Goal: Task Accomplishment & Management: Manage account settings

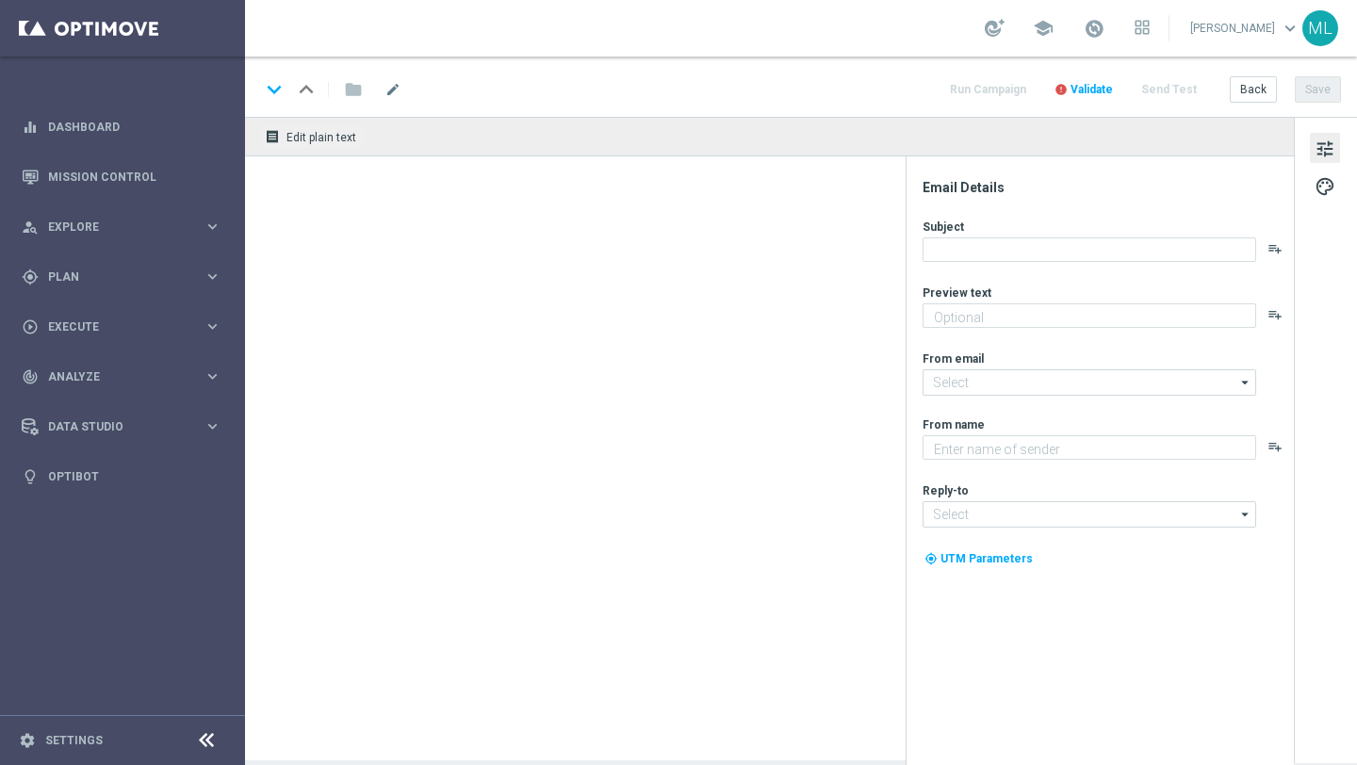
type textarea "Gear up for an exciting Friday with us!"
type textarea "KenoGO"
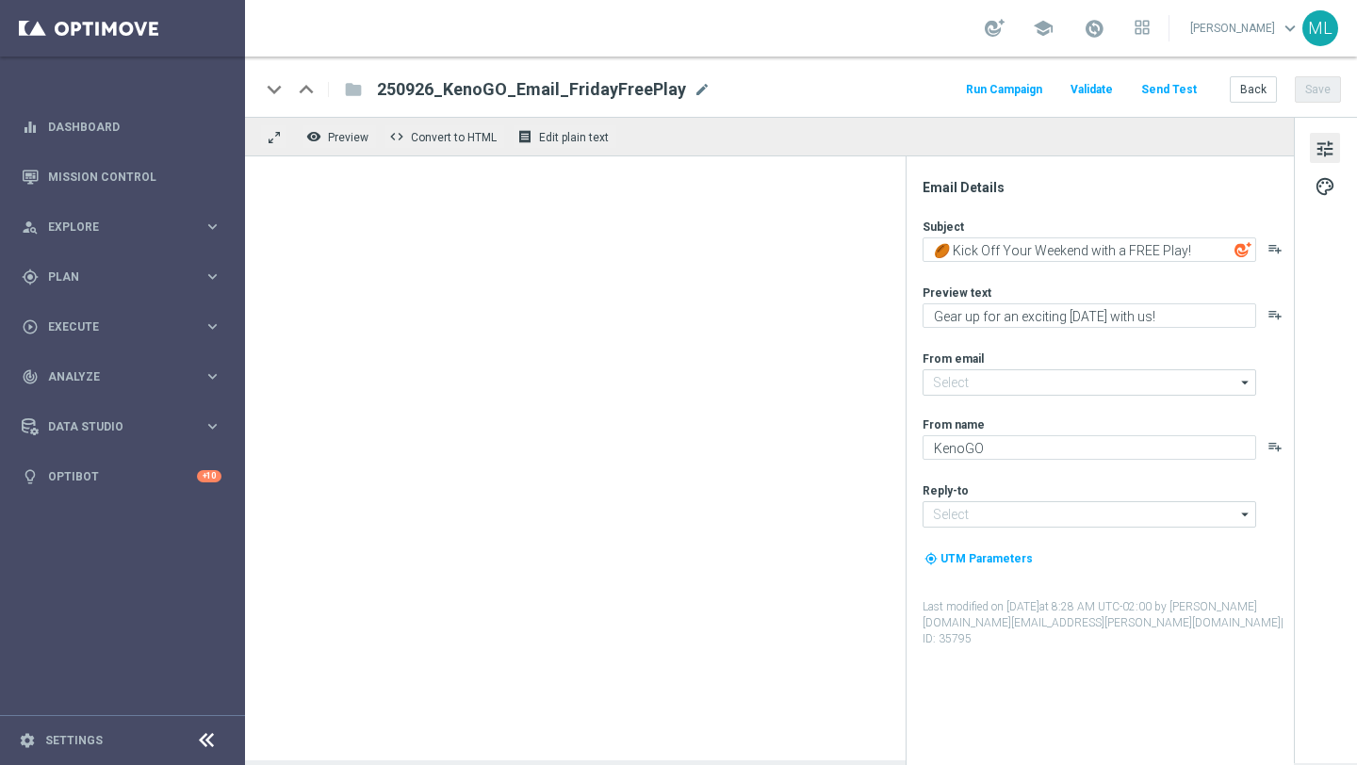
type input "[EMAIL_ADDRESS][DOMAIN_NAME]"
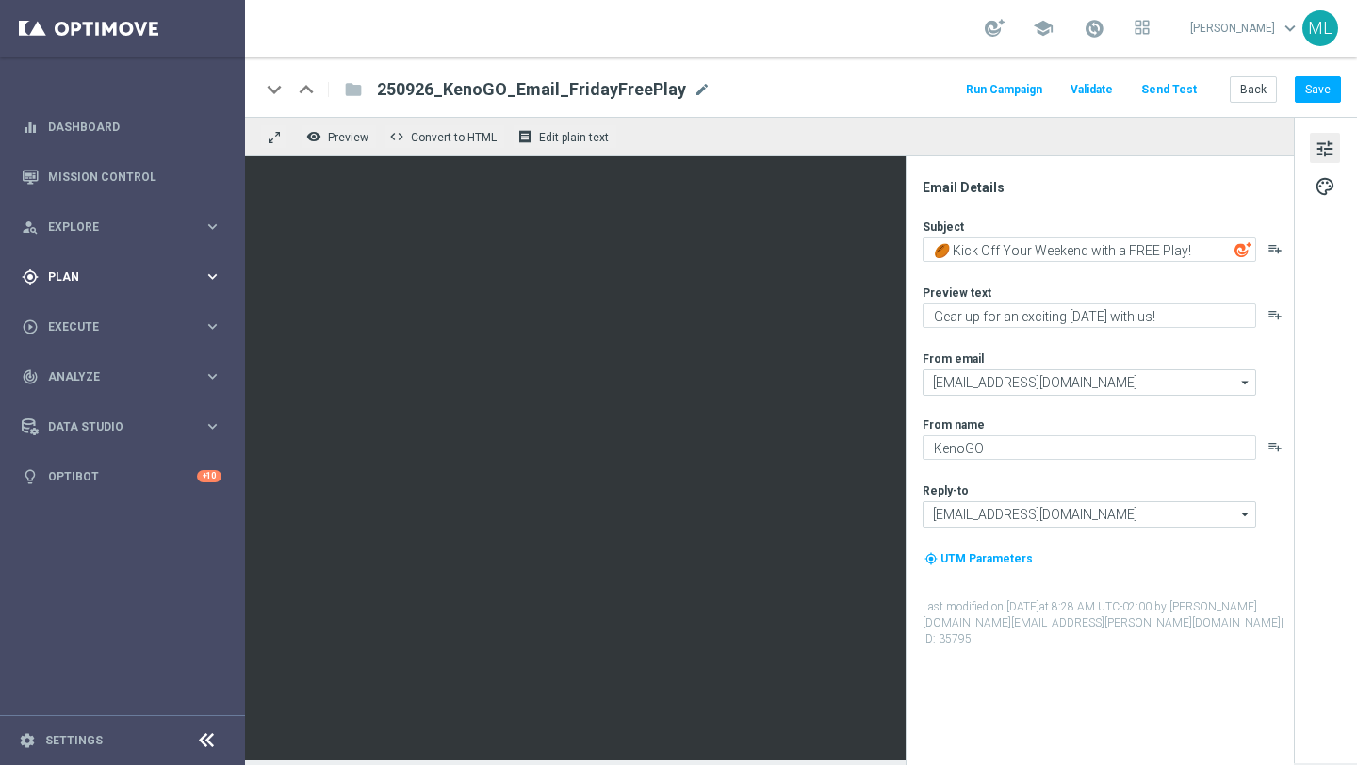
click at [210, 269] on icon "keyboard_arrow_right" at bounding box center [213, 277] width 18 height 18
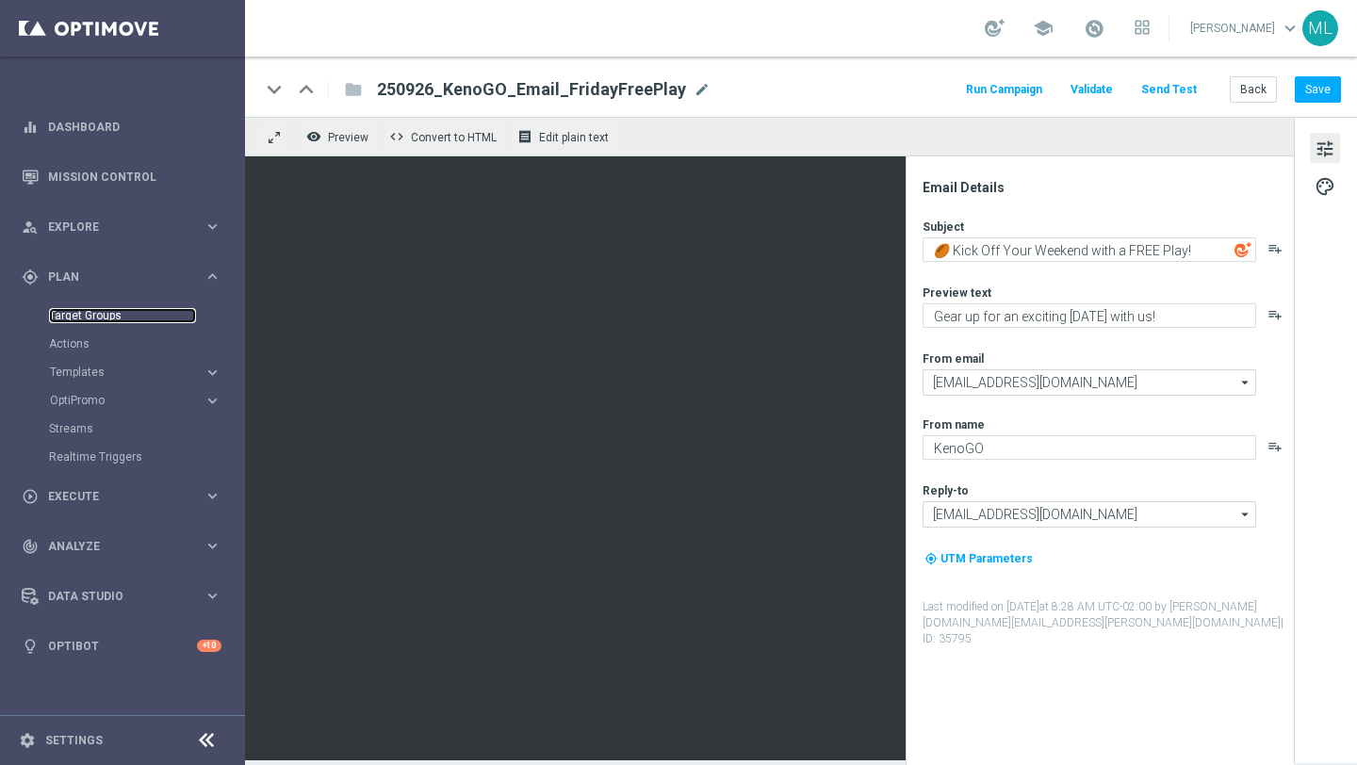
click at [68, 320] on link "Target Groups" at bounding box center [122, 315] width 147 height 15
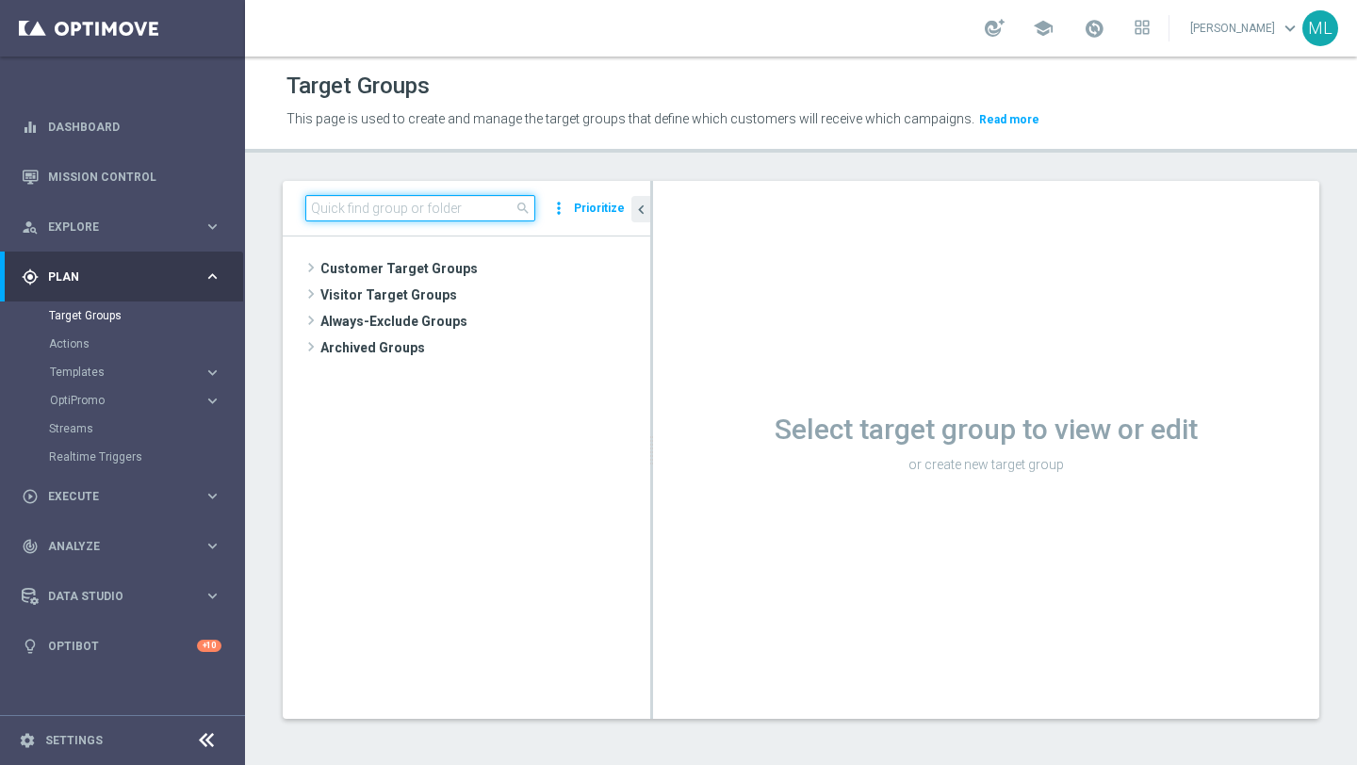
click at [375, 210] on input at bounding box center [420, 208] width 230 height 26
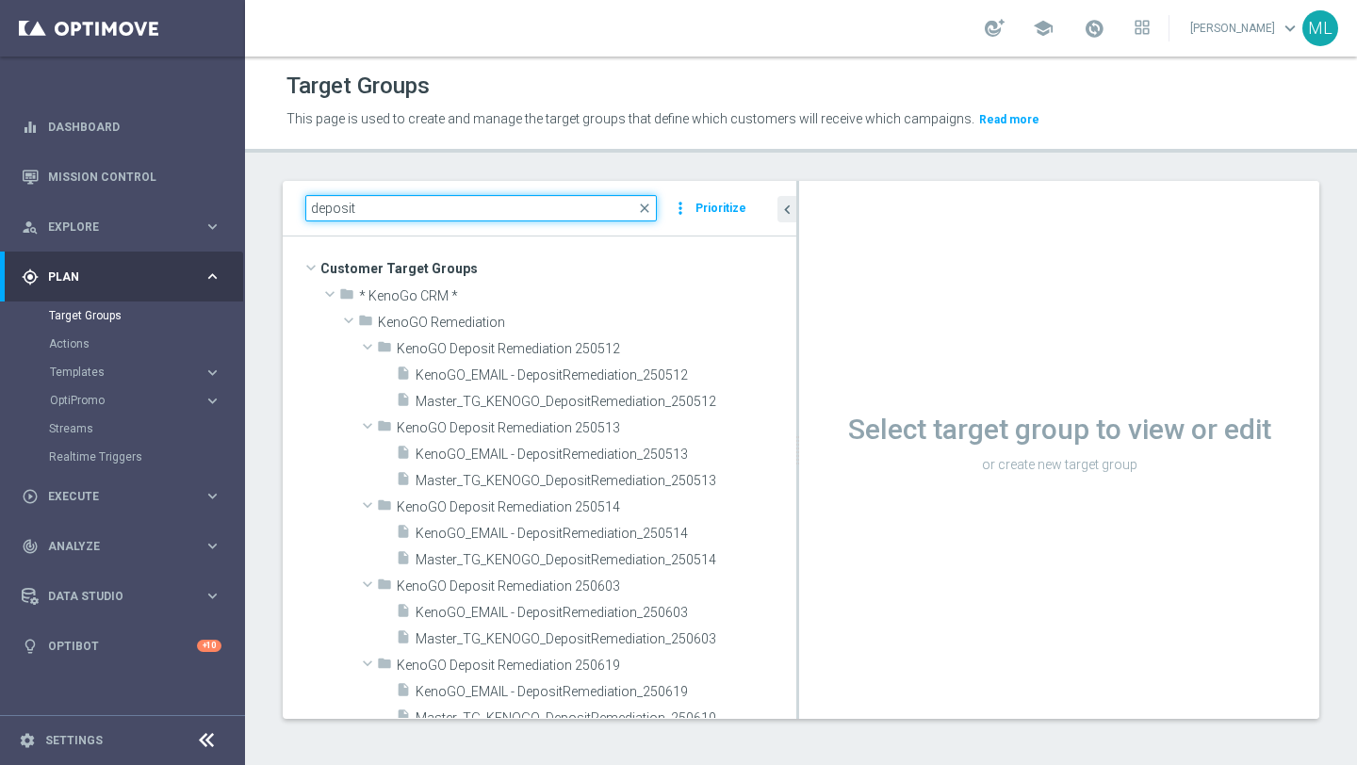
drag, startPoint x: 651, startPoint y: 303, endPoint x: 848, endPoint y: 304, distance: 196.9
click at [849, 305] on as-split "deposit close more_vert Prioritize Customer Target Groups library_add create_ne…" at bounding box center [801, 450] width 1036 height 538
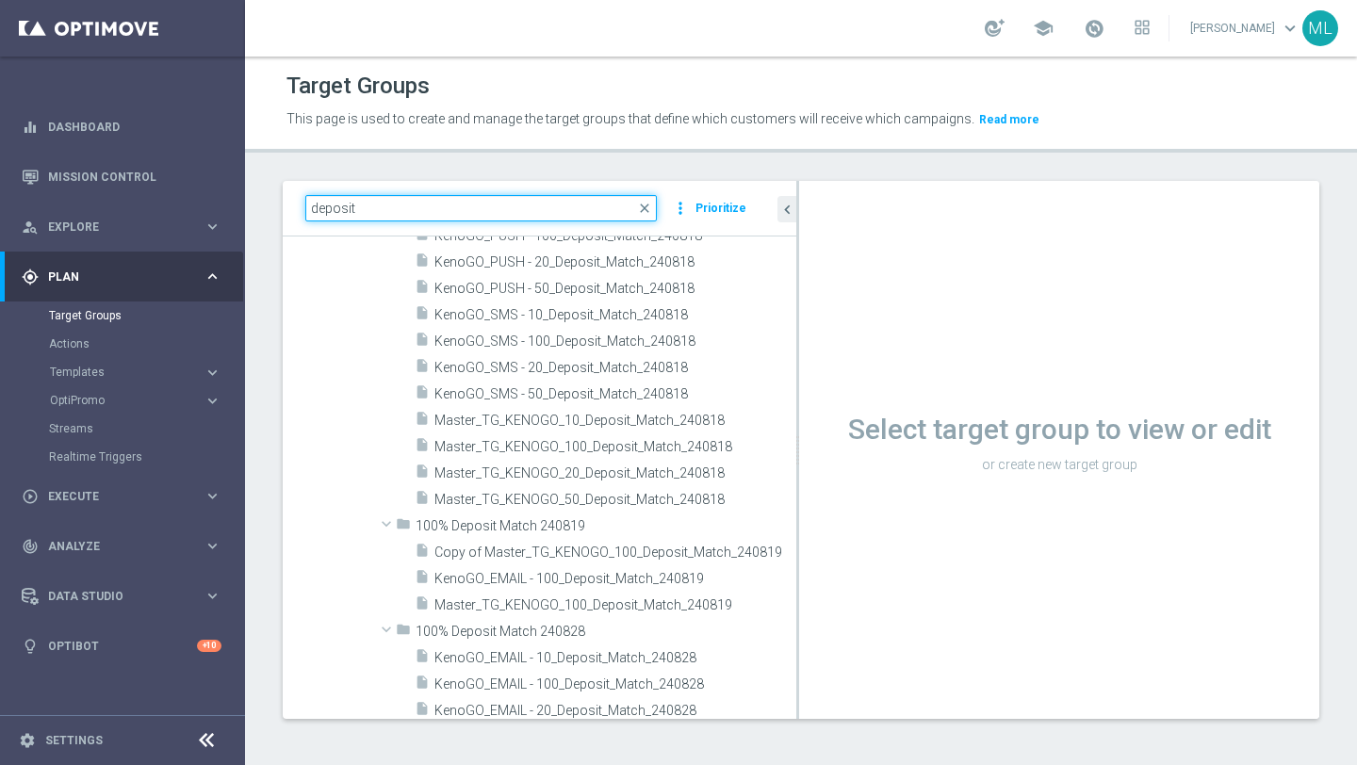
scroll to position [1214, 0]
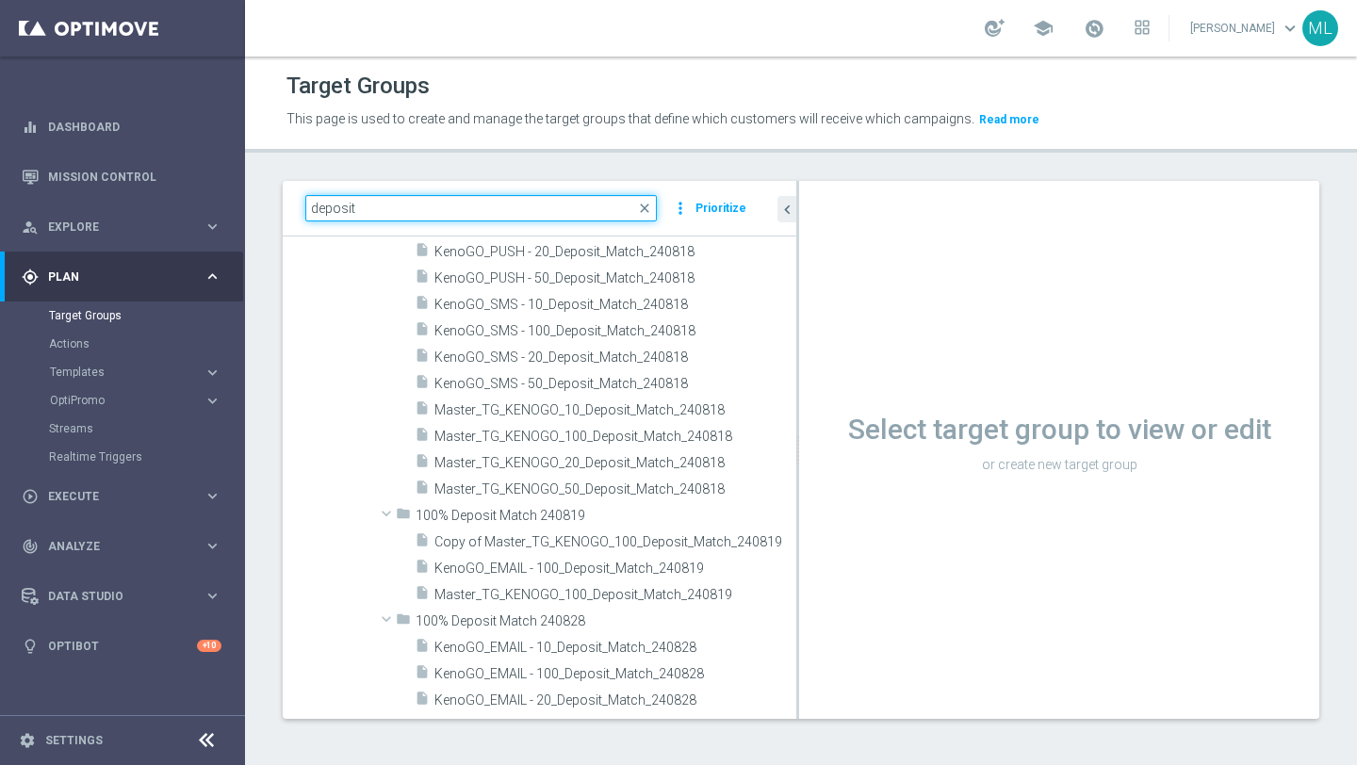
click at [310, 208] on input "deposit" at bounding box center [480, 208] width 351 height 26
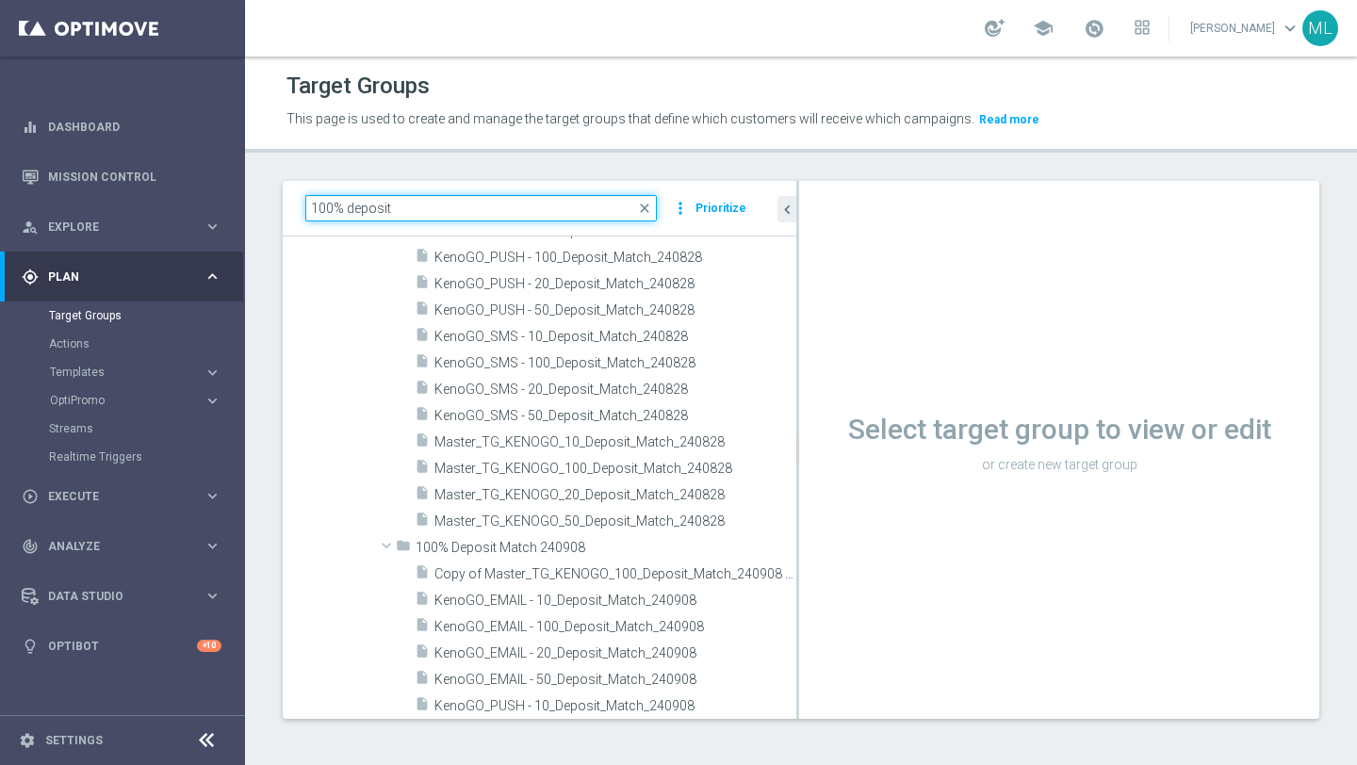
click at [453, 200] on input "100% deposit" at bounding box center [480, 208] width 351 height 26
click at [432, 219] on input "100% deposit" at bounding box center [480, 208] width 351 height 26
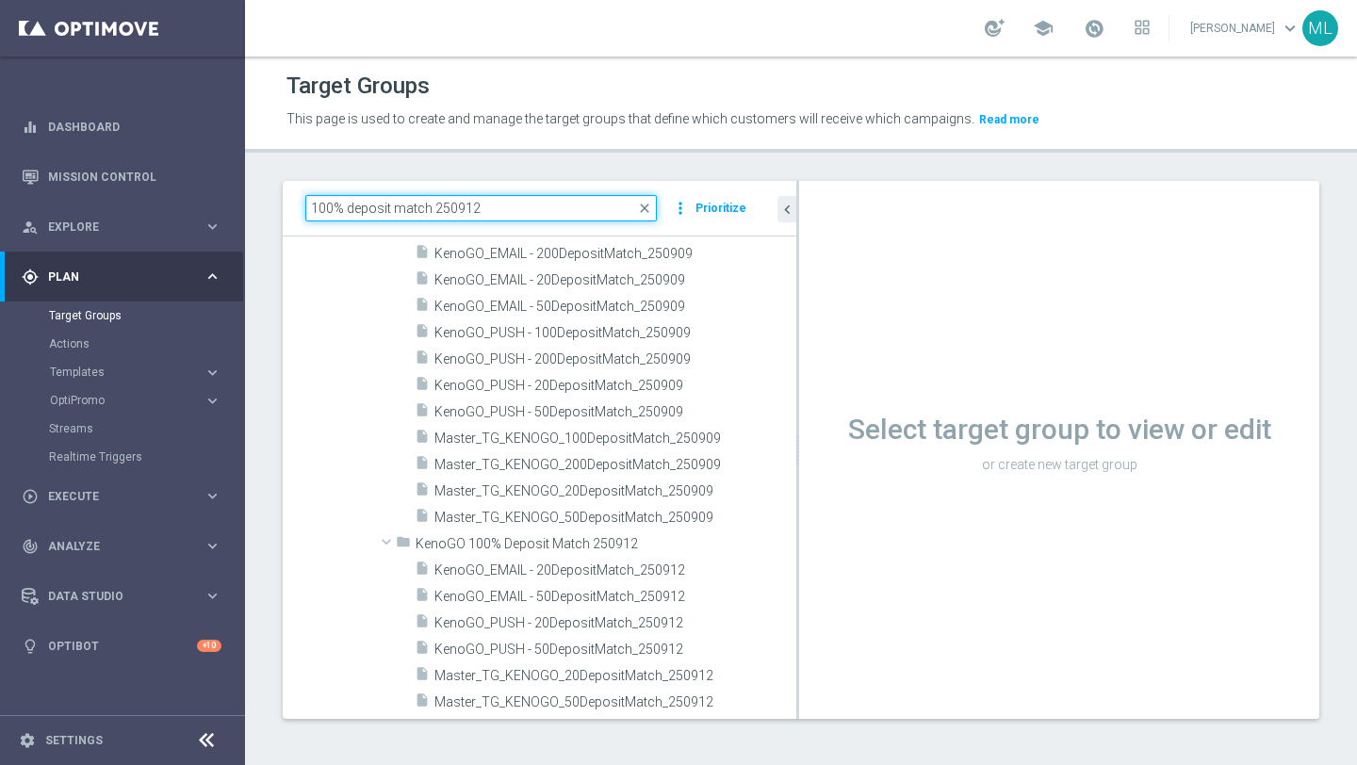
scroll to position [0, 0]
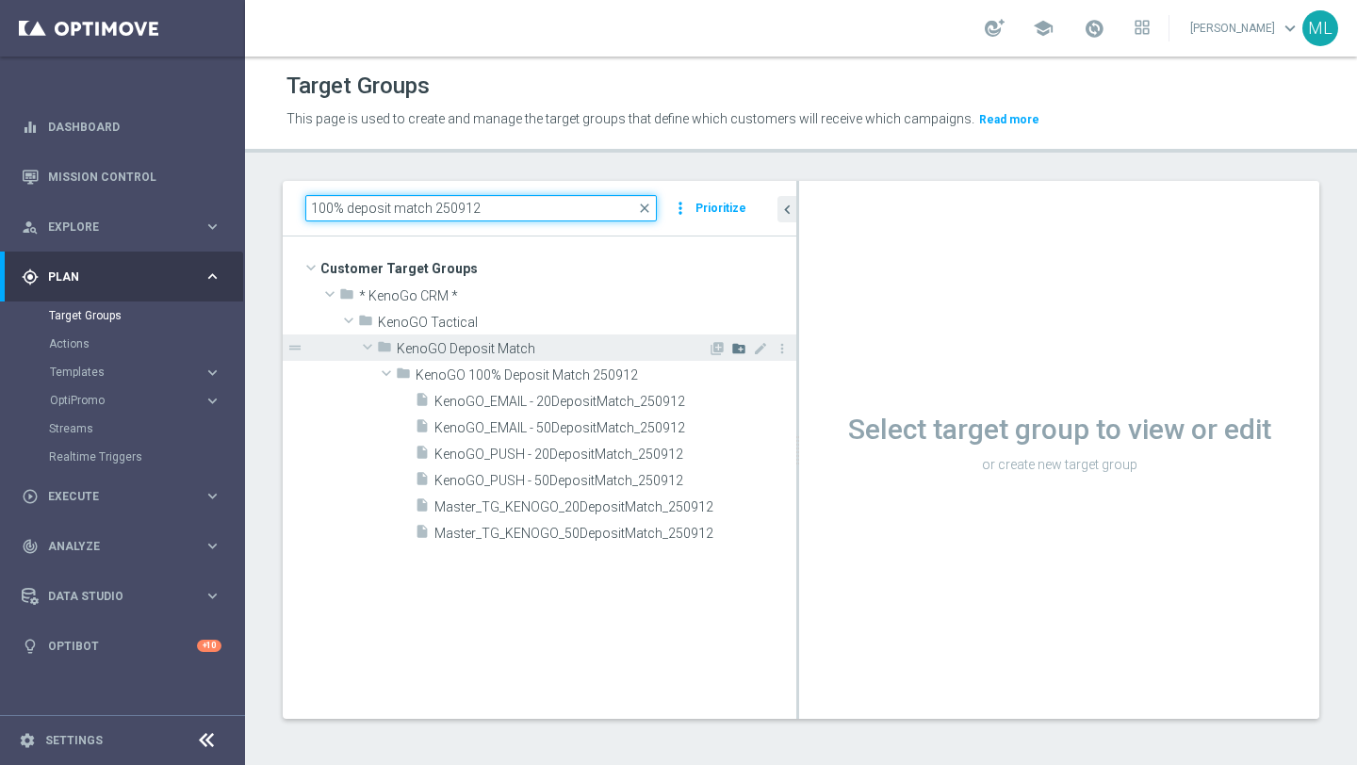
type input "100% deposit match 250912"
click at [736, 346] on icon "create_new_folder" at bounding box center [738, 348] width 15 height 15
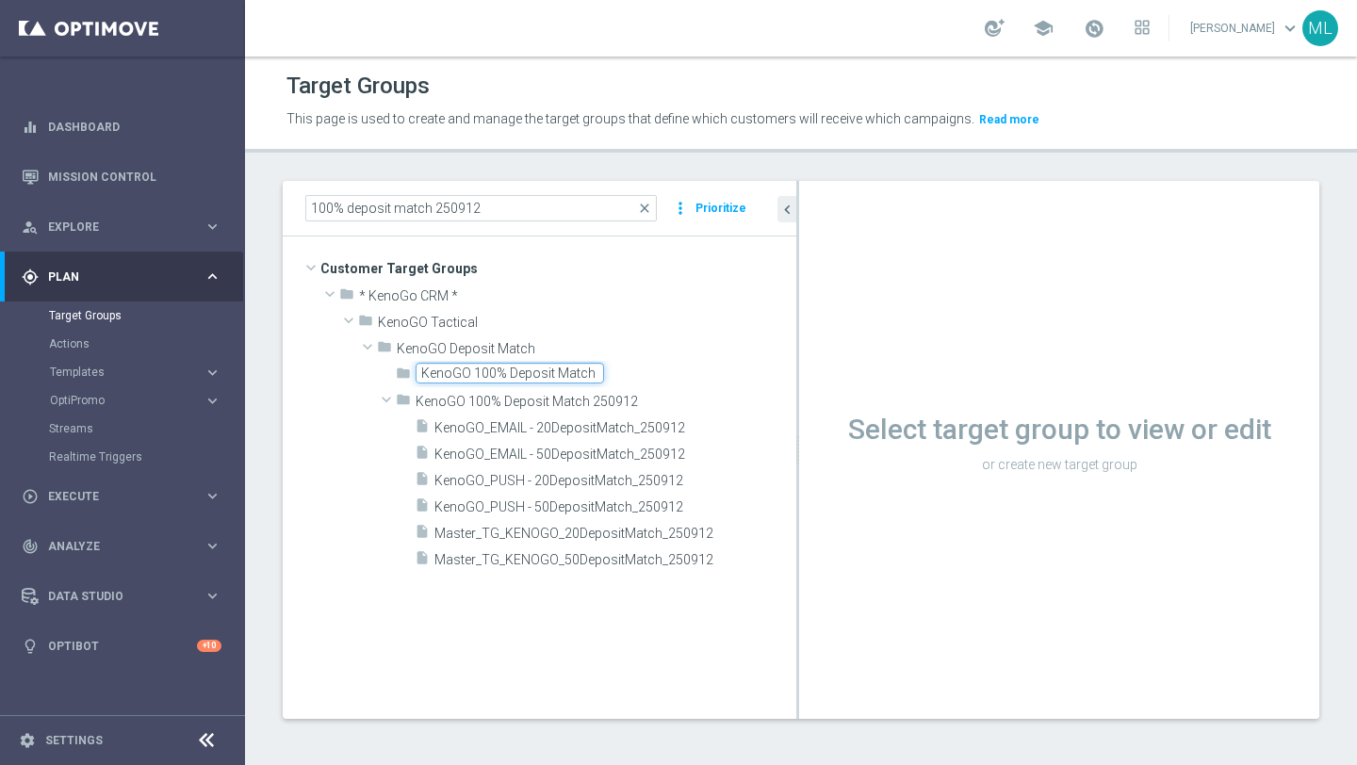
scroll to position [0, 40]
type input "KenoGO 100% Deposit Match 250921"
click at [657, 368] on div "folder KenoGO 100% Deposit Match 250921" at bounding box center [596, 374] width 400 height 26
click at [360, 366] on div "folder KenoGO 100% Deposit Match 250921 library_add create_new_folder mode_edit…" at bounding box center [539, 466] width 513 height 211
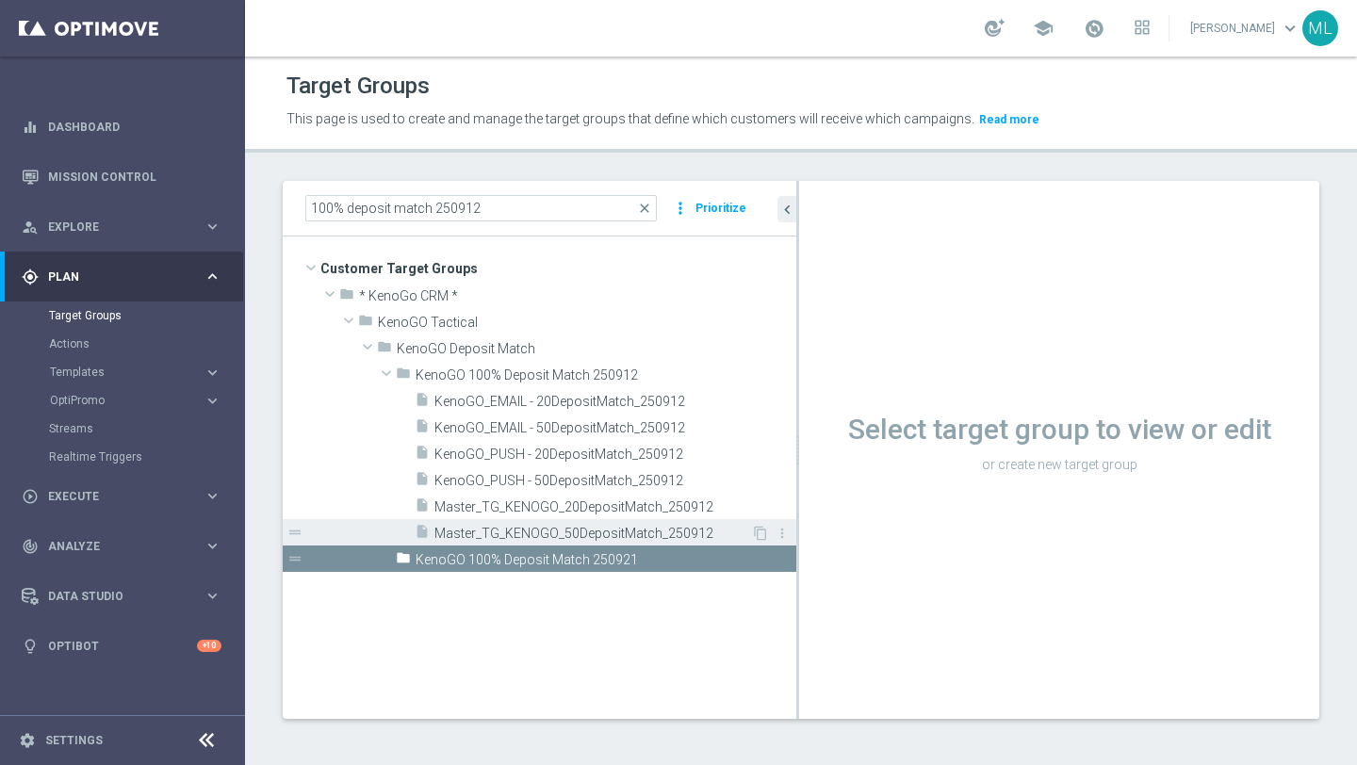
click at [582, 526] on span "Master_TG_KENOGO_50DepositMatch_250912" at bounding box center [592, 534] width 317 height 16
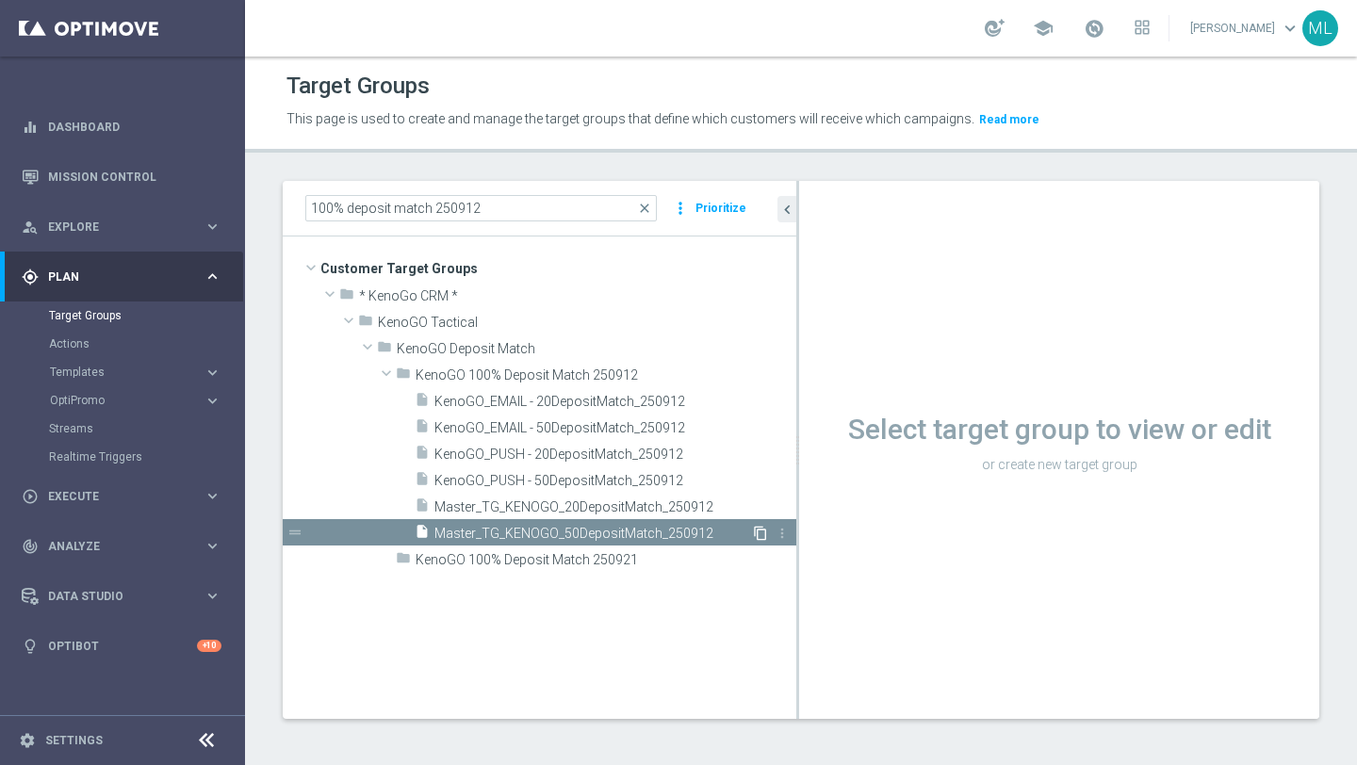
click at [761, 527] on icon "content_copy" at bounding box center [760, 533] width 15 height 15
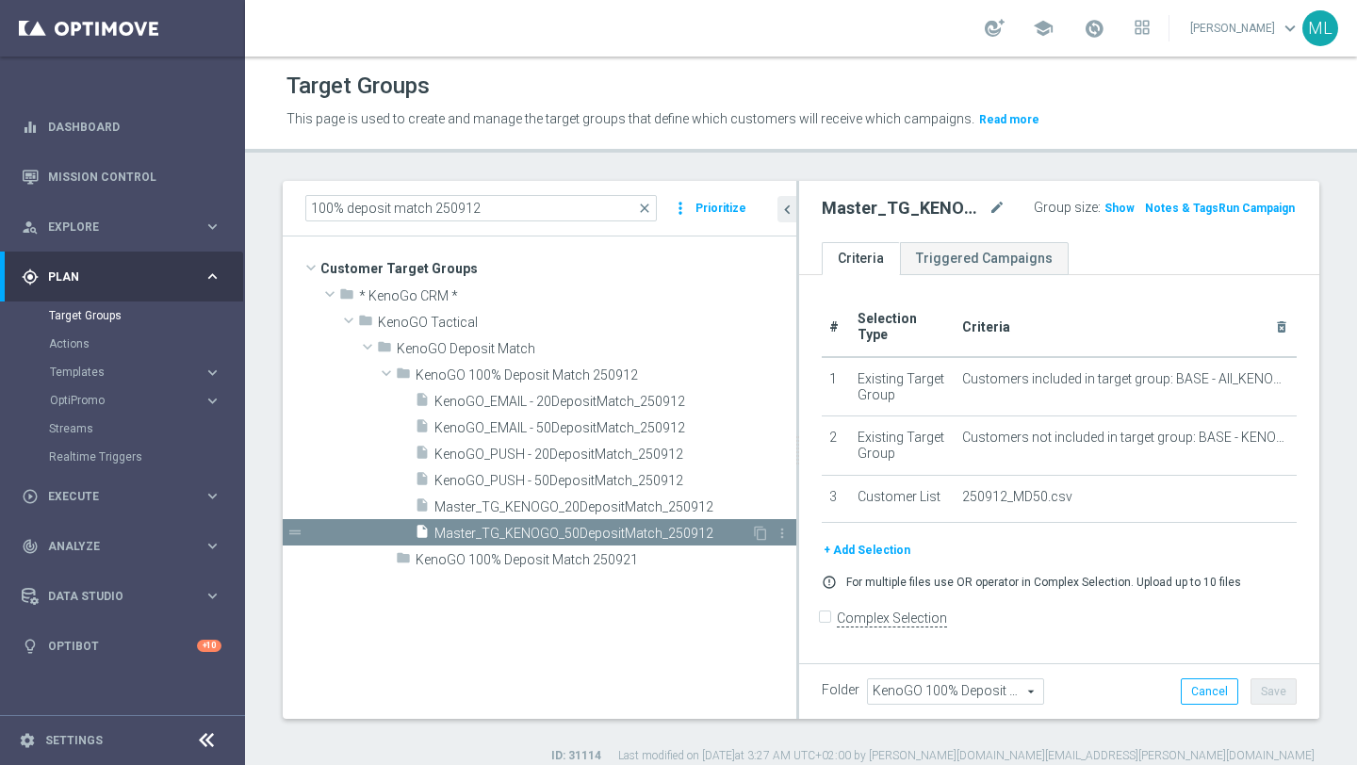
click at [642, 534] on span "Master_TG_KENOGO_50DepositMatch_250912" at bounding box center [592, 534] width 317 height 16
click at [758, 531] on icon "content_copy" at bounding box center [760, 533] width 15 height 15
click at [758, 528] on icon "content_copy" at bounding box center [760, 533] width 15 height 15
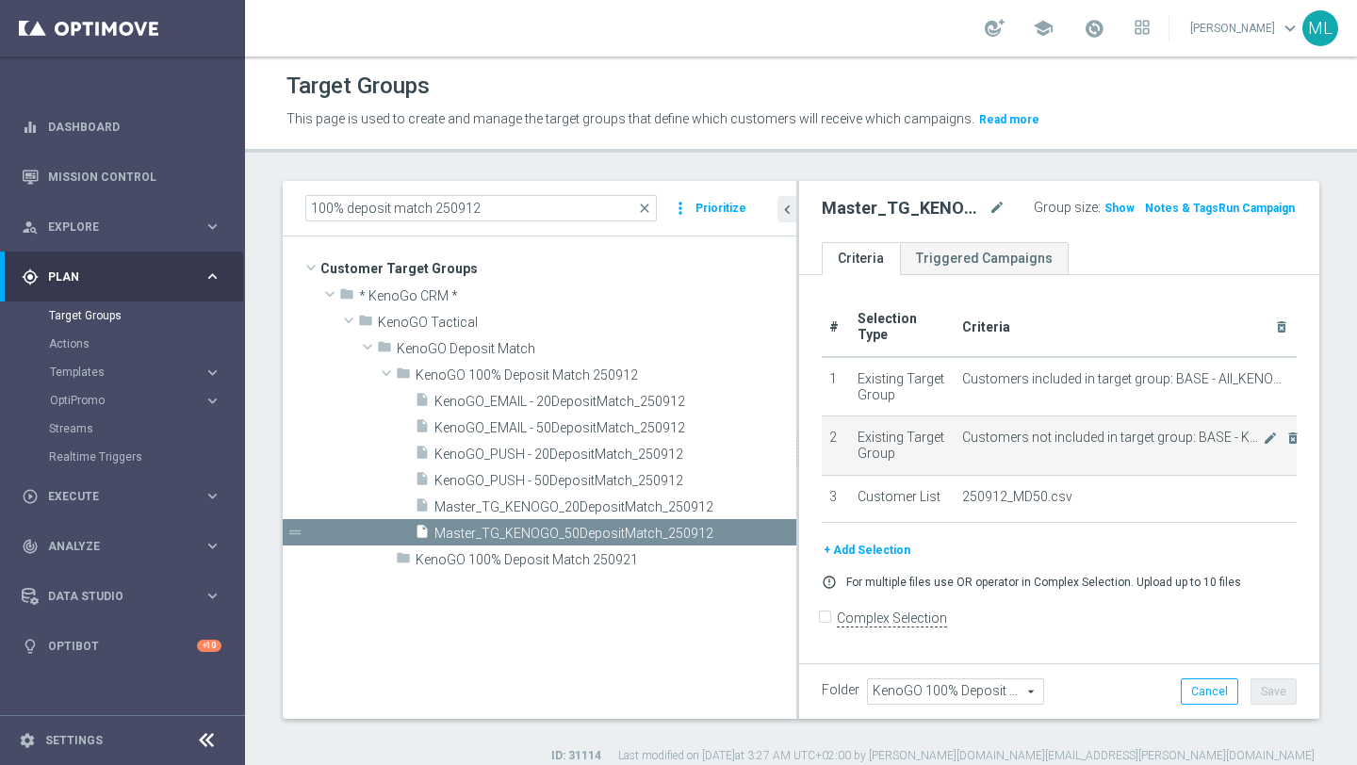
drag, startPoint x: 797, startPoint y: 446, endPoint x: 855, endPoint y: 443, distance: 57.5
click at [855, 444] on as-split "100% deposit match 250912 close more_vert Prioritize Customer Target Groups lib…" at bounding box center [801, 450] width 1036 height 538
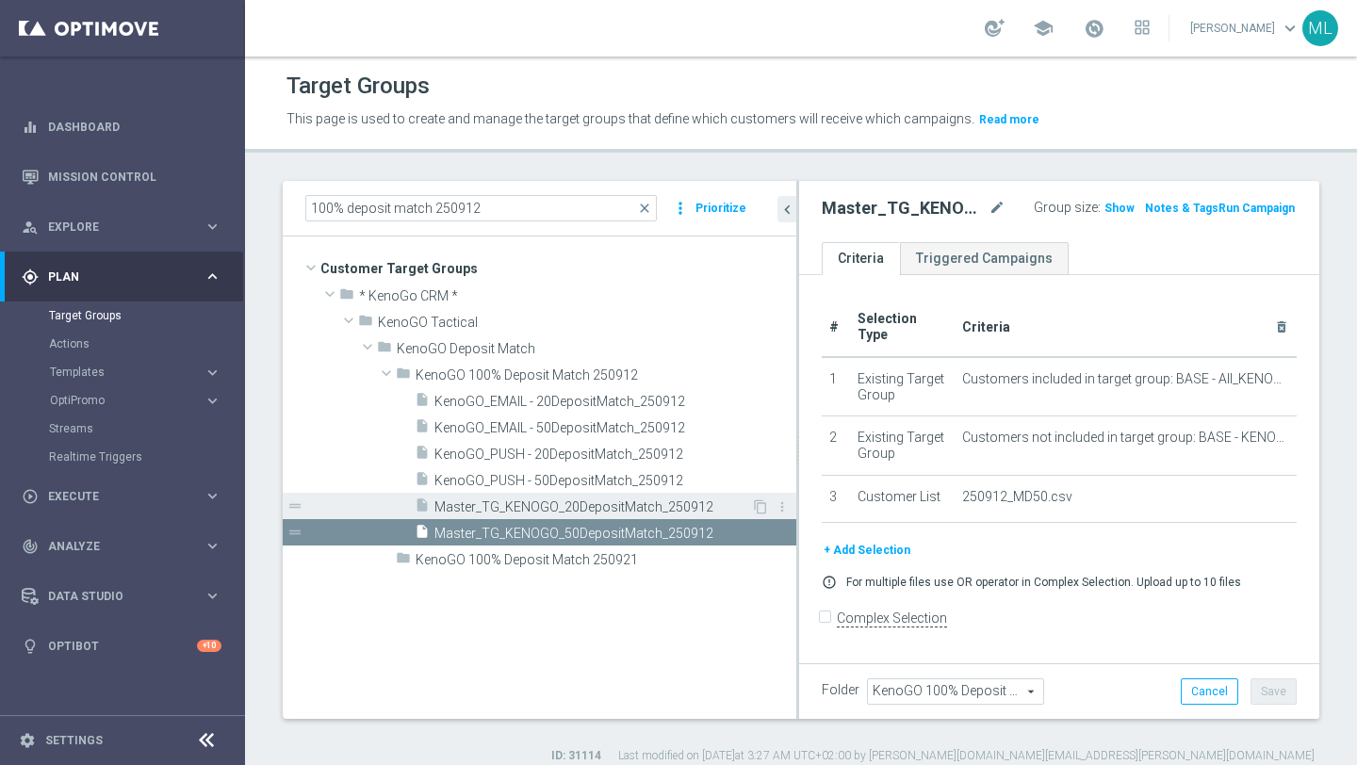
click at [662, 513] on span "Master_TG_KENOGO_20DepositMatch_250912" at bounding box center [592, 507] width 317 height 16
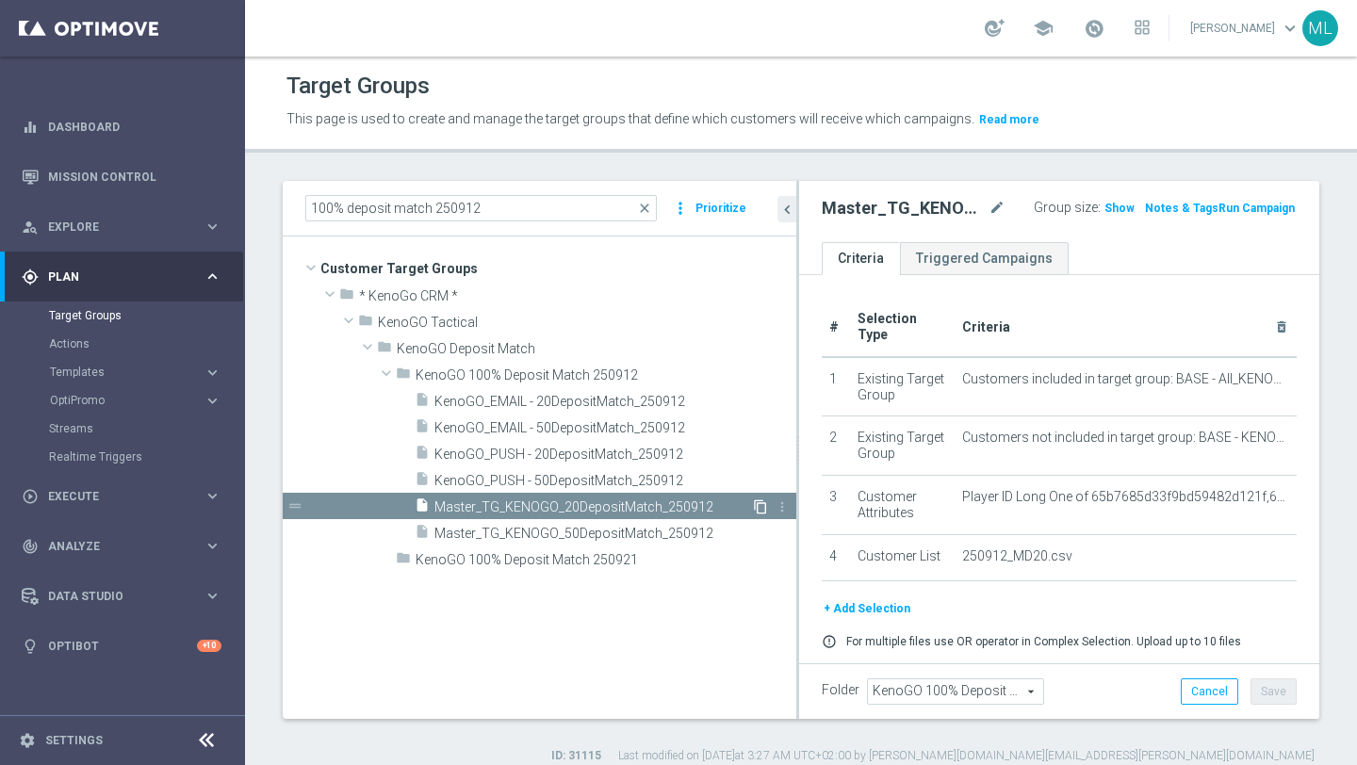
click at [760, 505] on icon "content_copy" at bounding box center [760, 506] width 15 height 15
click at [635, 529] on span "Master_TG_KENOGO_50DepositMatch_250912" at bounding box center [592, 534] width 317 height 16
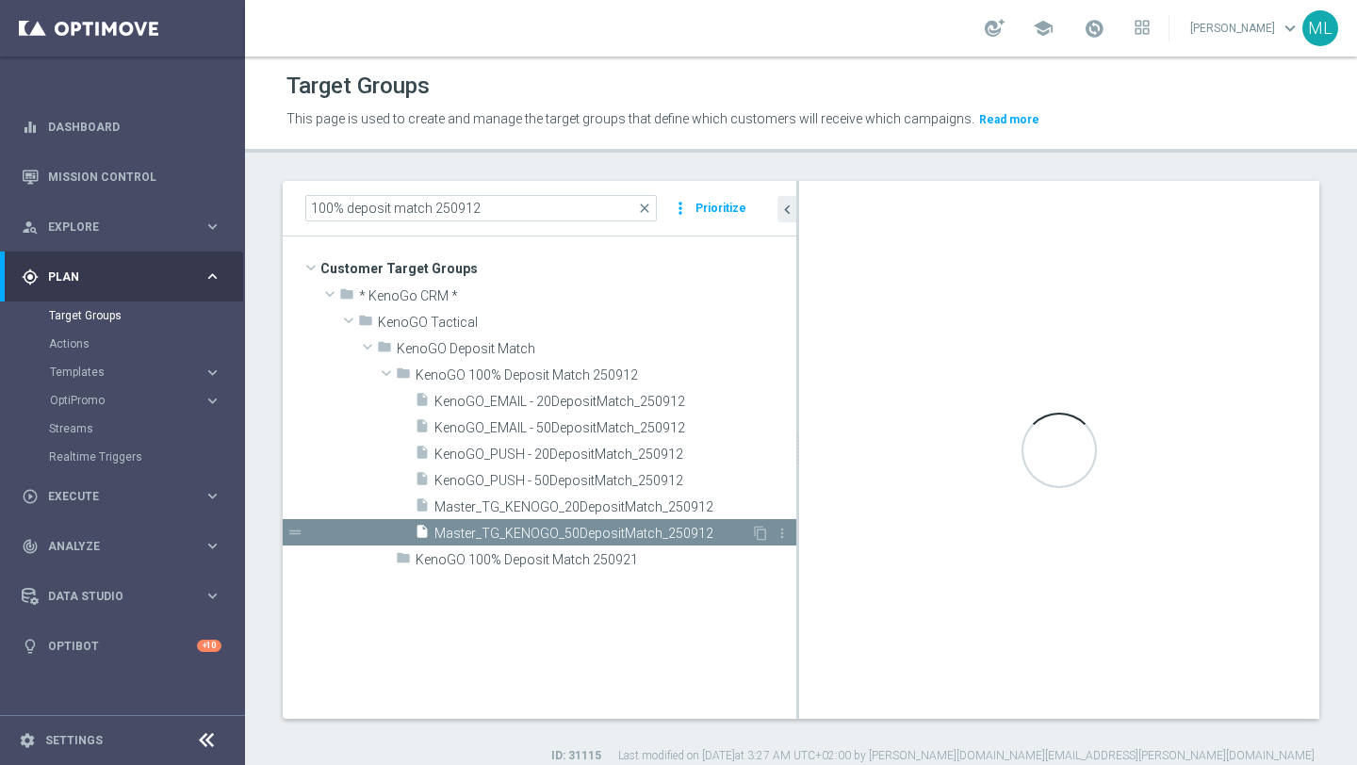
checkbox input "false"
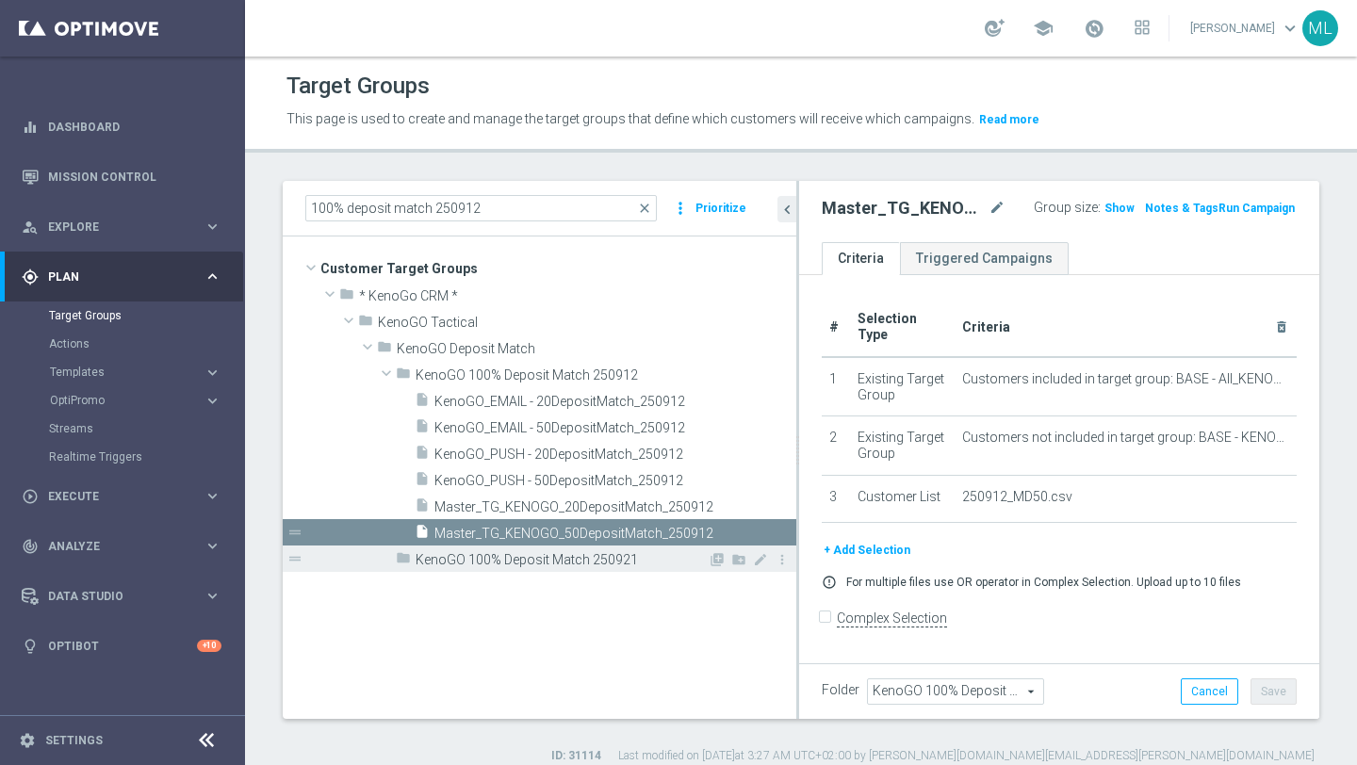
click at [618, 558] on span "KenoGO 100% Deposit Match 250921" at bounding box center [561, 560] width 292 height 16
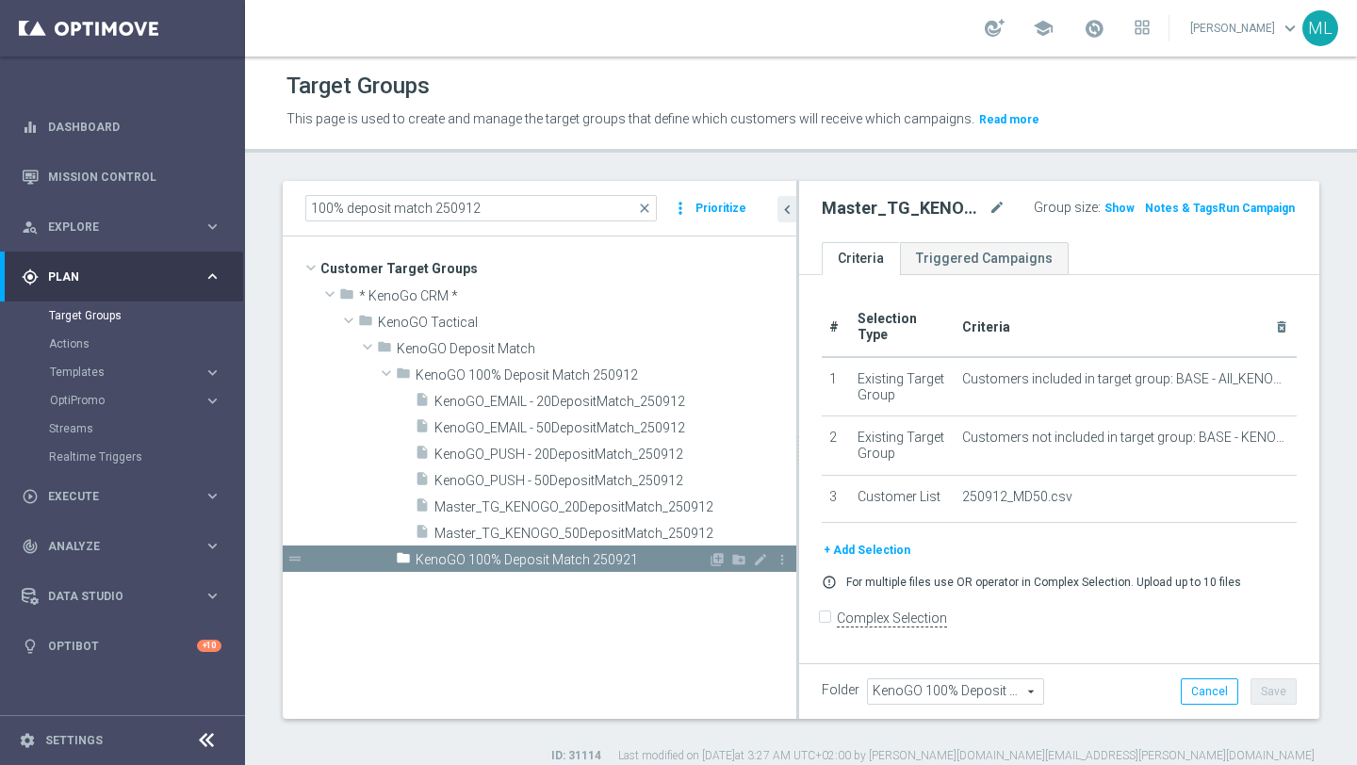
click at [641, 558] on span "KenoGO 100% Deposit Match 250921" at bounding box center [561, 560] width 292 height 16
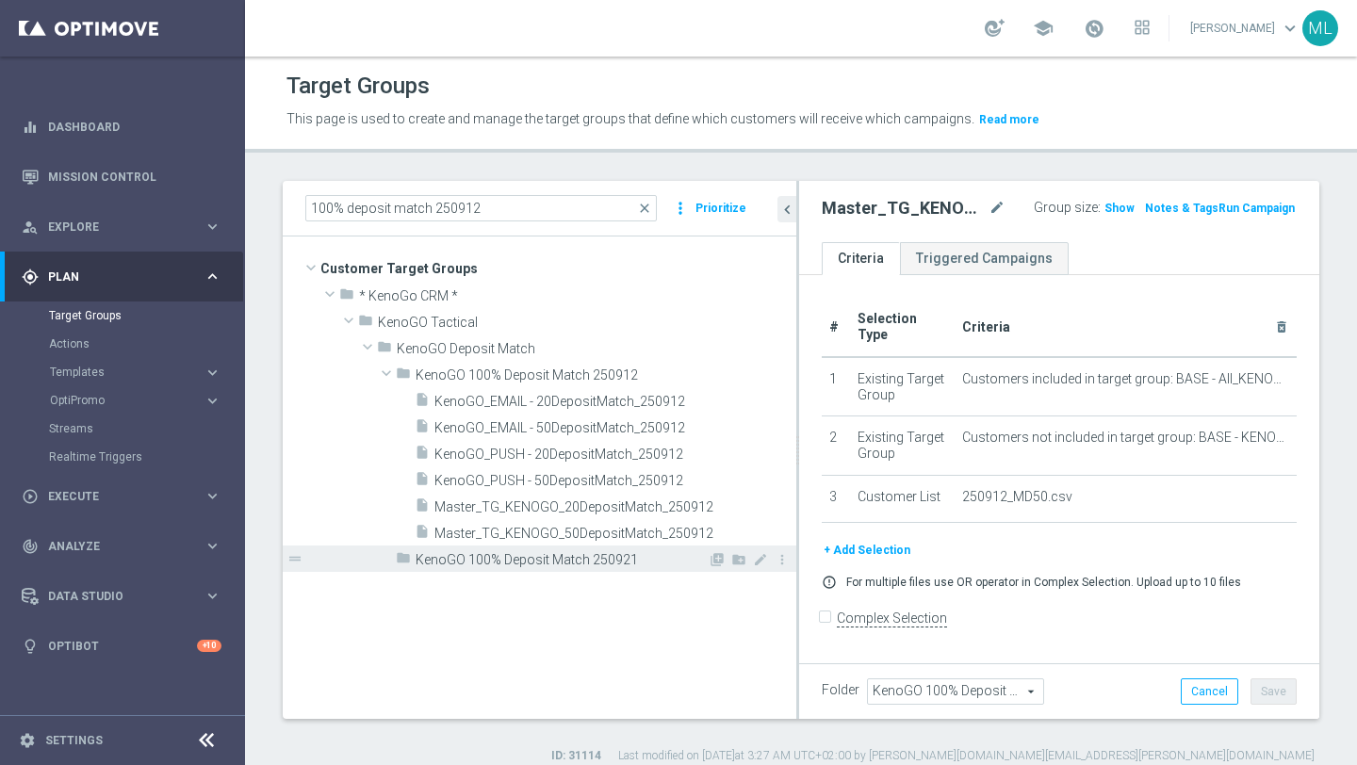
click at [634, 559] on span "KenoGO 100% Deposit Match 250921" at bounding box center [561, 560] width 292 height 16
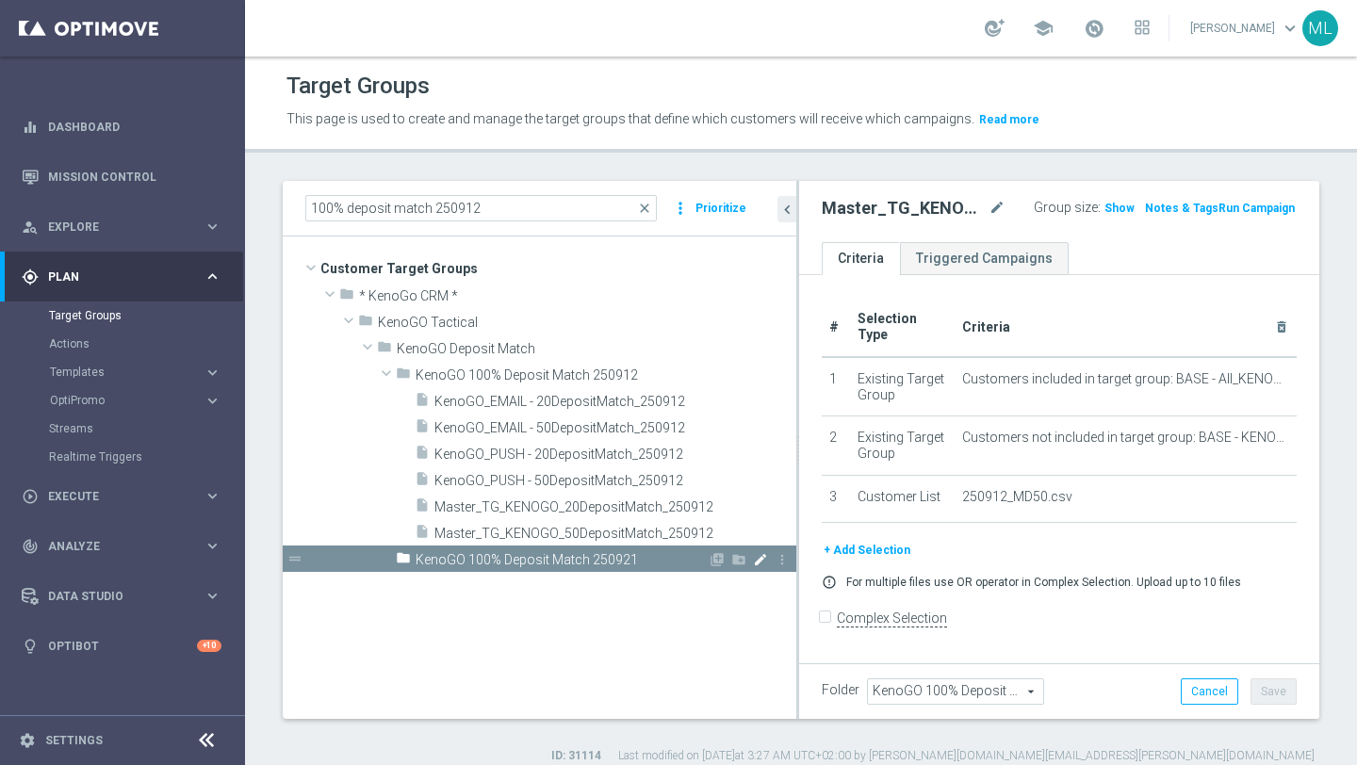
click at [758, 562] on icon "mode_edit" at bounding box center [760, 559] width 15 height 15
click at [580, 550] on input "KenoGO 100% Deposit Match 250921" at bounding box center [509, 557] width 188 height 21
drag, startPoint x: 593, startPoint y: 559, endPoint x: 385, endPoint y: 552, distance: 207.4
click at [385, 552] on div "folder KenoGO 100% Deposit Match 2509121 library_add create_new_folder mode_edi…" at bounding box center [586, 559] width 419 height 26
type input "KenoGO 100% Deposit Match 2509121"
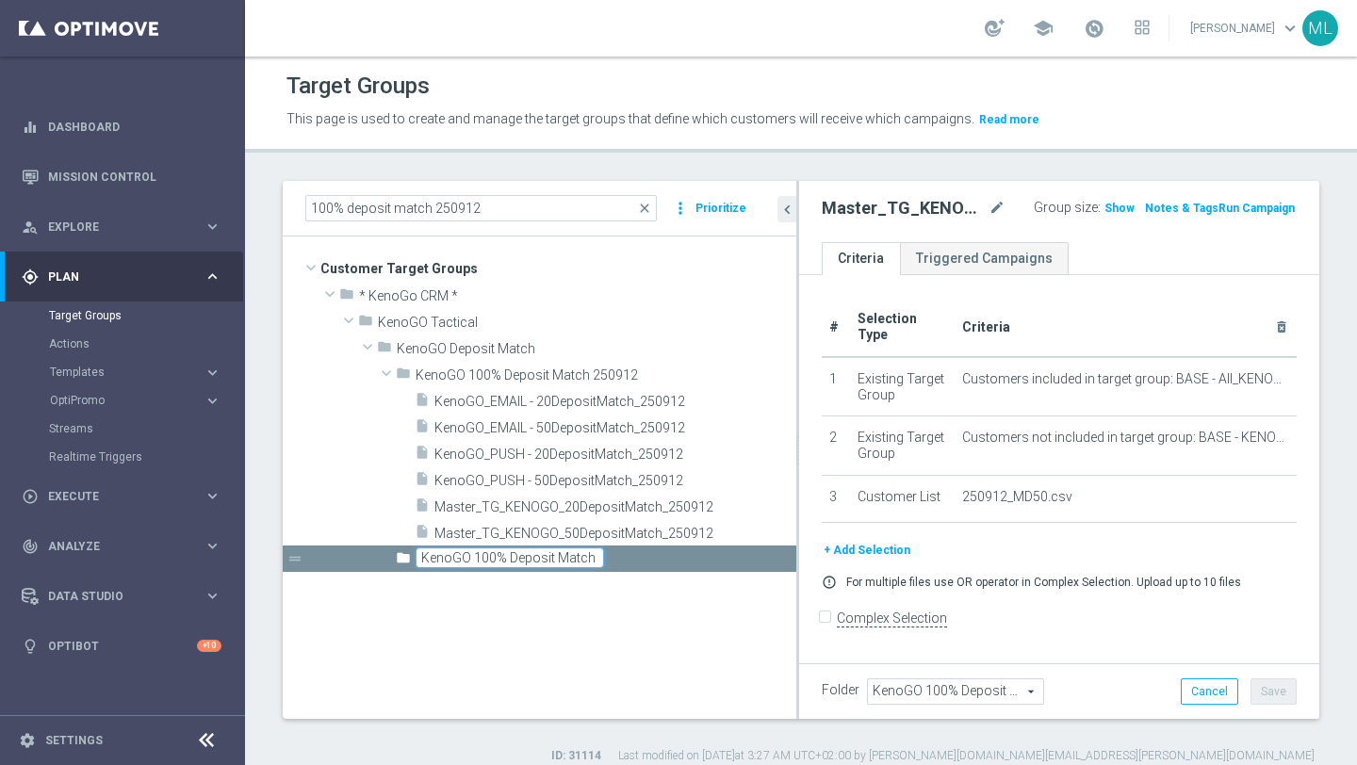
click at [535, 644] on tree-viewport "Customer Target Groups library_add create_new_folder folder" at bounding box center [539, 476] width 513 height 481
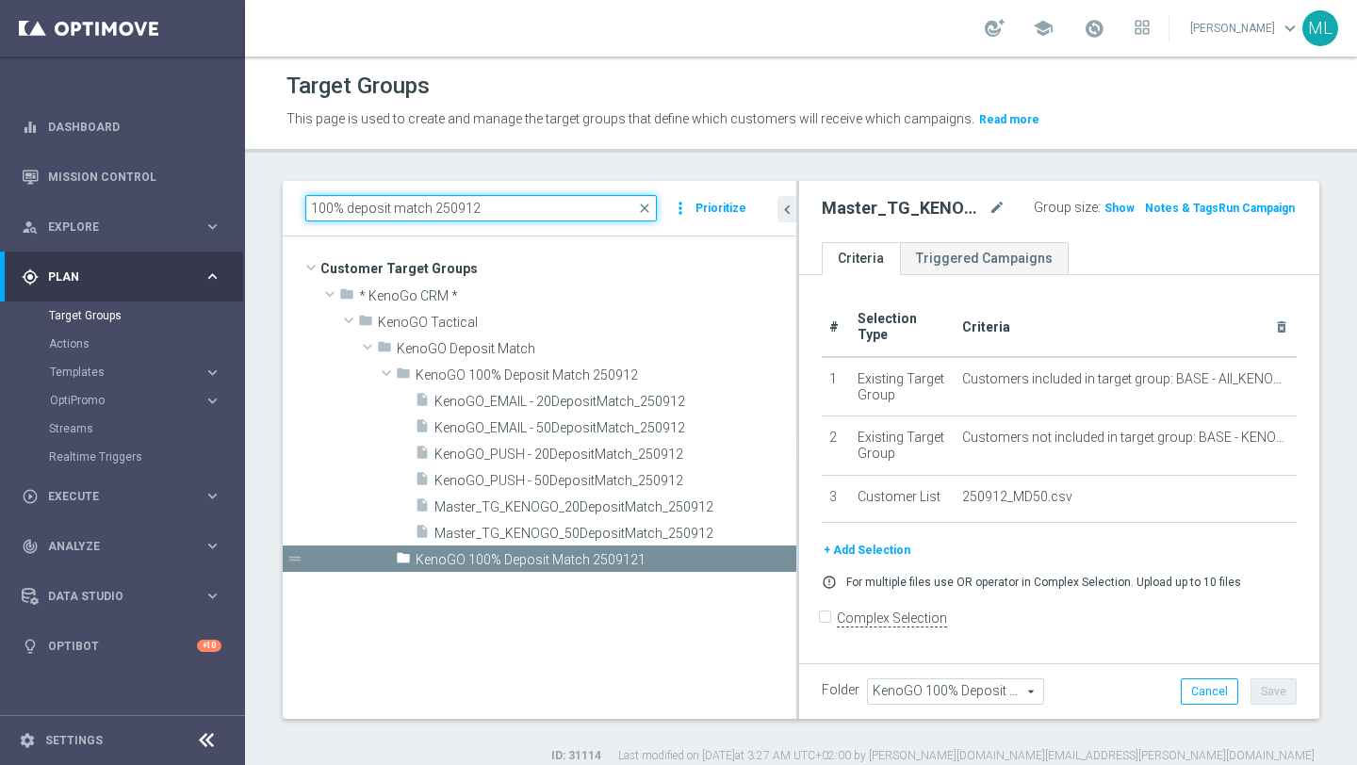
click at [417, 213] on input "100% deposit match 250912" at bounding box center [480, 208] width 351 height 26
paste input "KenoGO 100% Deposit M"
type input "KenoGO 100% Deposit Match 250912"
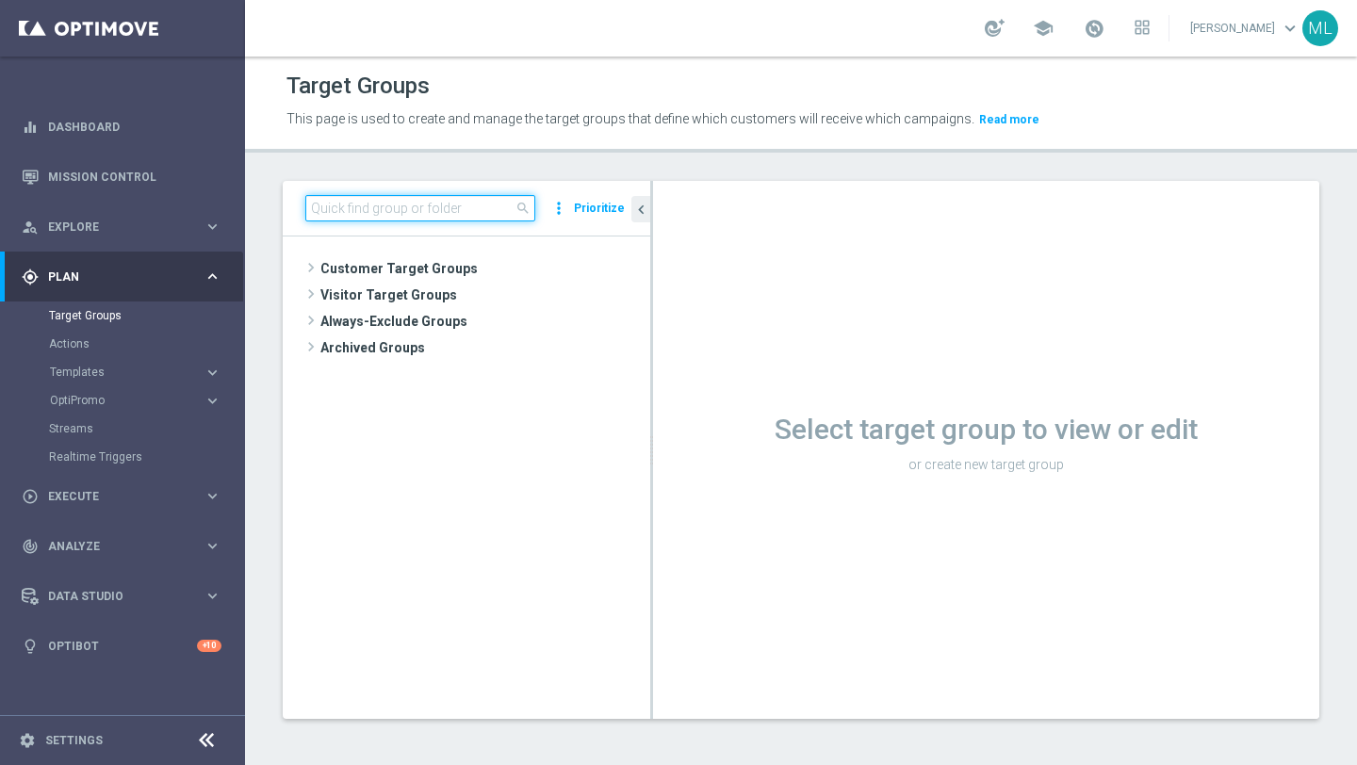
click at [398, 217] on input at bounding box center [420, 208] width 230 height 26
paste input "KenoGO 100% Deposit Match 250912"
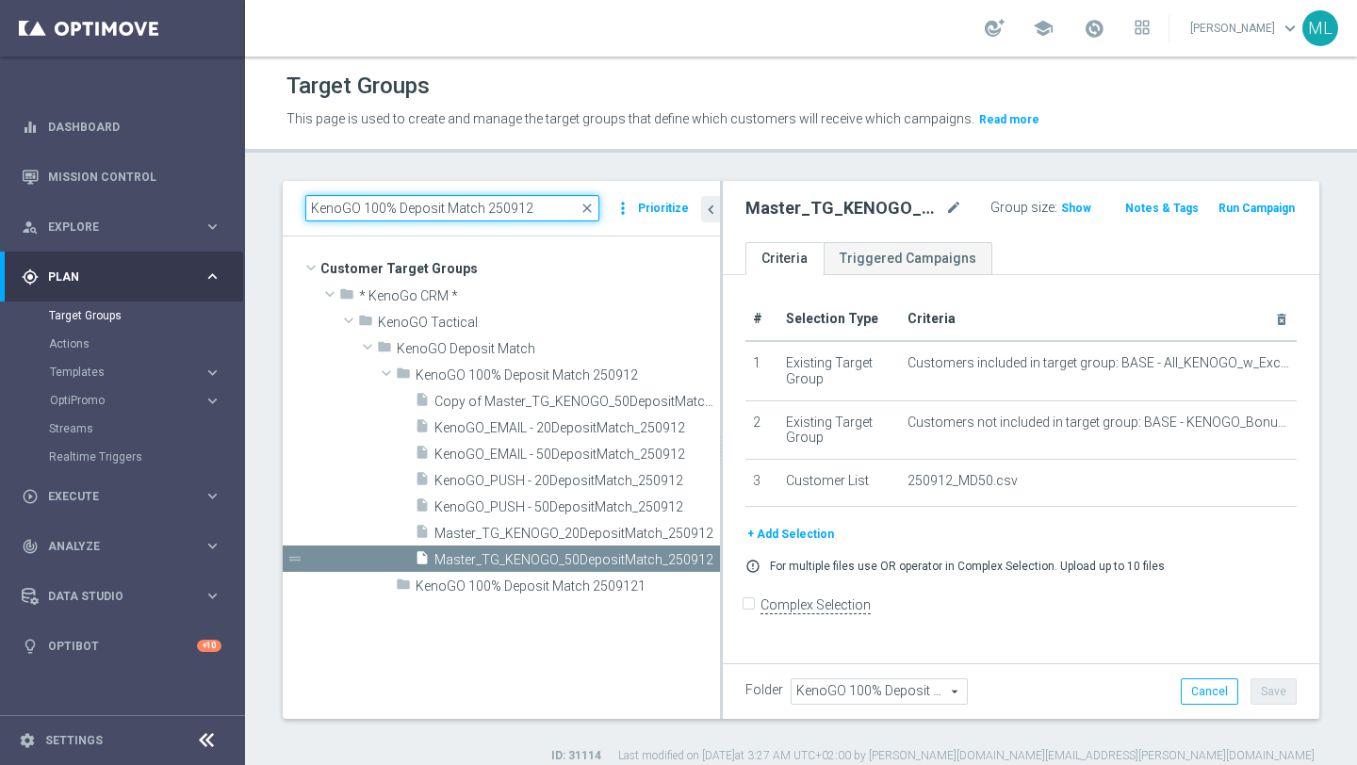
drag, startPoint x: 650, startPoint y: 330, endPoint x: 788, endPoint y: 330, distance: 137.6
click at [723, 330] on div at bounding box center [721, 450] width 3 height 538
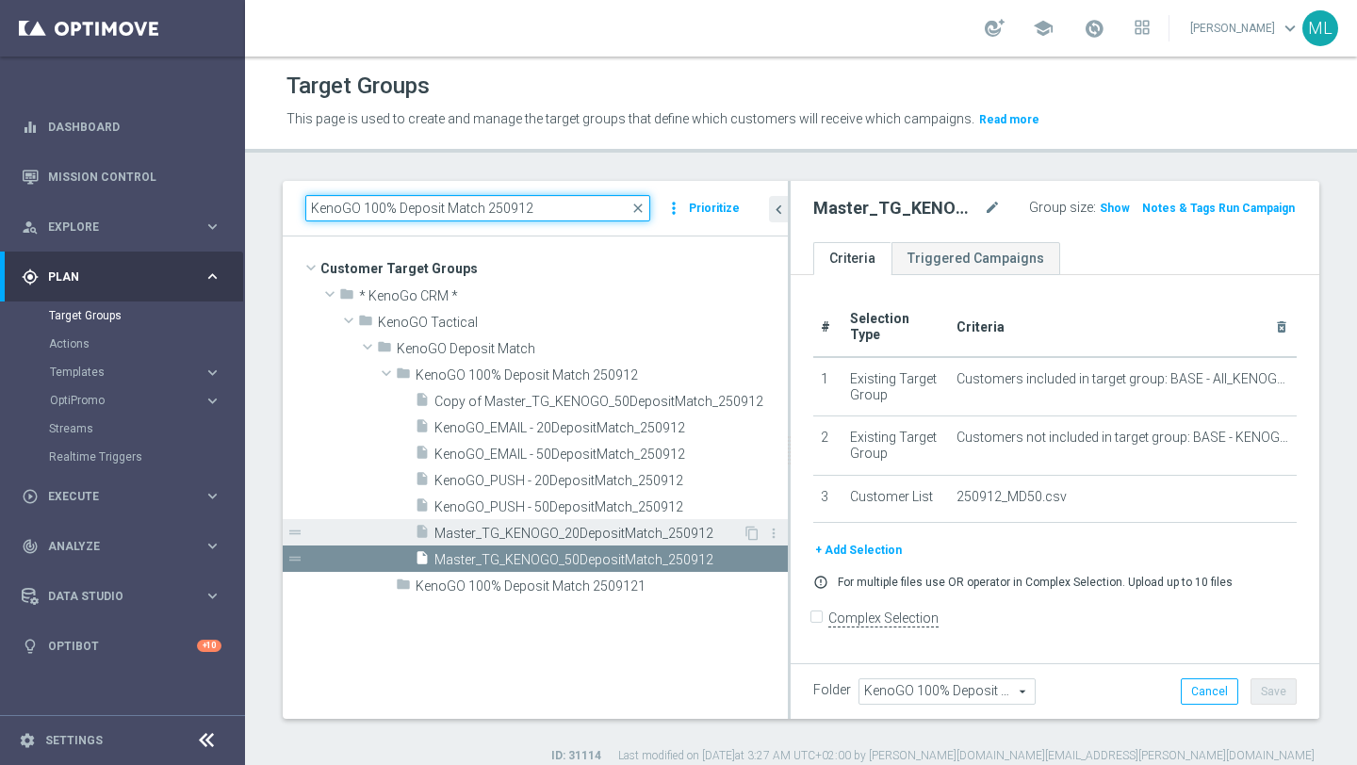
type input "KenoGO 100% Deposit Match 250912"
click at [663, 537] on span "Master_TG_KENOGO_20DepositMatch_250912" at bounding box center [588, 534] width 308 height 16
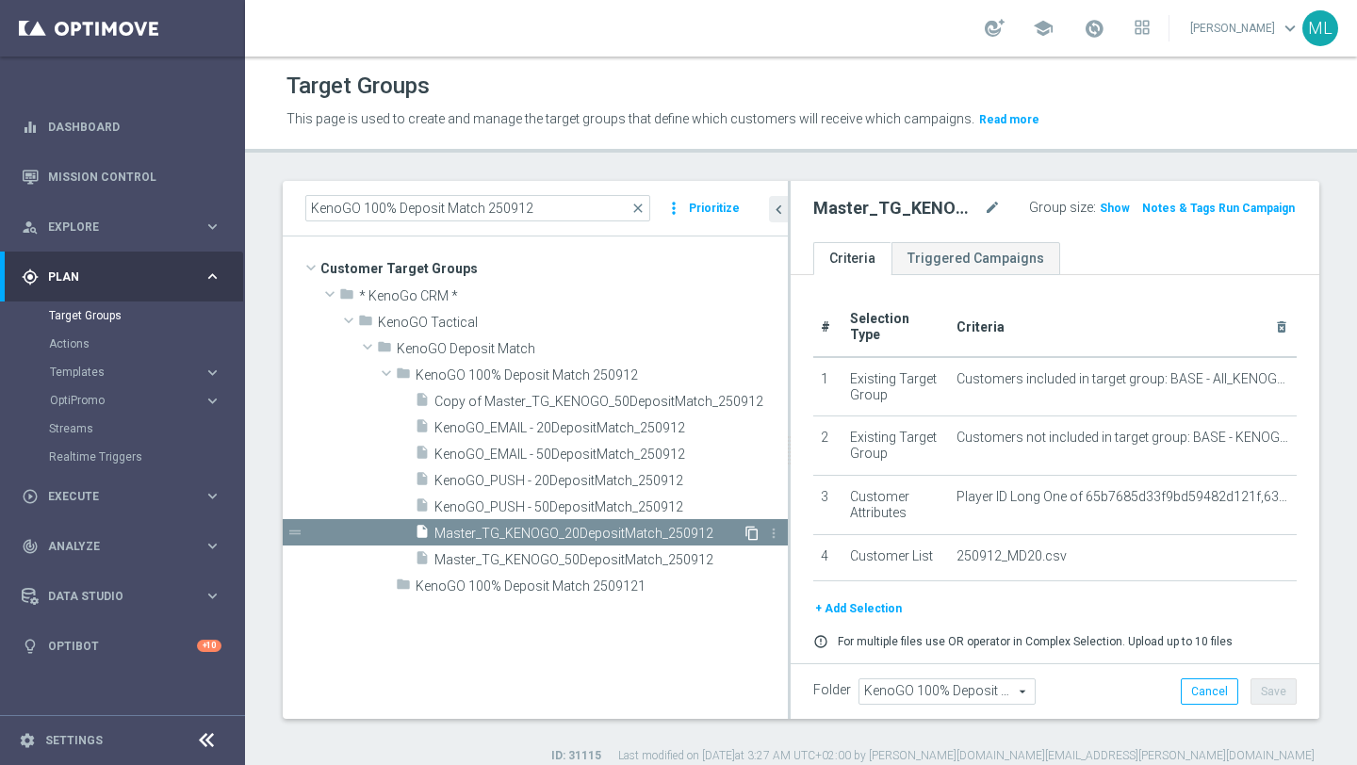
click at [751, 530] on icon "content_copy" at bounding box center [751, 533] width 15 height 15
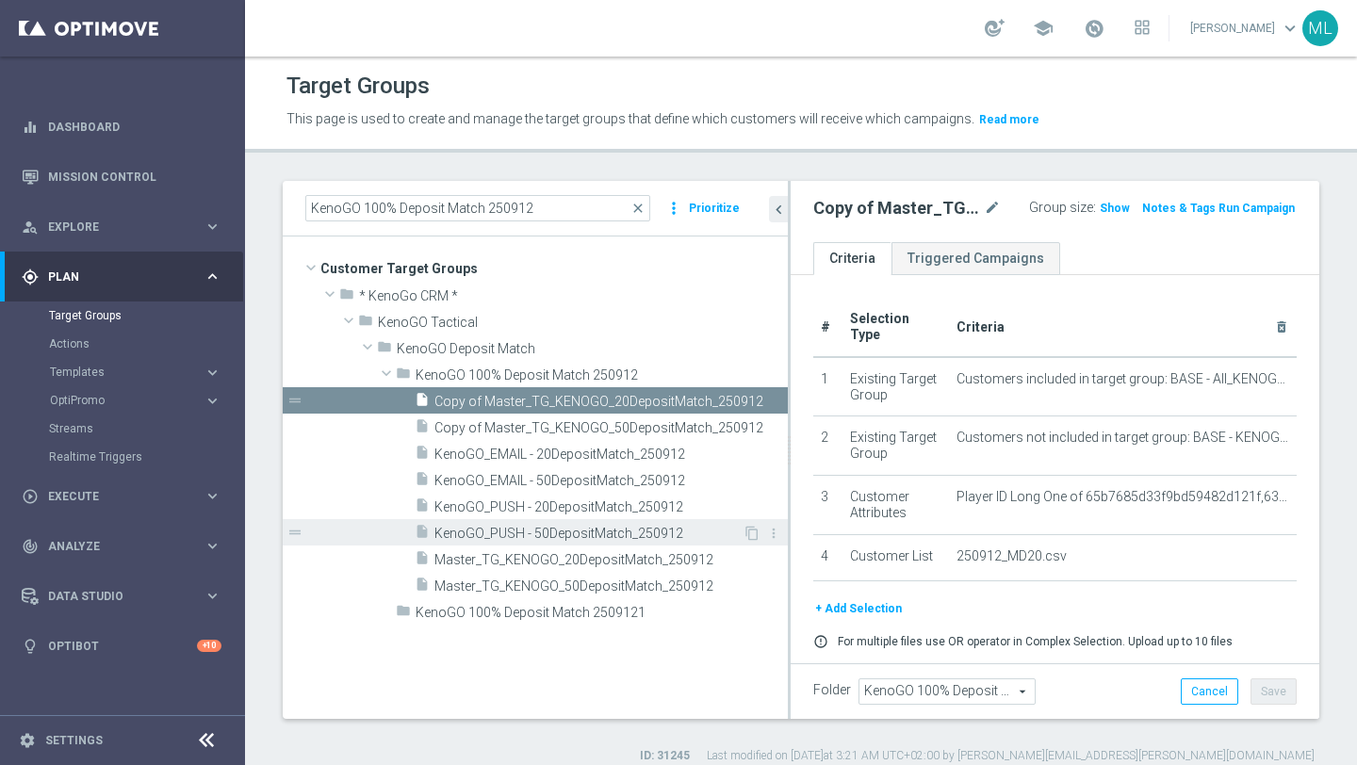
click at [657, 533] on span "KenoGO_PUSH - 50DepositMatch_250912" at bounding box center [588, 534] width 308 height 16
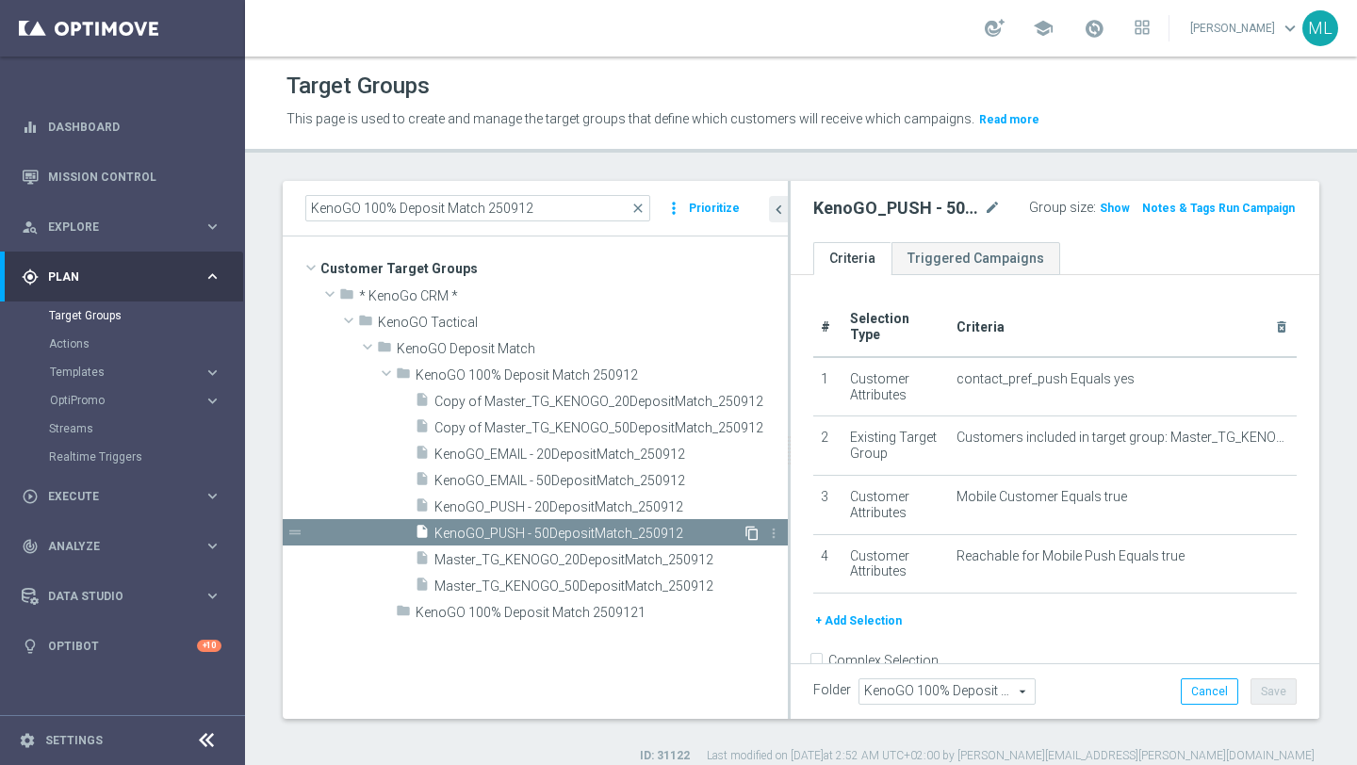
click at [749, 531] on icon "content_copy" at bounding box center [751, 533] width 15 height 15
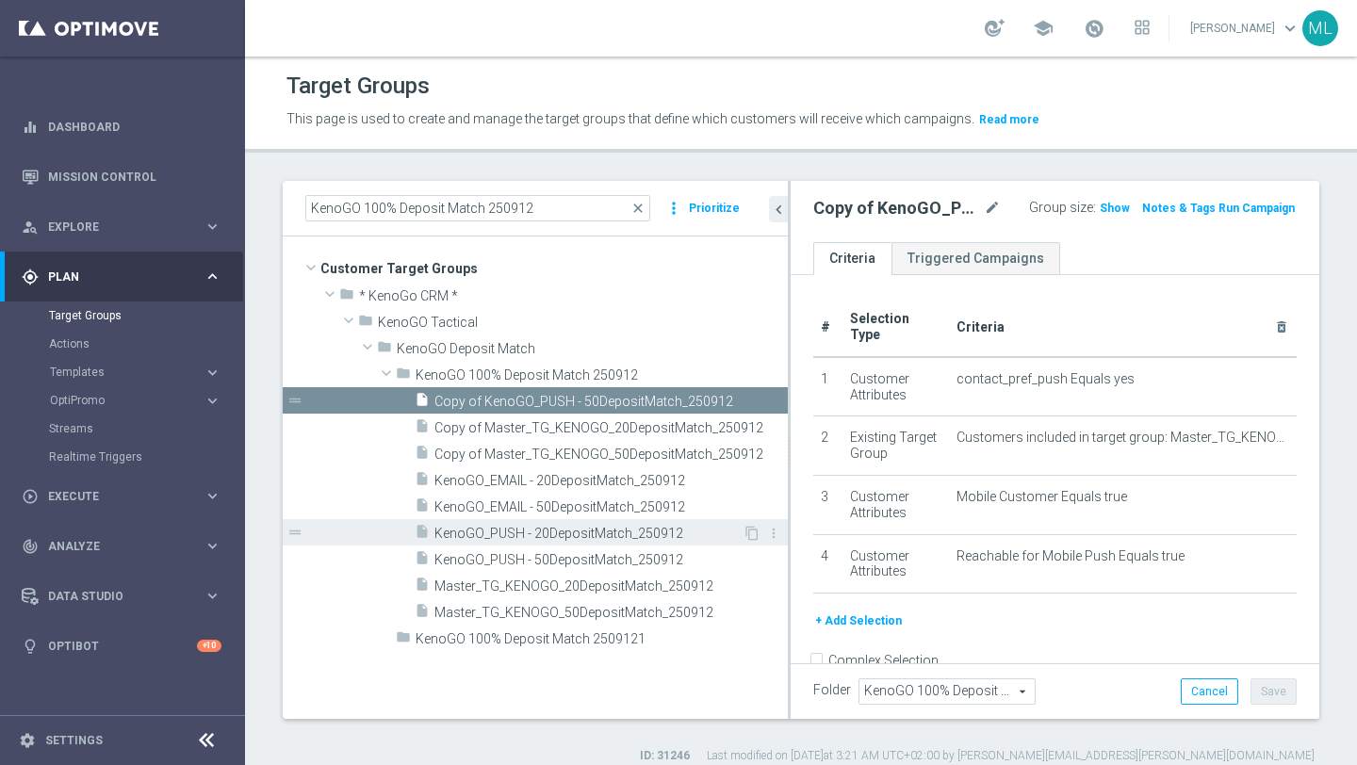
click at [653, 530] on span "KenoGO_PUSH - 20DepositMatch_250912" at bounding box center [588, 534] width 308 height 16
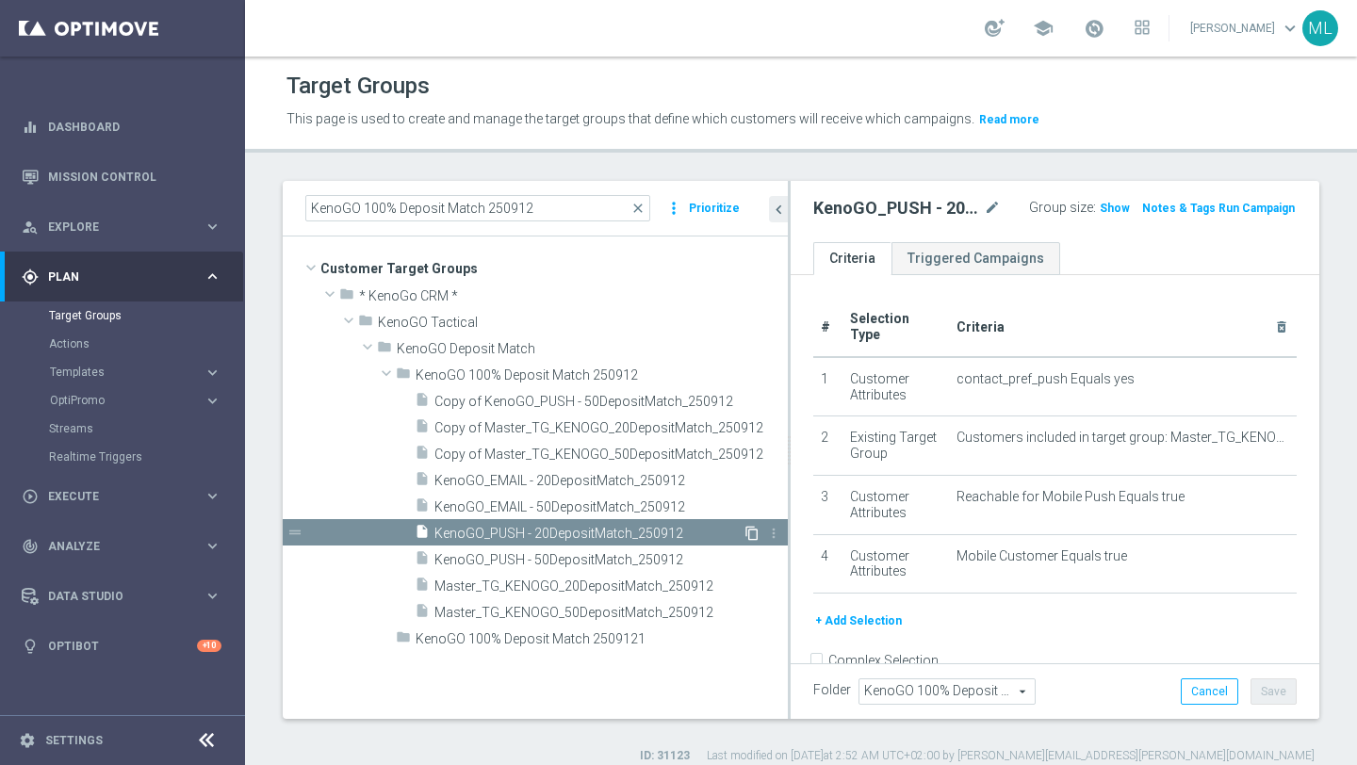
click at [752, 530] on icon "content_copy" at bounding box center [751, 533] width 15 height 15
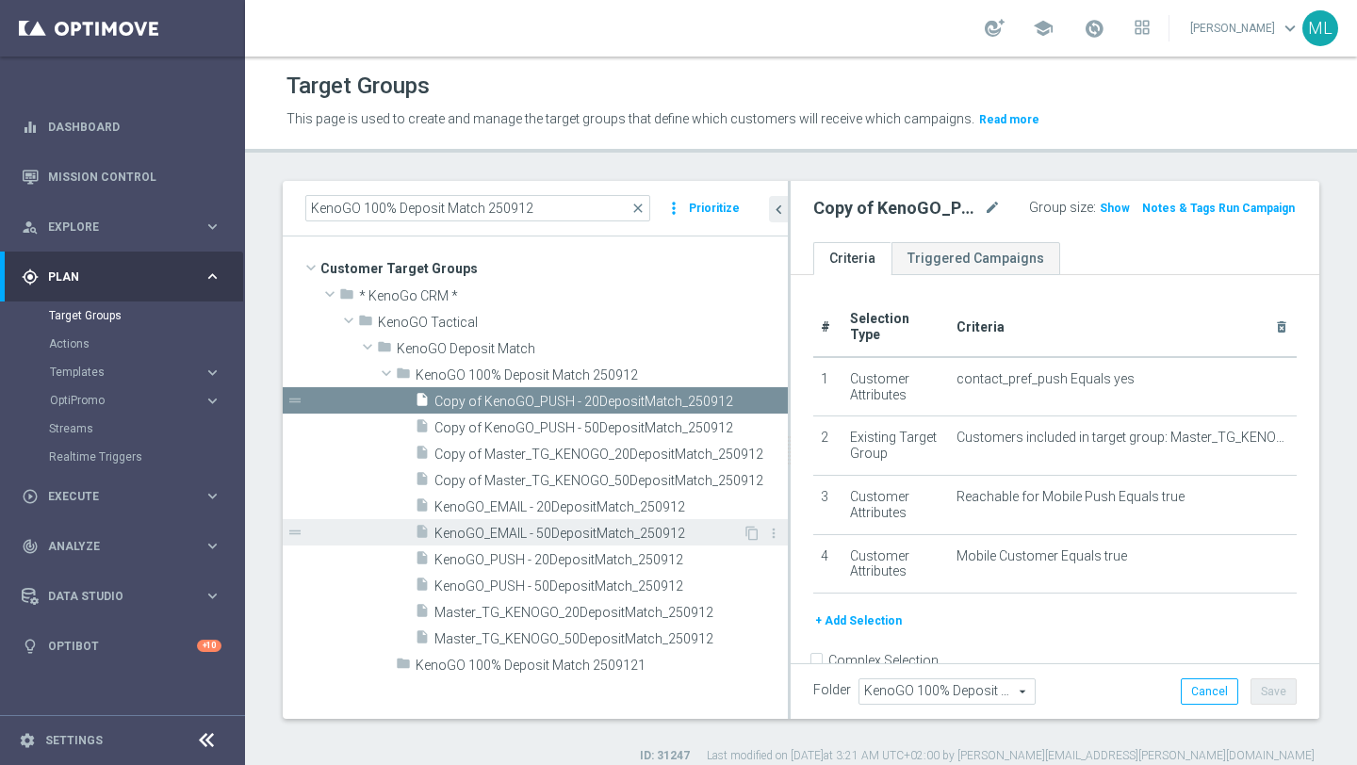
click at [660, 536] on span "KenoGO_EMAIL - 50DepositMatch_250912" at bounding box center [588, 534] width 308 height 16
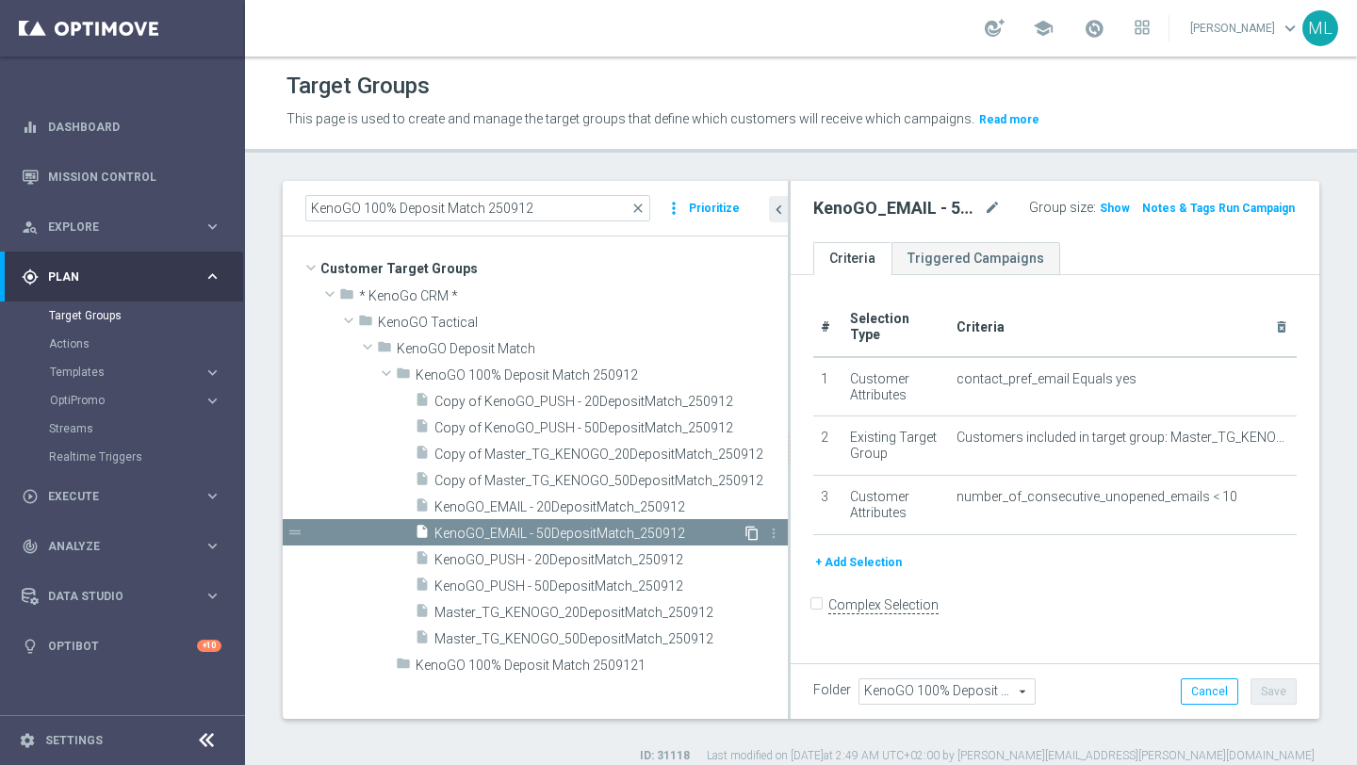
click at [752, 532] on icon "content_copy" at bounding box center [751, 533] width 15 height 15
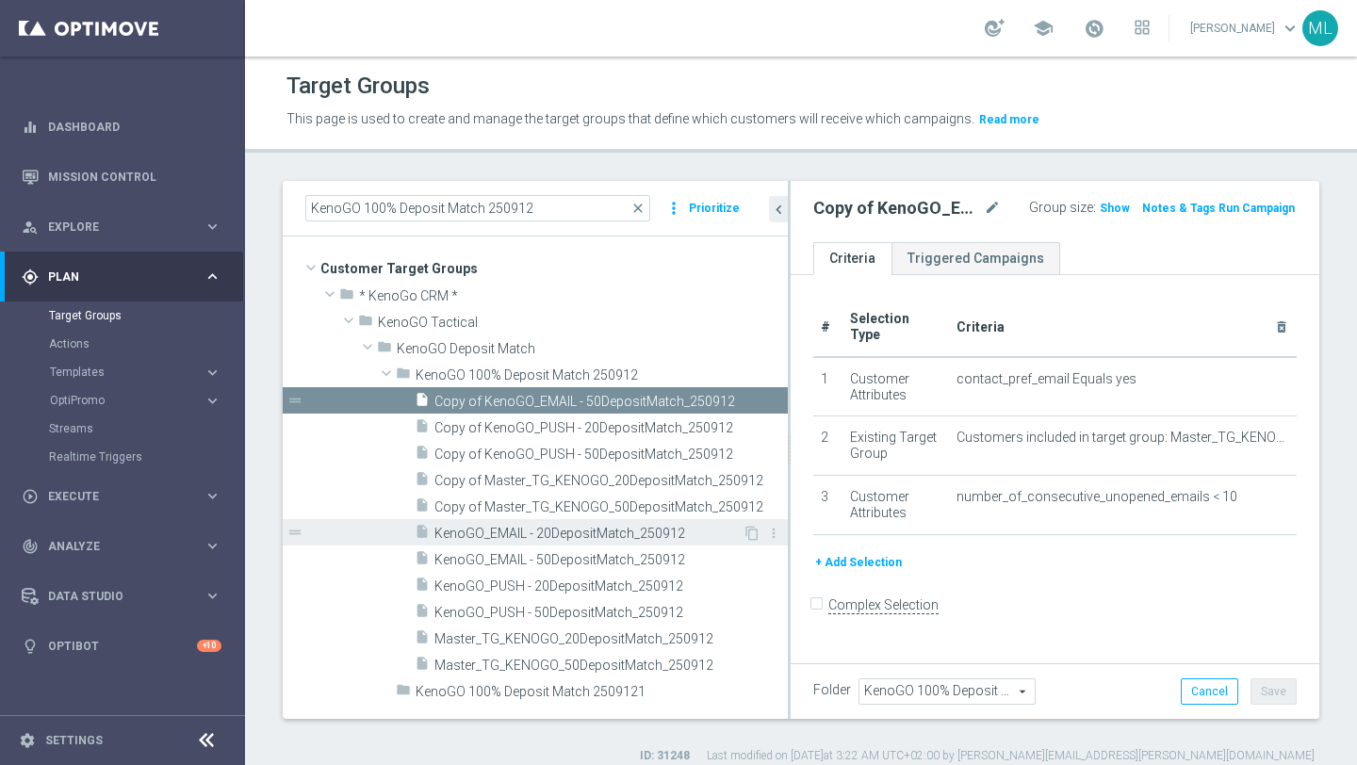
click at [660, 534] on span "KenoGO_EMAIL - 20DepositMatch_250912" at bounding box center [588, 534] width 308 height 16
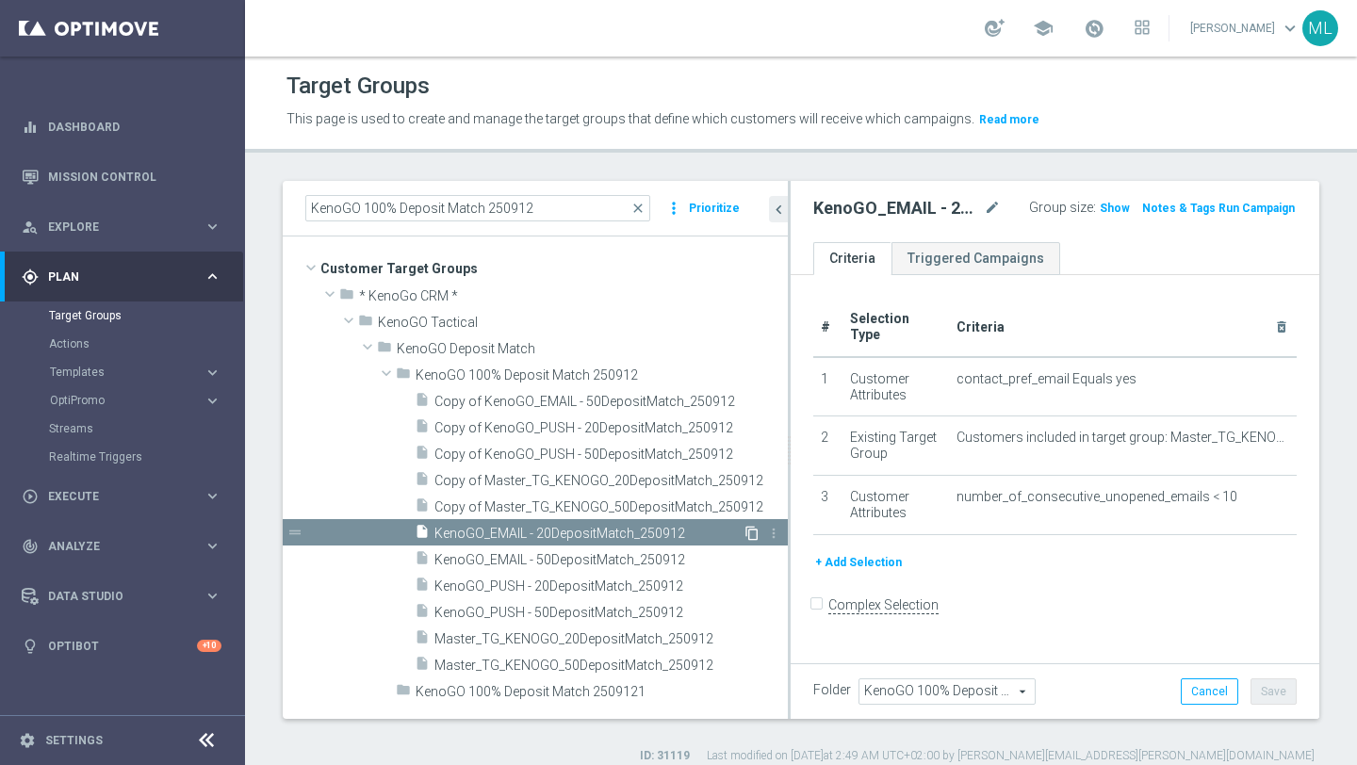
click at [752, 531] on icon "content_copy" at bounding box center [751, 533] width 15 height 15
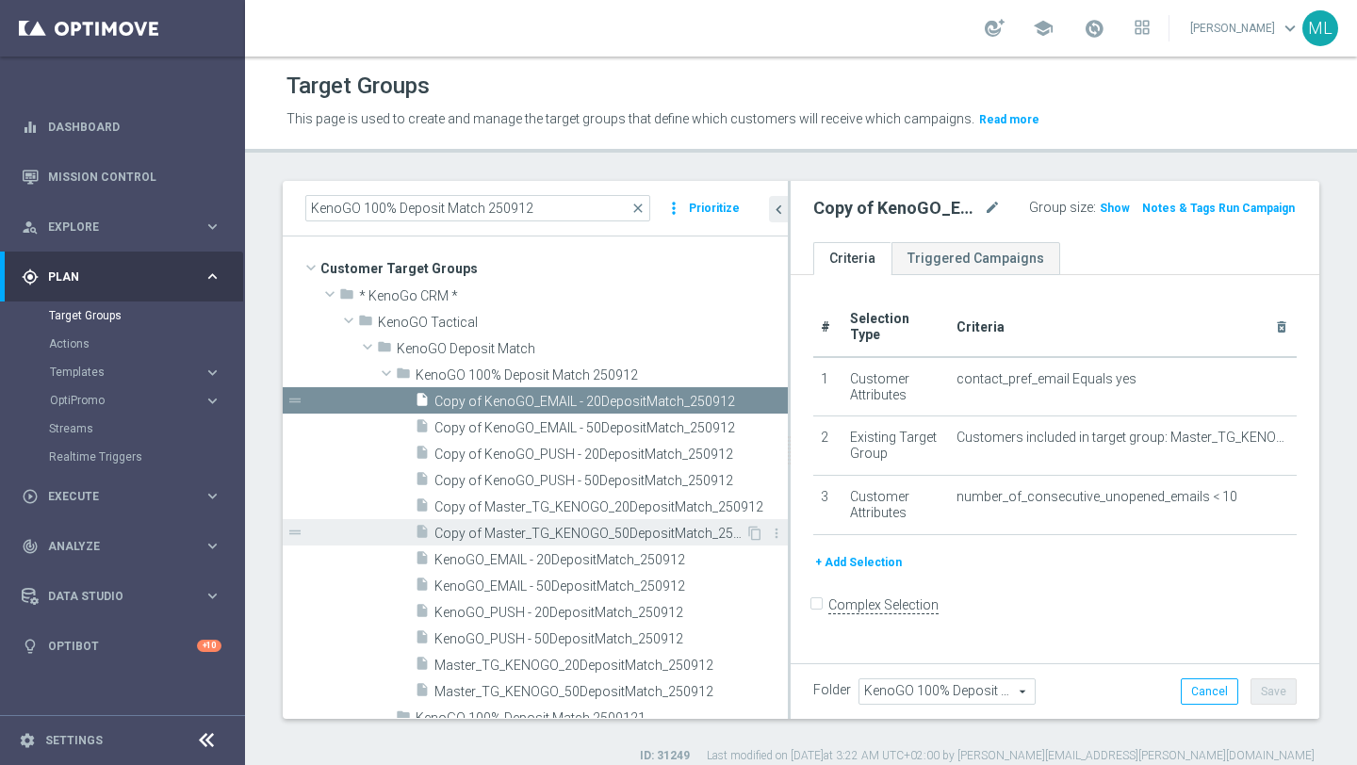
click at [608, 537] on span "Copy of Master_TG_KENOGO_50DepositMatch_250912" at bounding box center [589, 534] width 311 height 16
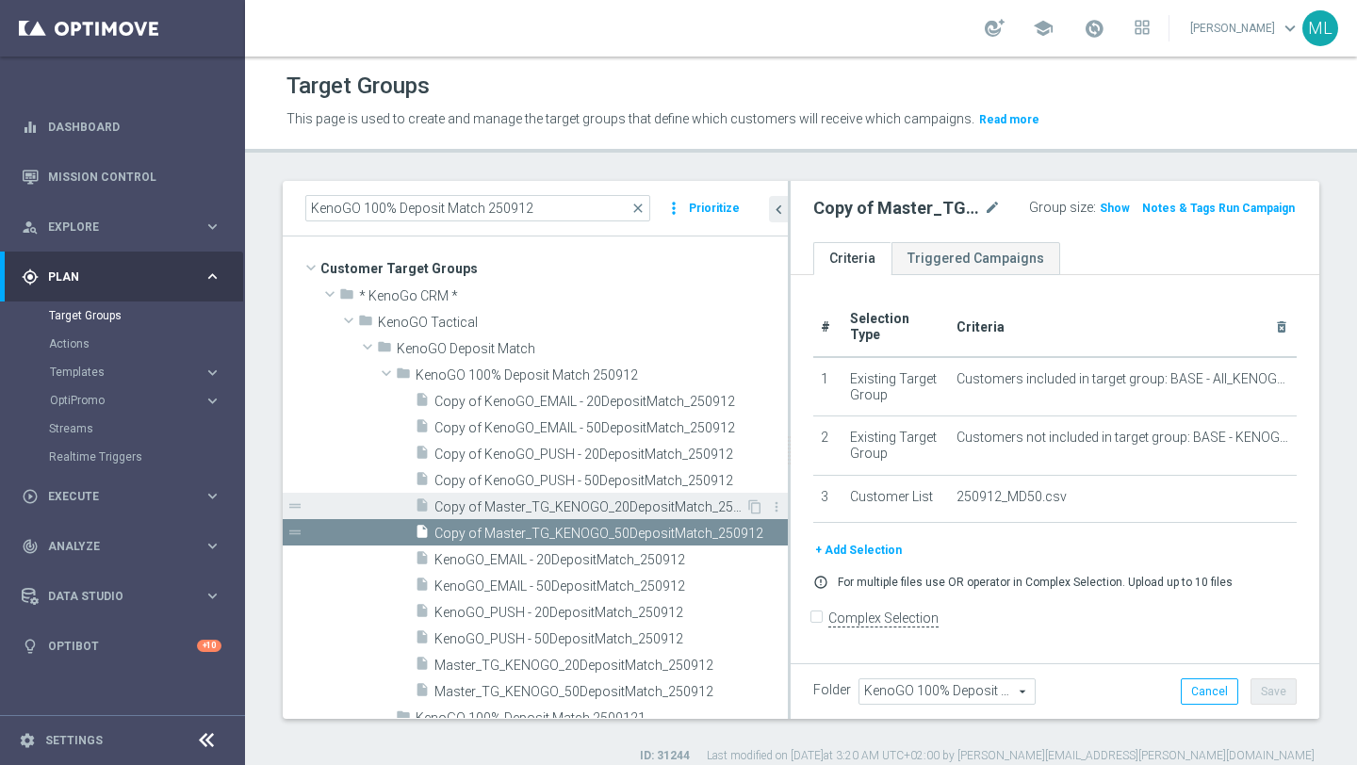
click at [577, 513] on span "Copy of Master_TG_KENOGO_20DepositMatch_250912" at bounding box center [589, 507] width 311 height 16
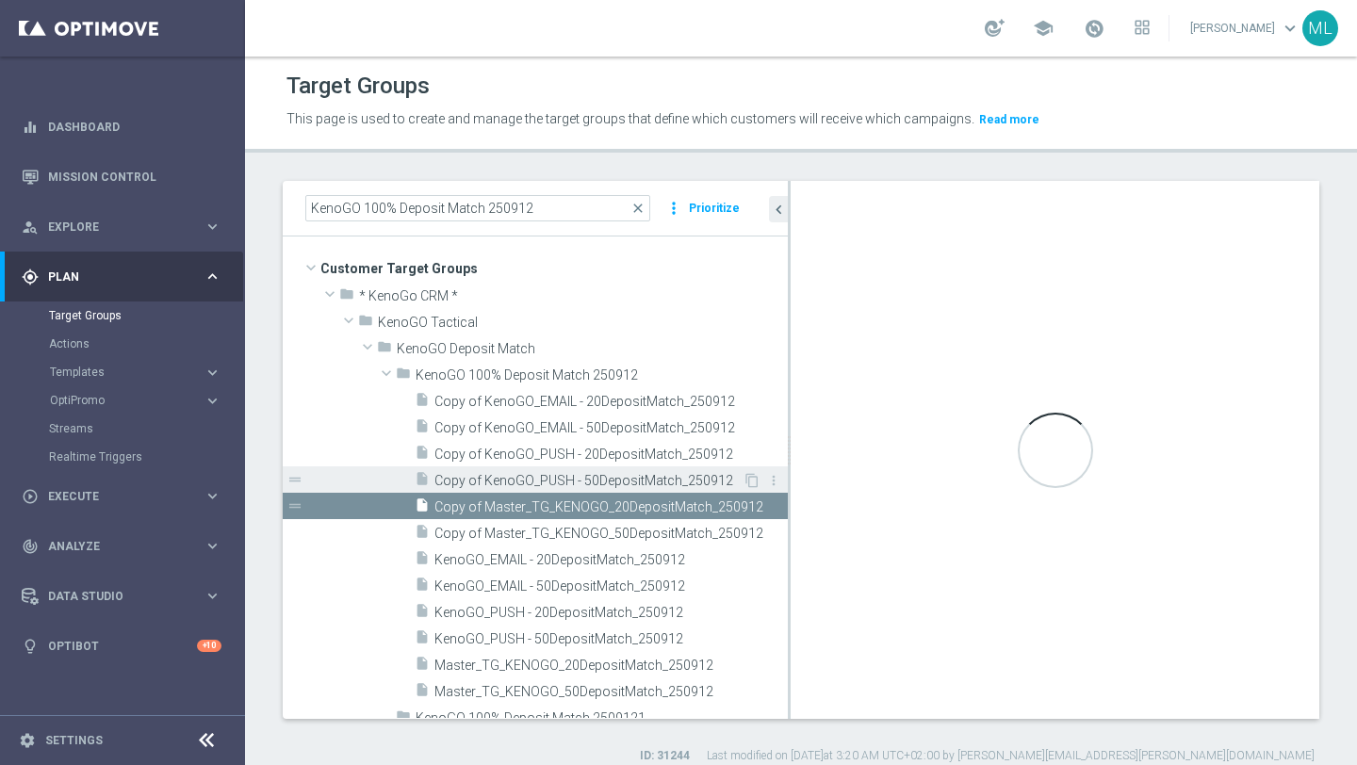
click at [557, 487] on span "Copy of KenoGO_PUSH - 50DepositMatch_250912" at bounding box center [588, 481] width 308 height 16
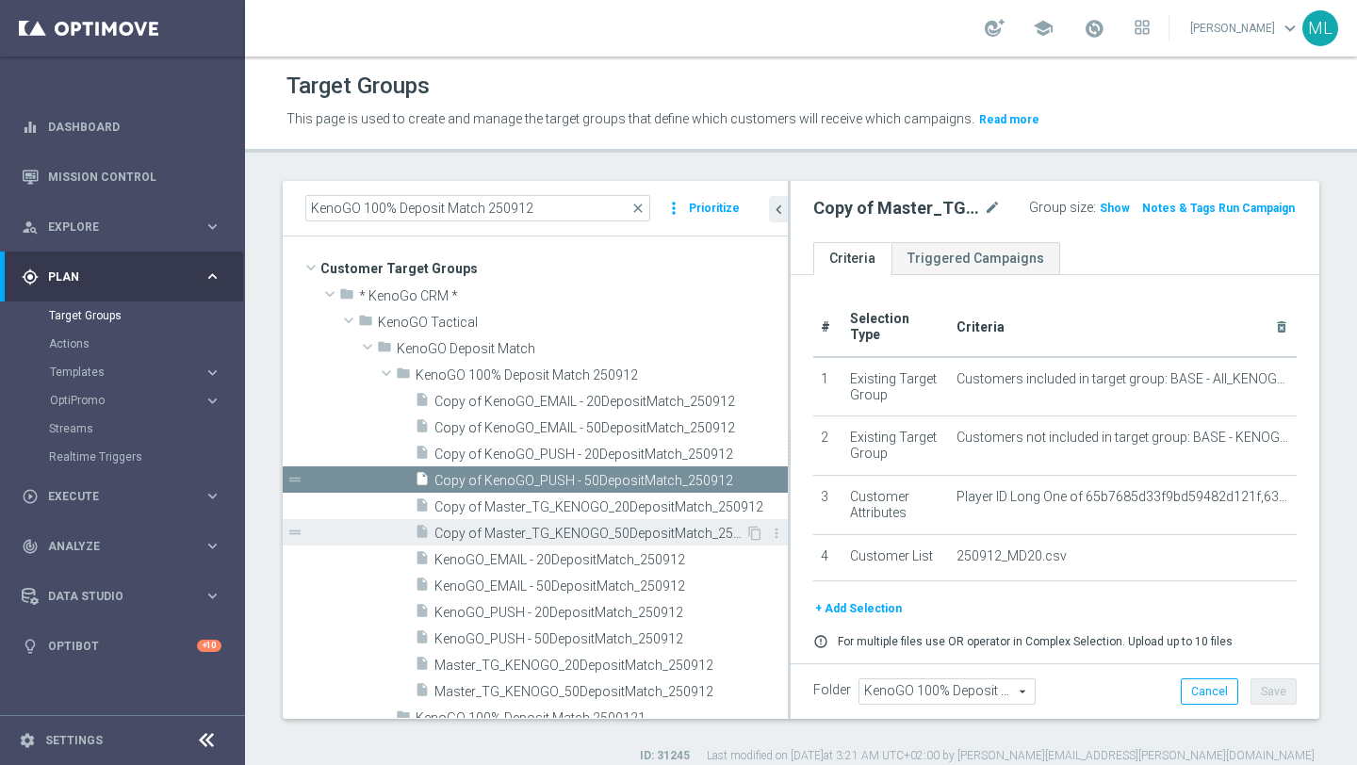
click at [553, 539] on span "Copy of Master_TG_KENOGO_50DepositMatch_250912" at bounding box center [589, 534] width 311 height 16
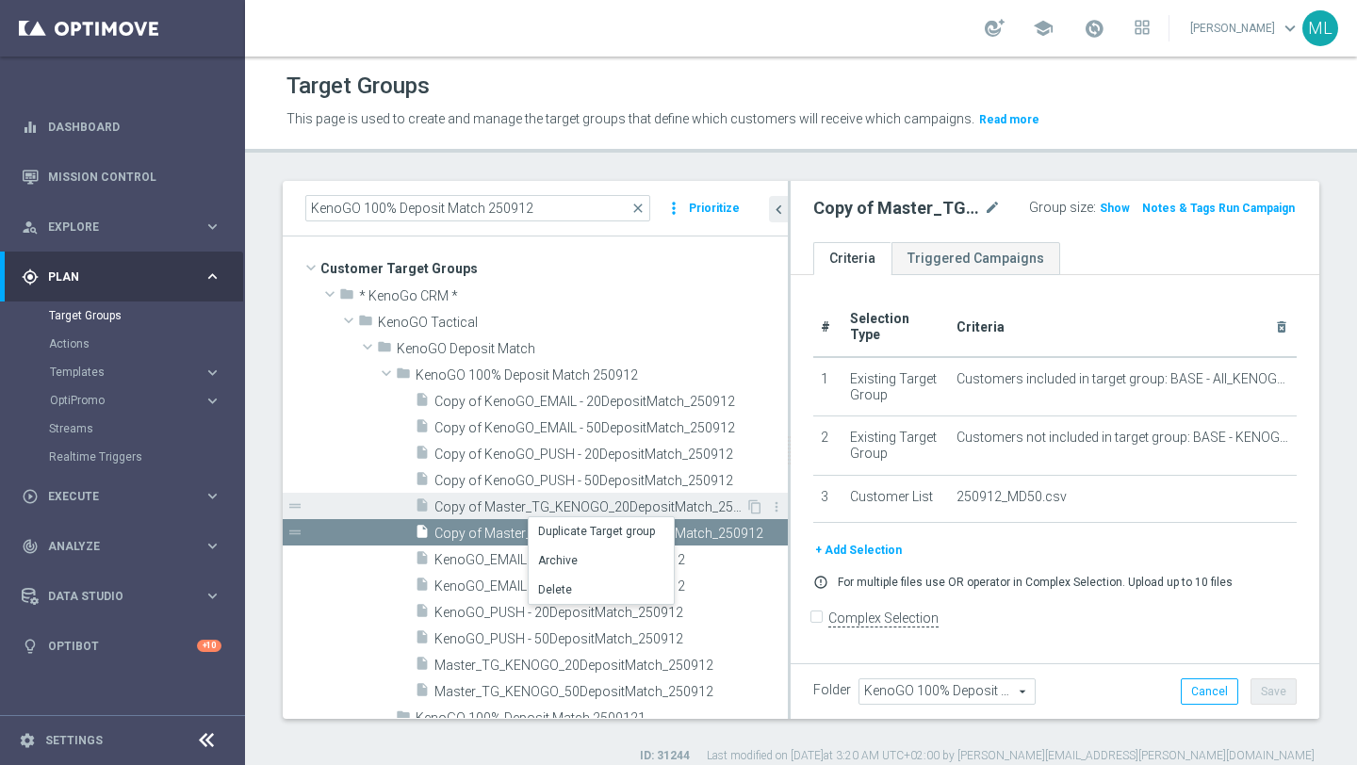
click at [493, 498] on div "insert_drive_file Copy of Master_TG_KENOGO_20DepositMatch_250912" at bounding box center [580, 506] width 331 height 26
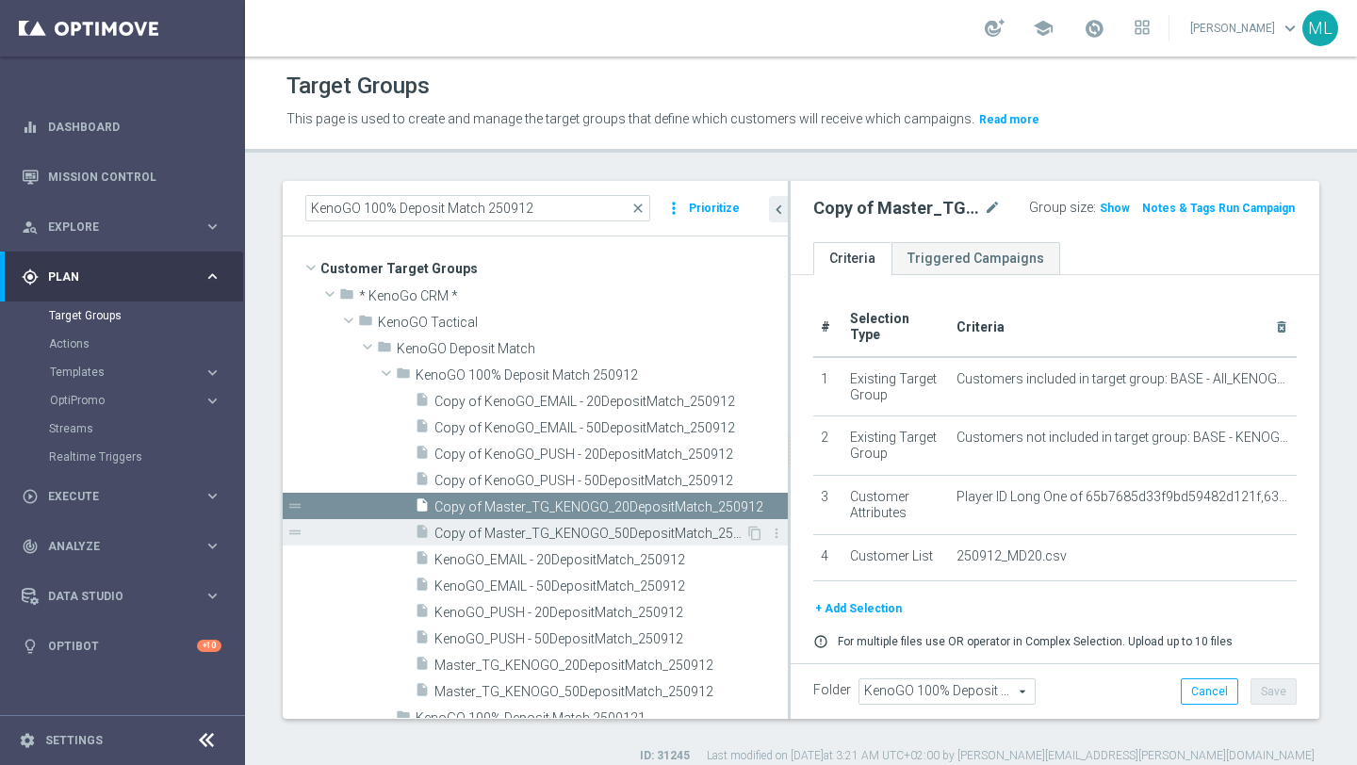
click at [473, 522] on div "insert_drive_file Copy of Master_TG_KENOGO_50DepositMatch_250912" at bounding box center [580, 532] width 331 height 26
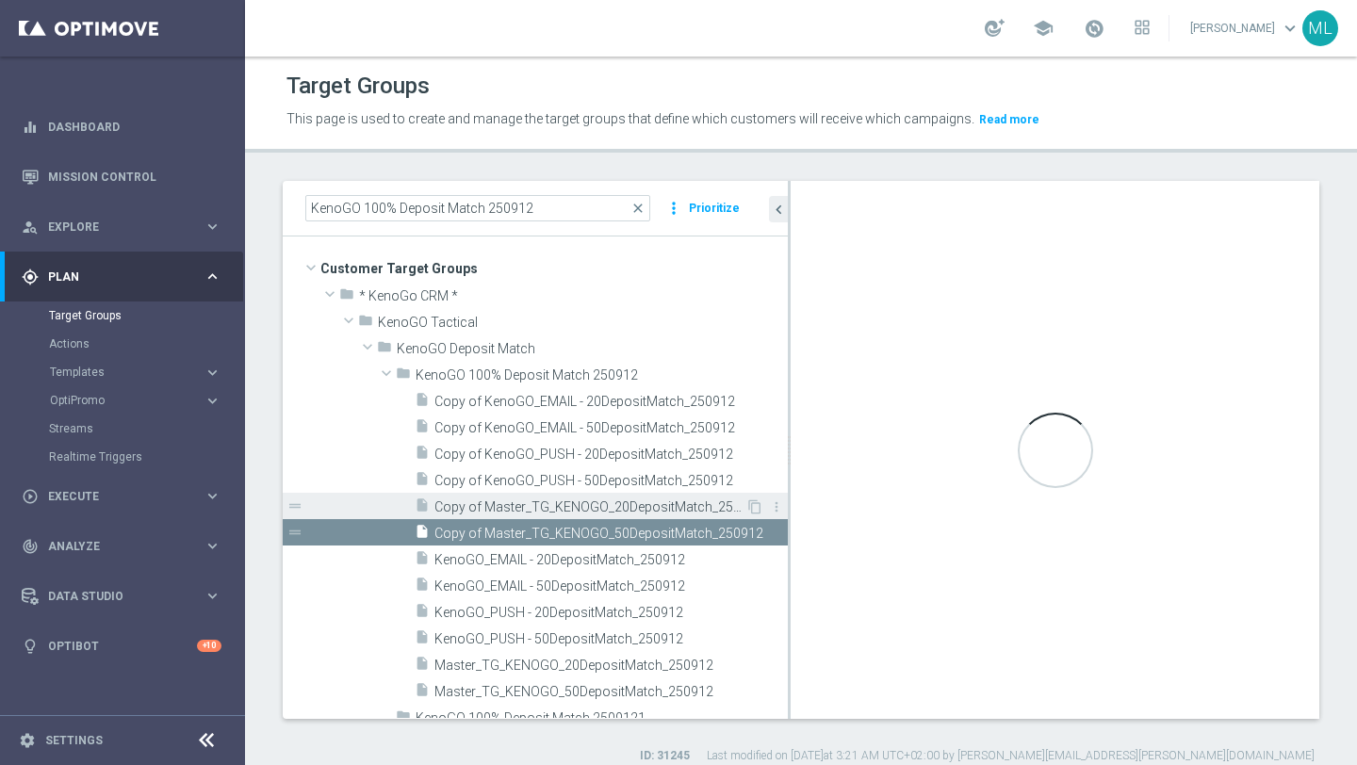
checkbox input "false"
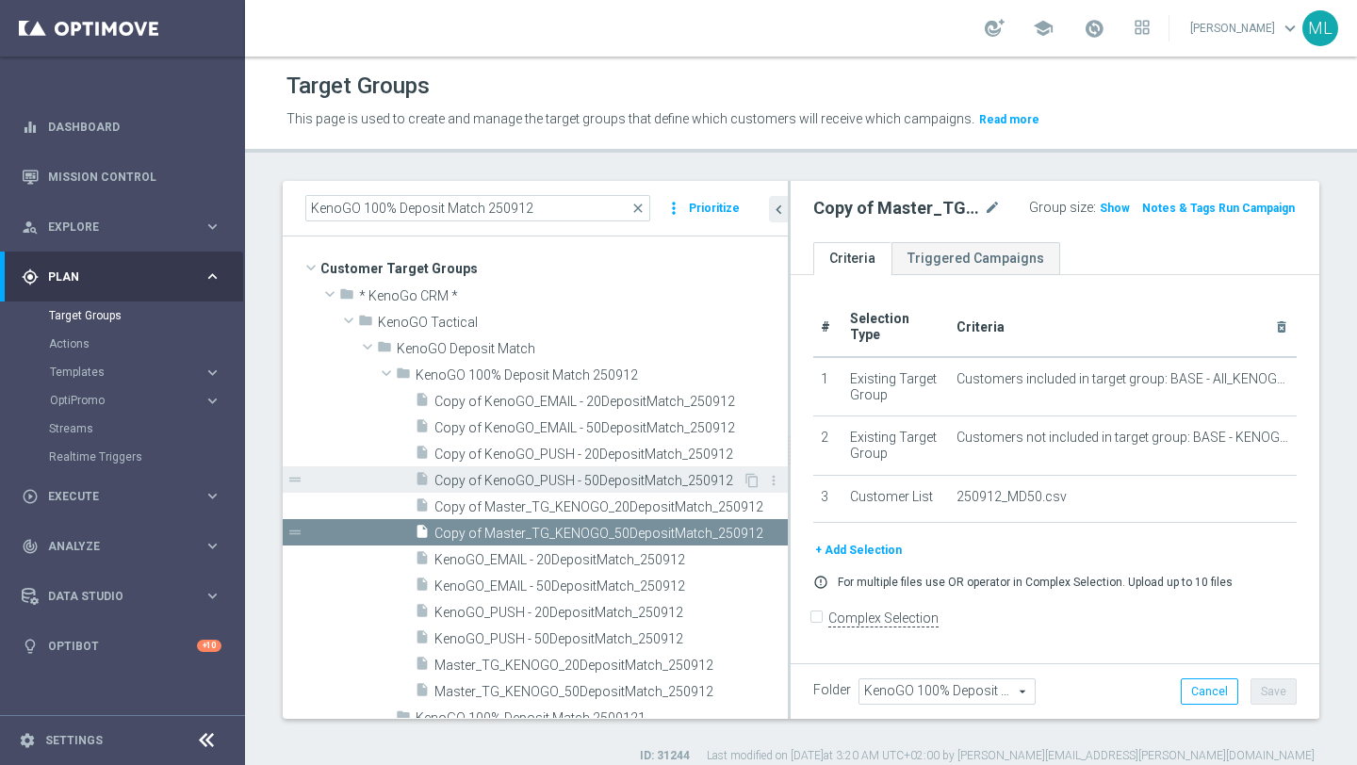
click at [458, 487] on span "Copy of KenoGO_PUSH - 50DepositMatch_250912" at bounding box center [588, 481] width 308 height 16
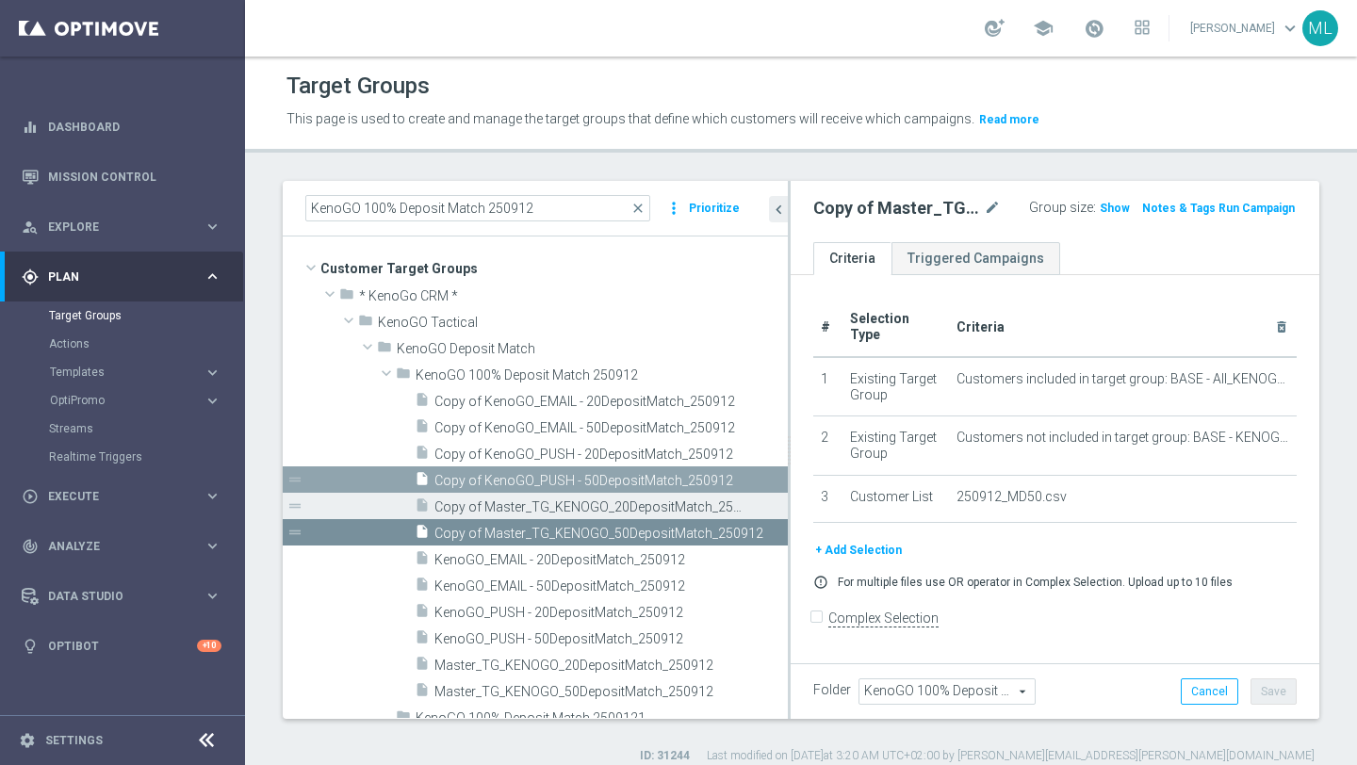
click at [457, 500] on span "Copy of Master_TG_KENOGO_20DepositMatch_250912" at bounding box center [589, 507] width 311 height 16
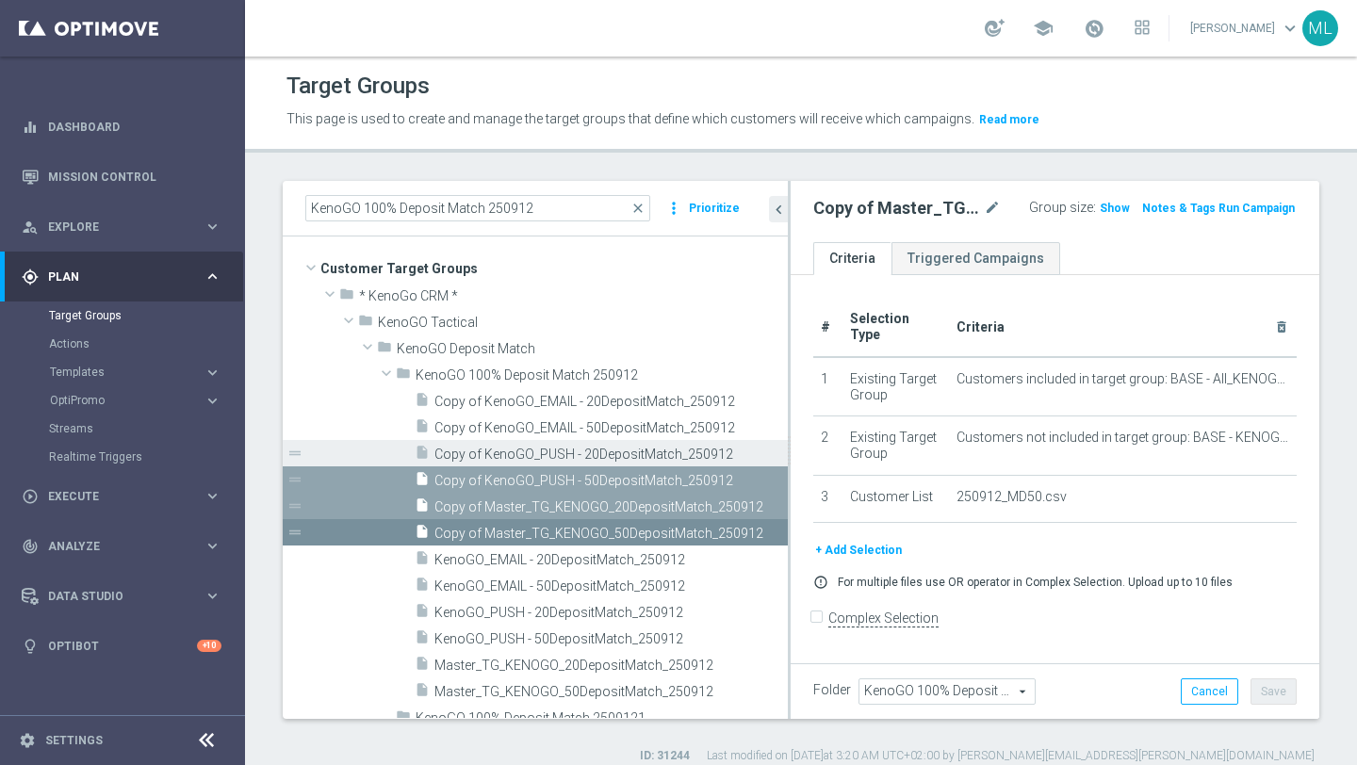
click at [464, 454] on span "Copy of KenoGO_PUSH - 20DepositMatch_250912" at bounding box center [589, 455] width 311 height 16
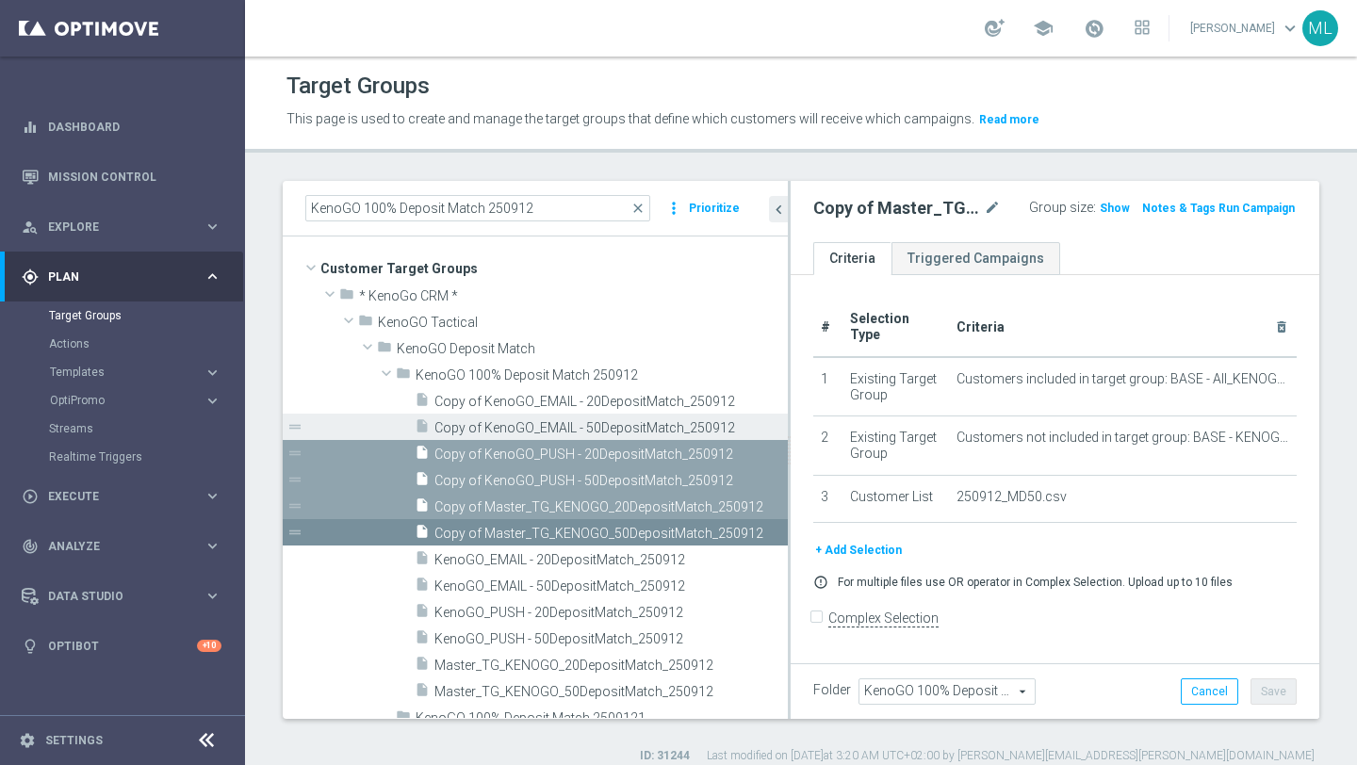
click at [471, 428] on span "Copy of KenoGO_EMAIL - 50DepositMatch_250912" at bounding box center [589, 428] width 311 height 16
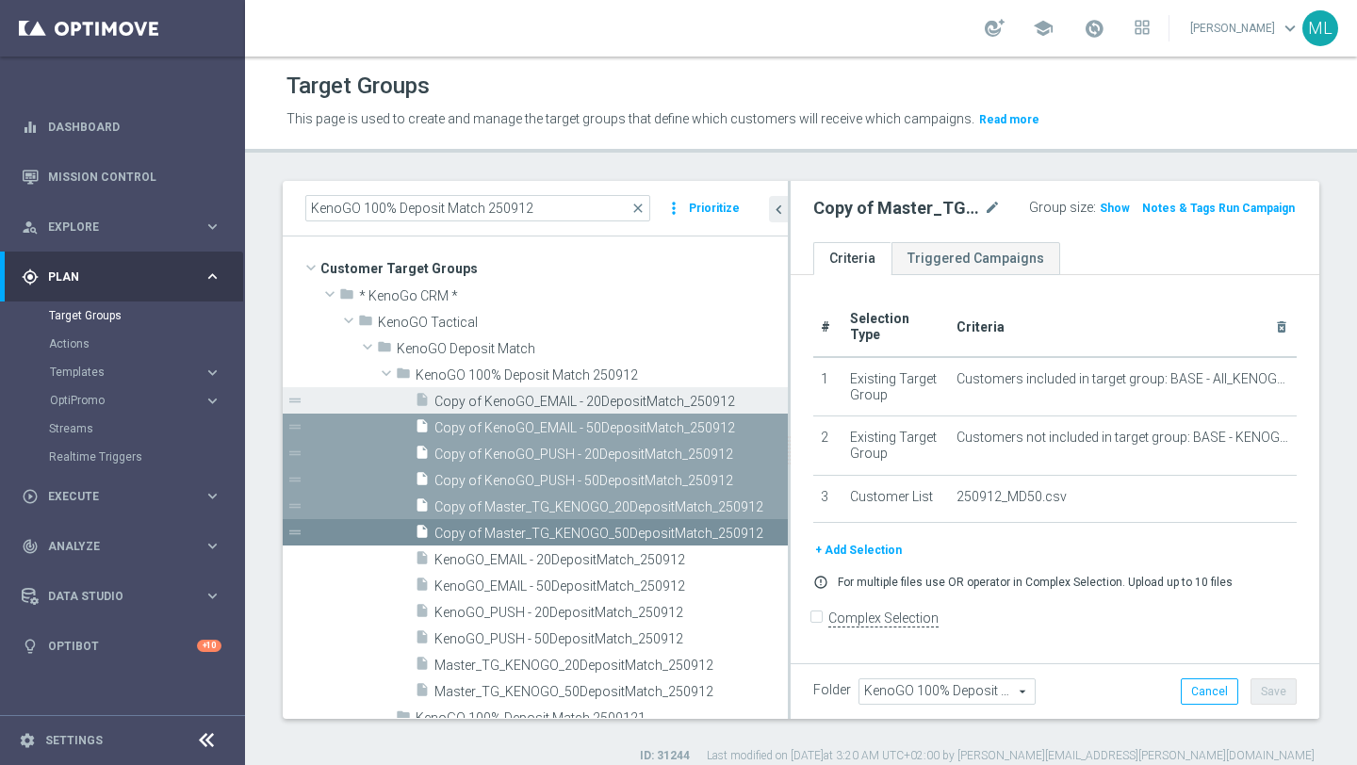
click at [479, 404] on span "Copy of KenoGO_EMAIL - 20DepositMatch_250912" at bounding box center [589, 402] width 311 height 16
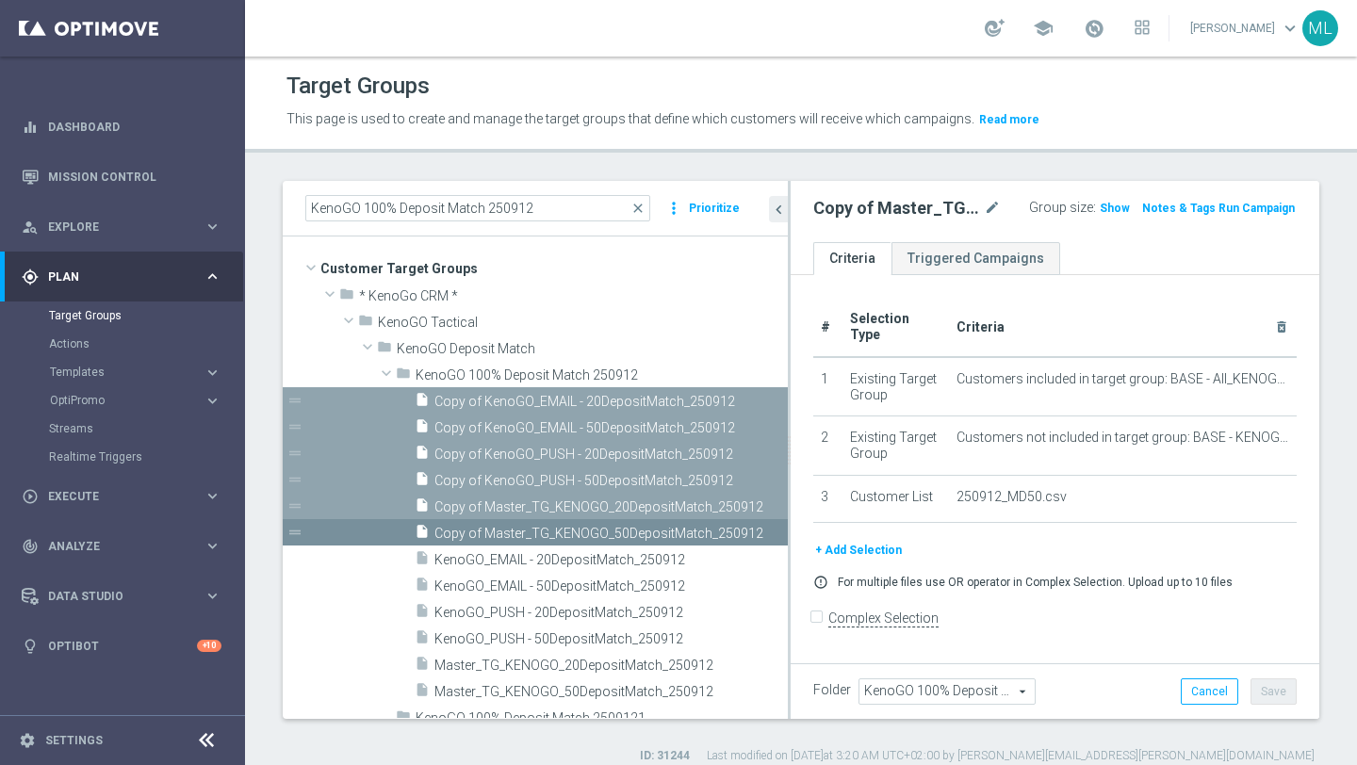
scroll to position [16, 0]
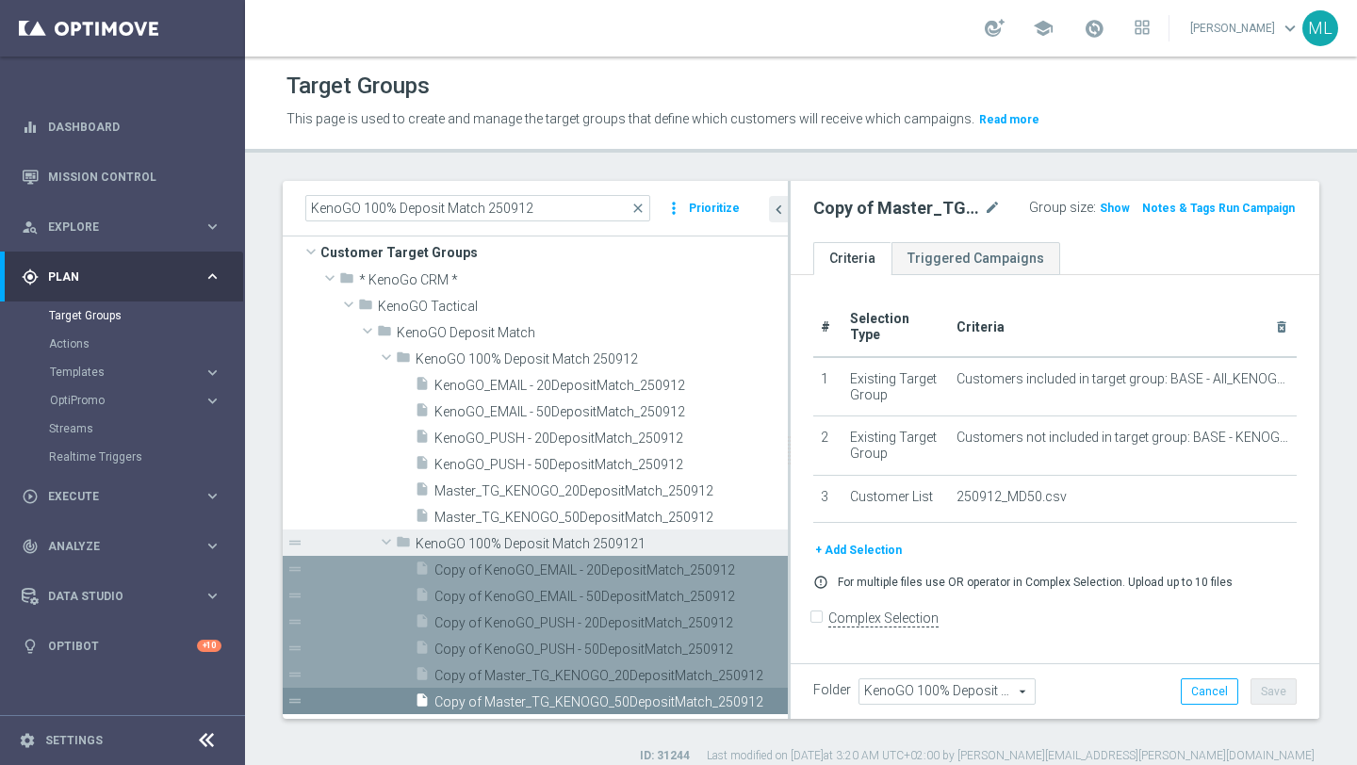
click at [579, 541] on span "KenoGO 100% Deposit Match 2509121" at bounding box center [557, 544] width 285 height 16
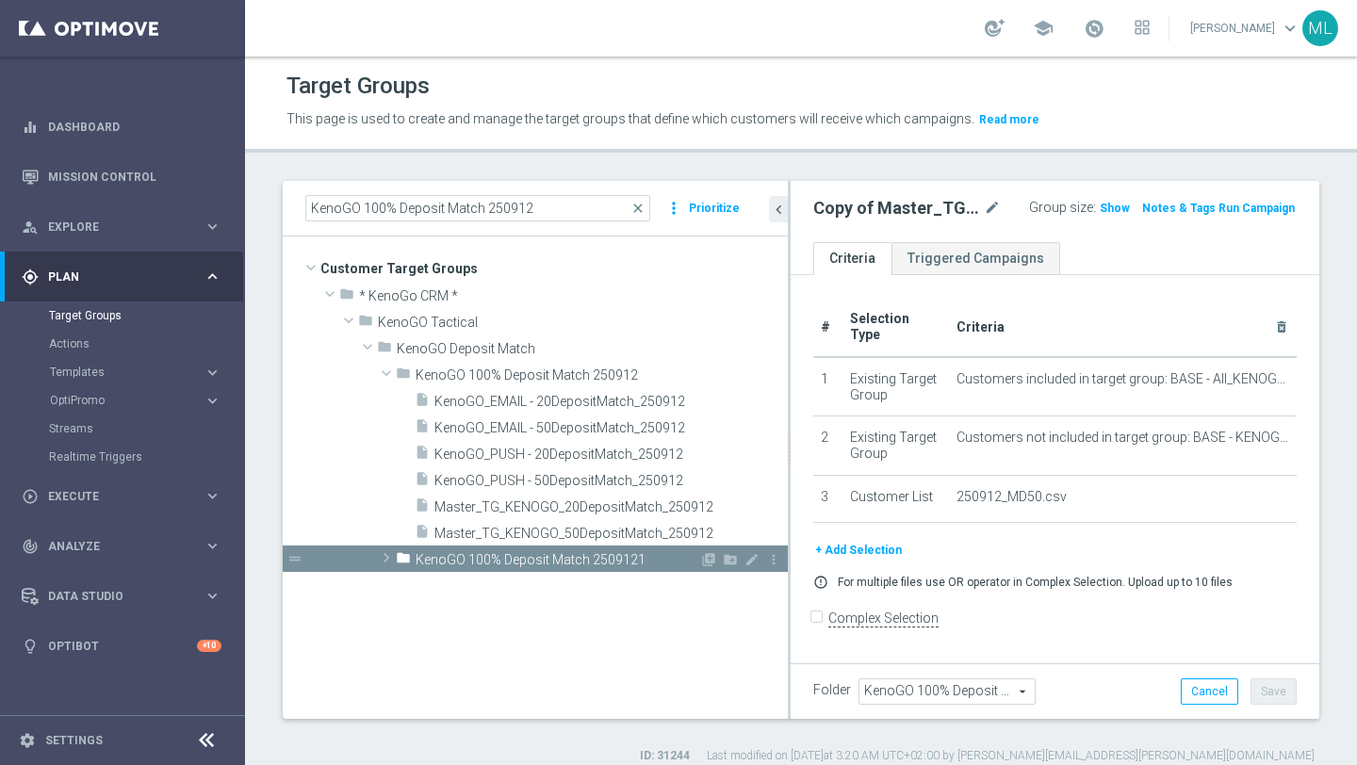
scroll to position [0, 0]
click at [563, 562] on span "KenoGO 100% Deposit Match 2509121" at bounding box center [557, 560] width 284 height 16
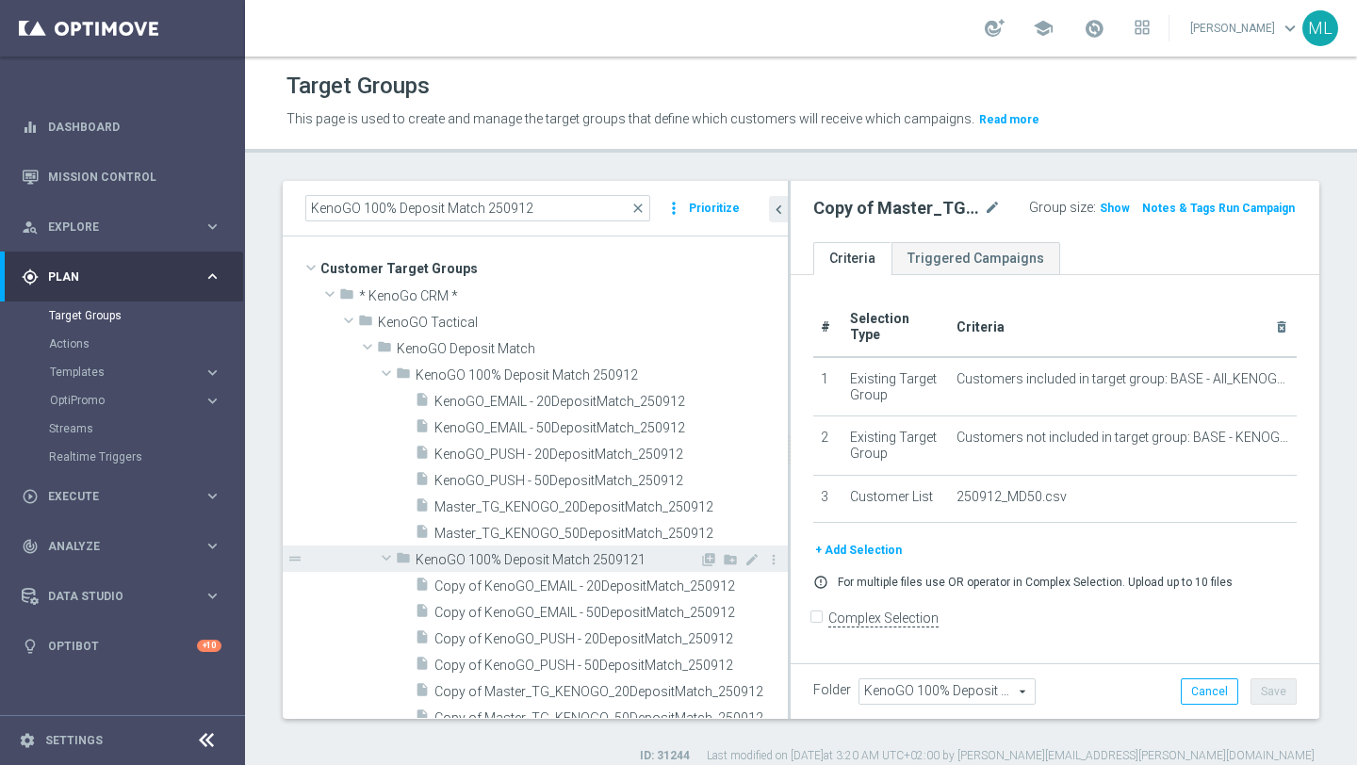
scroll to position [16, 0]
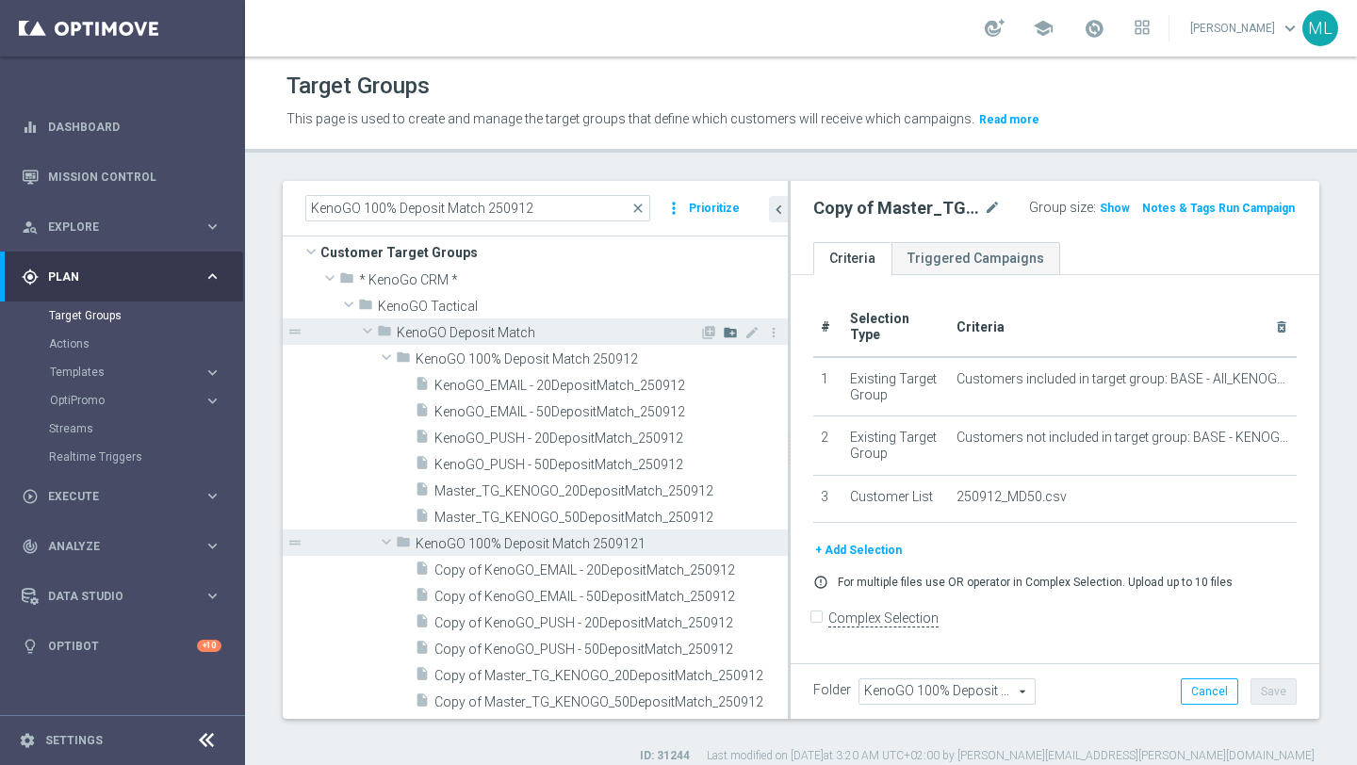
click at [728, 334] on icon "create_new_folder" at bounding box center [730, 332] width 15 height 15
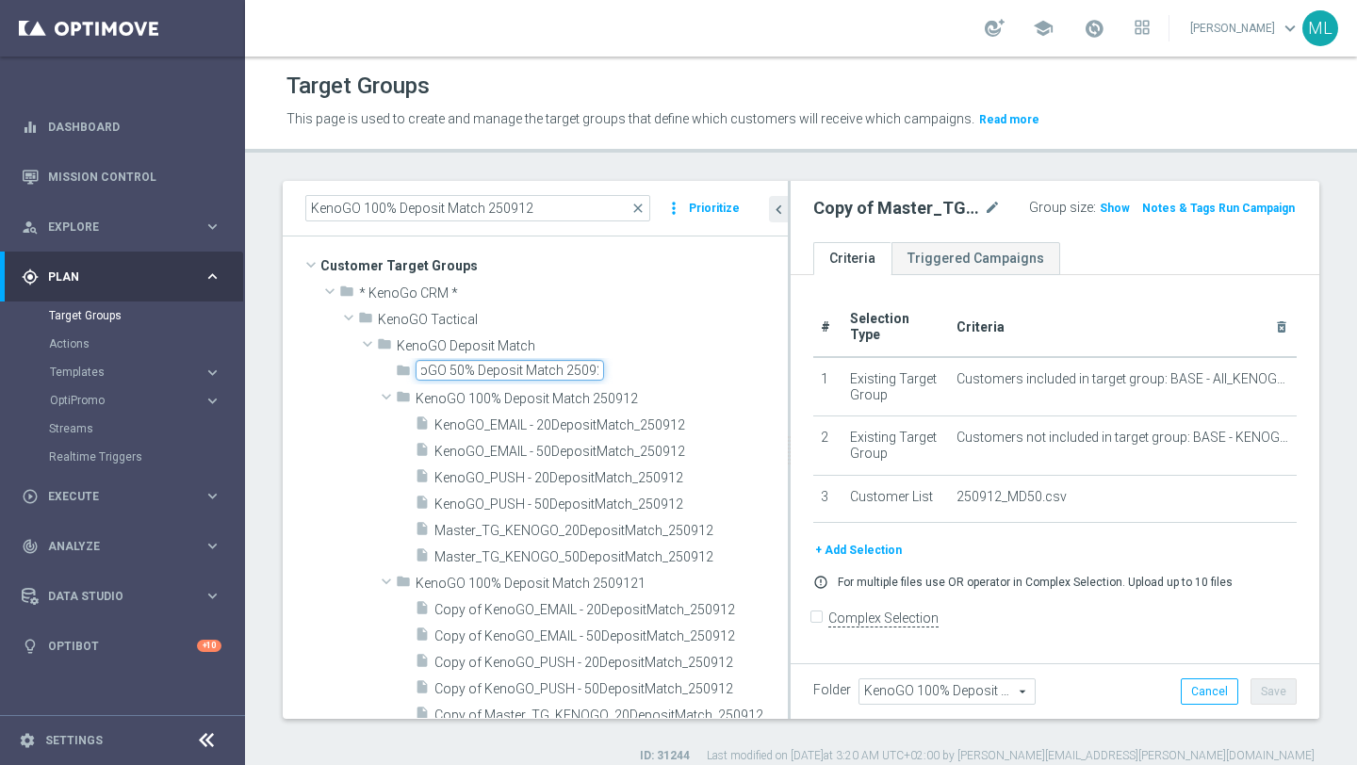
scroll to position [0, 32]
type input "KenoGO 50% Deposit Match 250921"
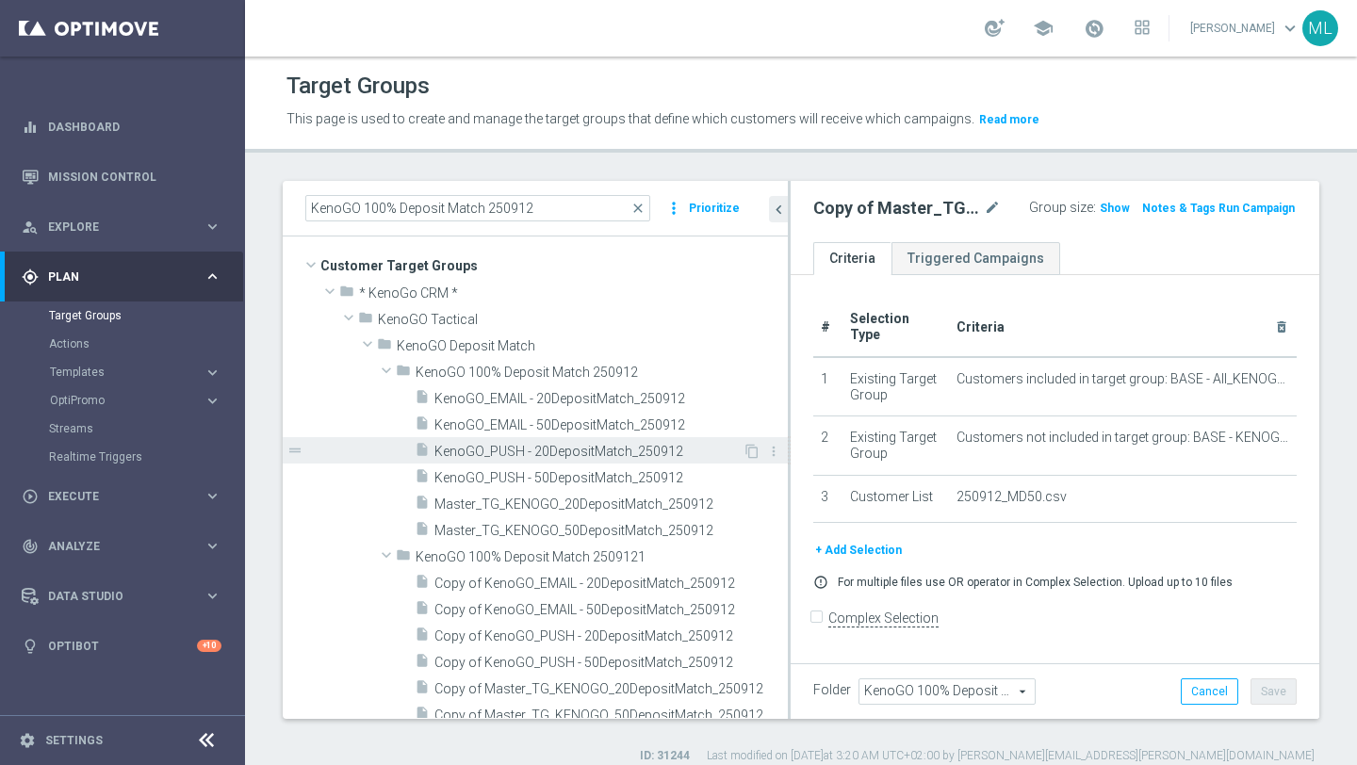
scroll to position [42, 0]
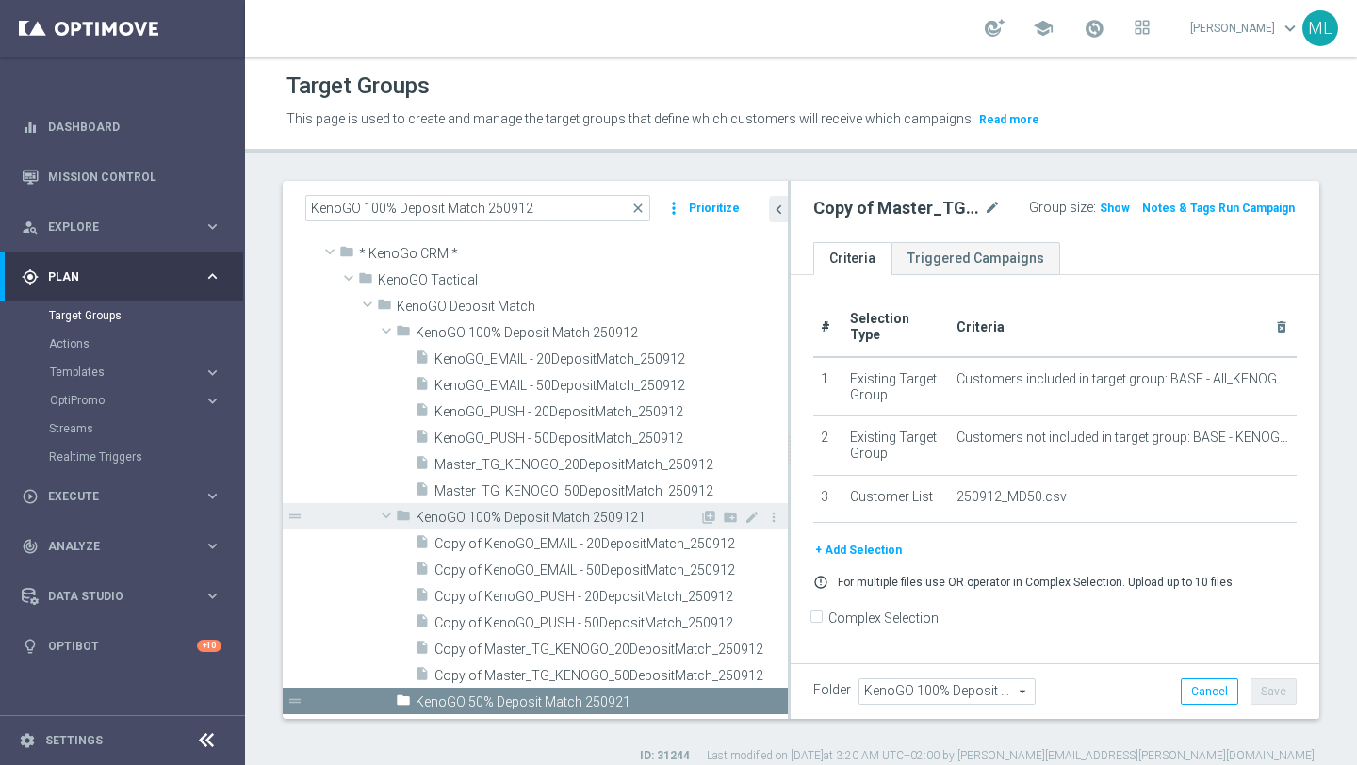
click at [623, 516] on span "KenoGO 100% Deposit Match 2509121" at bounding box center [557, 518] width 284 height 16
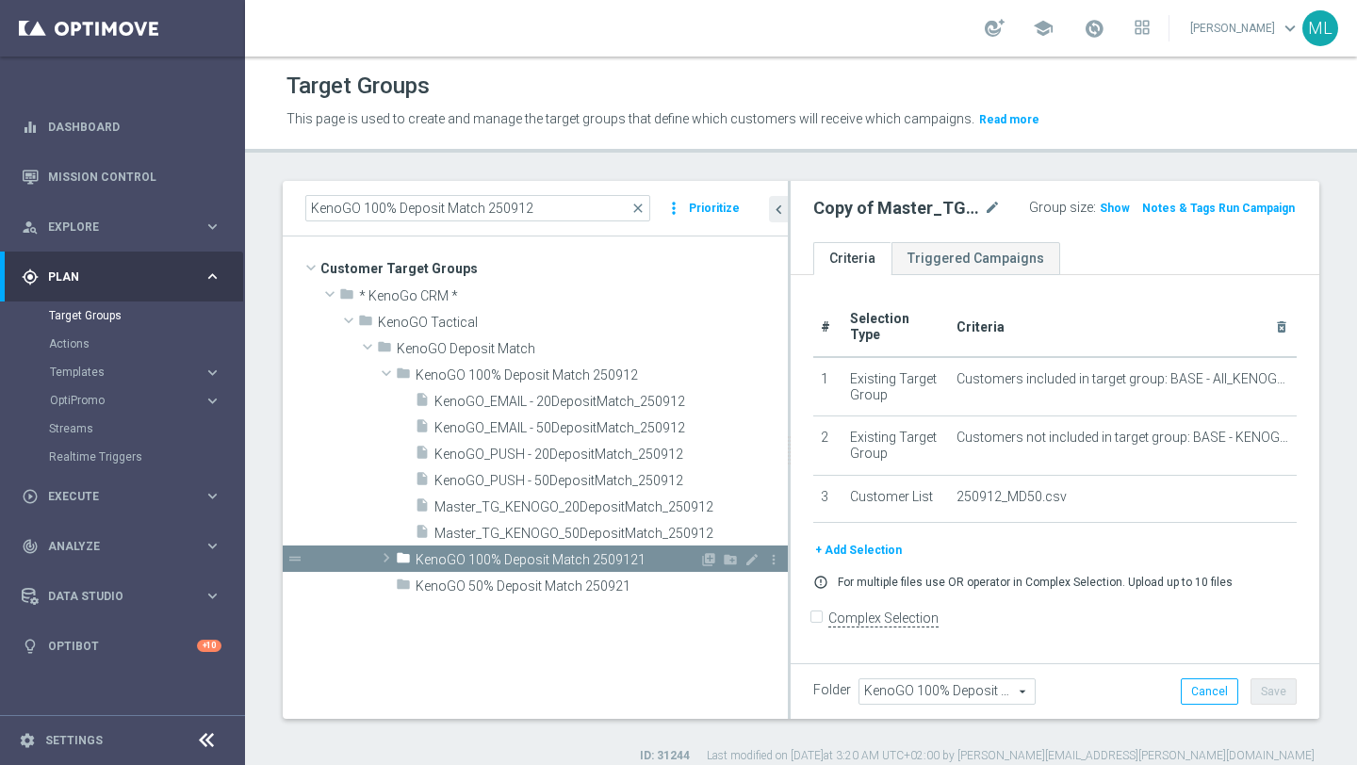
click at [629, 559] on span "KenoGO 100% Deposit Match 2509121" at bounding box center [557, 560] width 284 height 16
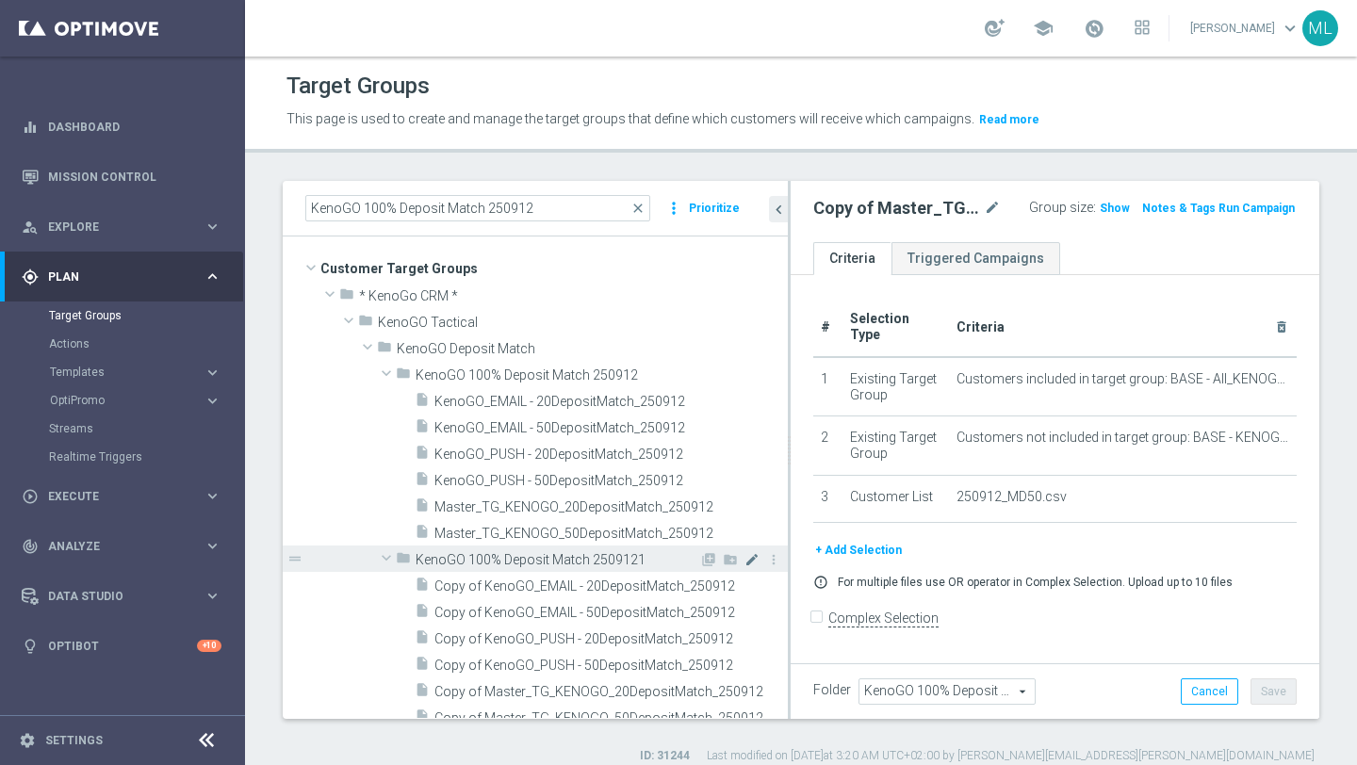
click at [752, 558] on icon "mode_edit" at bounding box center [751, 559] width 15 height 15
click at [582, 558] on input "KenoGO 100% Deposit Match 2509121" at bounding box center [509, 557] width 188 height 21
type input "KenoGO 100% Deposit Match 250921"
click at [310, 513] on div "insert_drive_file KenoGO_EMAIL - 20DepositMatch_250912 content_copy more_vert d…" at bounding box center [535, 466] width 505 height 158
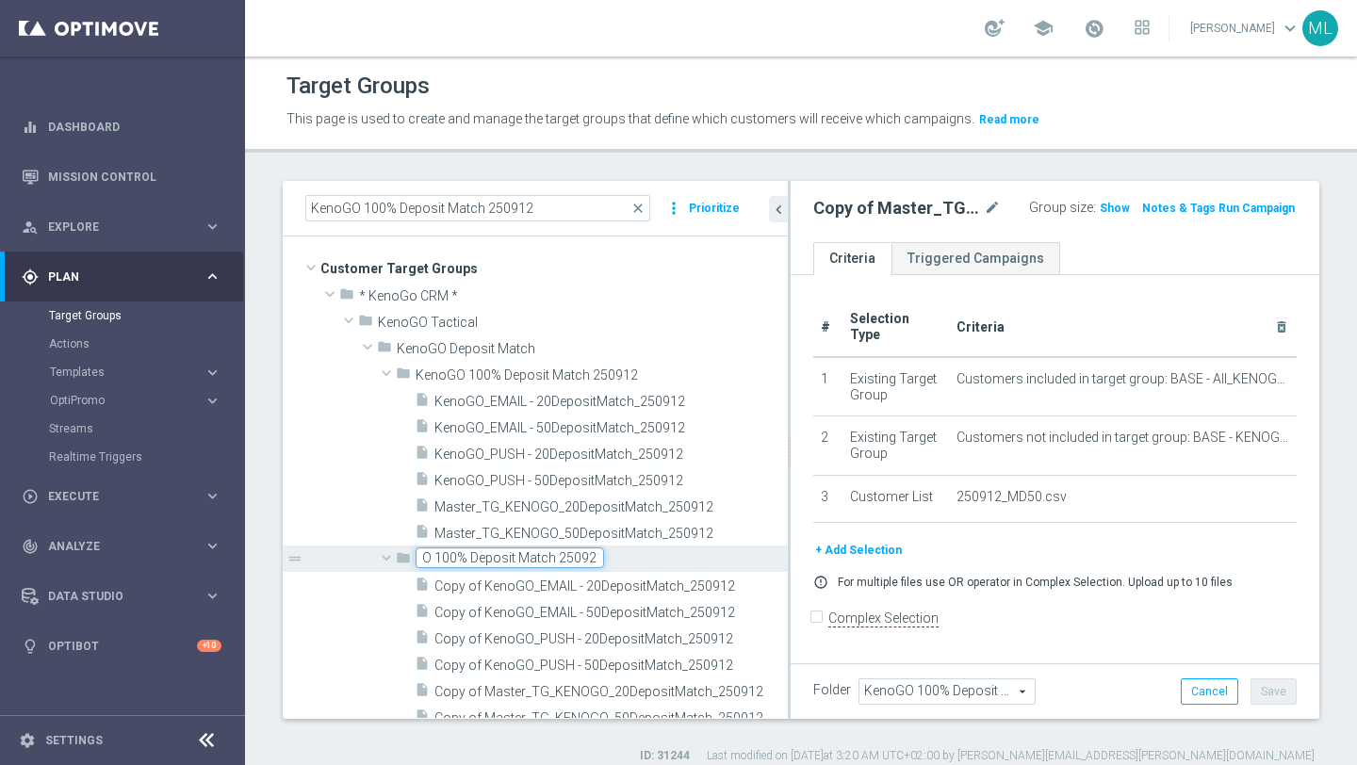
scroll to position [0, 0]
drag, startPoint x: 546, startPoint y: 208, endPoint x: 302, endPoint y: 199, distance: 243.3
click at [302, 199] on div "KenoGO 100% Deposit Match 250912 close more_vert Prioritize" at bounding box center [535, 209] width 505 height 56
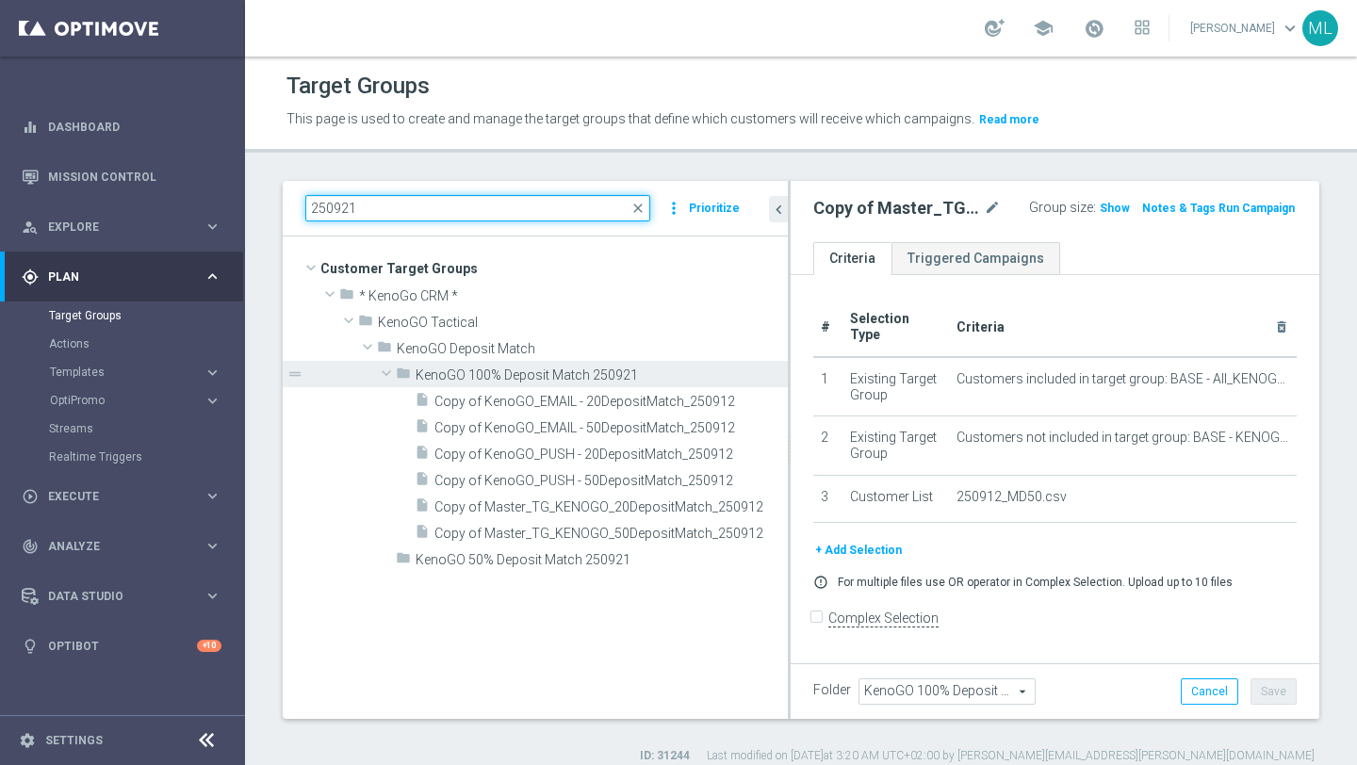
type input "250921"
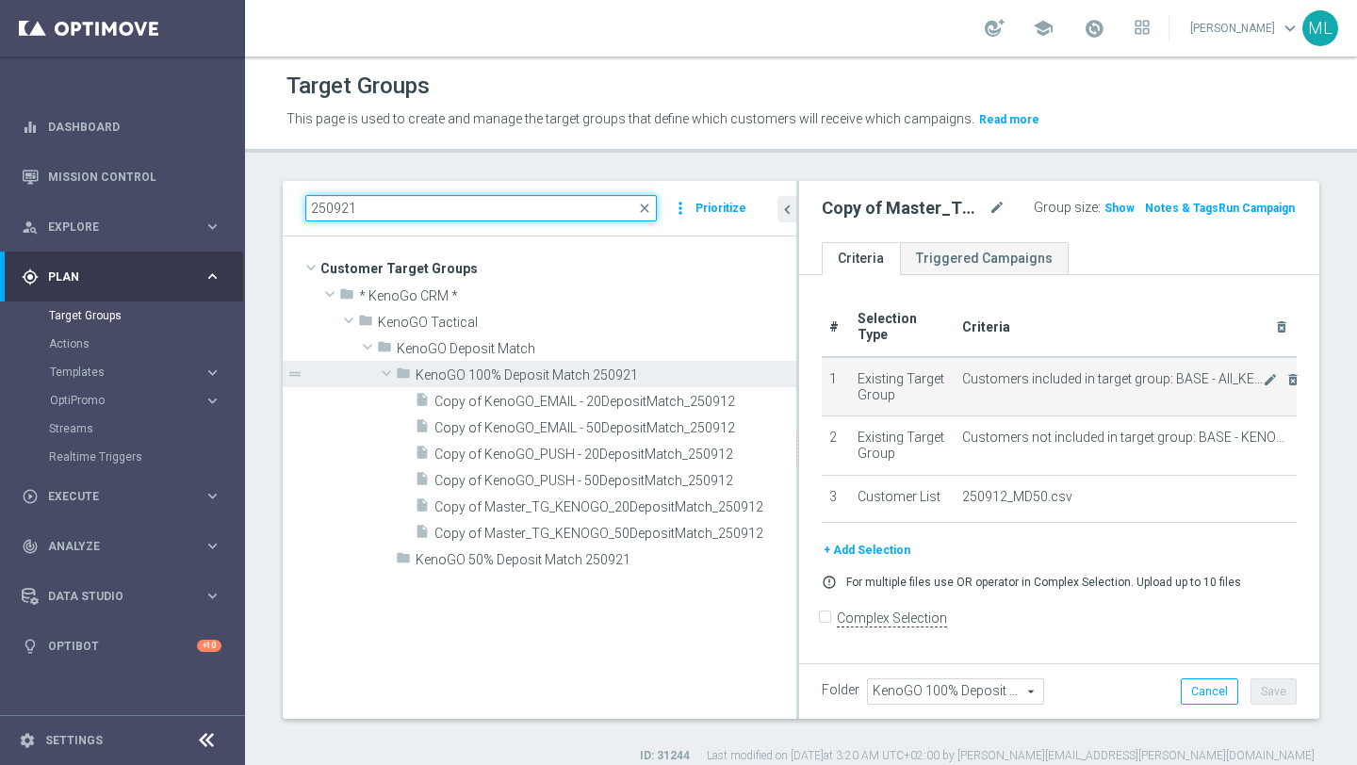
drag, startPoint x: 790, startPoint y: 385, endPoint x: 822, endPoint y: 385, distance: 32.0
click at [822, 385] on as-split "250921 close more_vert Prioritize Customer Target Groups library_add create_new…" at bounding box center [801, 450] width 1036 height 538
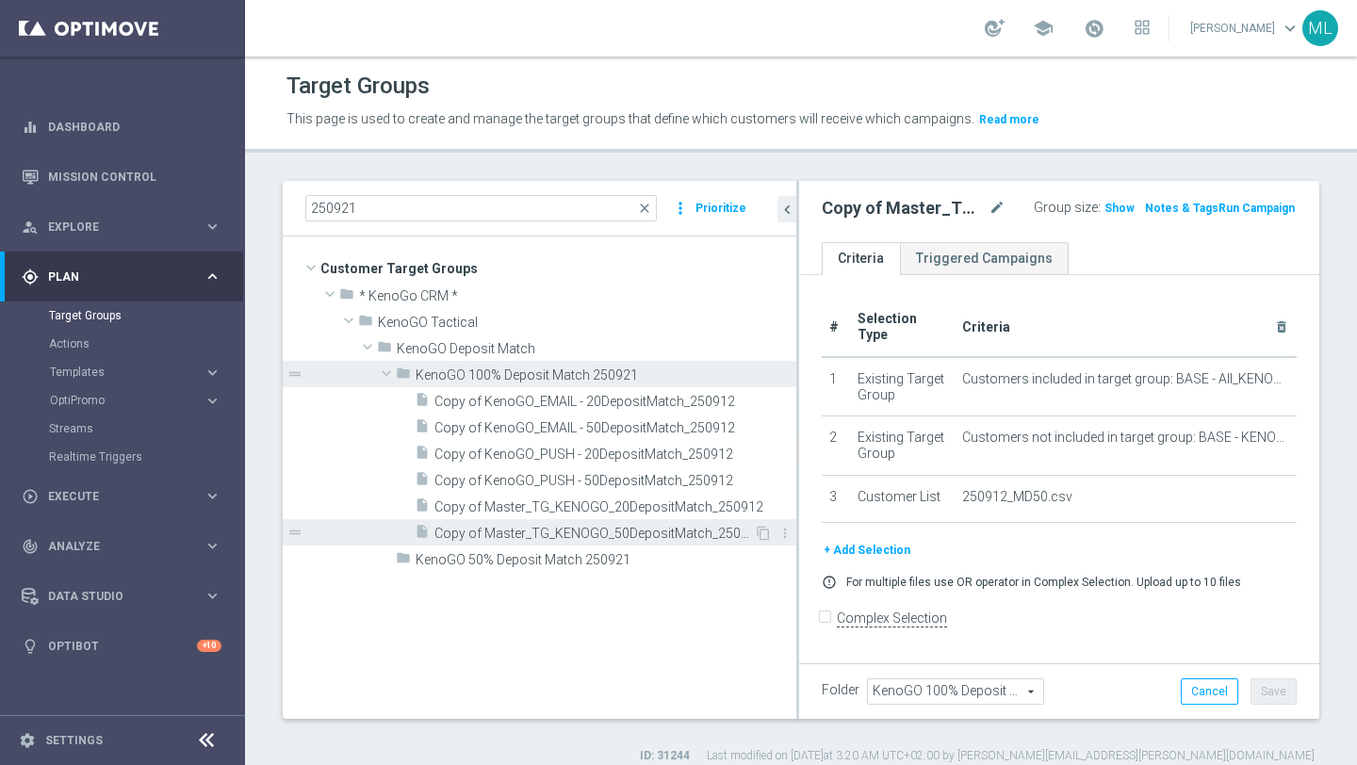
click at [632, 531] on span "Copy of Master_TG_KENOGO_50DepositMatch_250912" at bounding box center [593, 534] width 319 height 16
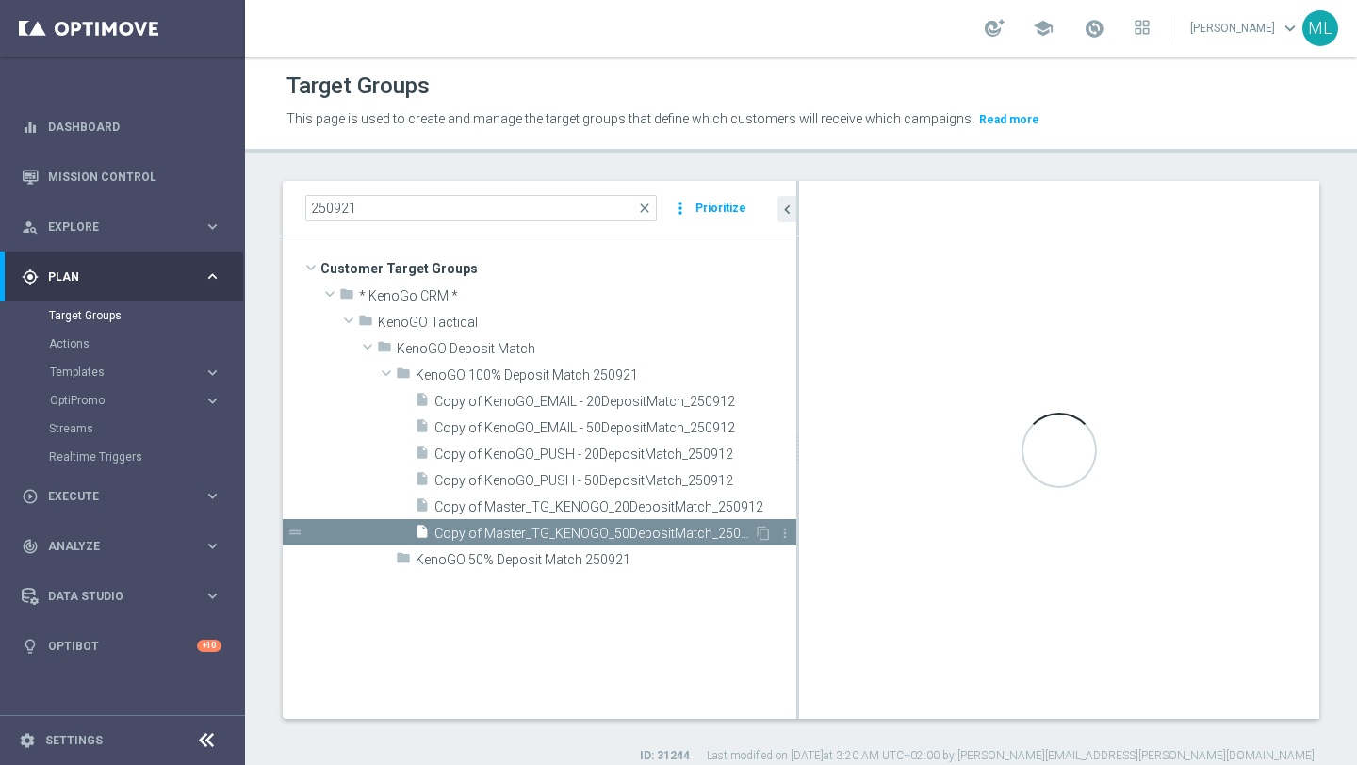
type input "KenoGO 100% Deposit Match 250921"
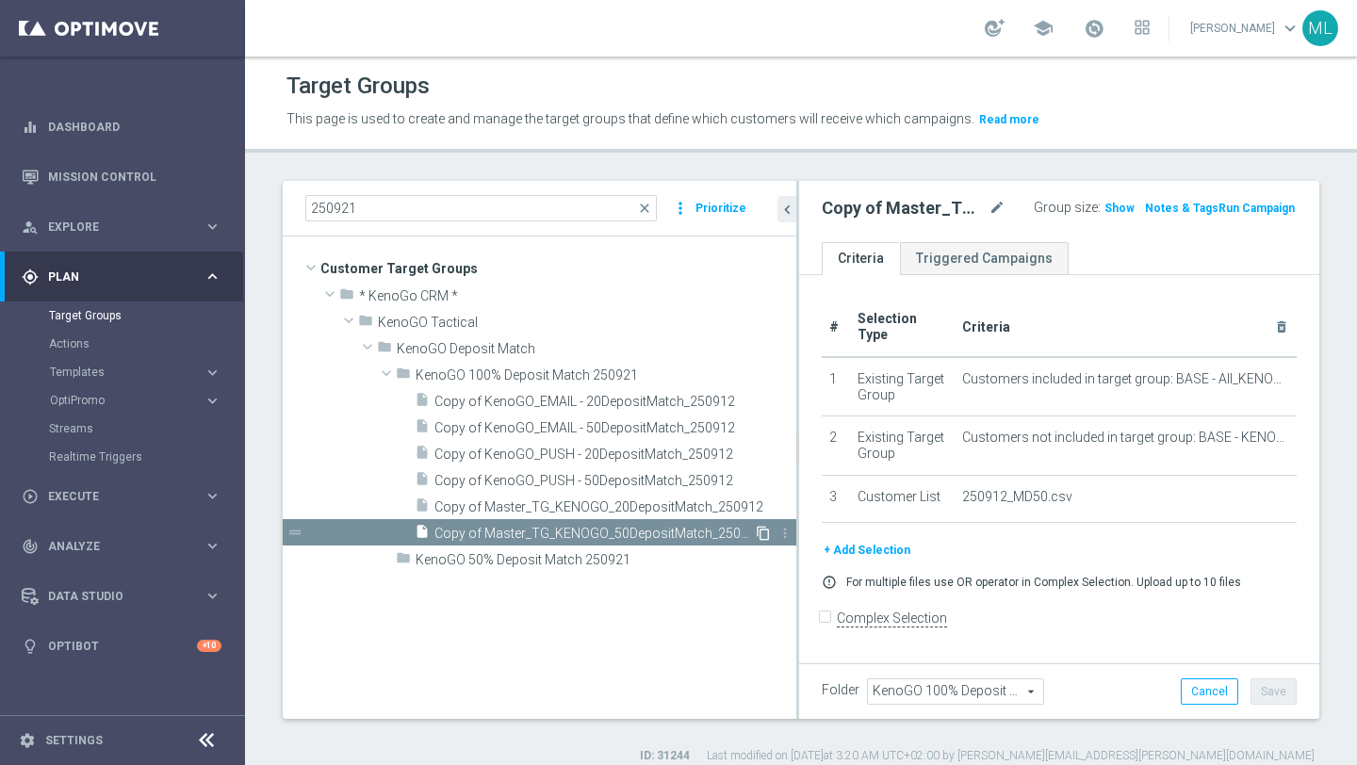
click at [764, 531] on icon "content_copy" at bounding box center [763, 533] width 15 height 15
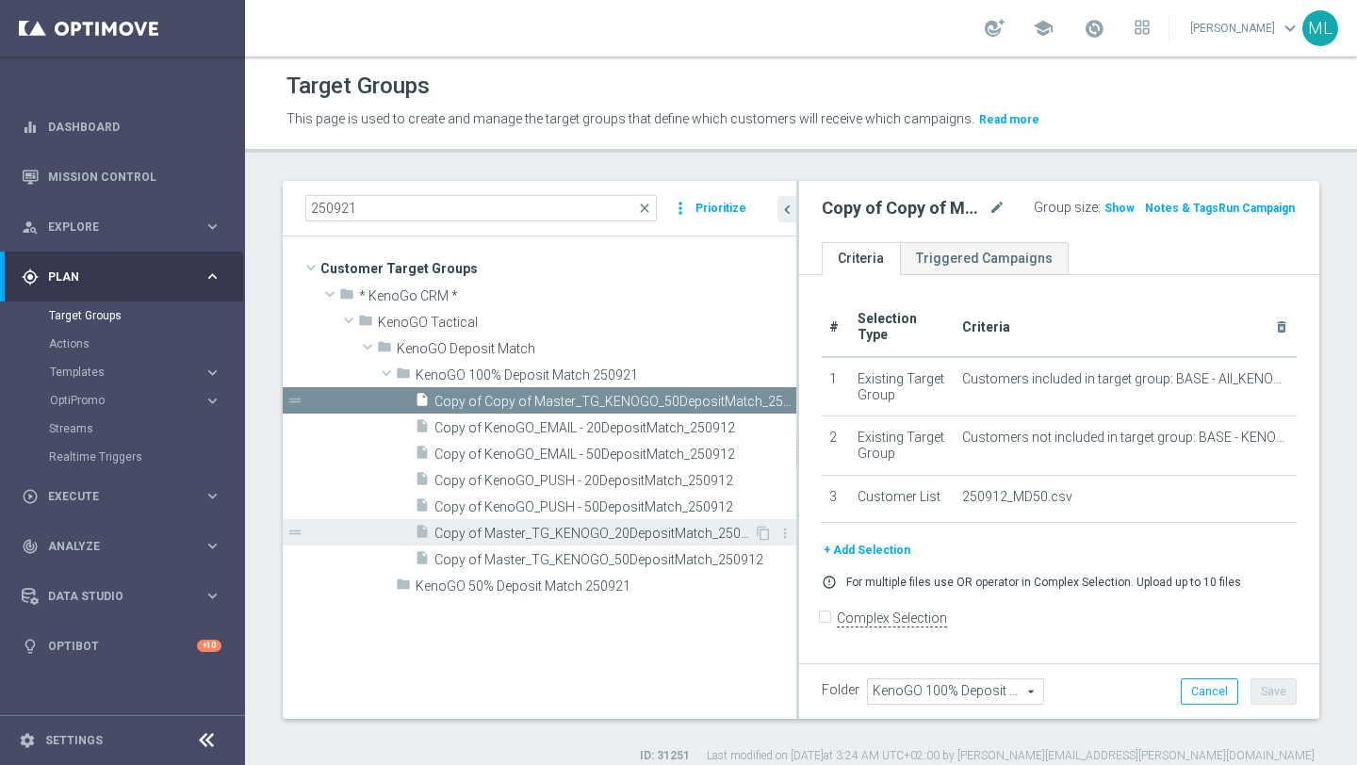
click at [694, 533] on span "Copy of Master_TG_KENOGO_20DepositMatch_250912" at bounding box center [593, 534] width 319 height 16
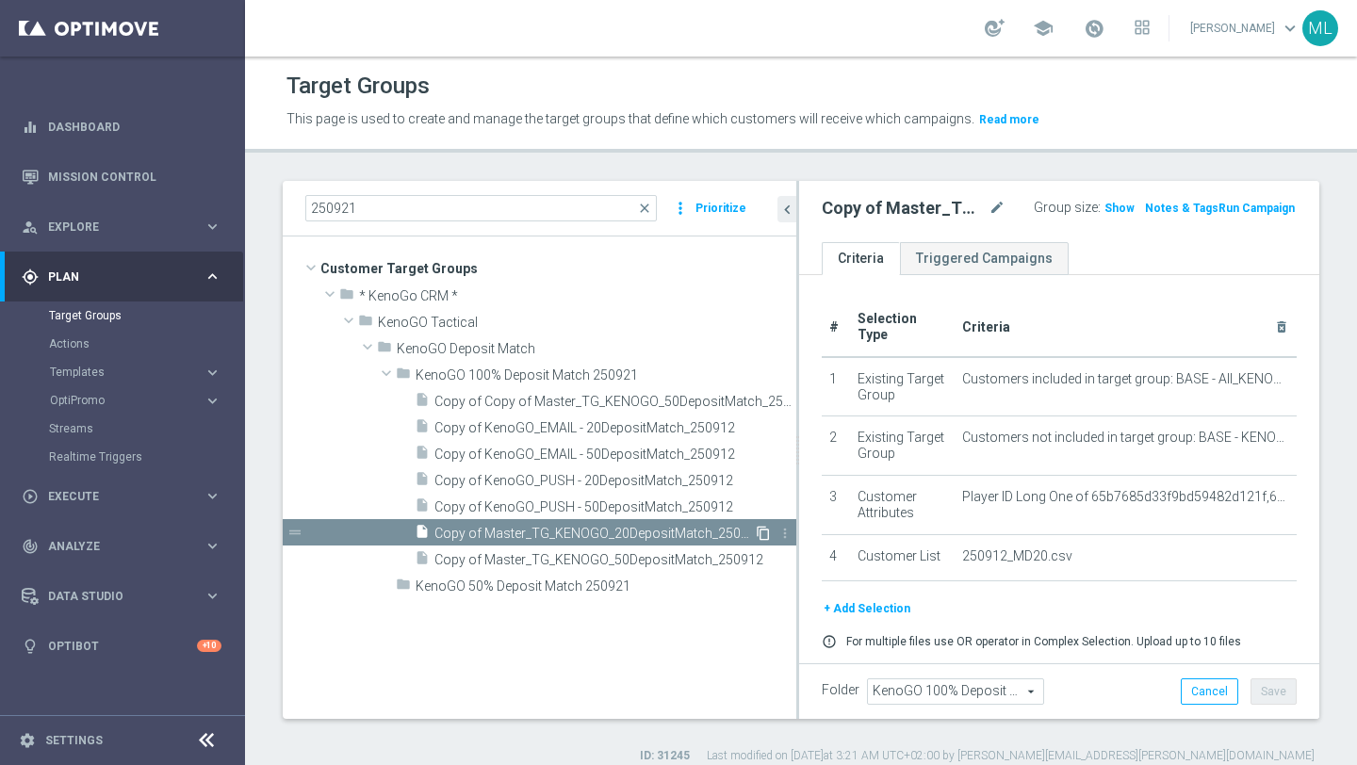
click at [762, 532] on icon "content_copy" at bounding box center [763, 533] width 15 height 15
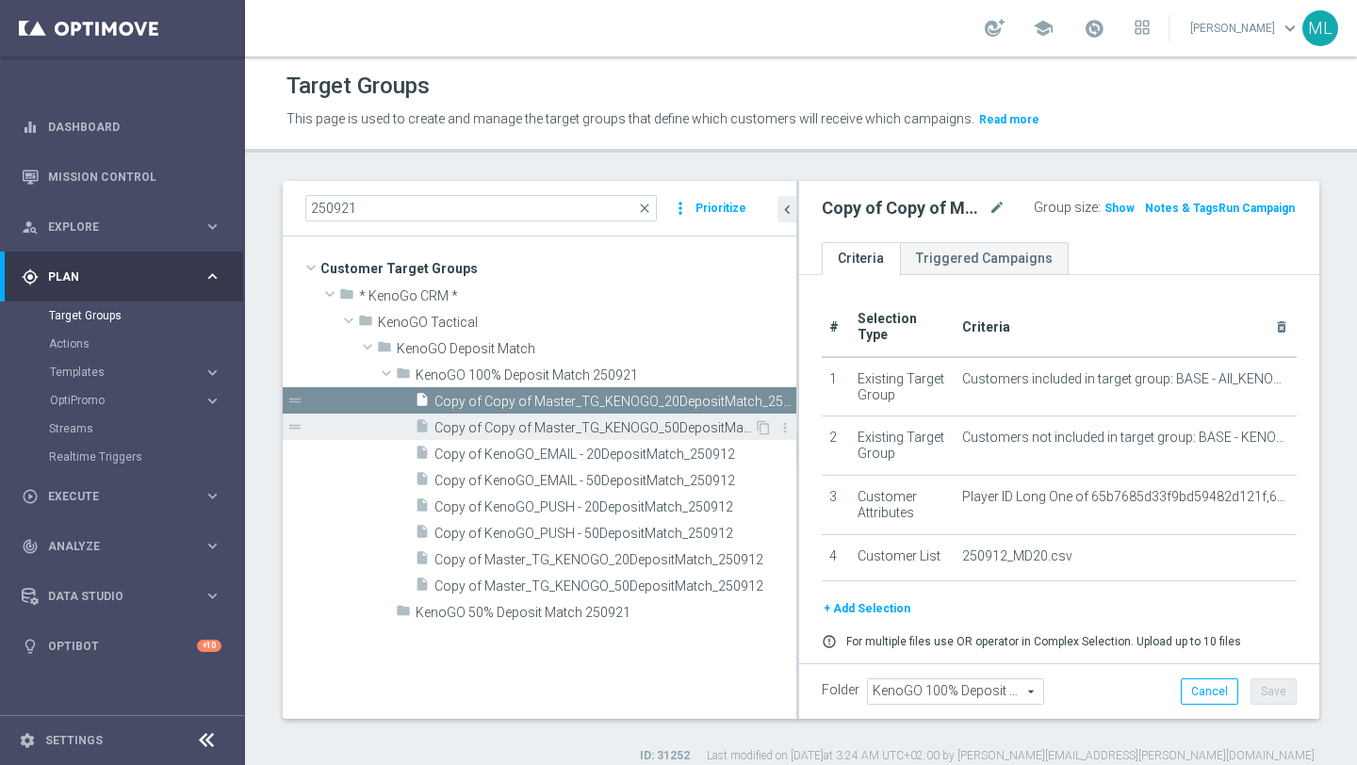
click at [637, 424] on span "Copy of Copy of Master_TG_KENOGO_50DepositMatch_250912" at bounding box center [593, 428] width 319 height 16
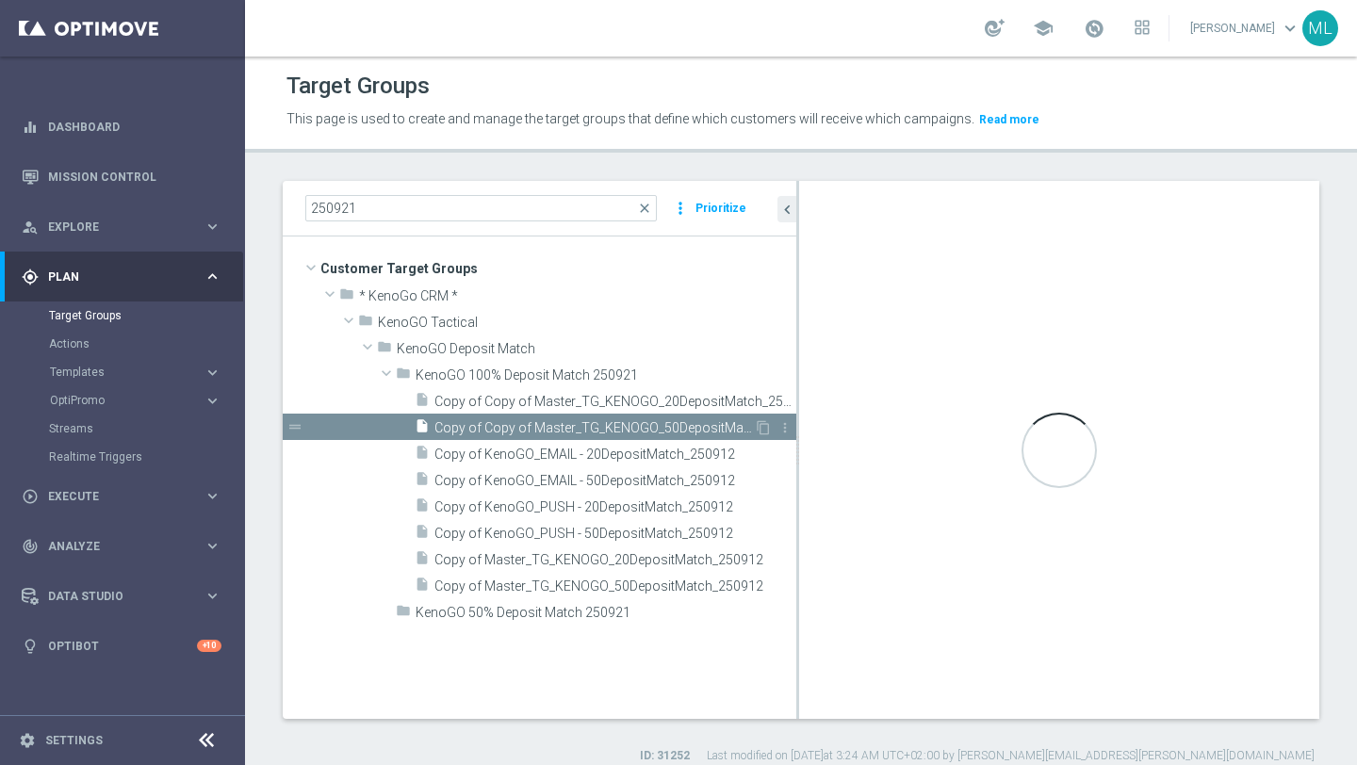
checkbox input "false"
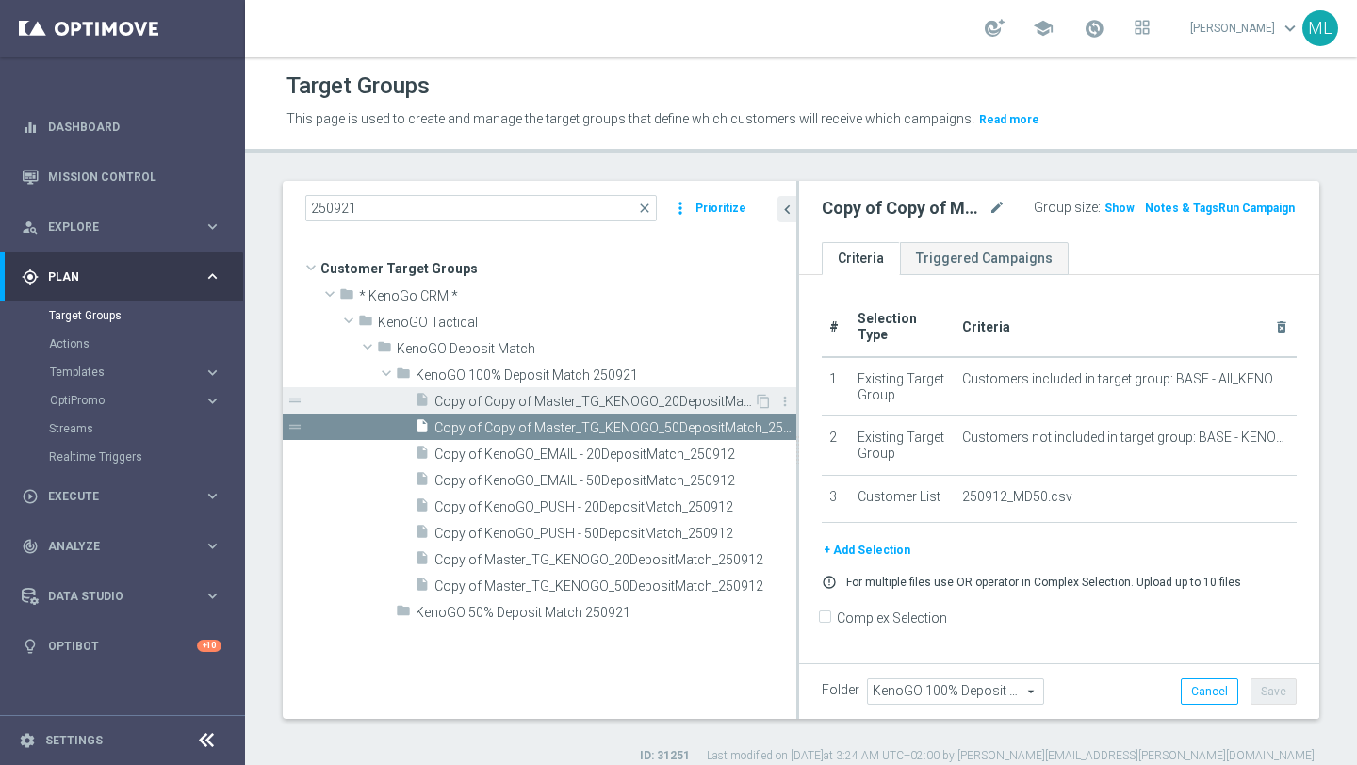
click at [617, 404] on span "Copy of Copy of Master_TG_KENOGO_20DepositMatch_250912" at bounding box center [593, 402] width 319 height 16
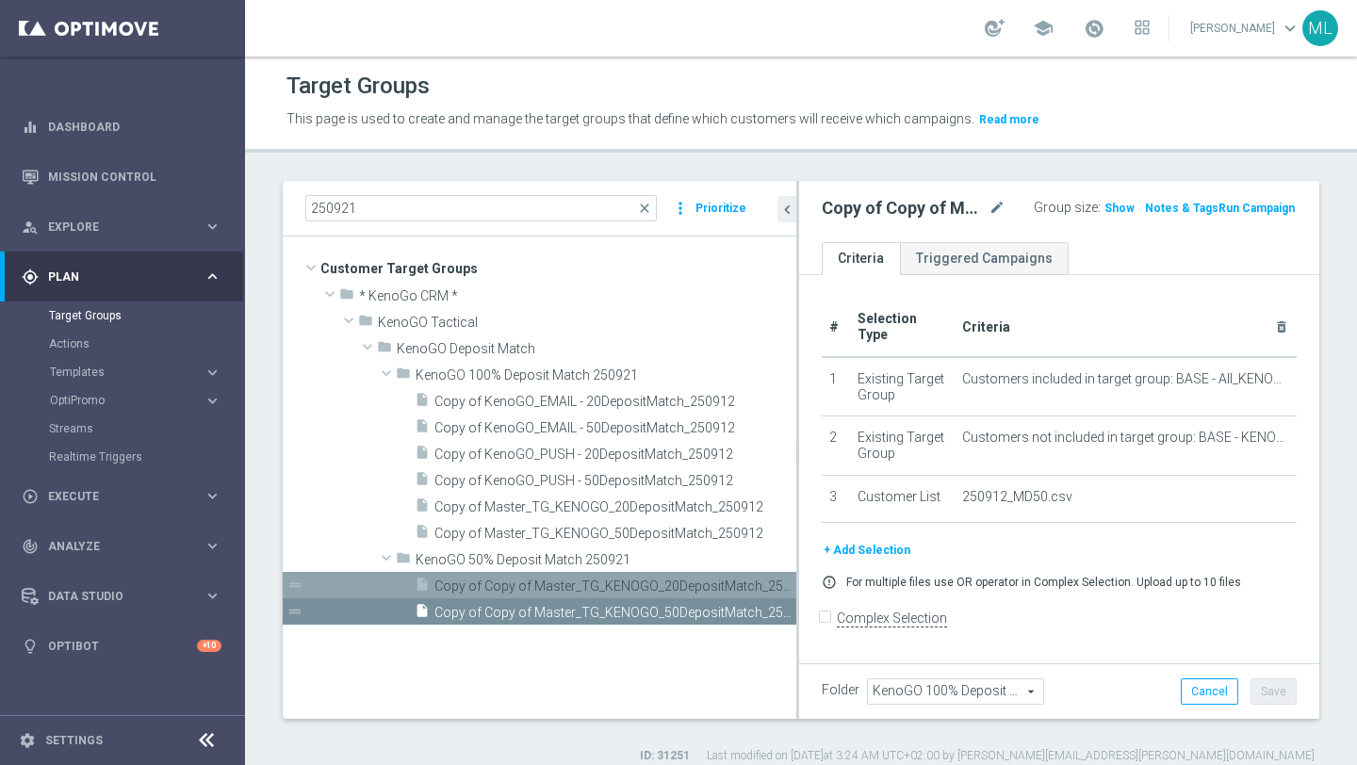
drag, startPoint x: 595, startPoint y: 403, endPoint x: 1208, endPoint y: 0, distance: 734.0
click at [567, 531] on span "Copy of Master_TG_KENOGO_50DepositMatch_250912" at bounding box center [593, 534] width 319 height 16
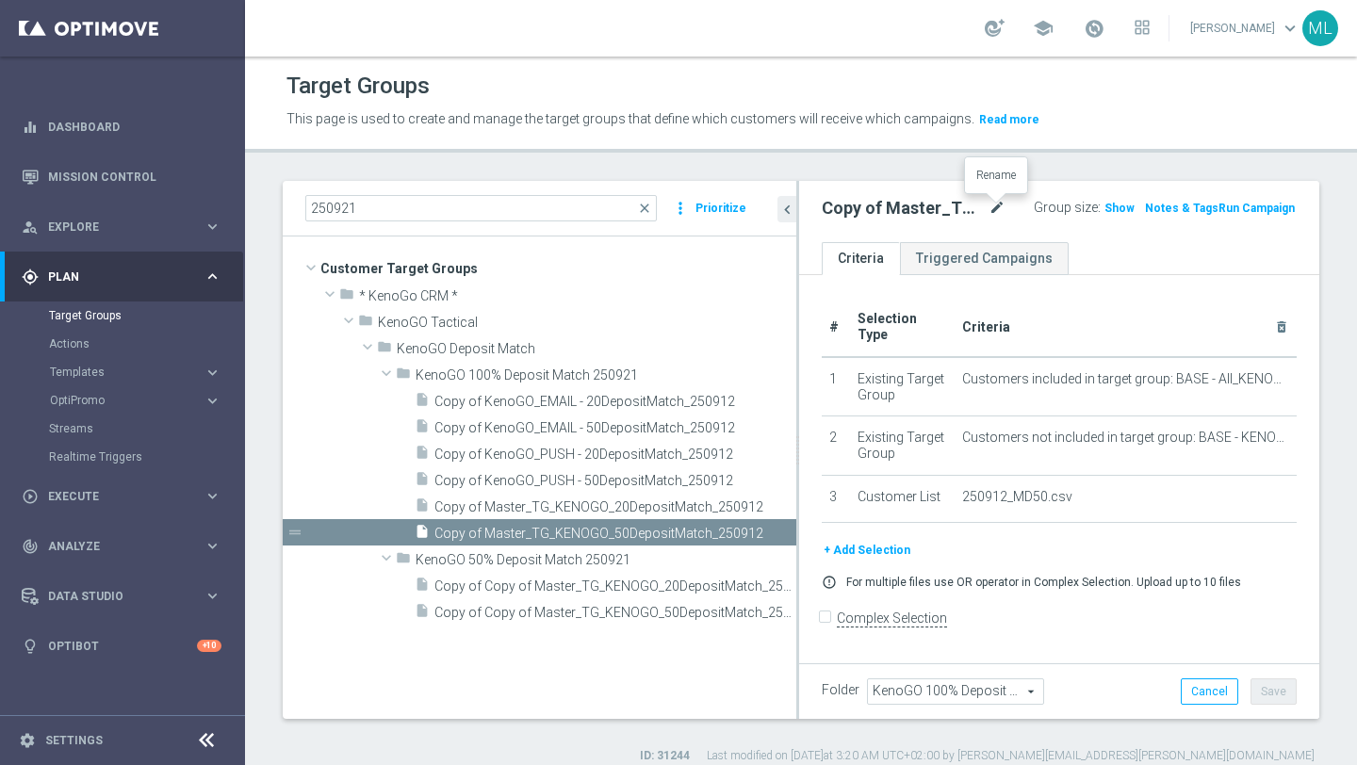
click at [993, 205] on icon "mode_edit" at bounding box center [996, 208] width 17 height 23
click at [938, 211] on input "Copy of Master_TG_KENOGO_50DepositMatch_250912" at bounding box center [883, 210] width 123 height 26
type input "Master_TG_KENOGO_50DepositMatch_250921"
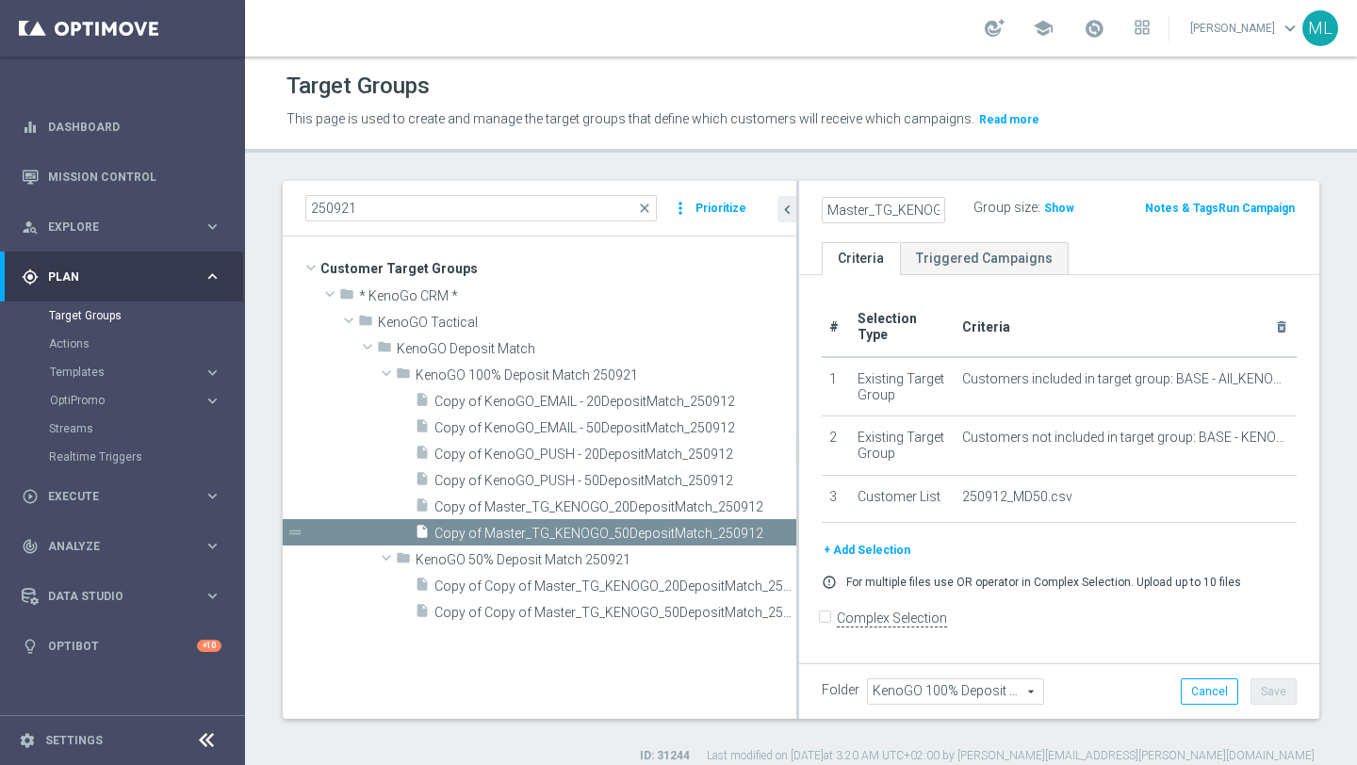
click at [1104, 190] on div "Master_TG_KENOGO_50DepositMatch_250921 Group size : Show Notes & Tags Run Campa…" at bounding box center [1059, 211] width 520 height 61
click at [1275, 686] on button "Save" at bounding box center [1273, 691] width 46 height 26
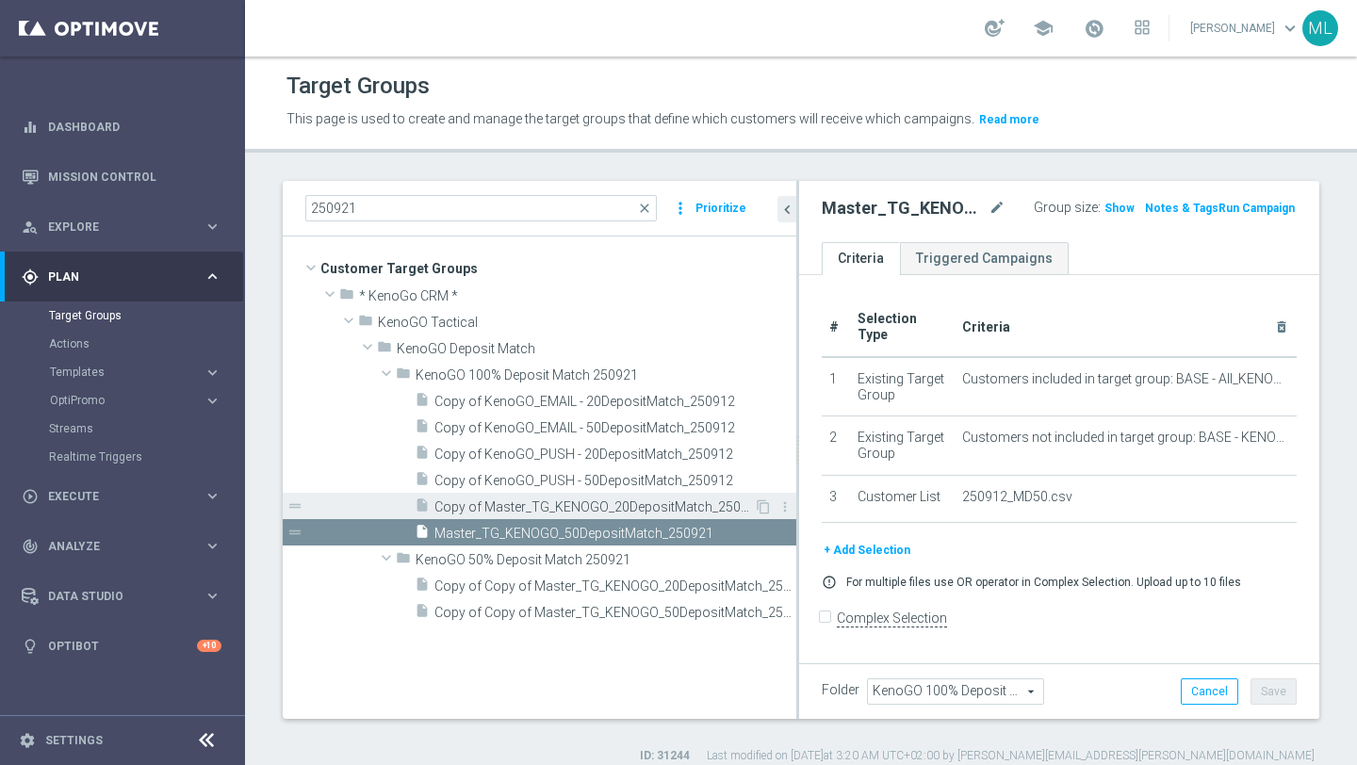
click at [709, 505] on span "Copy of Master_TG_KENOGO_20DepositMatch_250912" at bounding box center [593, 507] width 319 height 16
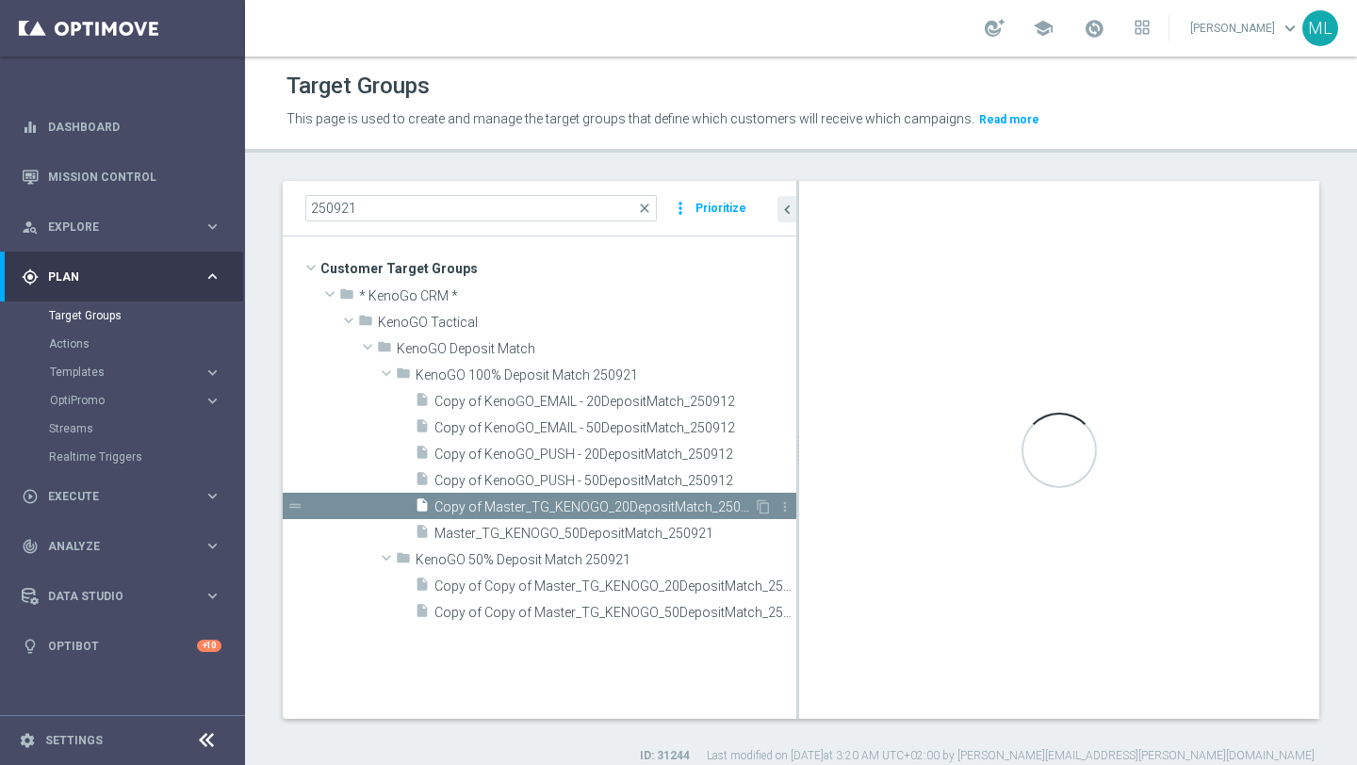
checkbox input "true"
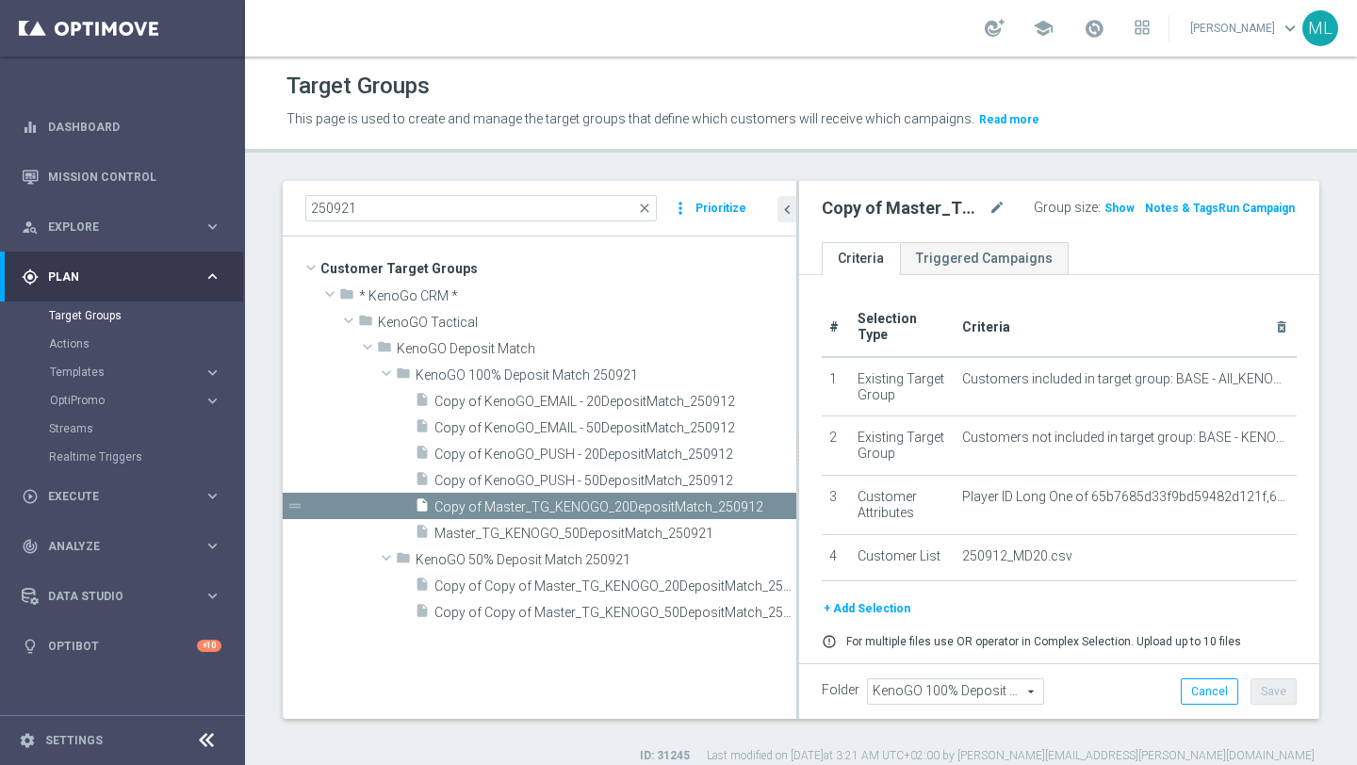
click at [986, 200] on div "Copy of Master_TG_KENOGO_20DepositMatch_250912 mode_edit" at bounding box center [914, 208] width 184 height 23
click at [997, 205] on icon "mode_edit" at bounding box center [996, 208] width 17 height 23
click at [940, 210] on input "Copy of Master_TG_KENOGO_20DepositMatch_250912" at bounding box center [883, 210] width 123 height 26
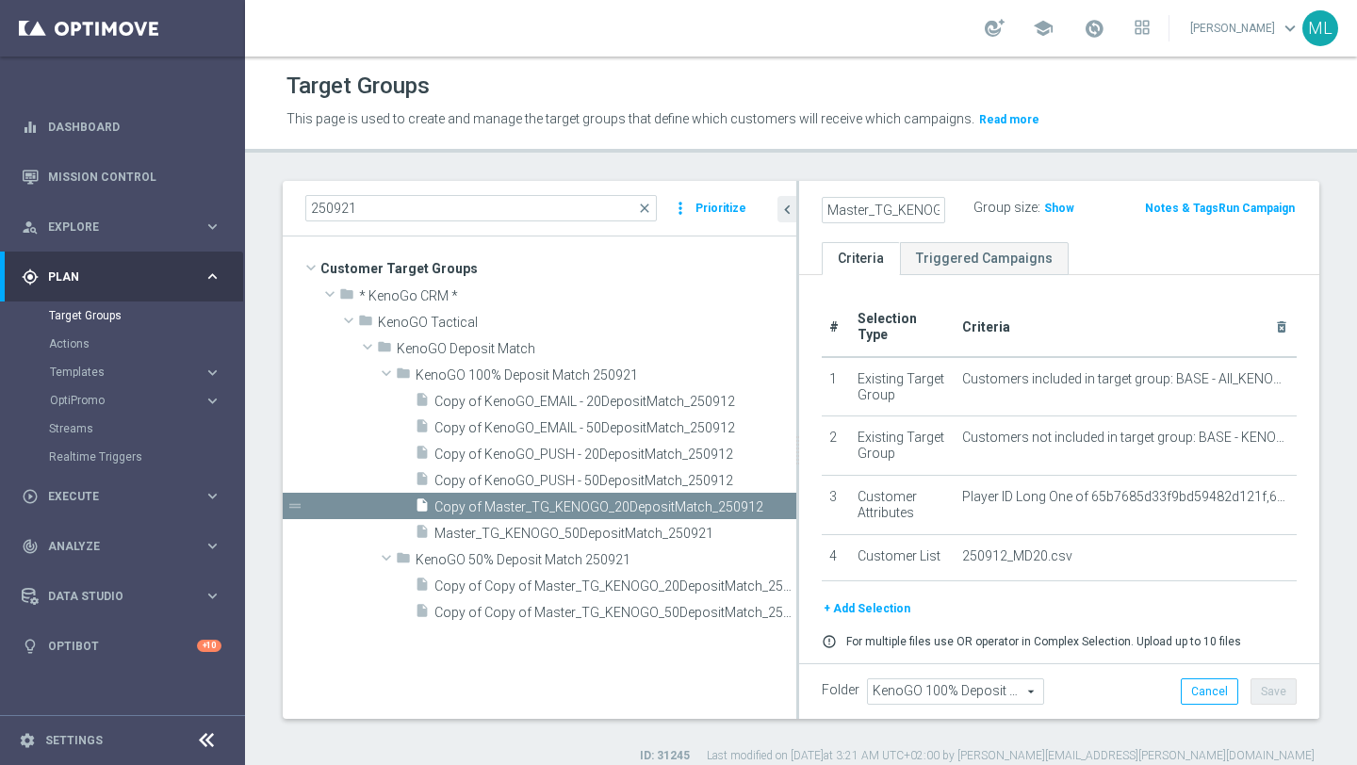
type input "Master_TG_KENOGO_20DepositMatch_250921"
click at [1083, 187] on div "Master_TG_KENOGO_20DepositMatch_250921 Group size : Show Notes & Tags Run Campa…" at bounding box center [1059, 211] width 520 height 61
click at [1279, 701] on button "Save" at bounding box center [1273, 691] width 46 height 26
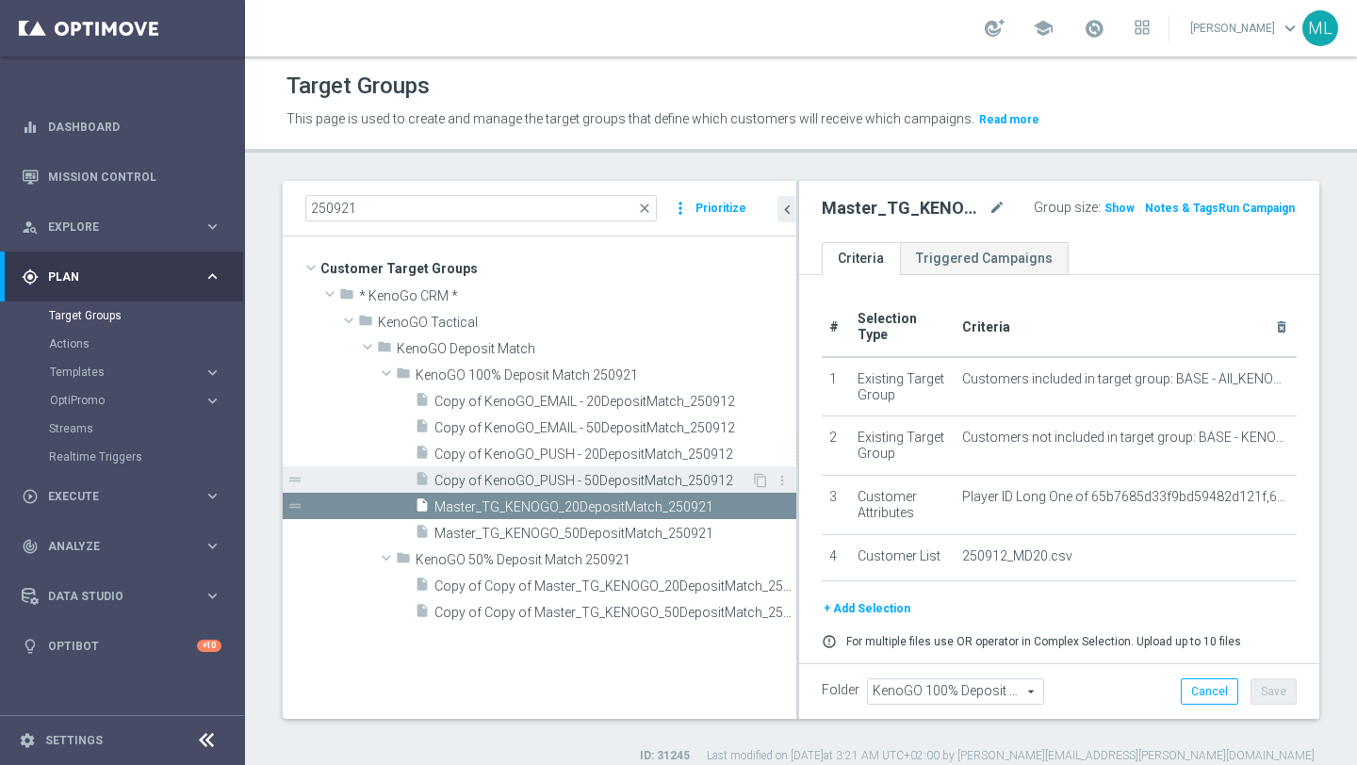
click at [602, 482] on span "Copy of KenoGO_PUSH - 50DepositMatch_250912" at bounding box center [592, 481] width 317 height 16
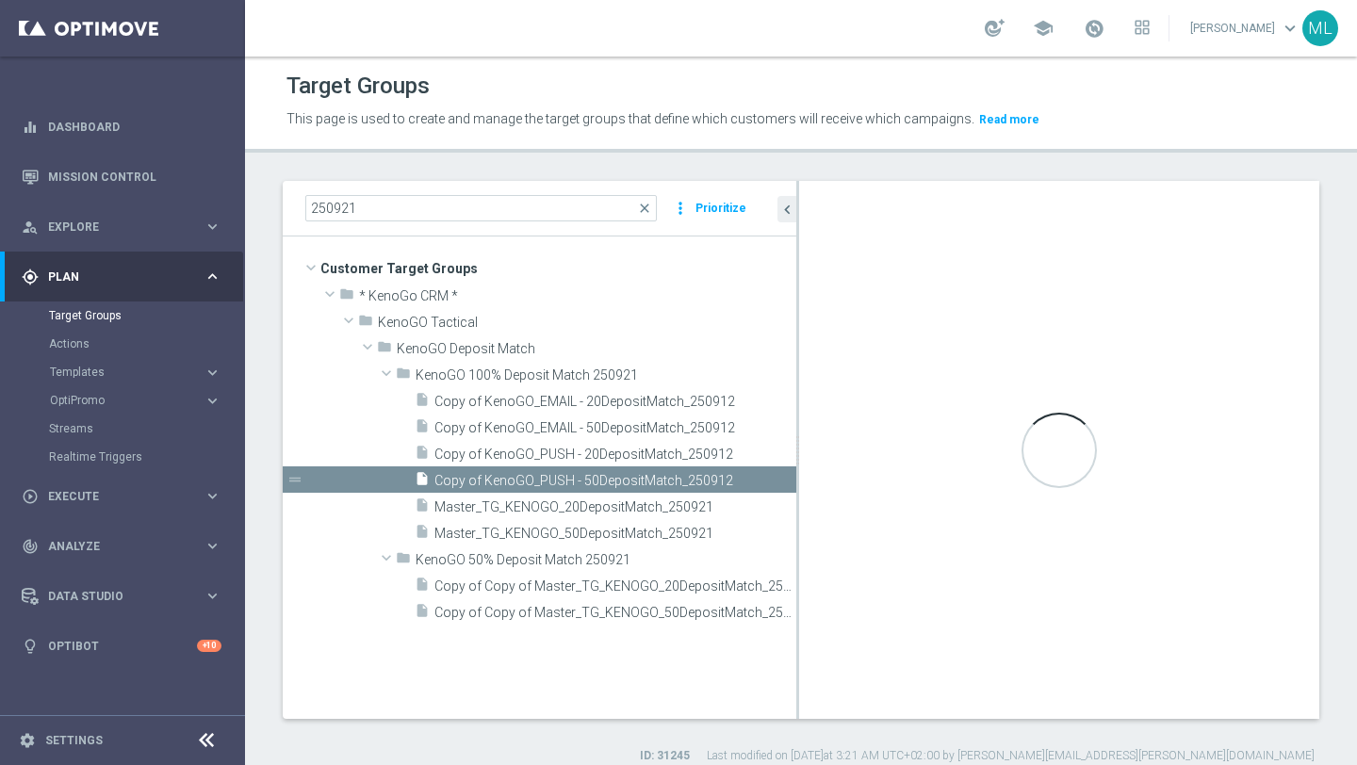
checkbox input "false"
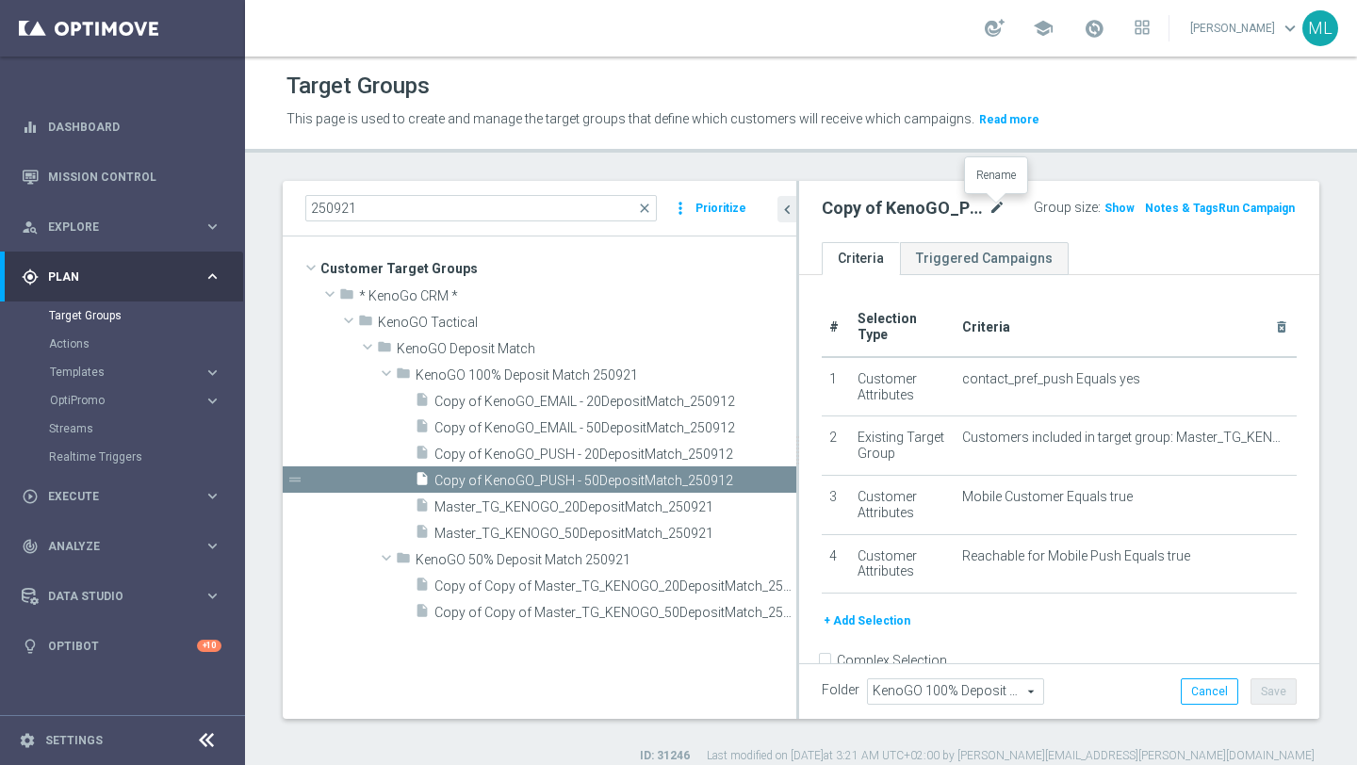
click at [991, 206] on icon "mode_edit" at bounding box center [996, 208] width 17 height 23
click at [937, 208] on input "Copy of KenoGO_PUSH - 50DepositMatch_250912" at bounding box center [883, 210] width 123 height 26
type input "KenoGO_PUSH - 50DepositMatch_250921"
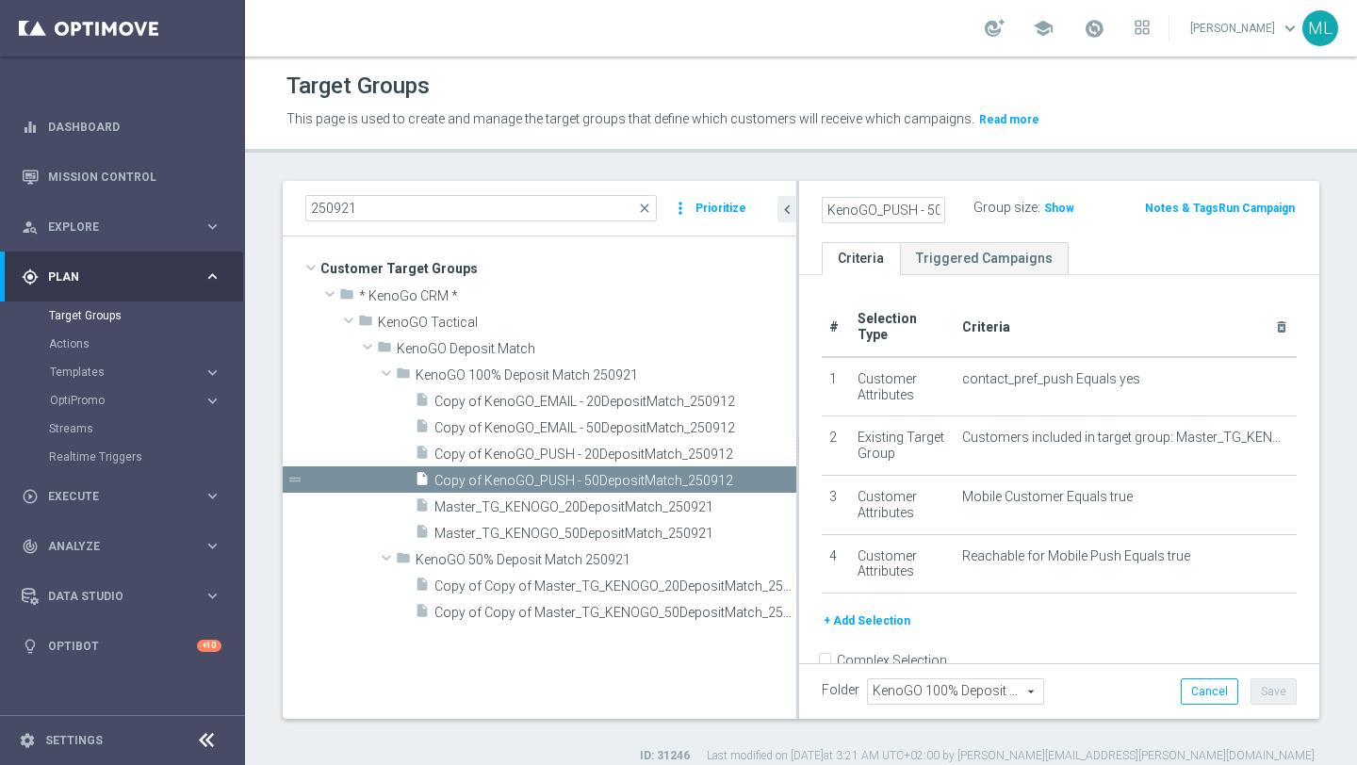
click at [1082, 190] on div "KenoGO_PUSH - 50DepositMatch_250921 Group size : Show Notes & Tags Run Campaign" at bounding box center [1059, 211] width 520 height 61
click at [1273, 696] on button "Save" at bounding box center [1273, 691] width 46 height 26
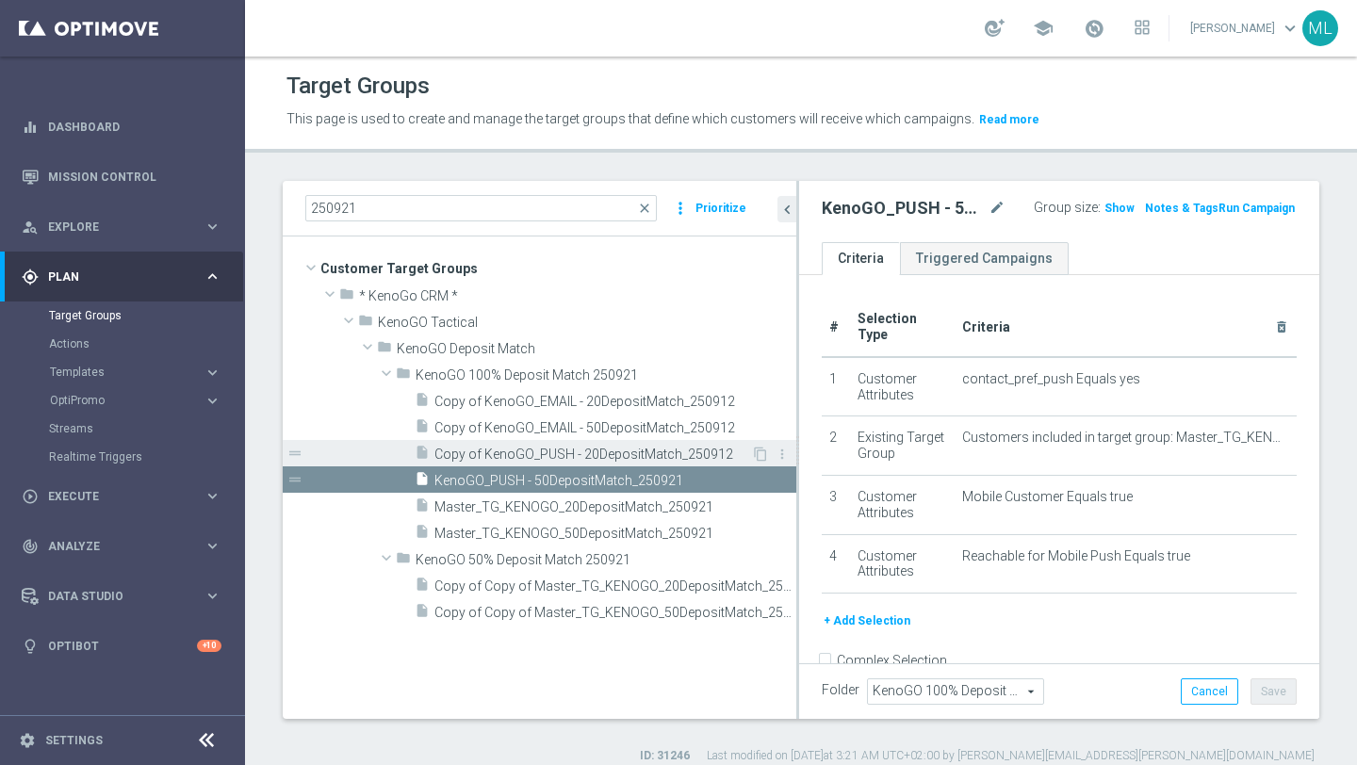
click at [615, 452] on span "Copy of KenoGO_PUSH - 20DepositMatch_250912" at bounding box center [592, 455] width 317 height 16
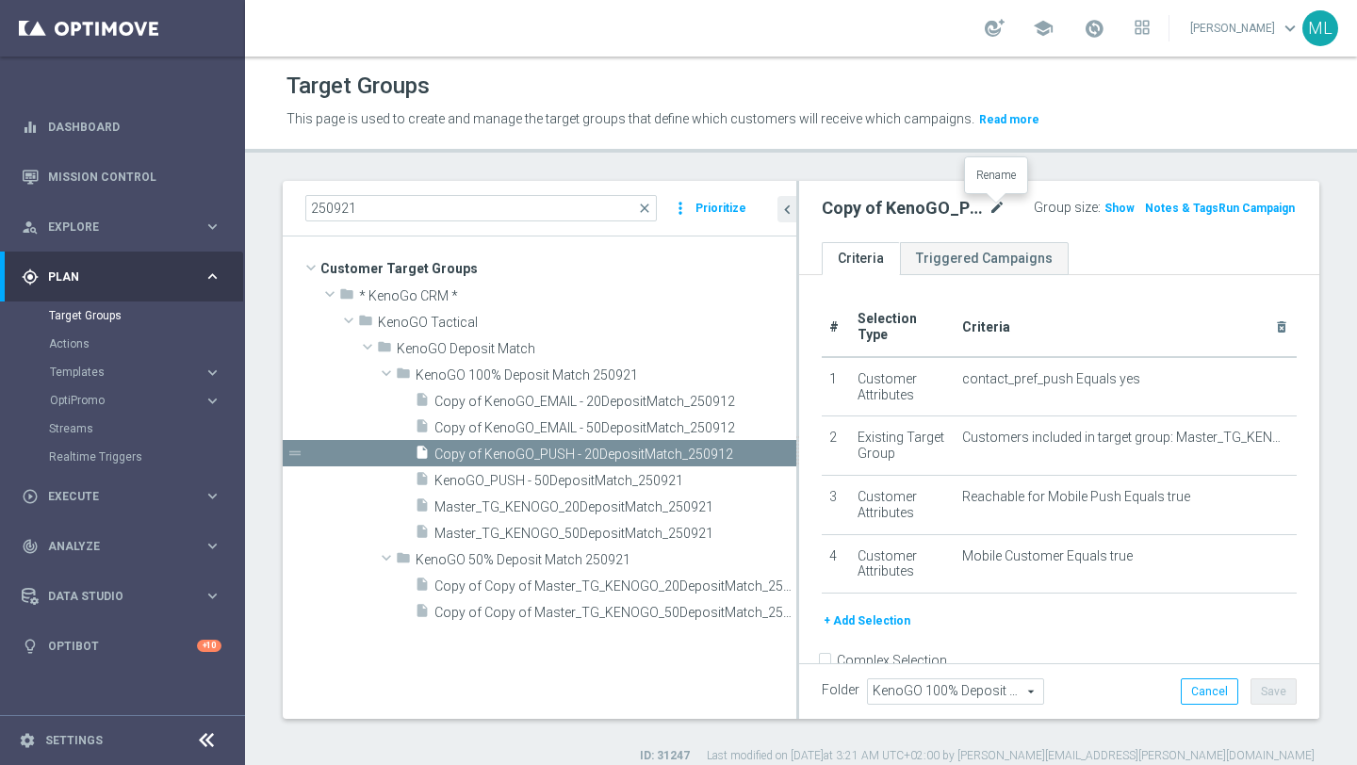
click at [997, 212] on icon "mode_edit" at bounding box center [996, 208] width 17 height 23
click at [937, 210] on input "Copy of KenoGO_PUSH - 20DepositMatch_250912" at bounding box center [883, 210] width 123 height 26
type input "KenoGO_PUSH - 20DepositMatch_250921"
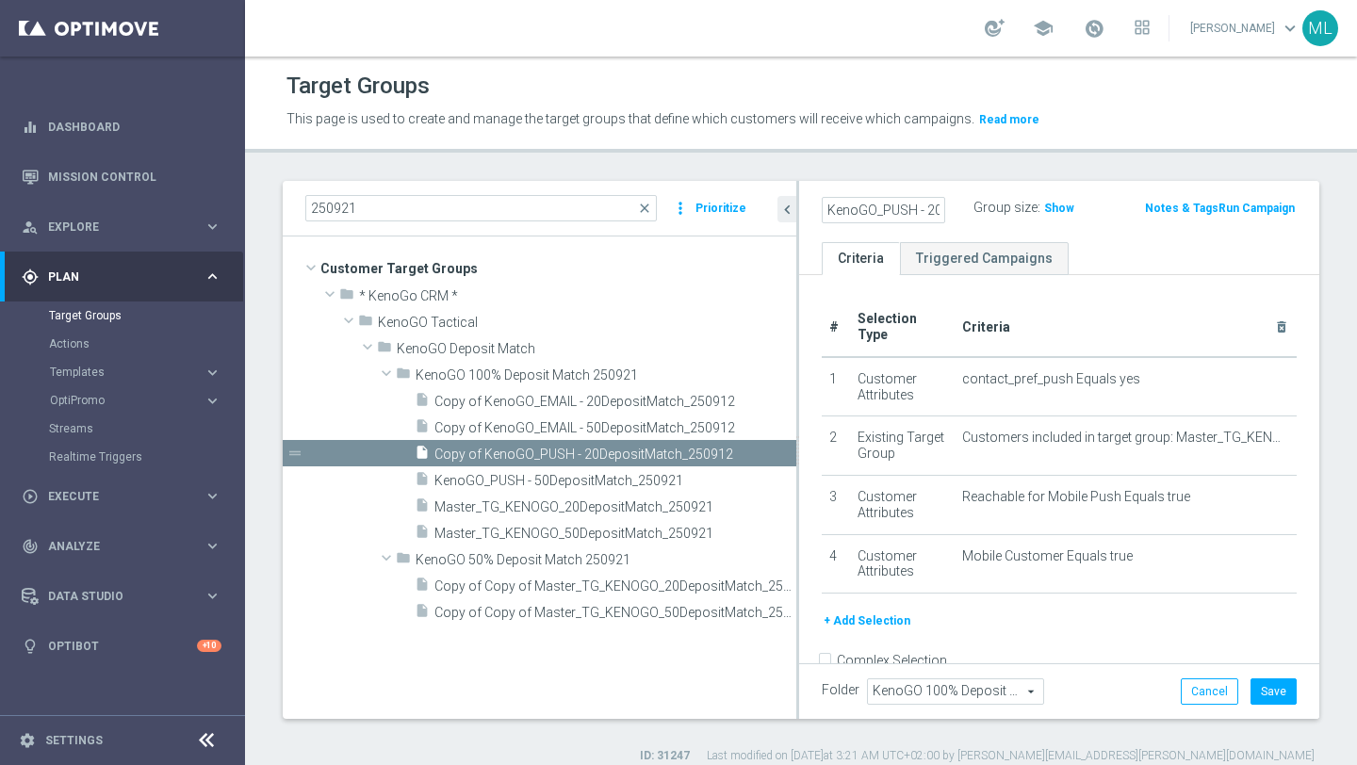
click at [1089, 184] on div "KenoGO_PUSH - 20DepositMatch_250921 Group size : Show Notes & Tags Run Campaign" at bounding box center [1059, 211] width 520 height 61
click at [1276, 689] on button "Save" at bounding box center [1273, 691] width 46 height 26
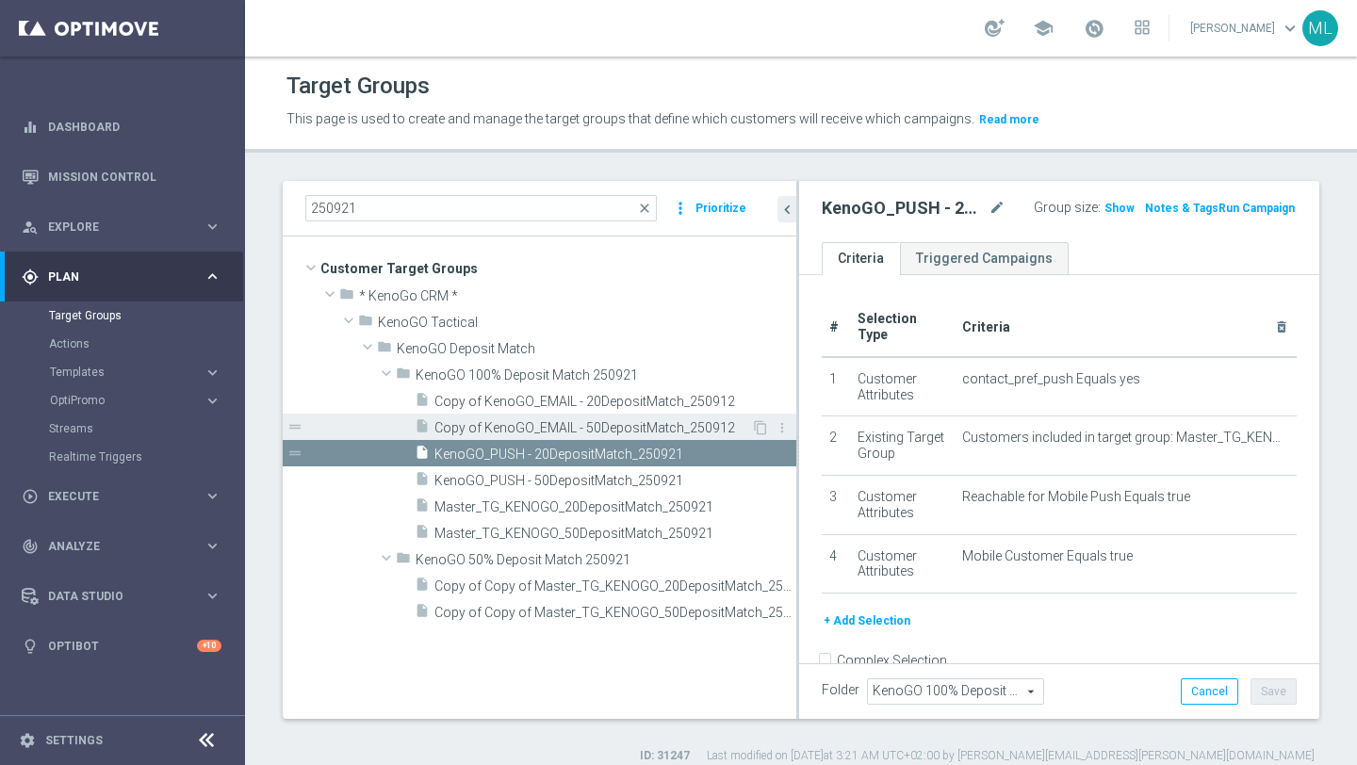
click at [568, 426] on span "Copy of KenoGO_EMAIL - 50DepositMatch_250912" at bounding box center [592, 428] width 317 height 16
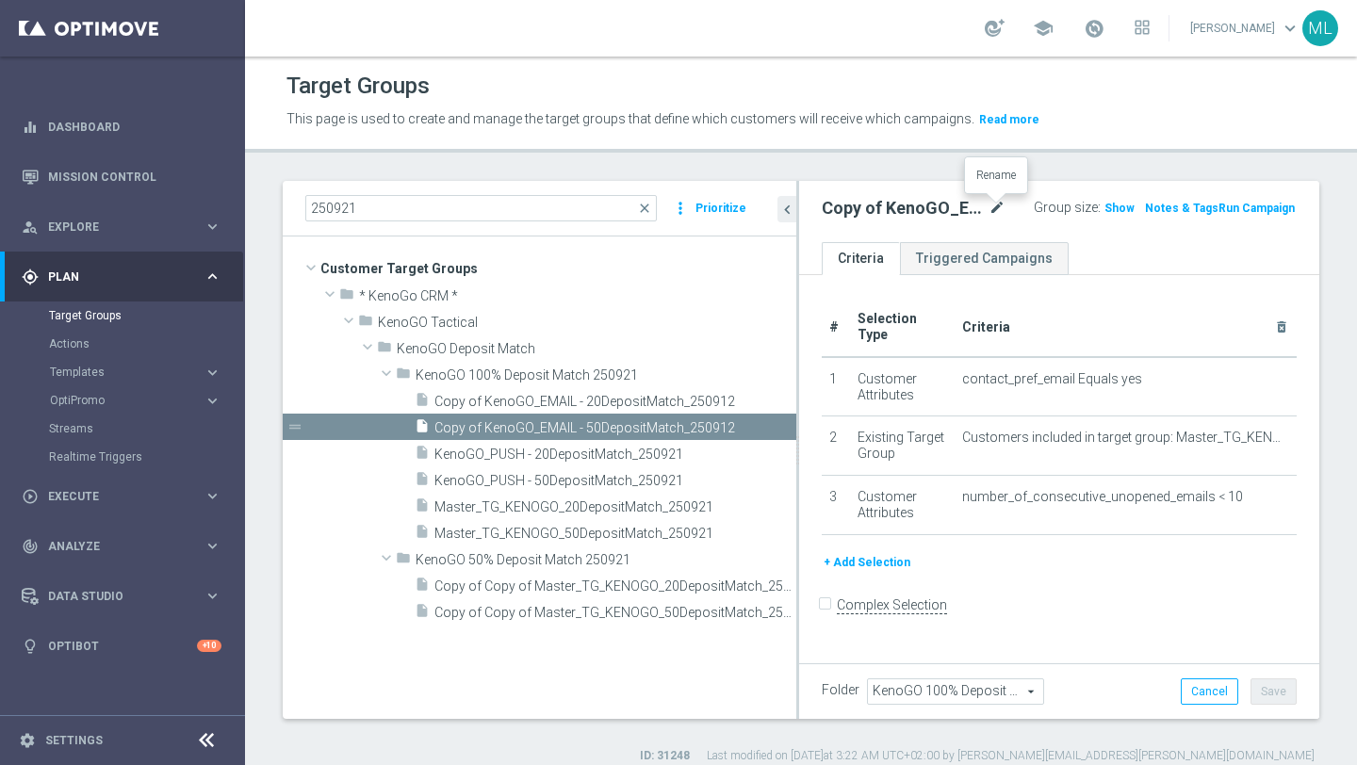
click at [999, 200] on icon "mode_edit" at bounding box center [996, 208] width 17 height 23
click at [938, 208] on input "Copy of KenoGO_EMAIL - 50DepositMatch_250912" at bounding box center [883, 210] width 123 height 26
type input "KenoGO_EMAIL - 50DepositMatch_250921"
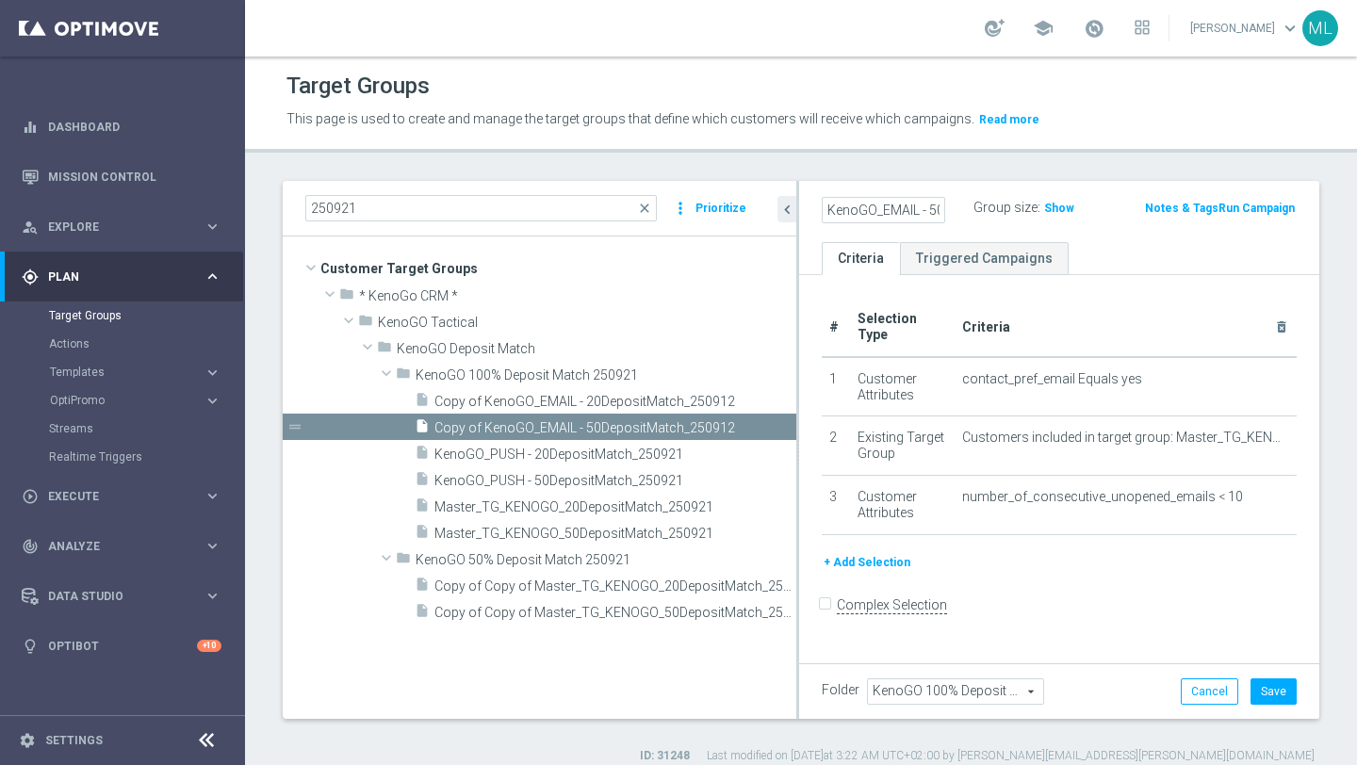
click at [1103, 181] on div "KenoGO_EMAIL - 50DepositMatch_250921 Group size : Show Notes & Tags Run Campaign" at bounding box center [1059, 211] width 520 height 61
click at [1273, 692] on button "Save" at bounding box center [1273, 691] width 46 height 26
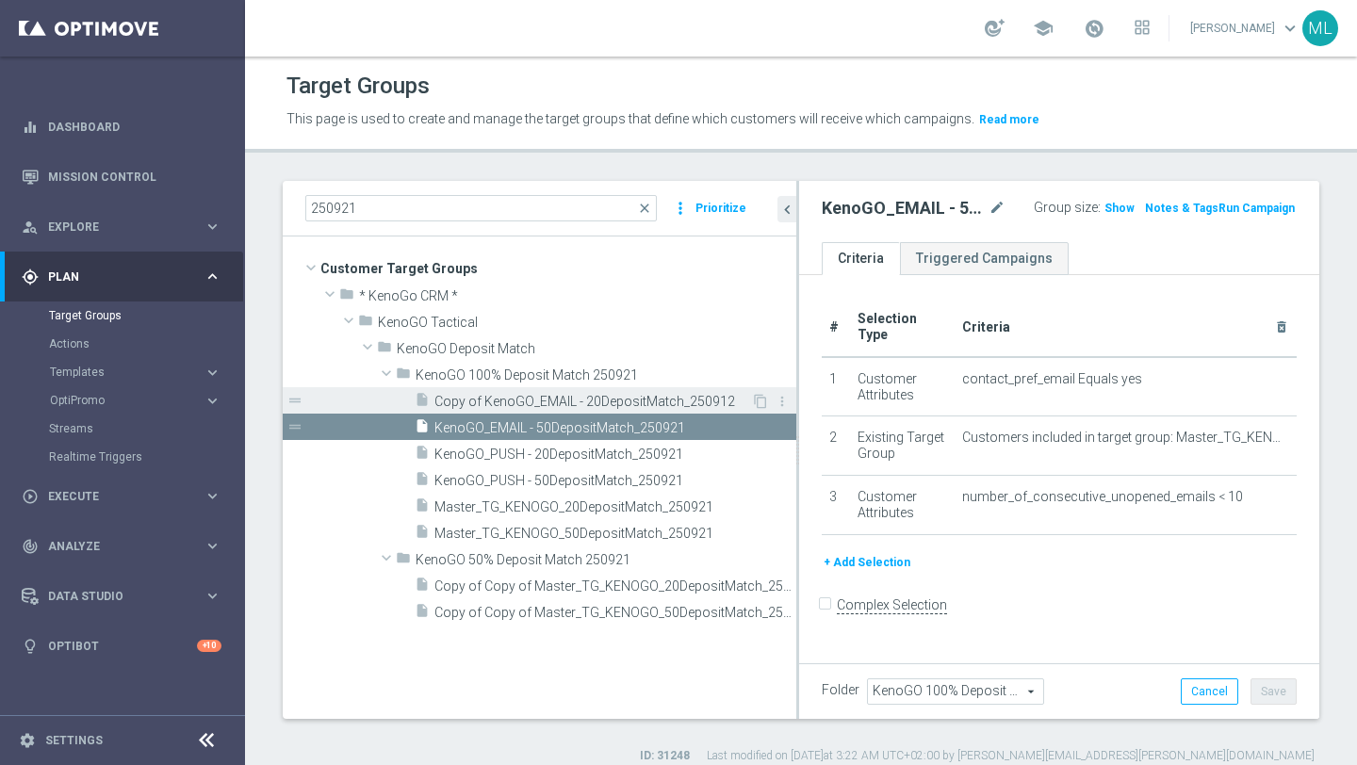
click at [638, 402] on span "Copy of KenoGO_EMAIL - 20DepositMatch_250912" at bounding box center [592, 402] width 317 height 16
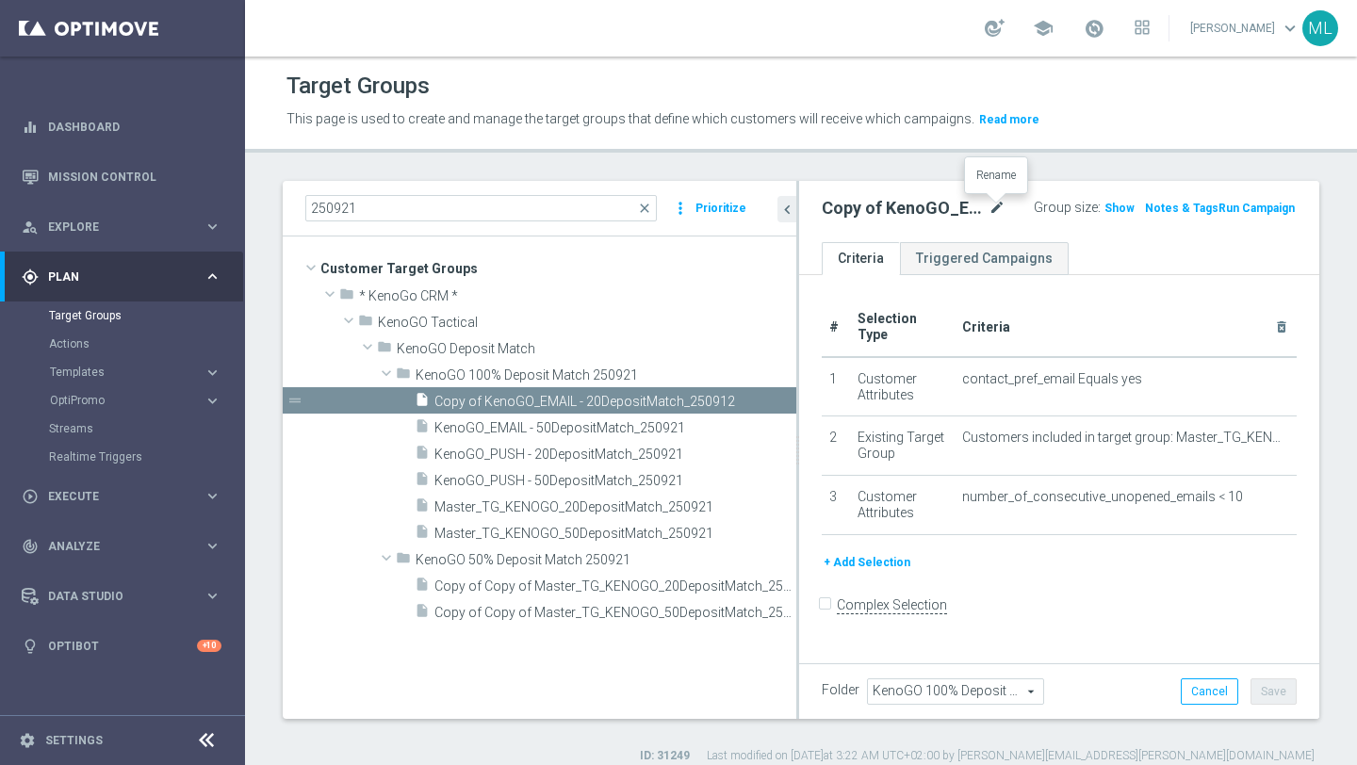
click at [998, 205] on icon "mode_edit" at bounding box center [996, 208] width 17 height 23
click at [937, 206] on input "Copy of KenoGO_EMAIL - 20DepositMatch_250912" at bounding box center [883, 210] width 123 height 26
type input "KenoGO_EMAIL - 20DepositMatch_250921"
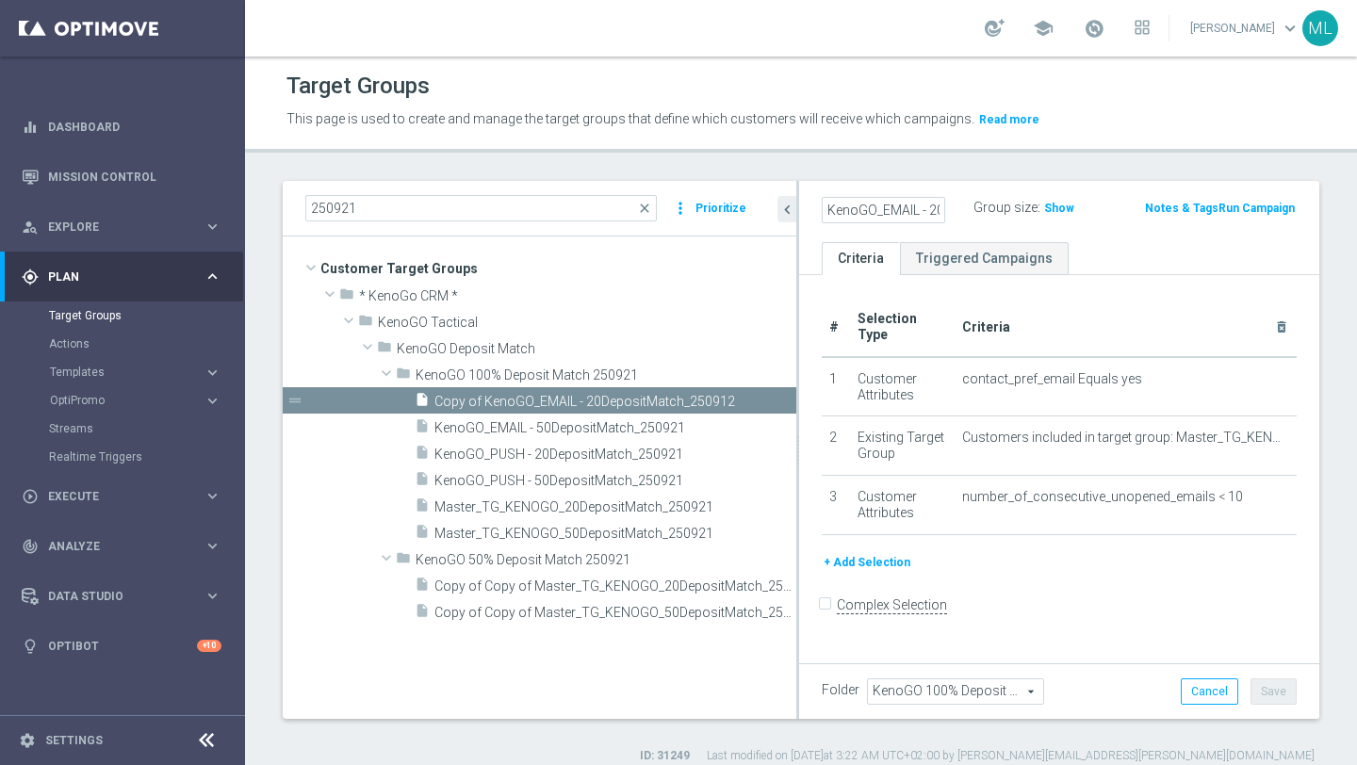
click at [1088, 189] on div "KenoGO_EMAIL - 20DepositMatch_250921 Group size : Show Notes & Tags Run Campaign" at bounding box center [1059, 211] width 520 height 61
click at [1277, 691] on button "Save" at bounding box center [1273, 691] width 46 height 26
click at [799, 464] on div "# Selection Type Criteria delete_forever 1 Customer Attributes contact_pref_ema…" at bounding box center [1059, 466] width 520 height 383
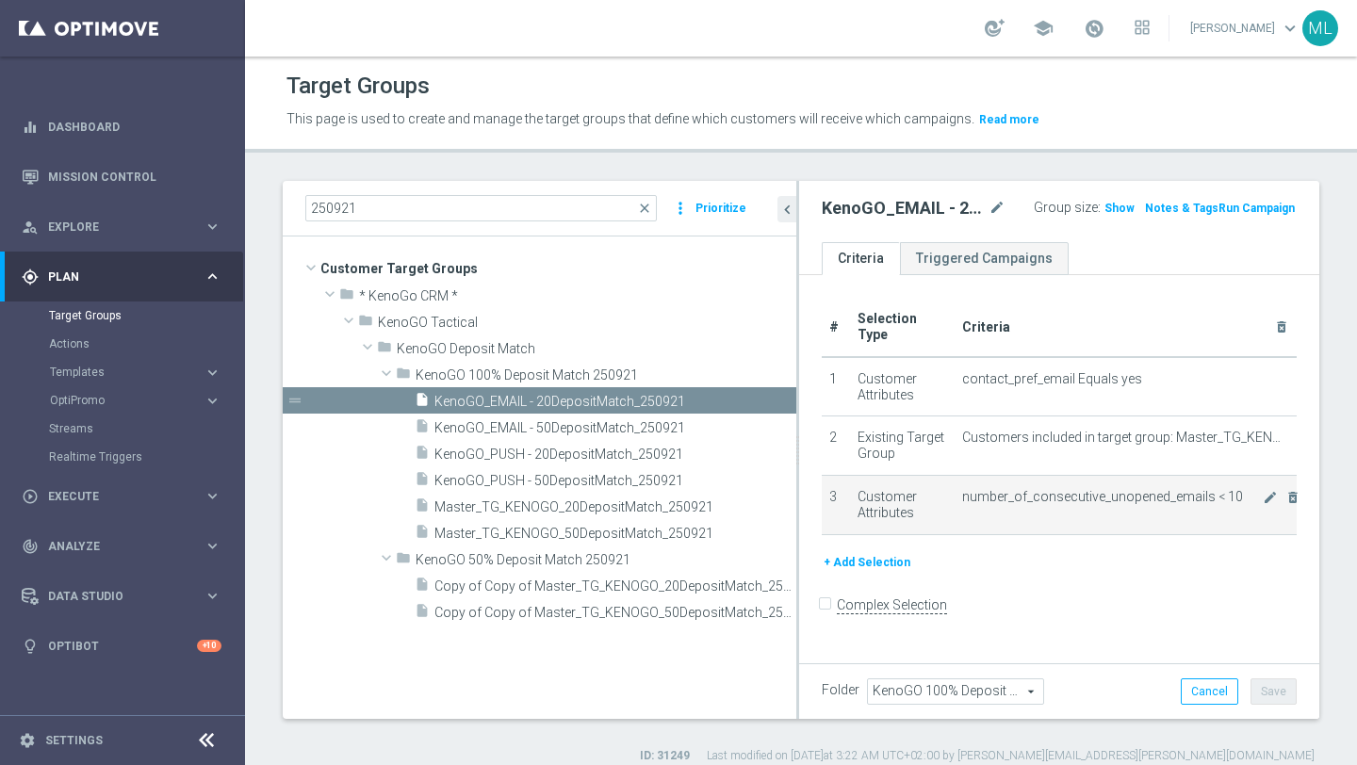
drag, startPoint x: 797, startPoint y: 464, endPoint x: 840, endPoint y: 464, distance: 43.3
click at [840, 464] on as-split "250921 close more_vert Prioritize Customer Target Groups library_add create_new…" at bounding box center [801, 450] width 1036 height 538
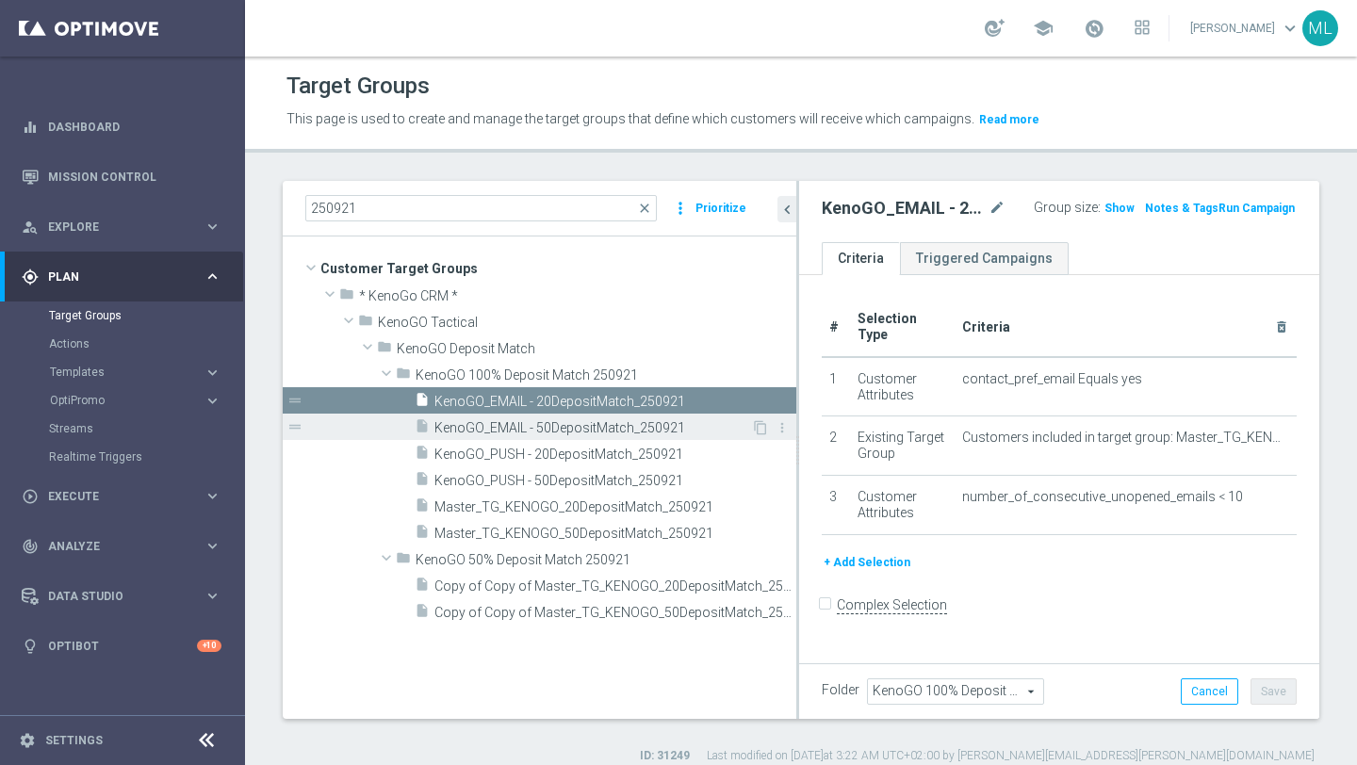
click at [643, 428] on span "KenoGO_EMAIL - 50DepositMatch_250921" at bounding box center [592, 428] width 317 height 16
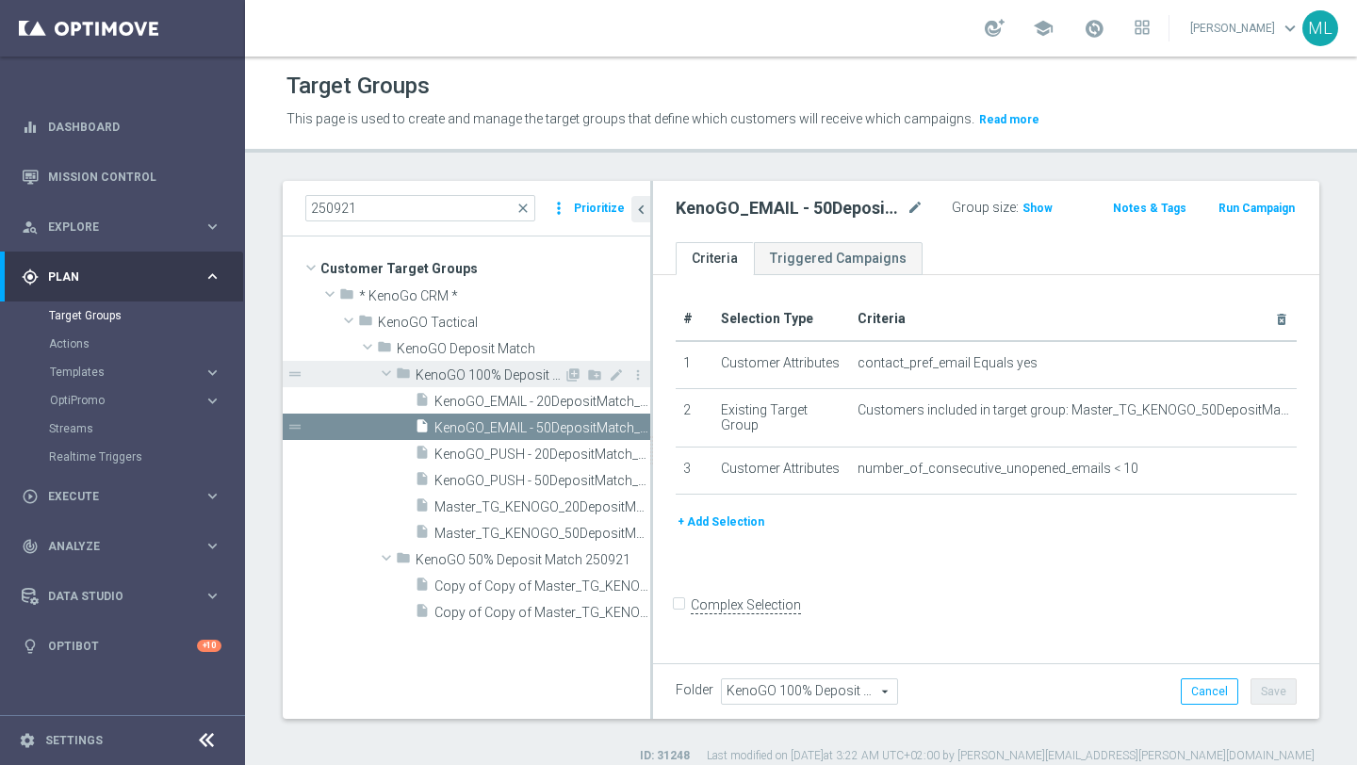
drag, startPoint x: 797, startPoint y: 385, endPoint x: 627, endPoint y: 376, distance: 170.8
click at [627, 376] on as-split "250921 close more_vert Prioritize Customer Target Groups library_add create_new…" at bounding box center [801, 450] width 1036 height 538
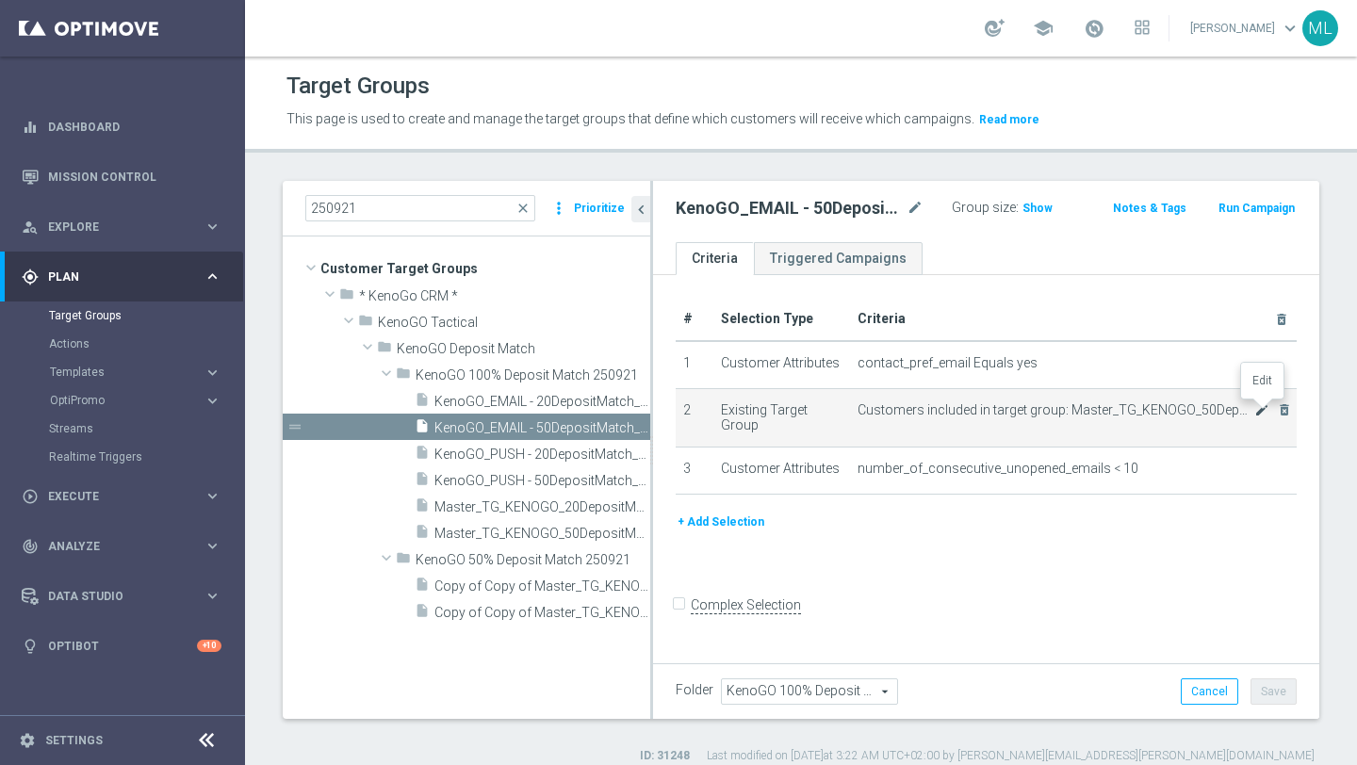
click at [1259, 413] on icon "mode_edit" at bounding box center [1261, 409] width 15 height 15
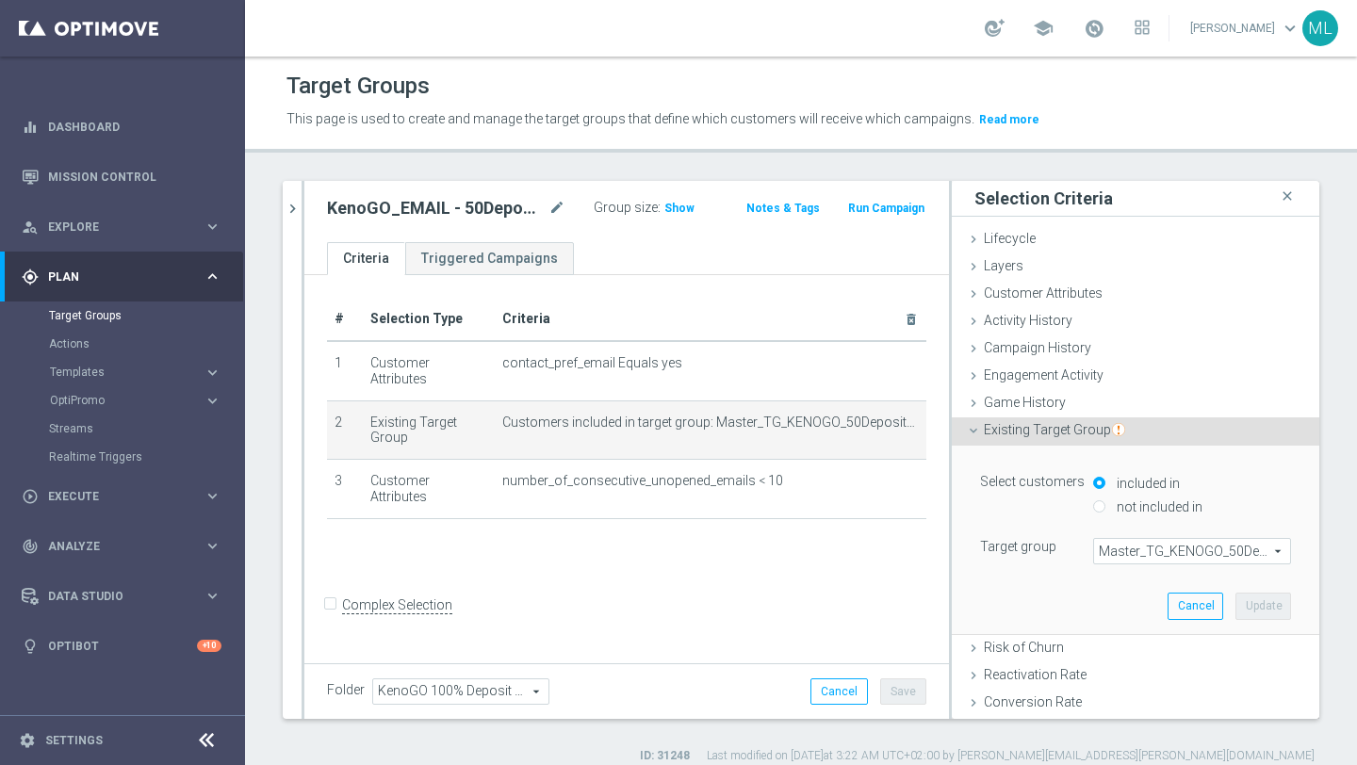
click at [1147, 548] on span "Master_TG_KENOGO_50DepositMatch_250912" at bounding box center [1192, 551] width 196 height 24
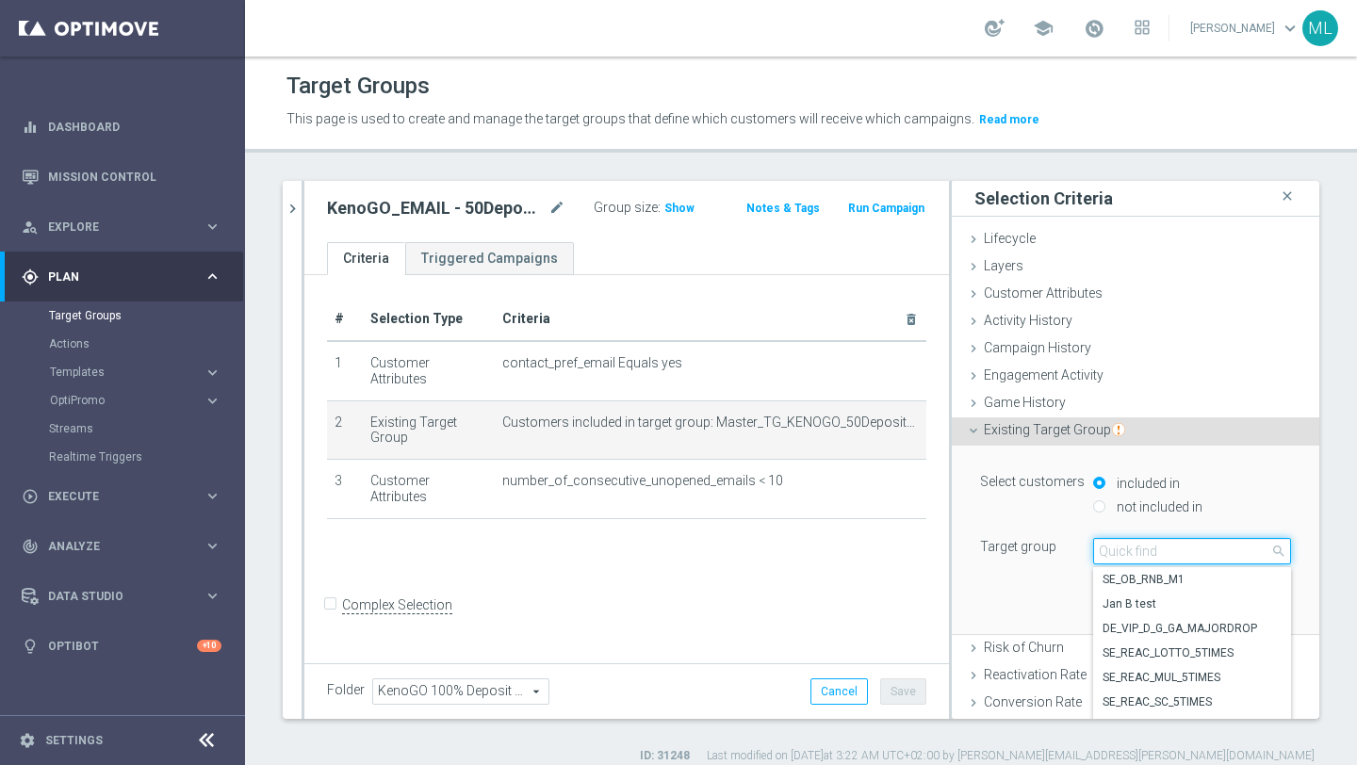
click at [1112, 554] on input "search" at bounding box center [1192, 551] width 198 height 26
type input "250921"
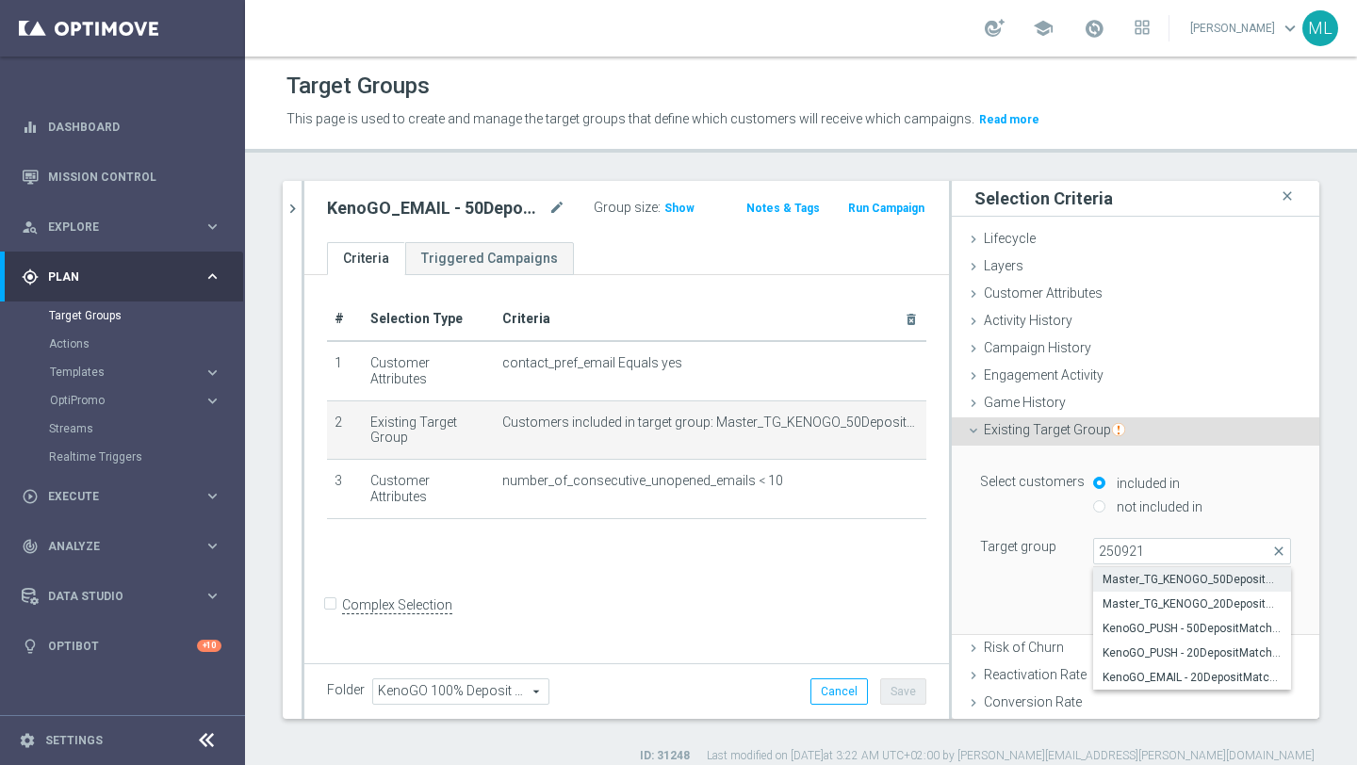
click at [1149, 581] on span "Master_TG_KENOGO_50DepositMatch_250921" at bounding box center [1191, 579] width 179 height 15
type input "Master_TG_KENOGO_50DepositMatch_250921"
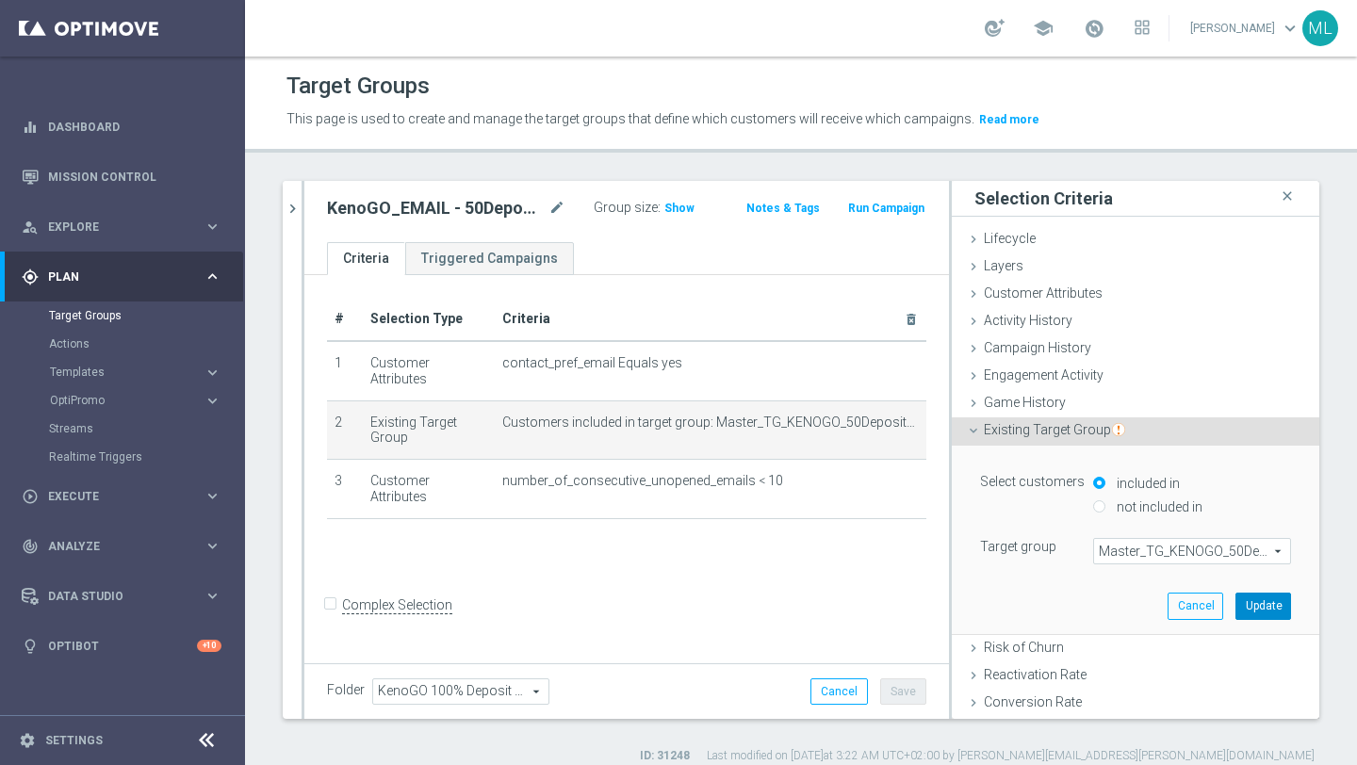
click at [1255, 600] on button "Update" at bounding box center [1263, 606] width 56 height 26
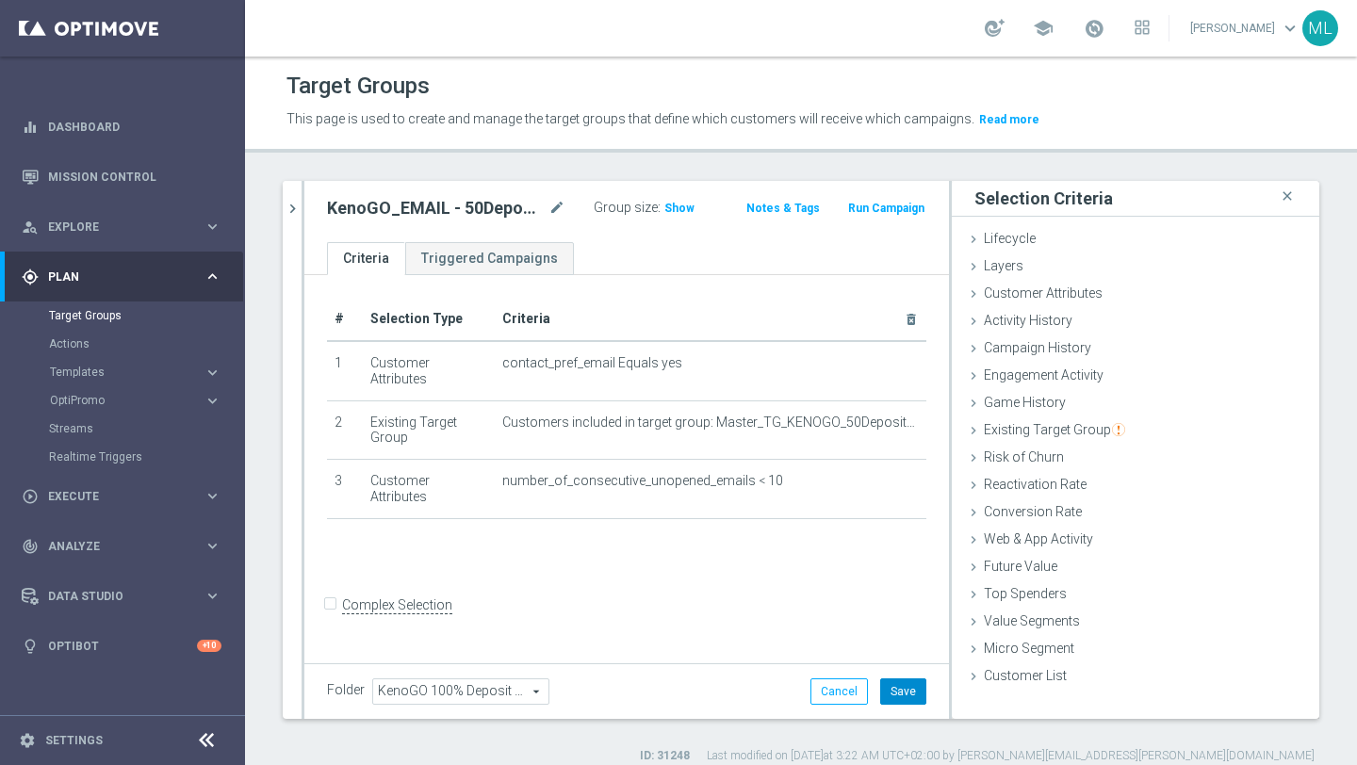
click at [901, 689] on button "Save" at bounding box center [903, 691] width 46 height 26
click at [299, 221] on button "chevron_right" at bounding box center [292, 209] width 19 height 56
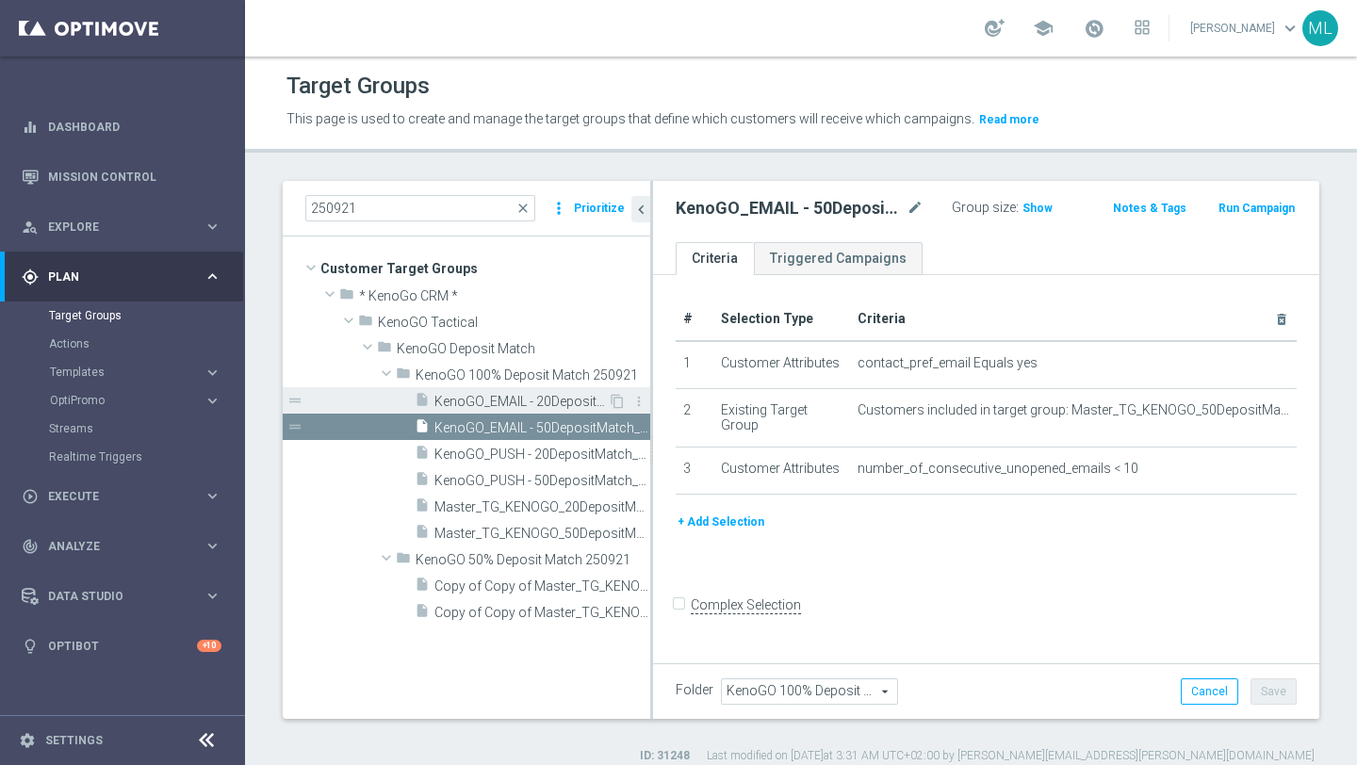
click at [497, 405] on span "KenoGO_EMAIL - 20DepositMatch_250921" at bounding box center [520, 402] width 173 height 16
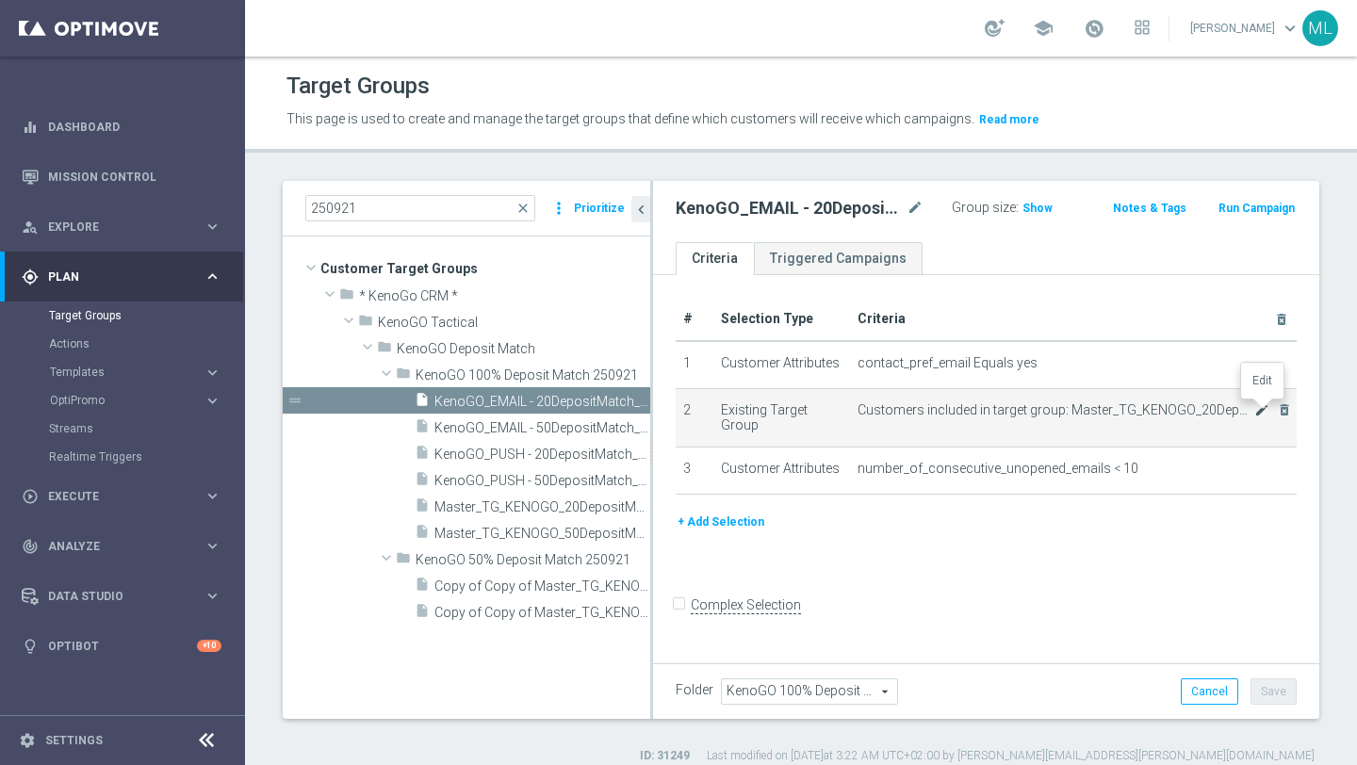
click at [1260, 408] on icon "mode_edit" at bounding box center [1261, 409] width 15 height 15
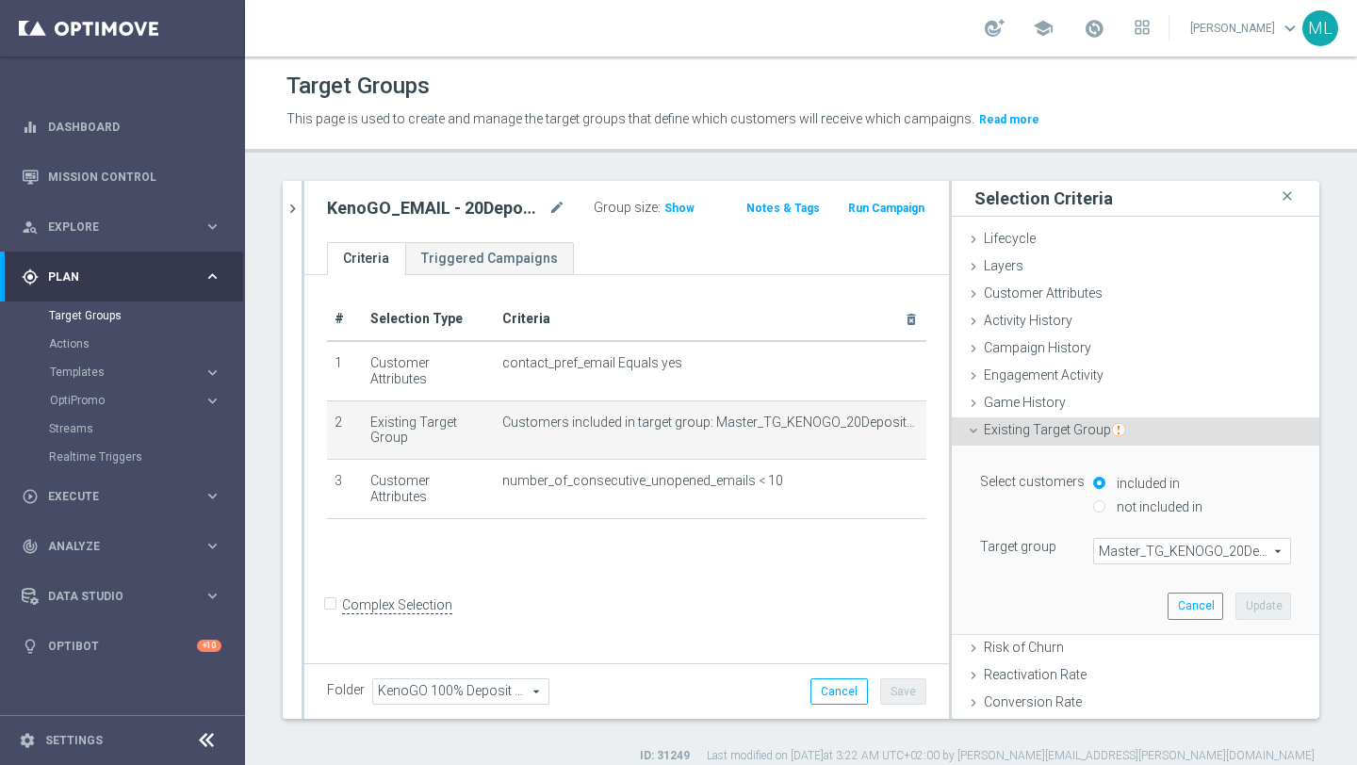
click at [1146, 557] on span "Master_TG_KENOGO_20DepositMatch_250912" at bounding box center [1192, 551] width 196 height 24
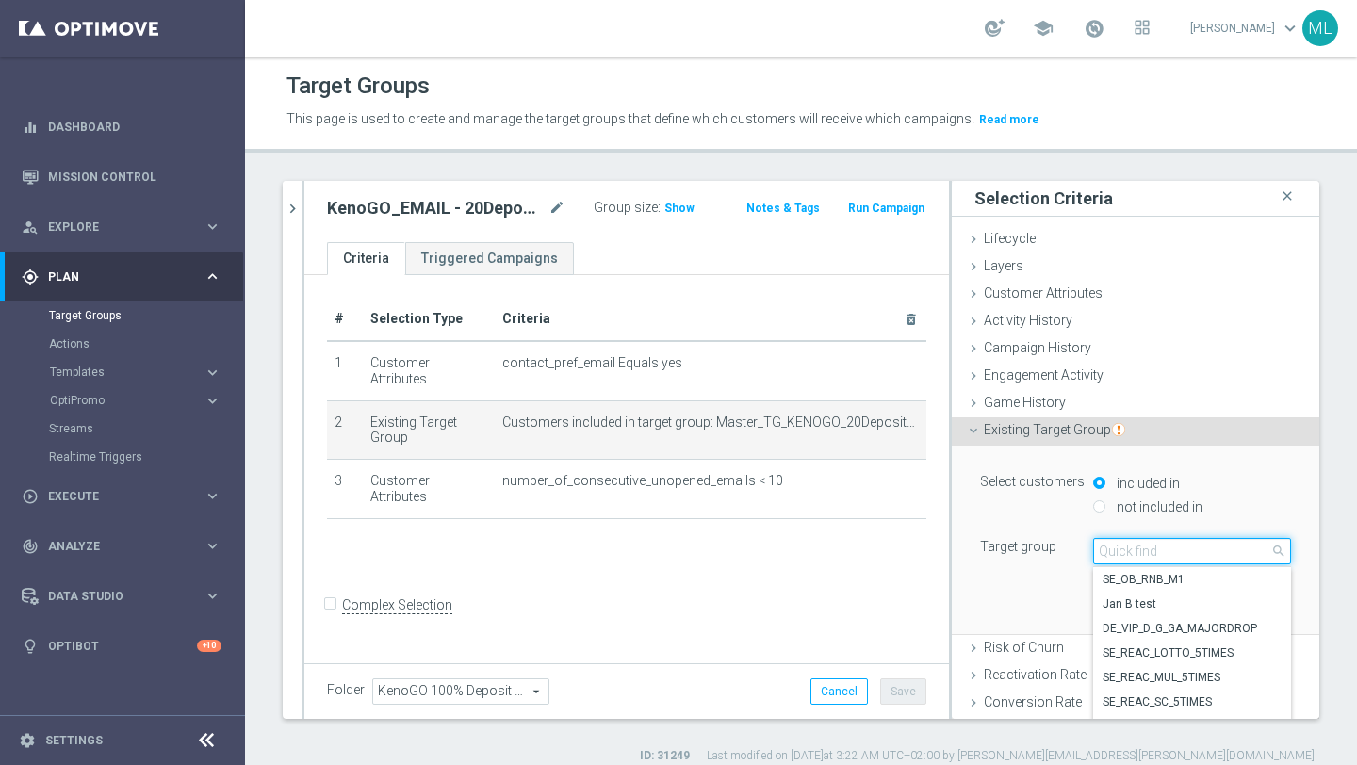
click at [1122, 555] on input "search" at bounding box center [1192, 551] width 198 height 26
type input "250921"
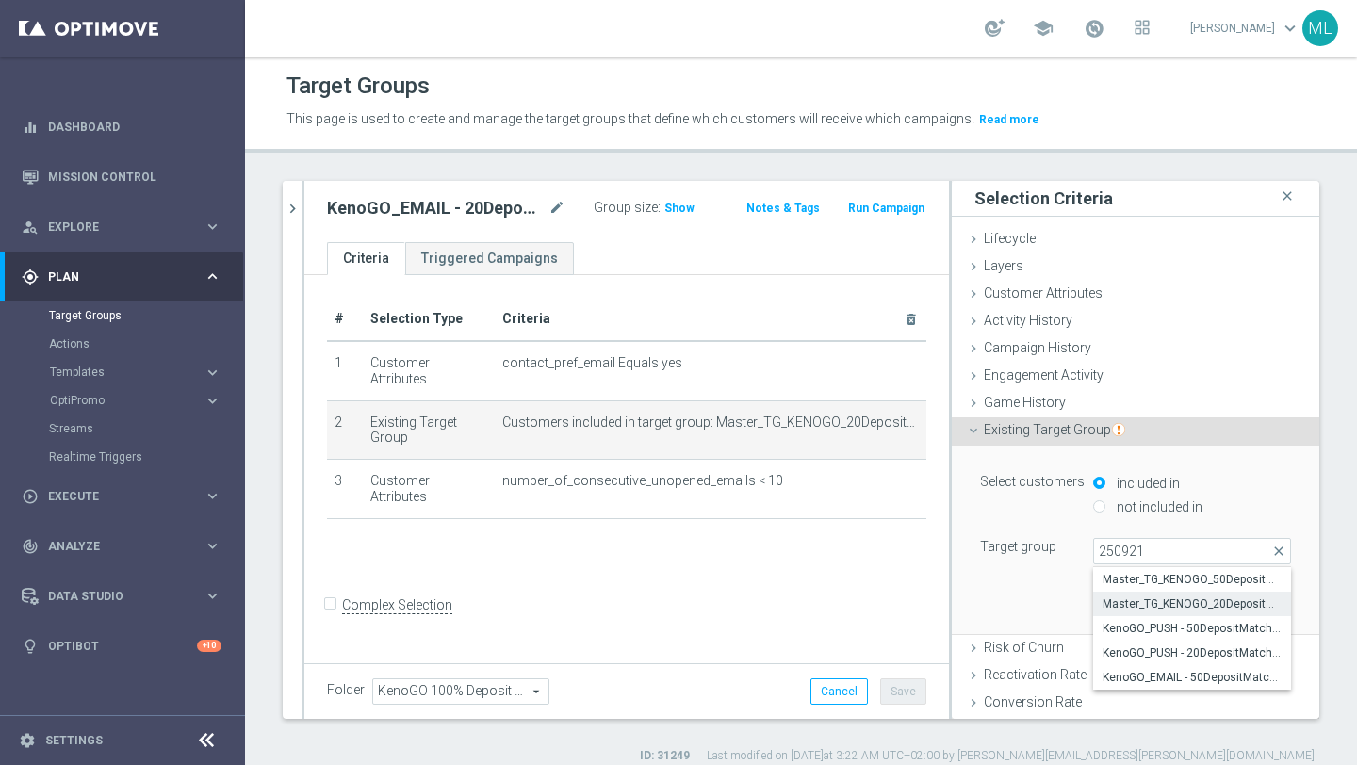
click at [1165, 595] on label "Master_TG_KENOGO_20DepositMatch_250921" at bounding box center [1192, 604] width 198 height 24
type input "Master_TG_KENOGO_20DepositMatch_250921"
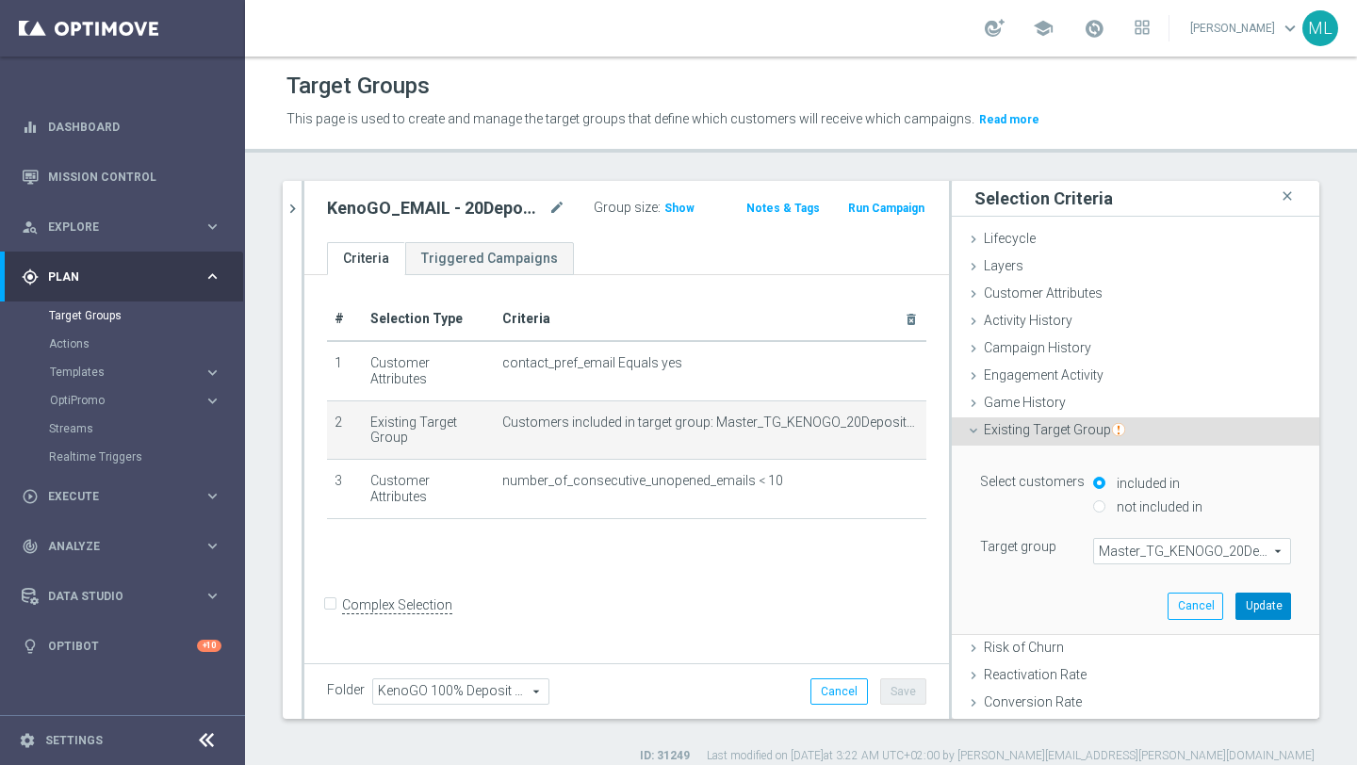
click at [1258, 607] on button "Update" at bounding box center [1263, 606] width 56 height 26
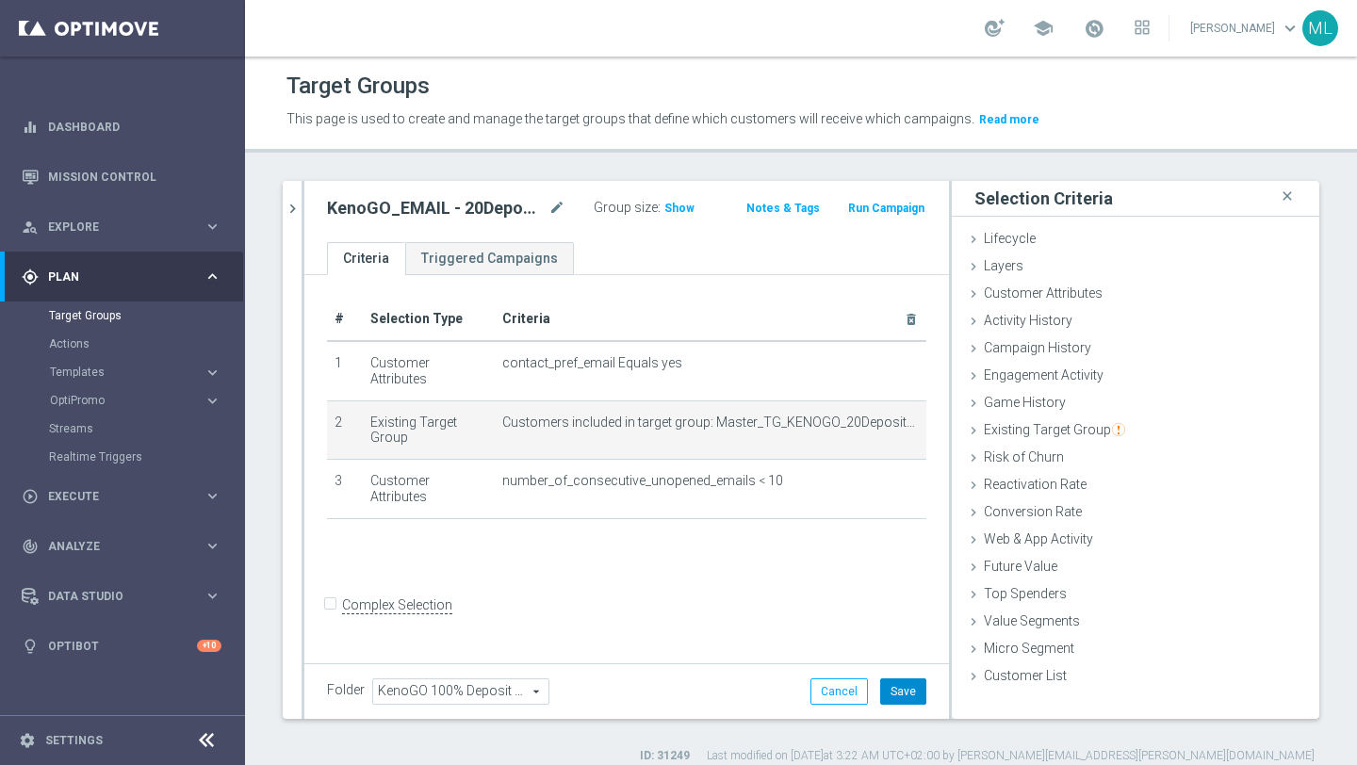
click at [917, 691] on button "Save" at bounding box center [903, 691] width 46 height 26
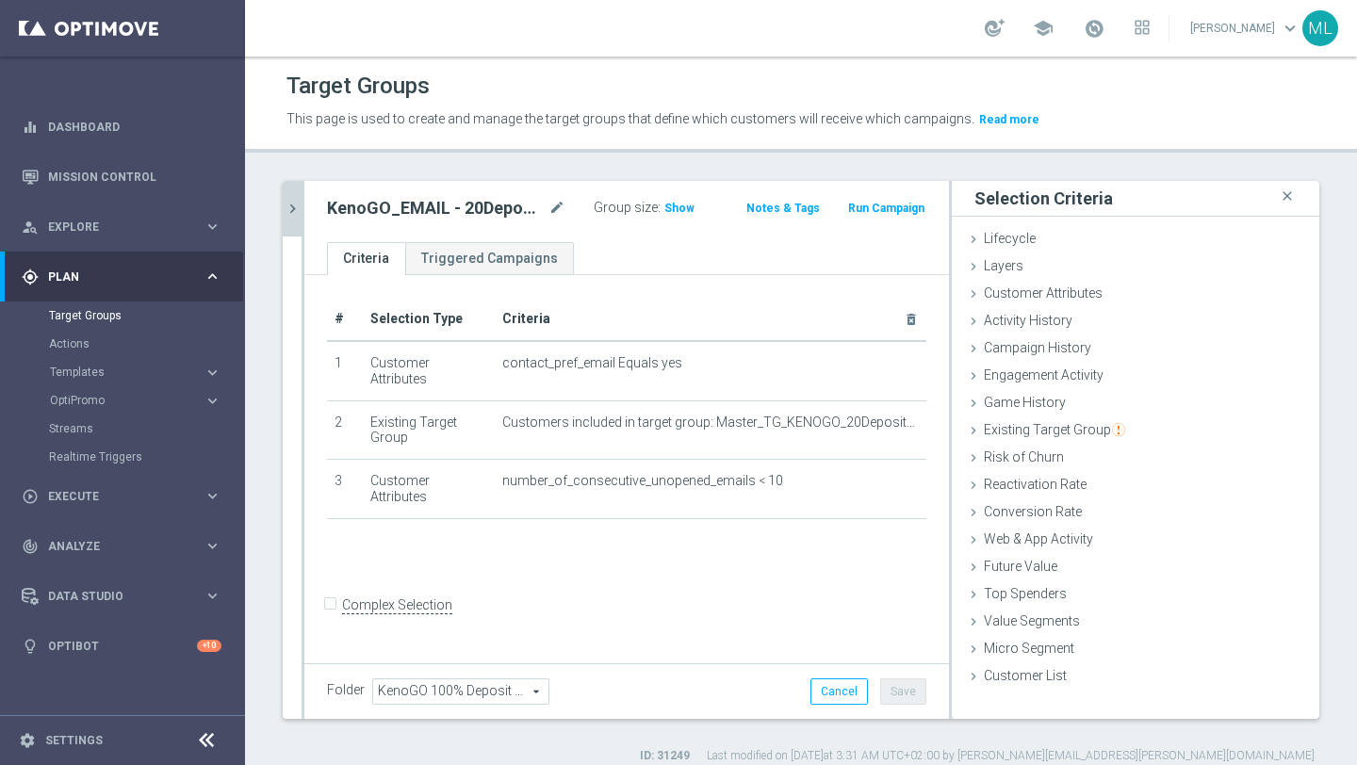
click at [288, 210] on icon "chevron_right" at bounding box center [293, 209] width 18 height 18
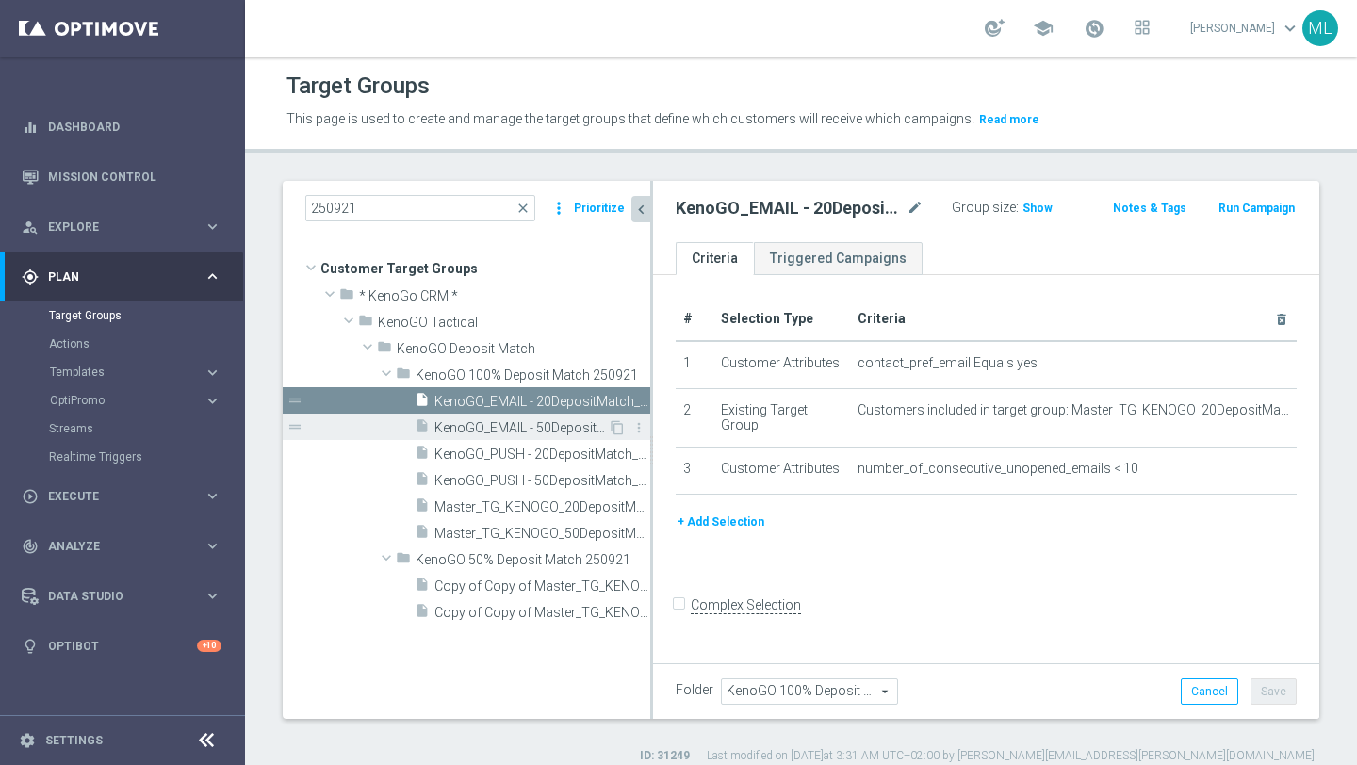
click at [524, 423] on span "KenoGO_EMAIL - 50DepositMatch_250921" at bounding box center [520, 428] width 173 height 16
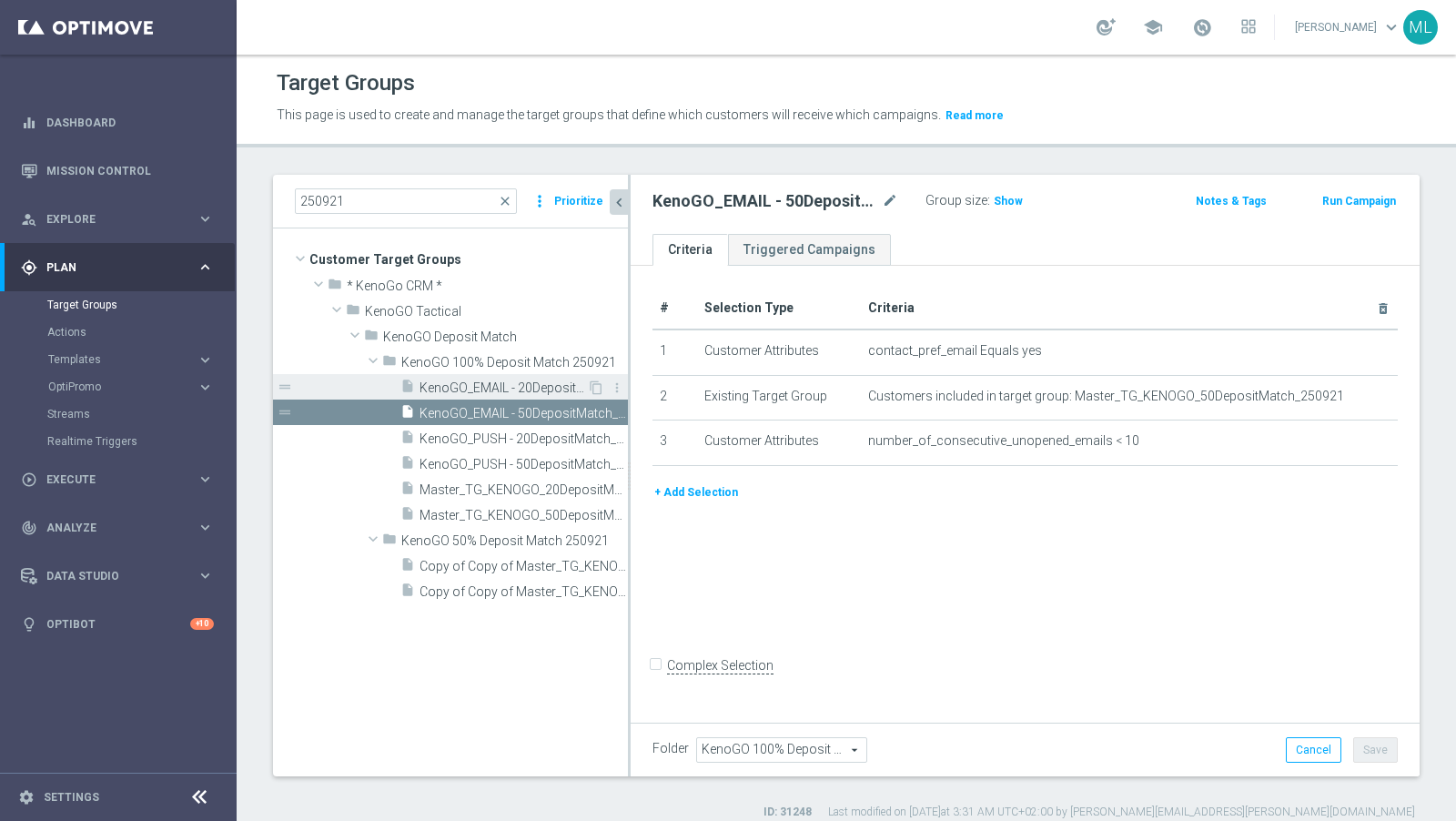
click at [528, 389] on span "KenoGO_EMAIL - 20DepositMatch_250921" at bounding box center [502, 388] width 167 height 15
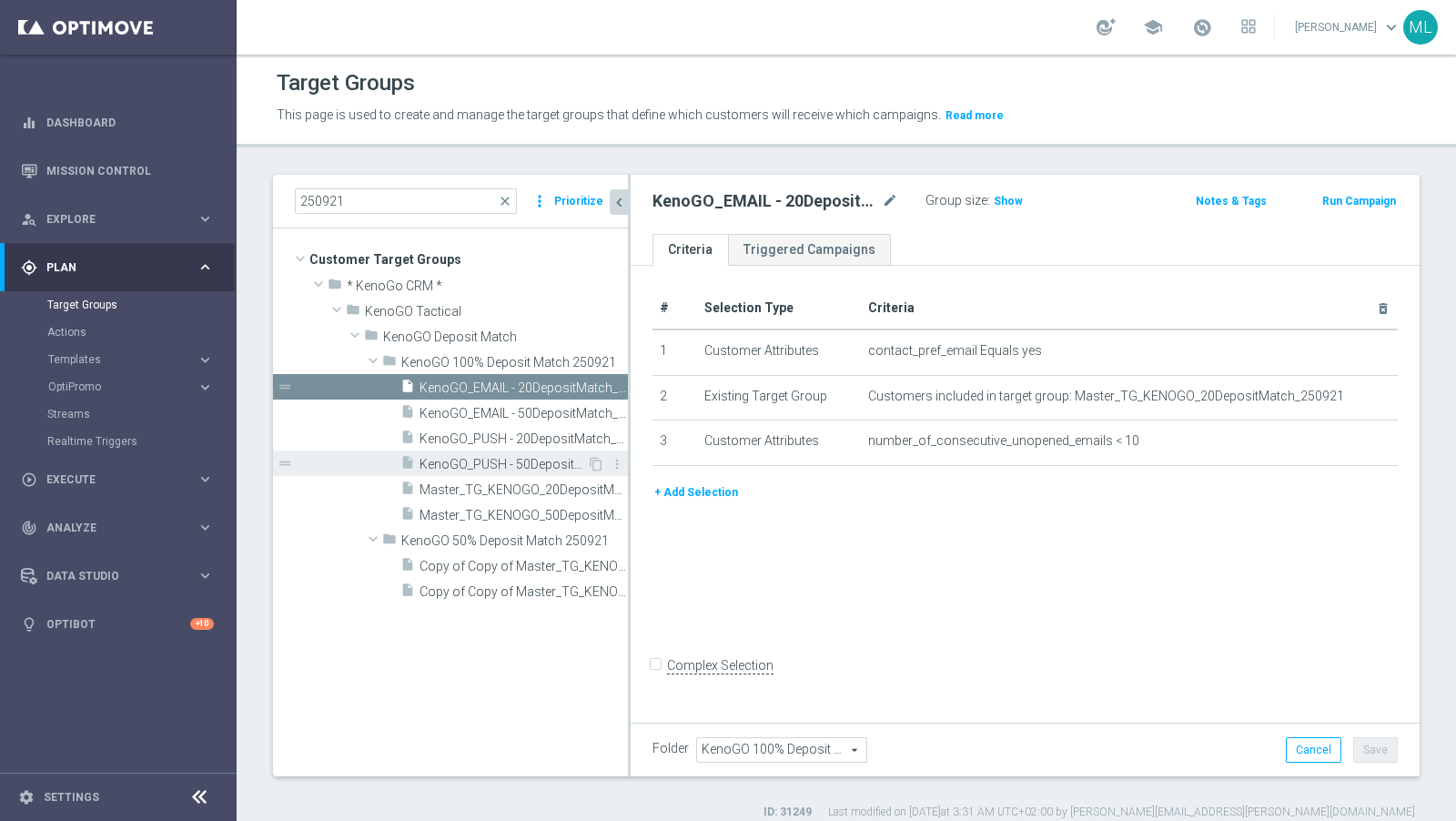
click at [526, 458] on span "KenoGO_PUSH - 50DepositMatch_250921" at bounding box center [502, 465] width 167 height 15
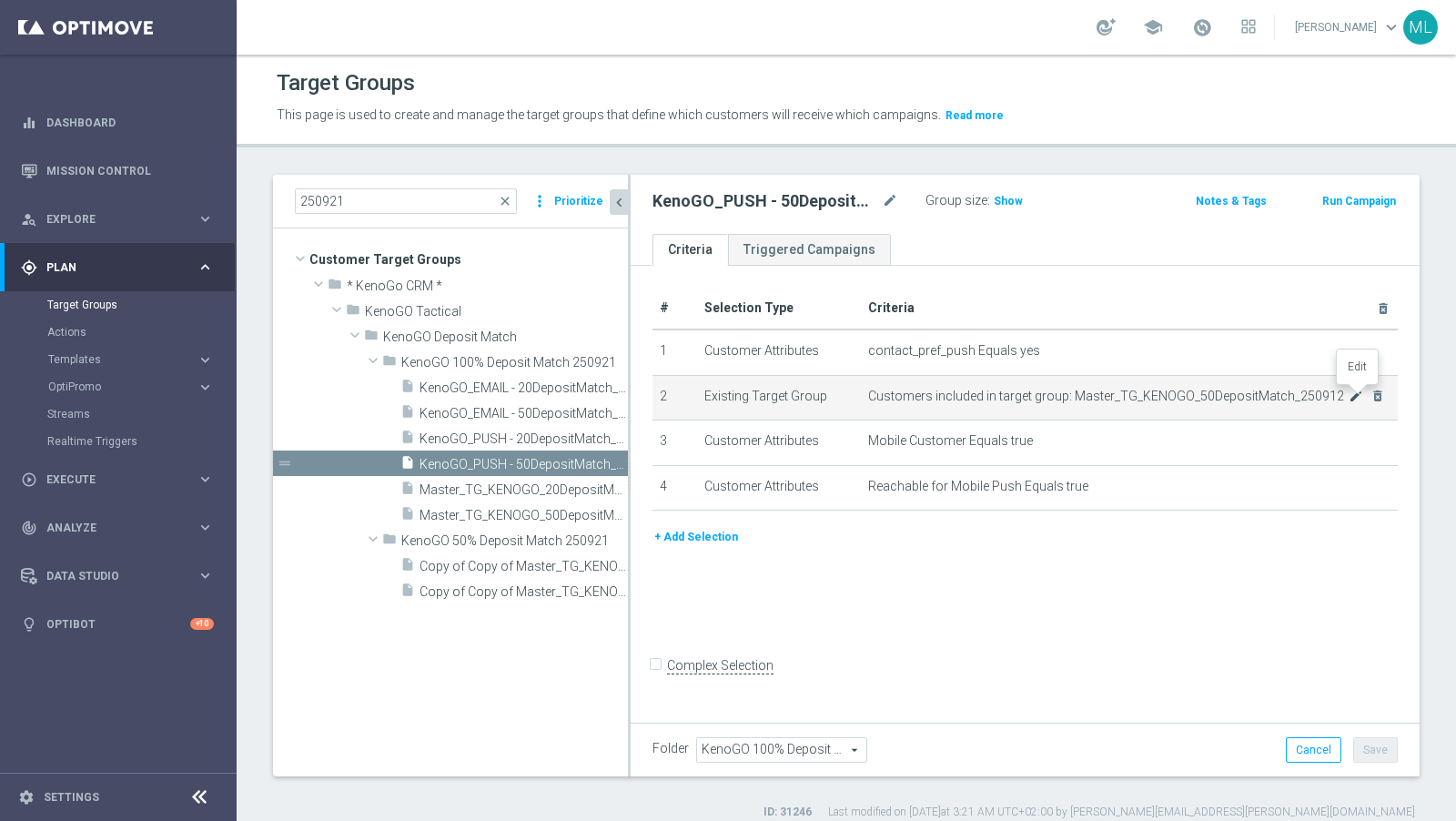
click at [1310, 391] on icon "mode_edit" at bounding box center [1356, 395] width 14 height 14
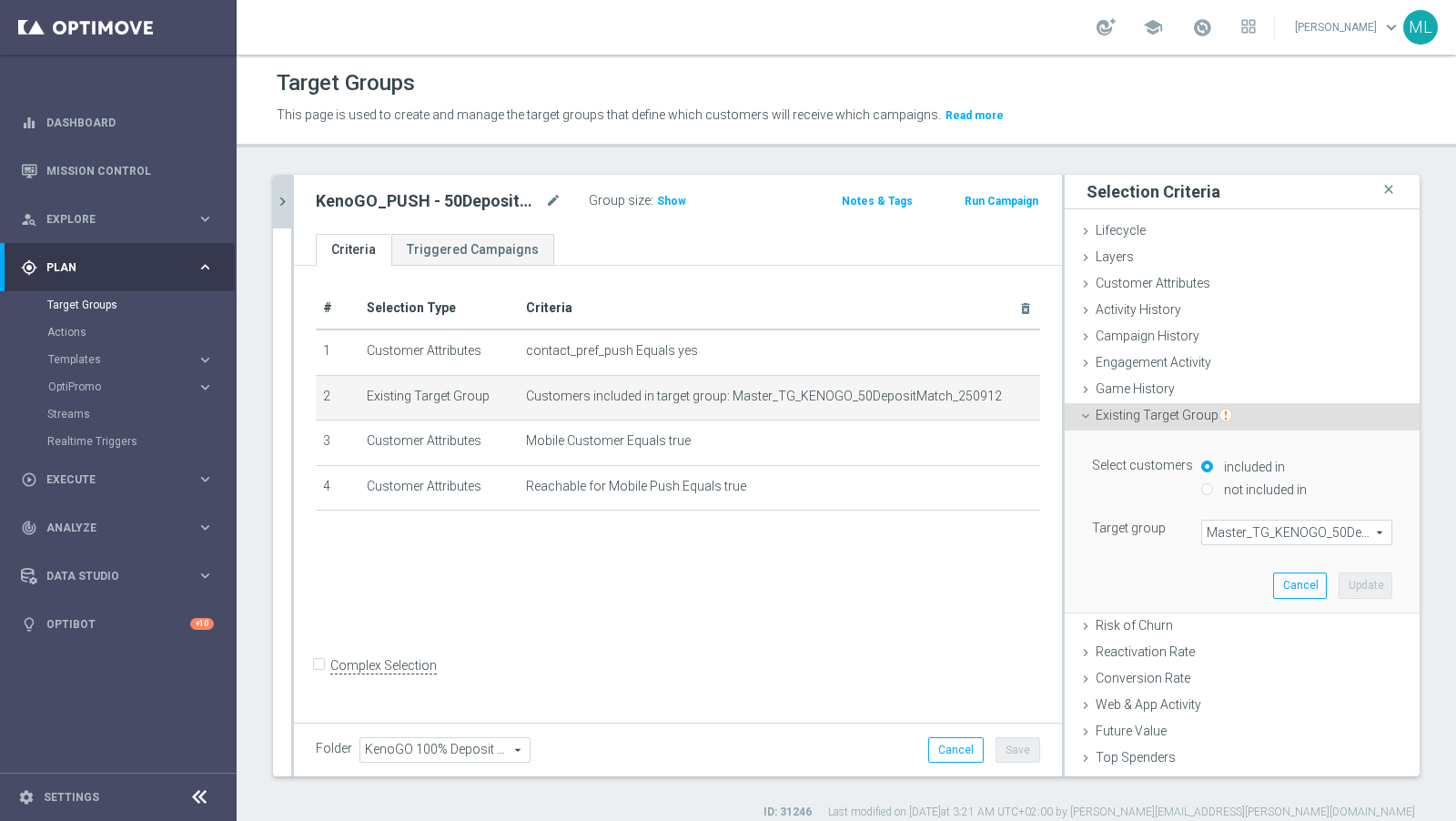
click at [1280, 533] on span "Master_TG_KENOGO_50DepositMatch_250912" at bounding box center [1298, 532] width 189 height 23
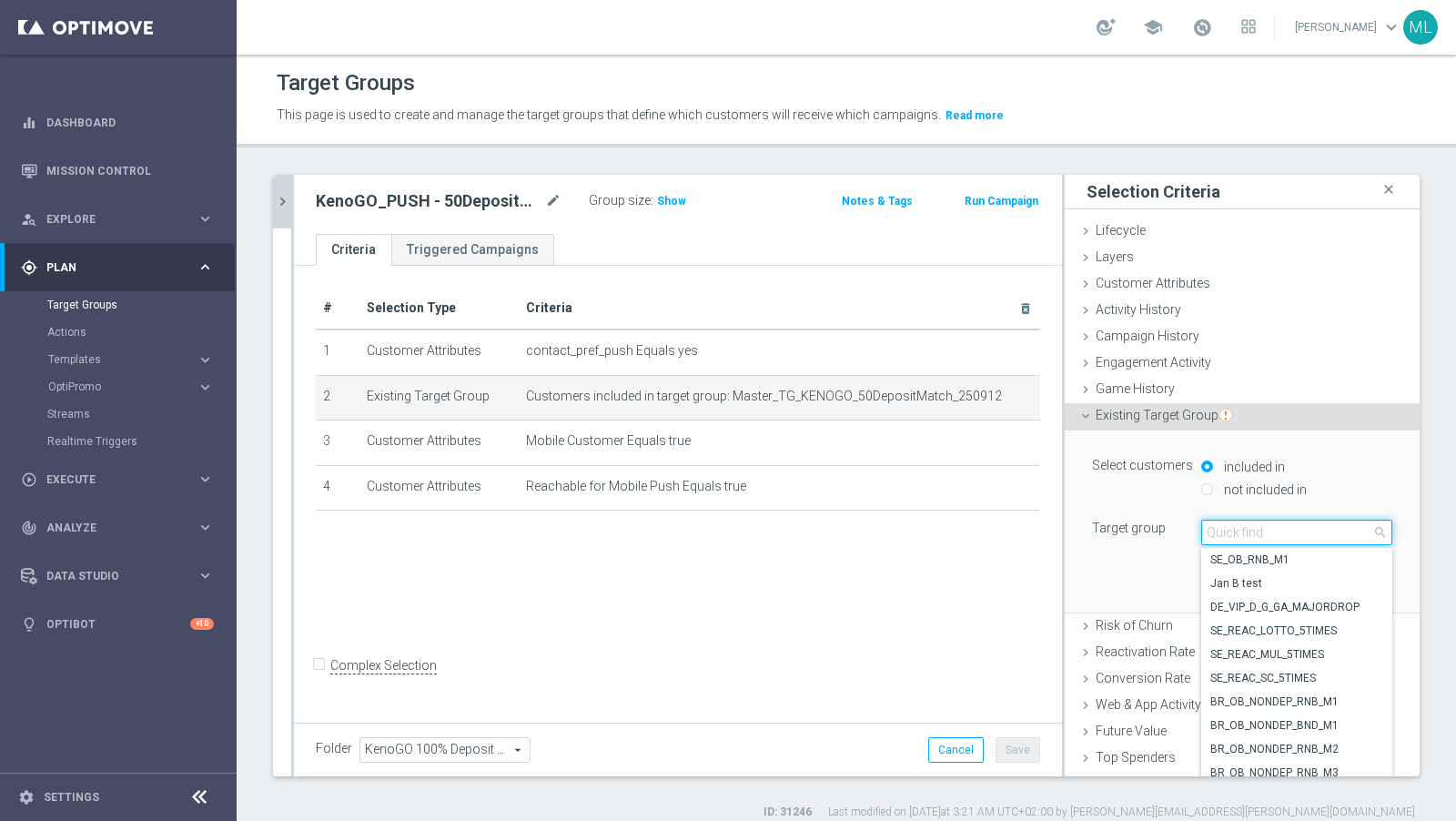
click at [1280, 533] on input "search" at bounding box center [1298, 532] width 191 height 25
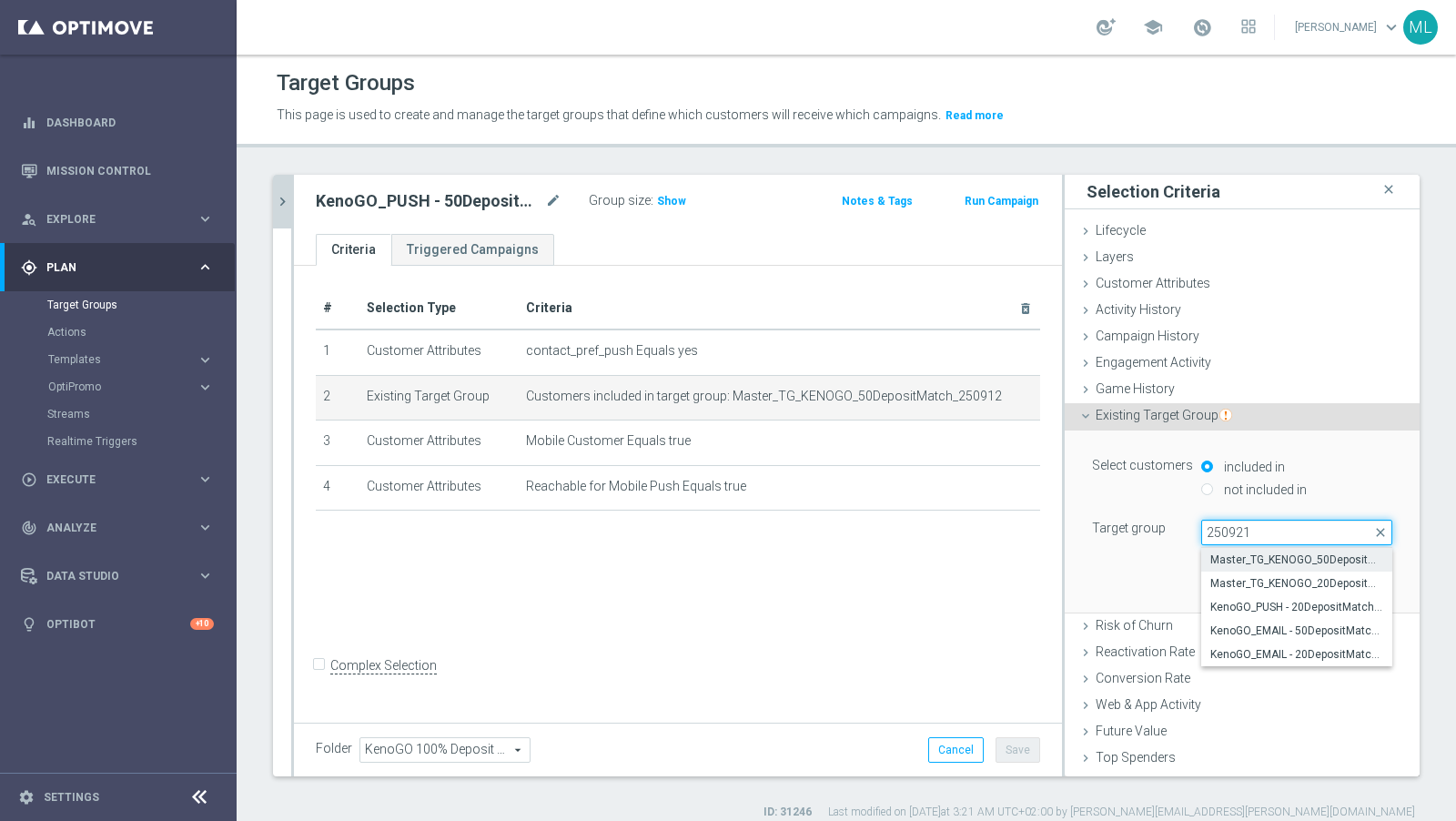
type input "250921"
click at [1284, 557] on span "Master_TG_KENOGO_50DepositMatch_250921" at bounding box center [1297, 559] width 173 height 14
type input "Master_TG_KENOGO_50DepositMatch_250921"
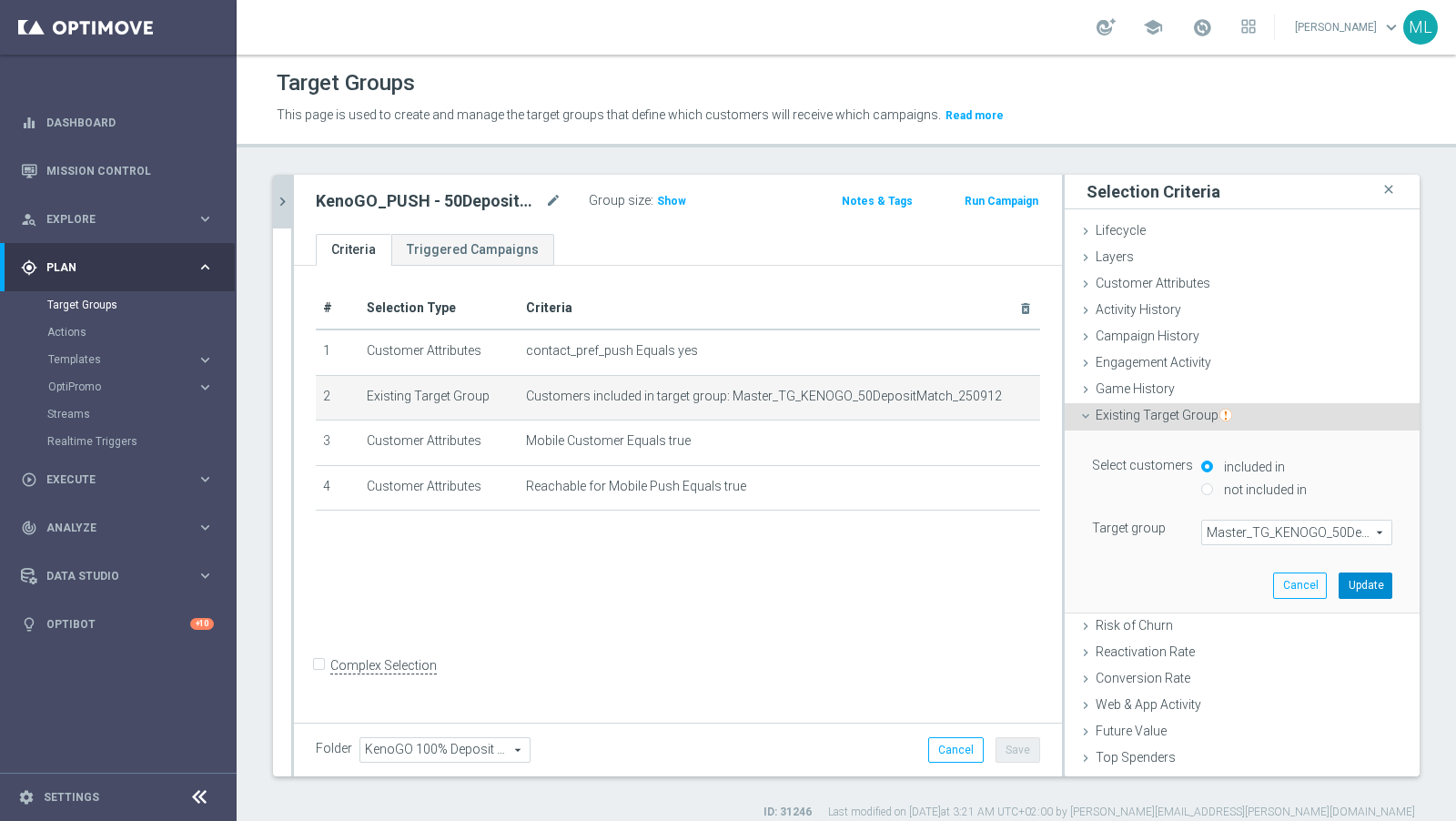
click at [1310, 573] on button "Update" at bounding box center [1366, 585] width 54 height 25
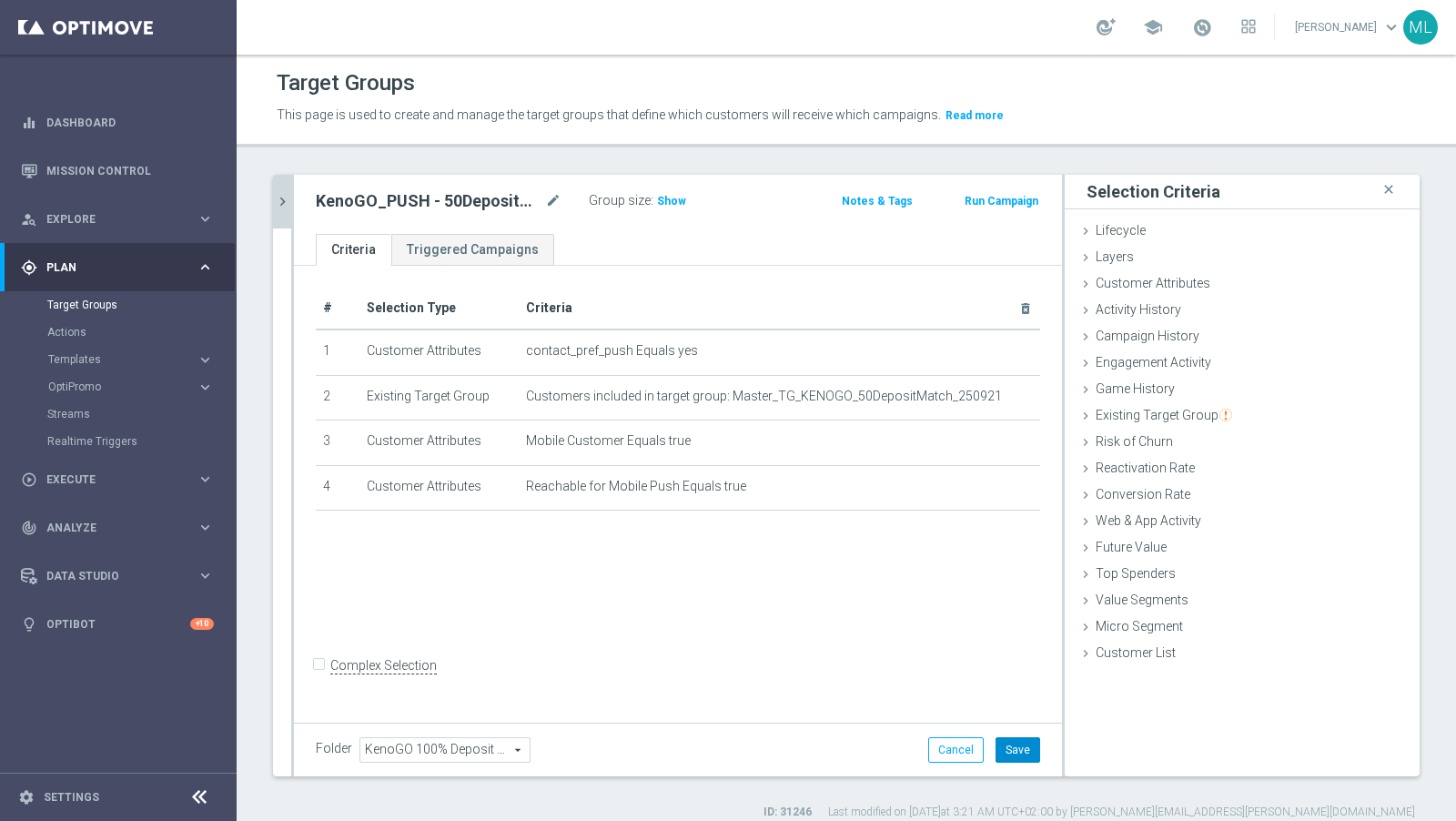
click at [1014, 737] on button "Save" at bounding box center [1018, 750] width 44 height 25
click at [285, 194] on icon "chevron_right" at bounding box center [283, 202] width 17 height 17
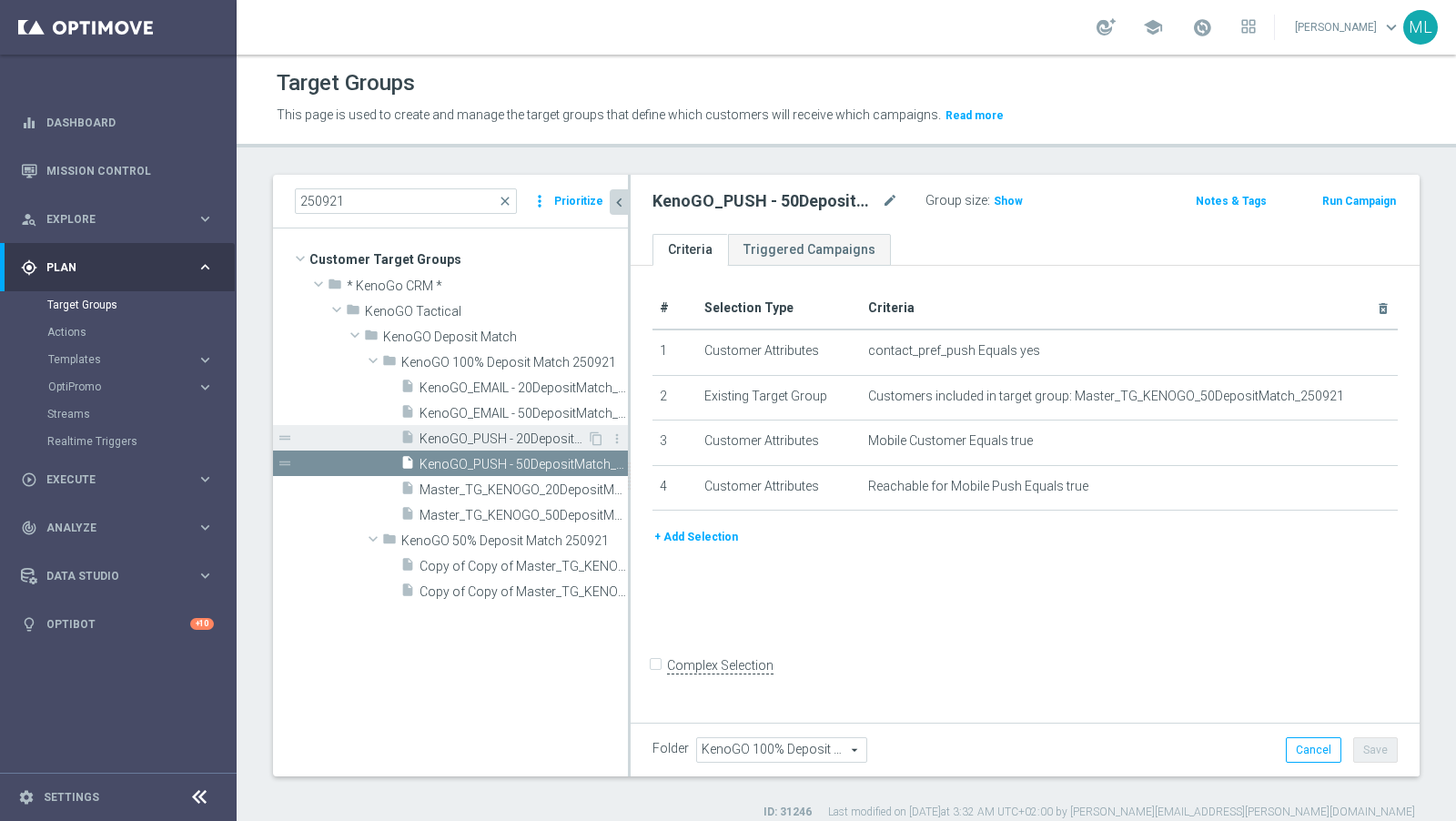
click at [494, 438] on span "KenoGO_PUSH - 20DepositMatch_250921" at bounding box center [502, 439] width 167 height 15
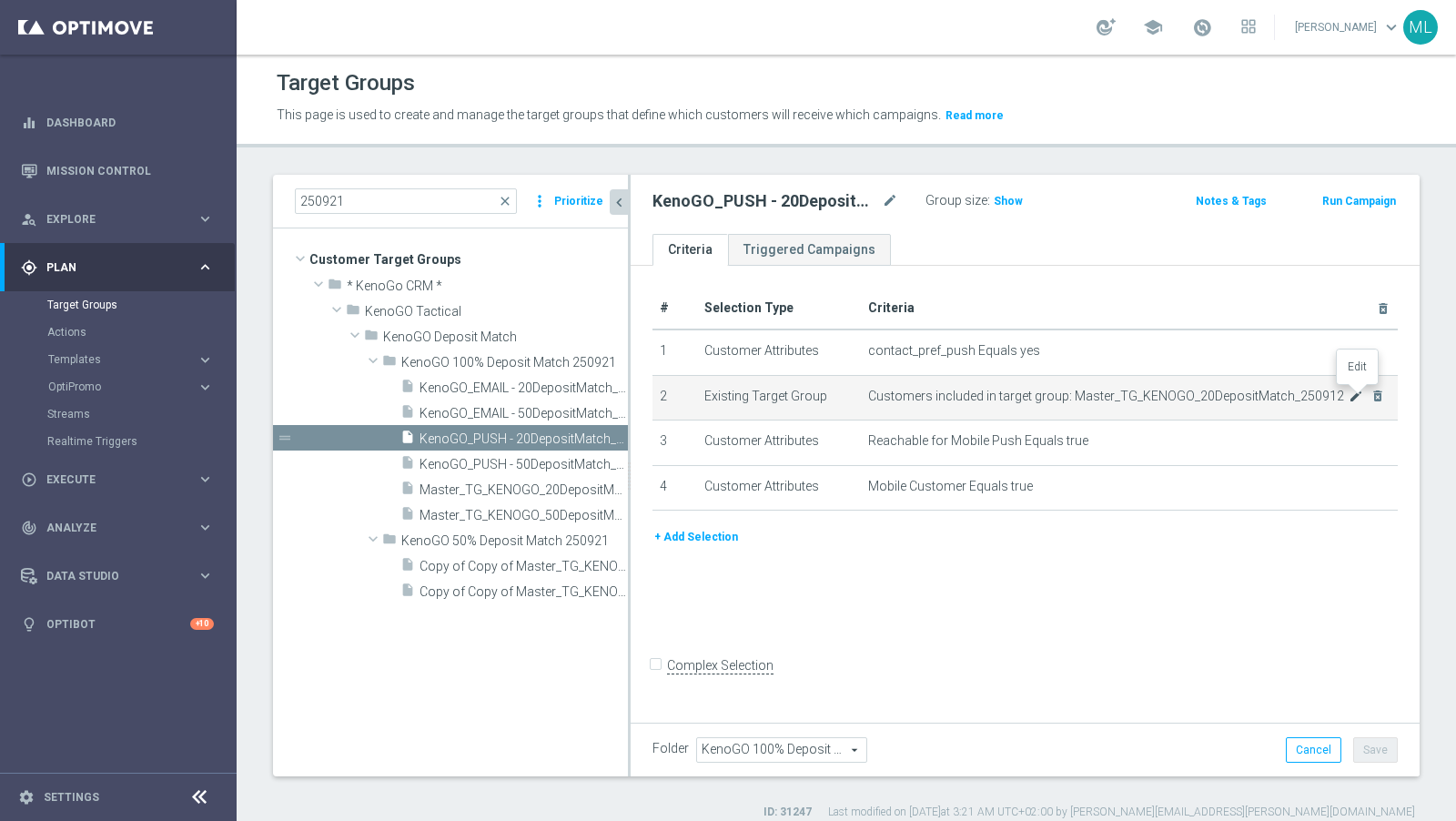
click at [1310, 393] on icon "mode_edit" at bounding box center [1356, 395] width 14 height 14
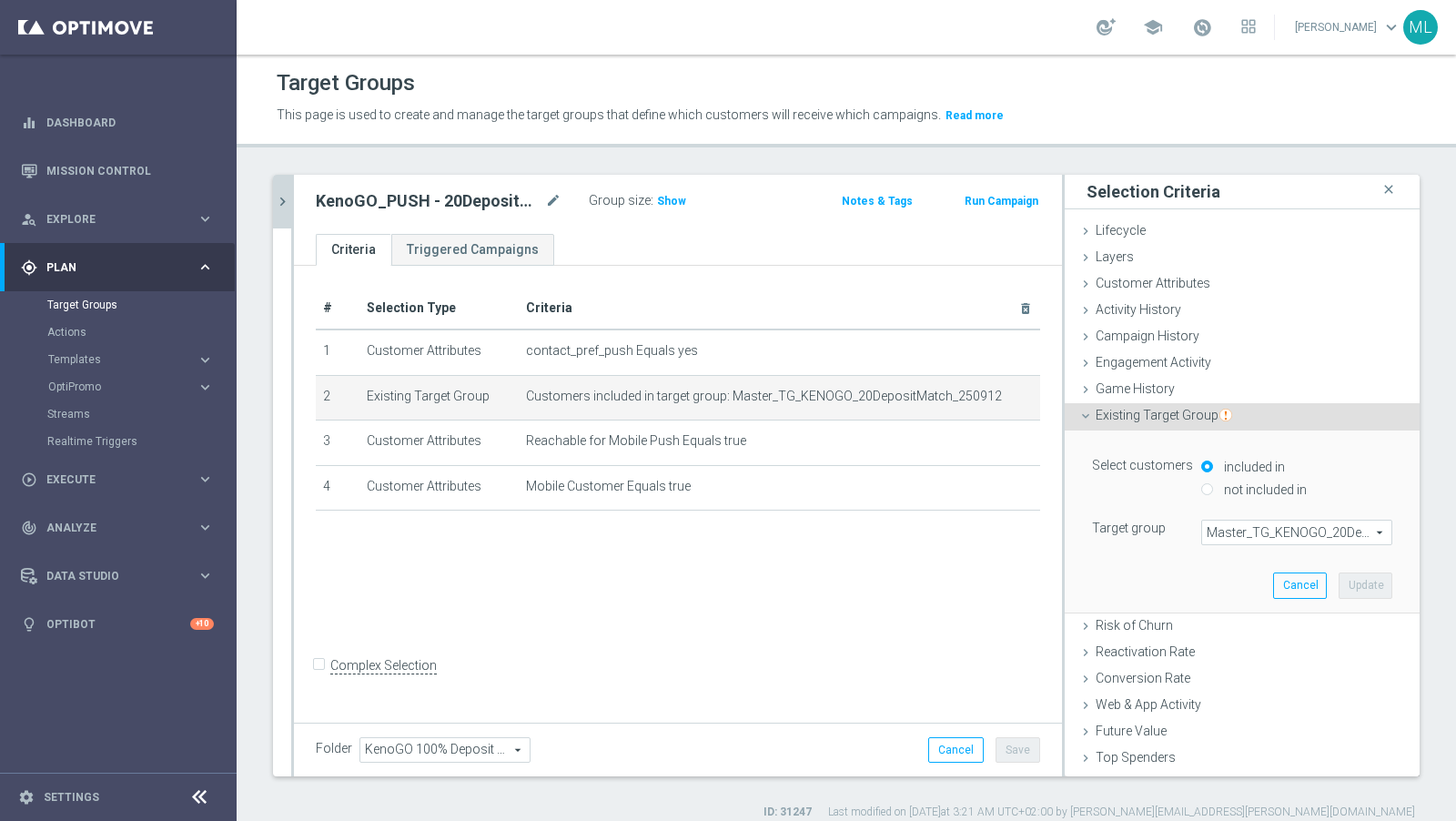
click at [1215, 521] on span "Master_TG_KENOGO_20DepositMatch_250912" at bounding box center [1298, 532] width 189 height 23
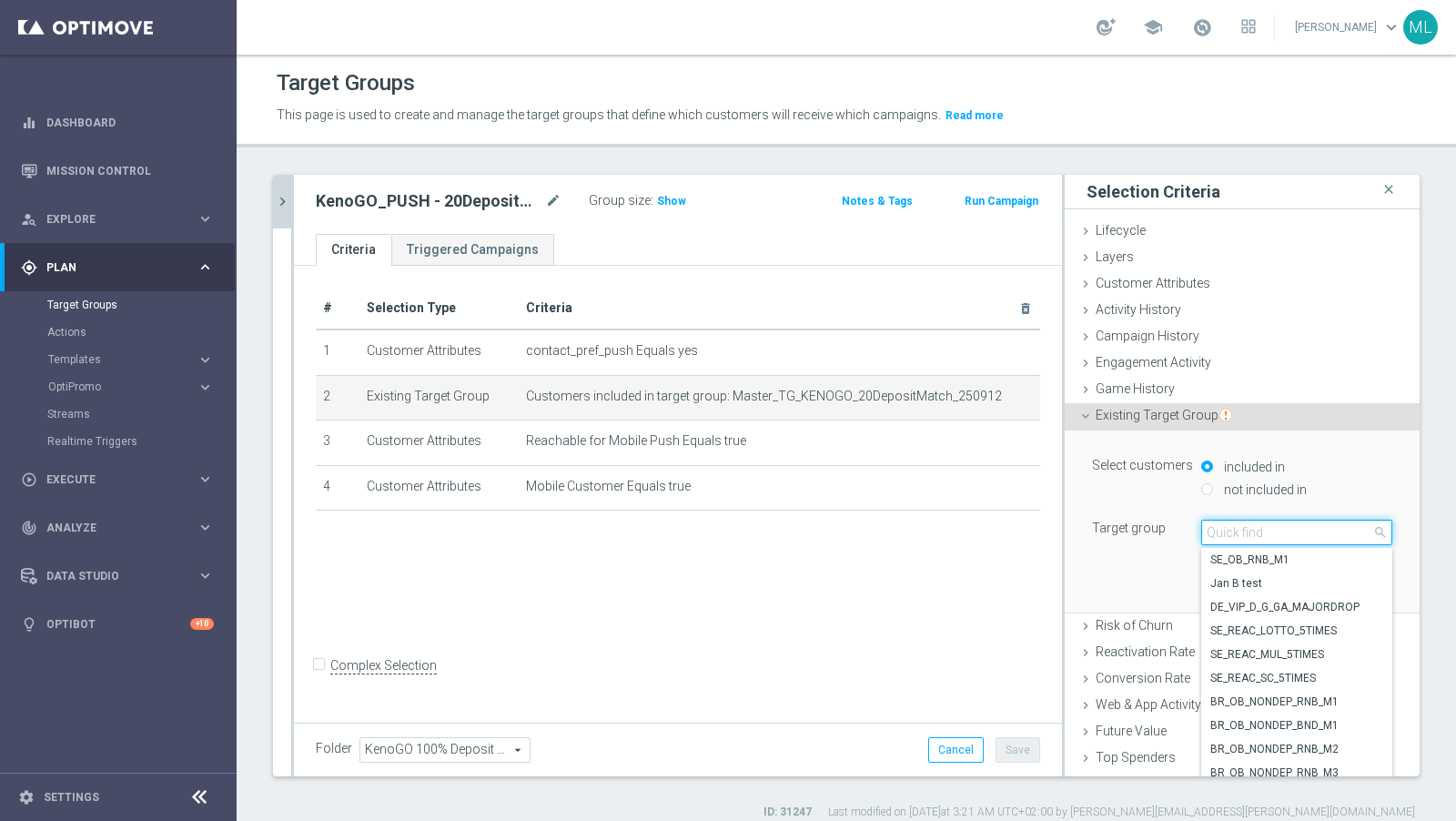
click at [1225, 527] on input "search" at bounding box center [1298, 532] width 191 height 25
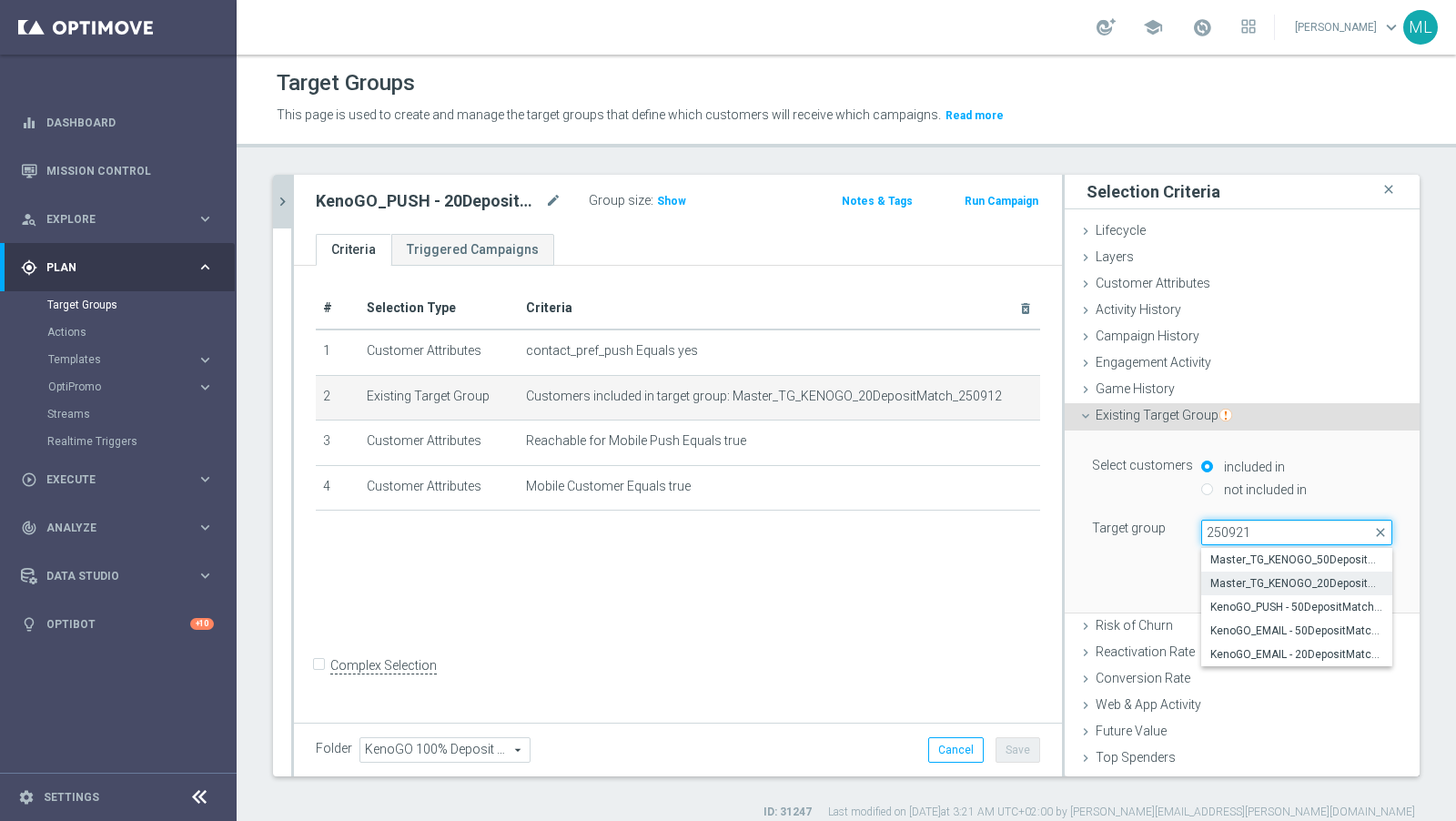
type input "250921"
click at [1265, 576] on span "Master_TG_KENOGO_20DepositMatch_250921" at bounding box center [1297, 582] width 173 height 14
type input "Master_TG_KENOGO_20DepositMatch_250921"
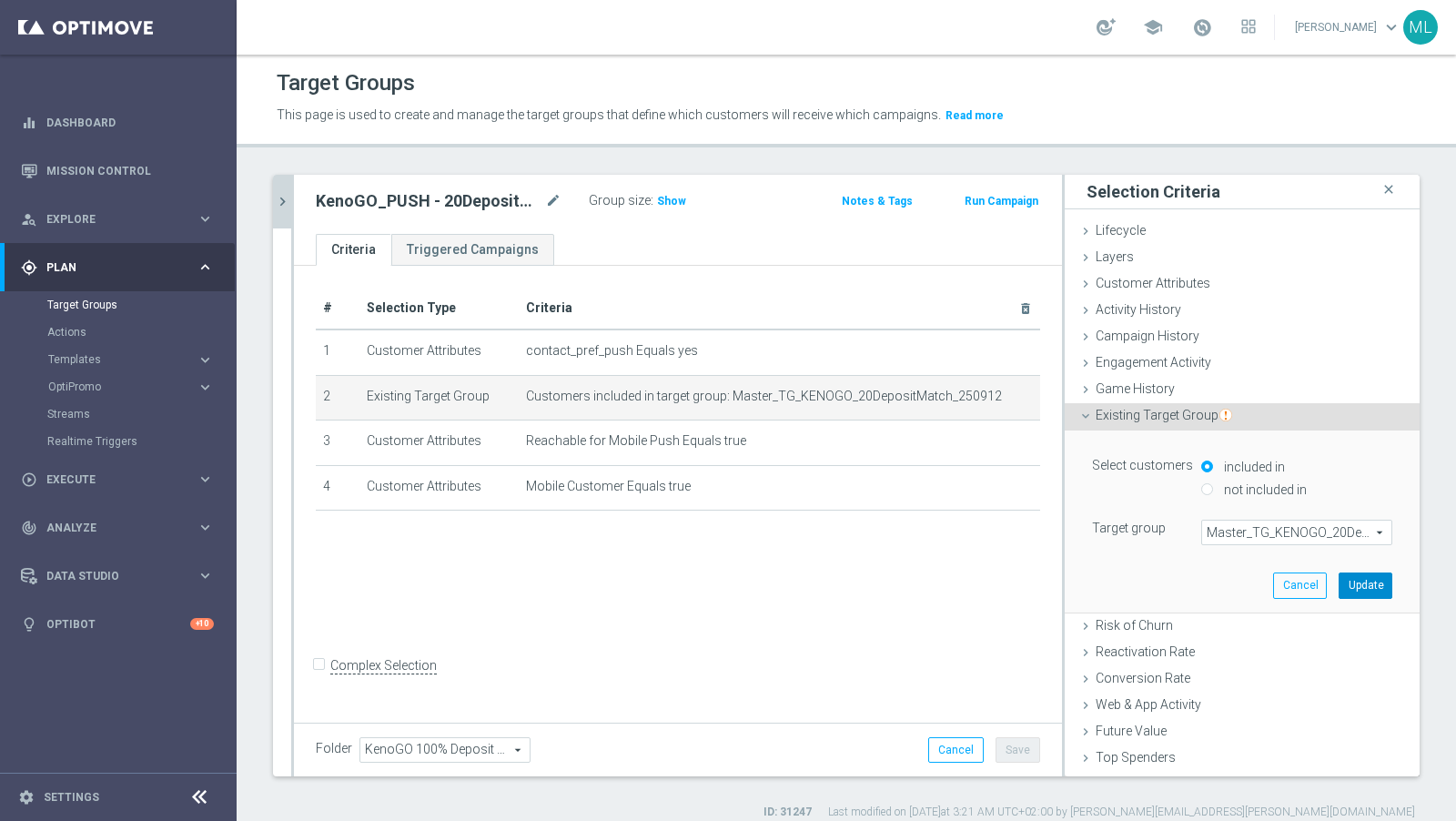
click at [1310, 577] on button "Update" at bounding box center [1366, 585] width 54 height 25
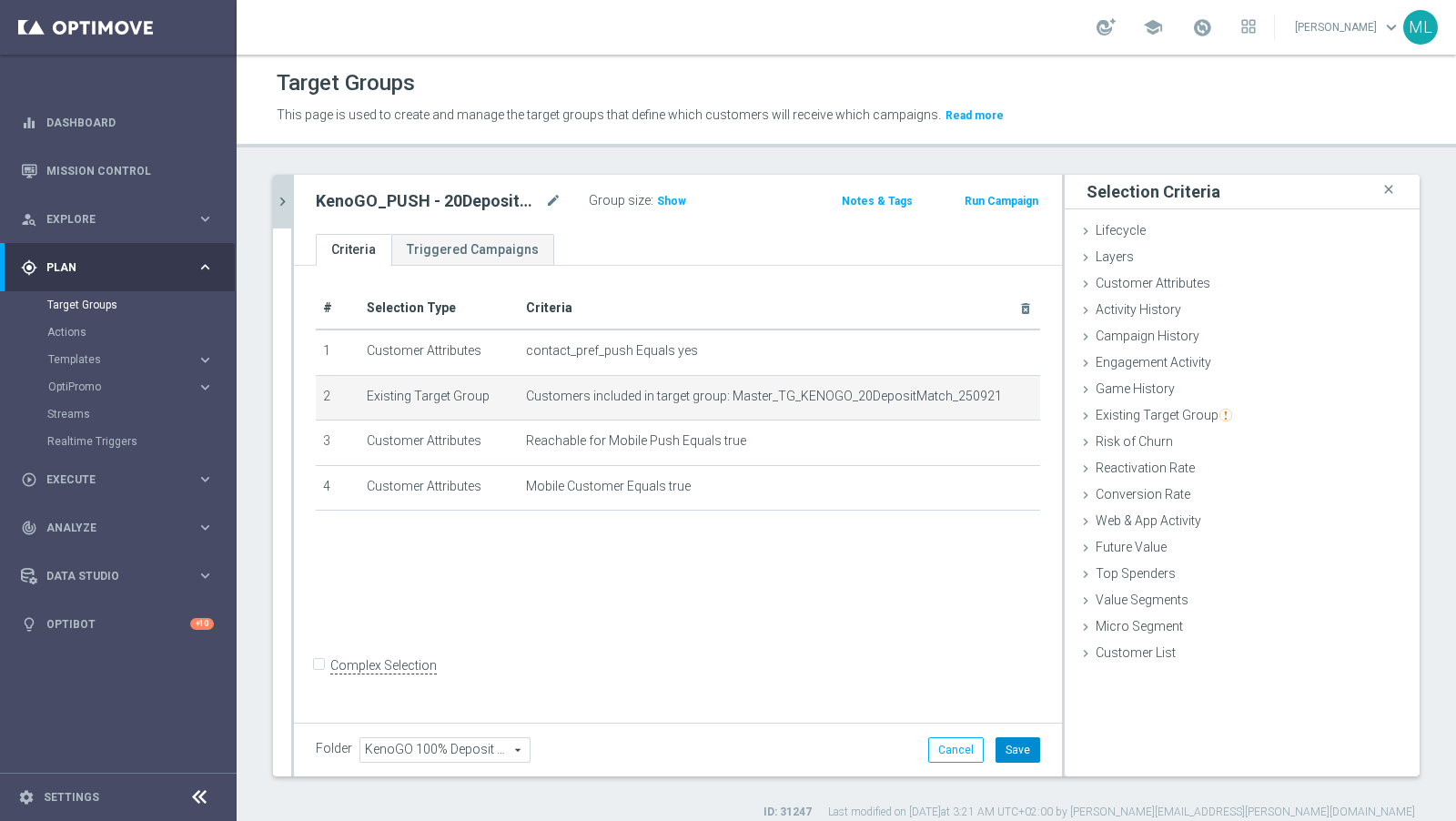
click at [1019, 738] on button "Save" at bounding box center [1018, 750] width 44 height 25
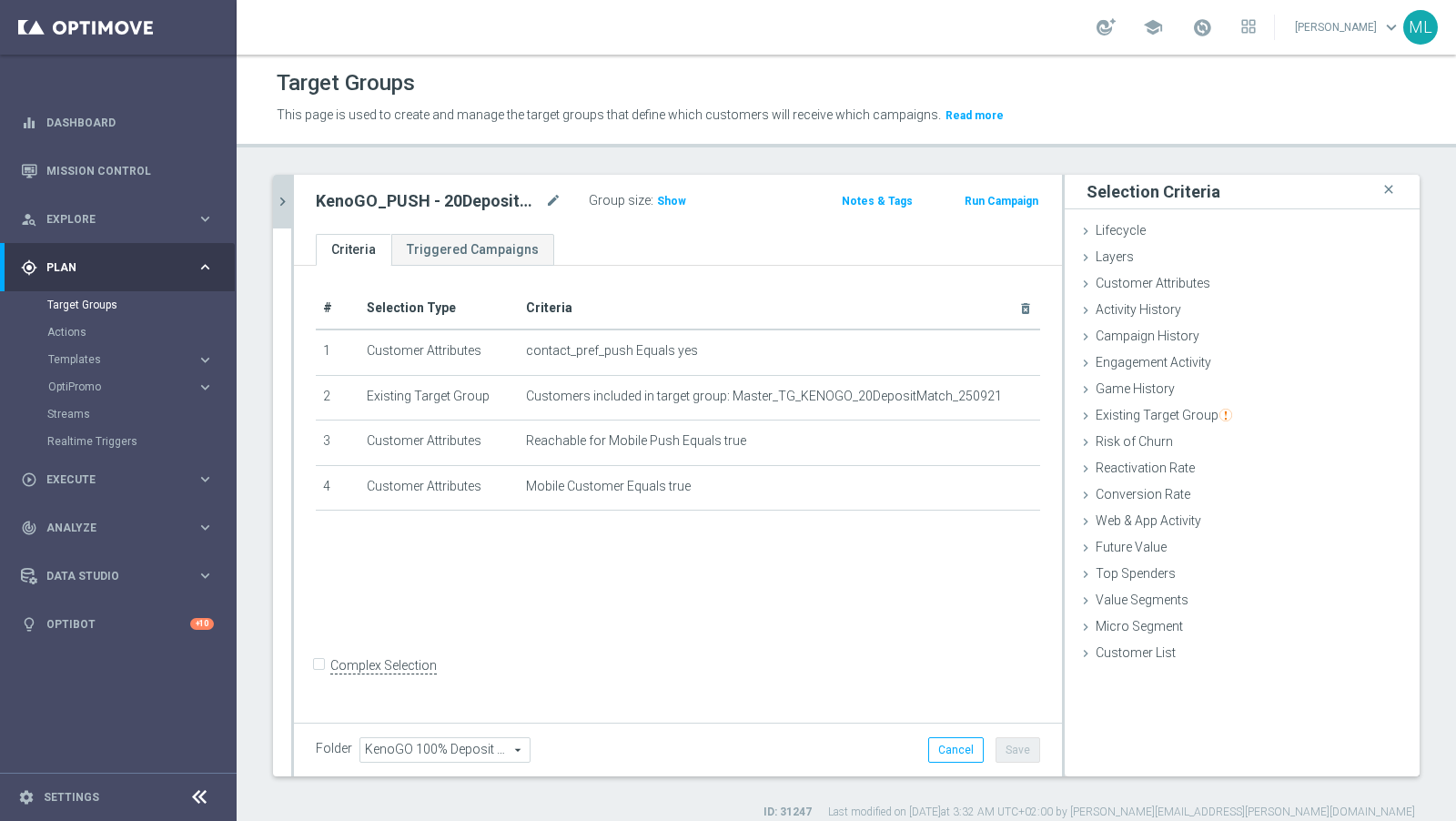
click at [284, 202] on icon "chevron_right" at bounding box center [283, 202] width 17 height 17
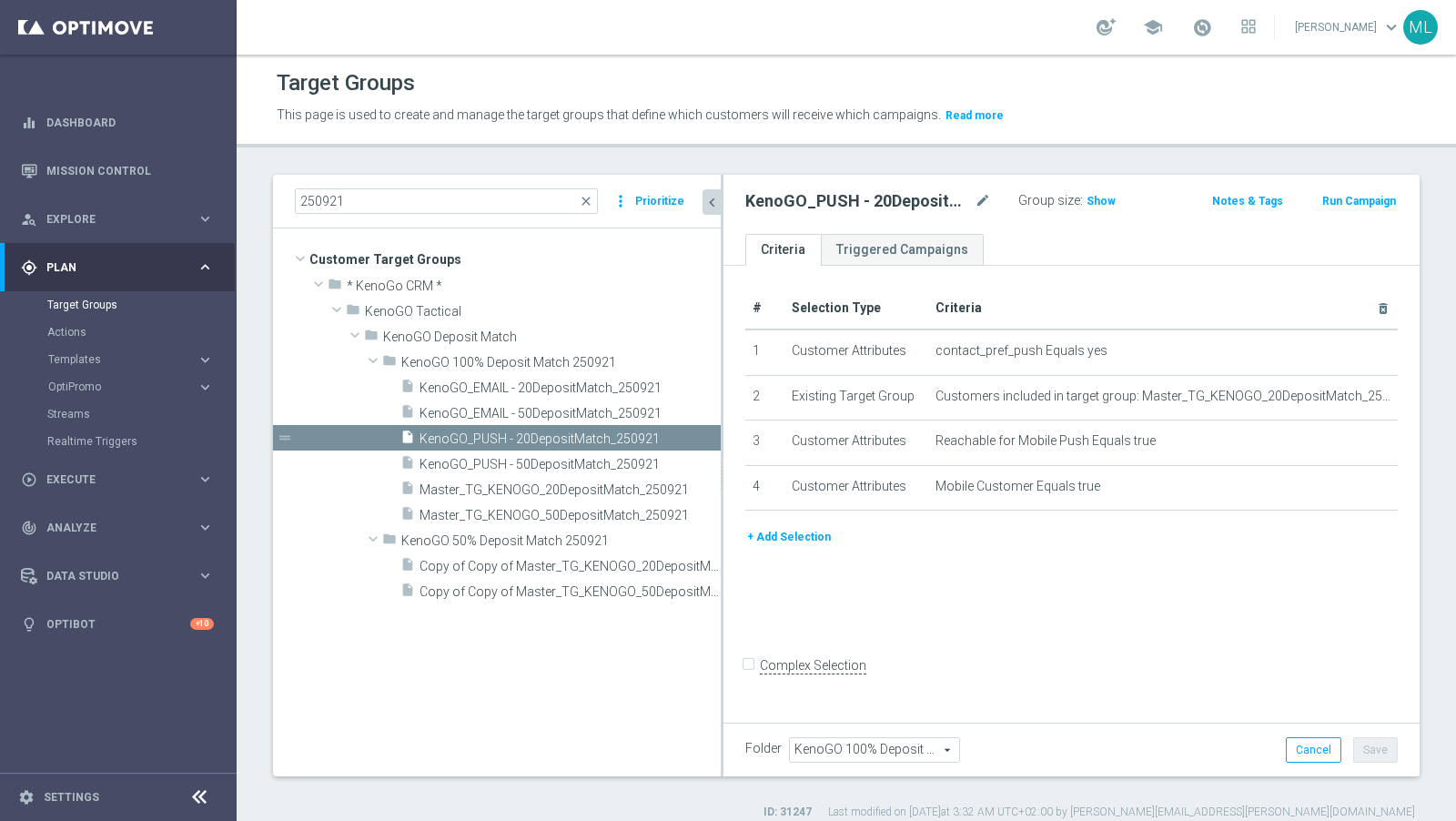
drag, startPoint x: 629, startPoint y: 434, endPoint x: 721, endPoint y: 436, distance: 92.0
click at [722, 436] on div at bounding box center [722, 475] width 3 height 602
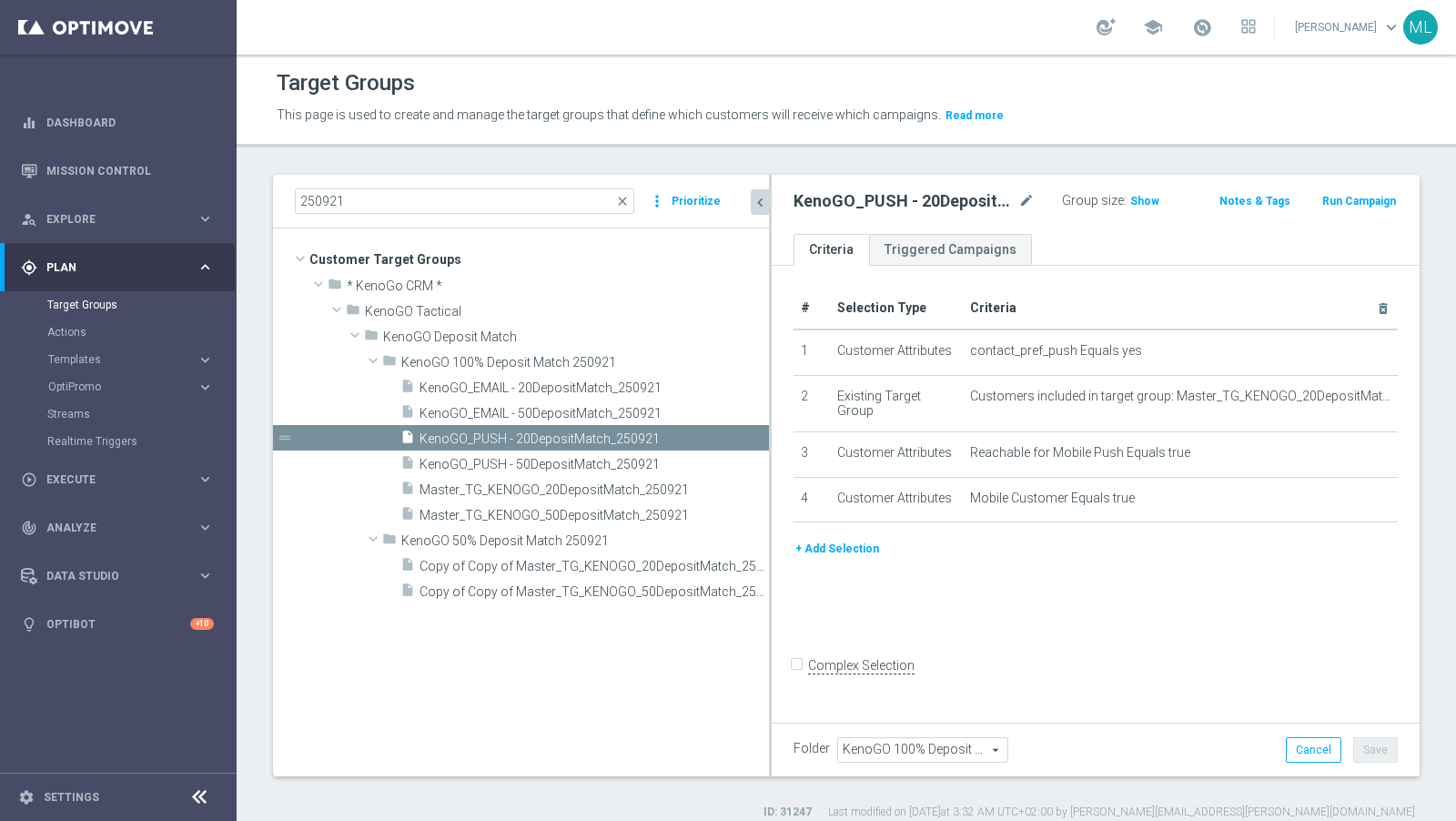
drag, startPoint x: 721, startPoint y: 436, endPoint x: 779, endPoint y: 439, distance: 58.1
click at [779, 439] on as-split "250921 close more_vert Prioritize Customer Target Groups library_add create_new…" at bounding box center [846, 475] width 1147 height 602
click at [680, 564] on span "Copy of Copy of Master_TG_KENOGO_20DepositMatch_250912" at bounding box center [573, 566] width 308 height 15
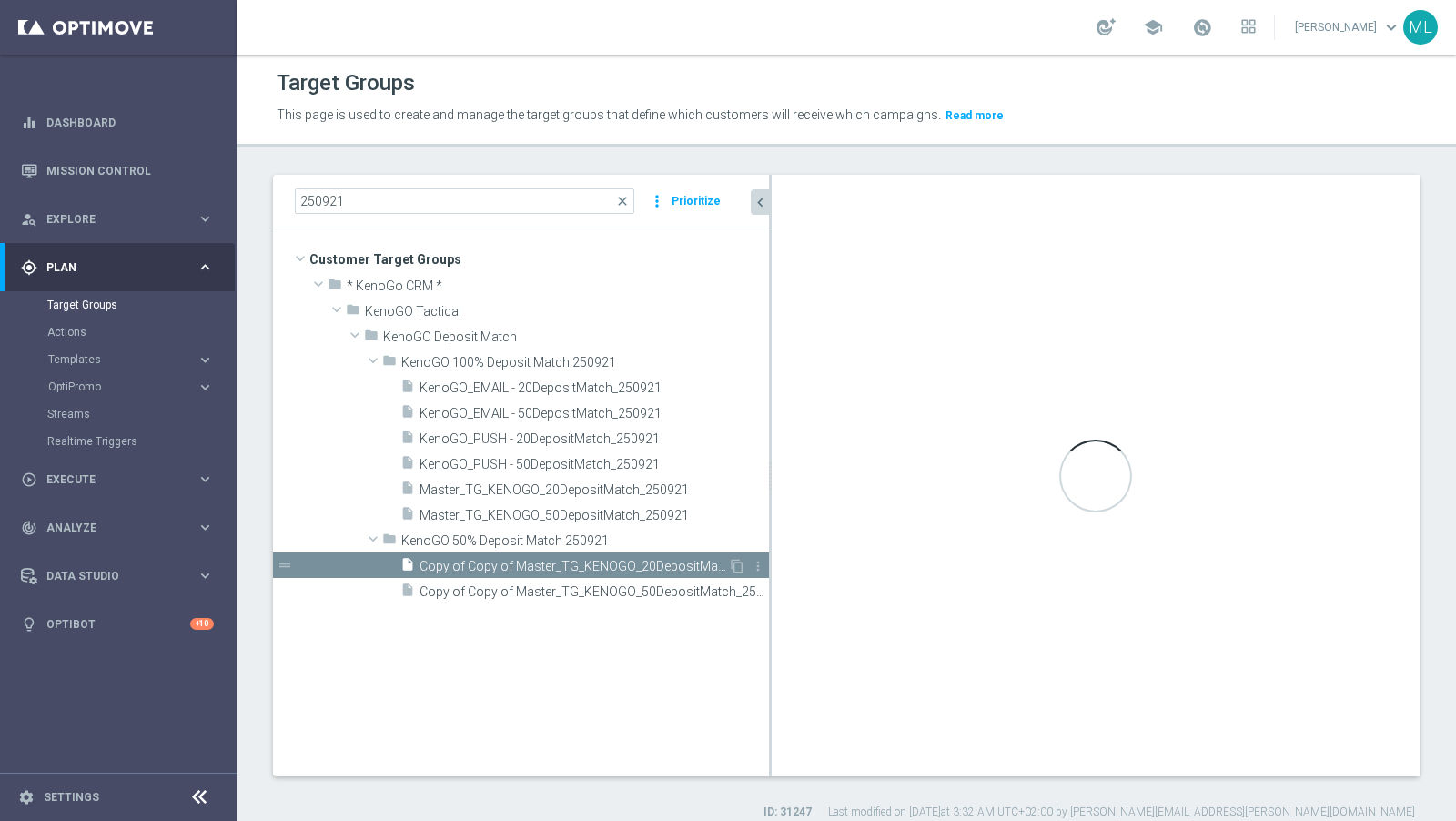
checkbox input "true"
type input "KenoGO 50% Deposit Match 250921"
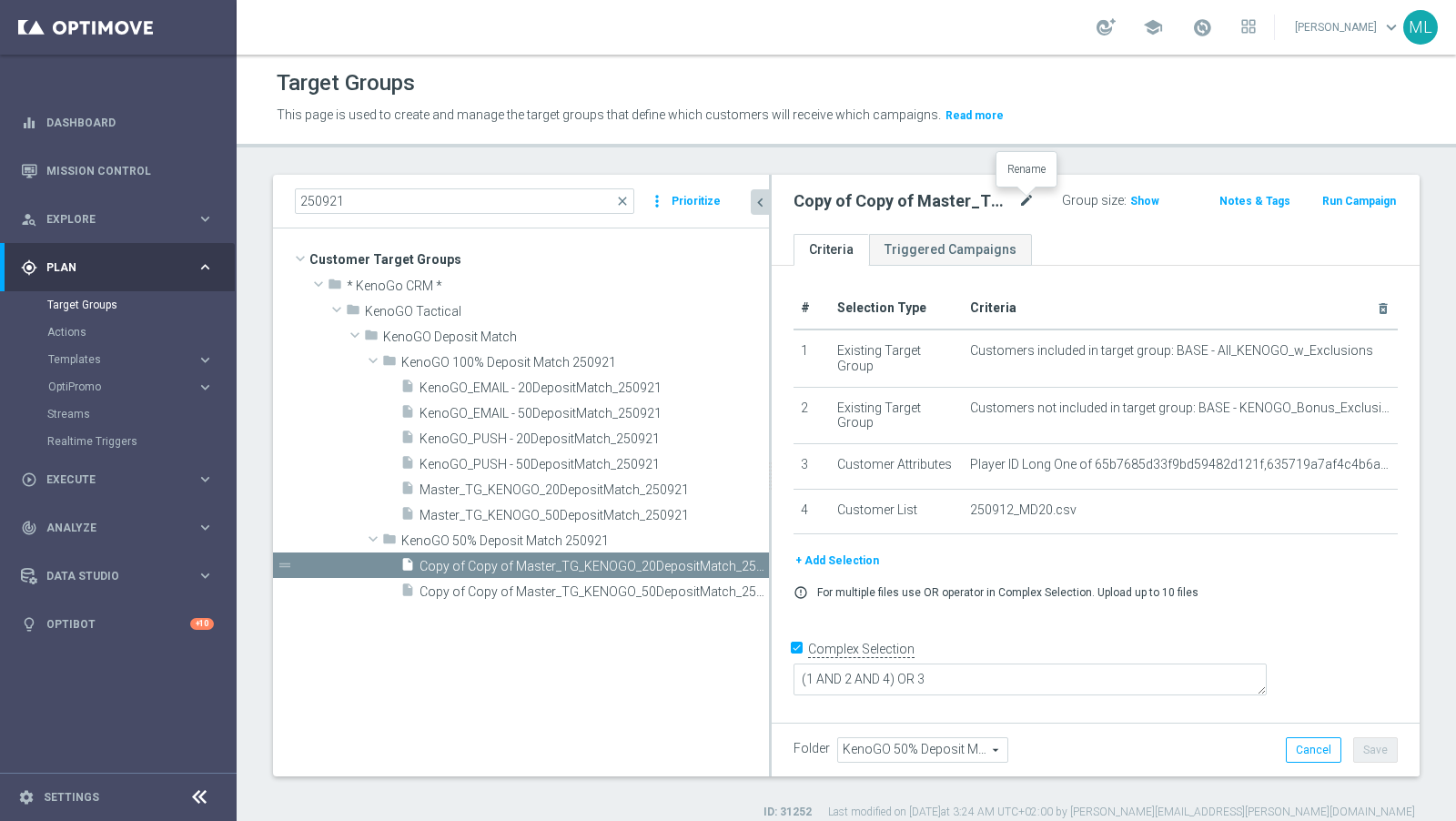
click at [1018, 202] on icon "mode_edit" at bounding box center [1026, 201] width 16 height 22
click at [999, 202] on input "Copy of Copy of Master_TG_KENOGO_20DepositMatch_250912" at bounding box center [900, 203] width 213 height 25
click at [880, 203] on input "Copy of Copy of Master_TG_KENOGO_20DepositMatch_250921" at bounding box center [900, 203] width 213 height 25
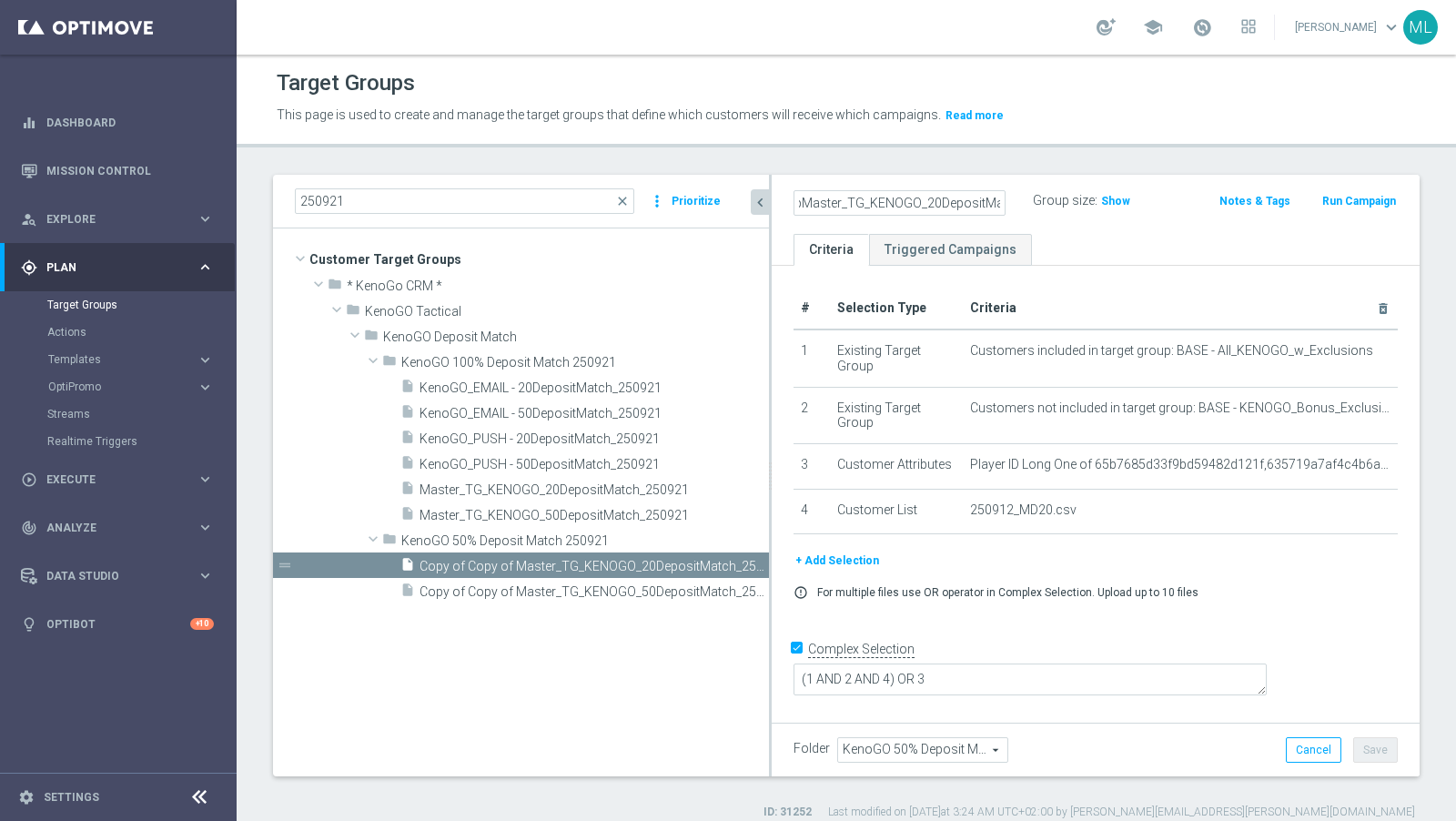
click at [868, 204] on input "CopMaster_TG_KENOGO_20DepositMatch_250921" at bounding box center [900, 203] width 213 height 25
type input "CopMaster_TG_50KENOGO_20DepositMatch_250921"
click at [1091, 240] on ul "Criteria Triggered Campaigns" at bounding box center [1096, 249] width 648 height 32
click at [1310, 738] on button "Save" at bounding box center [1376, 750] width 44 height 25
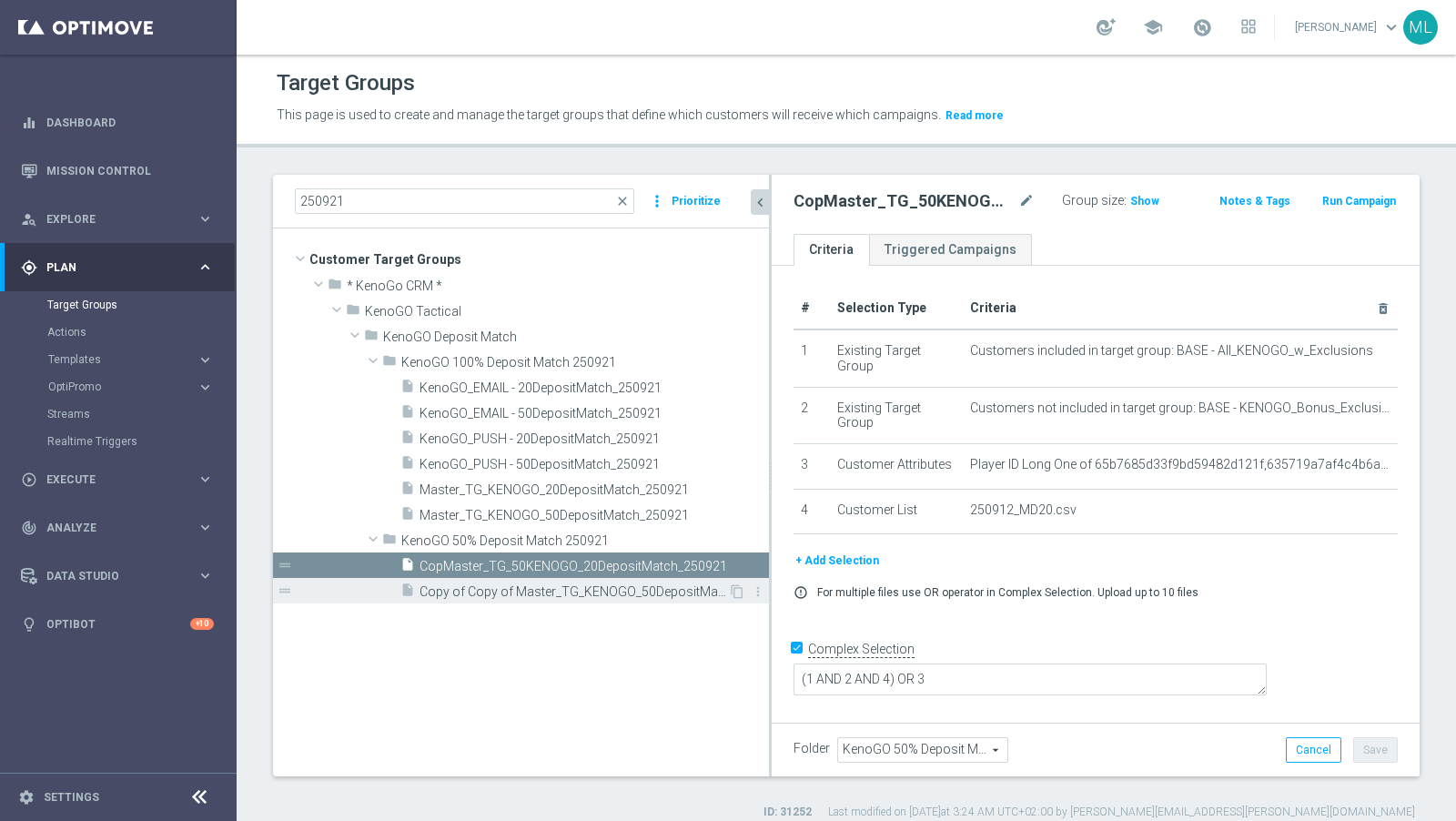
click at [610, 592] on span "Copy of Copy of Master_TG_KENOGO_50DepositMatch_250912" at bounding box center [573, 592] width 308 height 15
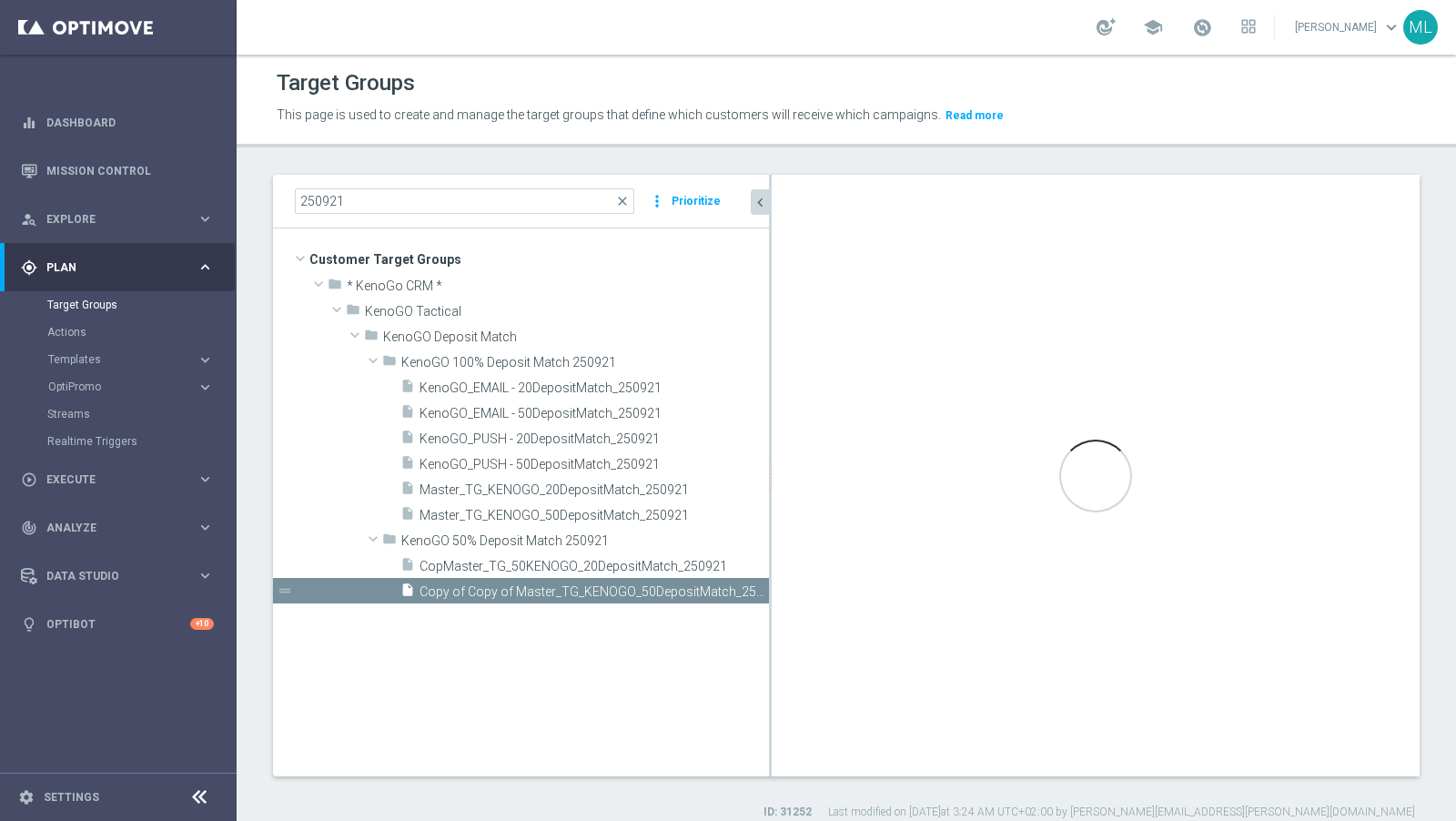
checkbox input "false"
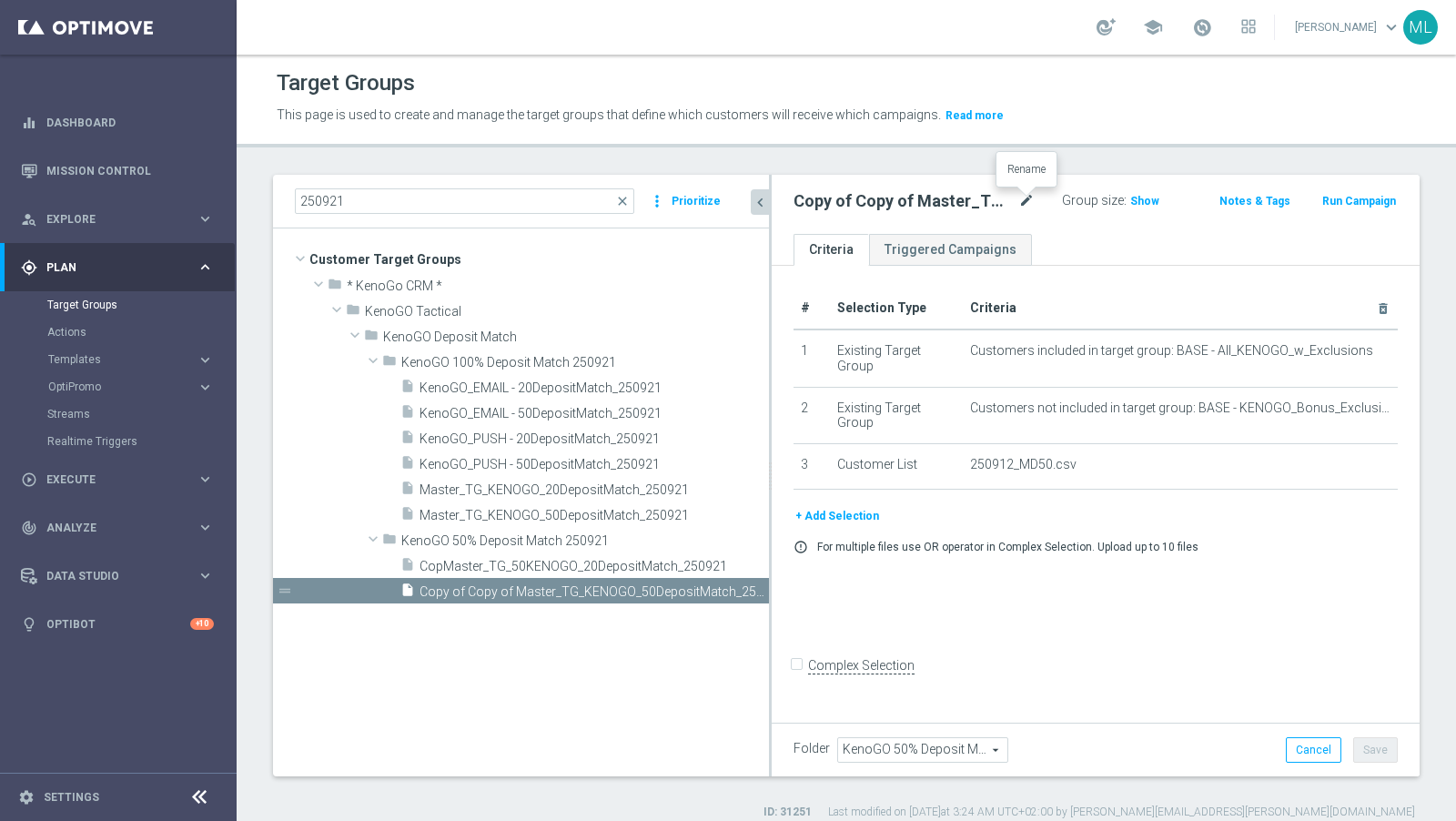
click at [1029, 202] on icon "mode_edit" at bounding box center [1026, 201] width 16 height 22
click at [852, 202] on input "Copy of Copy of Master_TG_KENOGO_50DepositMatch_250912" at bounding box center [900, 203] width 213 height 25
click at [953, 205] on input "Copy of Copy of Master_TG_50%KENOGO_50DepositMatch_250912" at bounding box center [900, 203] width 213 height 25
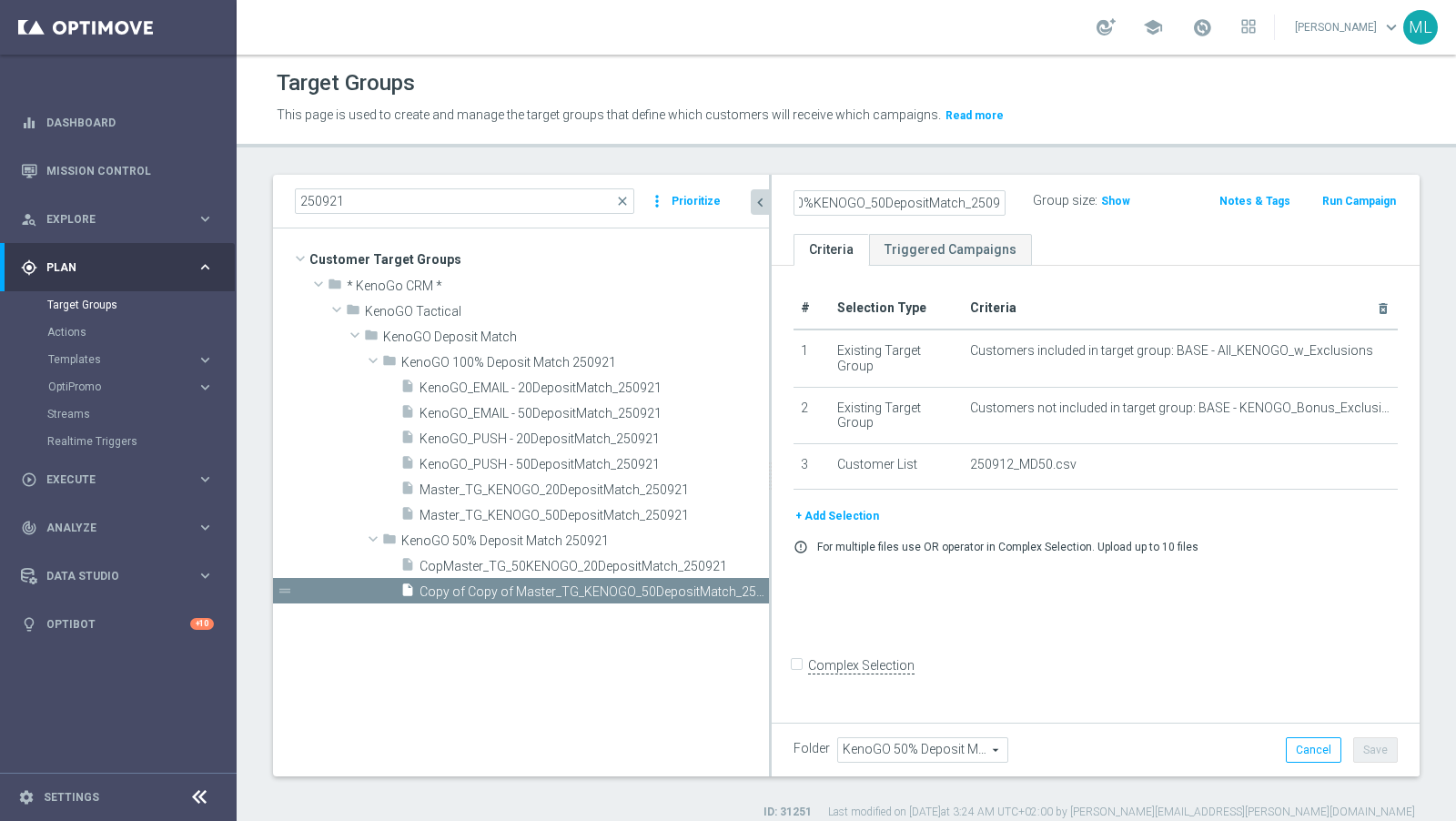
click at [842, 199] on input "Copy of Copy of Master_TG_50%KENOGO_50DepositMatch_250921" at bounding box center [900, 203] width 213 height 25
type input "Copy Master_TG_50%KENOGO_50DepositMatch_250921"
click at [1069, 172] on div "Target Groups This page is used to create and manage the target groups that def…" at bounding box center [846, 438] width 1220 height 766
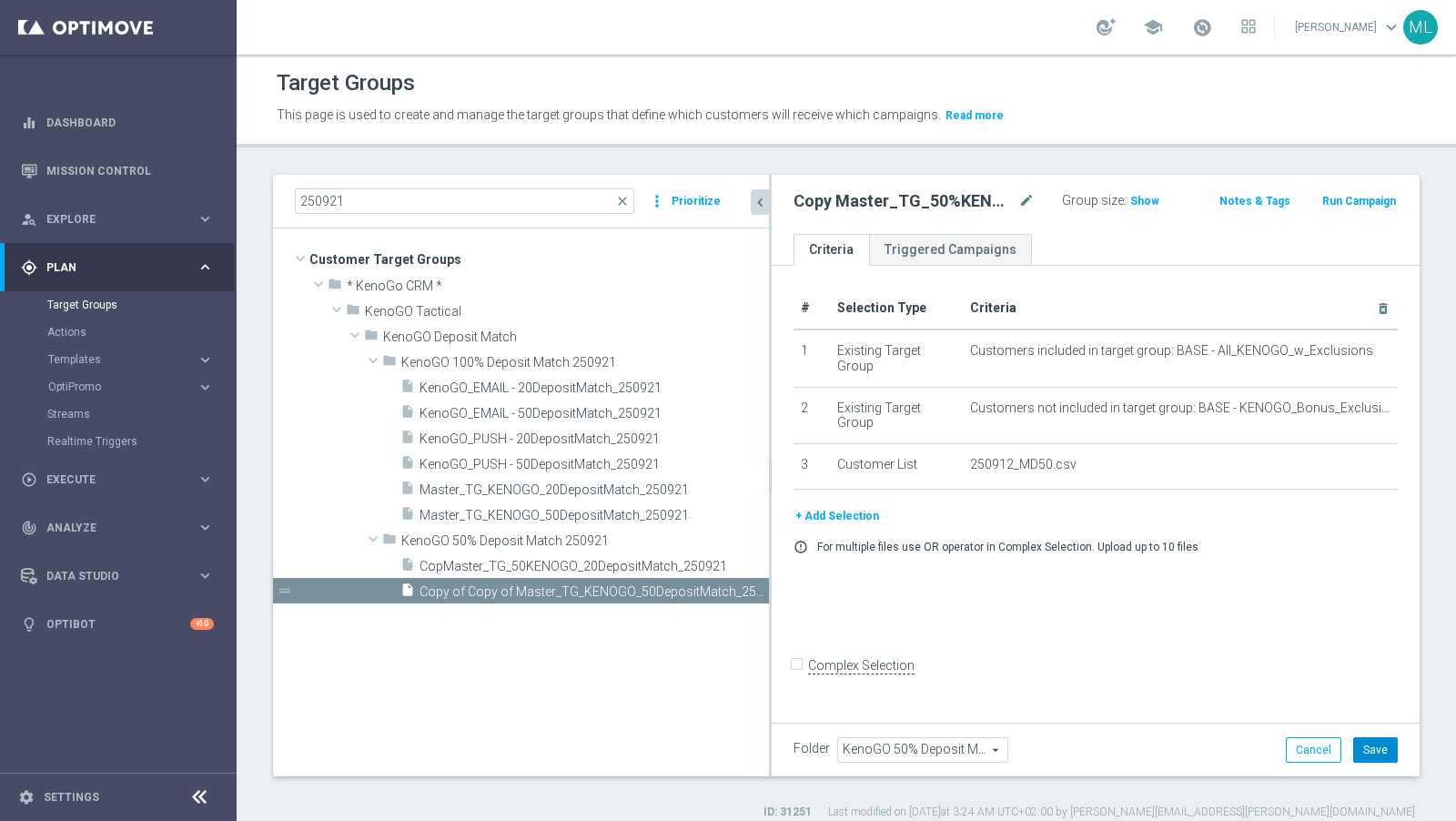
click at [1310, 738] on button "Save" at bounding box center [1376, 750] width 44 height 25
click at [1023, 200] on icon "mode_edit" at bounding box center [1026, 201] width 16 height 22
click at [811, 203] on input "Copy Master_TG_50%KENOGO_50DepositMatch_250921" at bounding box center [900, 203] width 213 height 25
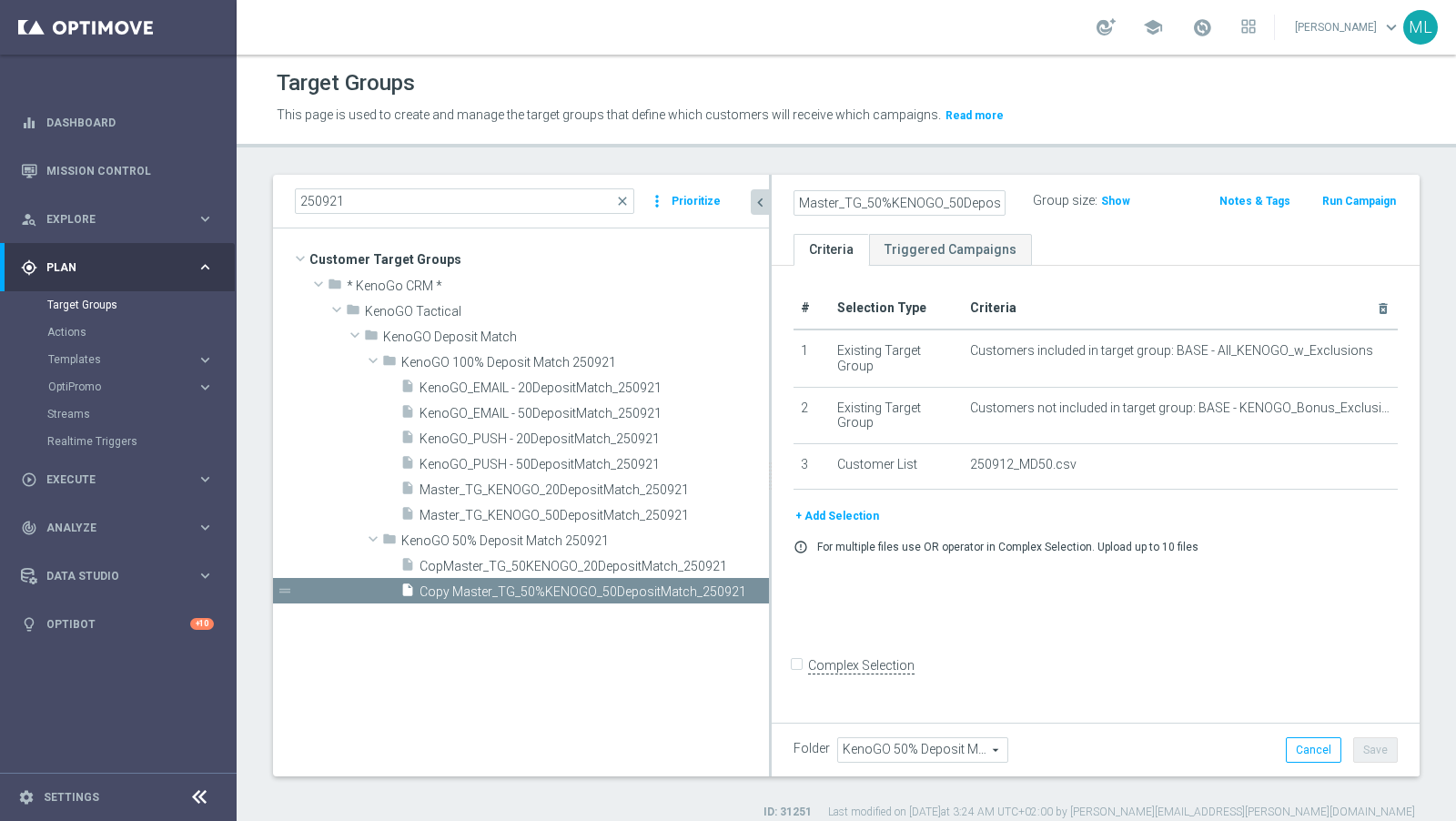
type input "Master_TG_50%KENOGO_50DepositMatch_250921"
click at [1146, 182] on div "Master_TG_50%KENOGO_50DepositMatch_250921 Group size : Show Notes & Tags Run Ca…" at bounding box center [1096, 204] width 648 height 59
click at [1310, 738] on button "Save" at bounding box center [1376, 750] width 44 height 25
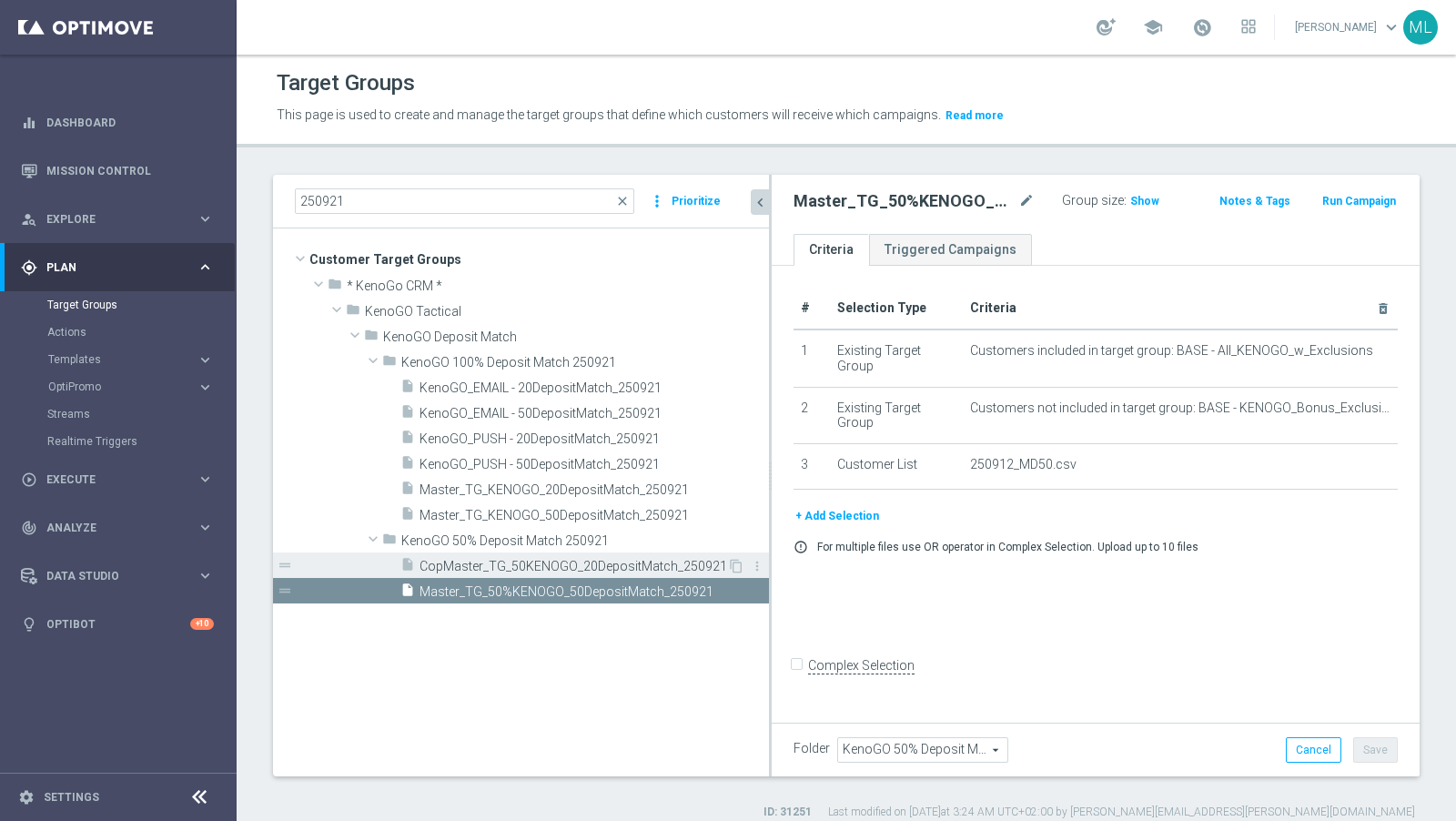
click at [581, 569] on span "CopMaster_TG_50KENOGO_20DepositMatch_250921" at bounding box center [573, 566] width 307 height 15
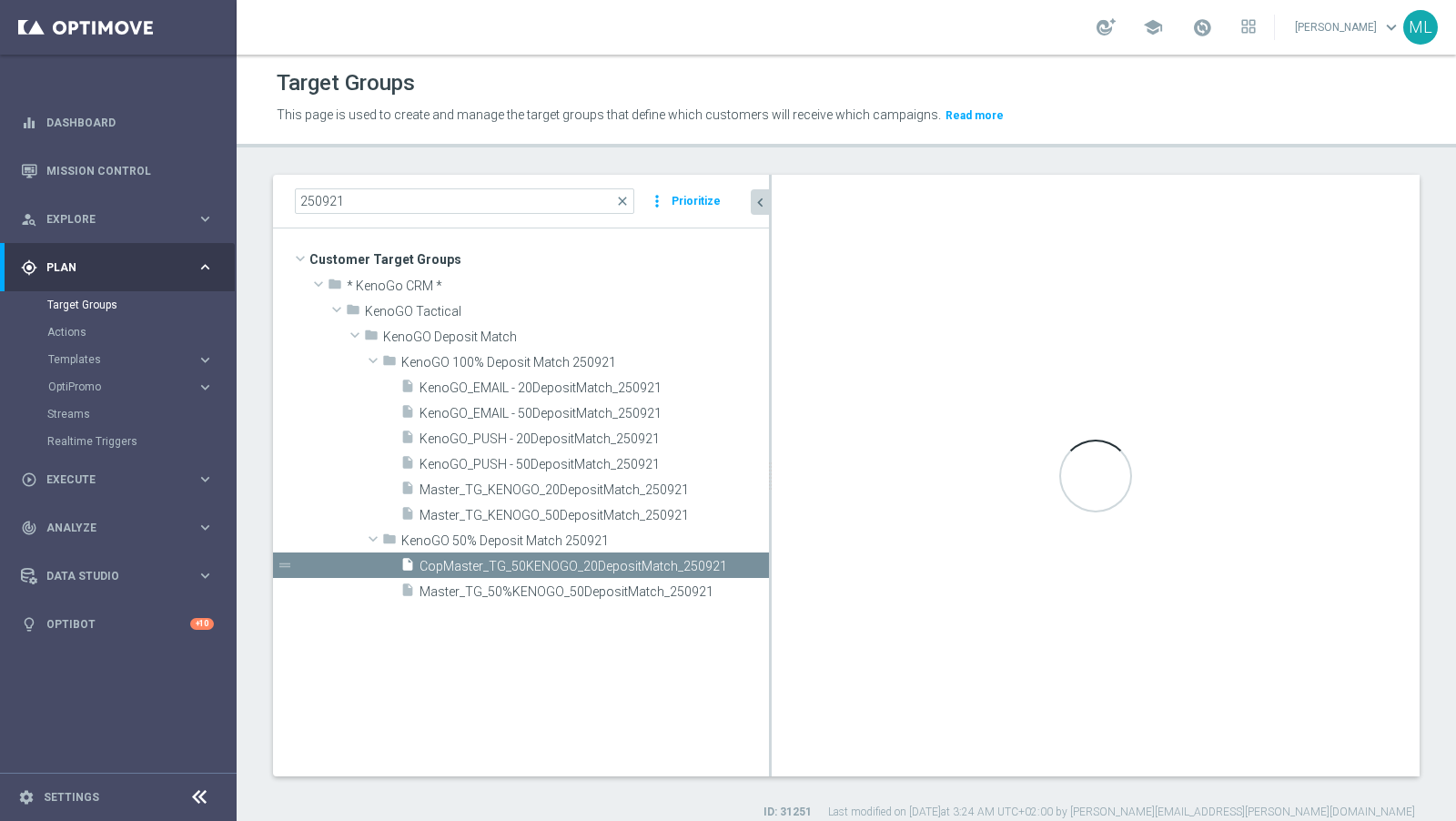
checkbox input "true"
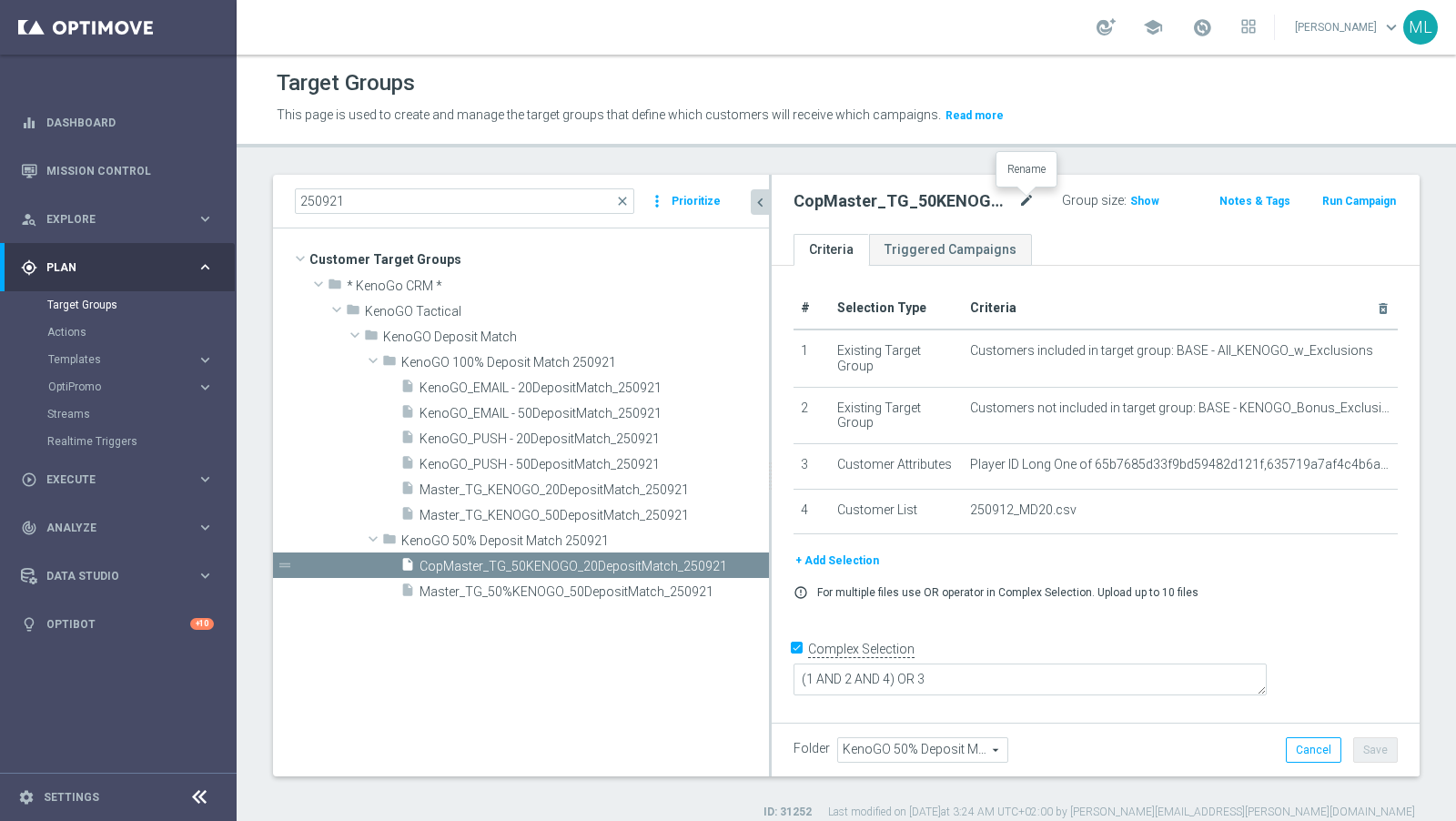
click at [1031, 197] on icon "mode_edit" at bounding box center [1026, 201] width 16 height 22
click at [852, 202] on input "CopMaster_TG_50KENOGO_20DepositMatch_250921" at bounding box center [900, 203] width 213 height 25
click at [880, 202] on input "Master_TG_50KENOGO_20DepositMatch_250921" at bounding box center [900, 203] width 213 height 25
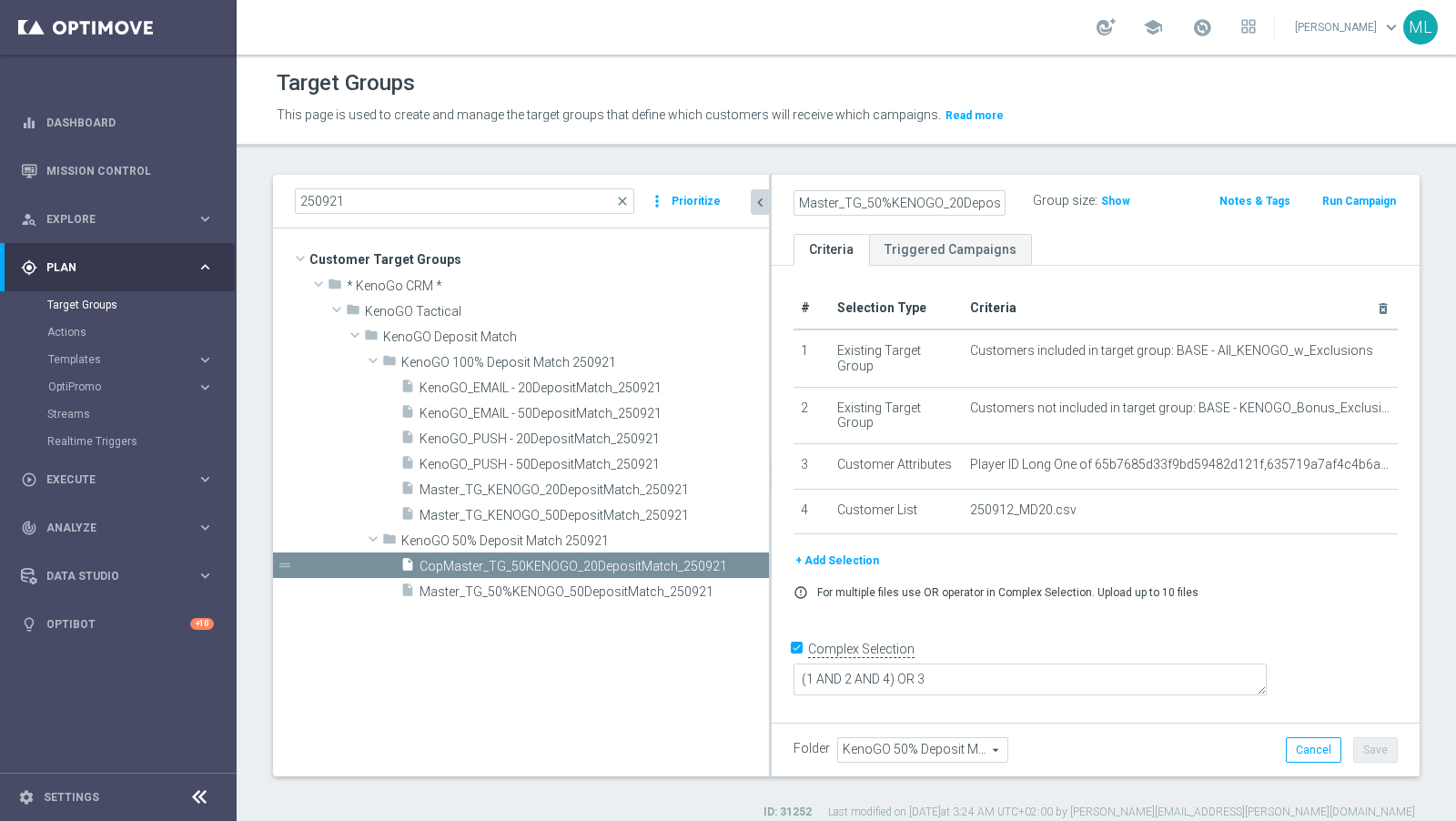
type input "Master_TG_50%KENOGO_20DepositMatch_250921"
click at [1140, 175] on div "Master_TG_50%KENOGO_20DepositMatch_250921 Group size : Show Notes & Tags Run Ca…" at bounding box center [1096, 204] width 648 height 59
click at [1310, 738] on button "Save" at bounding box center [1376, 750] width 44 height 25
click at [569, 386] on span "KenoGO_EMAIL - 20DepositMatch_250921" at bounding box center [572, 388] width 306 height 15
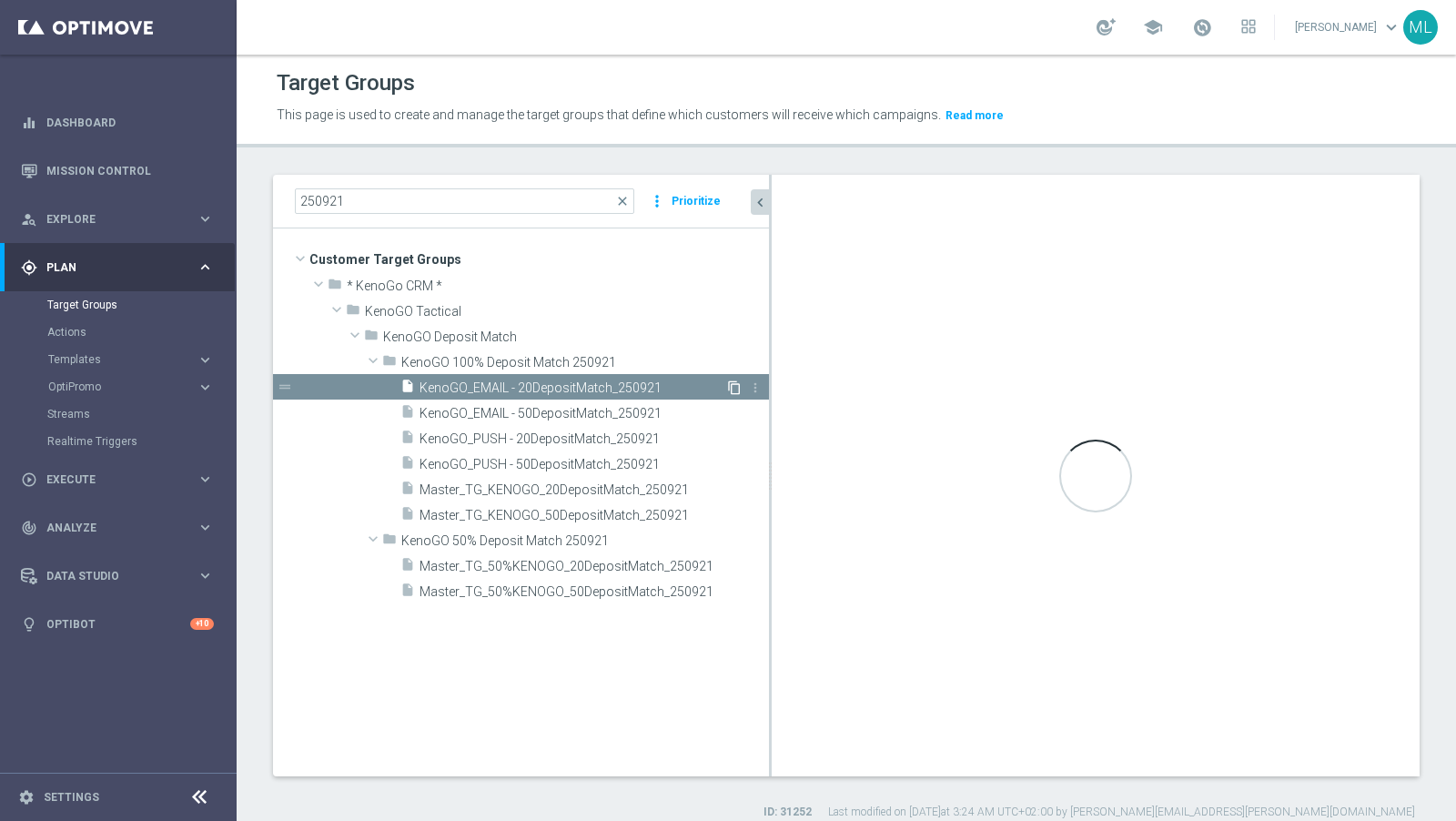
checkbox input "false"
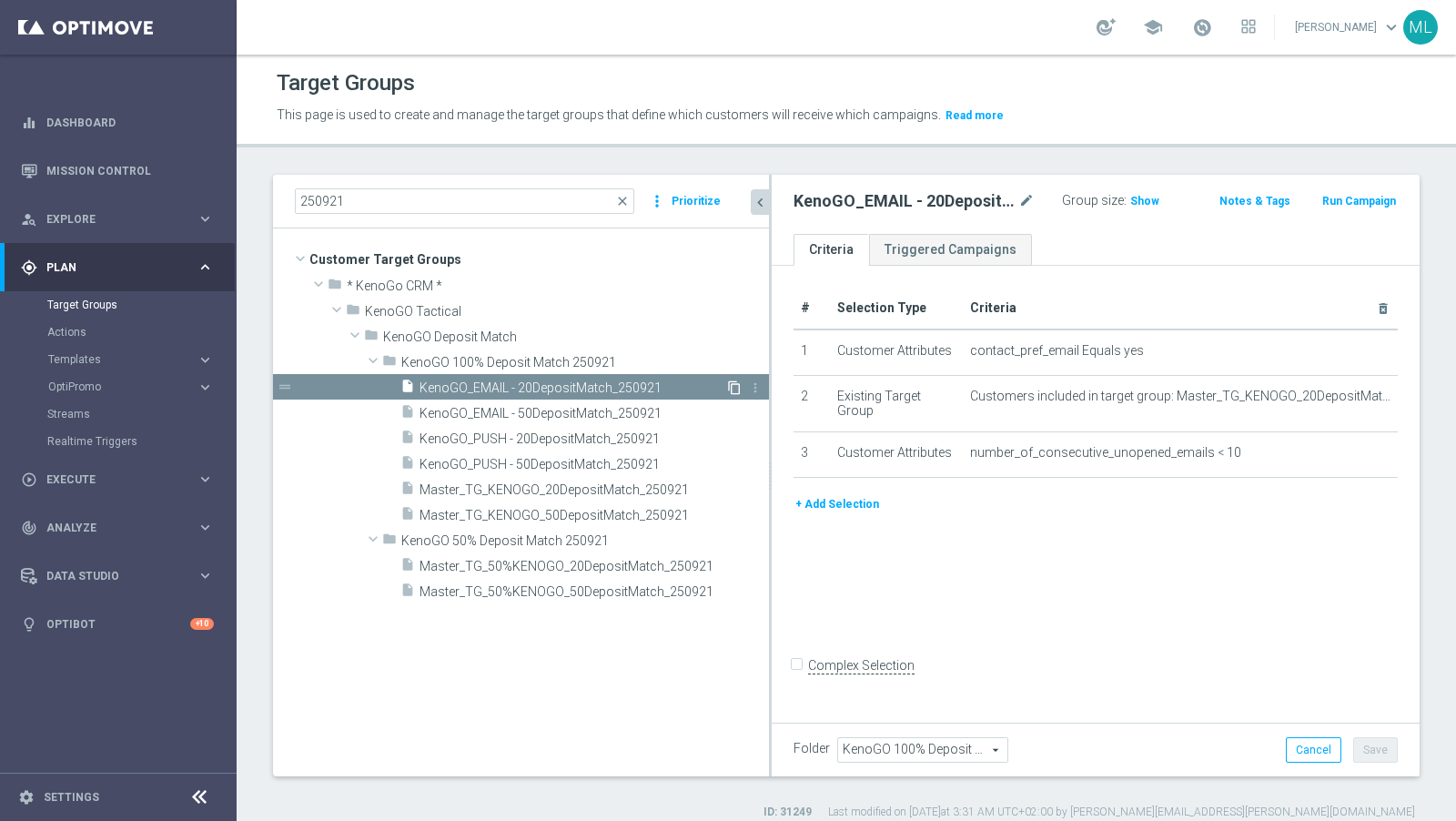
click at [731, 385] on icon "content_copy" at bounding box center [734, 387] width 14 height 14
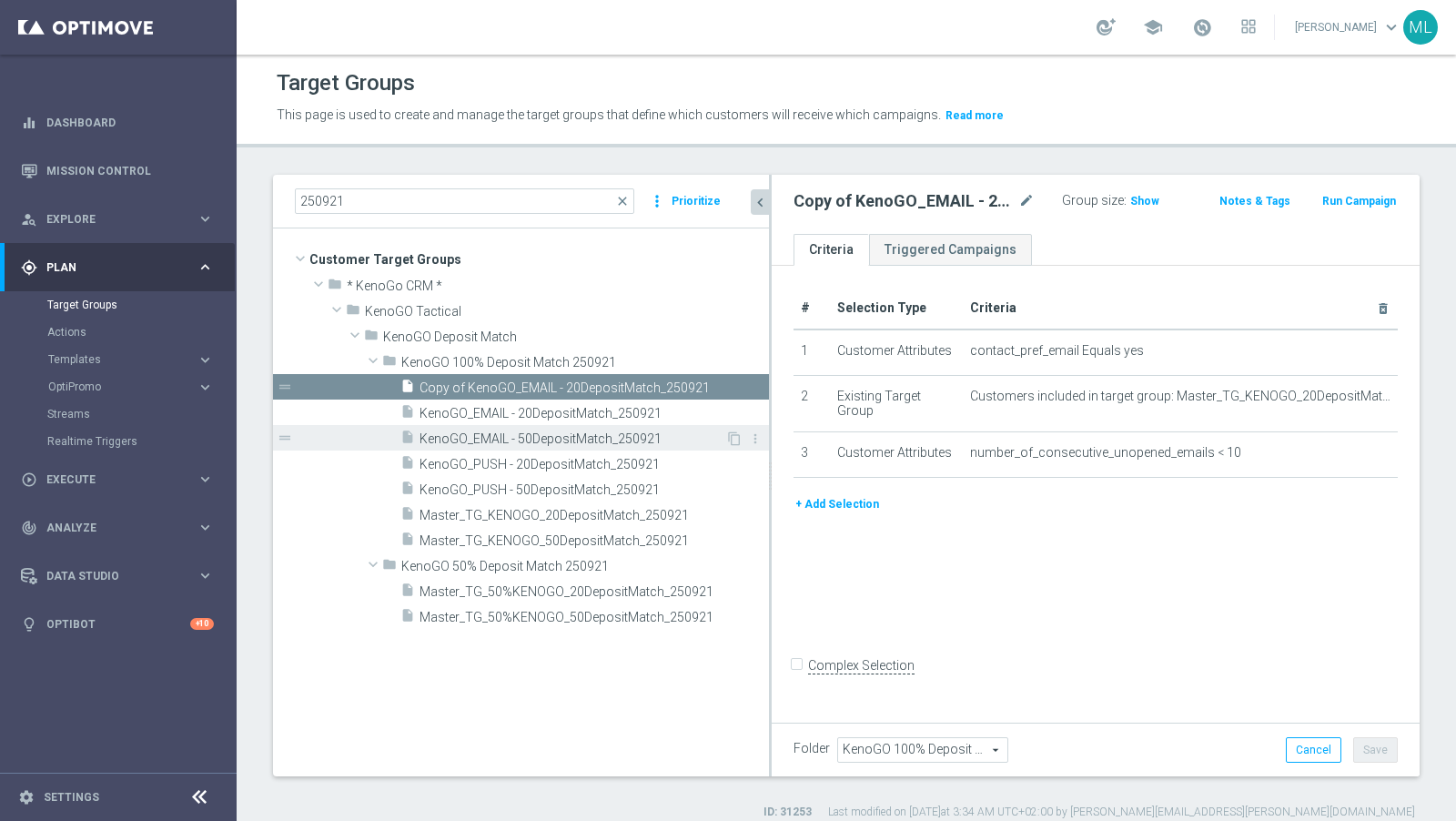
click at [689, 436] on span "KenoGO_EMAIL - 50DepositMatch_250921" at bounding box center [572, 439] width 306 height 15
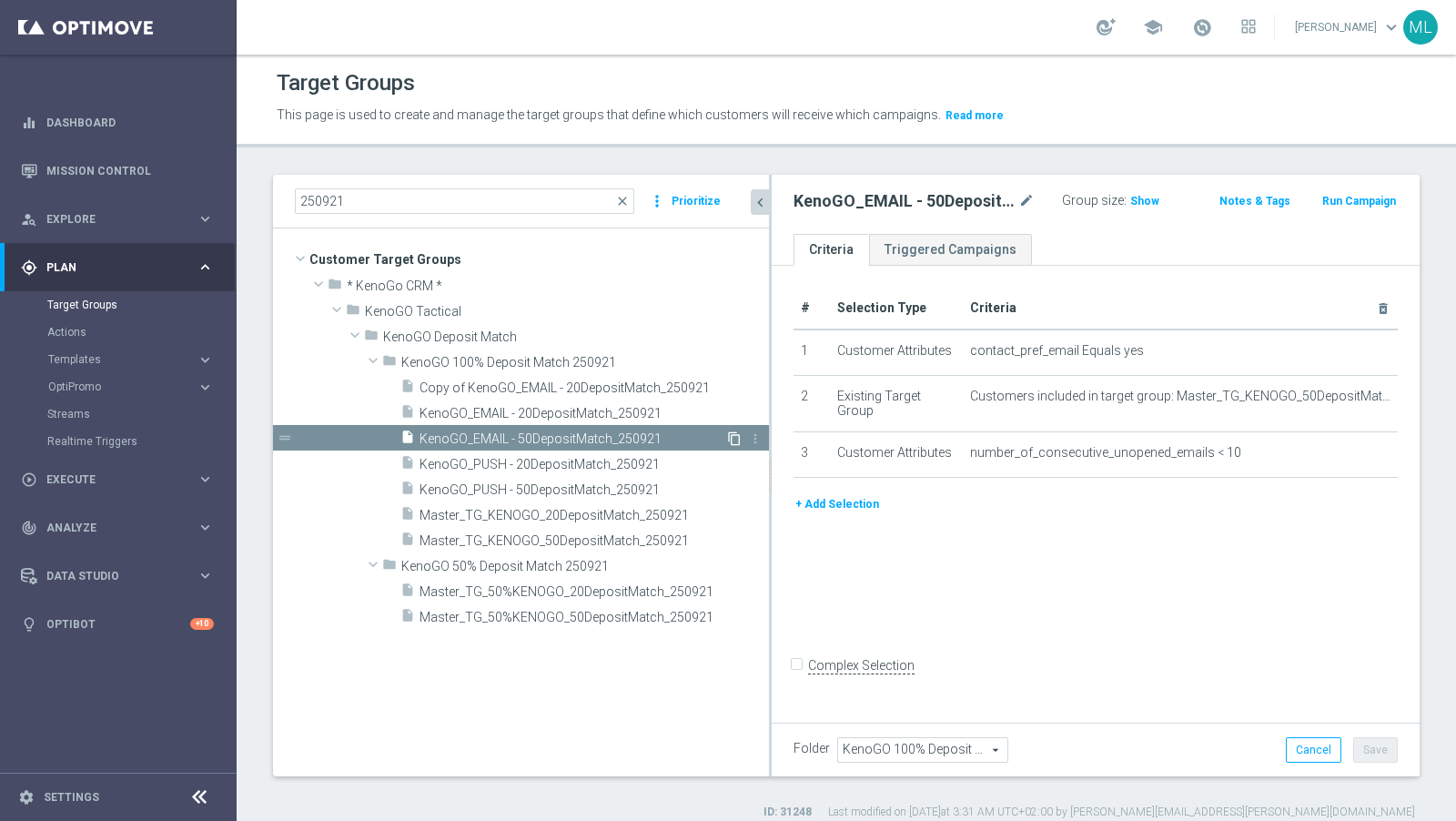
click at [732, 435] on icon "content_copy" at bounding box center [734, 439] width 14 height 14
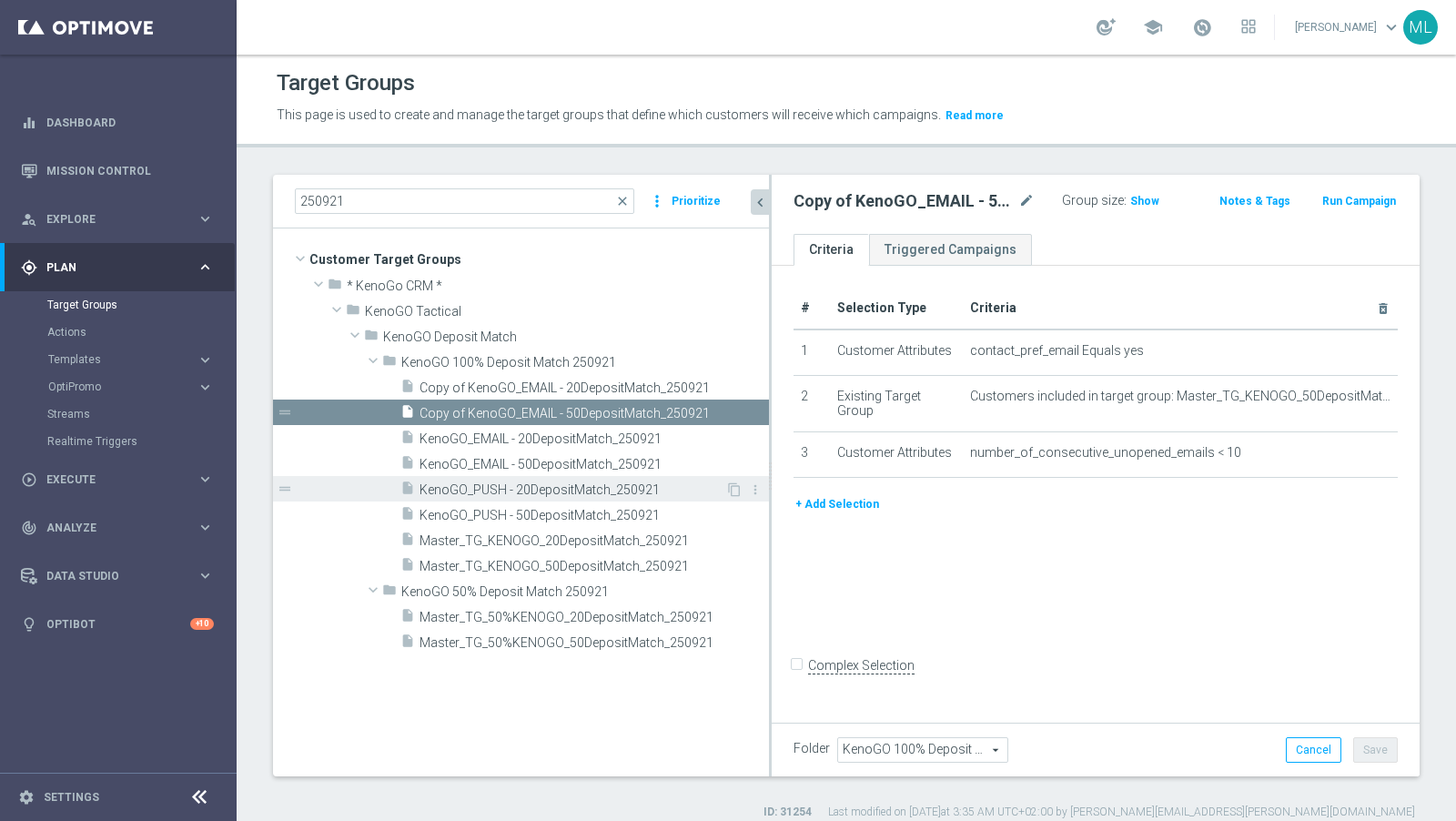
click at [693, 484] on span "KenoGO_PUSH - 20DepositMatch_250921" at bounding box center [572, 490] width 306 height 15
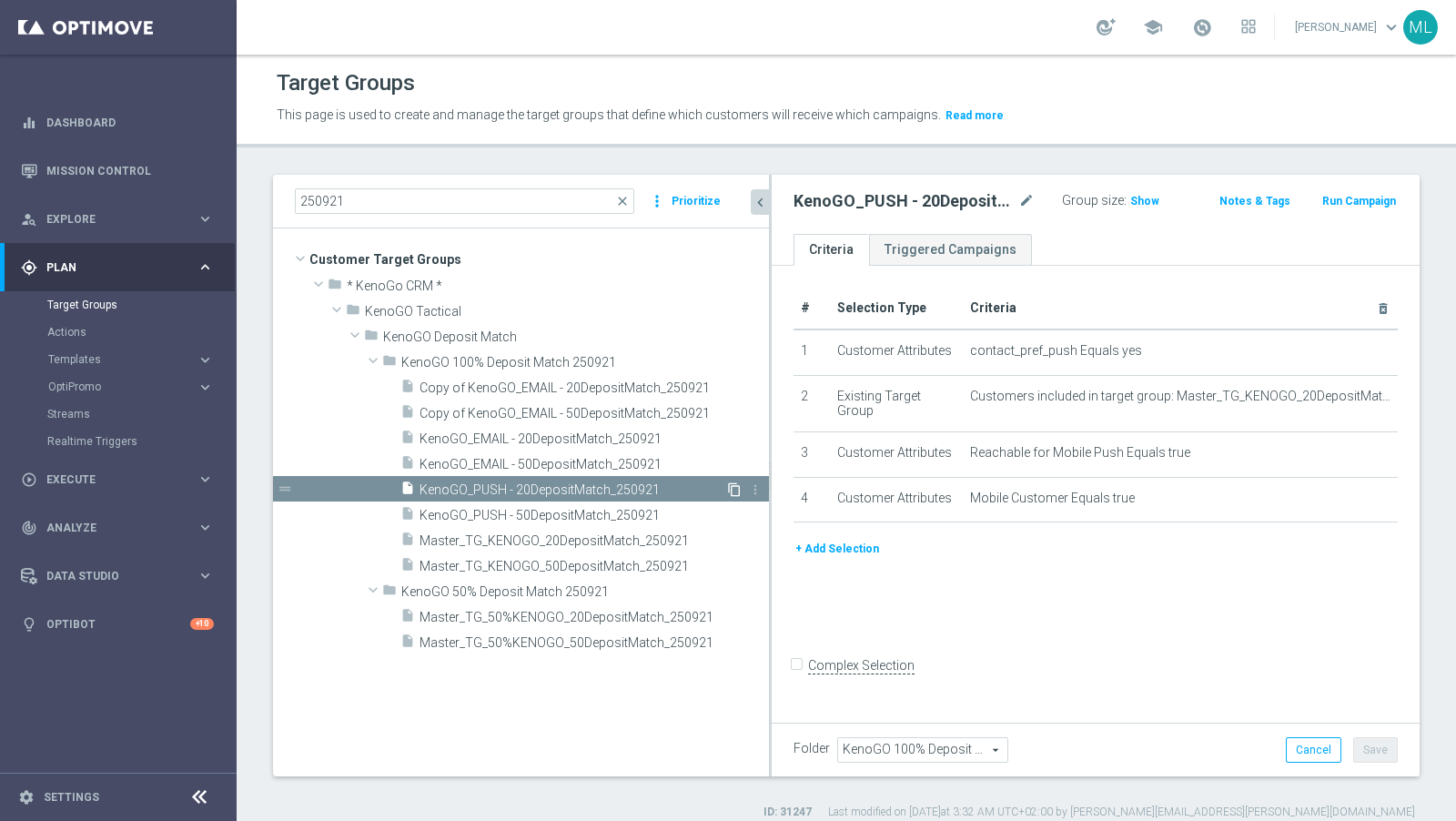
click at [731, 486] on icon "content_copy" at bounding box center [734, 489] width 14 height 14
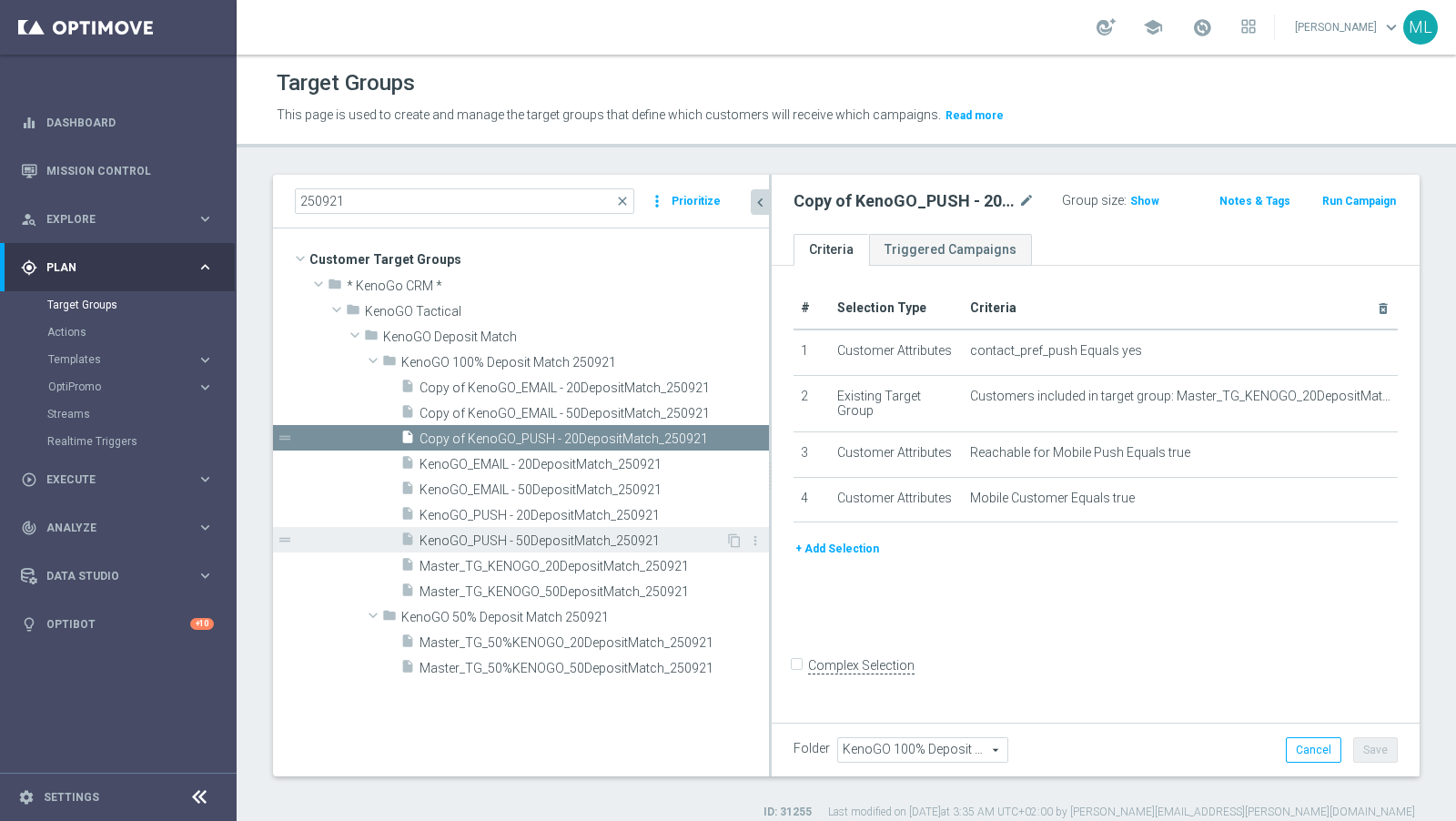
click at [621, 533] on span "KenoGO_PUSH - 50DepositMatch_250921" at bounding box center [572, 541] width 306 height 15
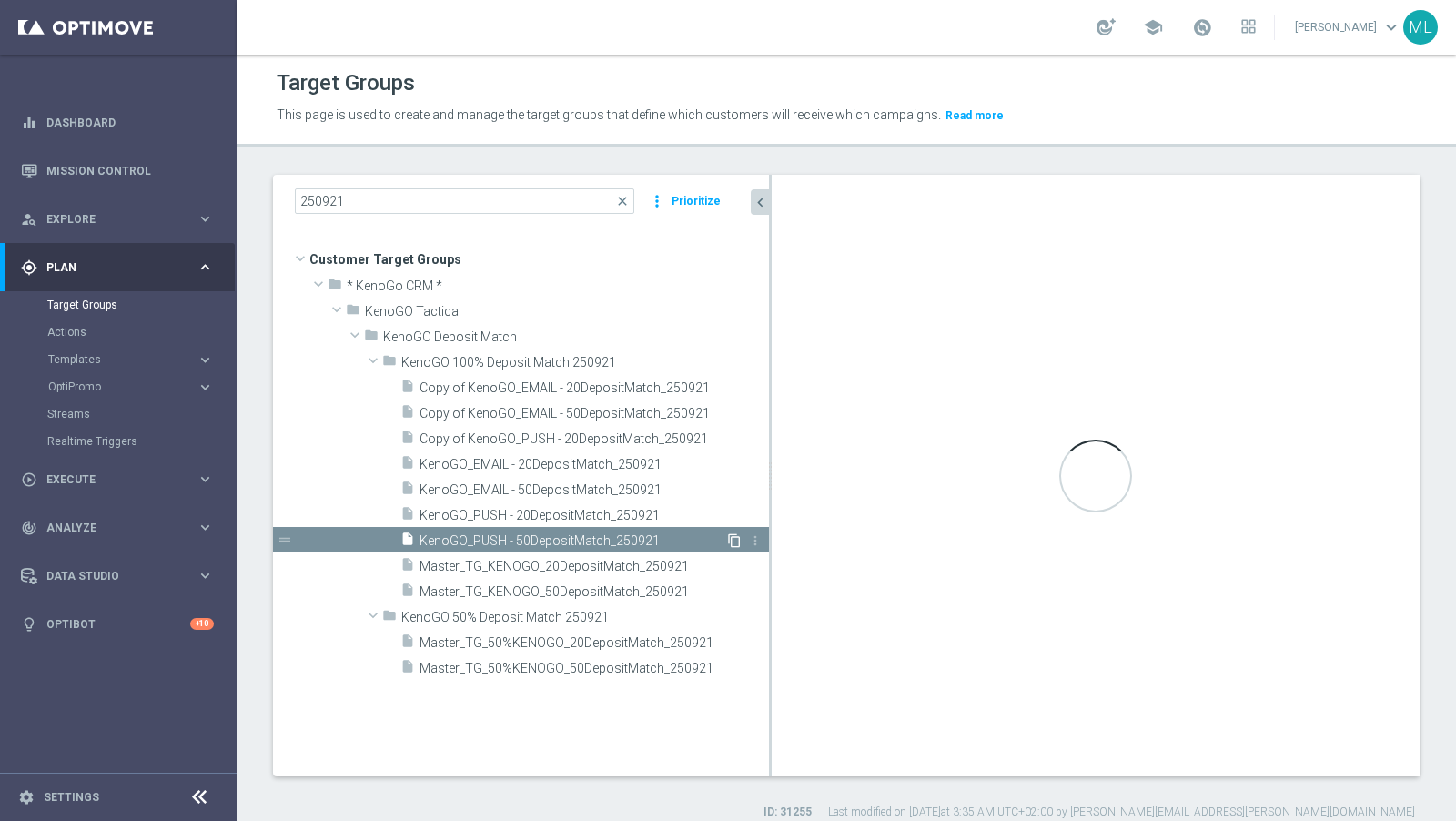
click at [738, 535] on icon "content_copy" at bounding box center [734, 540] width 14 height 14
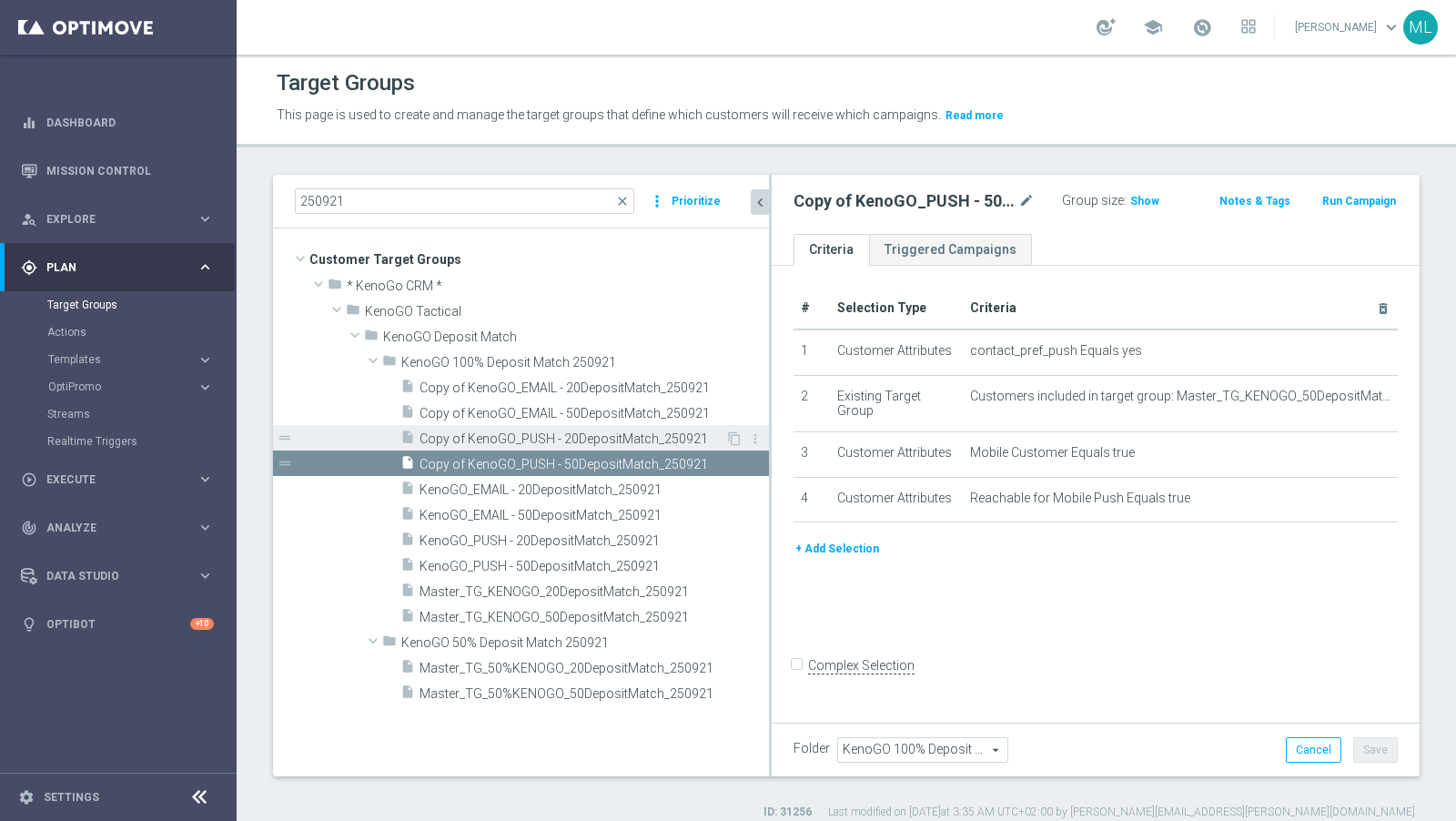
click at [477, 435] on span "Copy of KenoGO_PUSH - 20DepositMatch_250921" at bounding box center [572, 439] width 306 height 15
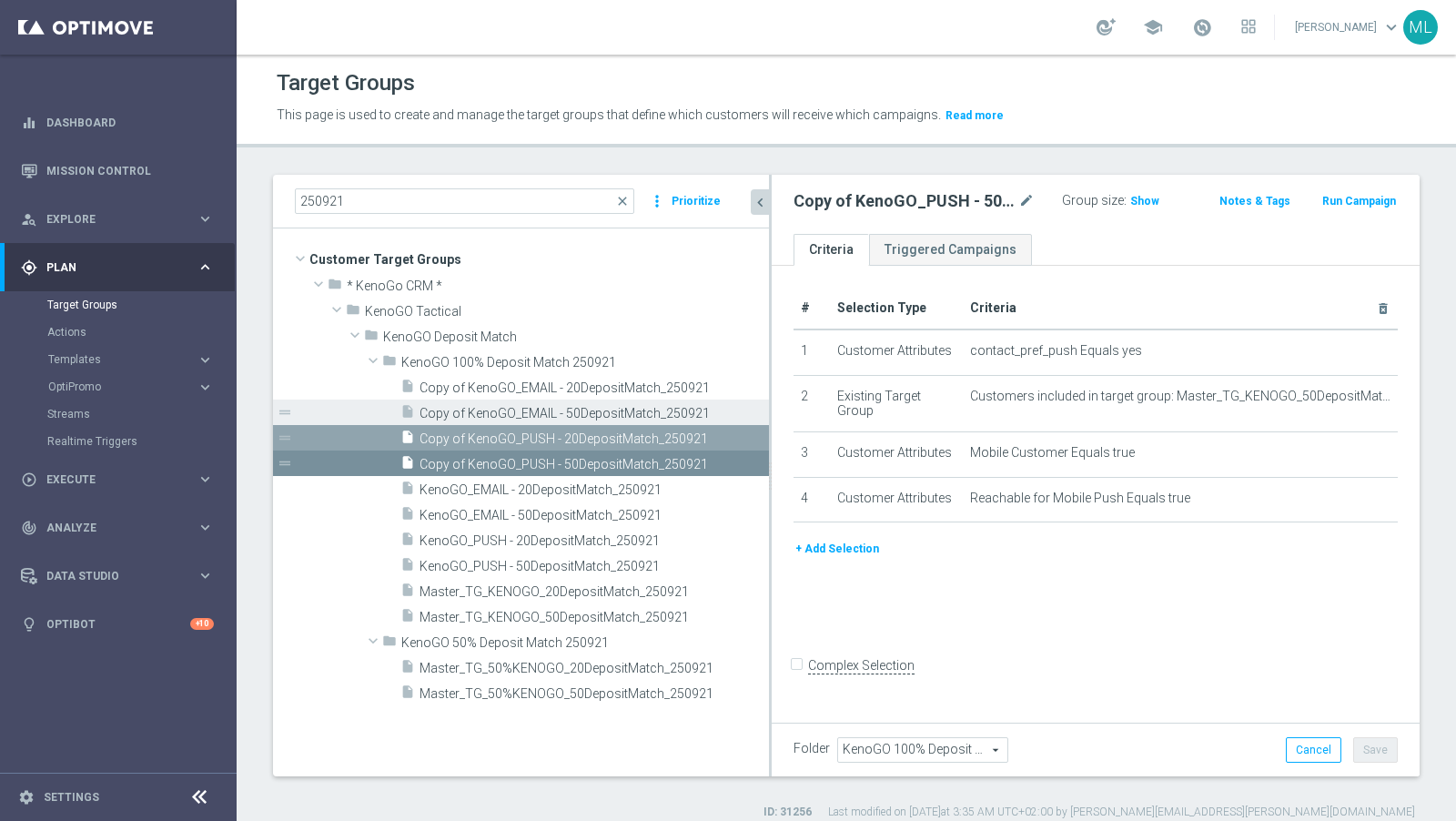
click at [477, 411] on span "Copy of KenoGO_EMAIL - 50DepositMatch_250921" at bounding box center [573, 413] width 308 height 15
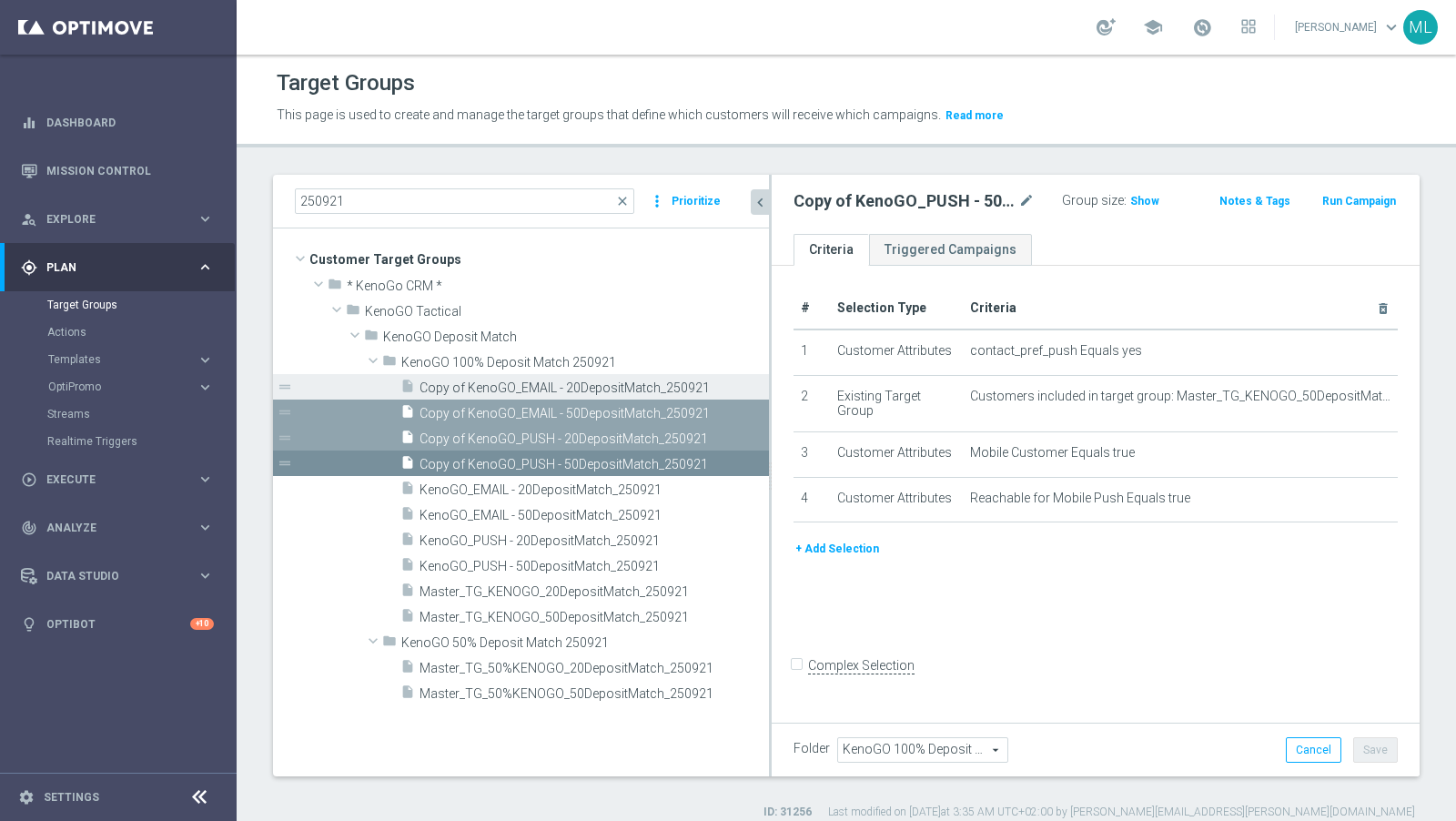
click at [475, 386] on span "Copy of KenoGO_EMAIL - 20DepositMatch_250921" at bounding box center [573, 388] width 308 height 15
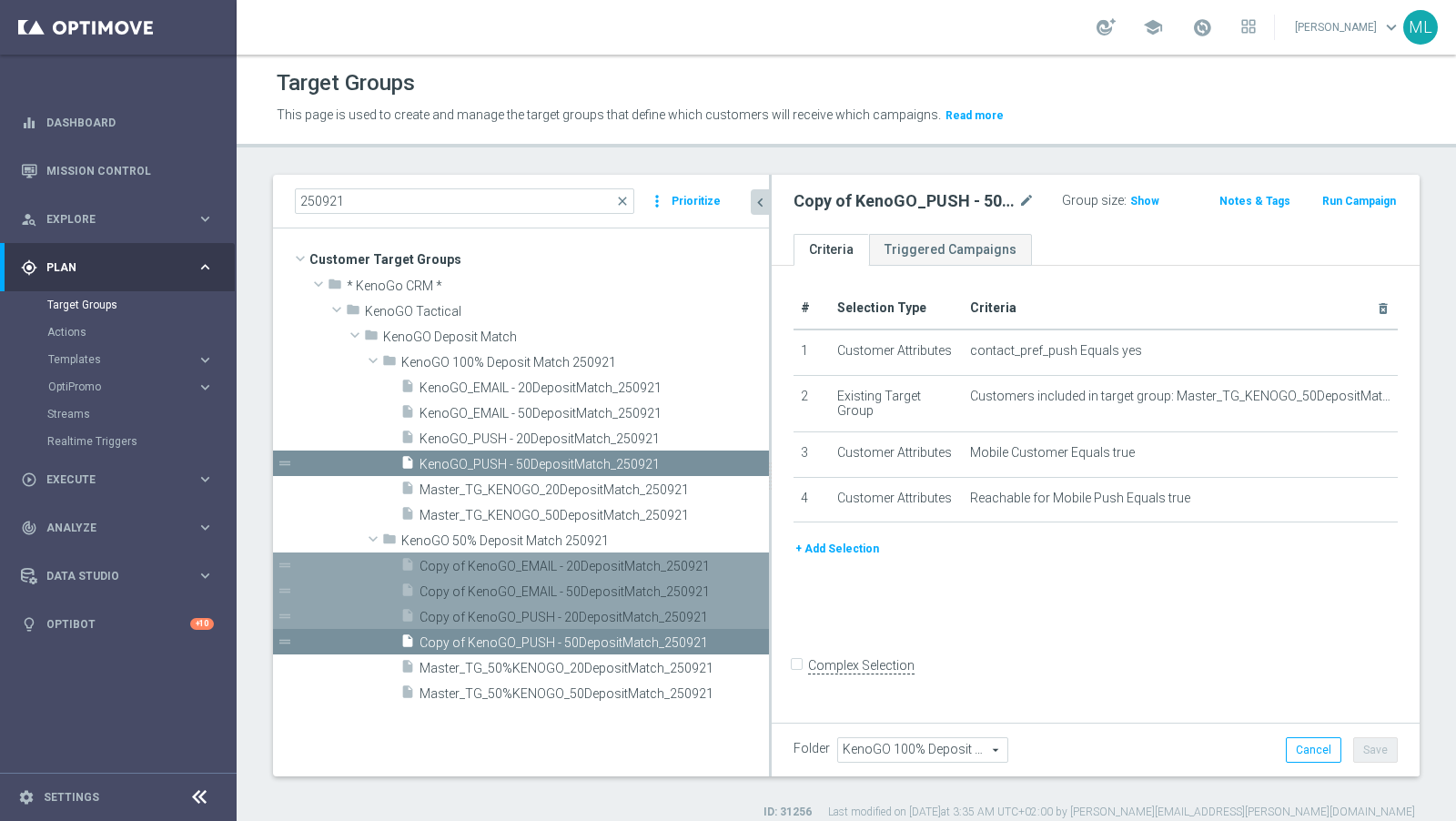
scroll to position [15, 0]
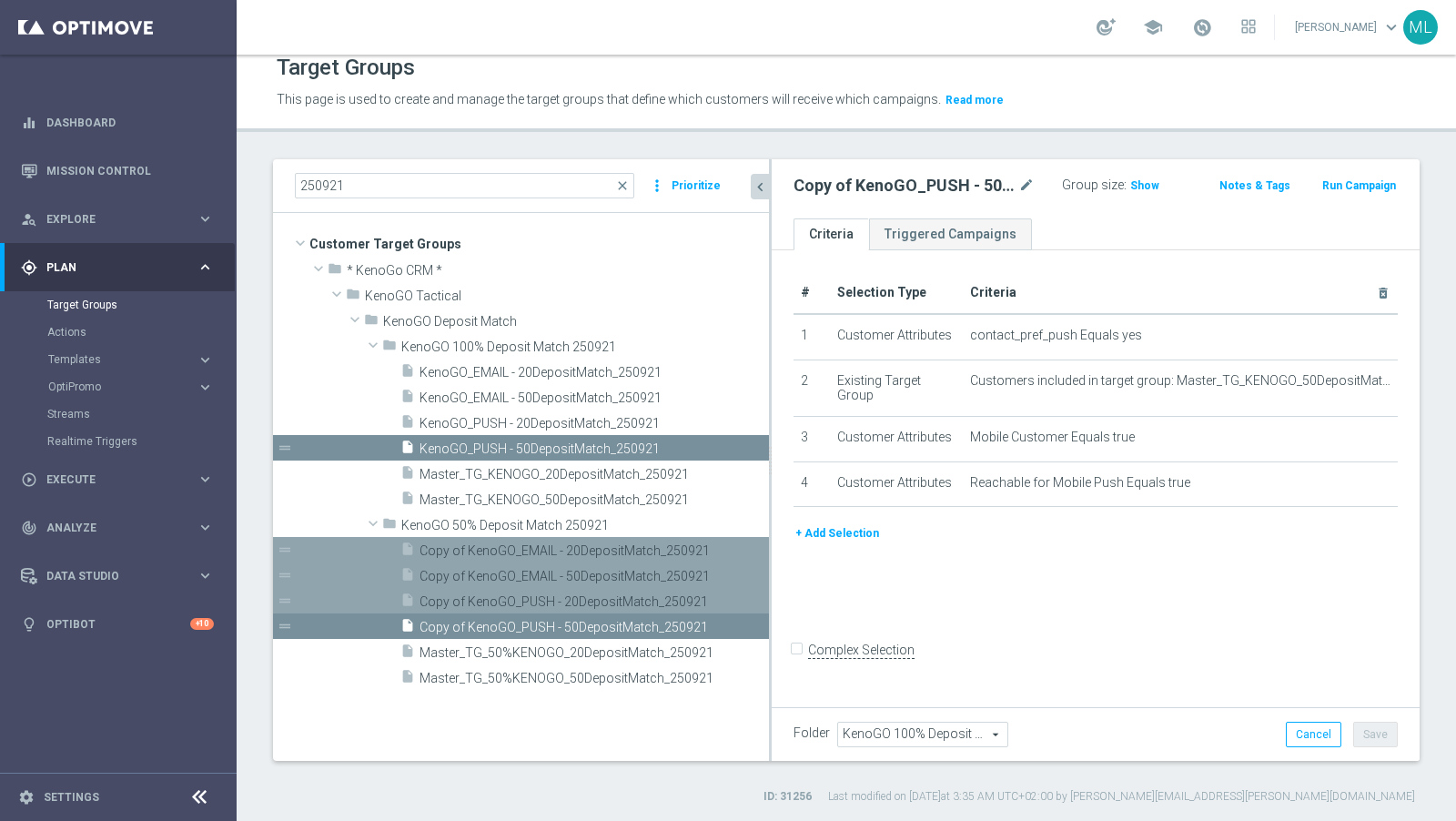
click at [553, 623] on span "Copy of KenoGO_PUSH - 50DepositMatch_250921" at bounding box center [573, 628] width 308 height 15
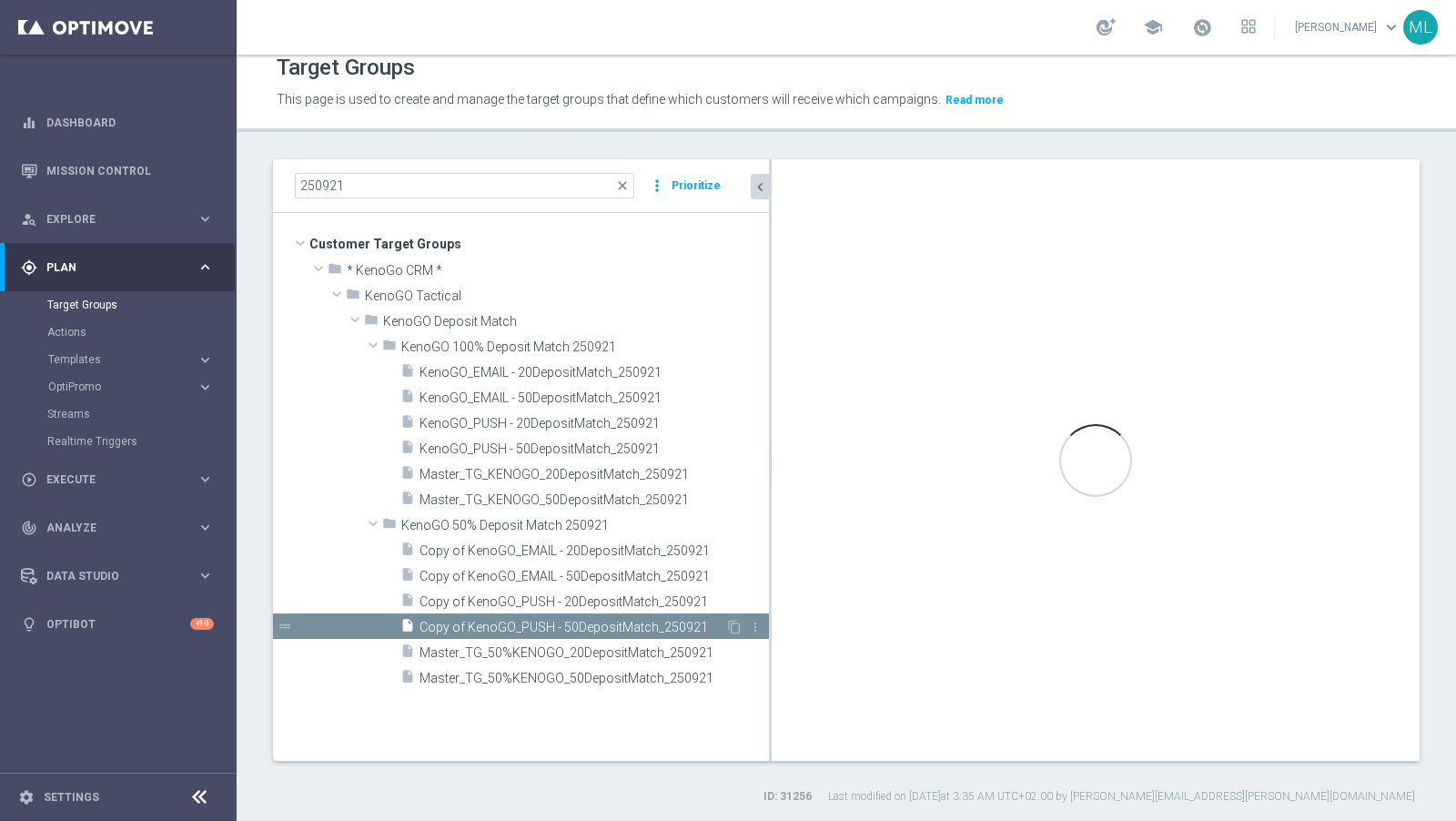
type input "KenoGO 50% Deposit Match 250921"
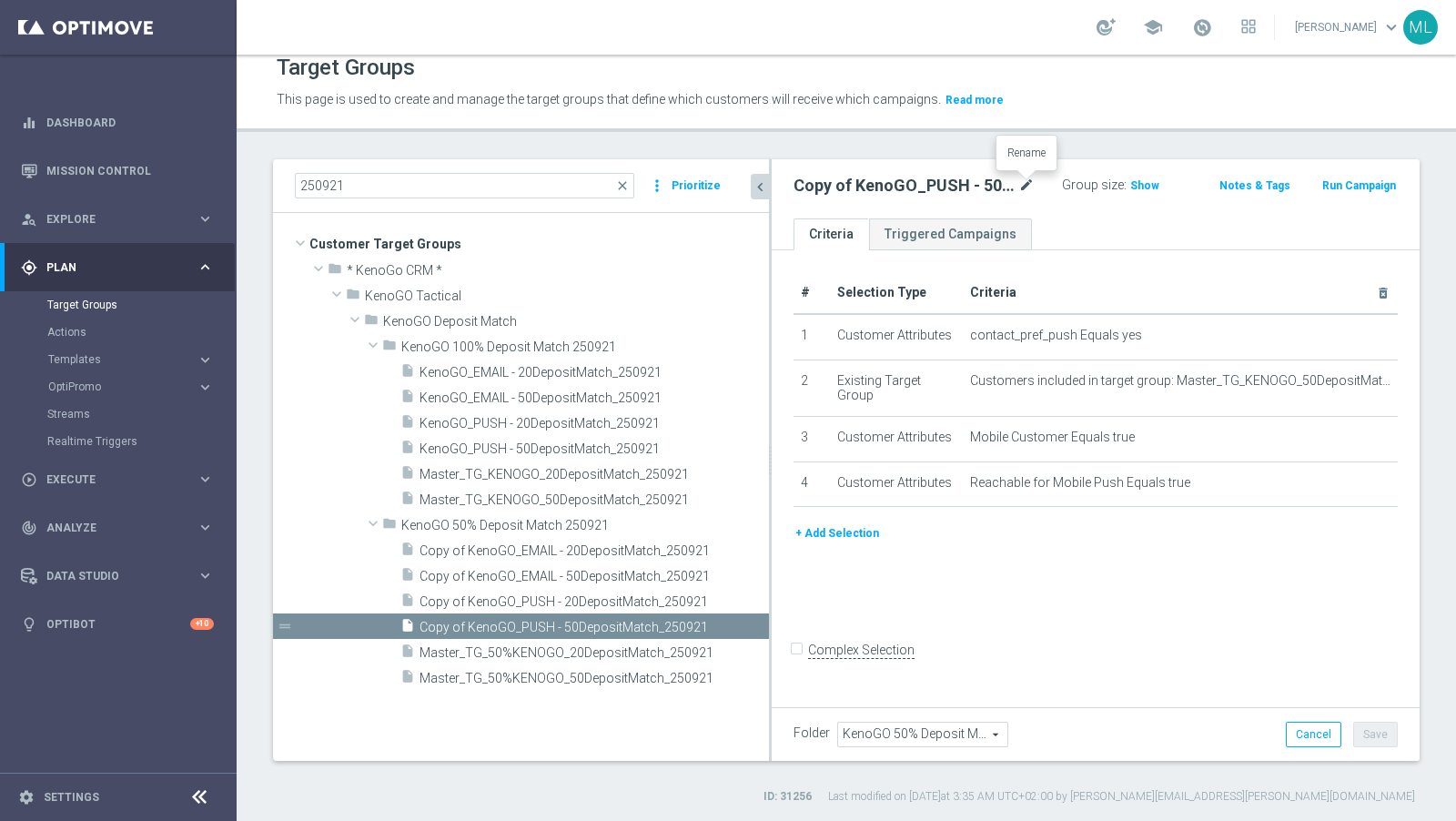
click at [1021, 181] on icon "mode_edit" at bounding box center [1026, 185] width 16 height 22
click at [880, 192] on input "Copy of KenoGO_PUSH - 50DepositMatch_250921" at bounding box center [900, 187] width 213 height 25
click at [835, 186] on input "Copy of KenoGO_PUSH - 50DepositMatch_250921" at bounding box center [900, 187] width 213 height 25
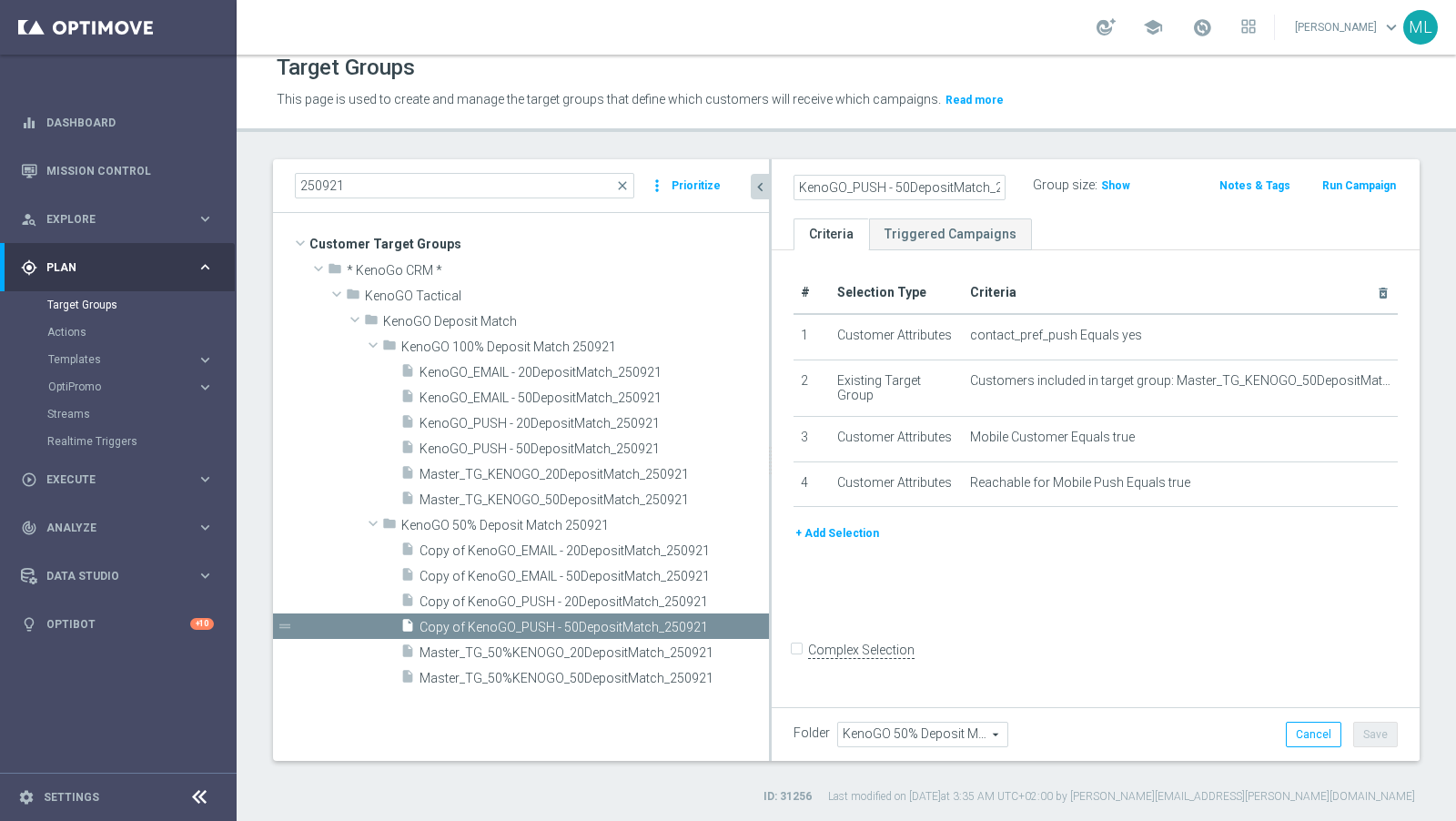
click at [851, 187] on input "KenoGO_PUSH - 50DepositMatch_250921" at bounding box center [900, 187] width 213 height 25
type input "KenoGO_50%PUSH - 50DepositMatch_250921"
click at [1163, 212] on div "KenoGO_50%PUSH - 50DepositMatch_250921 Group size : Show Notes & Tags Run Campa…" at bounding box center [1096, 188] width 648 height 59
click at [1310, 727] on button "Save" at bounding box center [1376, 734] width 44 height 25
click at [527, 602] on span "Copy of KenoGO_PUSH - 20DepositMatch_250921" at bounding box center [572, 602] width 306 height 15
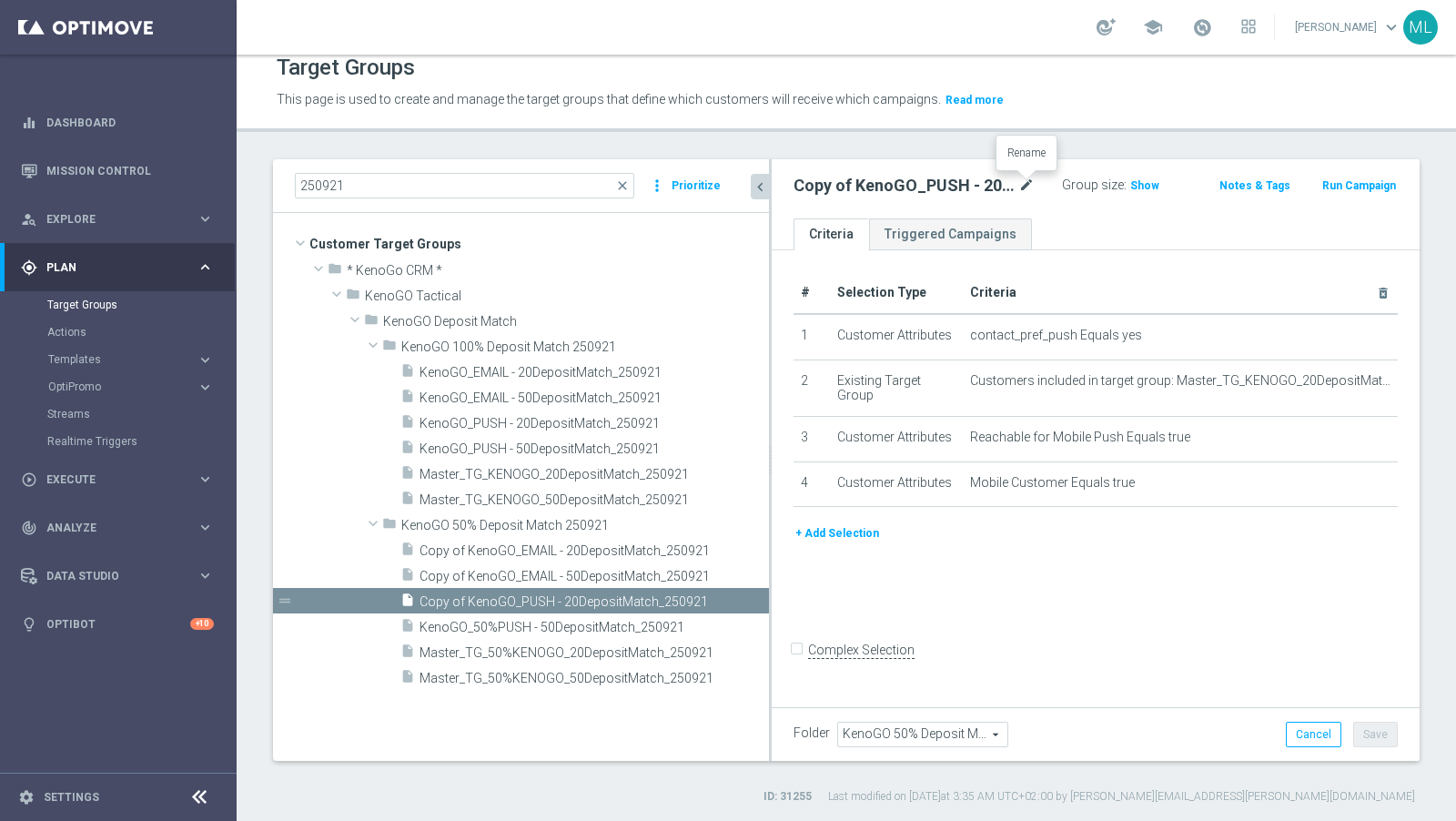
click at [1025, 175] on icon "mode_edit" at bounding box center [1026, 185] width 16 height 22
click at [886, 185] on input "Copy of KenoGO_PUSH - 20DepositMatch_250921" at bounding box center [900, 187] width 213 height 25
click at [848, 186] on input "KenoGO_PUSH - 20DepositMatch_250921" at bounding box center [900, 187] width 213 height 25
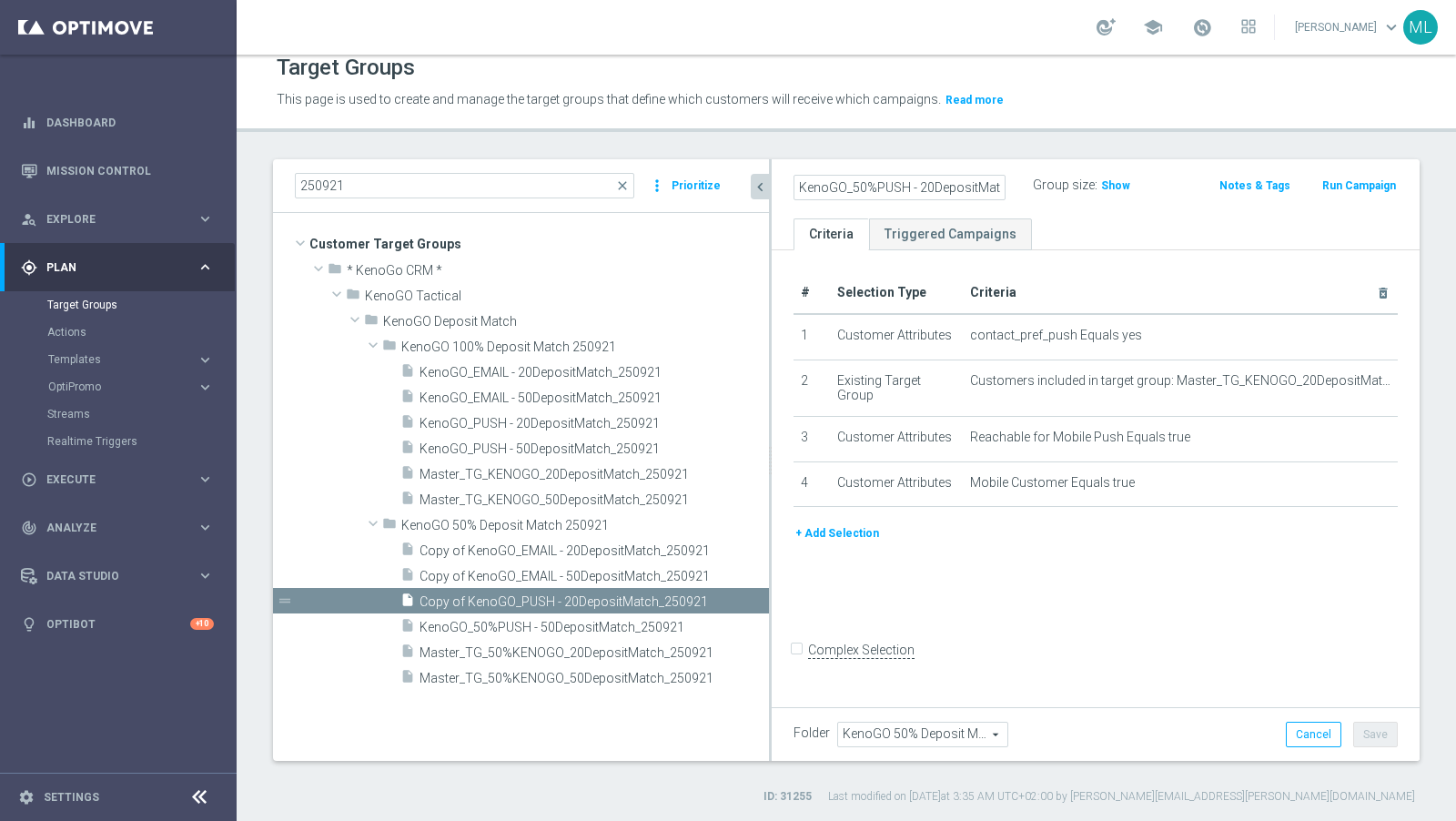
click at [955, 184] on input "KenoGO_50%PUSH - 20DepositMatch_250921" at bounding box center [900, 187] width 213 height 25
type input "KenoGO_50%PUSH - 20DepositMatch_250921"
click at [1175, 199] on div "KenoGO_50%PUSH - 20DepositMatch_250921 Group size : Show Notes & Tags Run Campa…" at bounding box center [1096, 188] width 648 height 59
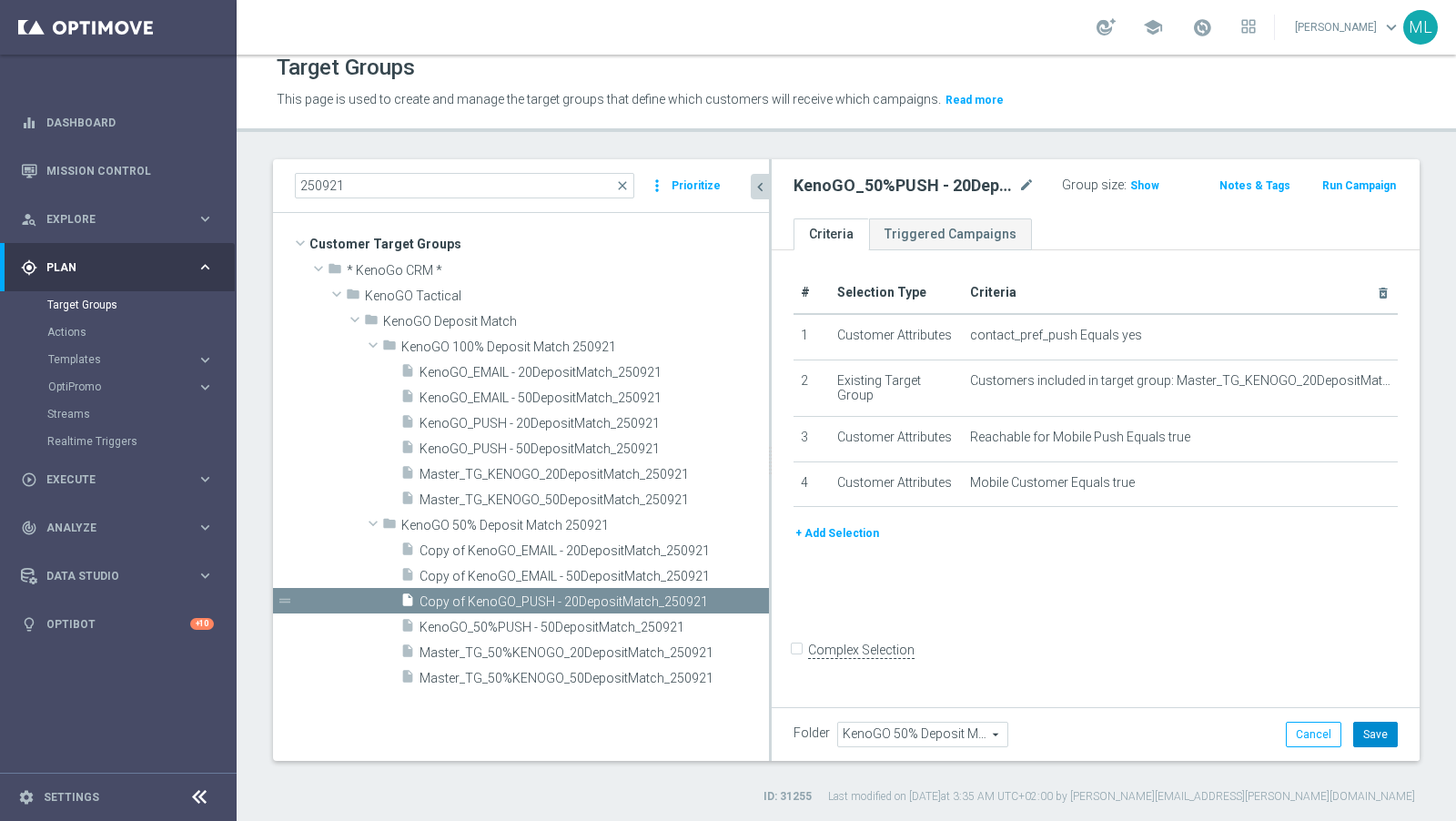
click at [1310, 738] on button "Save" at bounding box center [1376, 734] width 44 height 25
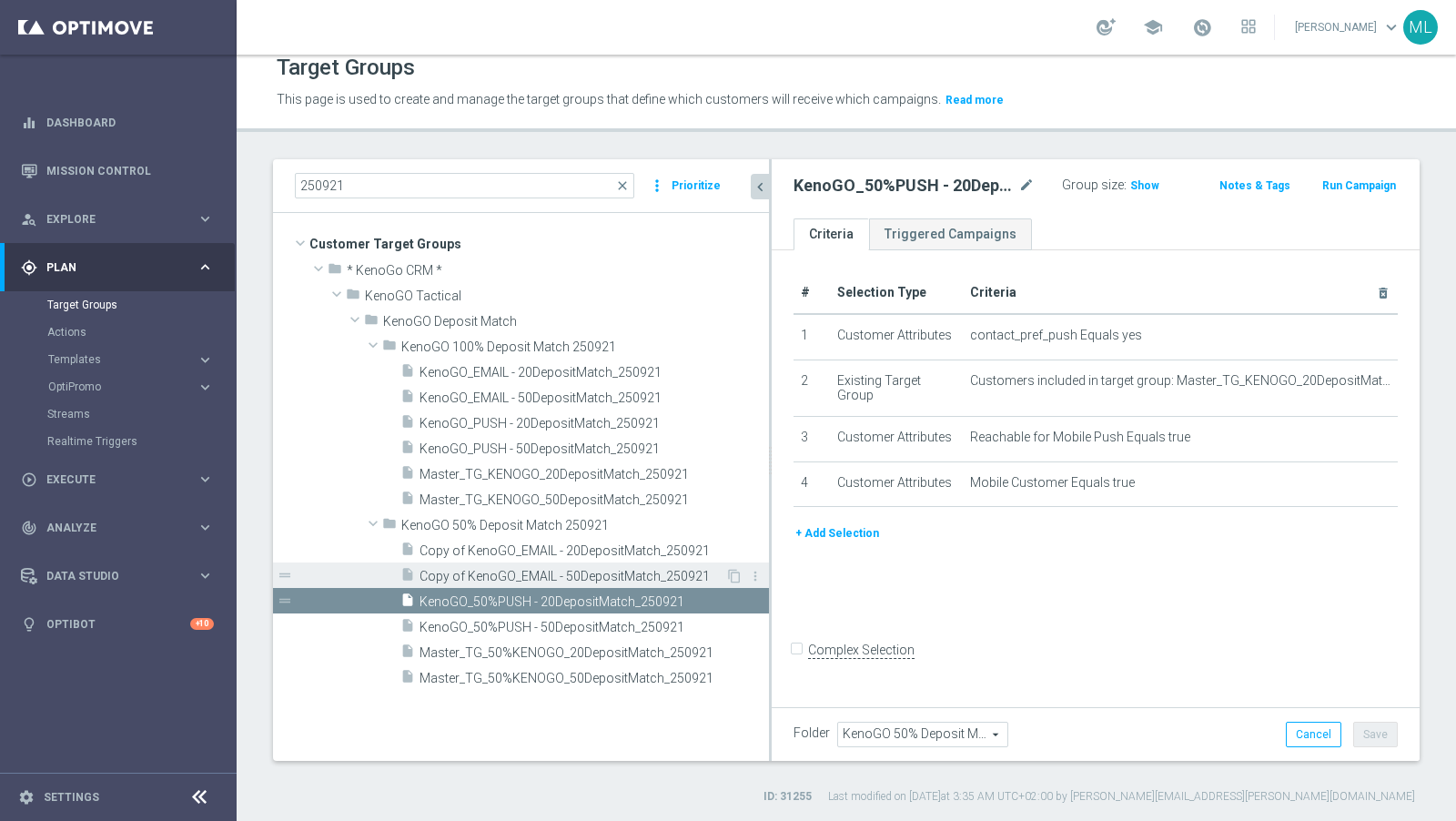
click at [543, 570] on span "Copy of KenoGO_EMAIL - 50DepositMatch_250921" at bounding box center [572, 577] width 306 height 15
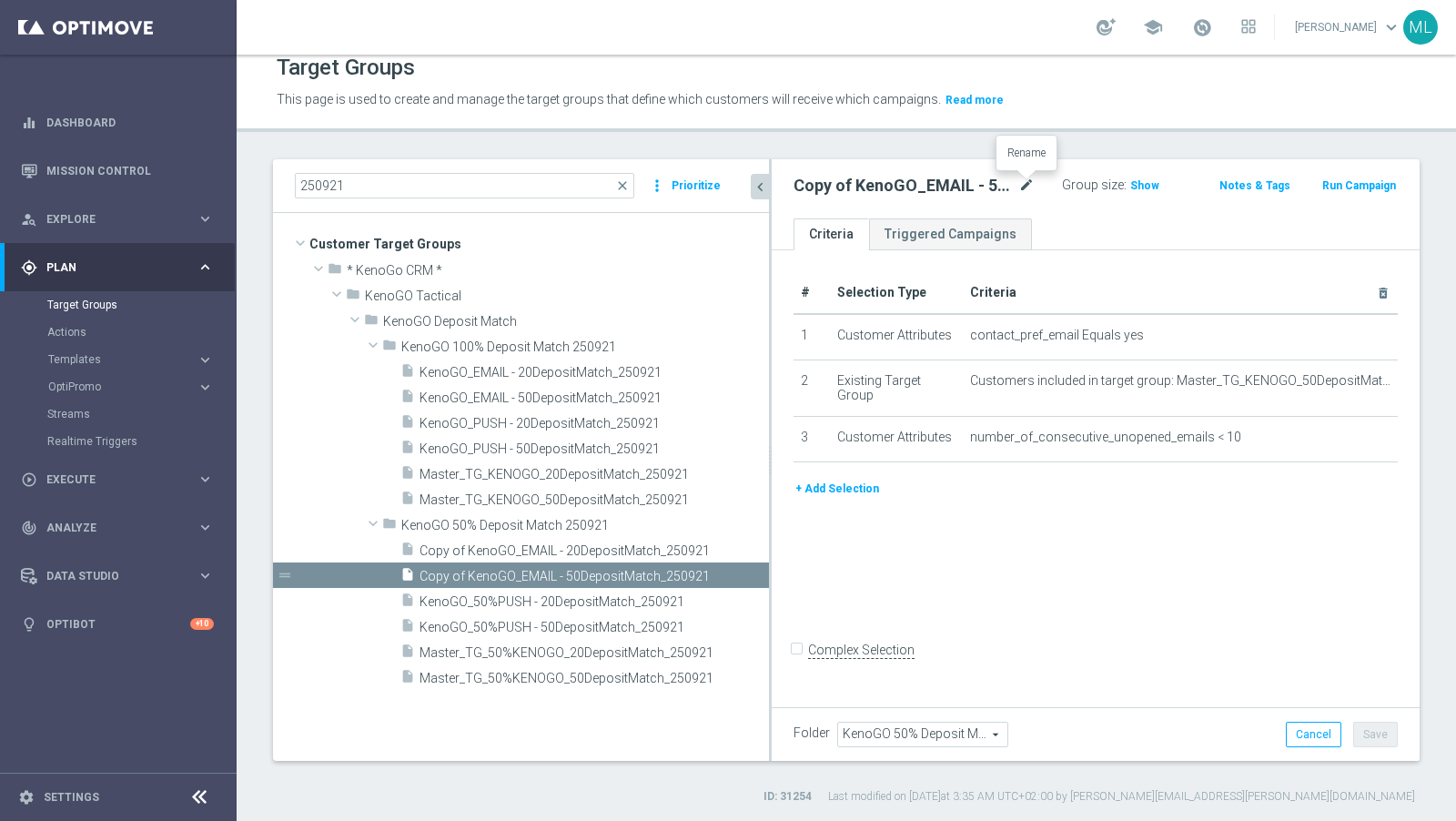
click at [1030, 184] on icon "mode_edit" at bounding box center [1026, 185] width 16 height 22
click at [888, 184] on input "Copy of KenoGO_EMAIL - 50DepositMatch_250921" at bounding box center [900, 187] width 213 height 25
click at [828, 184] on input "Copy of KenoGO_EMAIL - 50DepositMatch_250921" at bounding box center [900, 187] width 213 height 25
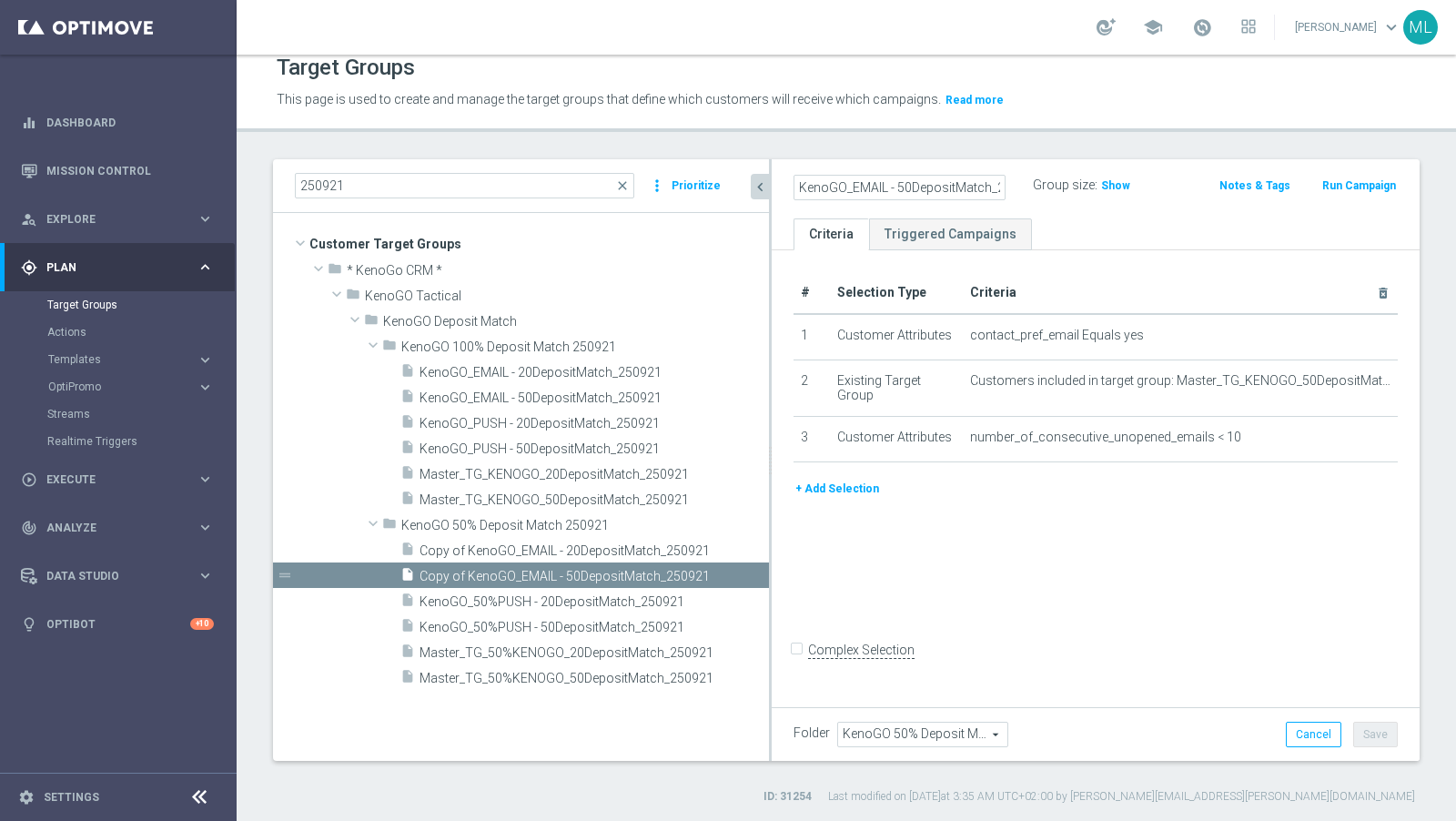
click at [849, 184] on input "KenoGO_EMAIL - 50DepositMatch_250921" at bounding box center [900, 187] width 213 height 25
type input "KenoGO_50%EMAIL - 50DepositMatch_250921"
click at [1166, 212] on div "KenoGO_50%EMAIL - 50DepositMatch_250921 Group size : Show Notes & Tags Run Camp…" at bounding box center [1096, 188] width 648 height 59
click at [1310, 729] on button "Save" at bounding box center [1376, 734] width 44 height 25
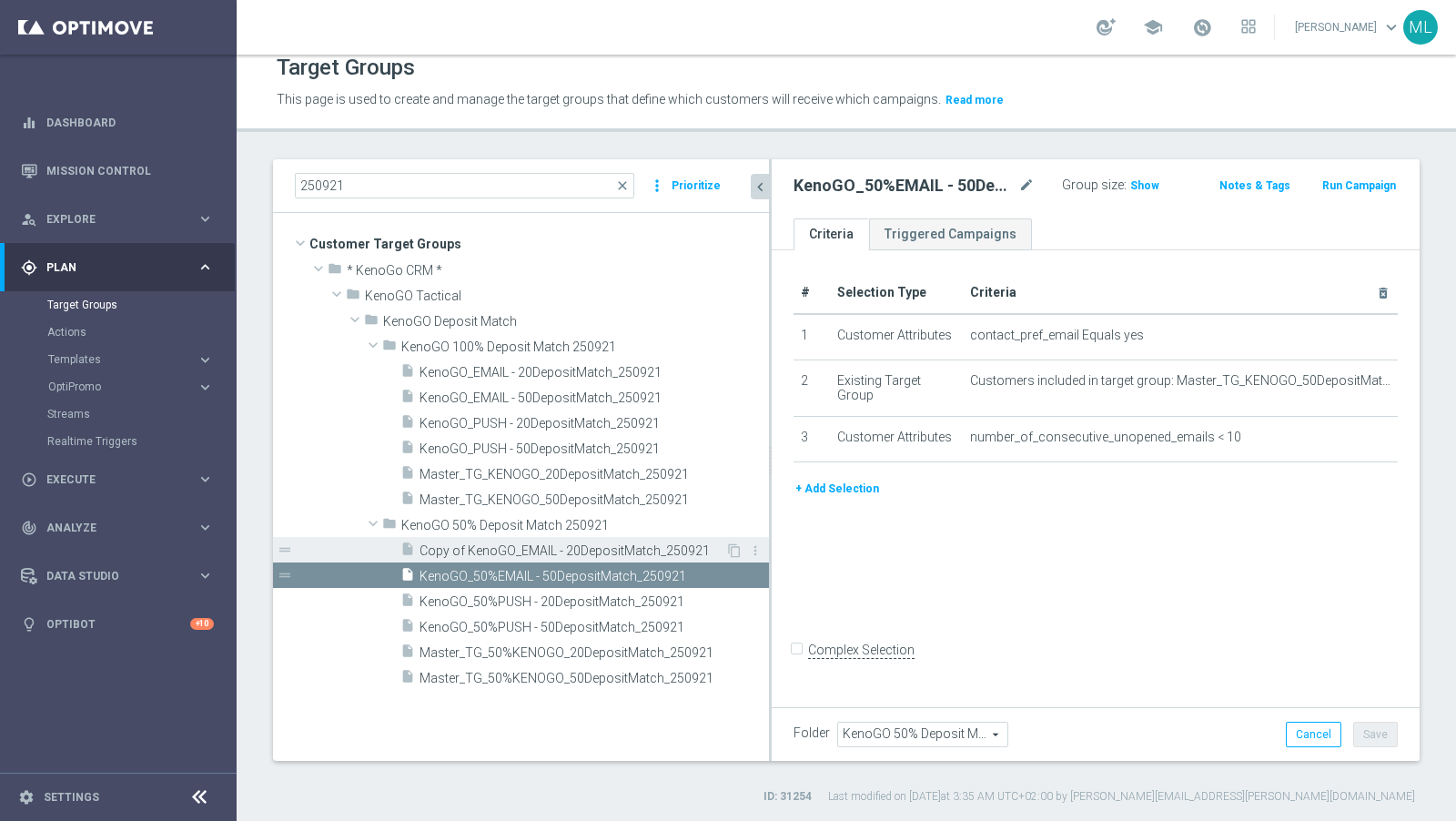
click at [510, 545] on span "Copy of KenoGO_EMAIL - 20DepositMatch_250921" at bounding box center [572, 551] width 306 height 15
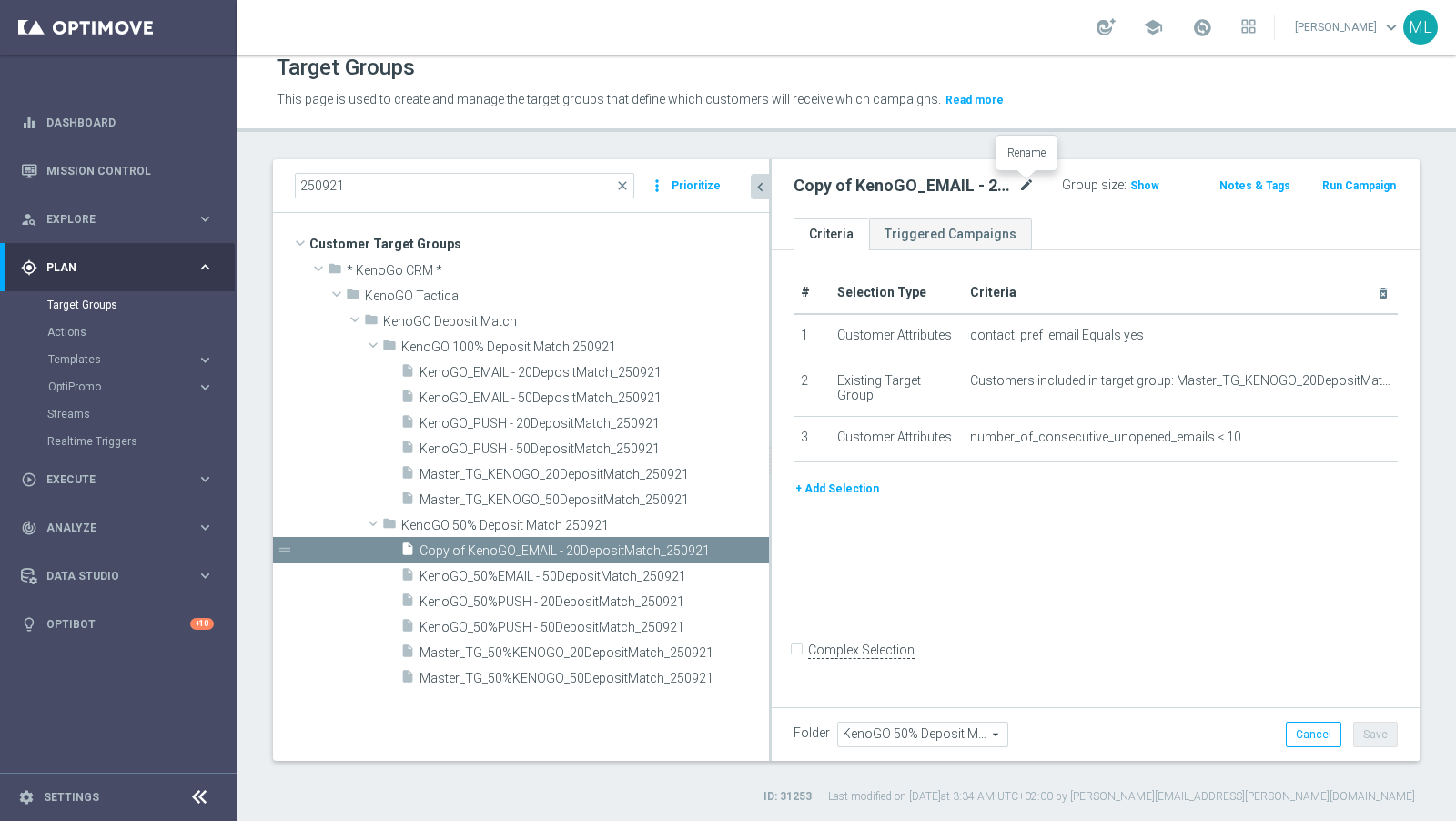
click at [1028, 182] on icon "mode_edit" at bounding box center [1026, 185] width 16 height 22
click at [817, 191] on input "Copy of KenoGO_EMAIL - 20DepositMatch_250921" at bounding box center [900, 187] width 213 height 25
click at [851, 184] on input "KenoGO_EMAIL - 20DepositMatch_250921" at bounding box center [900, 187] width 213 height 25
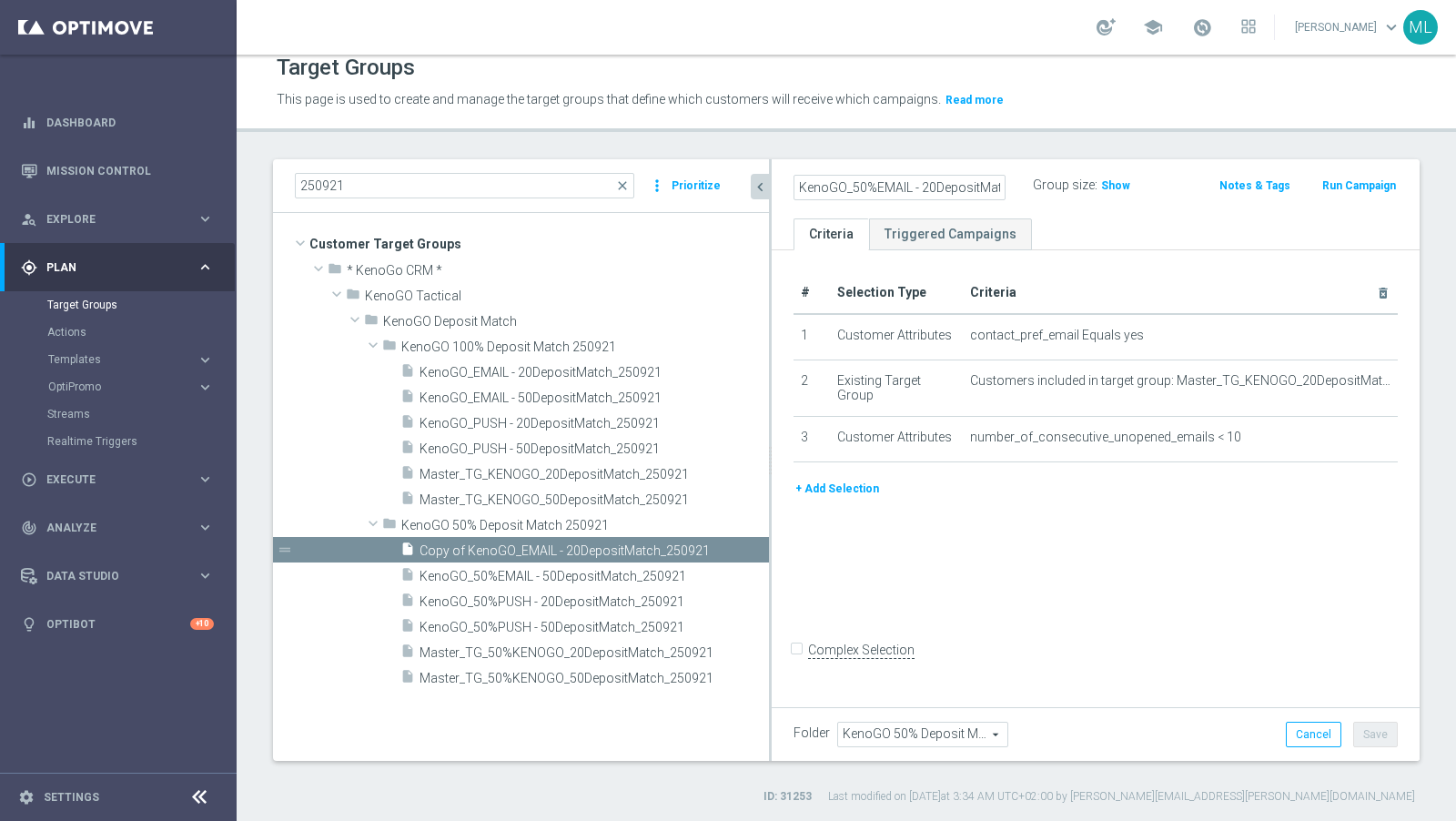
click at [931, 187] on input "KenoGO_50%EMAIL - 20DepositMatch_250921" at bounding box center [900, 187] width 213 height 25
type input "KenoGO_50%EMAIL - 20DepositMatch_250921"
click at [1163, 179] on div "Group size : Show" at bounding box center [1116, 184] width 167 height 22
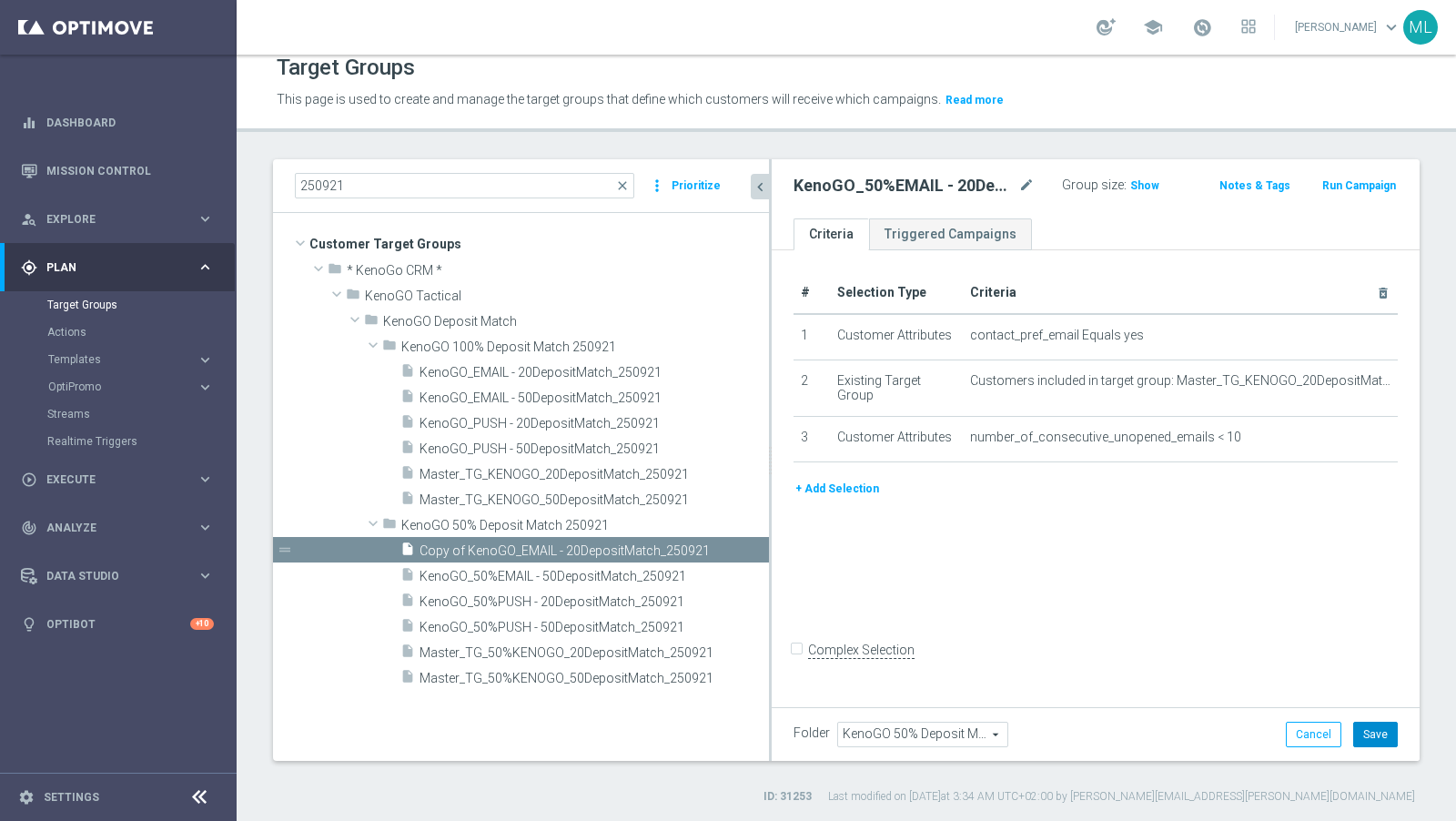
click at [1310, 736] on button "Save" at bounding box center [1376, 734] width 44 height 25
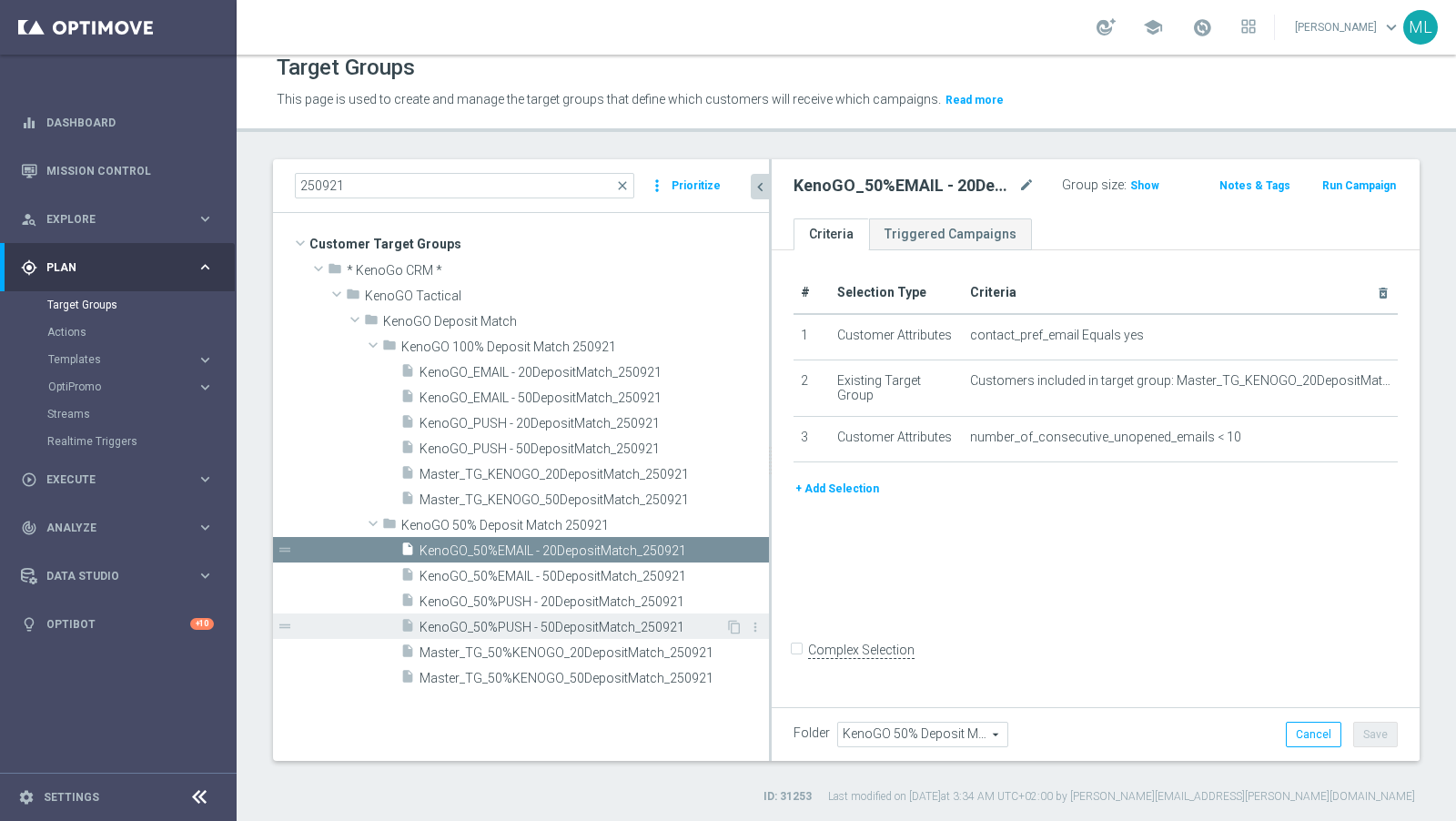
click at [586, 624] on span "KenoGO_50%PUSH - 50DepositMatch_250921" at bounding box center [572, 628] width 306 height 15
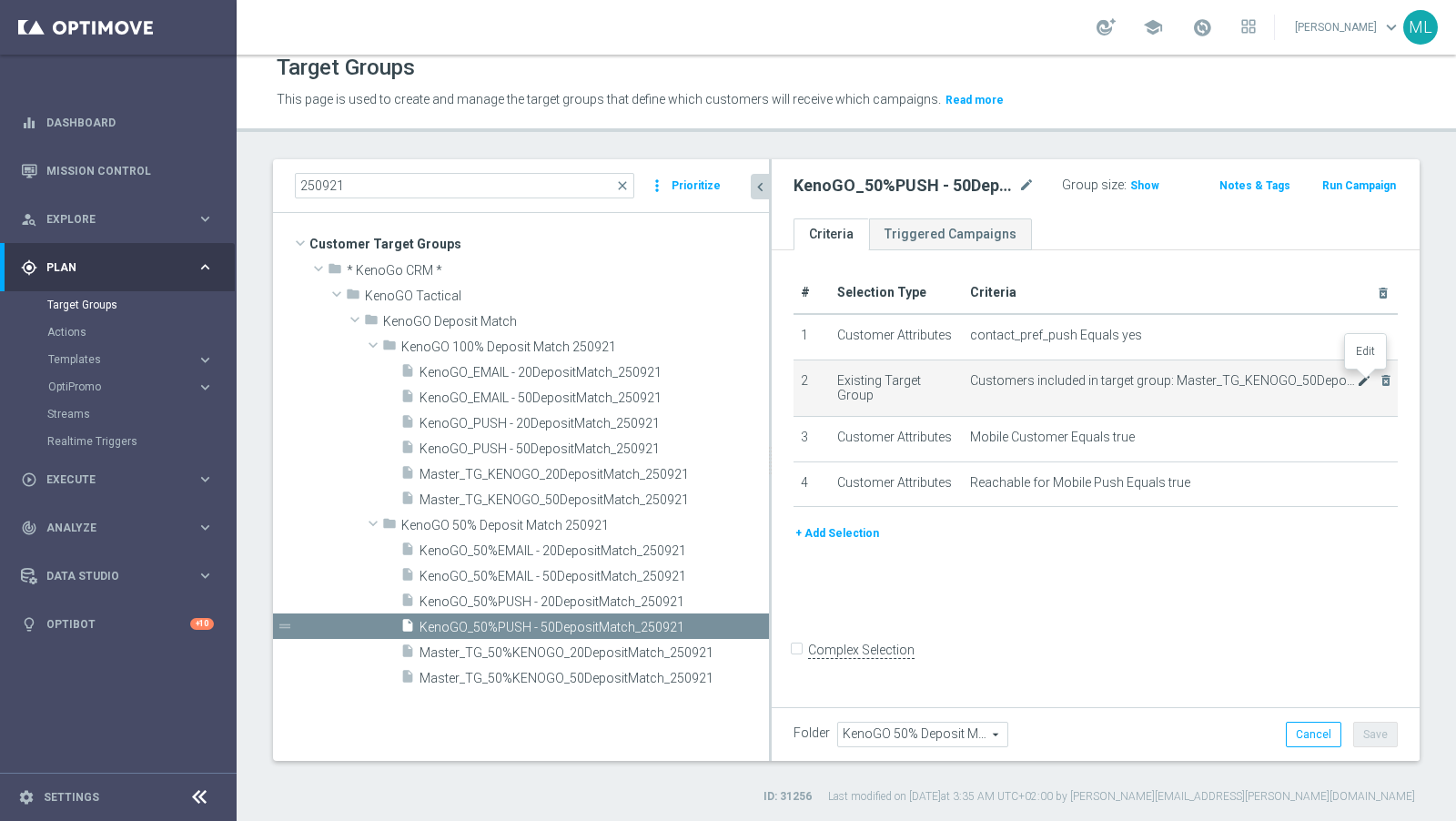
click at [1310, 379] on icon "mode_edit" at bounding box center [1364, 380] width 14 height 14
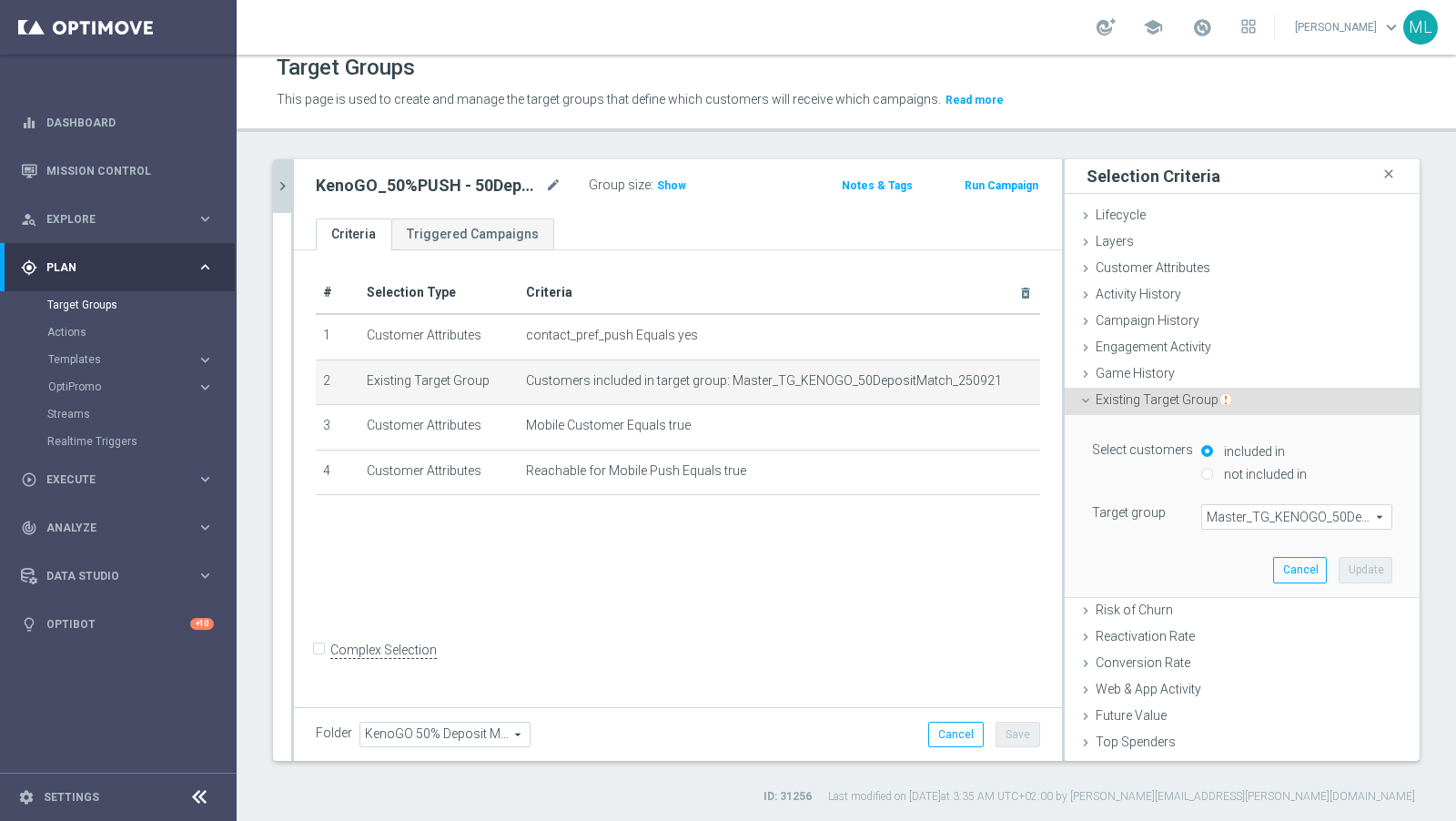
click at [1237, 511] on span "Master_TG_KENOGO_50DepositMatch_250921" at bounding box center [1298, 517] width 189 height 23
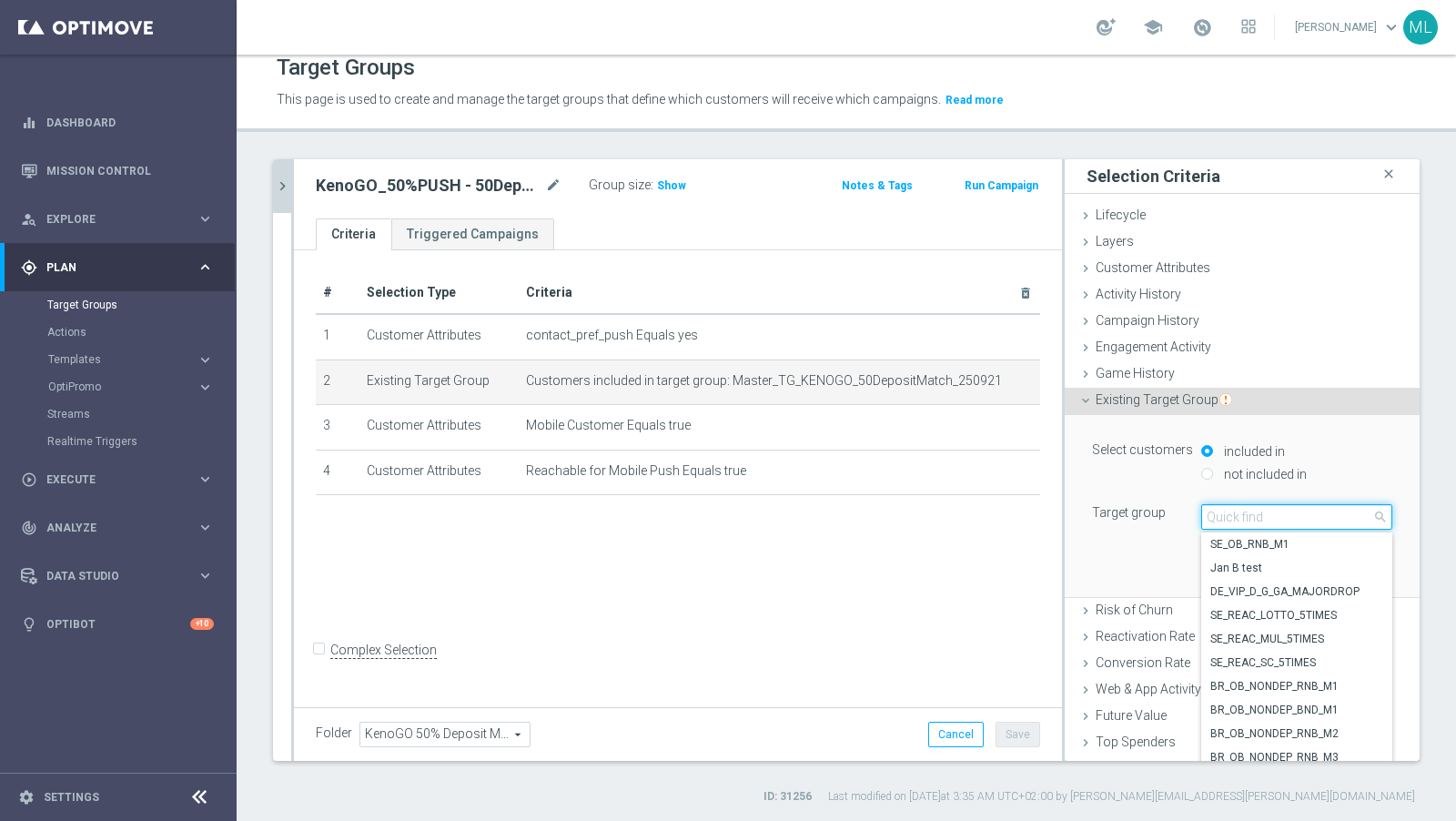
click at [1237, 511] on input "search" at bounding box center [1298, 517] width 191 height 25
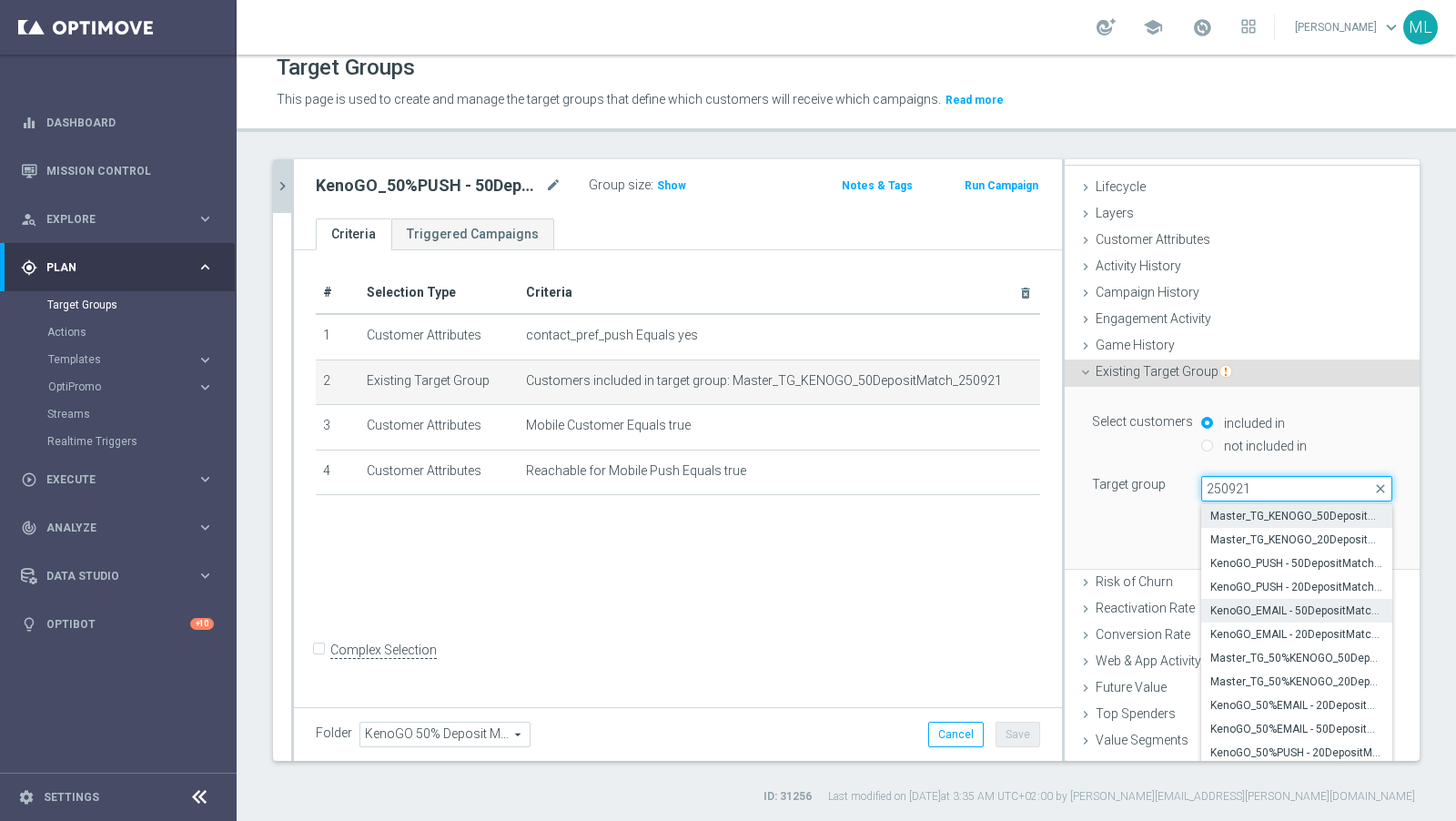
scroll to position [32, 0]
type input "250921"
click at [1289, 718] on span "KenoGO_50%EMAIL - 50DepositMatch_250921" at bounding box center [1297, 724] width 173 height 14
type input "KenoGO_50%EMAIL - 50DepositMatch_250921"
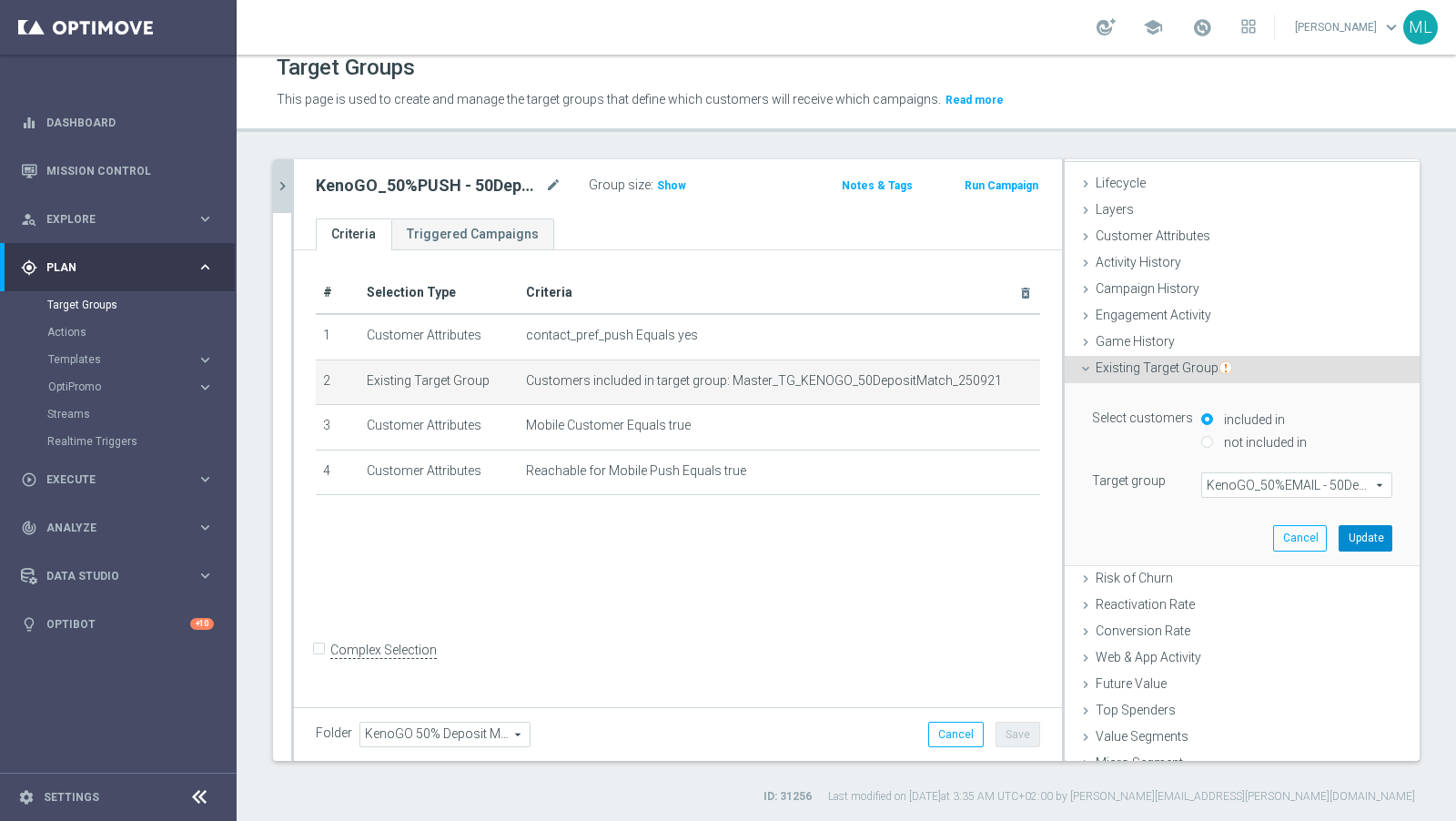
click at [1310, 531] on button "Update" at bounding box center [1366, 538] width 54 height 25
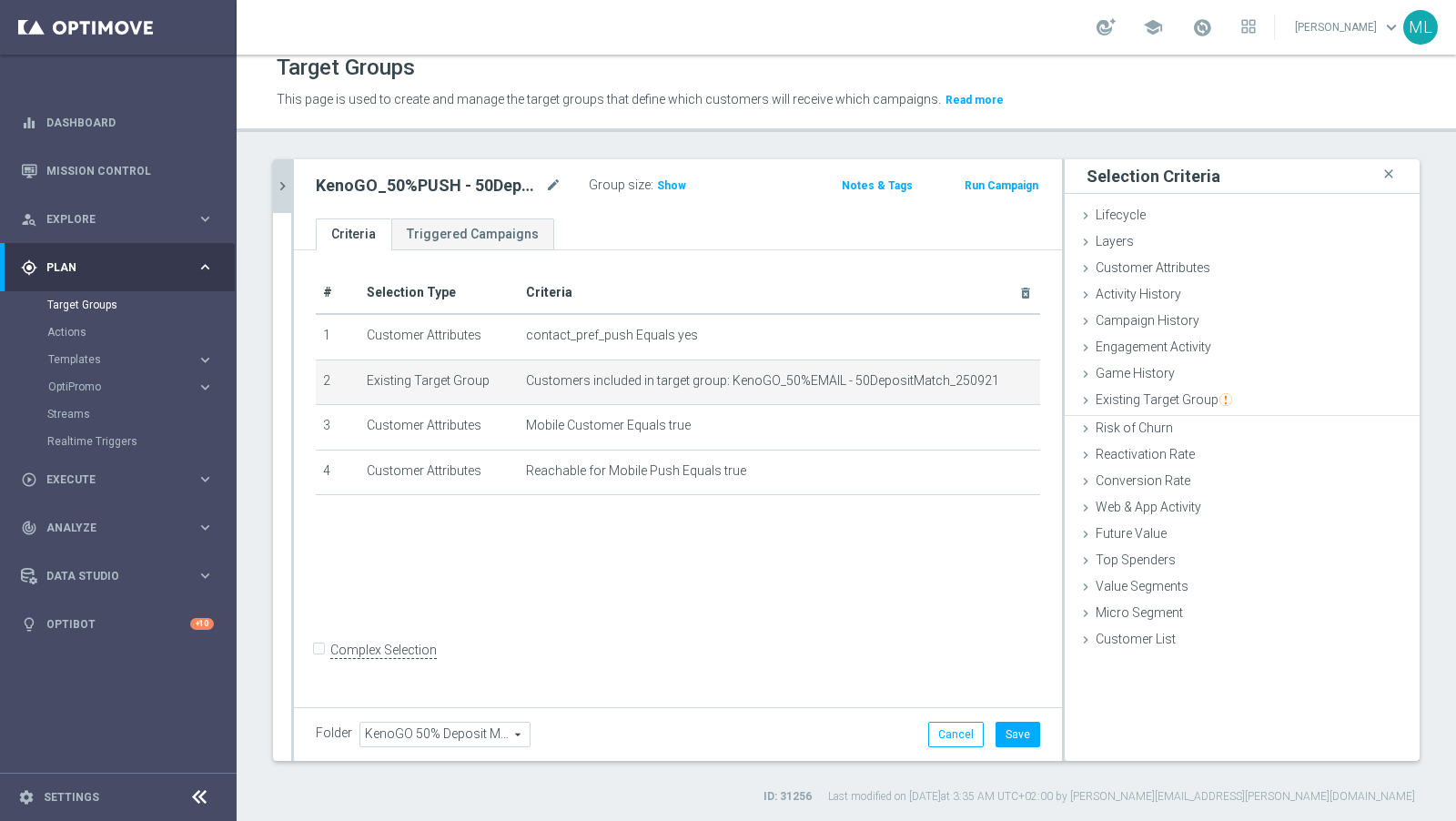
scroll to position [0, 0]
click at [1021, 738] on button "Save" at bounding box center [1018, 734] width 44 height 25
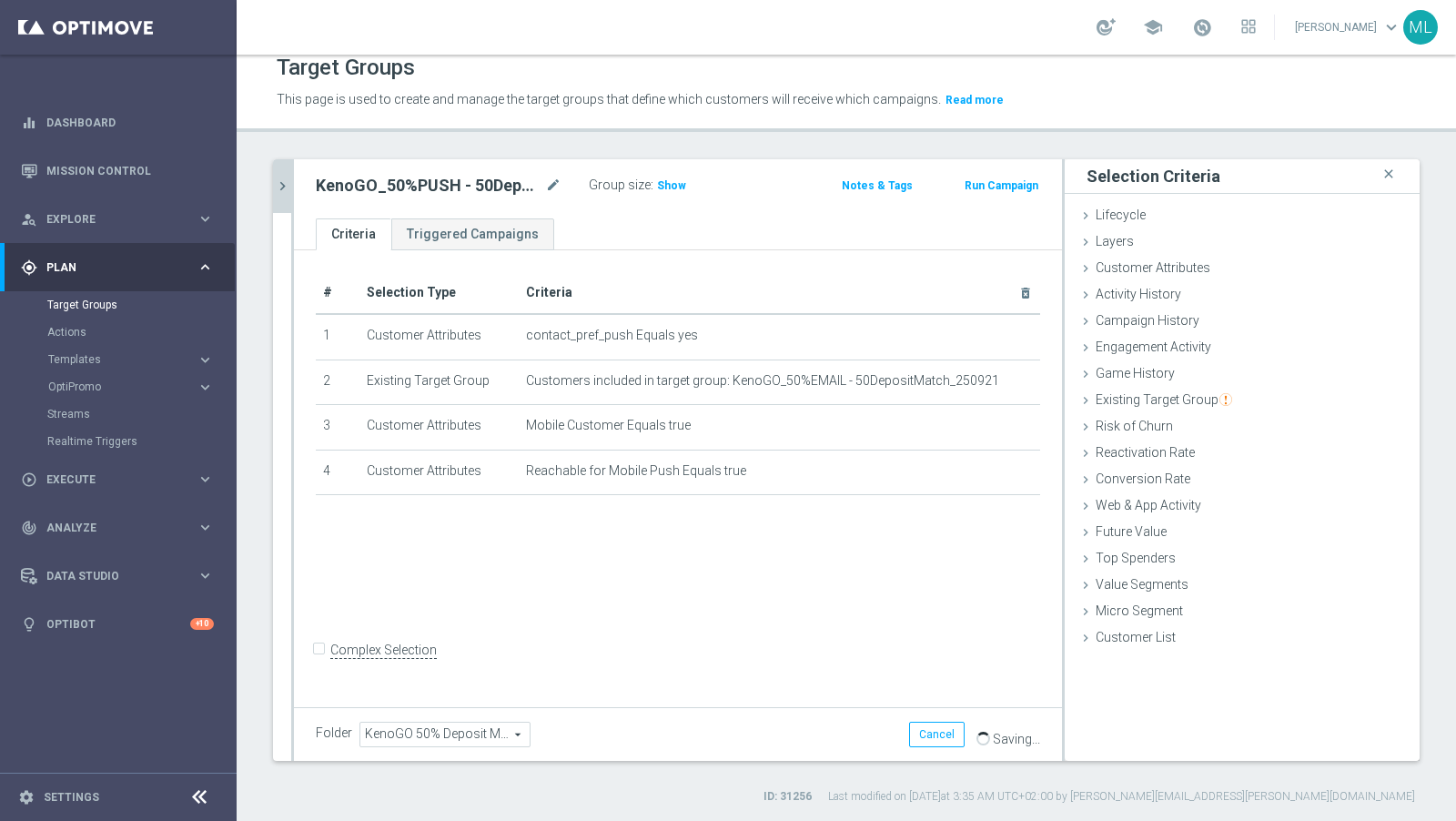
click at [288, 184] on icon "chevron_right" at bounding box center [283, 186] width 17 height 17
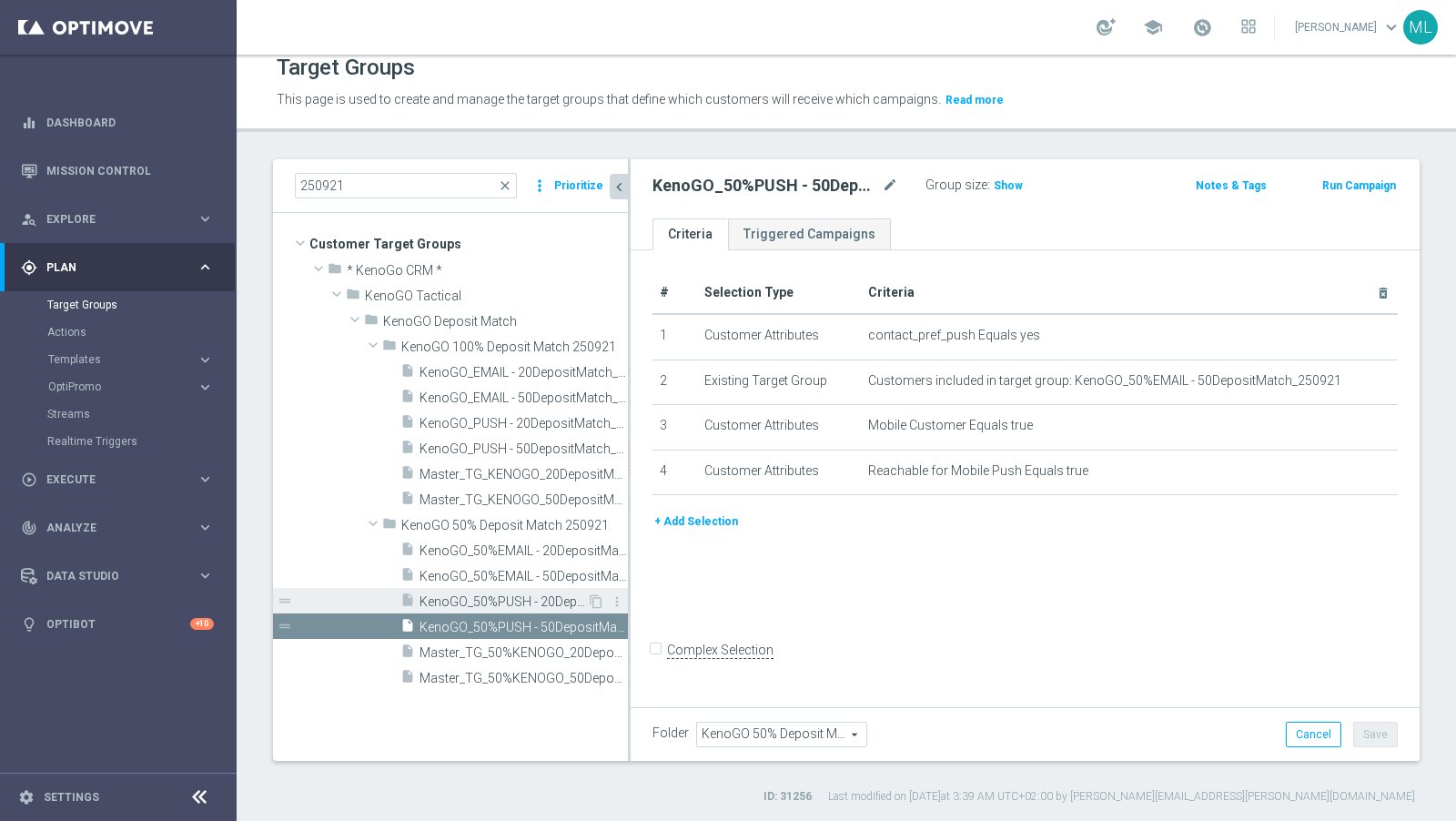
click at [520, 599] on span "KenoGO_50%PUSH - 20DepositMatch_250921" at bounding box center [502, 602] width 167 height 15
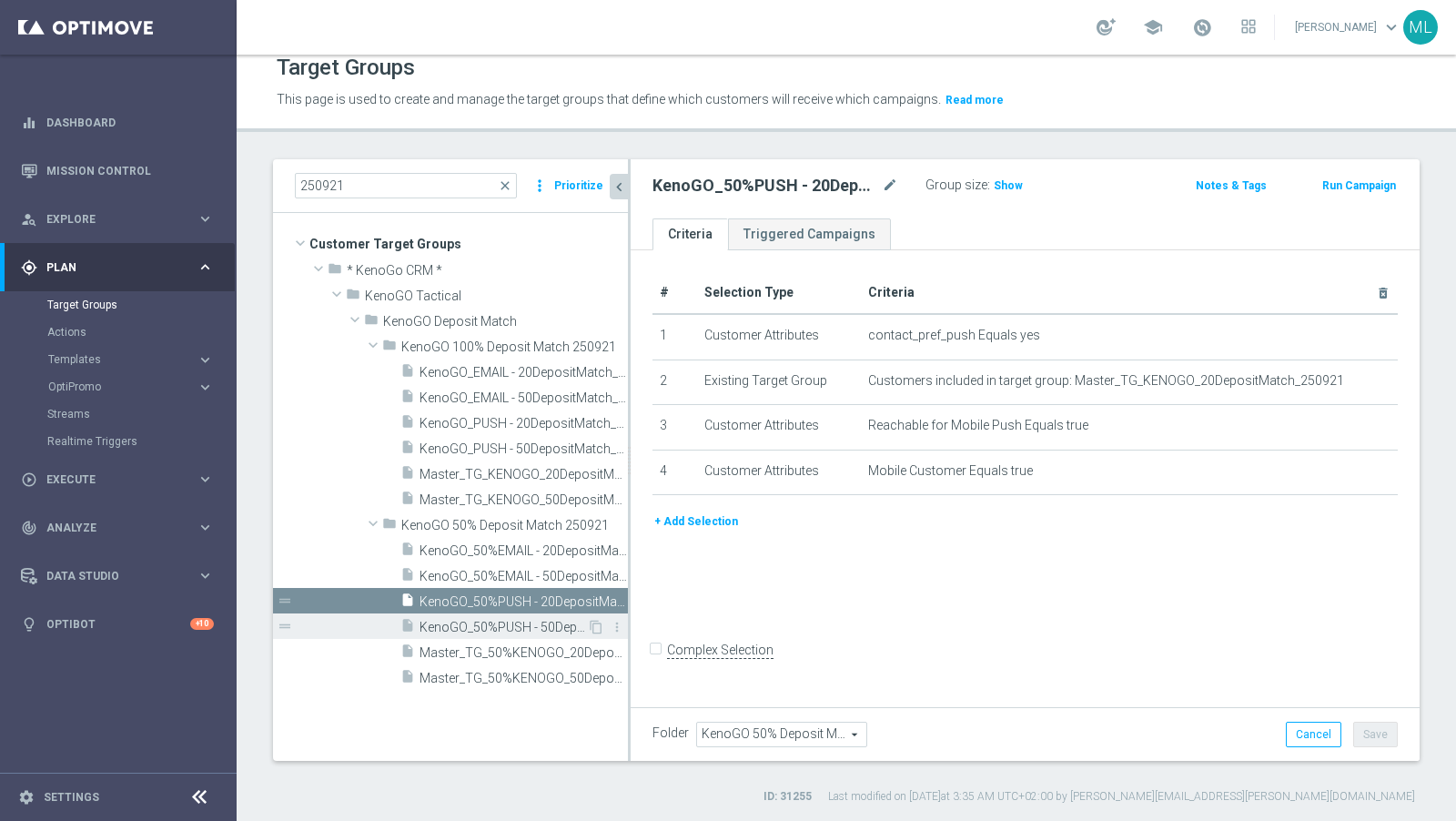
click at [527, 621] on span "KenoGO_50%PUSH - 50DepositMatch_250921" at bounding box center [502, 628] width 167 height 15
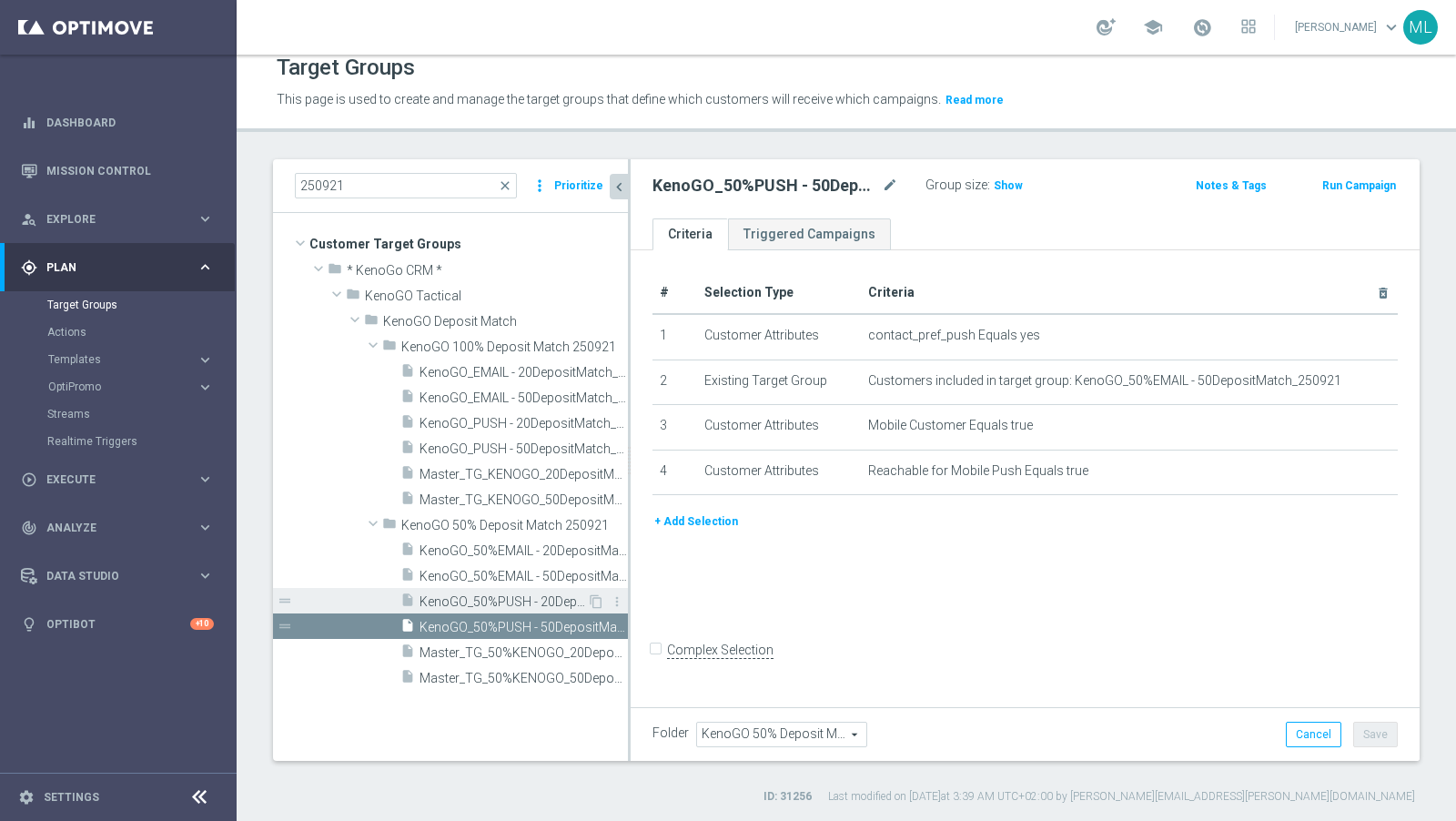
click at [509, 602] on span "KenoGO_50%PUSH - 20DepositMatch_250921" at bounding box center [502, 602] width 167 height 15
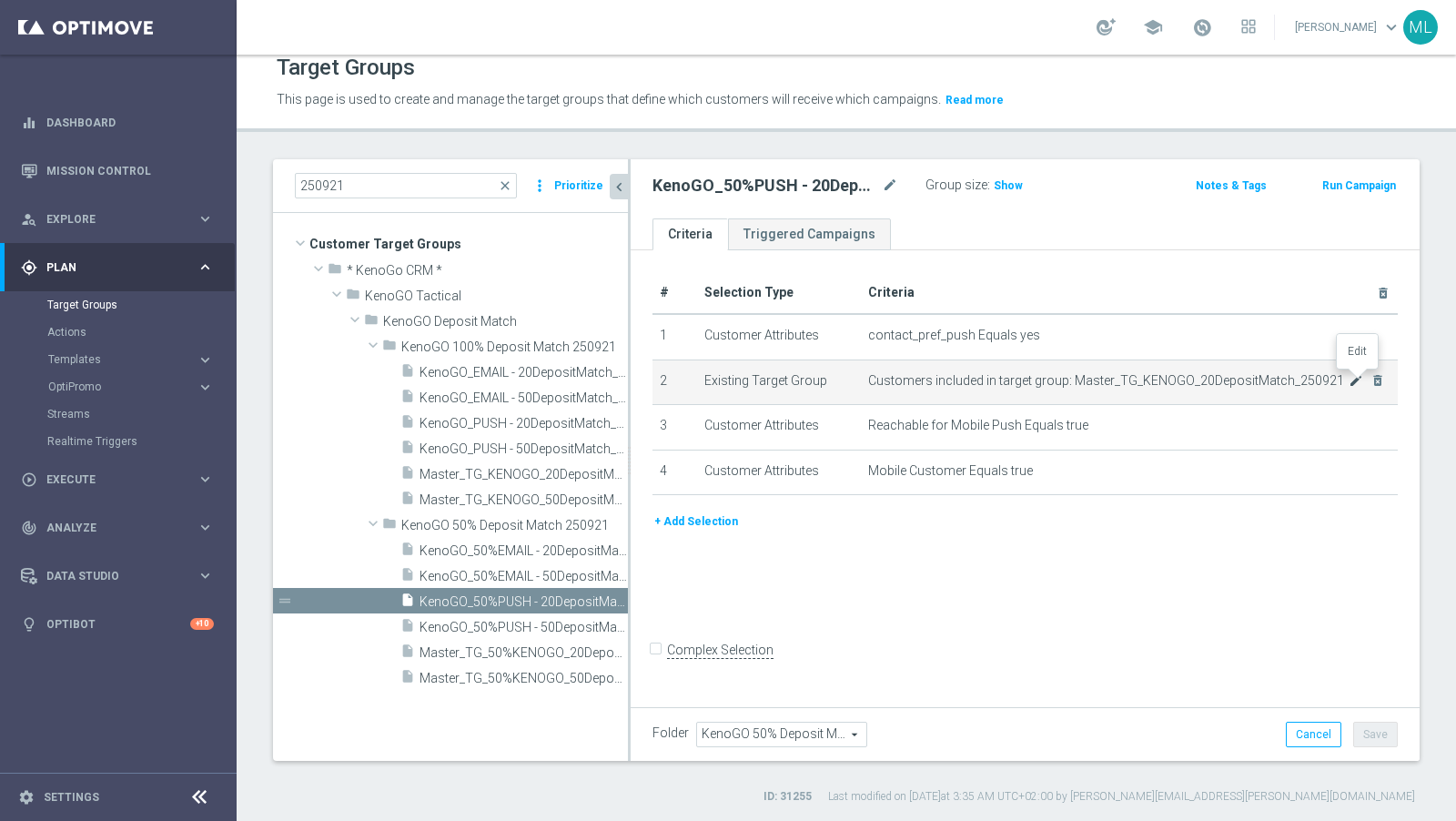
click at [1310, 379] on icon "mode_edit" at bounding box center [1356, 380] width 14 height 14
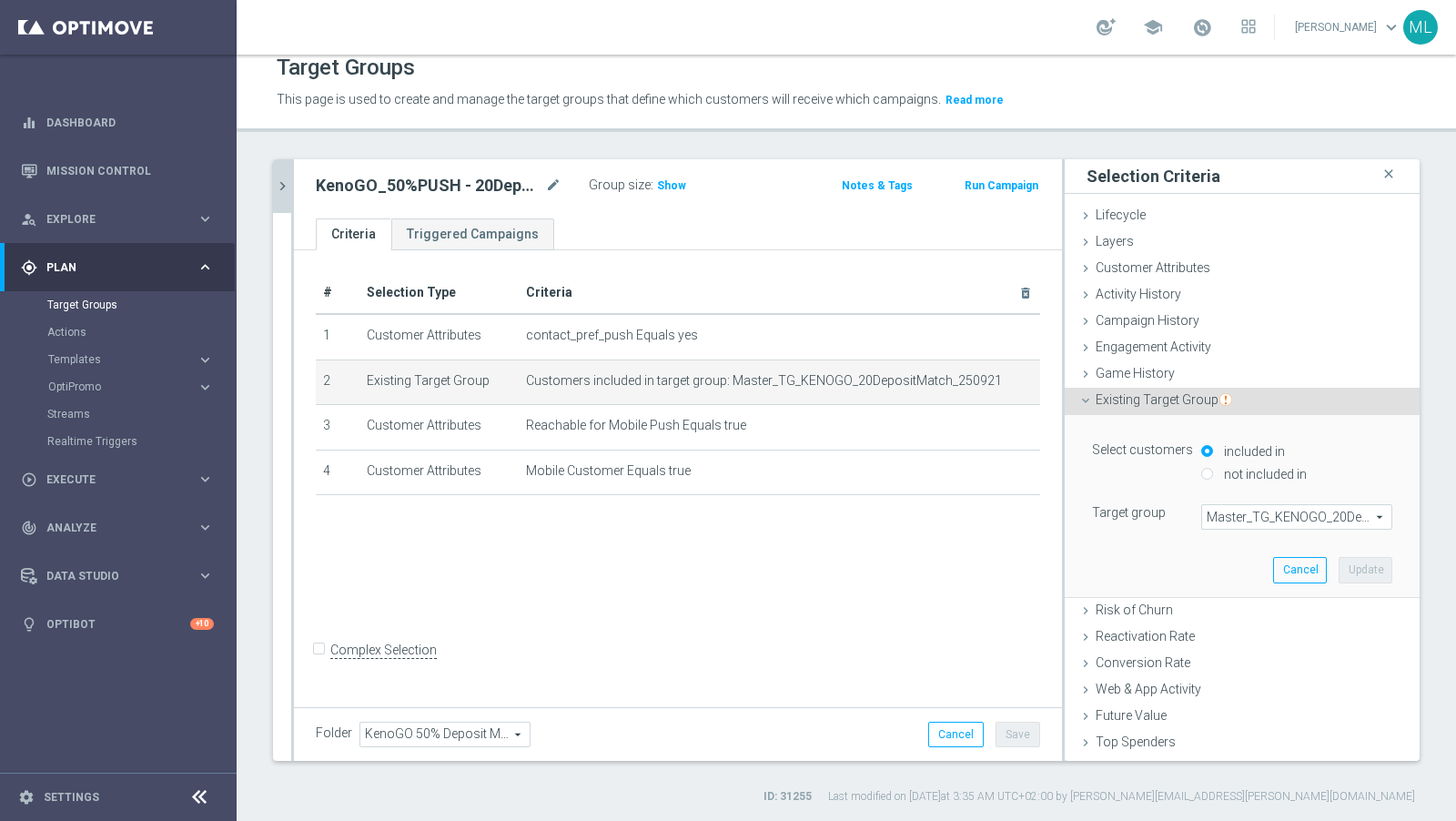
click at [1262, 520] on span "Master_TG_KENOGO_20DepositMatch_250921" at bounding box center [1298, 517] width 189 height 23
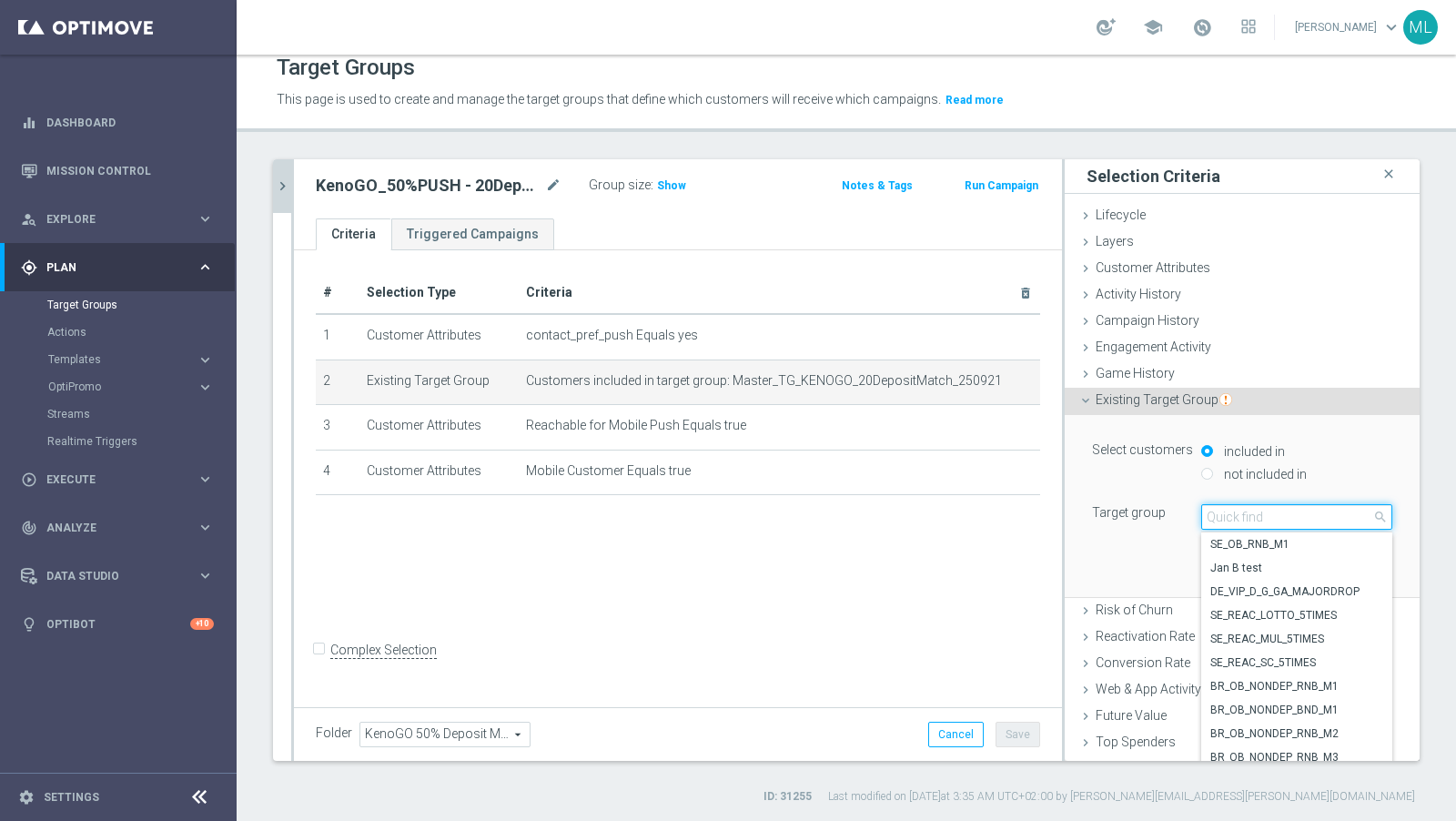
click at [1231, 518] on input "search" at bounding box center [1298, 517] width 191 height 25
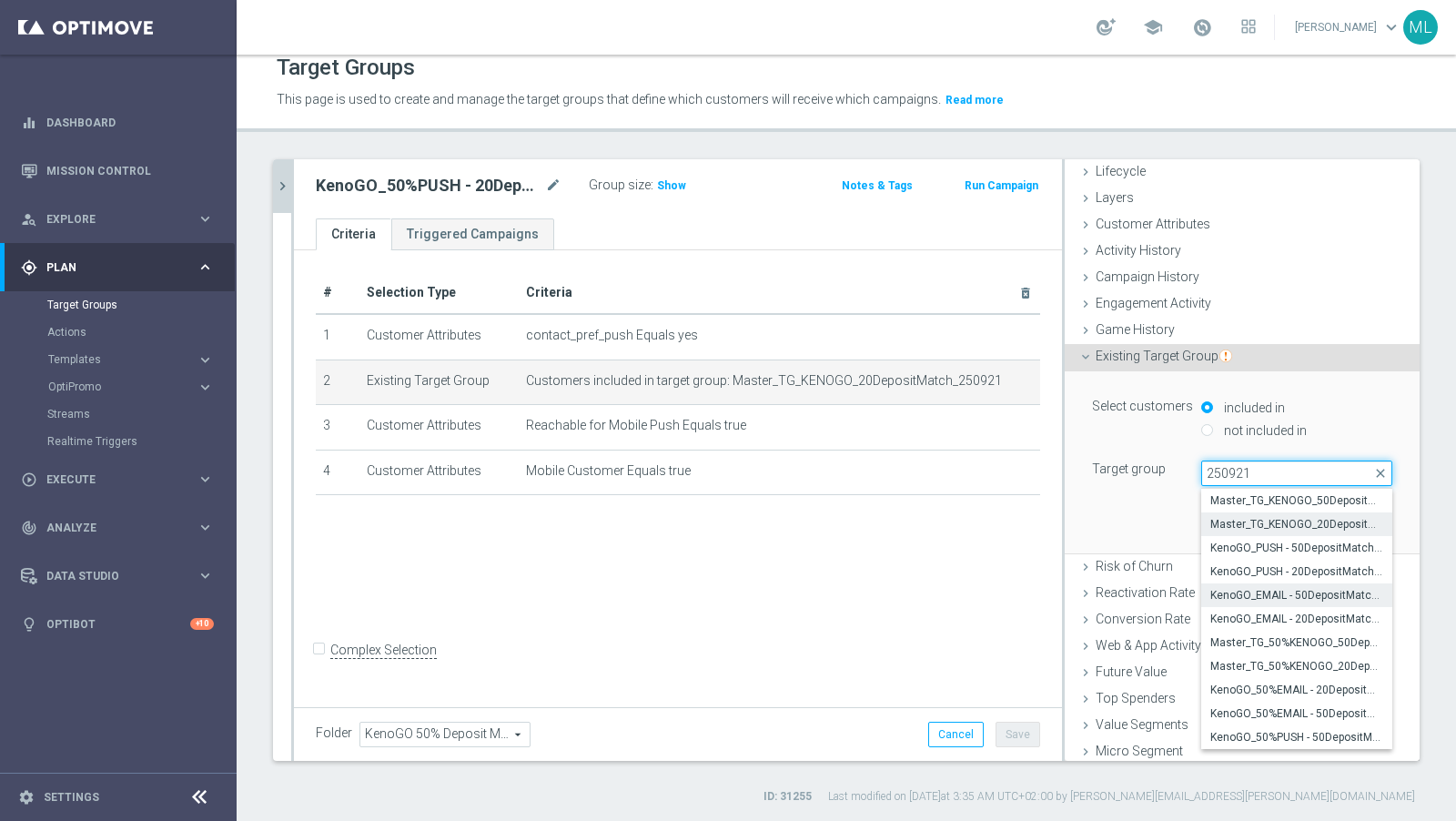
scroll to position [72, 0]
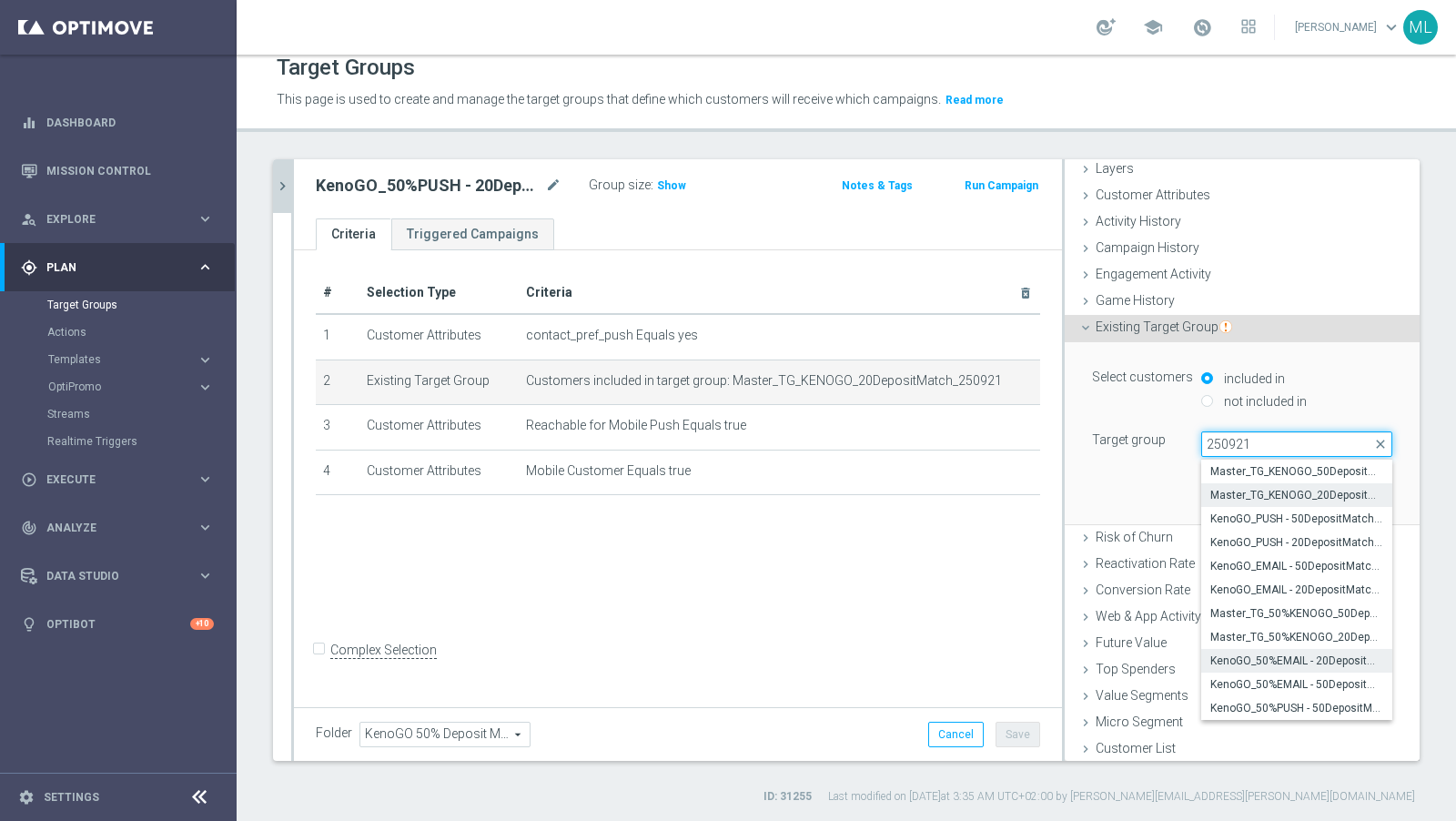
type input "250921"
click at [1280, 661] on span "KenoGO_50%EMAIL - 20DepositMatch_250921" at bounding box center [1297, 660] width 173 height 14
type input "KenoGO_50%EMAIL - 20DepositMatch_250921"
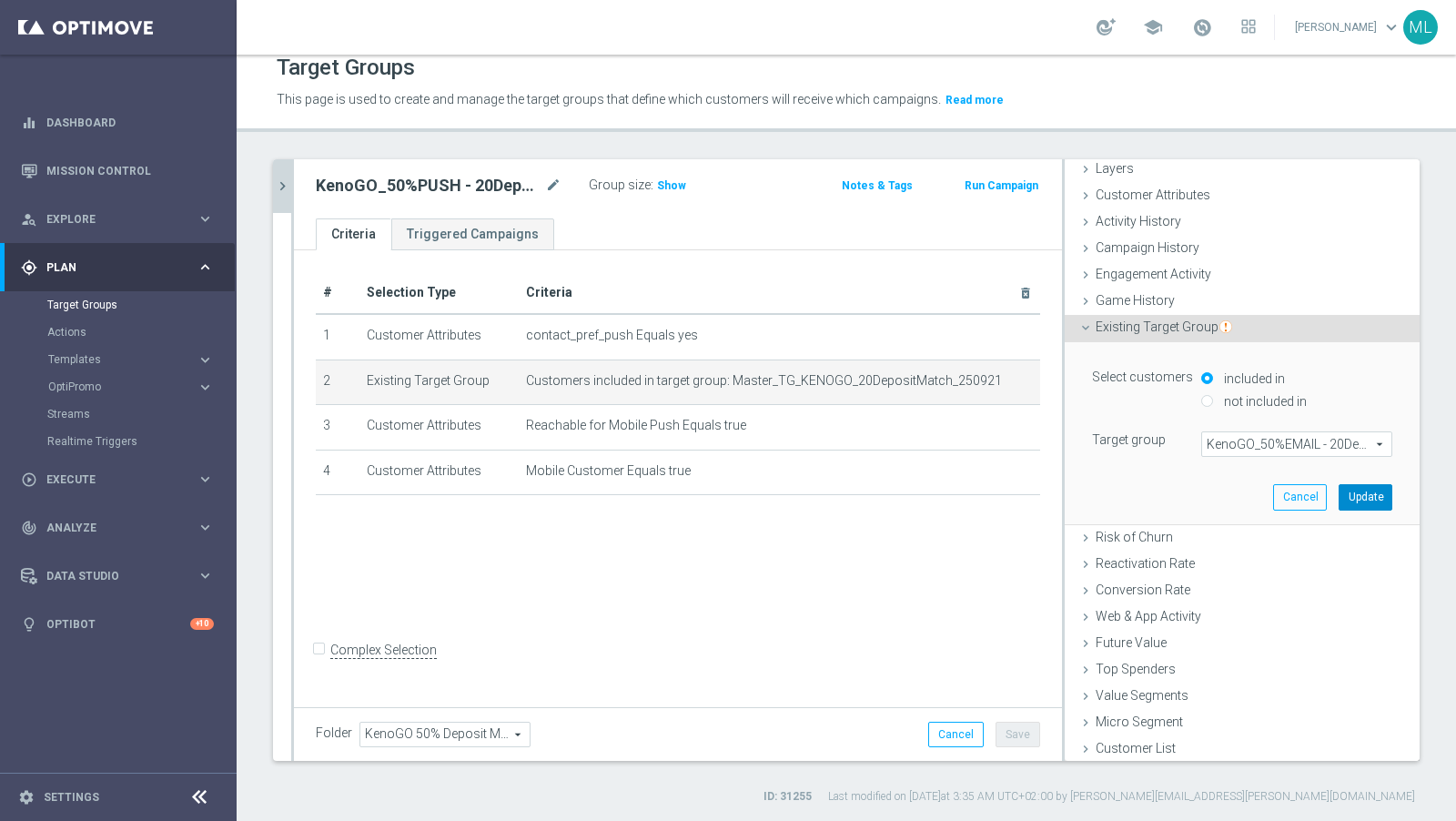
click at [1310, 498] on button "Update" at bounding box center [1366, 496] width 54 height 25
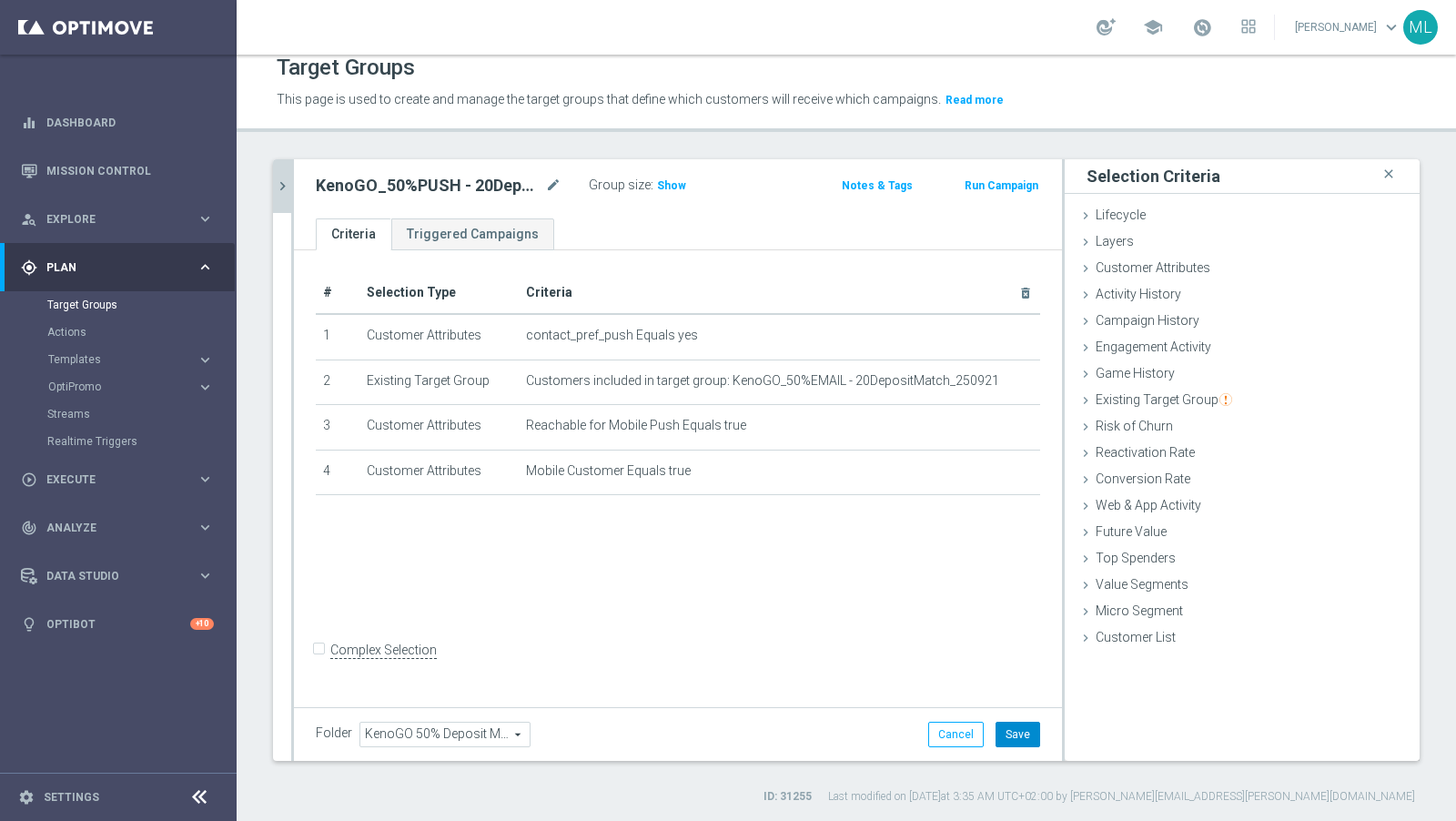
click at [1016, 738] on button "Save" at bounding box center [1018, 734] width 44 height 25
click at [289, 192] on icon "chevron_right" at bounding box center [283, 186] width 17 height 17
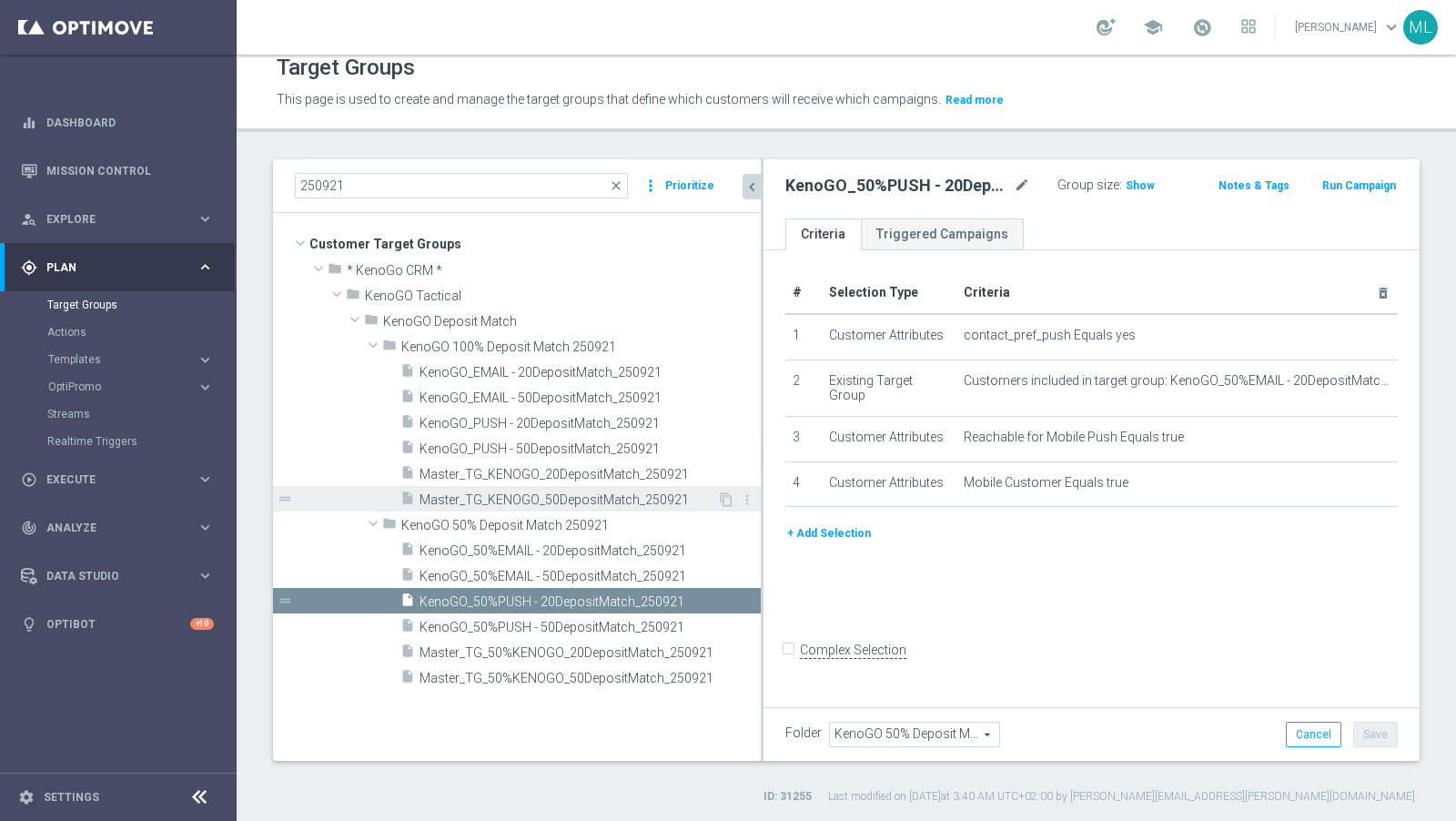
drag, startPoint x: 628, startPoint y: 506, endPoint x: 760, endPoint y: 508, distance: 132.0
click at [761, 508] on div at bounding box center [762, 460] width 3 height 602
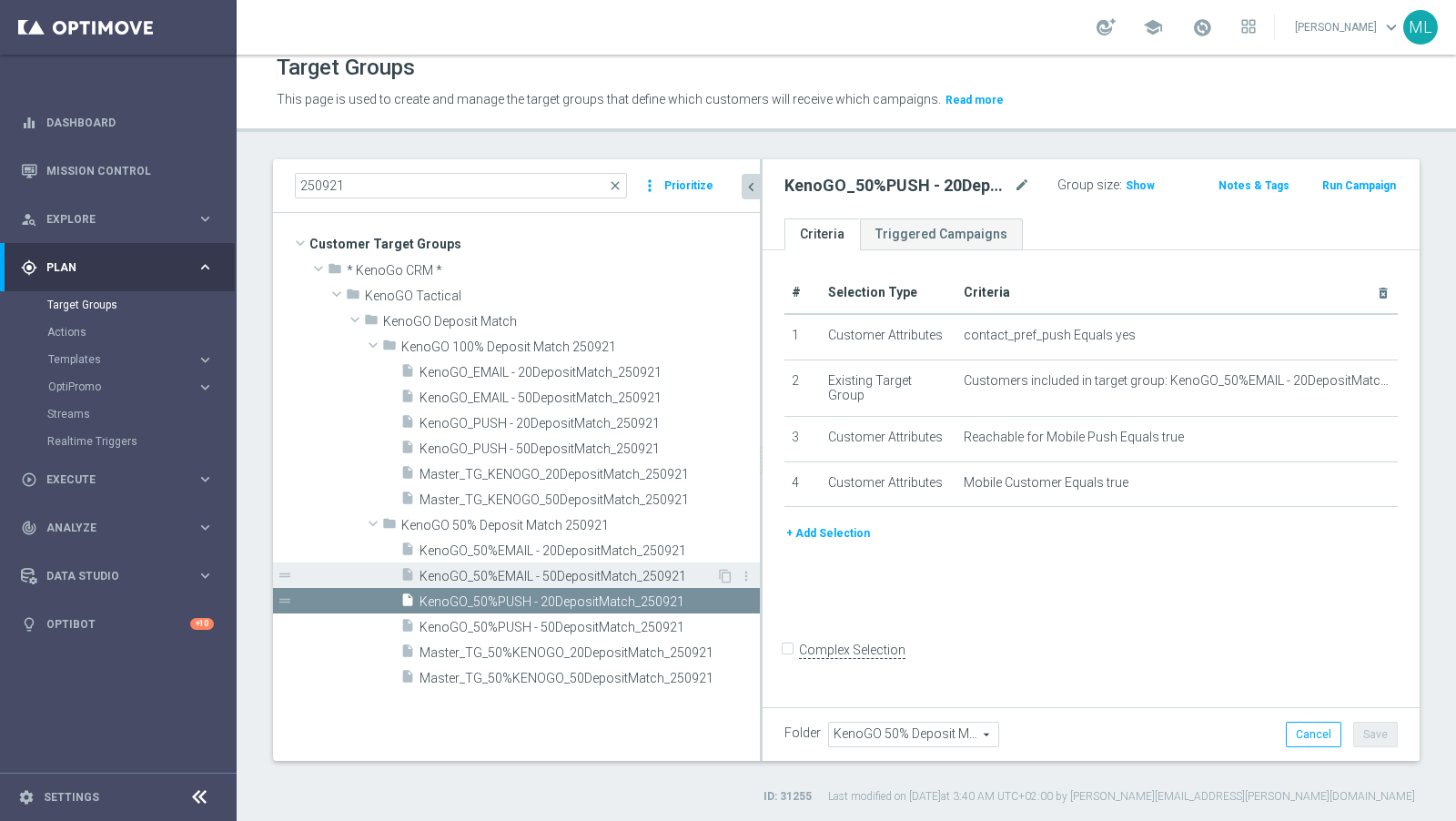
click at [575, 576] on span "KenoGO_50%EMAIL - 50DepositMatch_250921" at bounding box center [567, 577] width 297 height 15
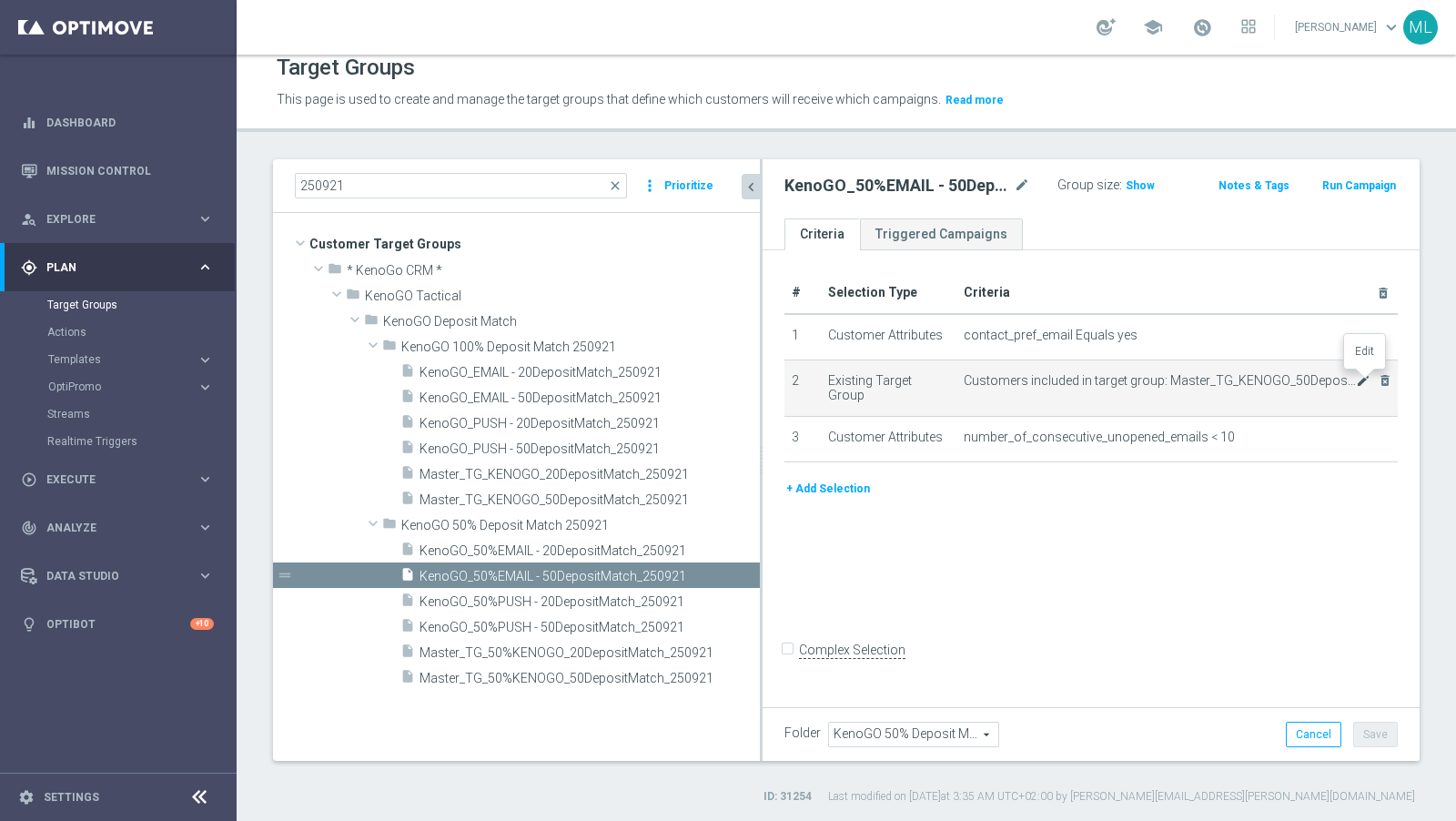
click at [1310, 380] on icon "mode_edit" at bounding box center [1363, 380] width 14 height 14
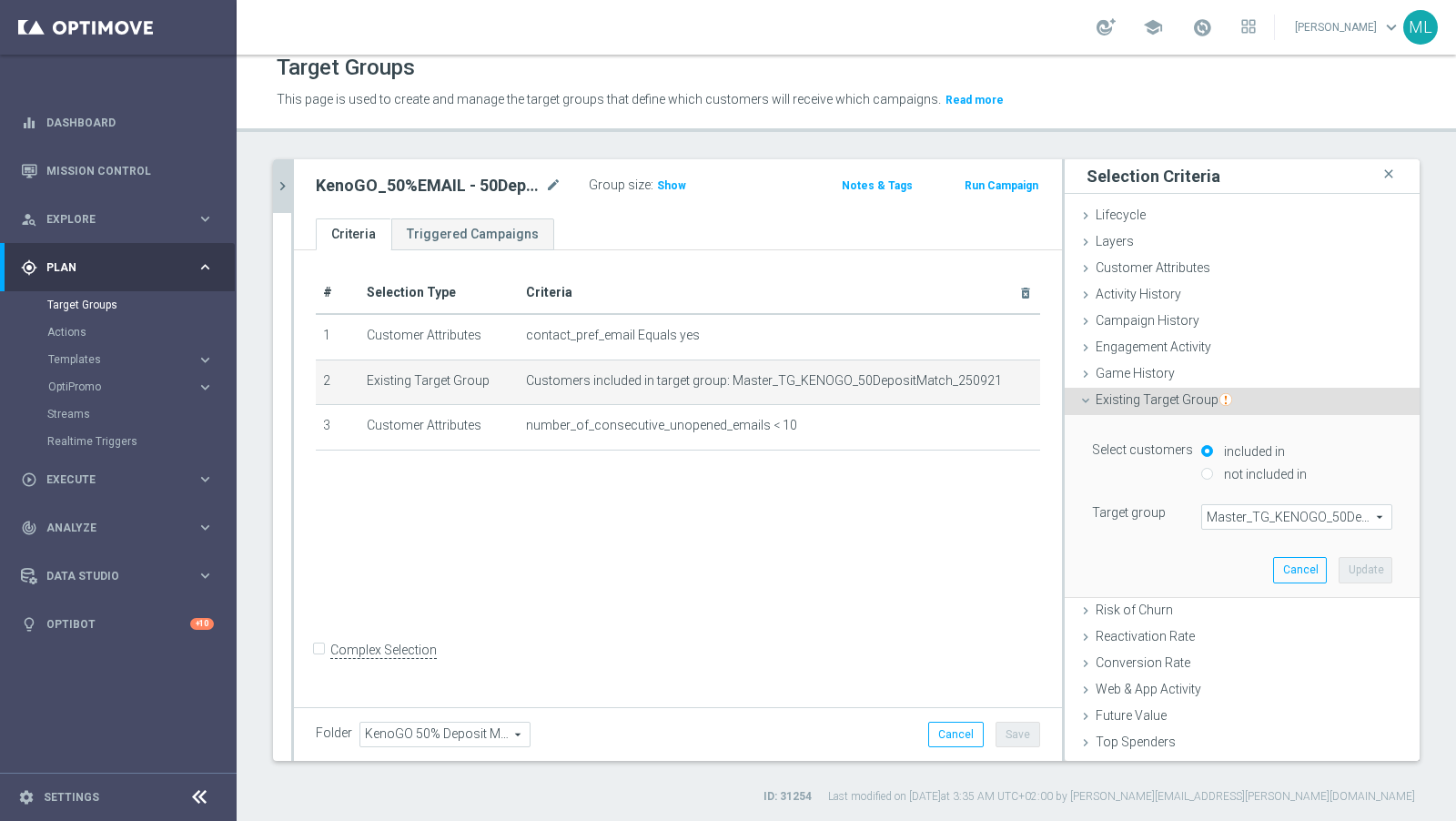
click at [1236, 523] on span "Master_TG_KENOGO_50DepositMatch_250921" at bounding box center [1298, 517] width 189 height 23
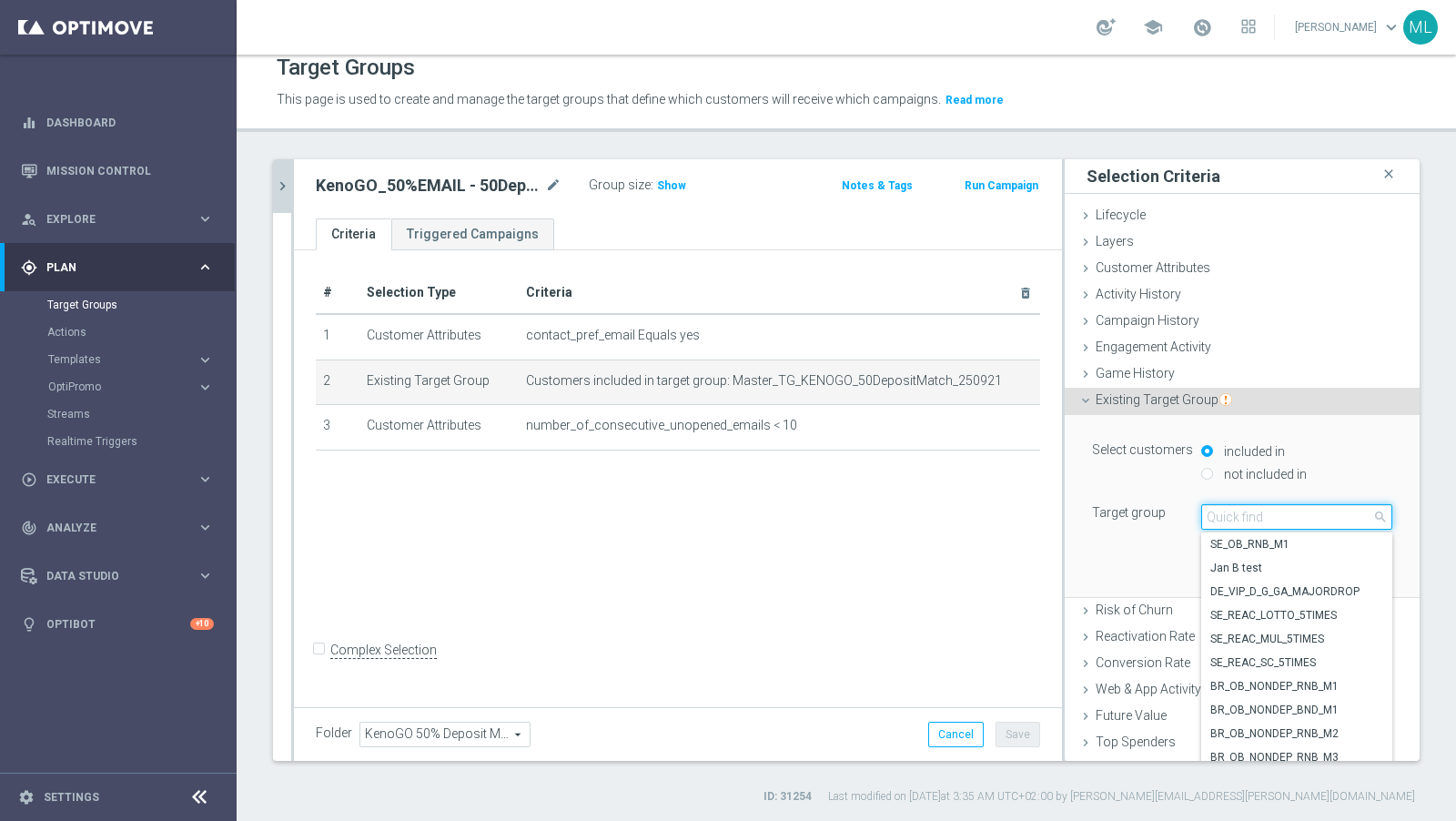
click at [1231, 518] on input "search" at bounding box center [1298, 517] width 191 height 25
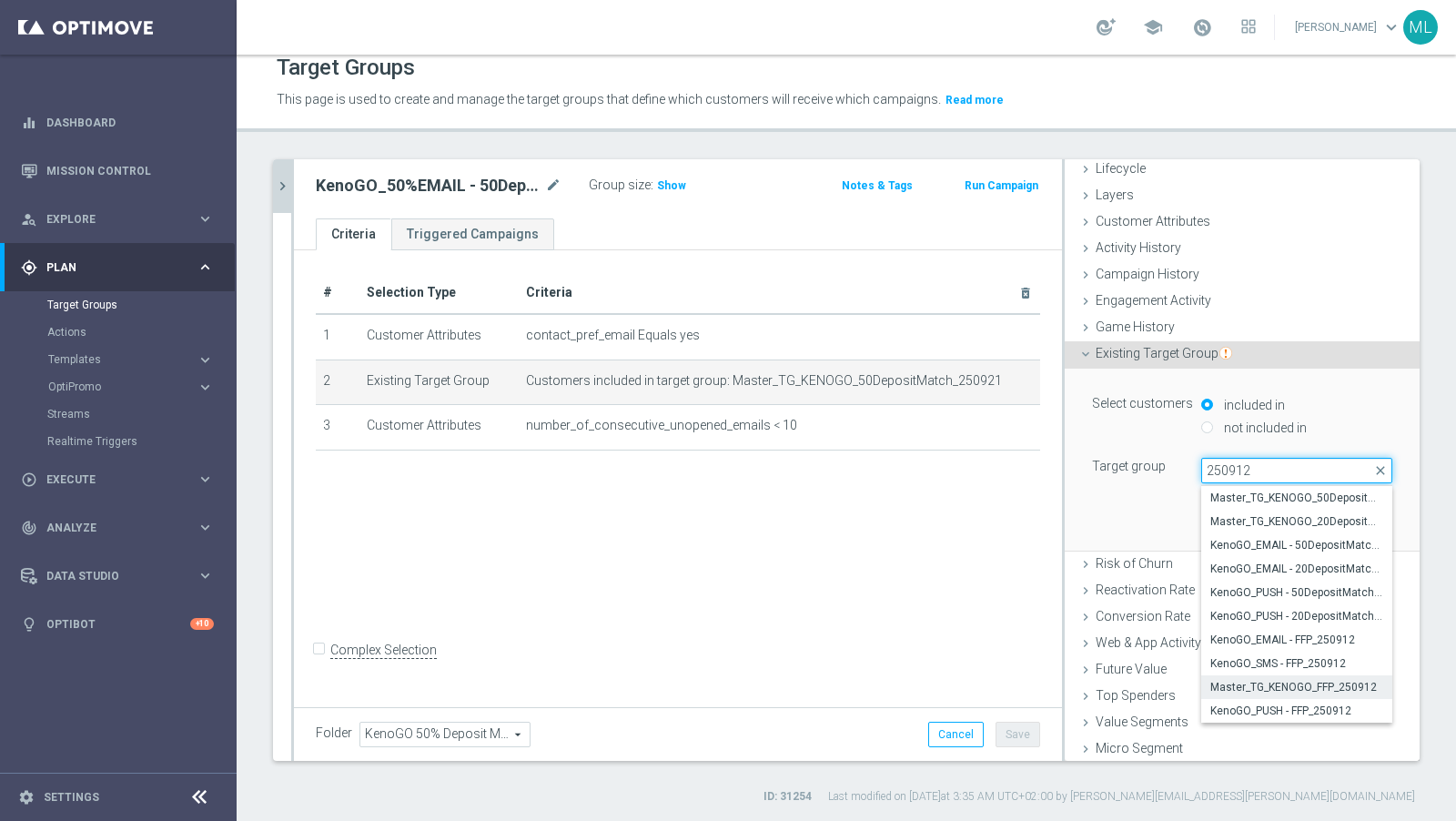
scroll to position [47, 0]
type input "250921"
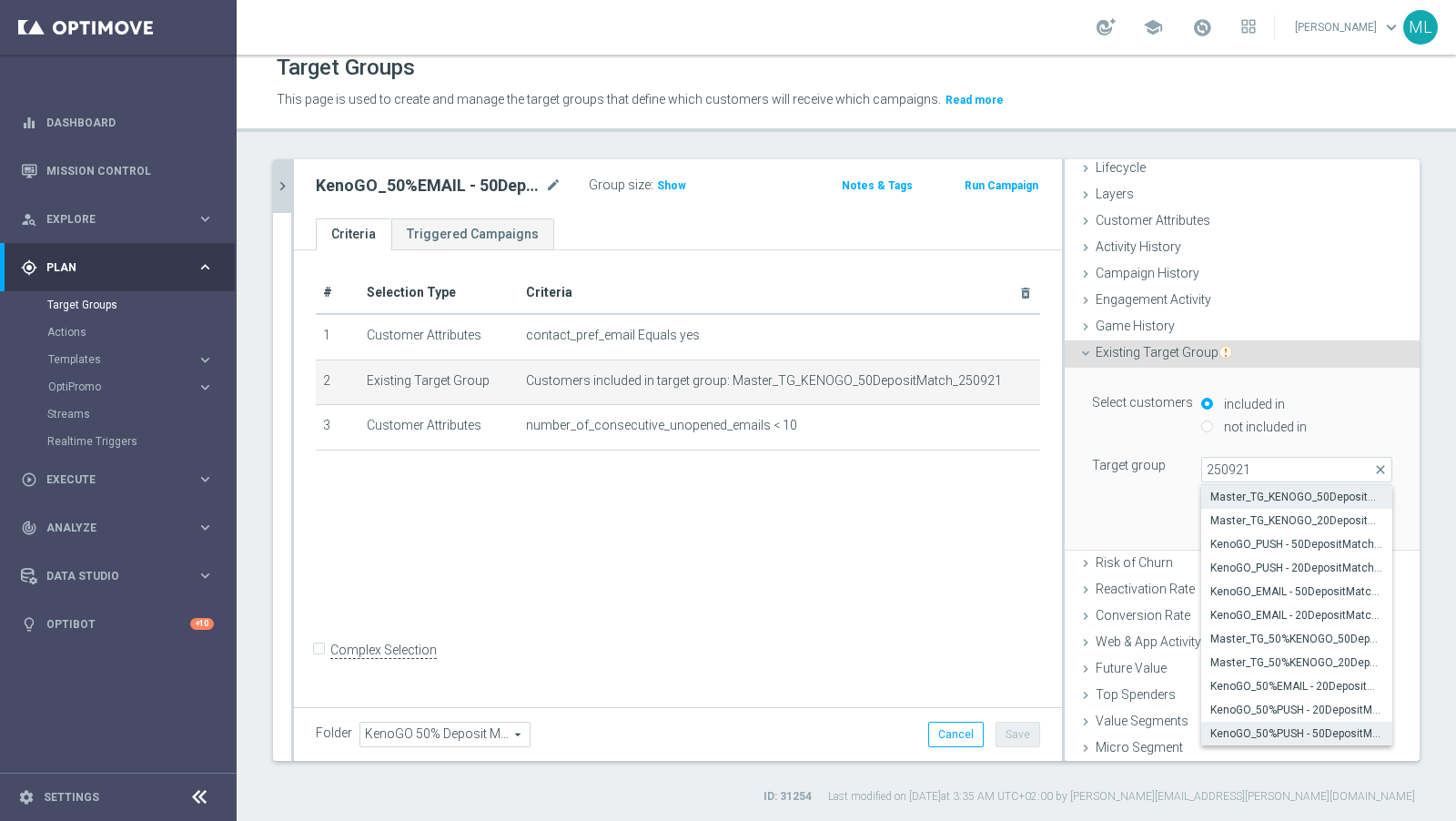
click at [1310, 731] on span "KenoGO_50%PUSH - 50DepositMatch_250921" at bounding box center [1297, 733] width 173 height 14
type input "KenoGO_50%PUSH - 50DepositMatch_250921"
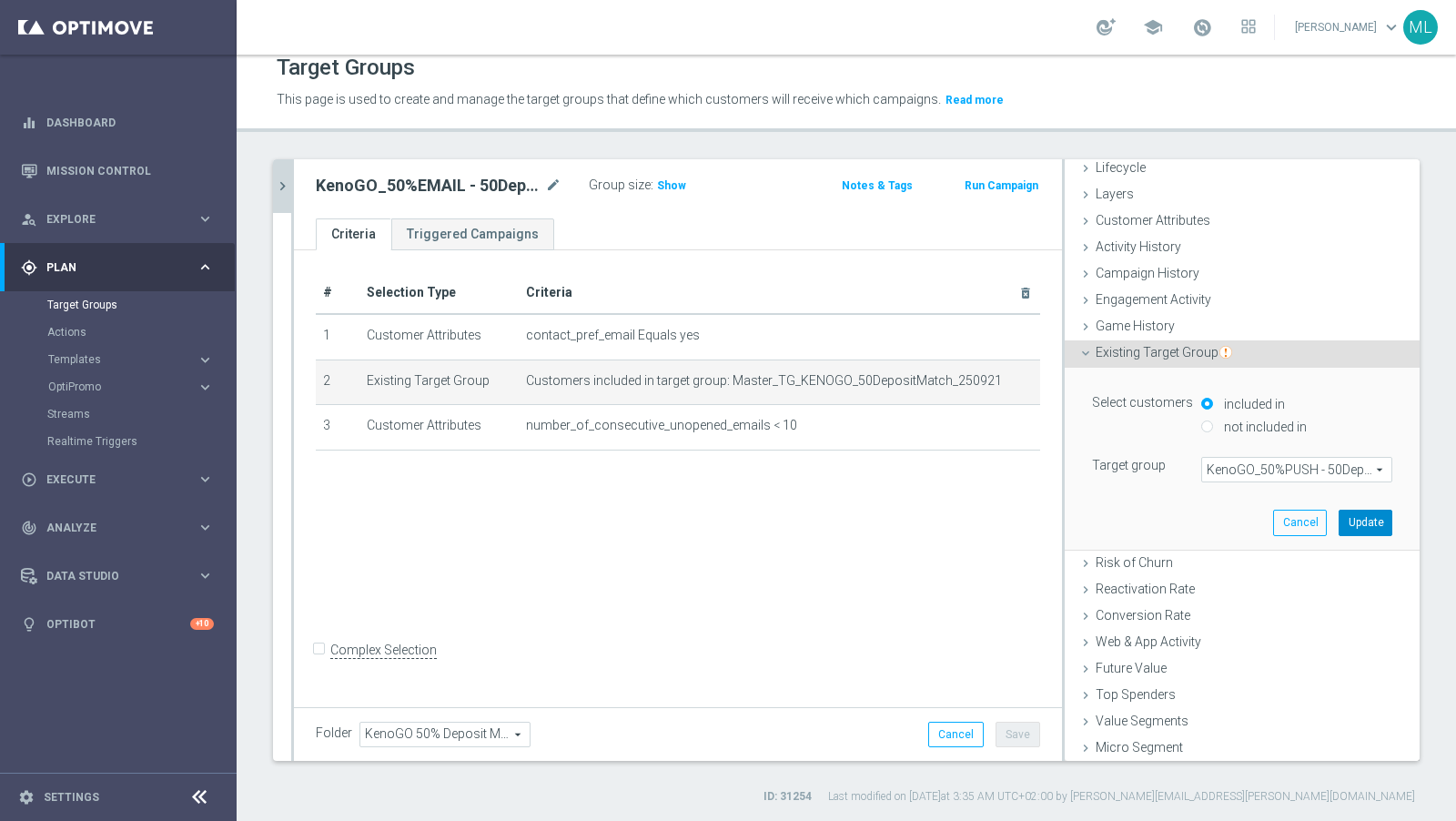
click at [1310, 526] on button "Update" at bounding box center [1366, 523] width 54 height 25
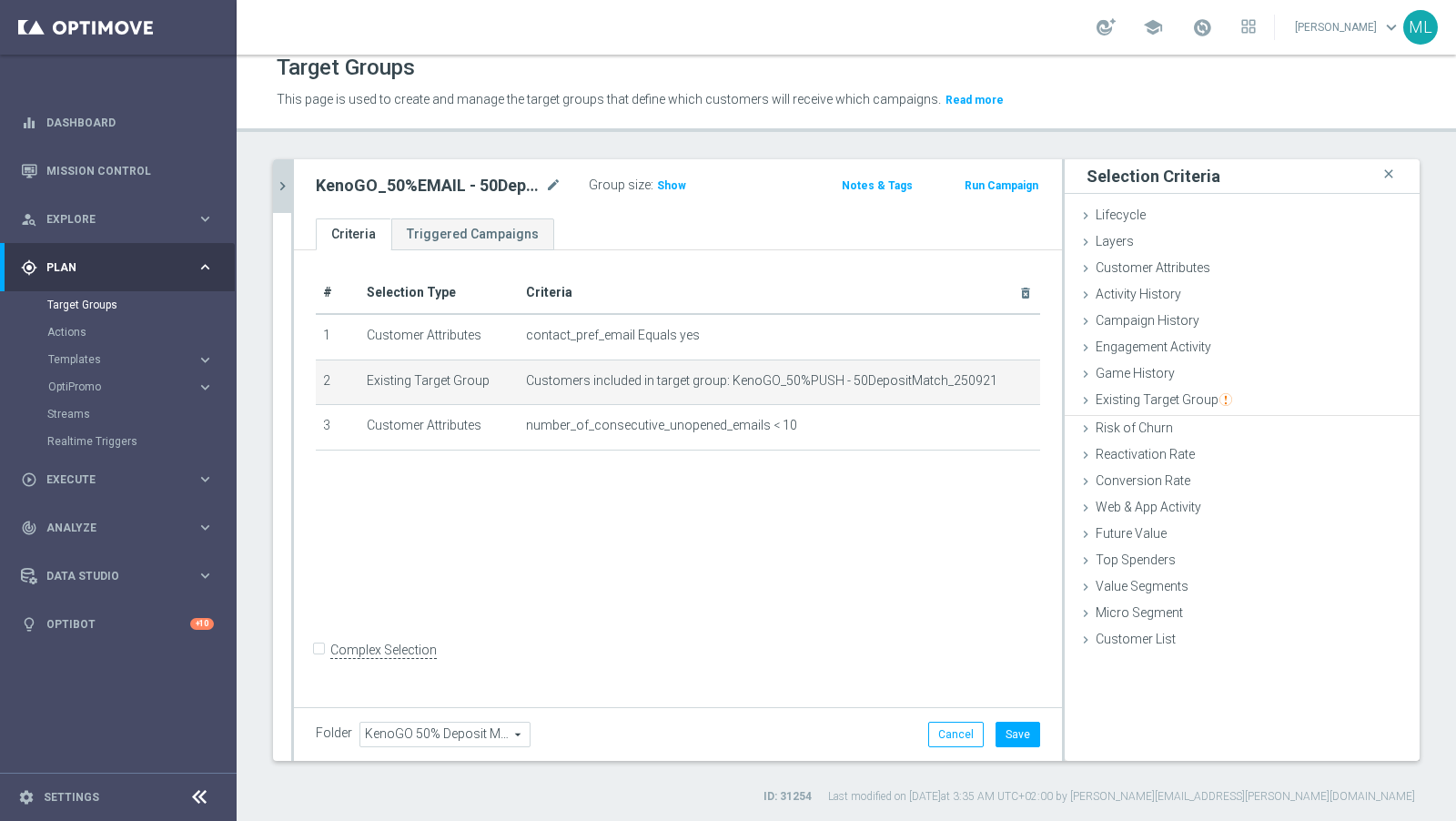
scroll to position [0, 0]
click at [1018, 727] on button "Save" at bounding box center [1018, 734] width 44 height 25
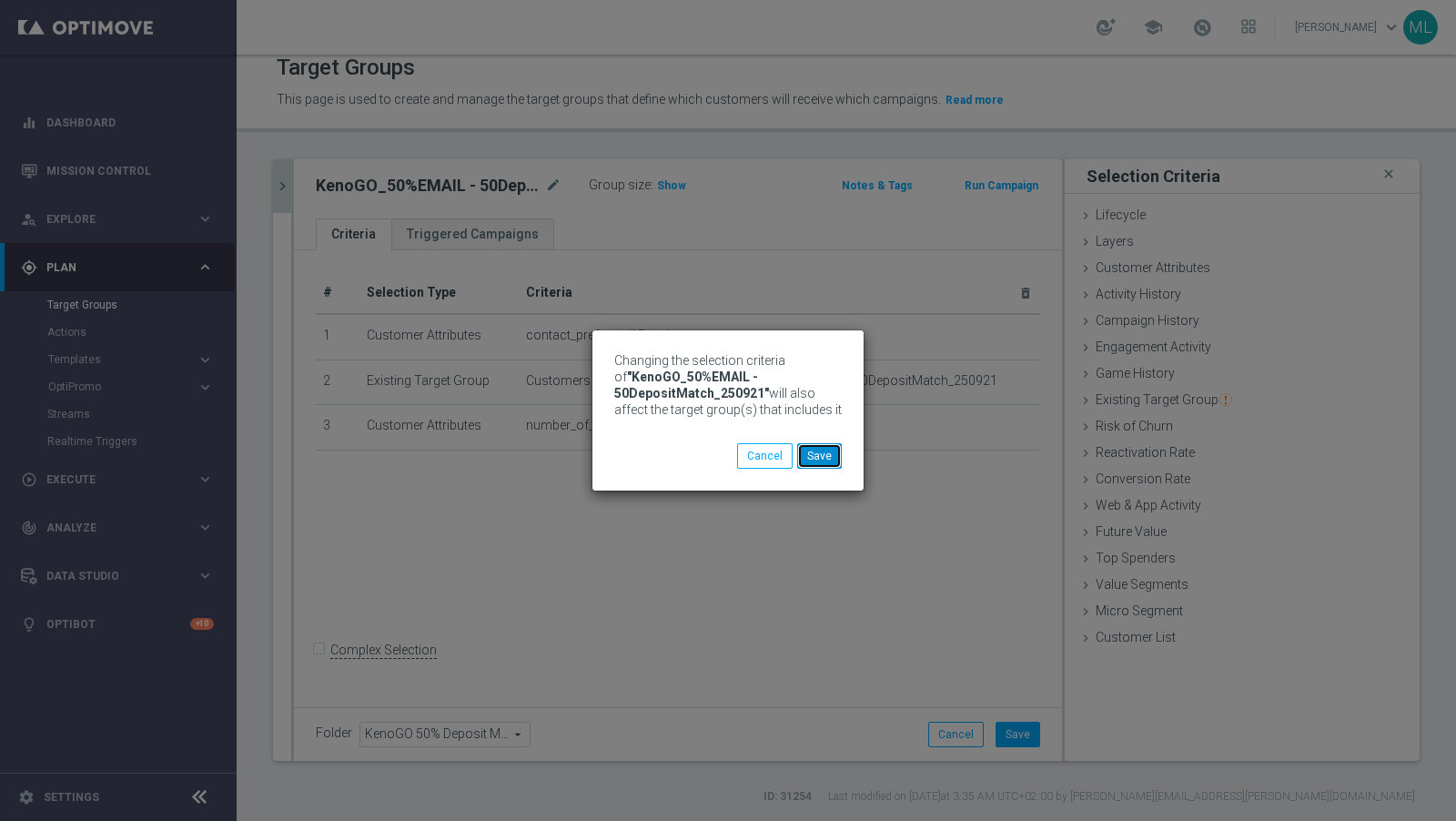
click at [829, 462] on button "Save" at bounding box center [819, 456] width 44 height 25
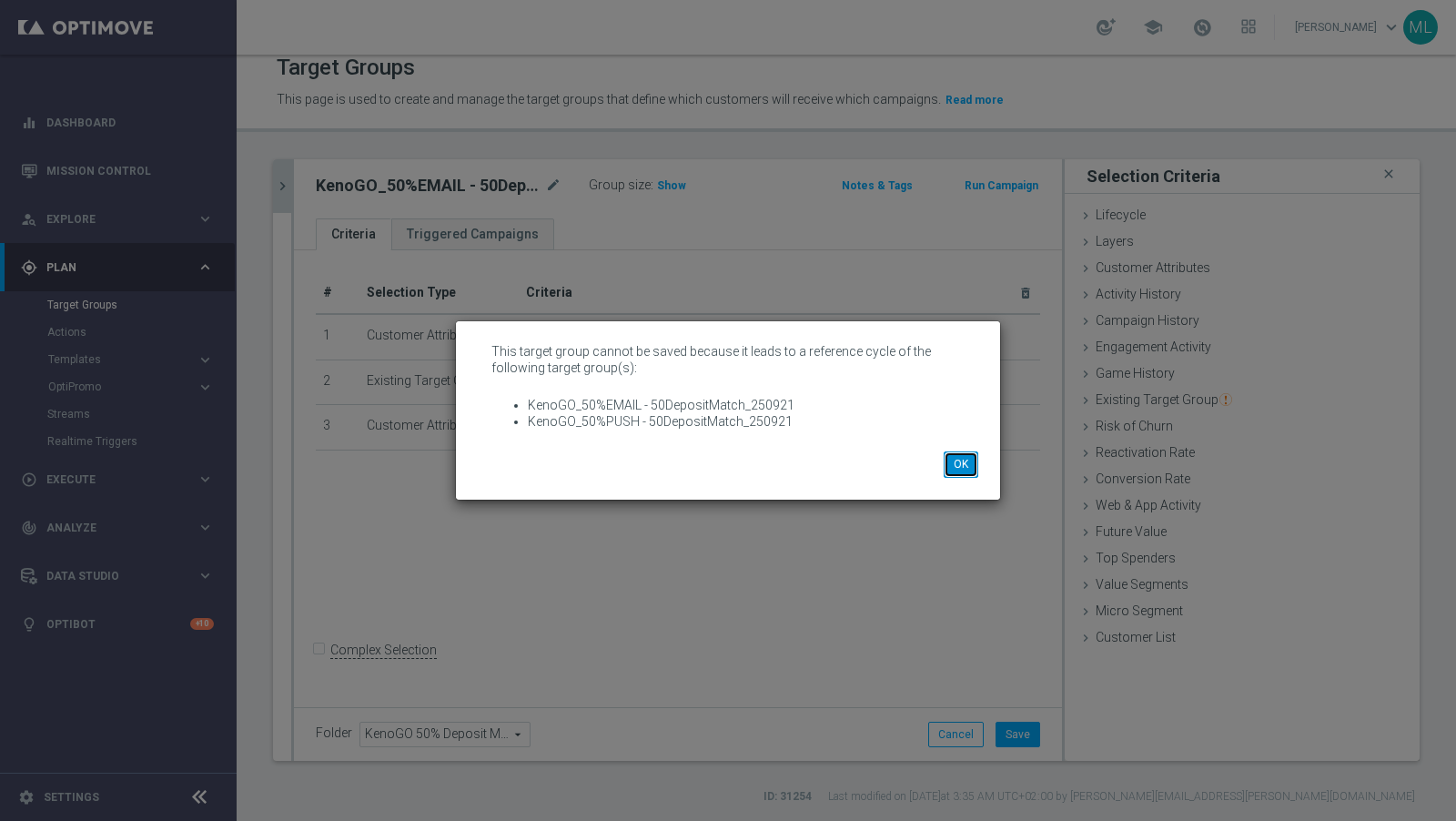
click at [953, 467] on button "OK" at bounding box center [961, 464] width 35 height 25
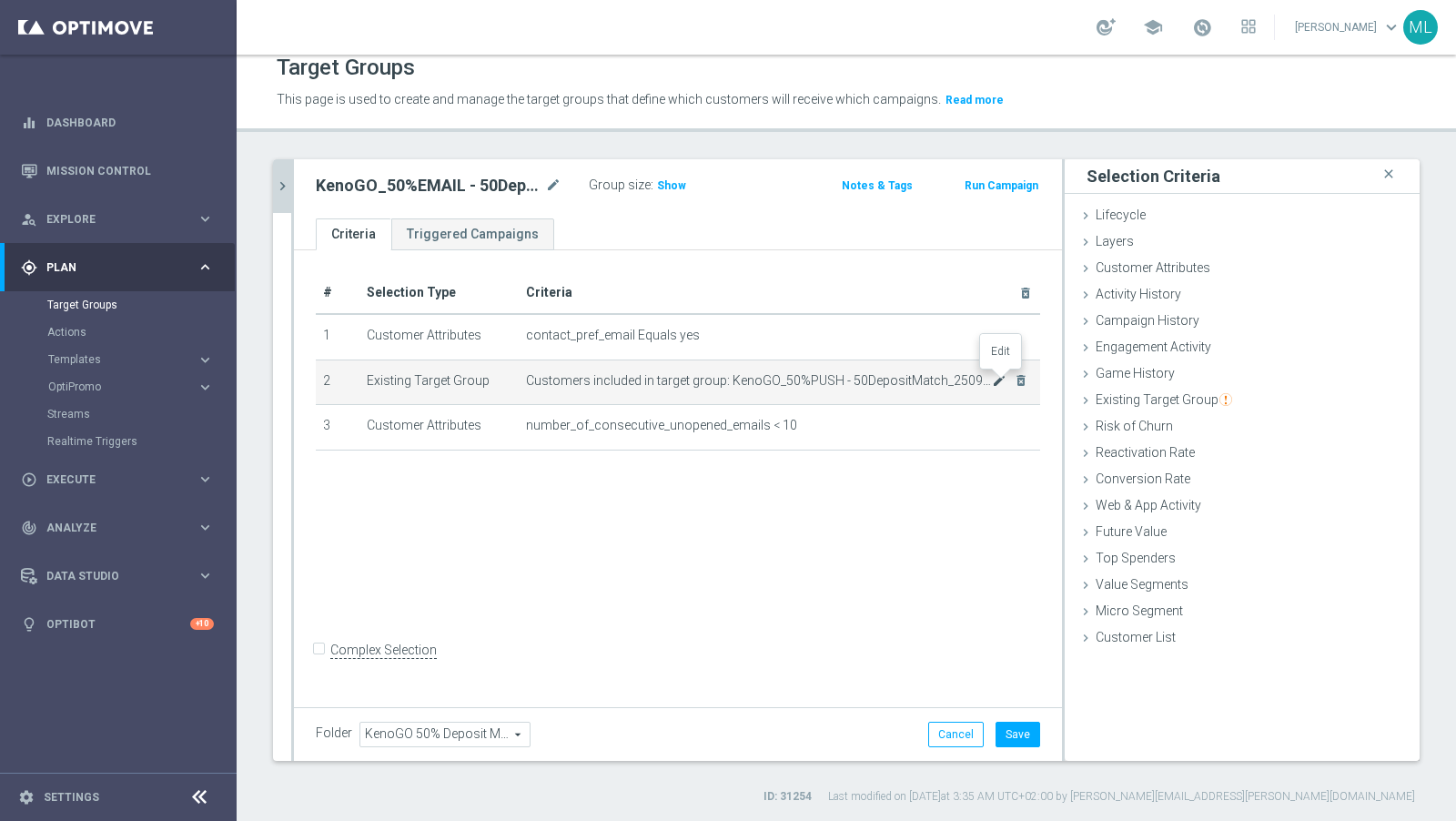
click at [996, 380] on icon "mode_edit" at bounding box center [999, 380] width 14 height 14
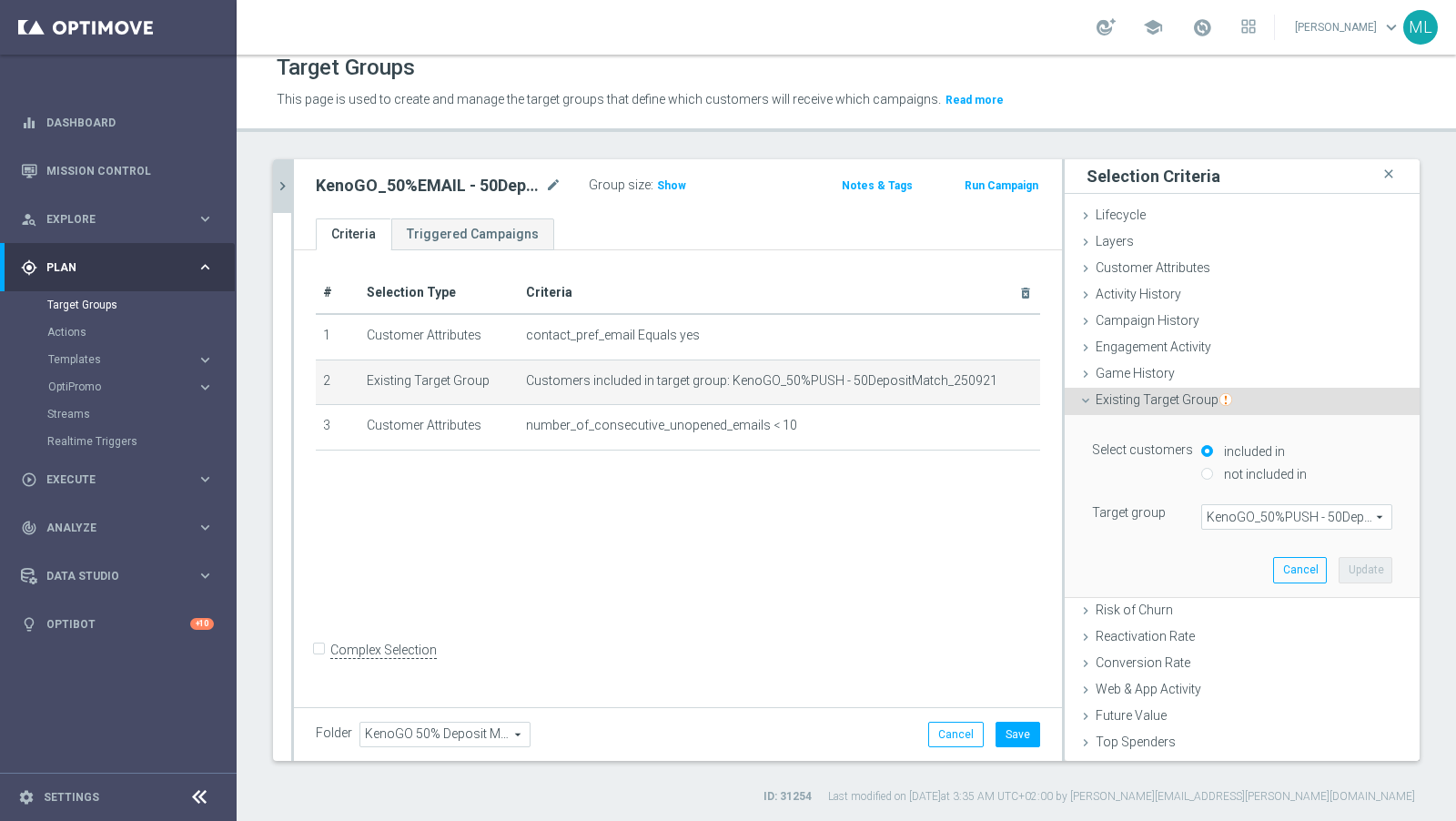
click at [1261, 524] on span "KenoGO_50%PUSH - 50DepositMatch_250921" at bounding box center [1298, 517] width 189 height 23
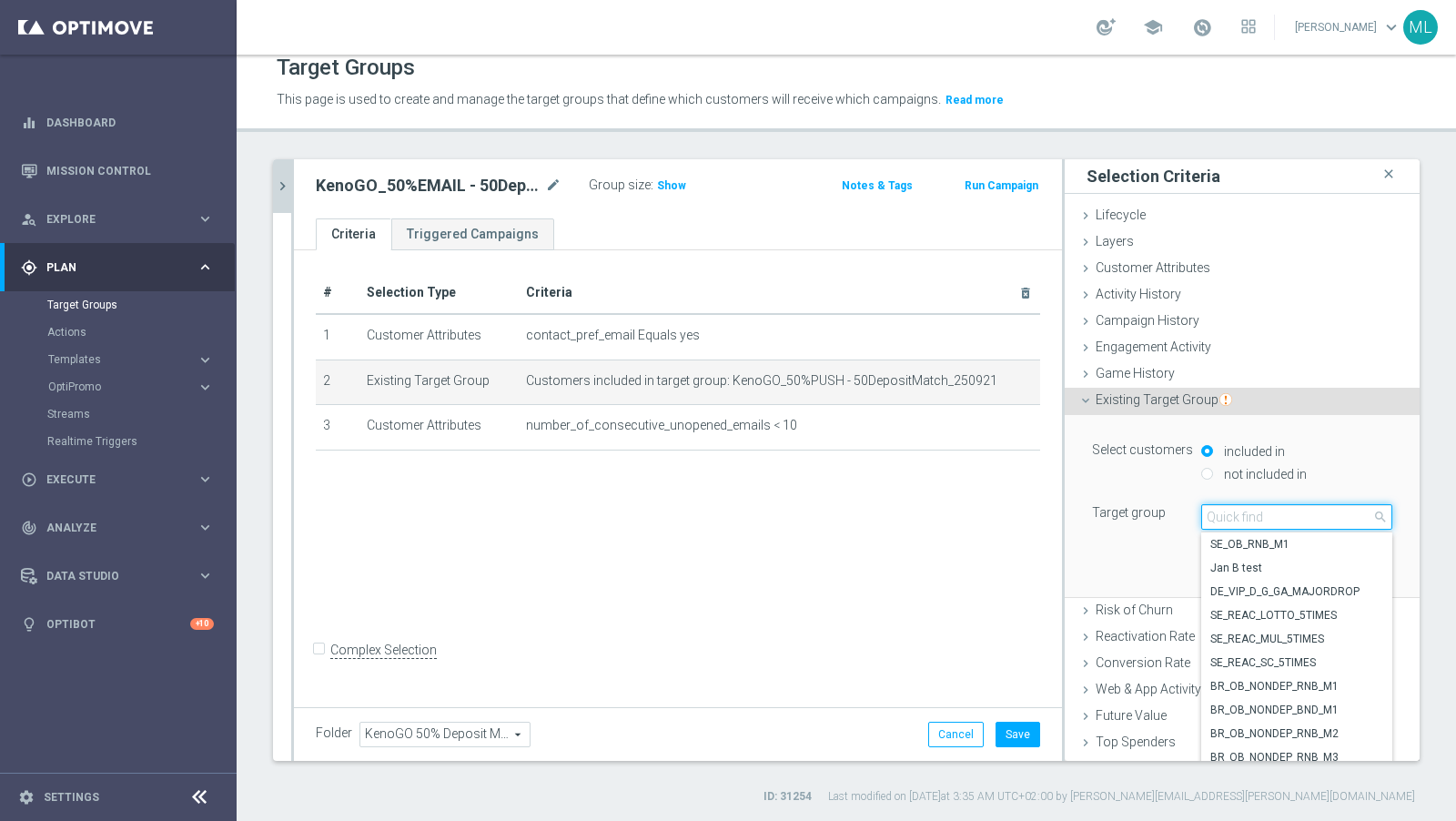
click at [1242, 517] on input "search" at bounding box center [1298, 517] width 191 height 25
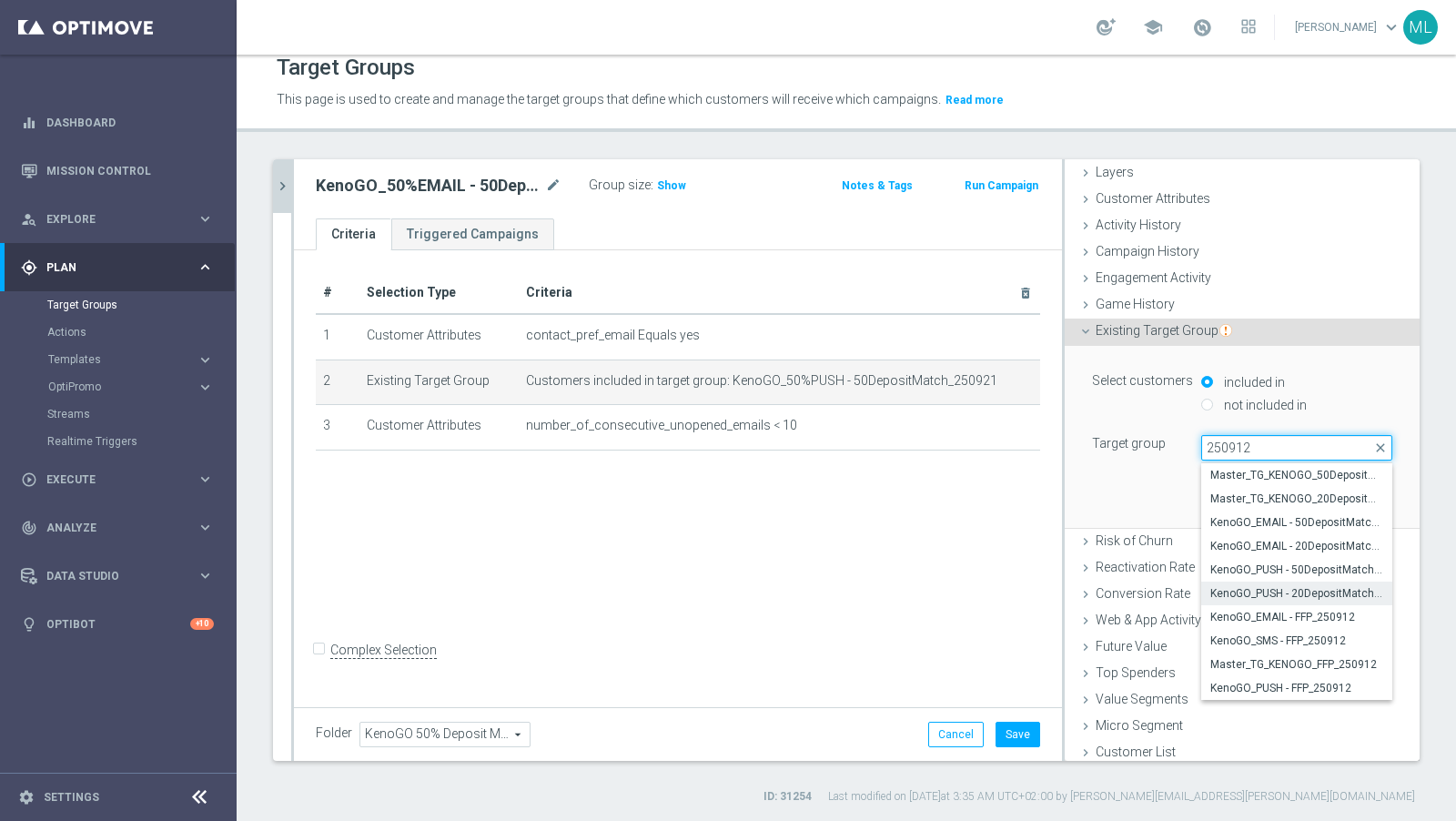
scroll to position [72, 0]
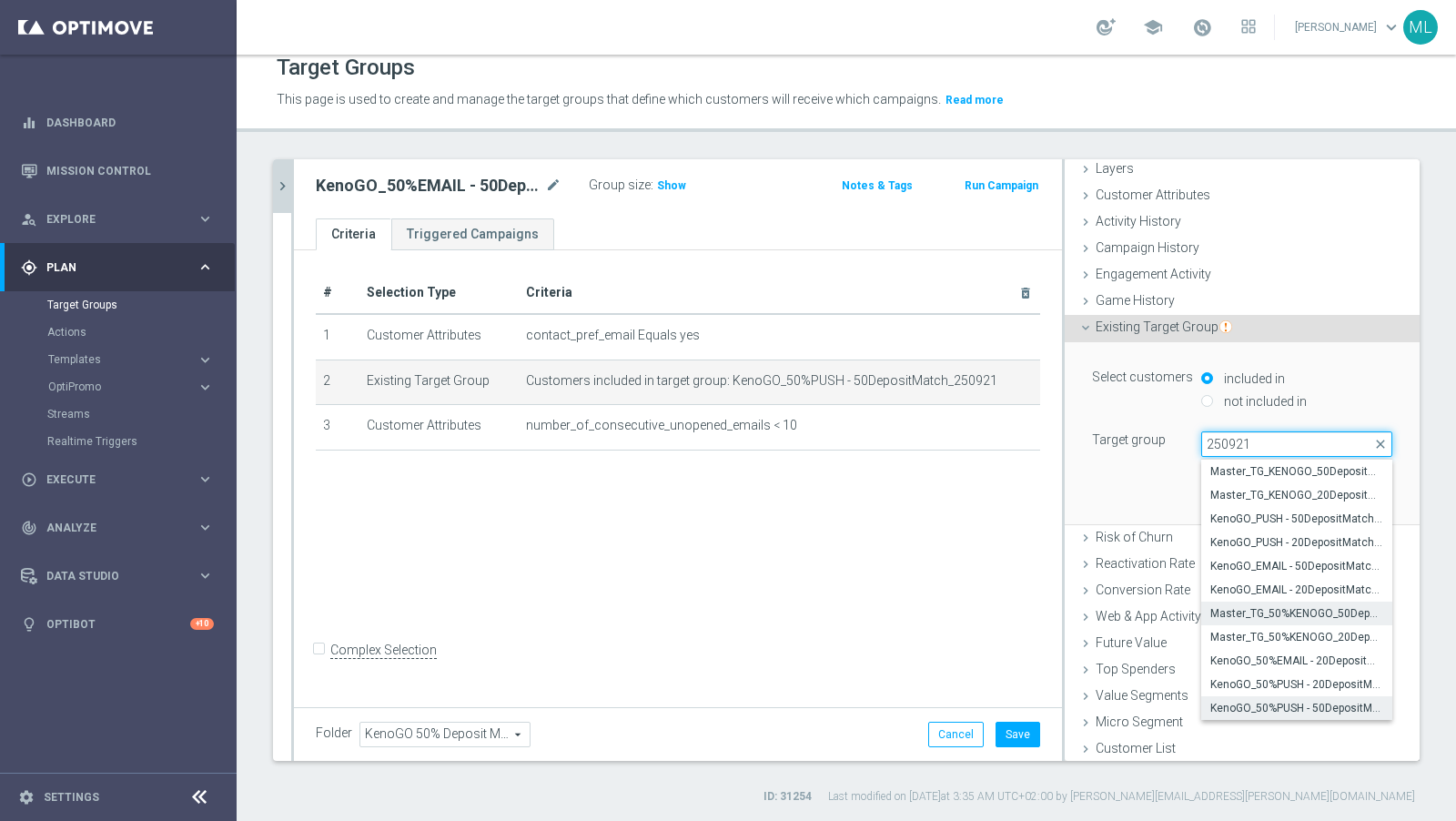
type input "250921"
click at [1310, 611] on span "Master_TG_50%KENOGO_50DepositMatch_250921" at bounding box center [1297, 612] width 173 height 14
type input "Master_TG_50%KENOGO_50DepositMatch_250921"
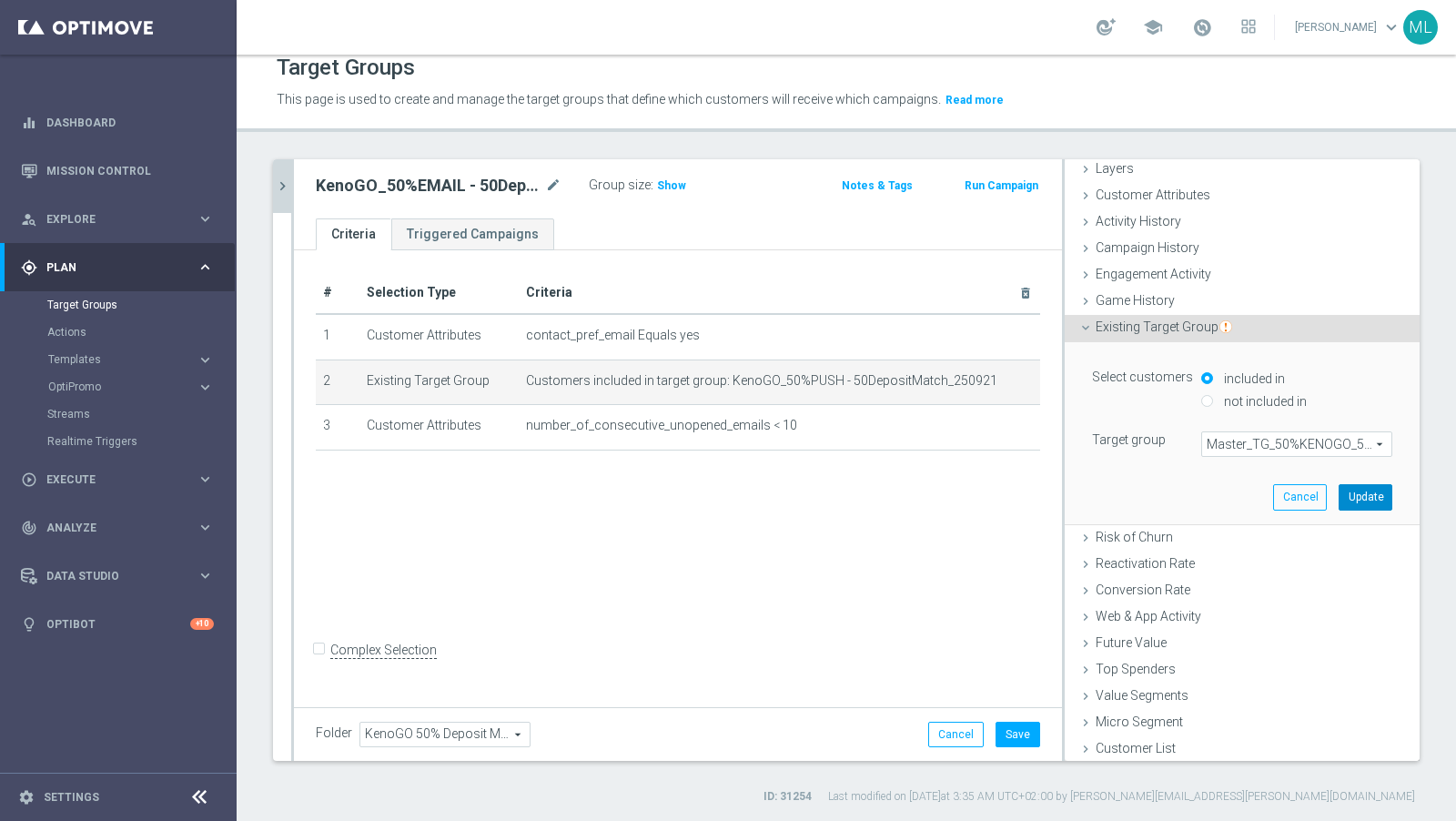
click at [1310, 495] on button "Update" at bounding box center [1366, 496] width 54 height 25
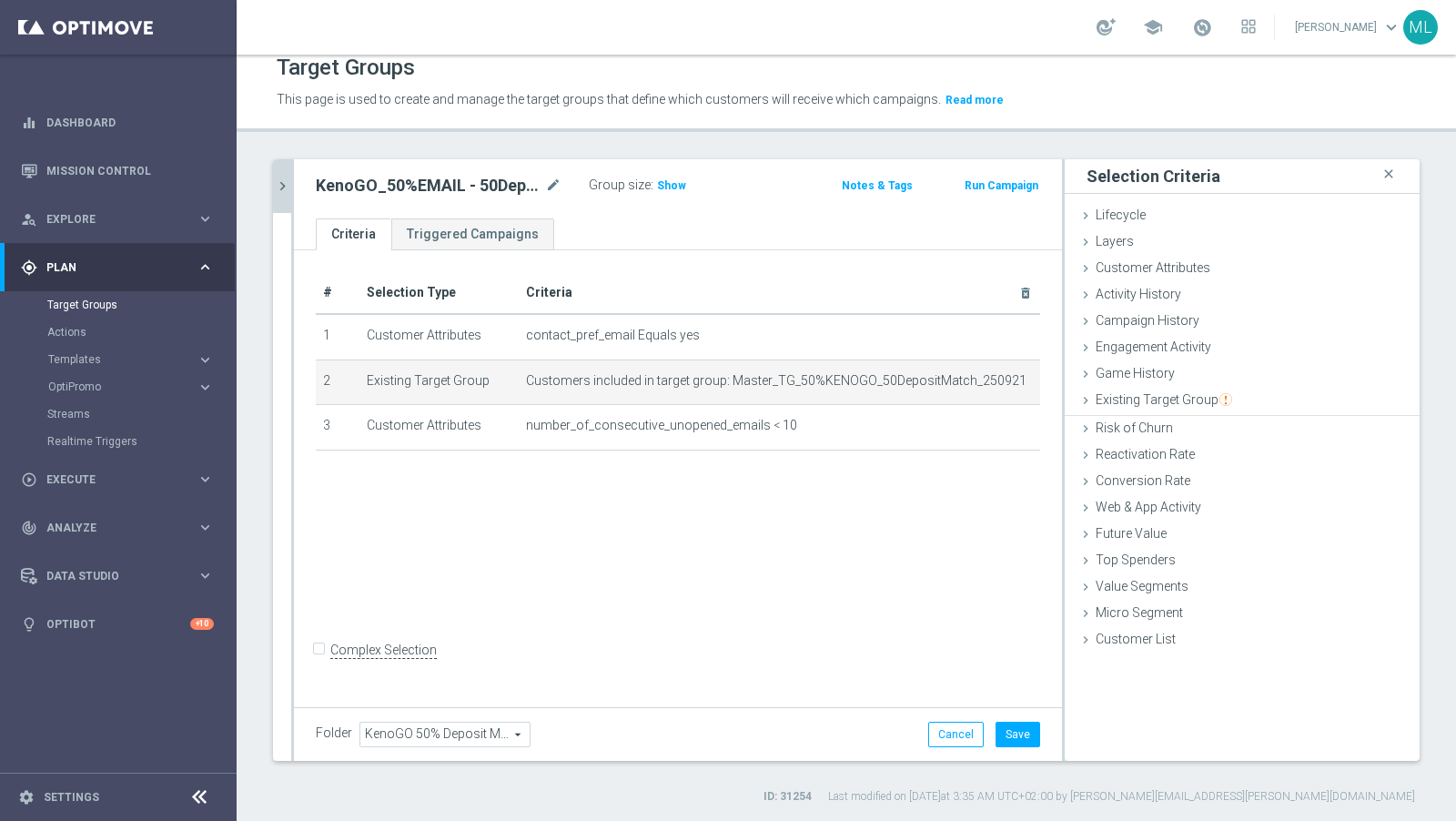
scroll to position [0, 0]
click at [1022, 722] on button "Save" at bounding box center [1018, 734] width 44 height 25
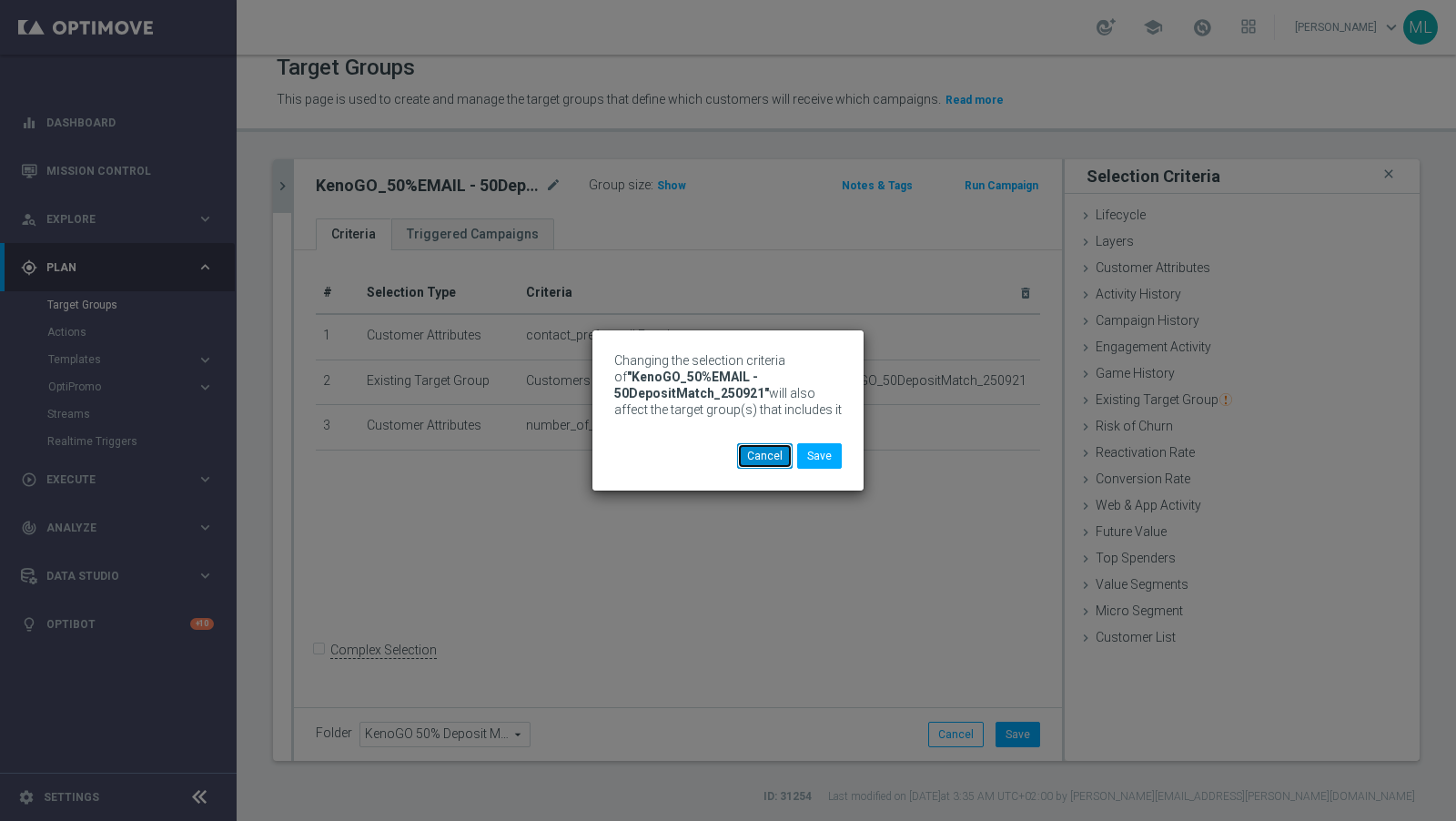
click at [767, 454] on button "Cancel" at bounding box center [764, 456] width 55 height 25
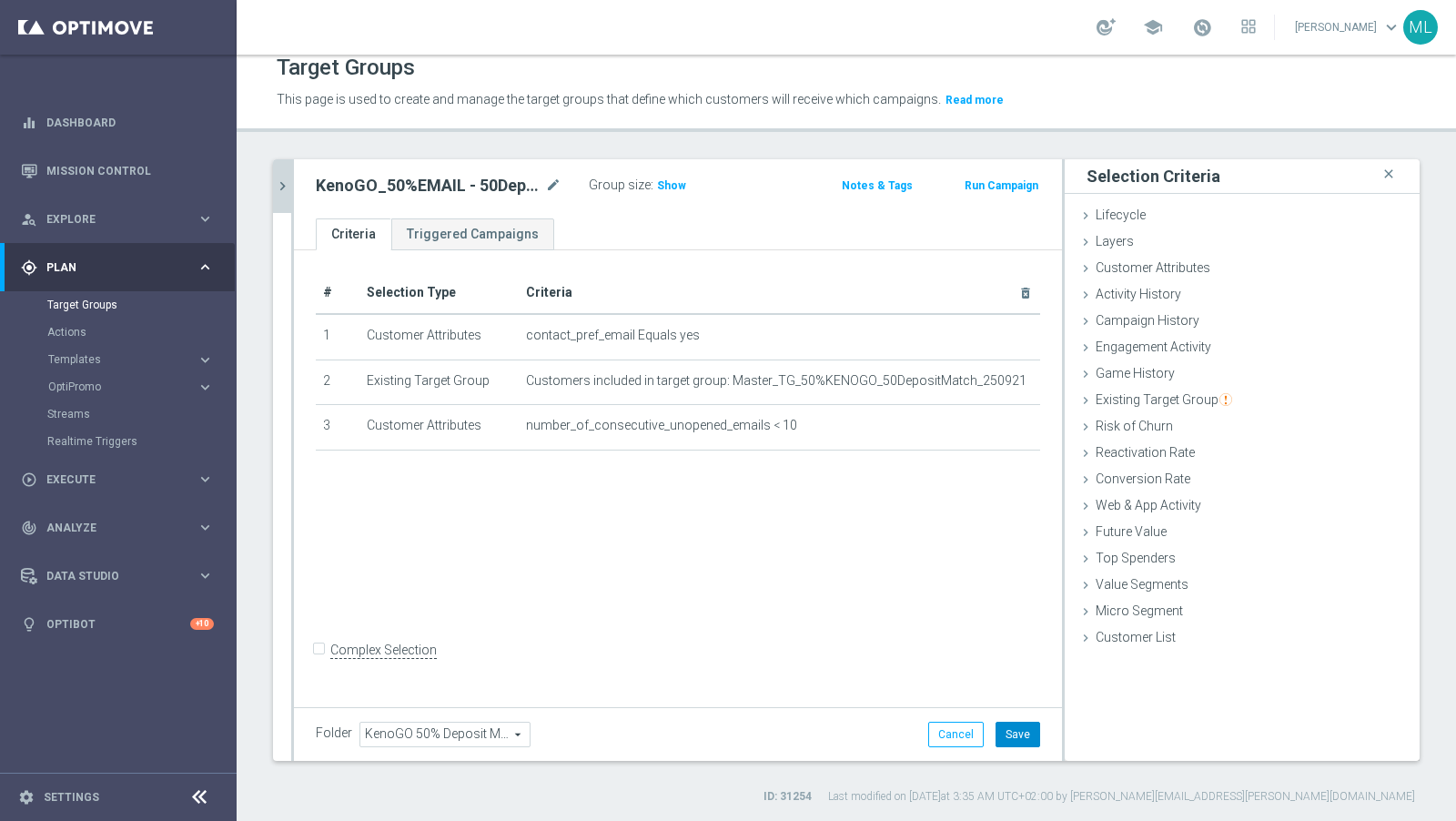
click at [1030, 730] on button "Save" at bounding box center [1018, 734] width 44 height 25
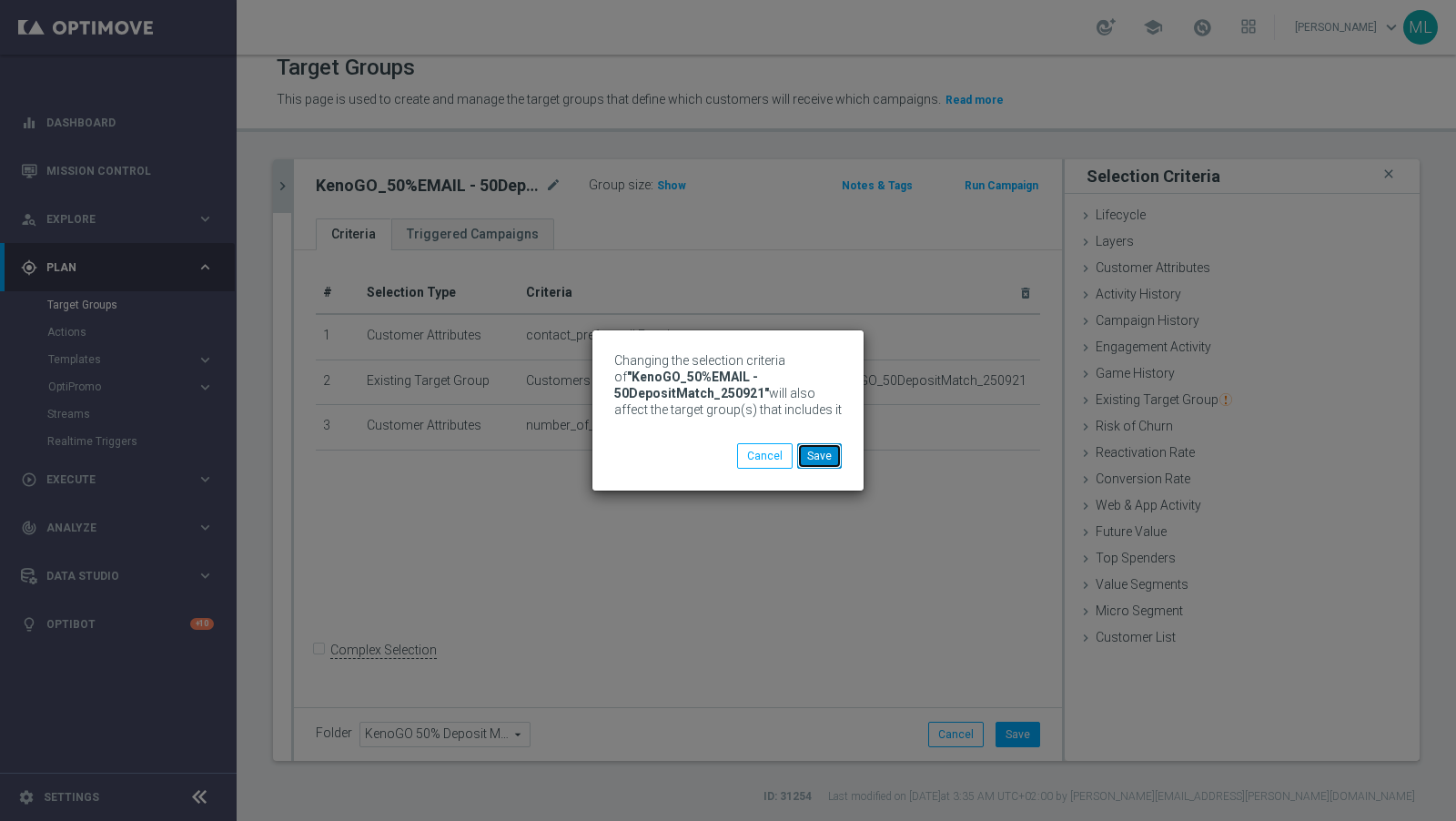
click at [823, 459] on button "Save" at bounding box center [819, 456] width 44 height 25
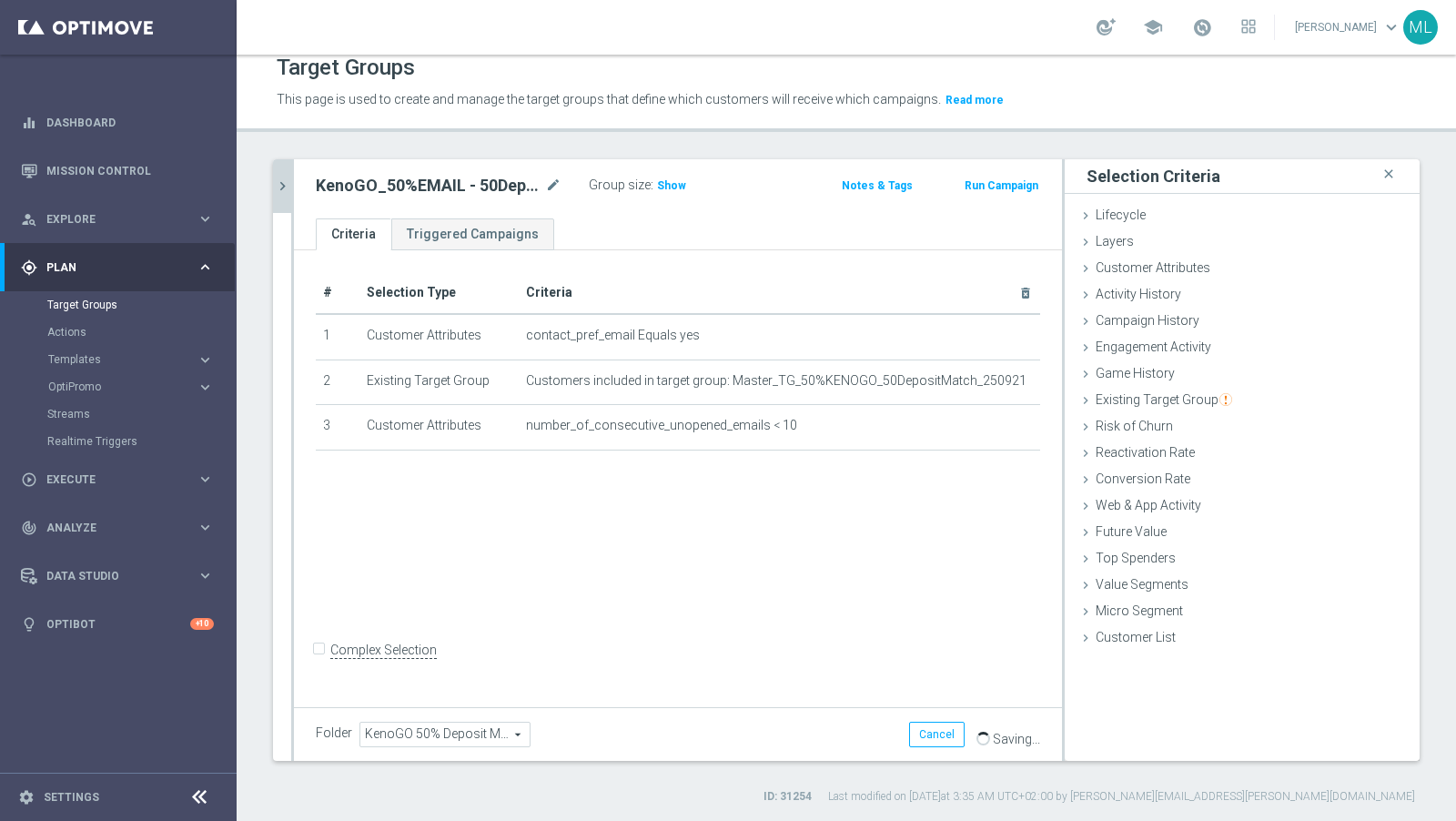
click at [290, 186] on icon "chevron_right" at bounding box center [283, 186] width 17 height 17
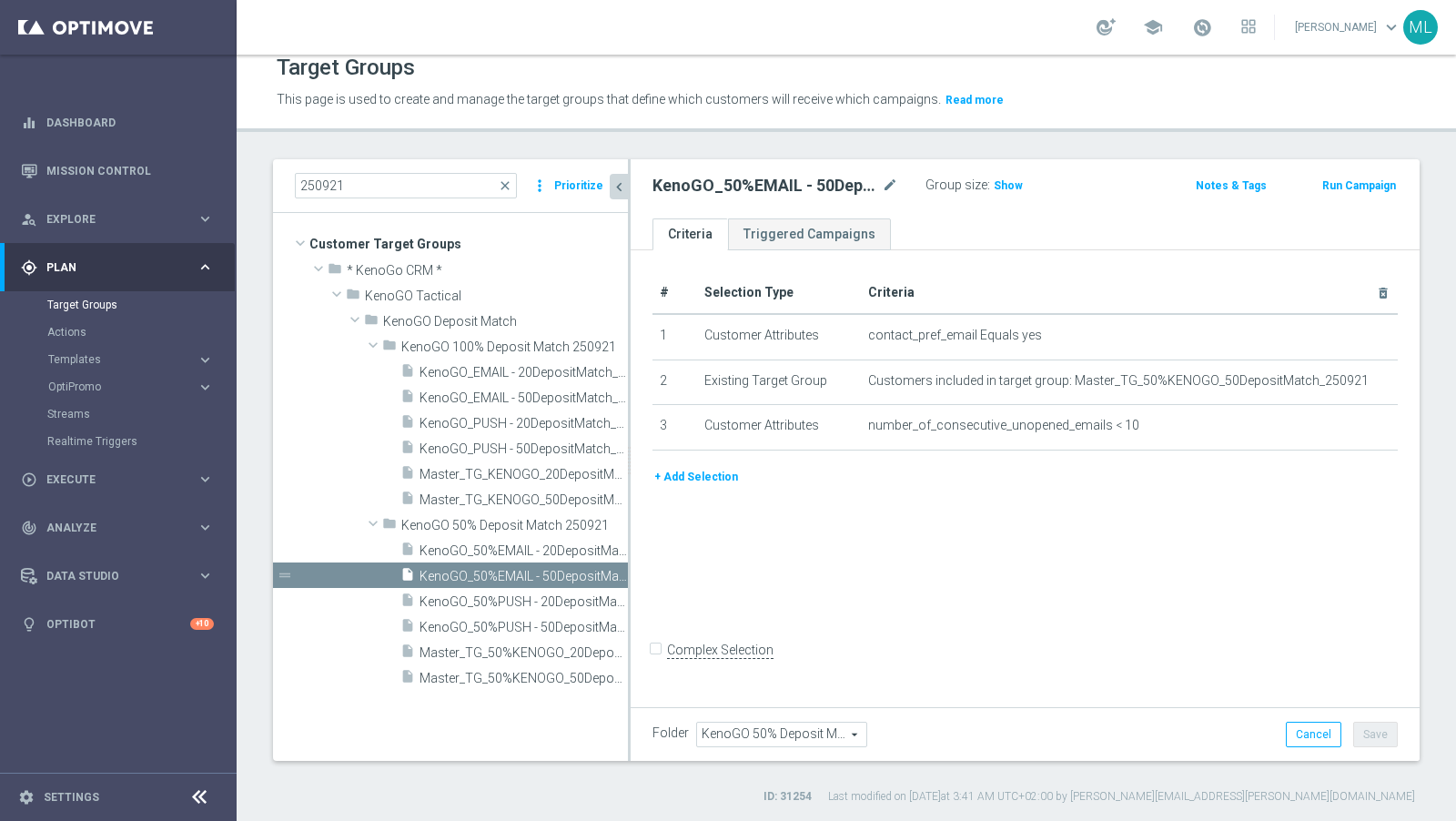
click at [631, 596] on div "# Selection Type Criteria delete_forever 1 Customer Attributes contact_pref_ema…" at bounding box center [1025, 476] width 789 height 452
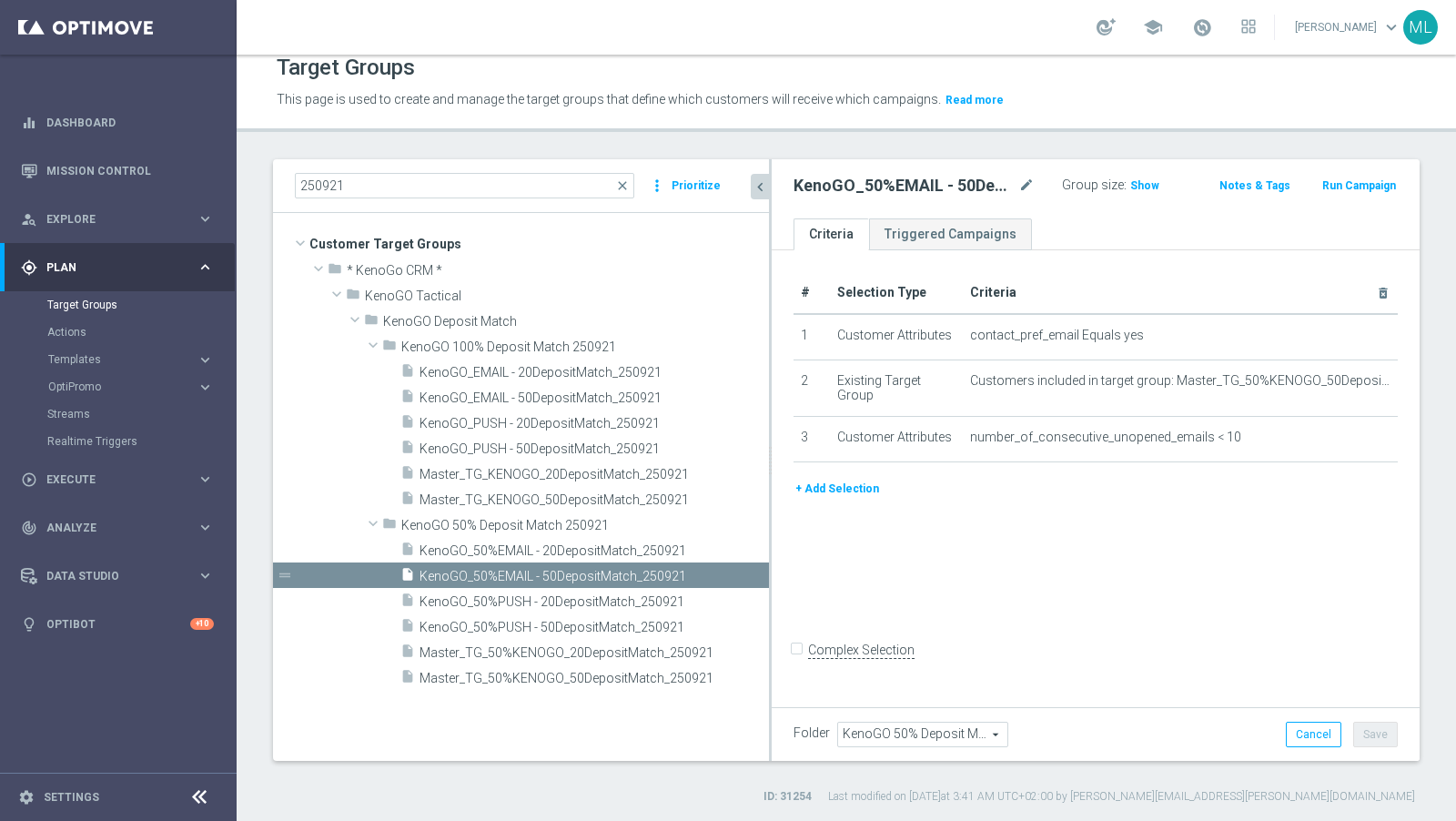
drag, startPoint x: 628, startPoint y: 596, endPoint x: 794, endPoint y: 602, distance: 166.1
click at [794, 602] on as-split "250921 close more_vert Prioritize Customer Target Groups library_add create_new…" at bounding box center [846, 460] width 1147 height 602
click at [550, 550] on span "KenoGO_50%EMAIL - 20DepositMatch_250921" at bounding box center [572, 551] width 306 height 15
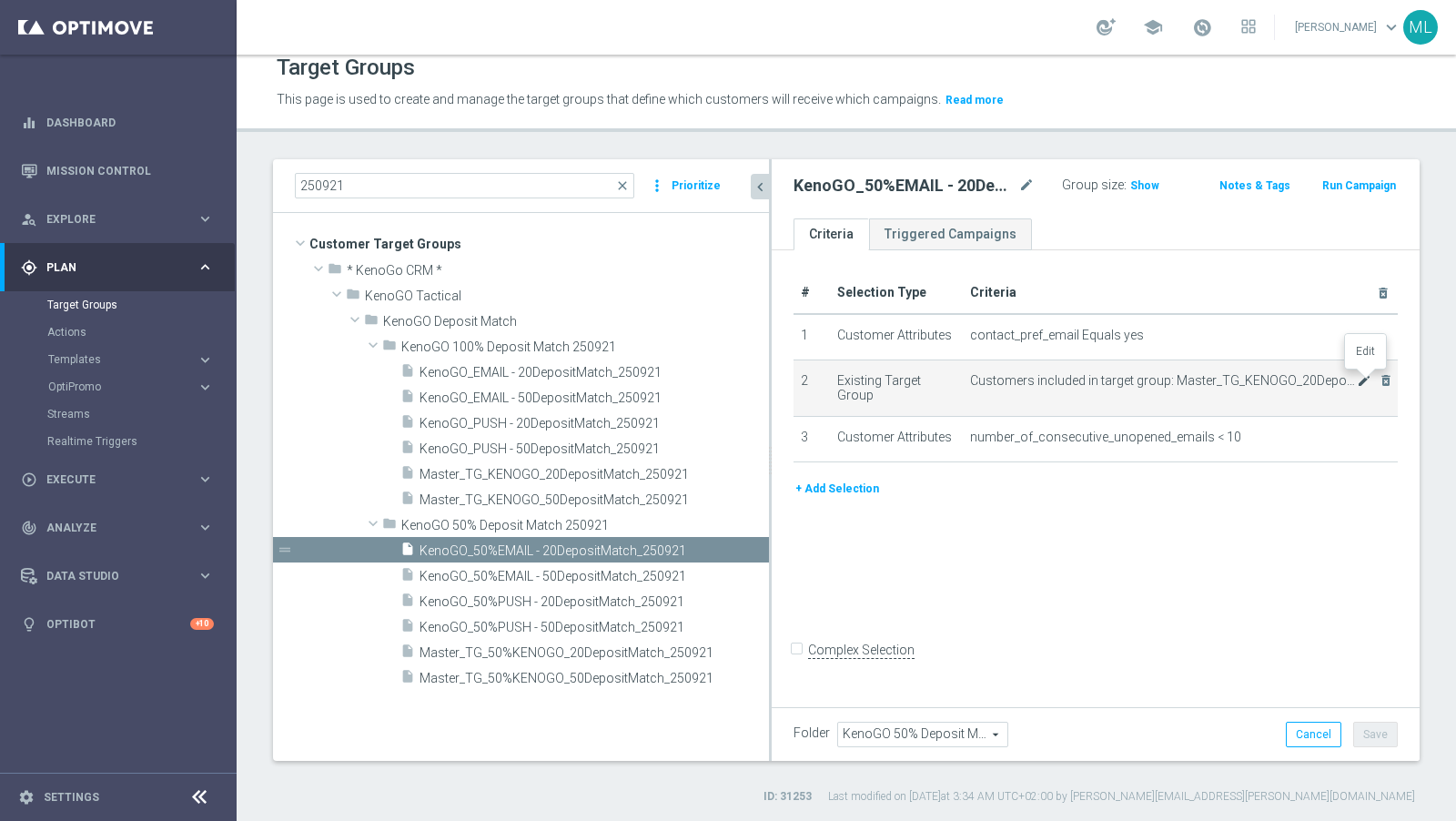
click at [1310, 381] on icon "mode_edit" at bounding box center [1364, 380] width 14 height 14
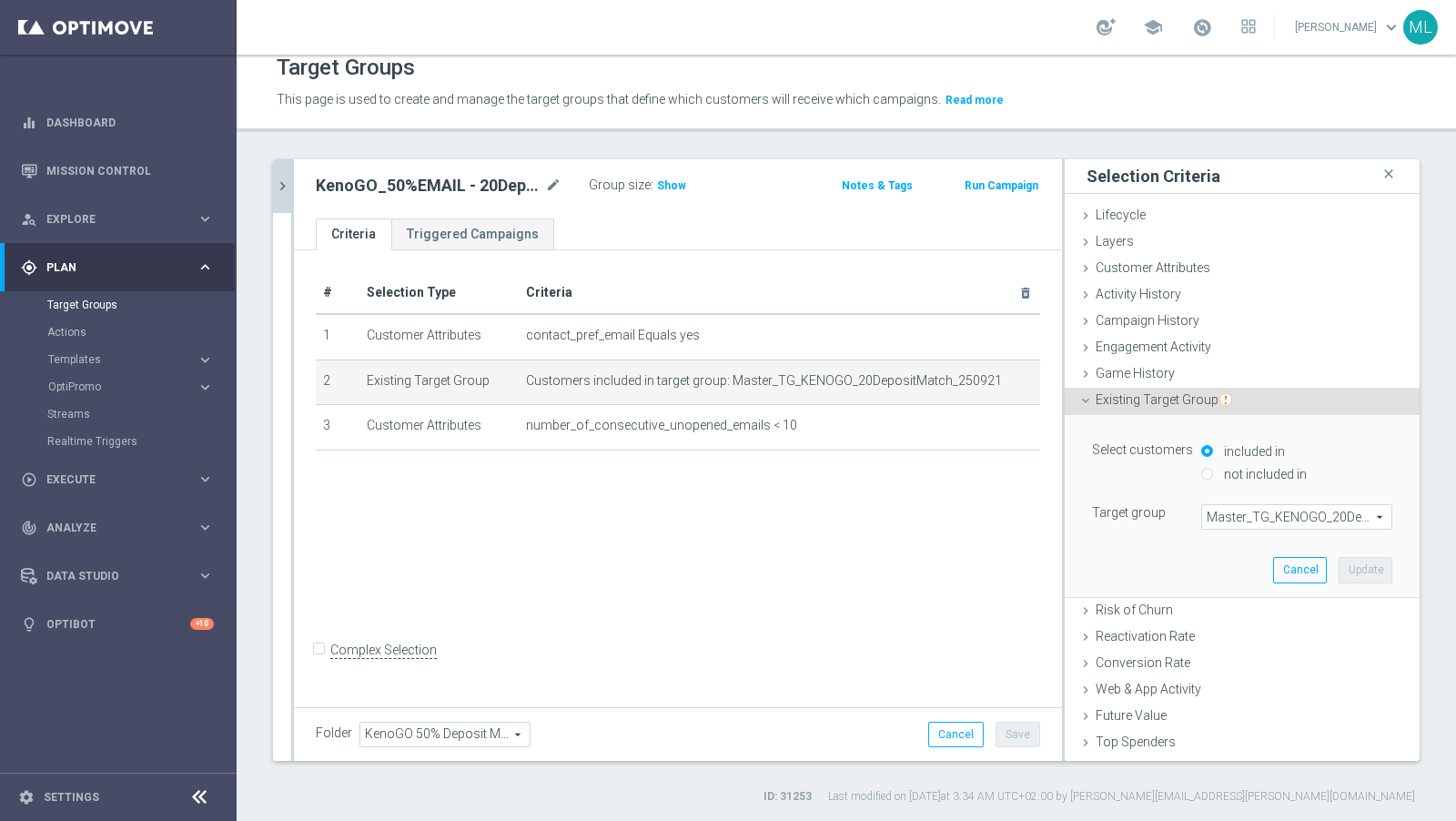
click at [1279, 515] on span "Master_TG_KENOGO_20DepositMatch_250921" at bounding box center [1298, 517] width 189 height 23
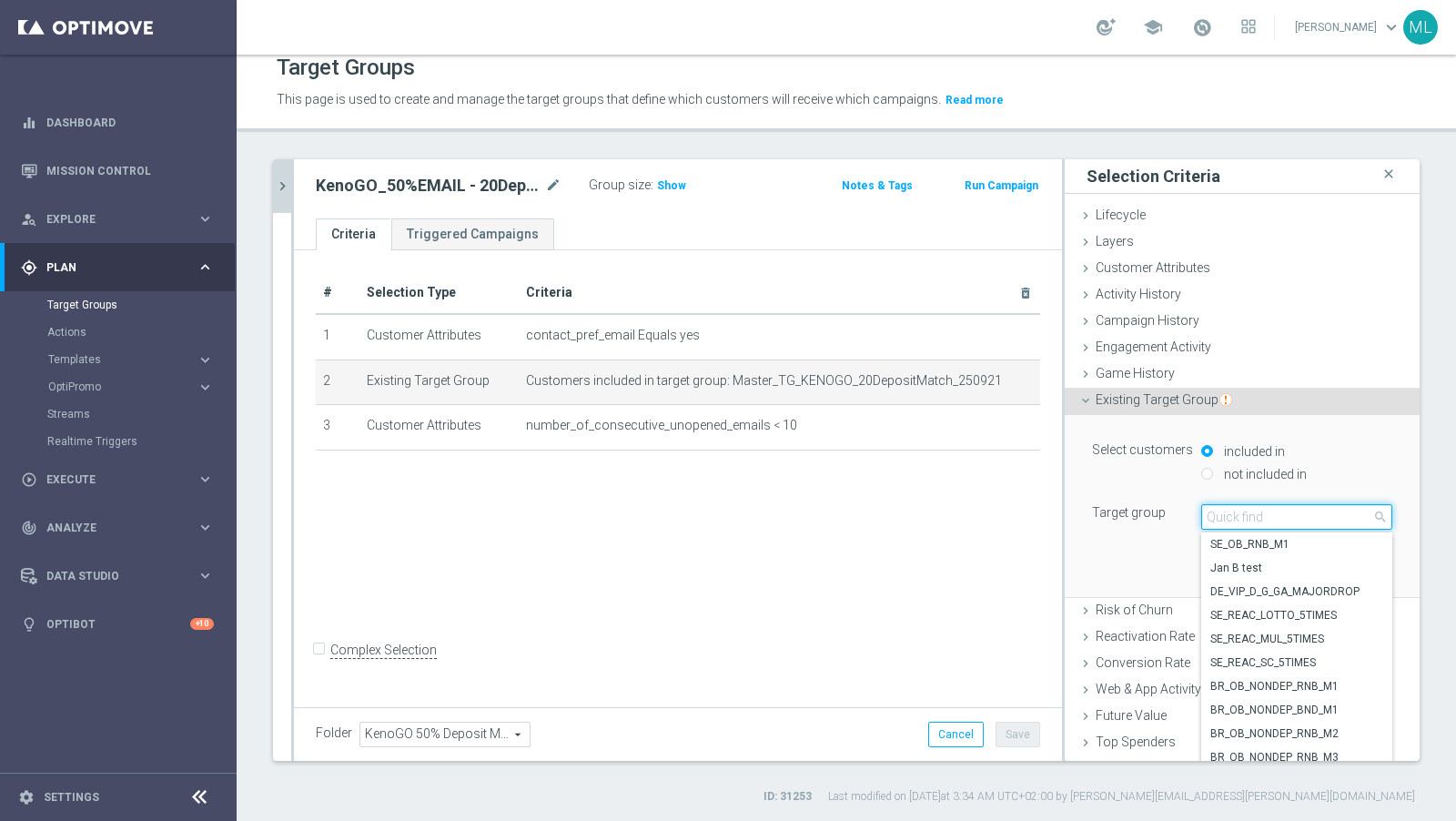
click at [1233, 515] on input "search" at bounding box center [1298, 517] width 191 height 25
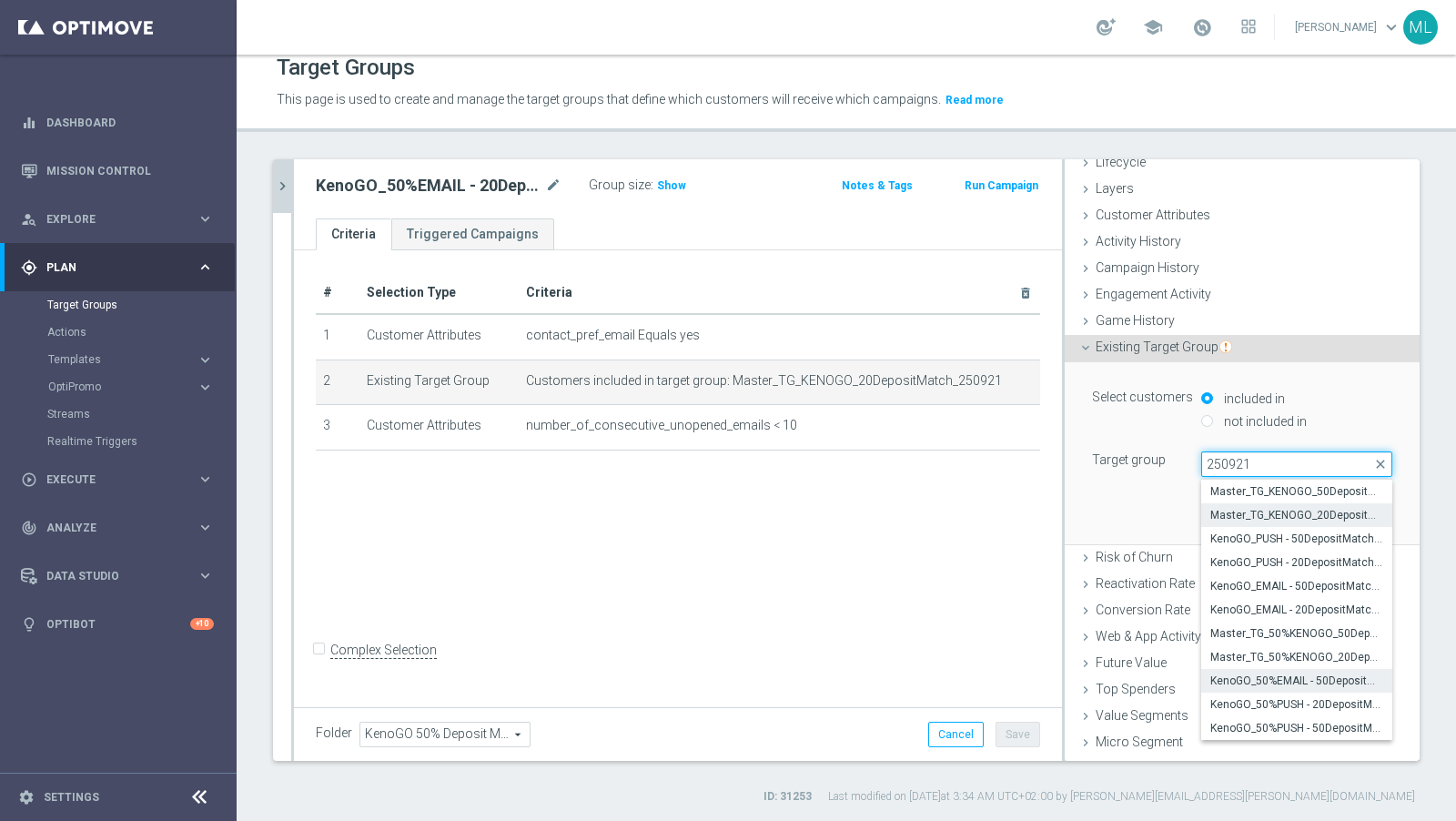
scroll to position [45, 0]
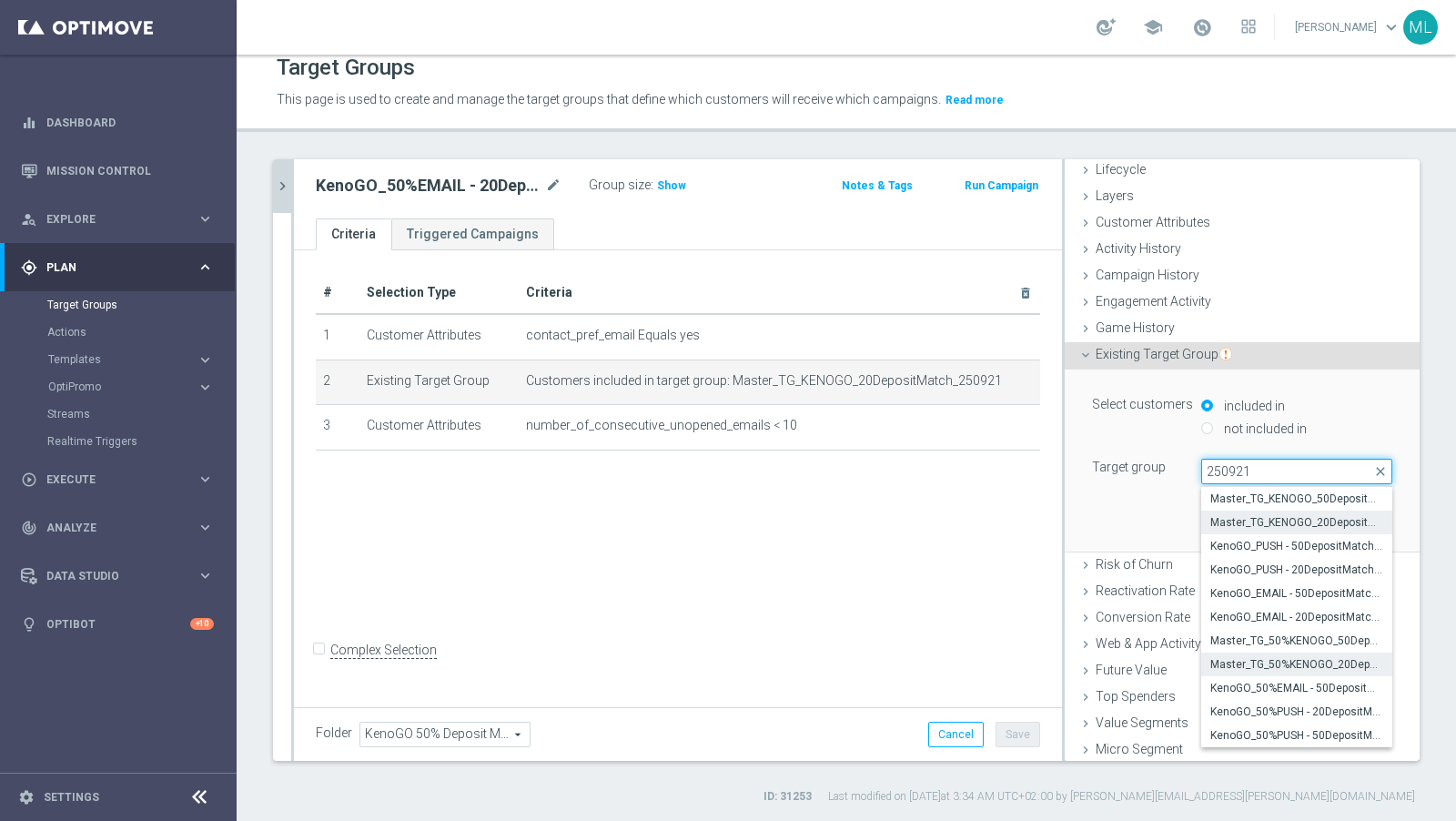
type input "250921"
click at [1309, 661] on span "Master_TG_50%KENOGO_20DepositMatch_250921" at bounding box center [1297, 664] width 173 height 14
type input "Master_TG_50%KENOGO_20DepositMatch_250921"
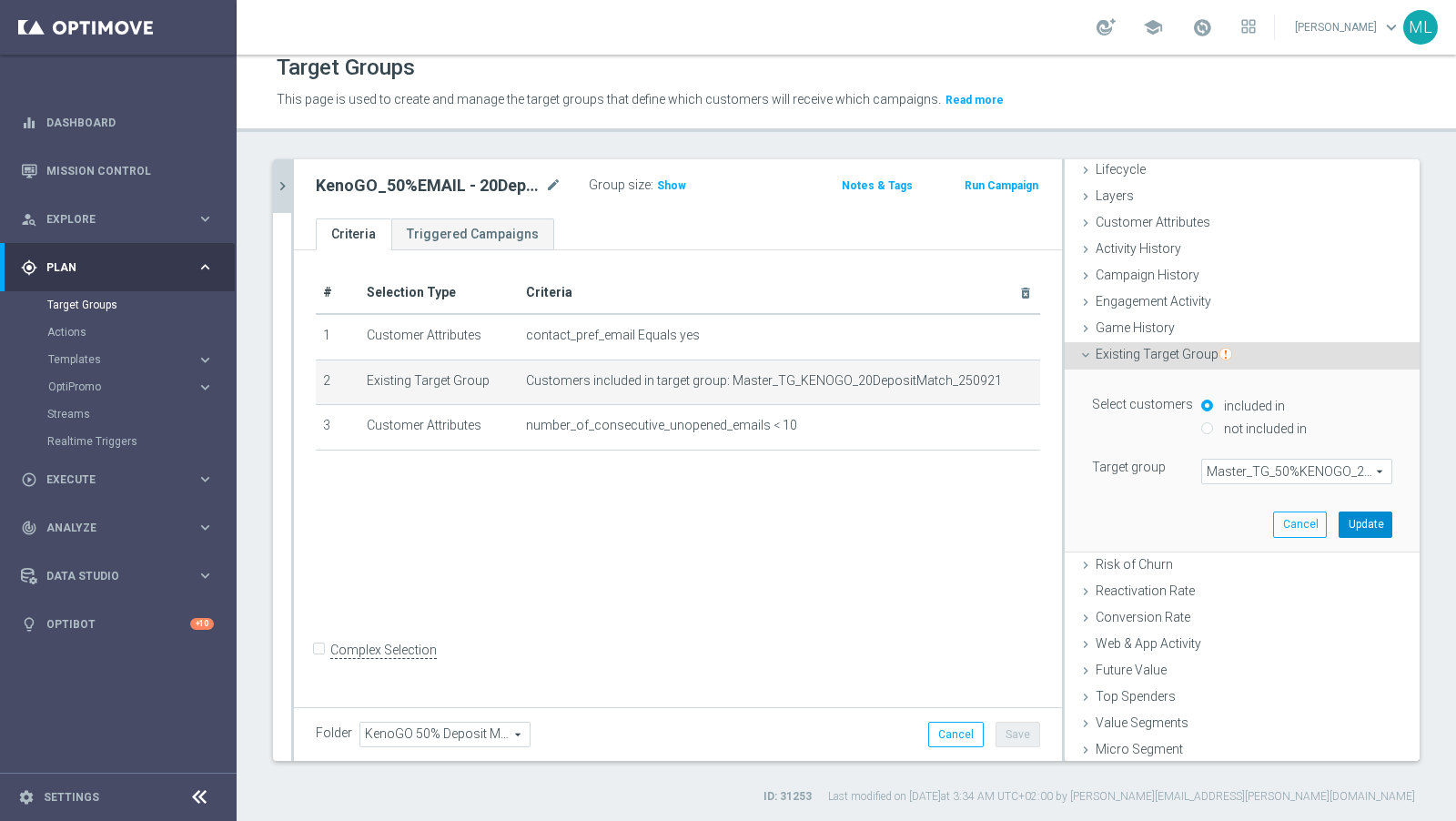
click at [1310, 526] on button "Update" at bounding box center [1366, 524] width 54 height 25
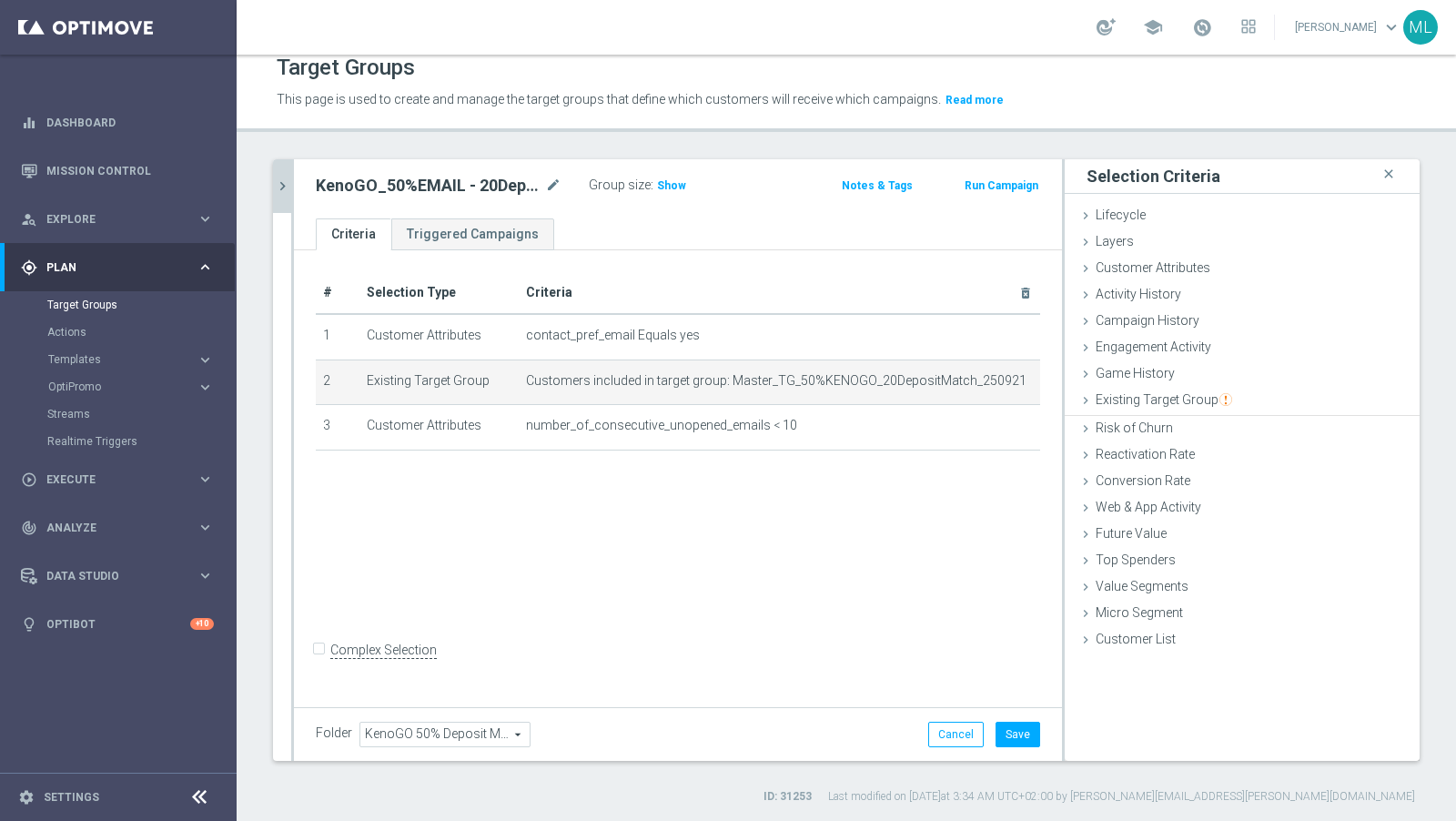
scroll to position [0, 0]
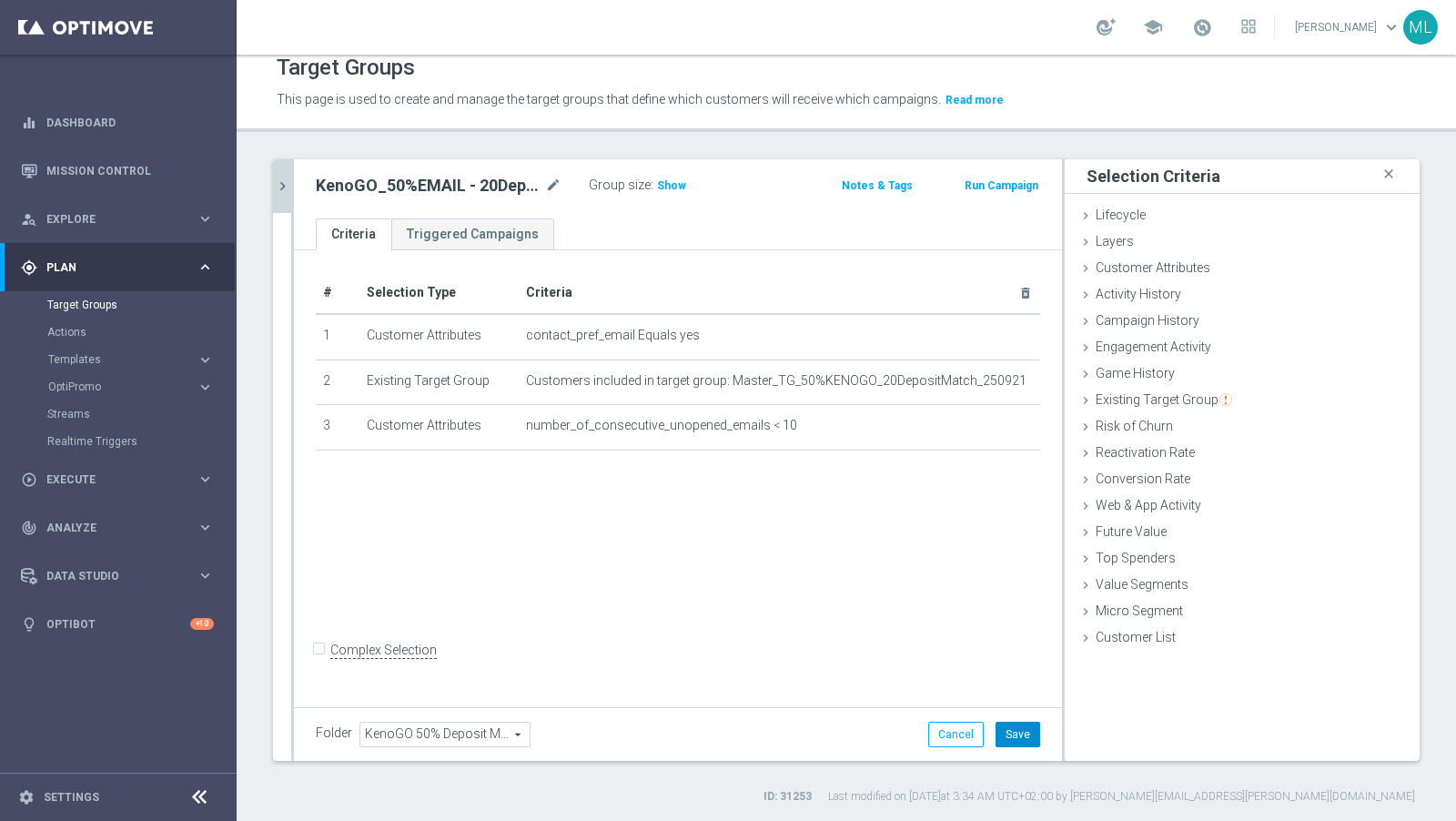
click at [1019, 738] on button "Save" at bounding box center [1018, 734] width 44 height 25
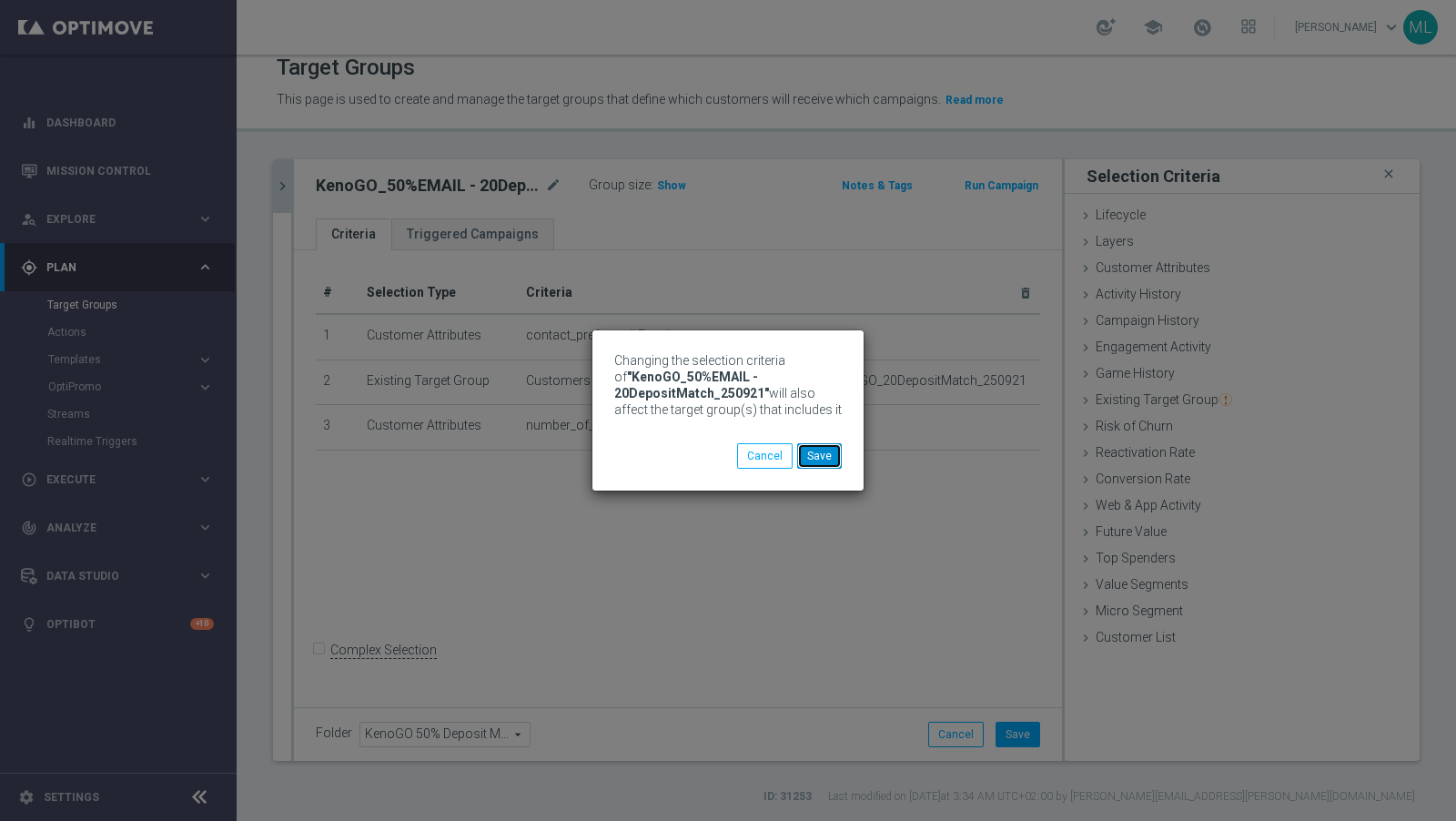
click at [823, 458] on button "Save" at bounding box center [819, 456] width 44 height 25
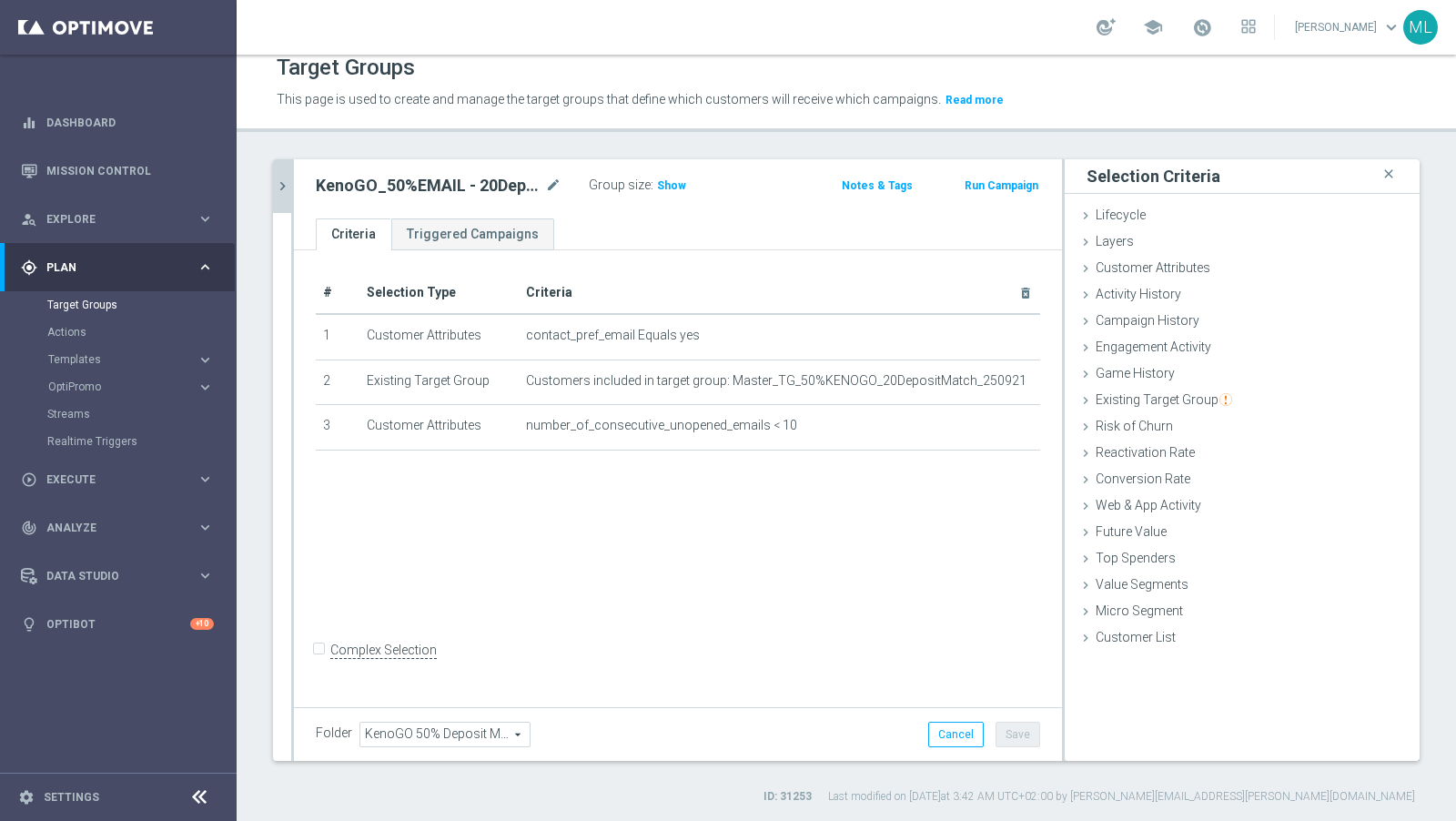
click at [282, 187] on icon "chevron_right" at bounding box center [283, 186] width 17 height 17
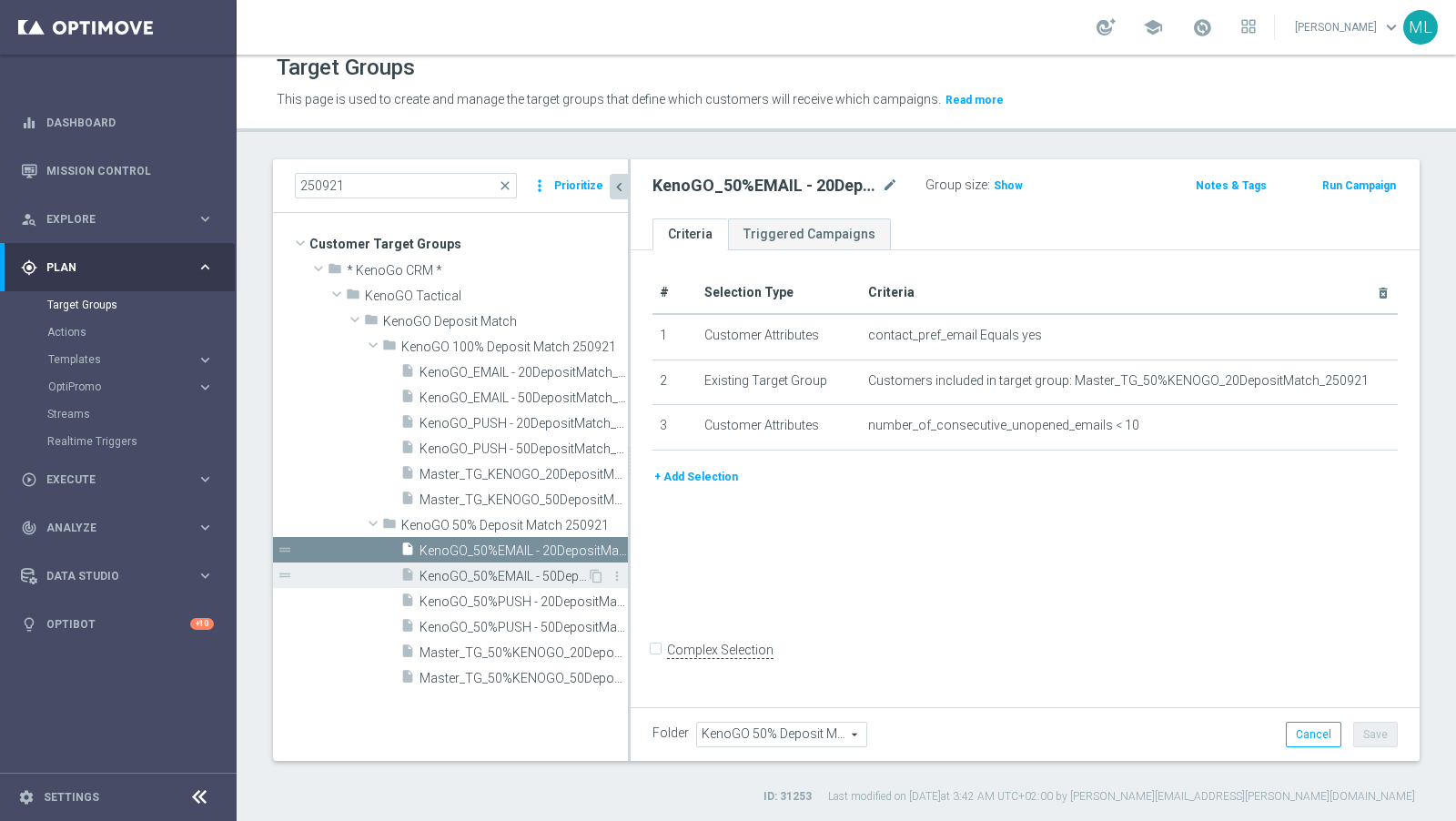
click at [519, 564] on div "insert_drive_file KenoGO_50%EMAIL - 50DepositMatch_250921" at bounding box center [494, 575] width 186 height 25
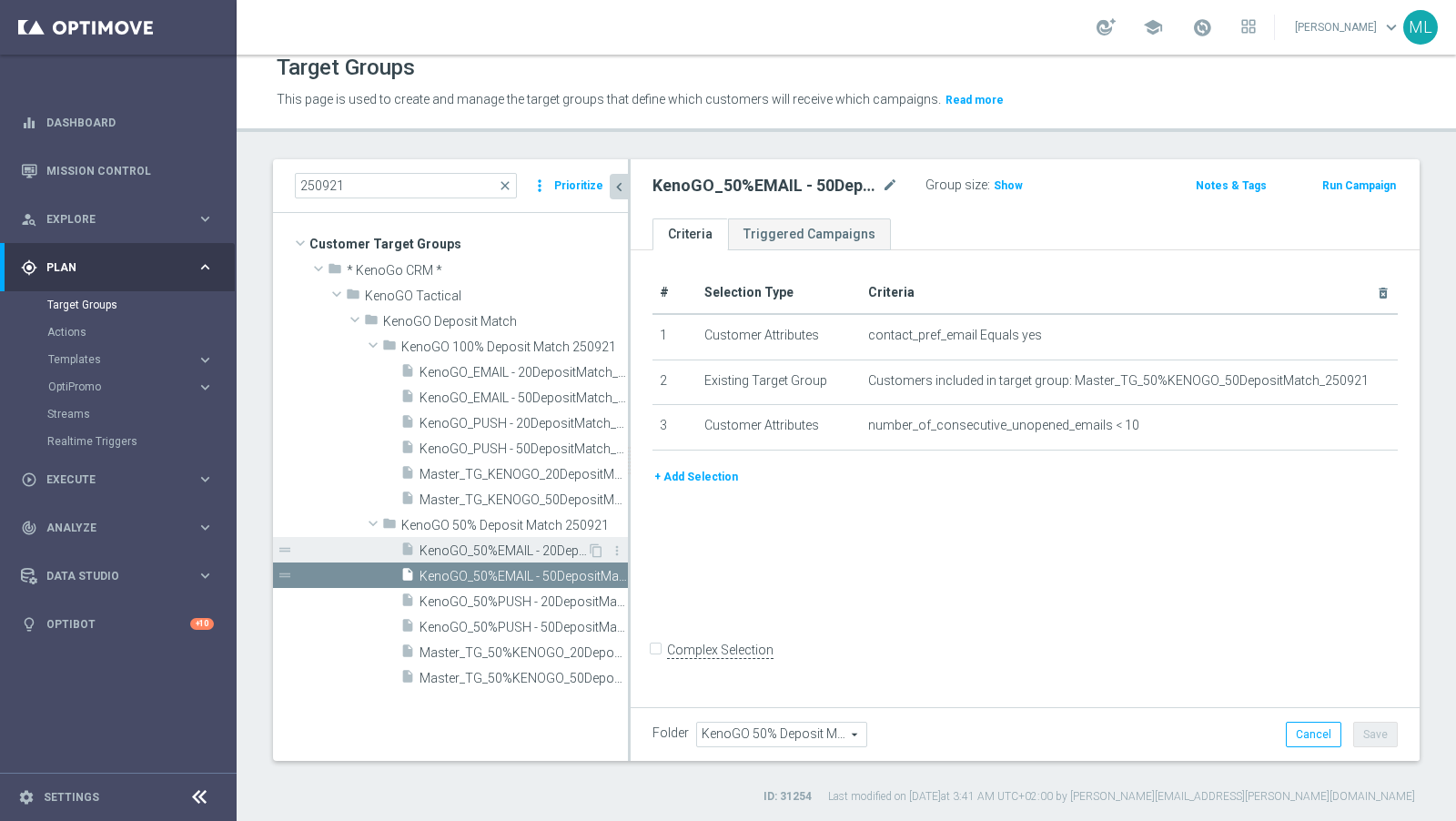
click at [482, 549] on span "KenoGO_50%EMAIL - 20DepositMatch_250921" at bounding box center [502, 551] width 167 height 15
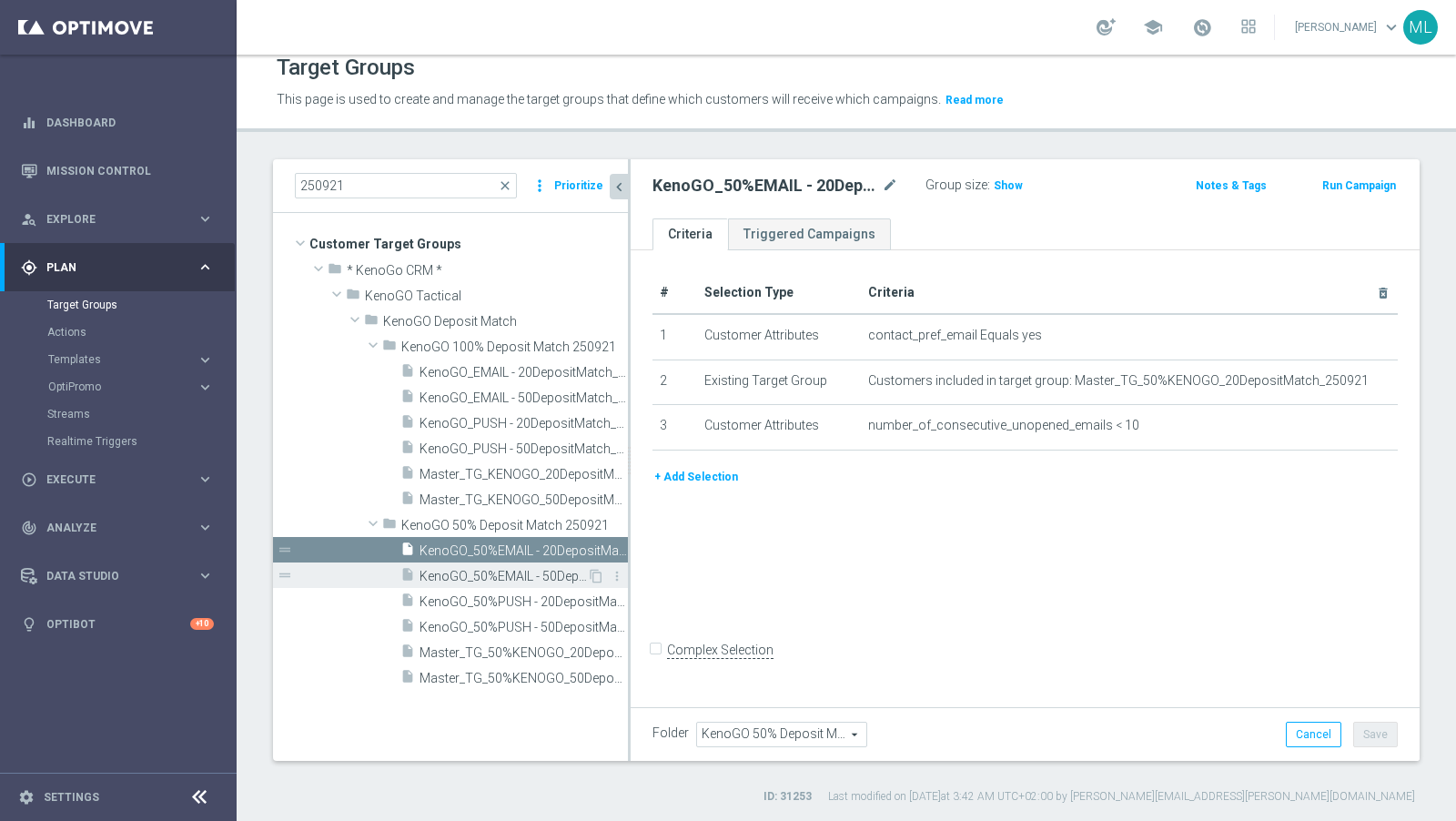
click at [495, 569] on span "KenoGO_50%EMAIL - 50DepositMatch_250921" at bounding box center [502, 577] width 167 height 15
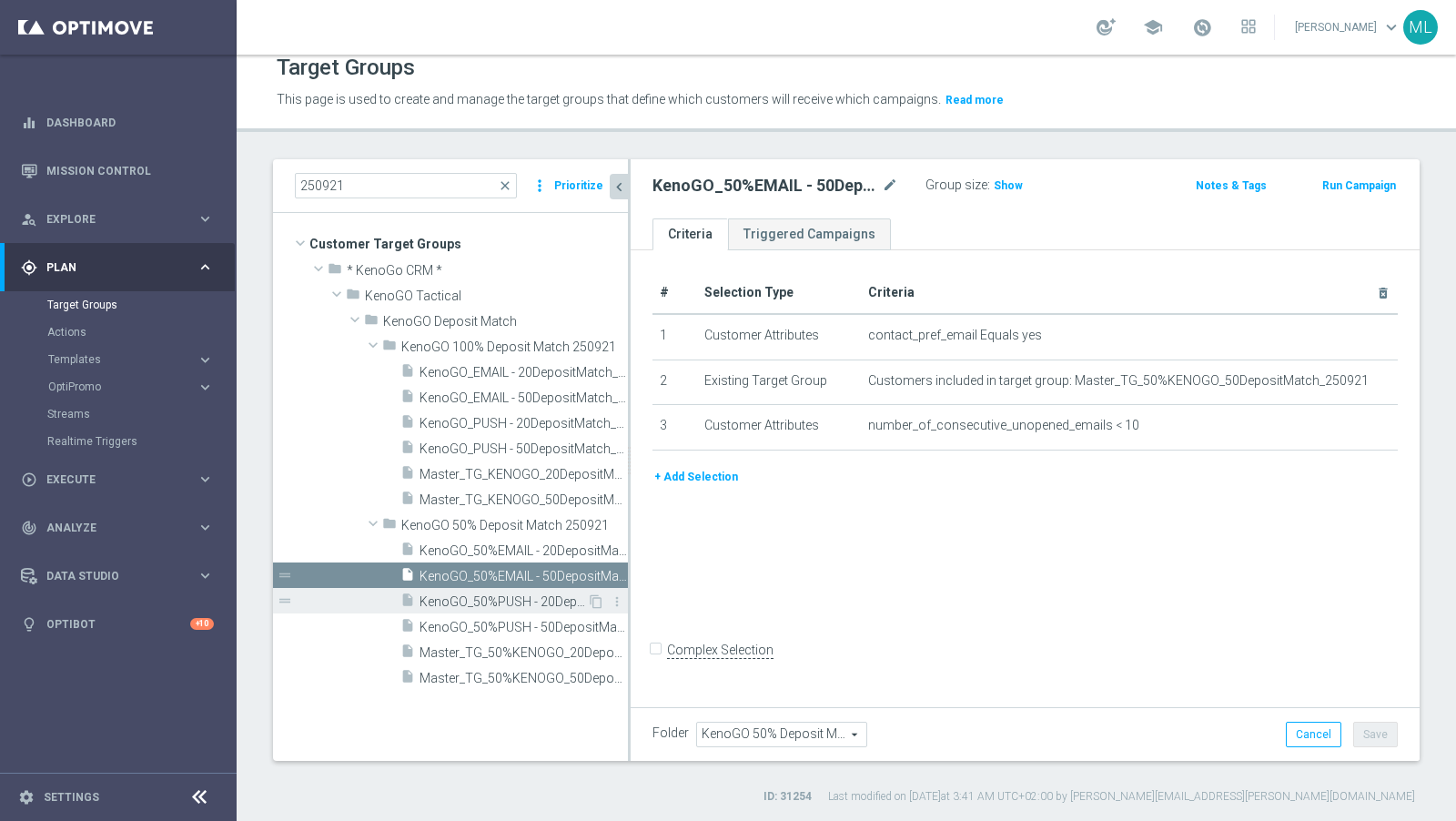
click at [486, 599] on span "KenoGO_50%PUSH - 20DepositMatch_250921" at bounding box center [502, 602] width 167 height 15
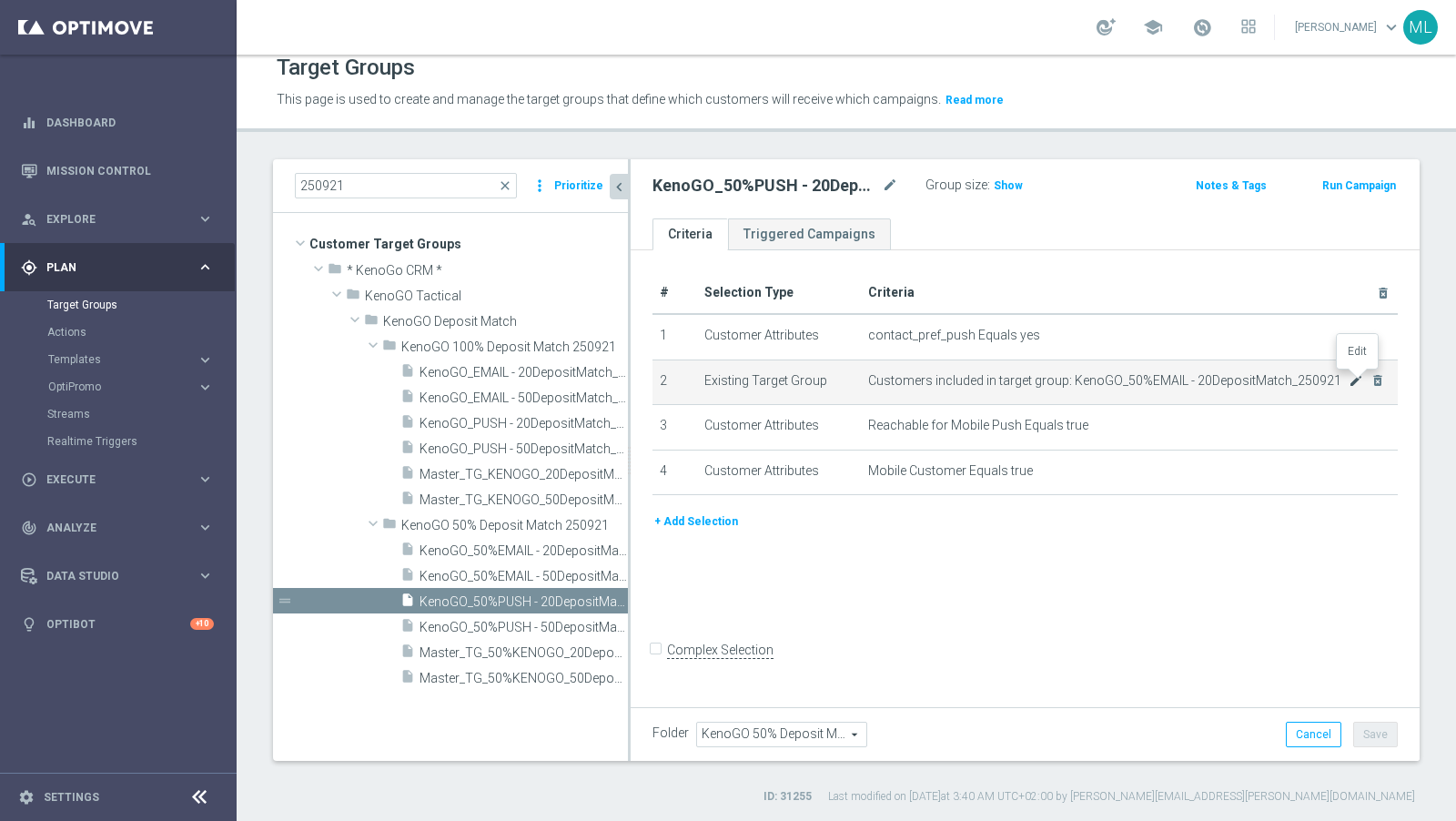
click at [1310, 379] on icon "mode_edit" at bounding box center [1356, 380] width 14 height 14
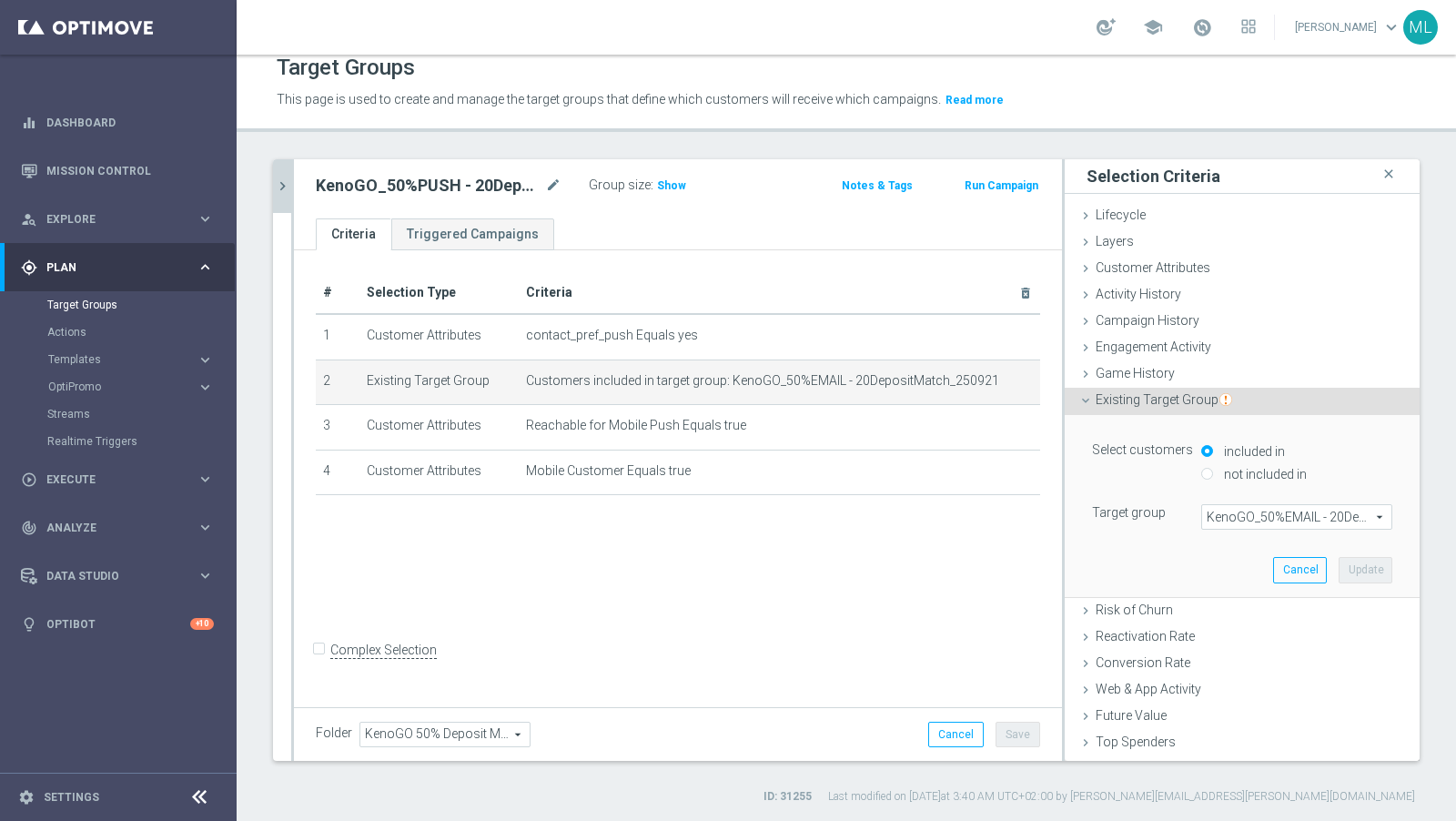
click at [1266, 521] on span "KenoGO_50%EMAIL - 20DepositMatch_250921" at bounding box center [1298, 517] width 189 height 23
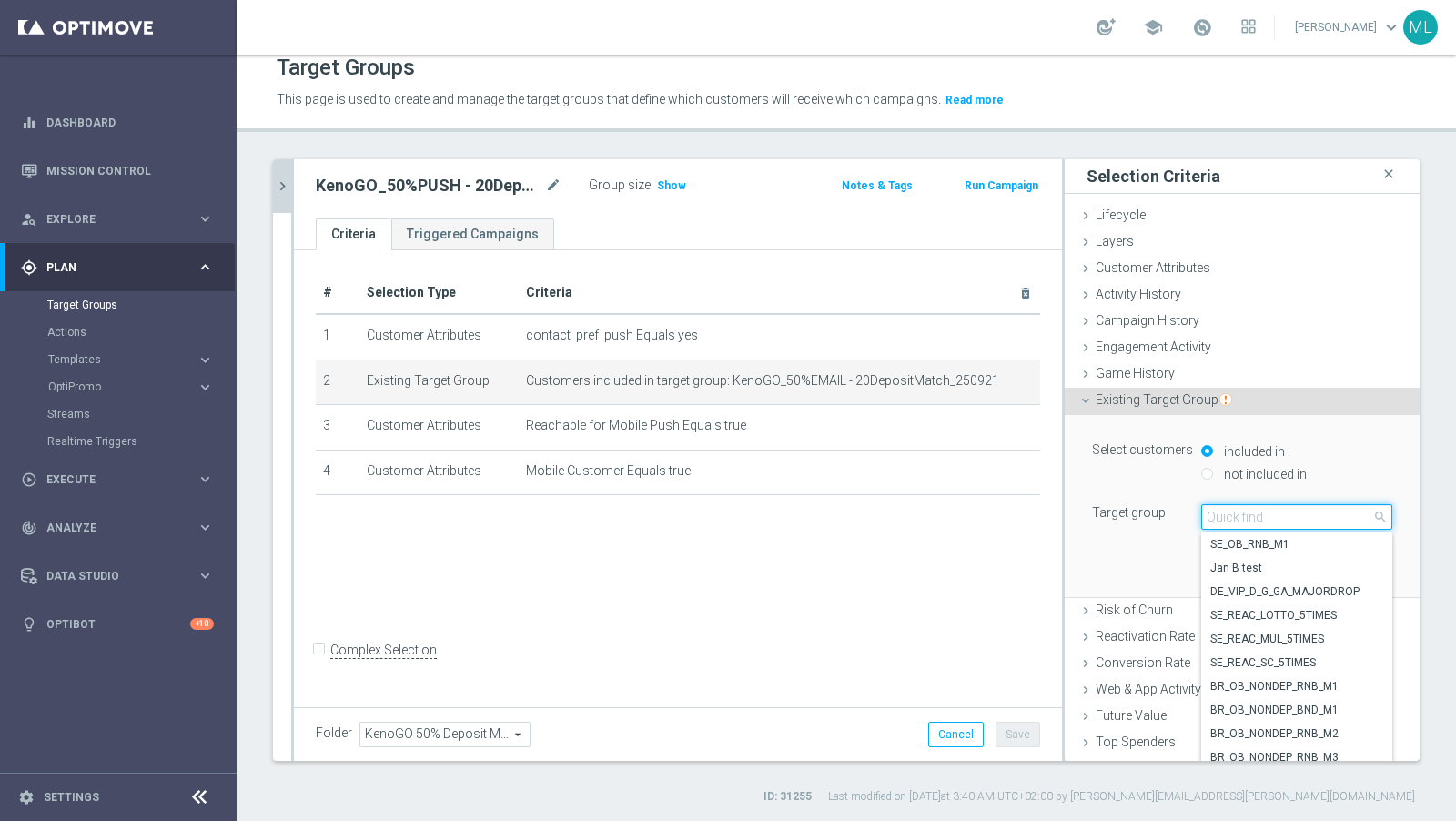
click at [1234, 517] on input "search" at bounding box center [1298, 517] width 191 height 25
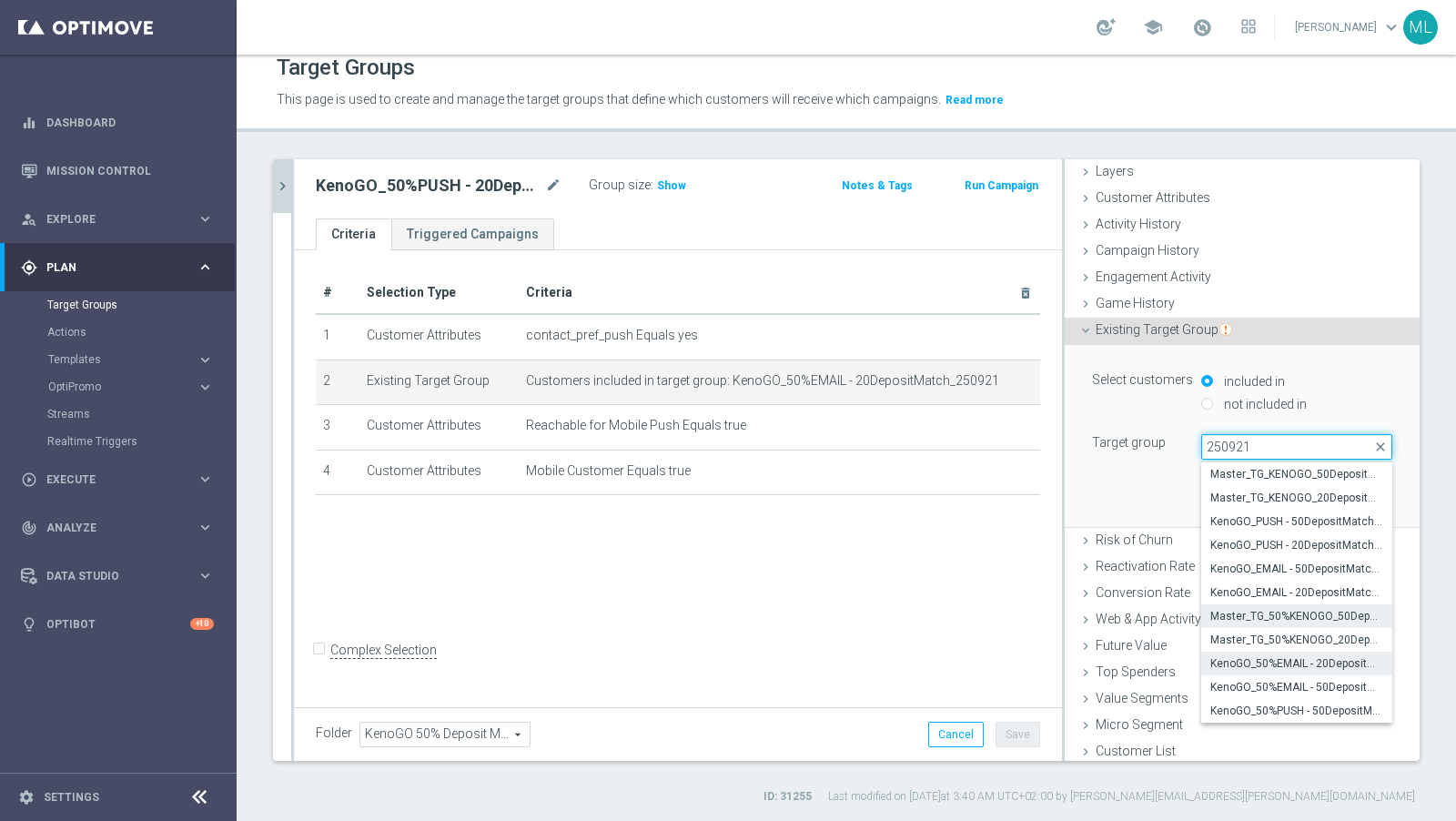
scroll to position [72, 0]
type input "250921"
click at [1274, 630] on span "Master_TG_50%KENOGO_20DepositMatch_250921" at bounding box center [1297, 637] width 173 height 14
type input "Master_TG_50%KENOGO_20DepositMatch_250921"
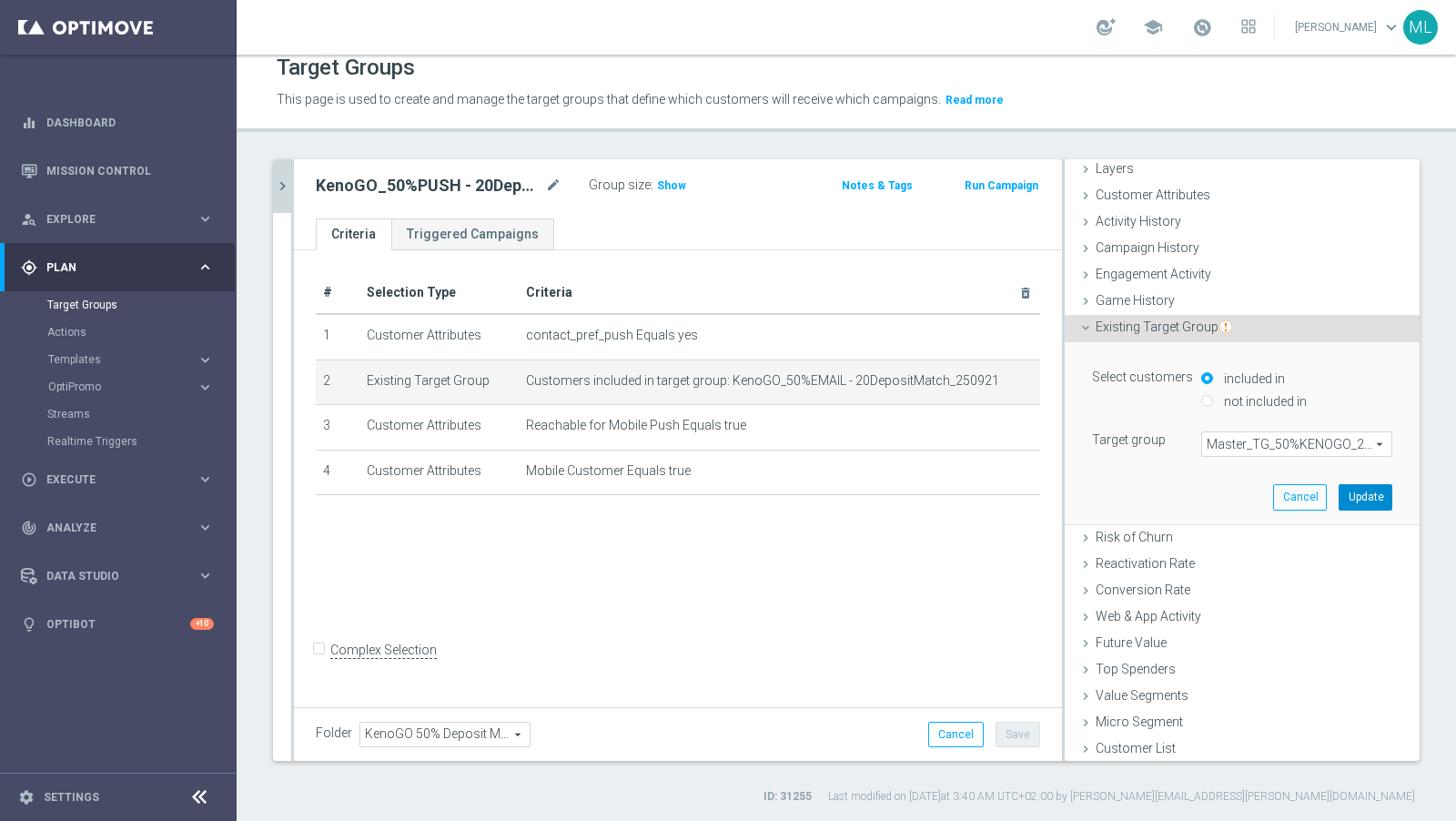
click at [1310, 495] on button "Update" at bounding box center [1366, 496] width 54 height 25
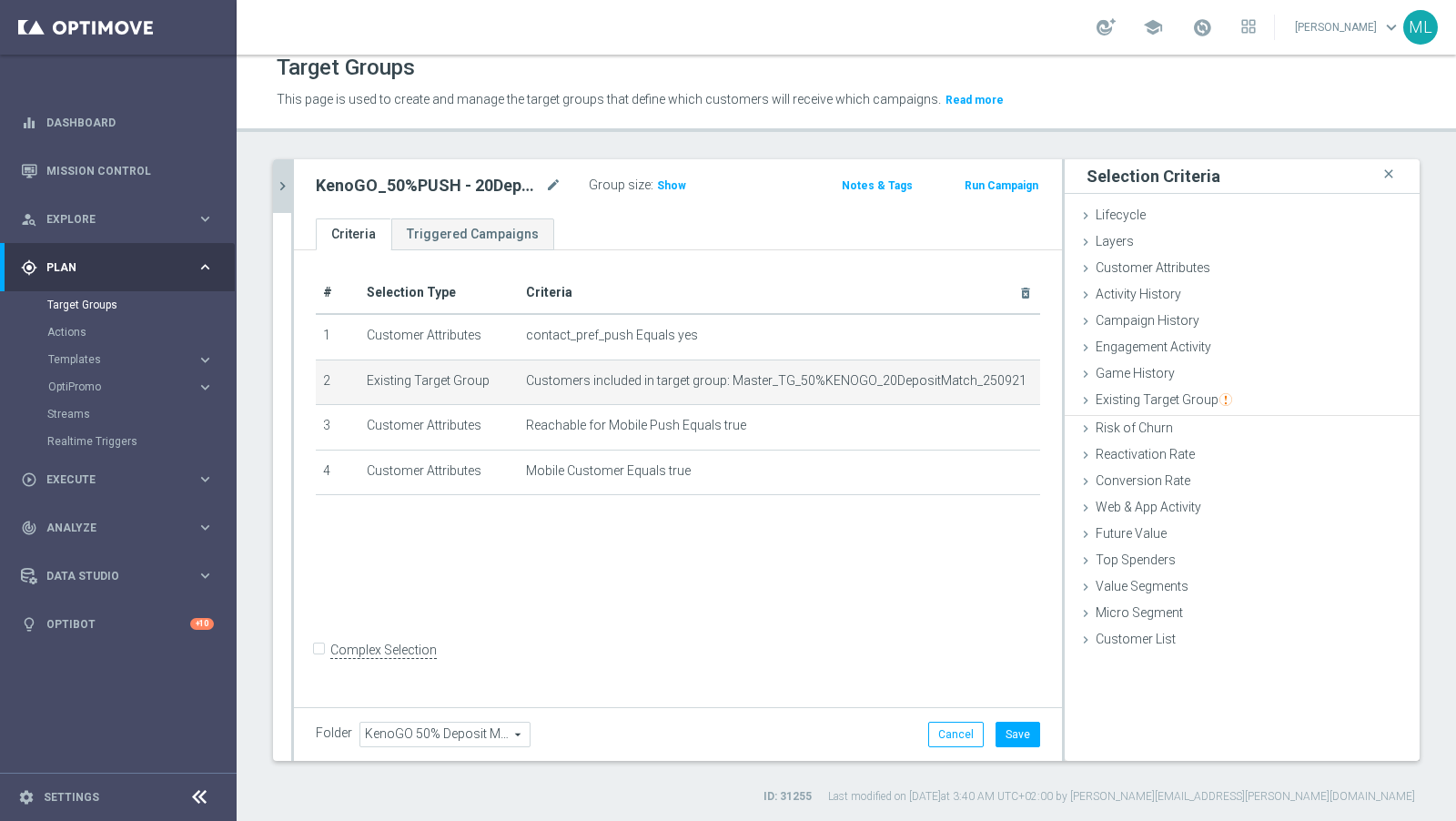
scroll to position [0, 0]
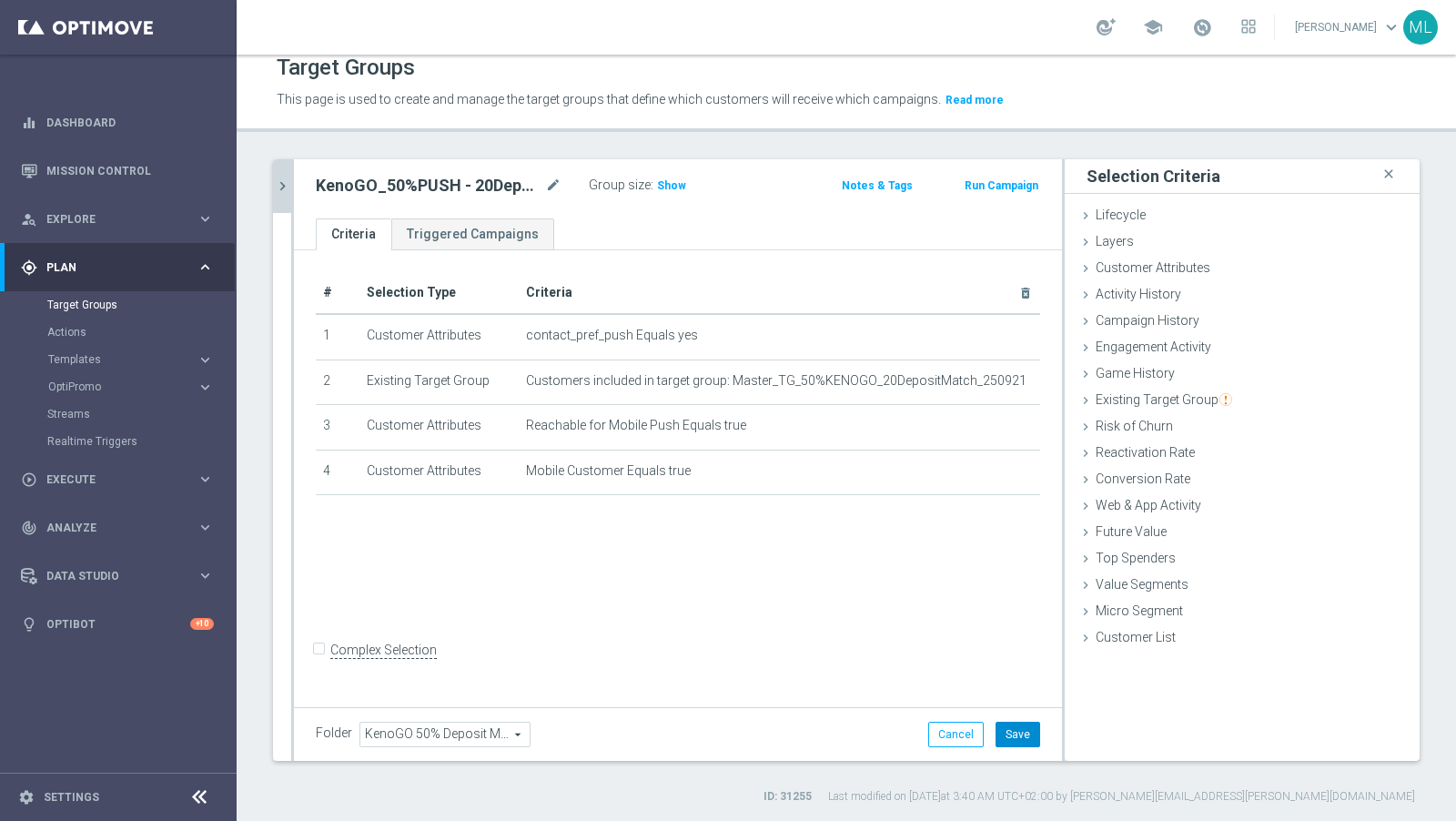
click at [1019, 724] on button "Save" at bounding box center [1018, 734] width 44 height 25
click at [283, 181] on icon "chevron_right" at bounding box center [283, 186] width 17 height 17
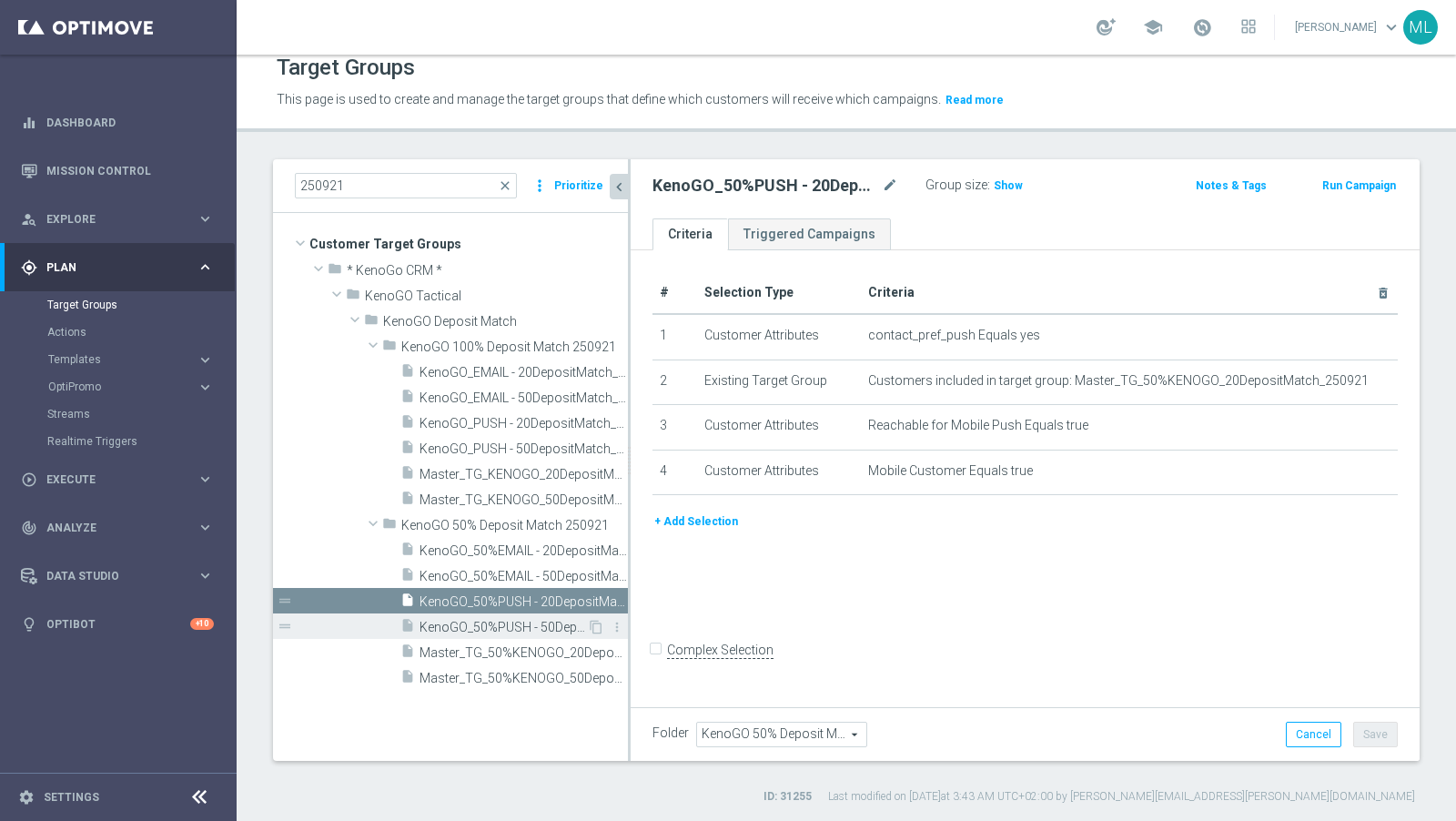
click at [498, 622] on span "KenoGO_50%PUSH - 50DepositMatch_250921" at bounding box center [502, 628] width 167 height 15
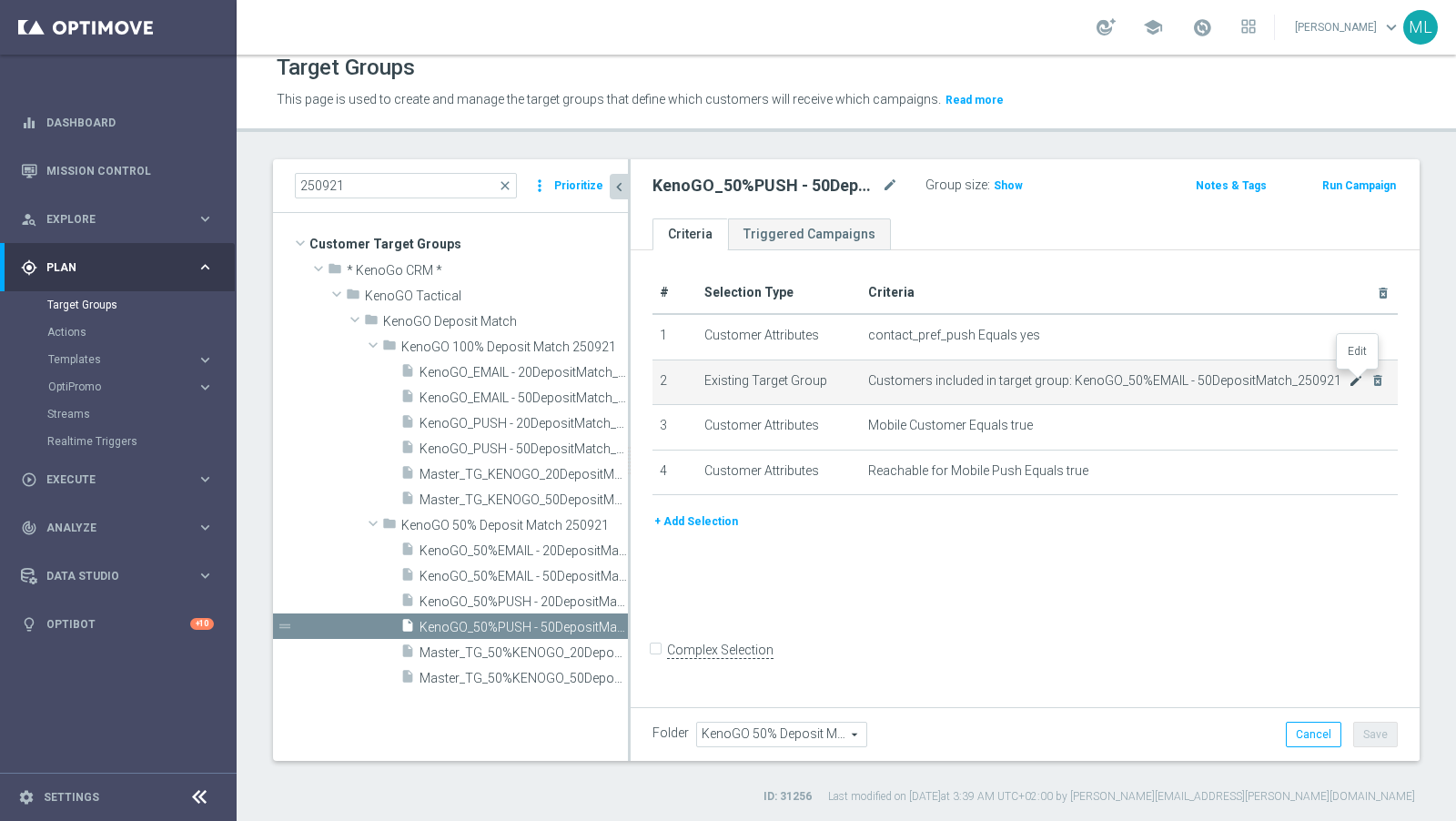
click at [1310, 377] on icon "mode_edit" at bounding box center [1356, 380] width 14 height 14
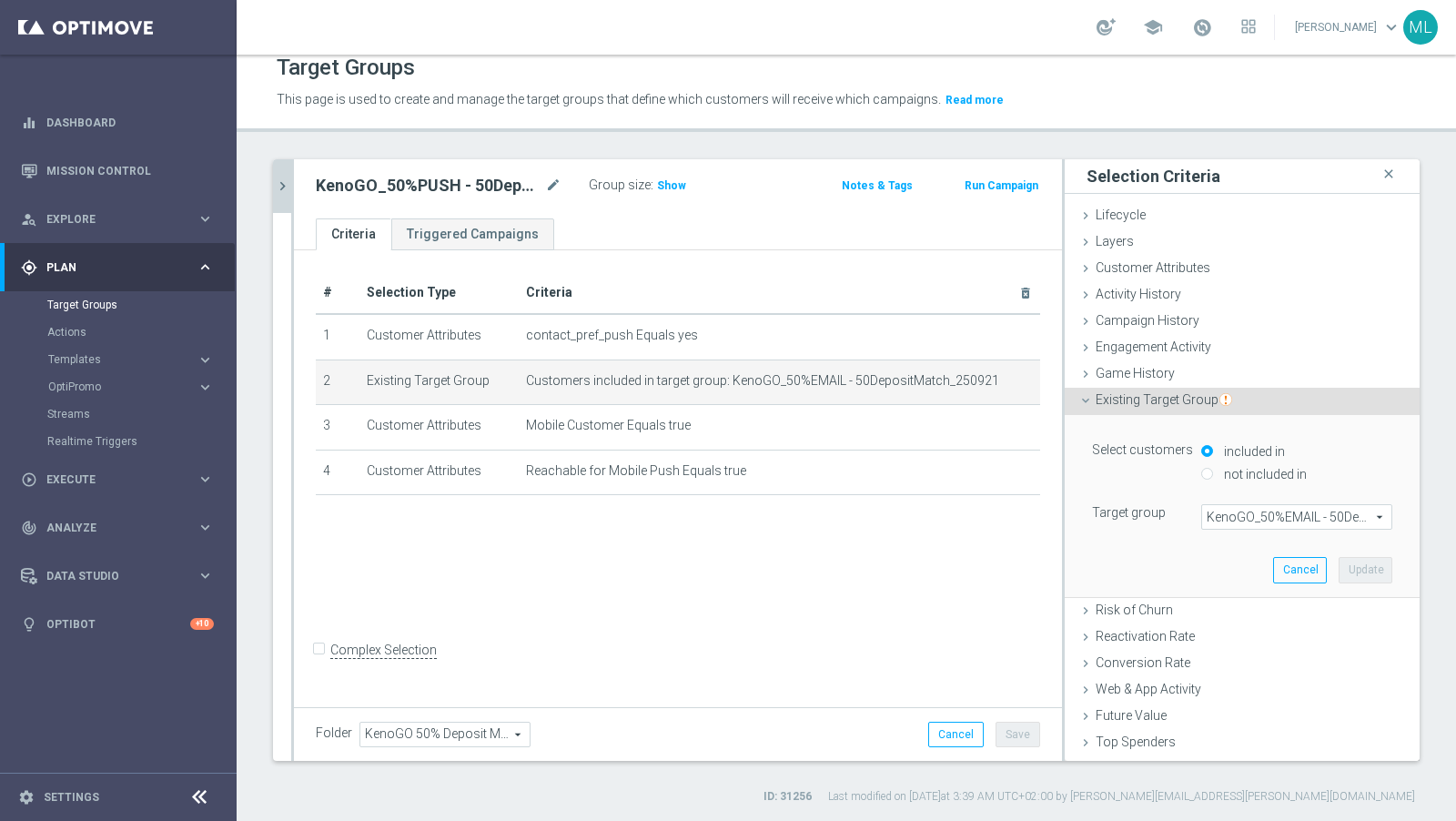
click at [1270, 515] on span "KenoGO_50%EMAIL - 50DepositMatch_250921" at bounding box center [1298, 517] width 189 height 23
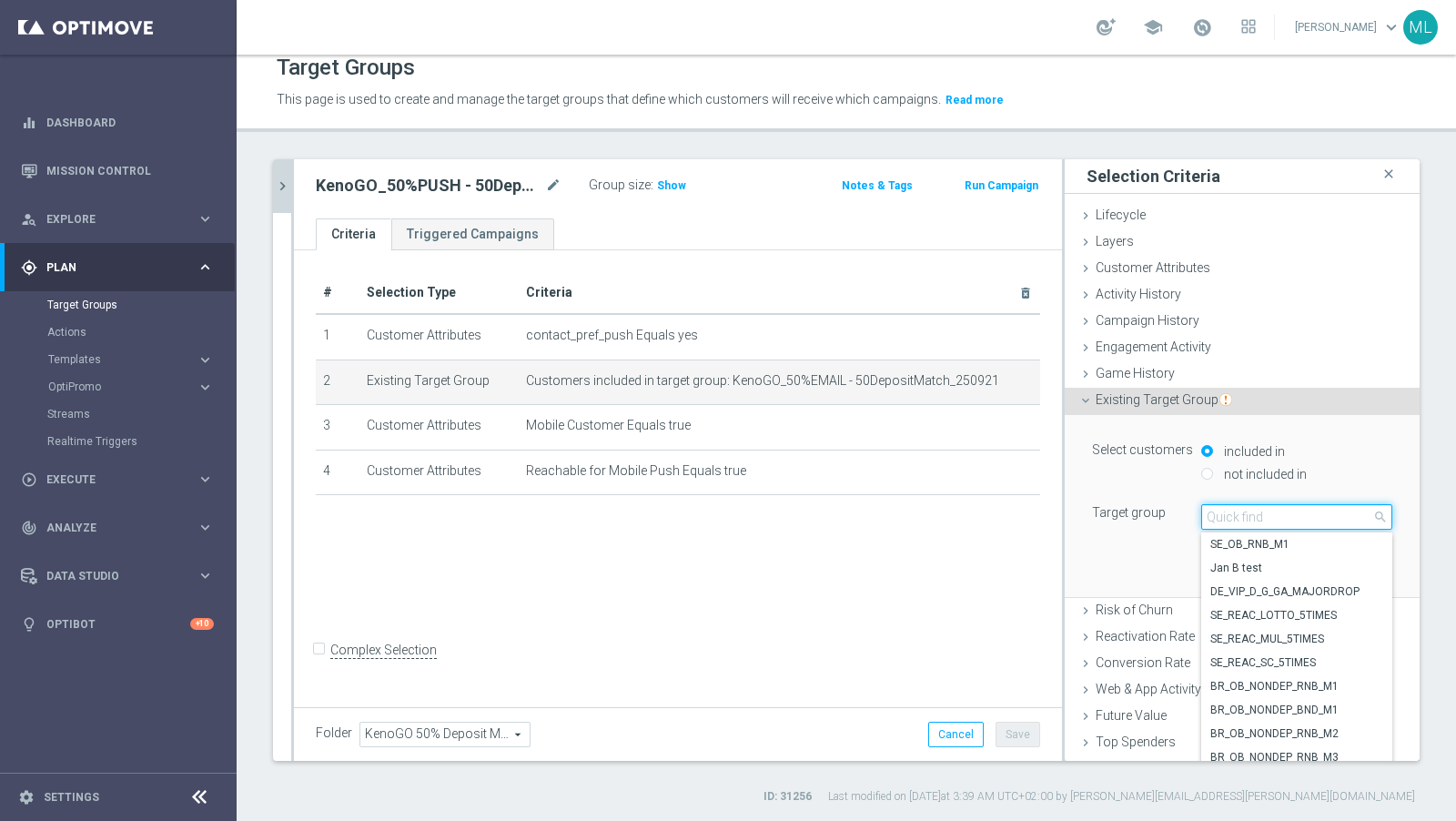
click at [1240, 515] on input "search" at bounding box center [1298, 517] width 191 height 25
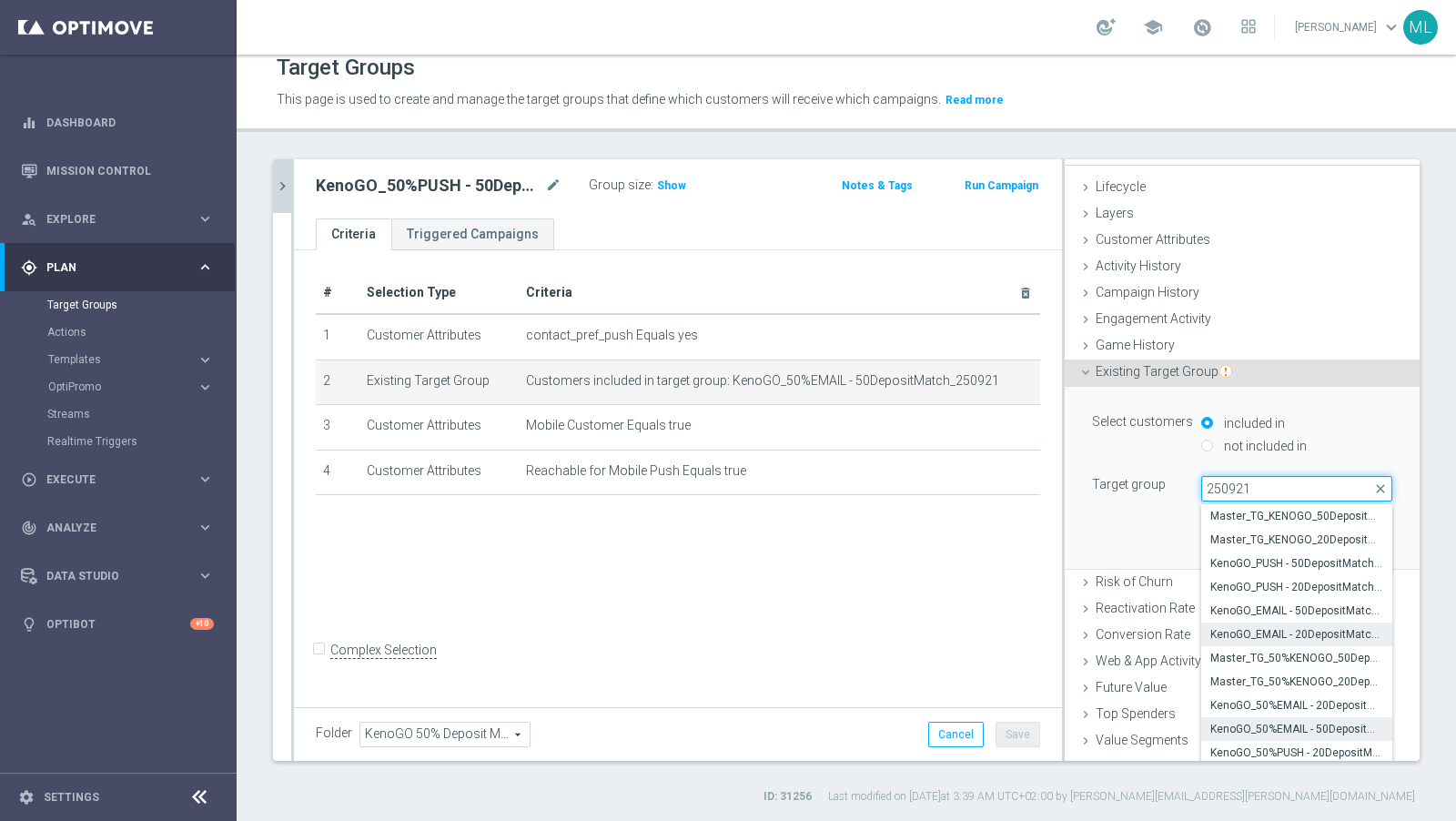
scroll to position [32, 0]
type input "250921"
click at [1289, 652] on span "Master_TG_50%KENOGO_50DepositMatch_250921" at bounding box center [1297, 654] width 173 height 14
type input "Master_TG_50%KENOGO_50DepositMatch_250921"
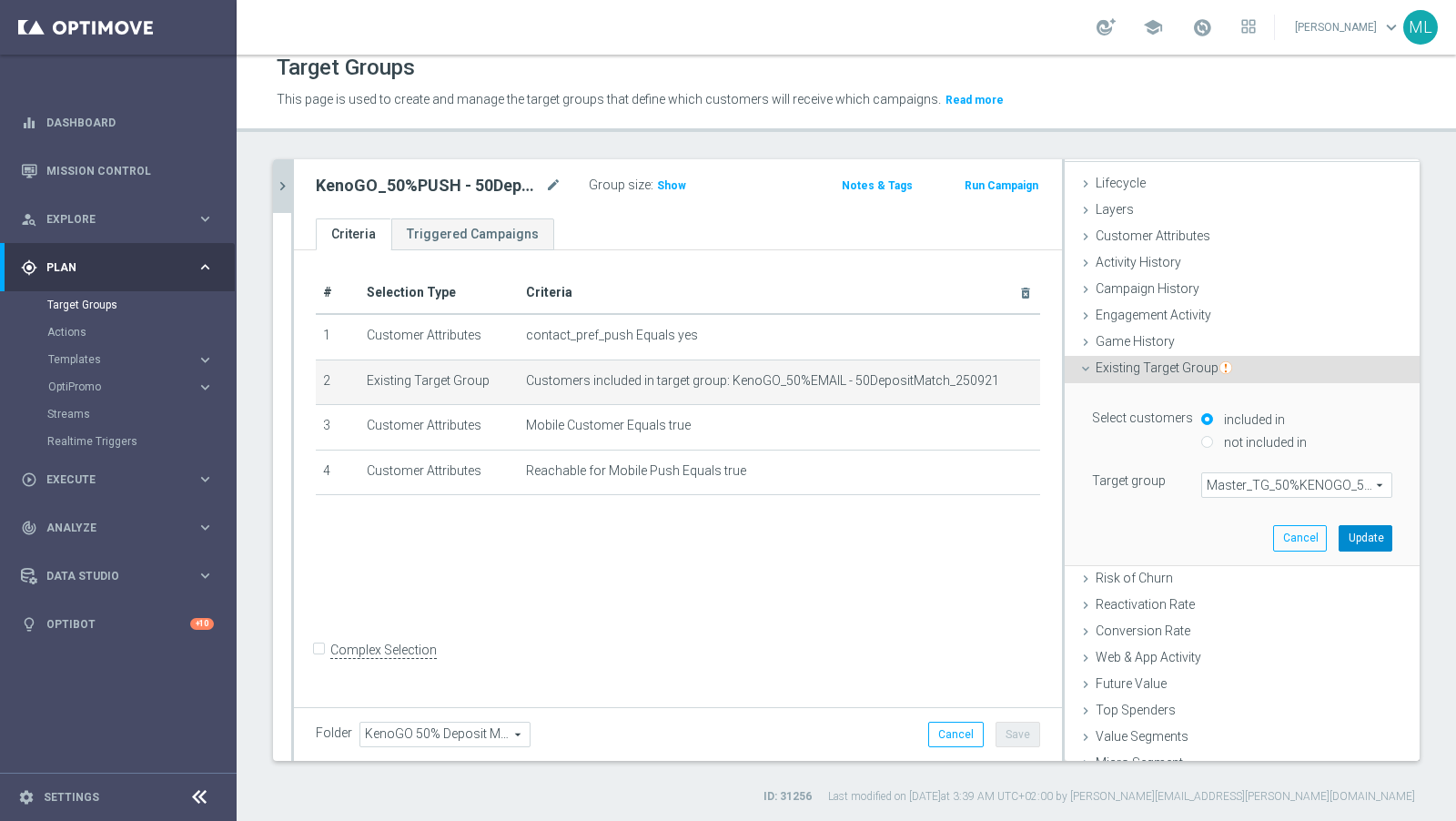
click at [1310, 527] on button "Update" at bounding box center [1366, 538] width 54 height 25
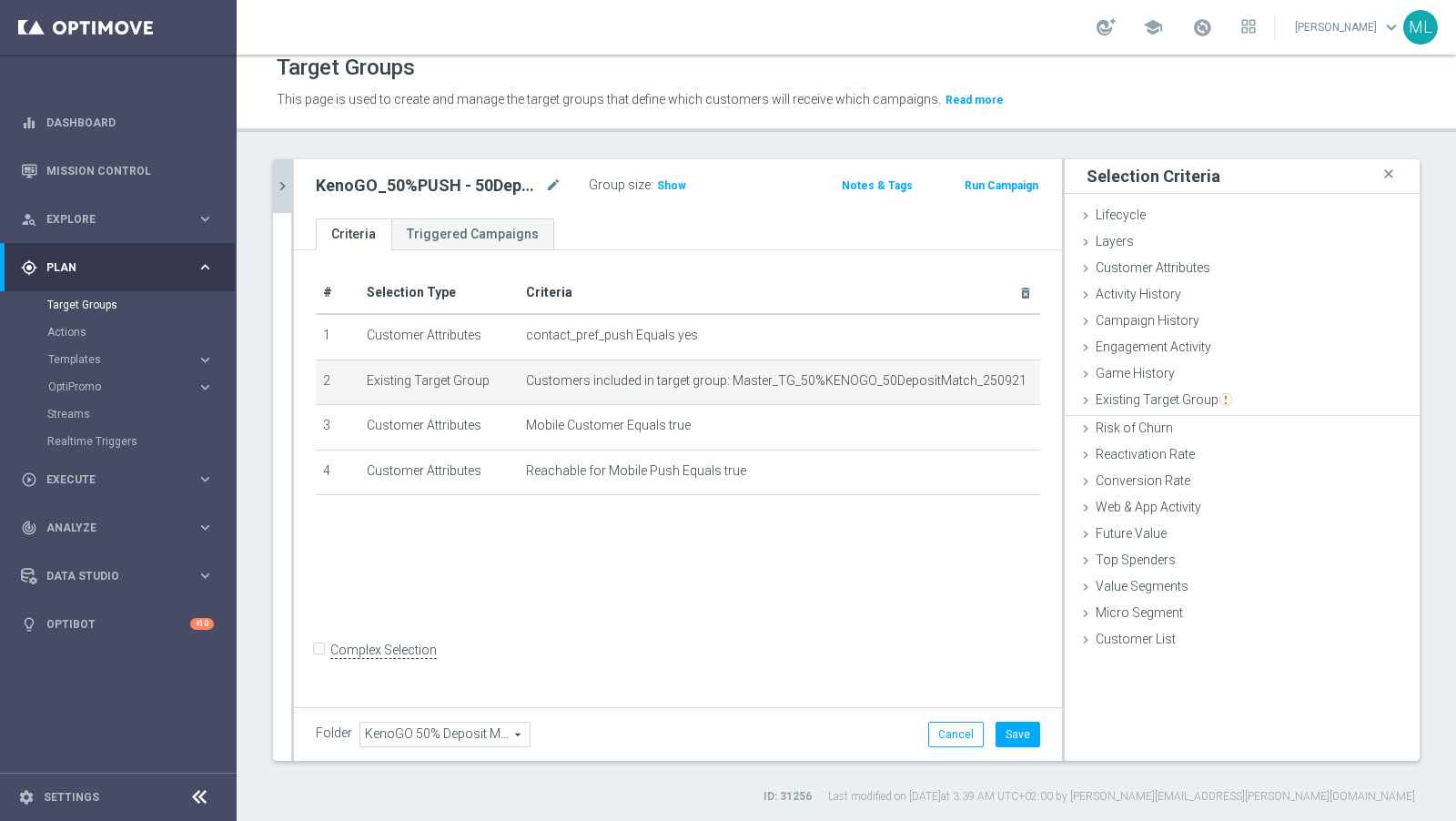
scroll to position [0, 0]
click at [1009, 732] on button "Save" at bounding box center [1018, 734] width 44 height 25
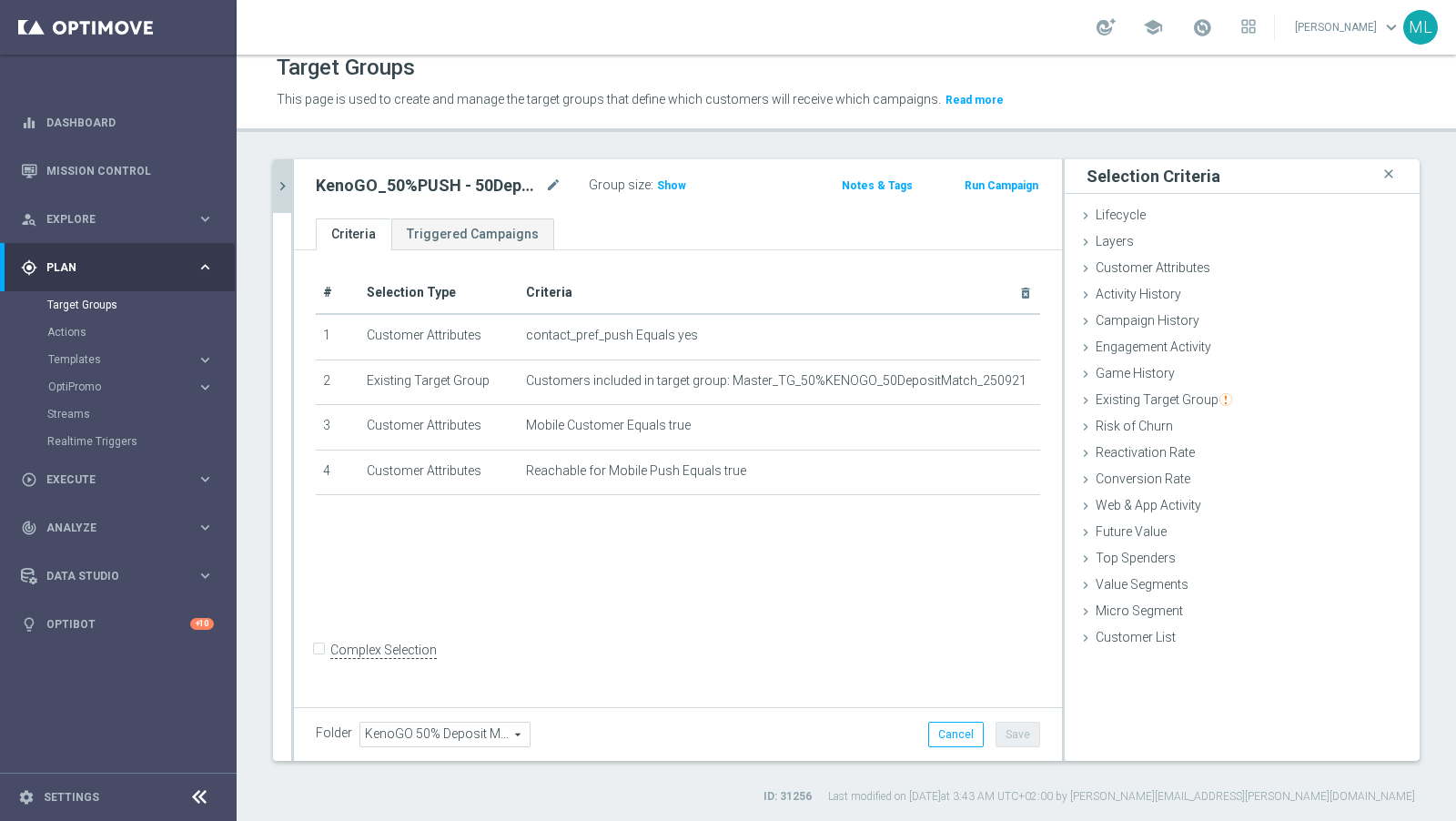
click at [285, 195] on button "chevron_right" at bounding box center [282, 186] width 18 height 54
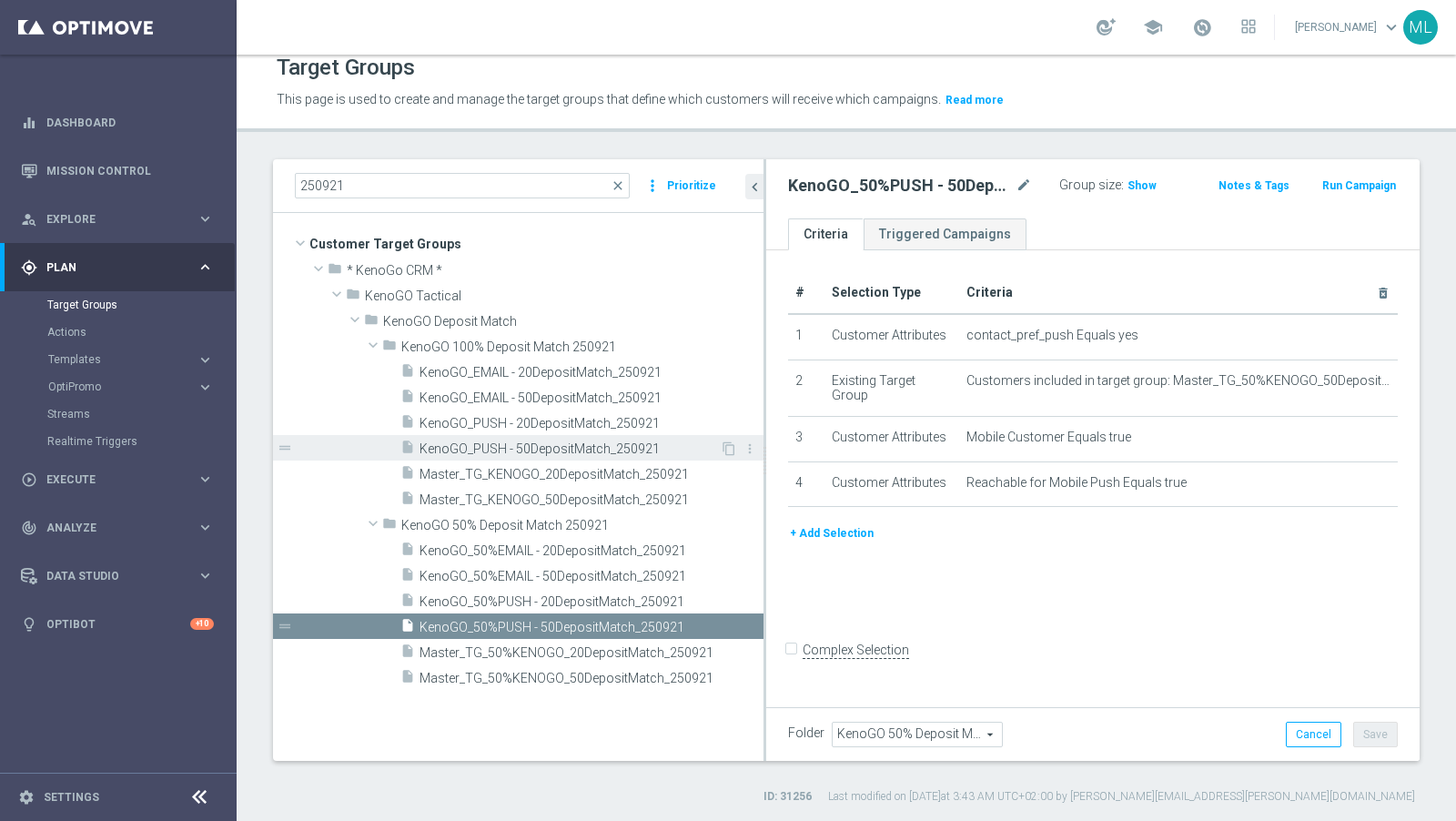
drag, startPoint x: 628, startPoint y: 451, endPoint x: 762, endPoint y: 456, distance: 134.1
click at [763, 457] on div at bounding box center [764, 460] width 3 height 602
click at [573, 670] on span "Master_TG_50%KENOGO_50DepositMatch_250921" at bounding box center [569, 678] width 300 height 15
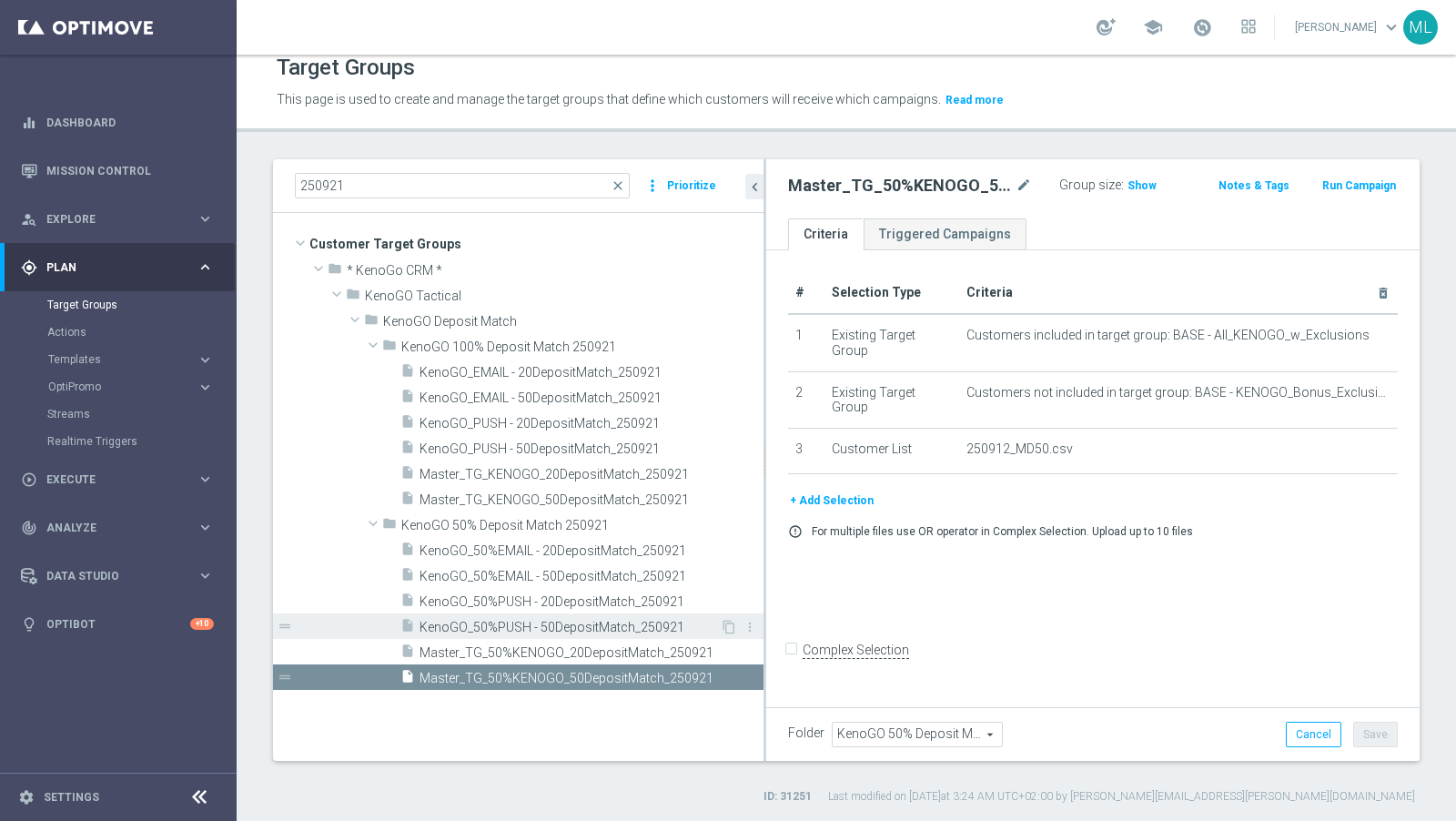
click at [559, 620] on span "KenoGO_50%PUSH - 50DepositMatch_250921" at bounding box center [569, 628] width 300 height 15
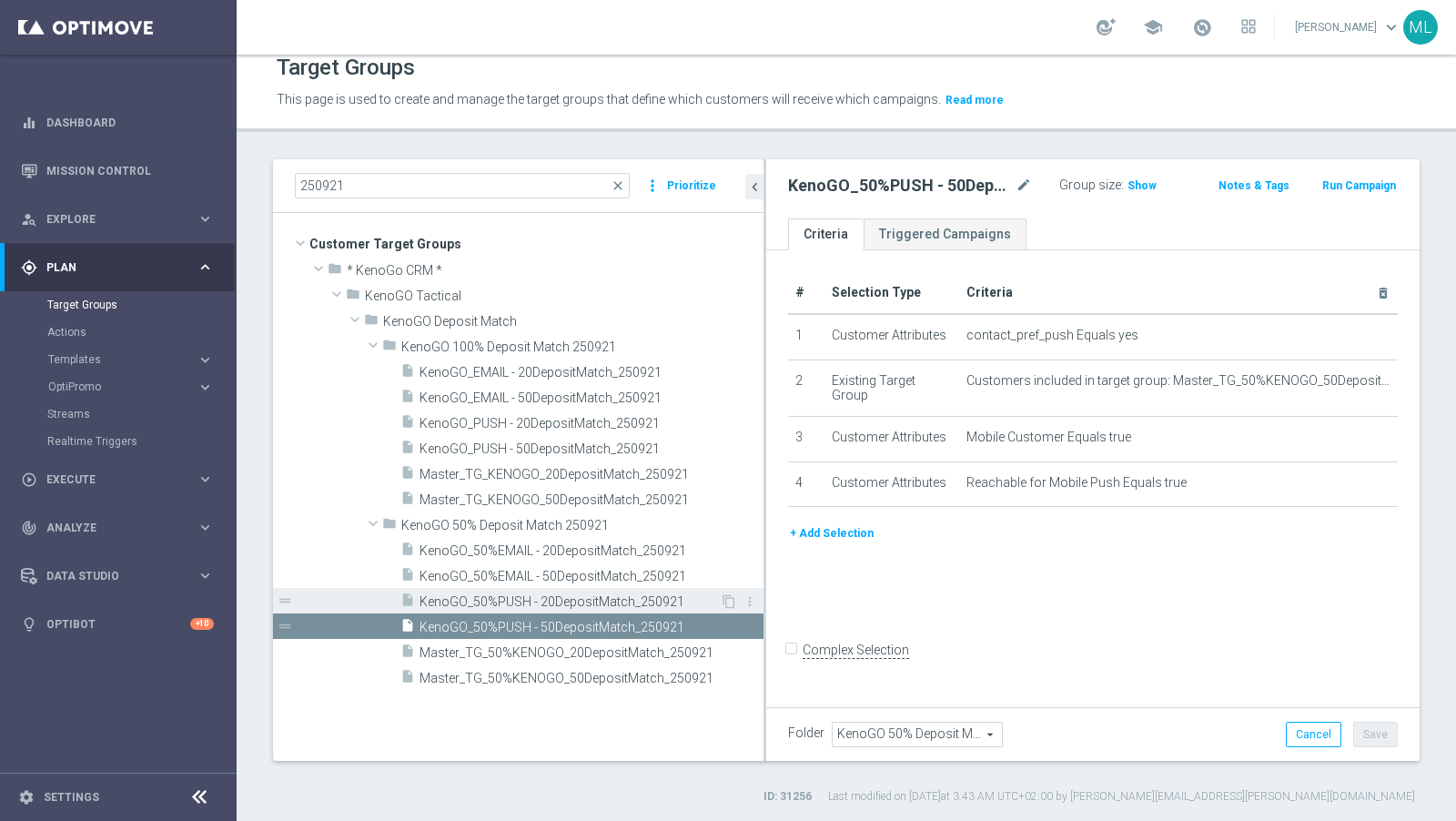
click at [602, 603] on span "KenoGO_50%PUSH - 20DepositMatch_250921" at bounding box center [569, 602] width 300 height 15
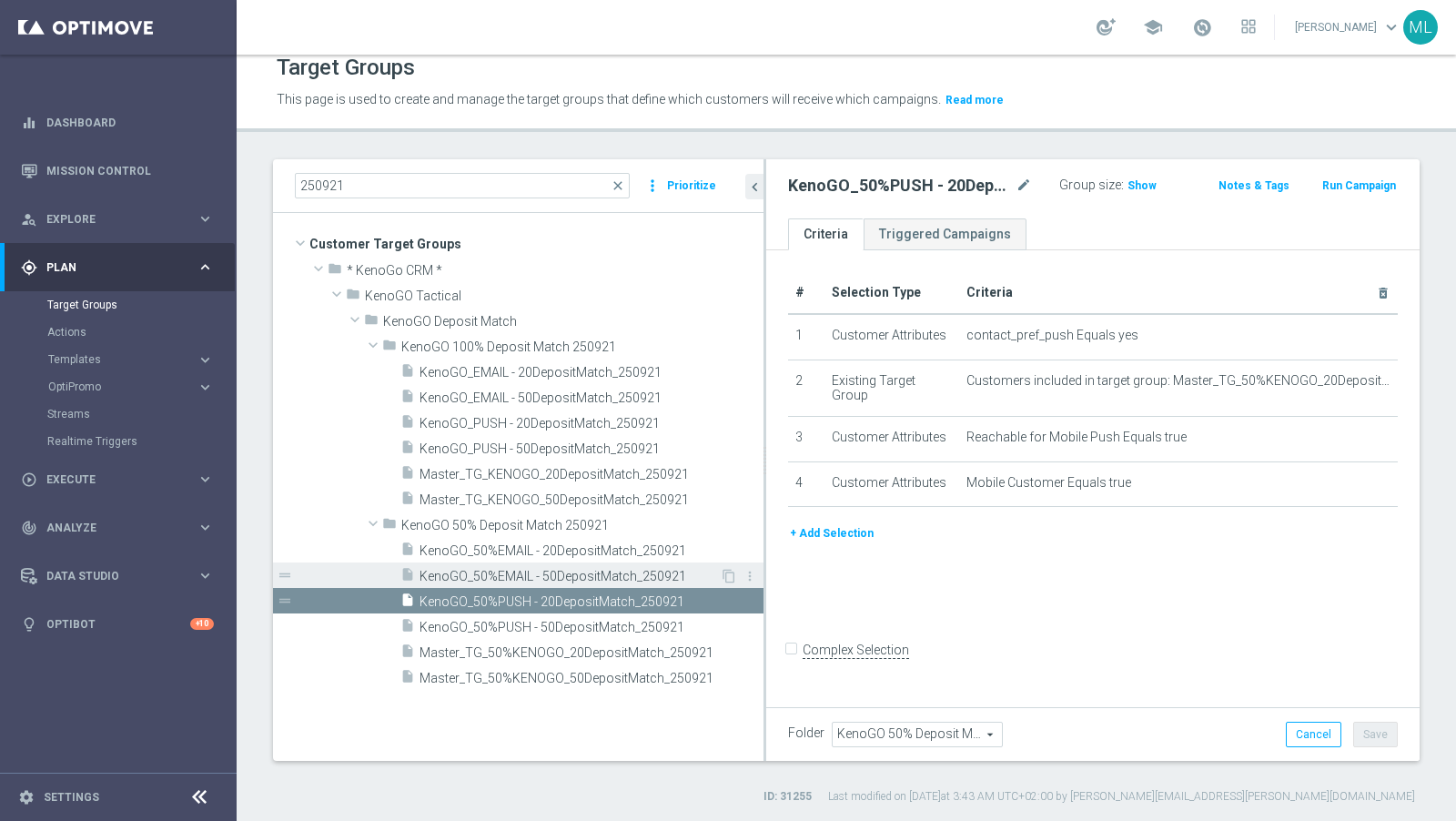
click at [576, 563] on div "insert_drive_file KenoGO_50%EMAIL - 50DepositMatch_250921" at bounding box center [560, 575] width 320 height 25
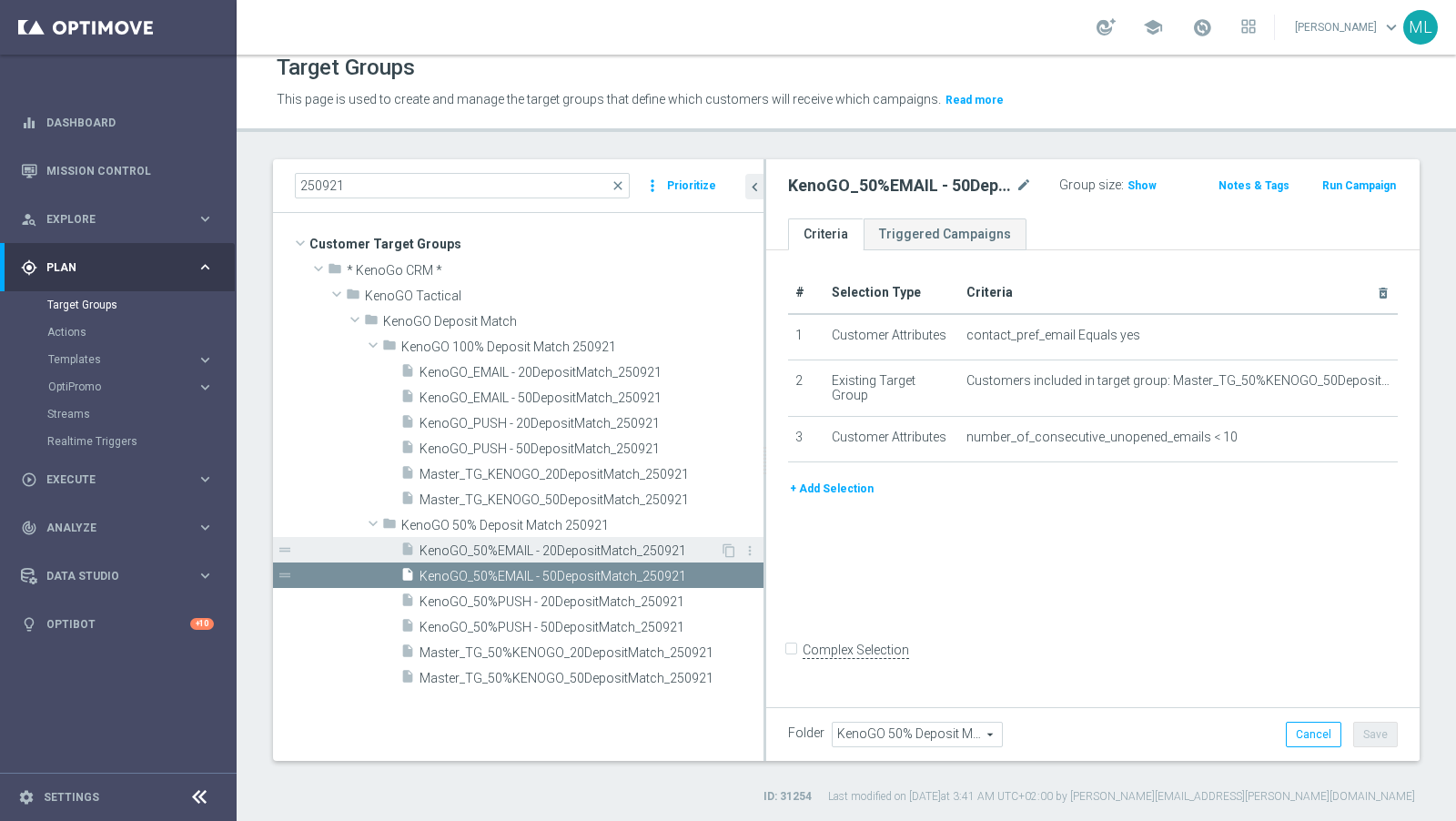
click at [574, 543] on span "KenoGO_50%EMAIL - 20DepositMatch_250921" at bounding box center [569, 551] width 300 height 15
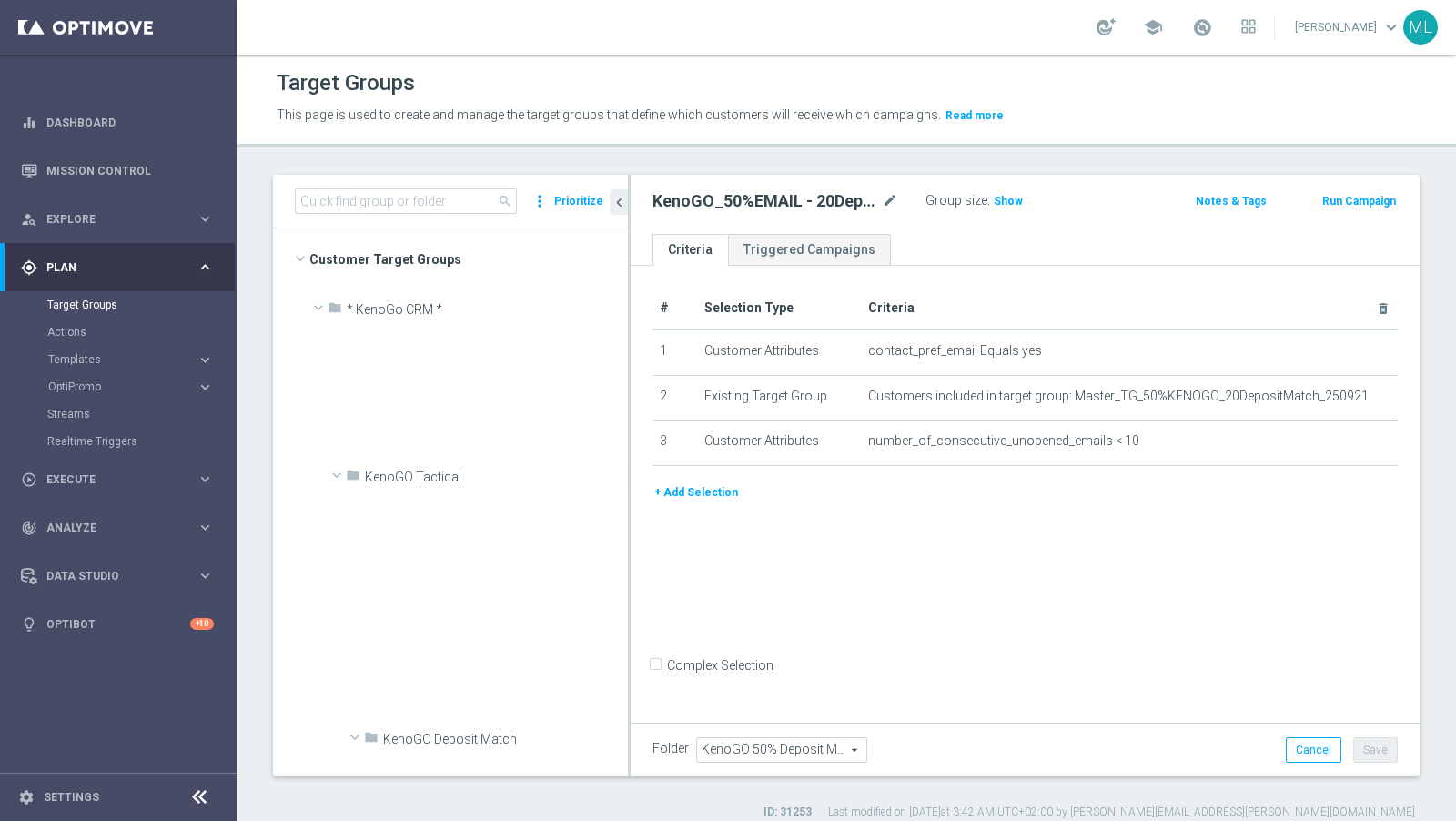
scroll to position [2920, 0]
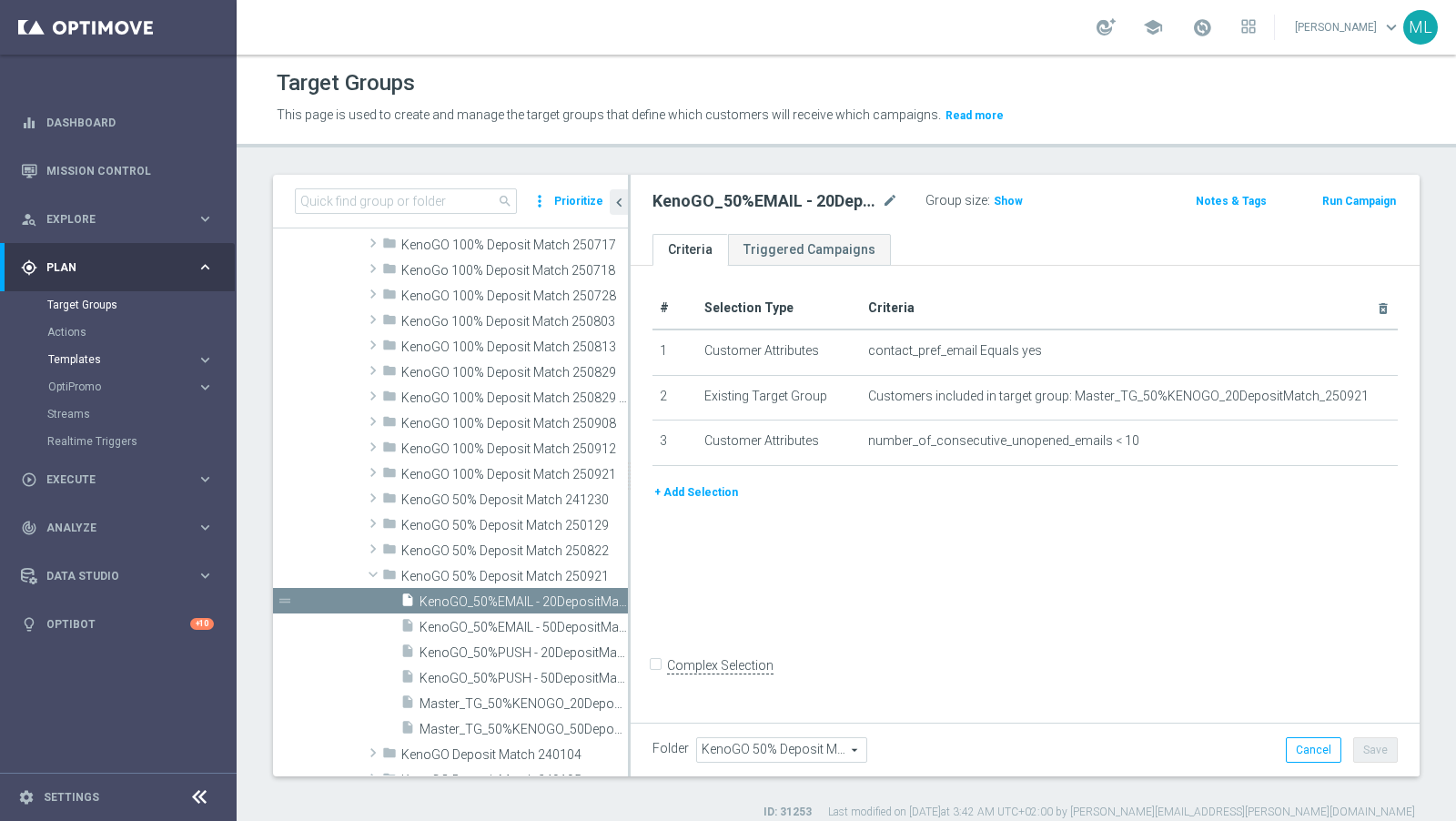
click at [194, 355] on div "Templates" at bounding box center [123, 359] width 149 height 11
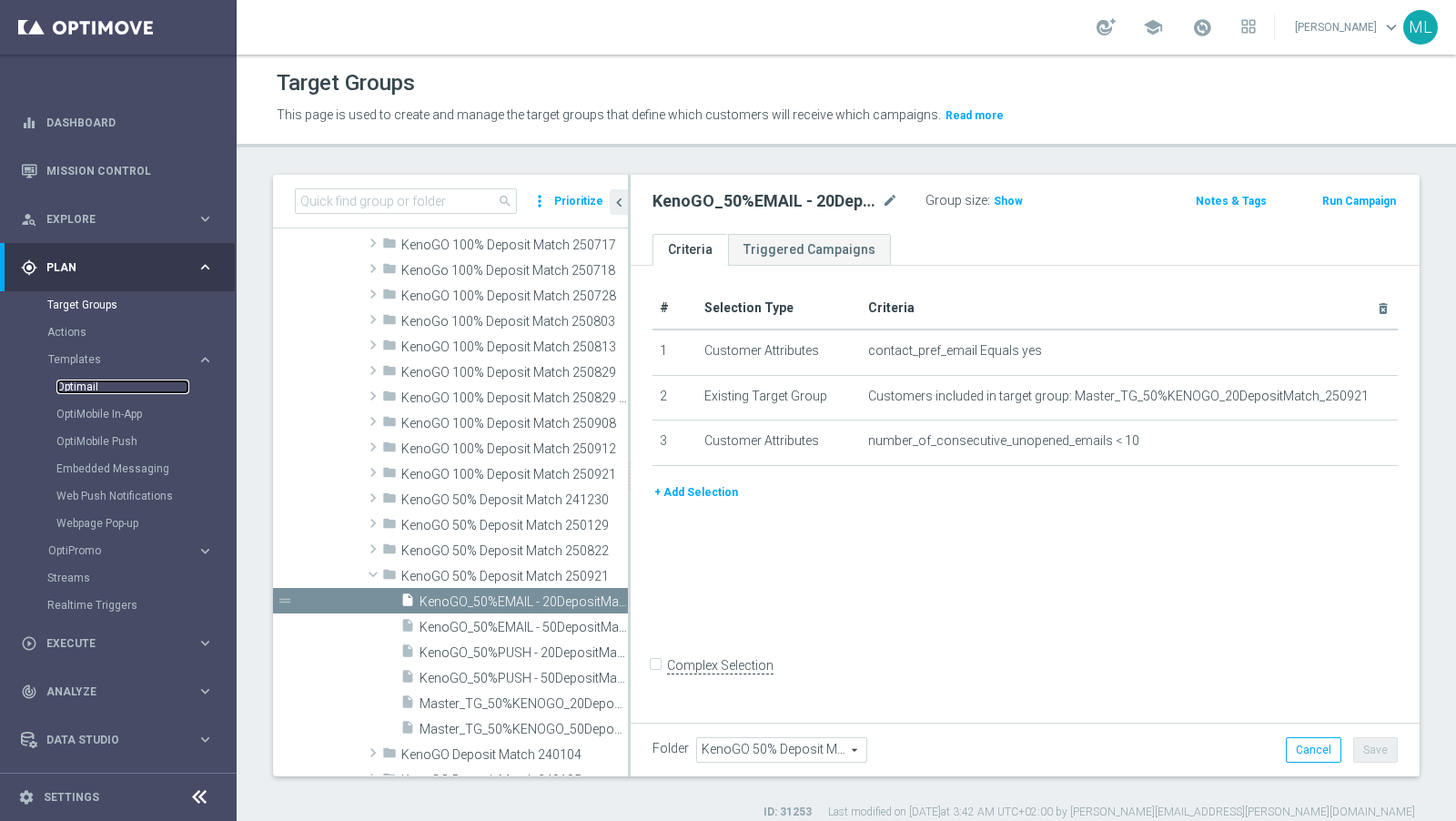
click at [102, 393] on link "Optimail" at bounding box center [123, 386] width 133 height 14
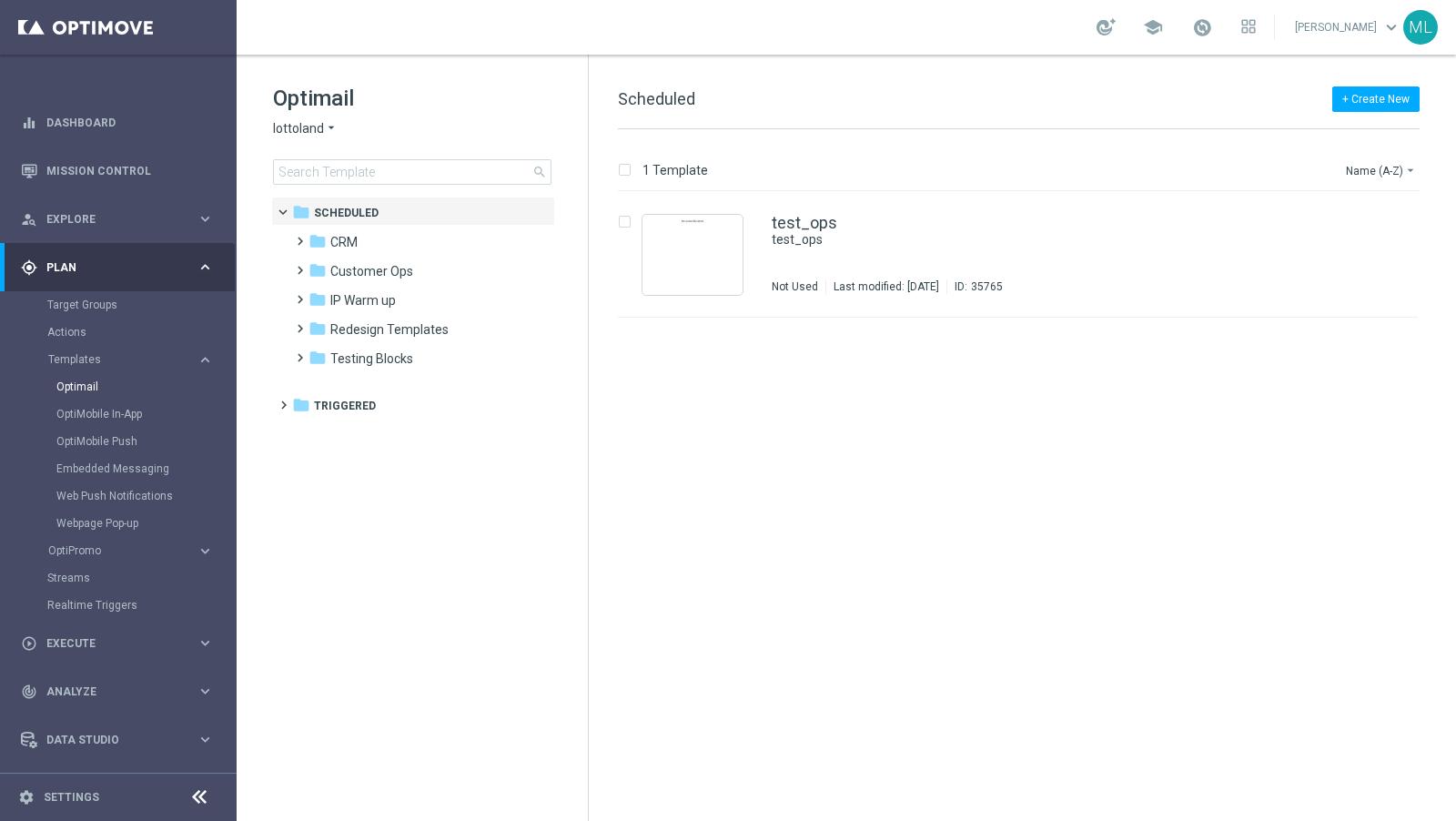
click at [324, 130] on icon "arrow_drop_down" at bounding box center [330, 128] width 14 height 17
click at [0, 0] on span "KenoGO" at bounding box center [0, 0] width 0 height 0
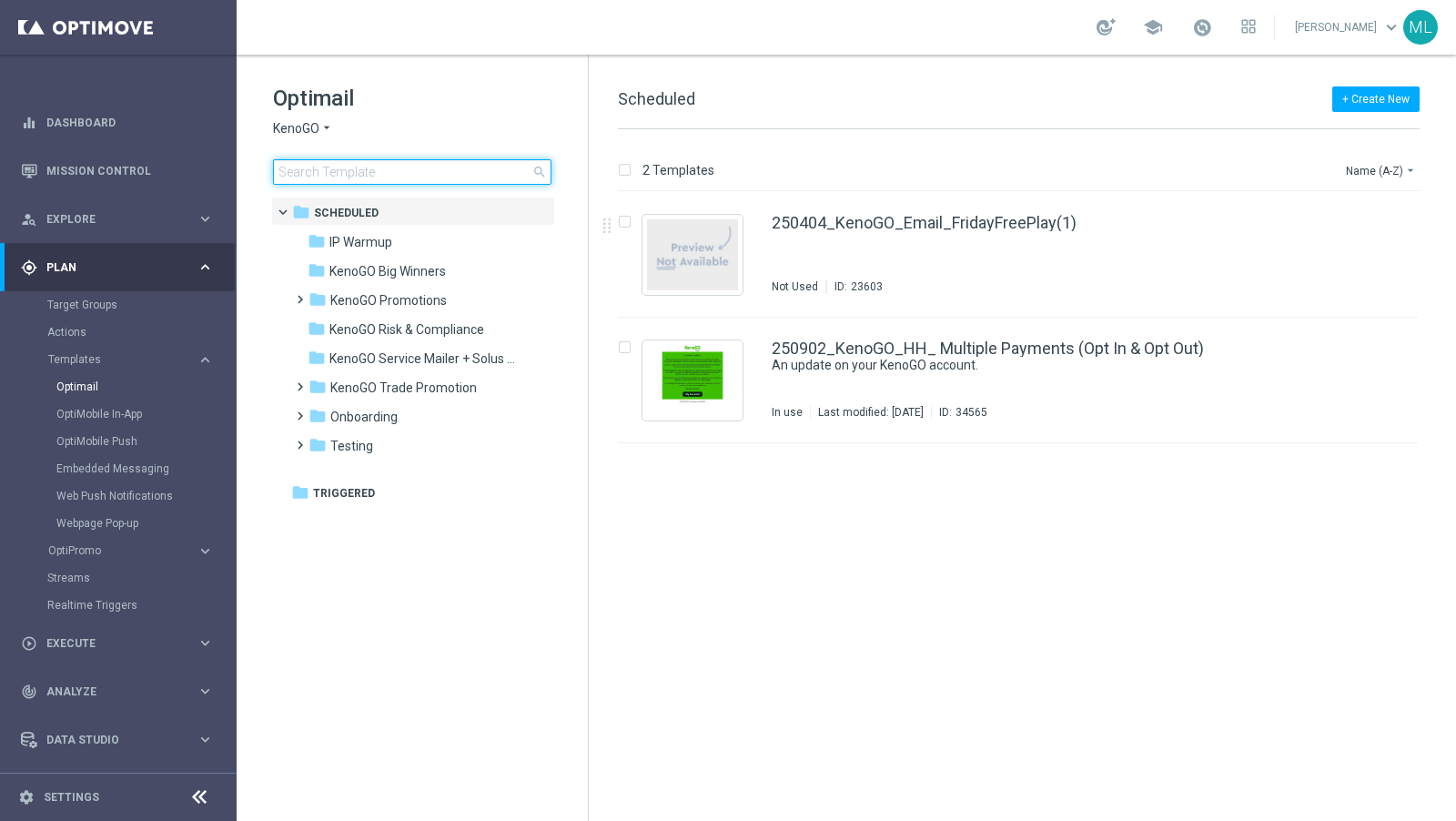
click at [317, 168] on input at bounding box center [413, 172] width 278 height 25
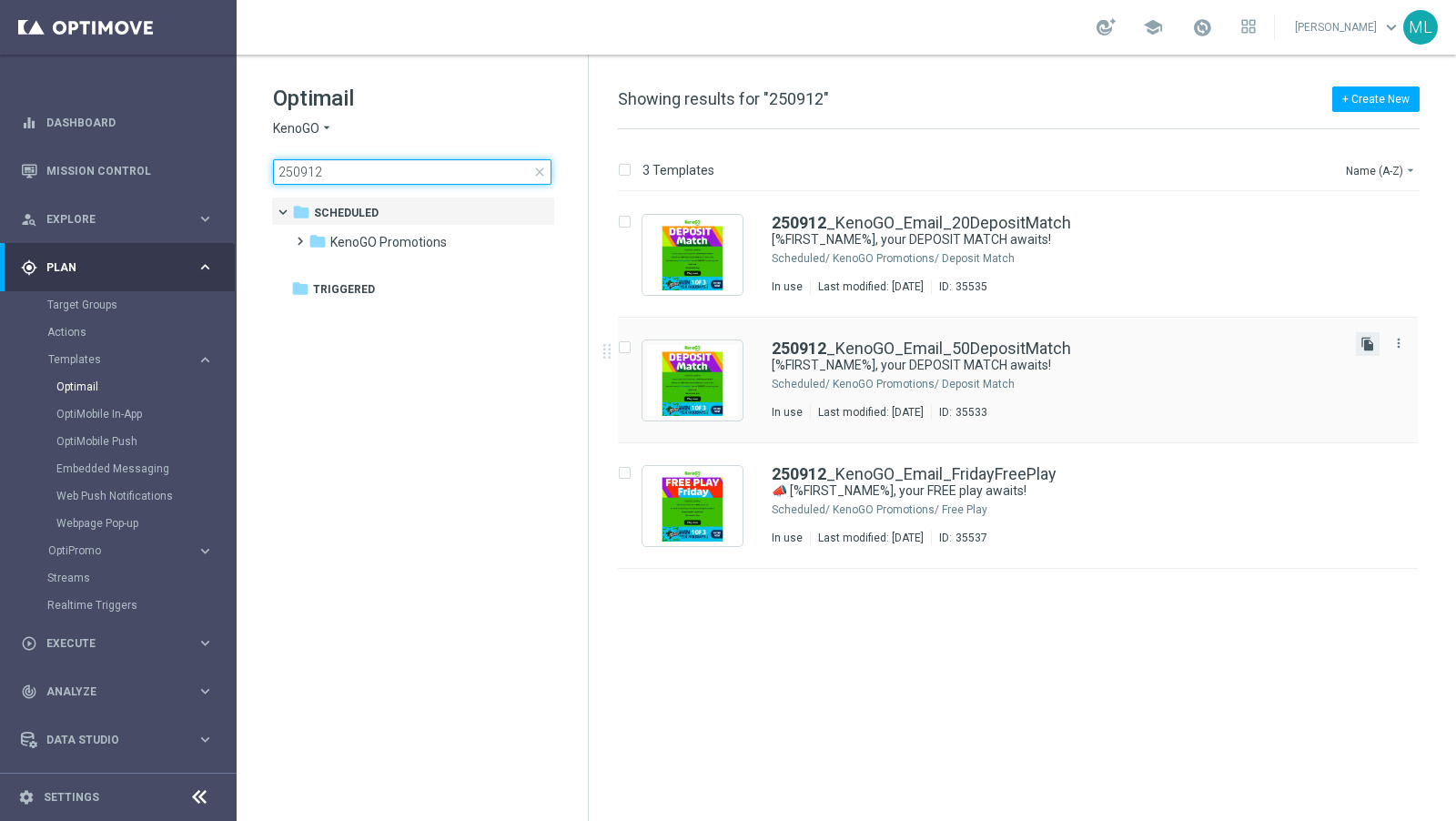
type input "250912"
click at [1364, 338] on icon "file_copy" at bounding box center [1368, 344] width 14 height 14
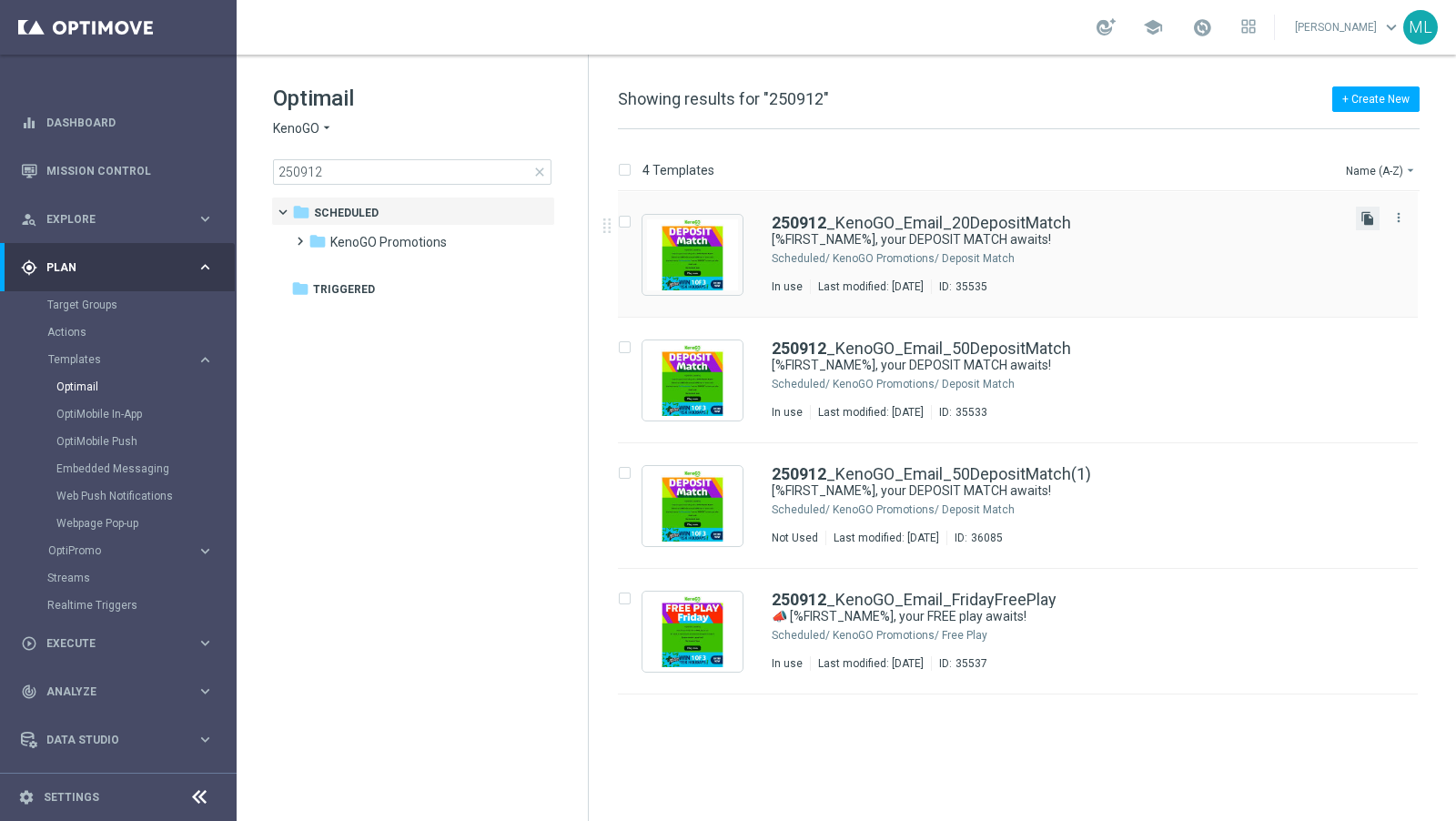
click at [1365, 213] on icon "file_copy" at bounding box center [1368, 218] width 14 height 14
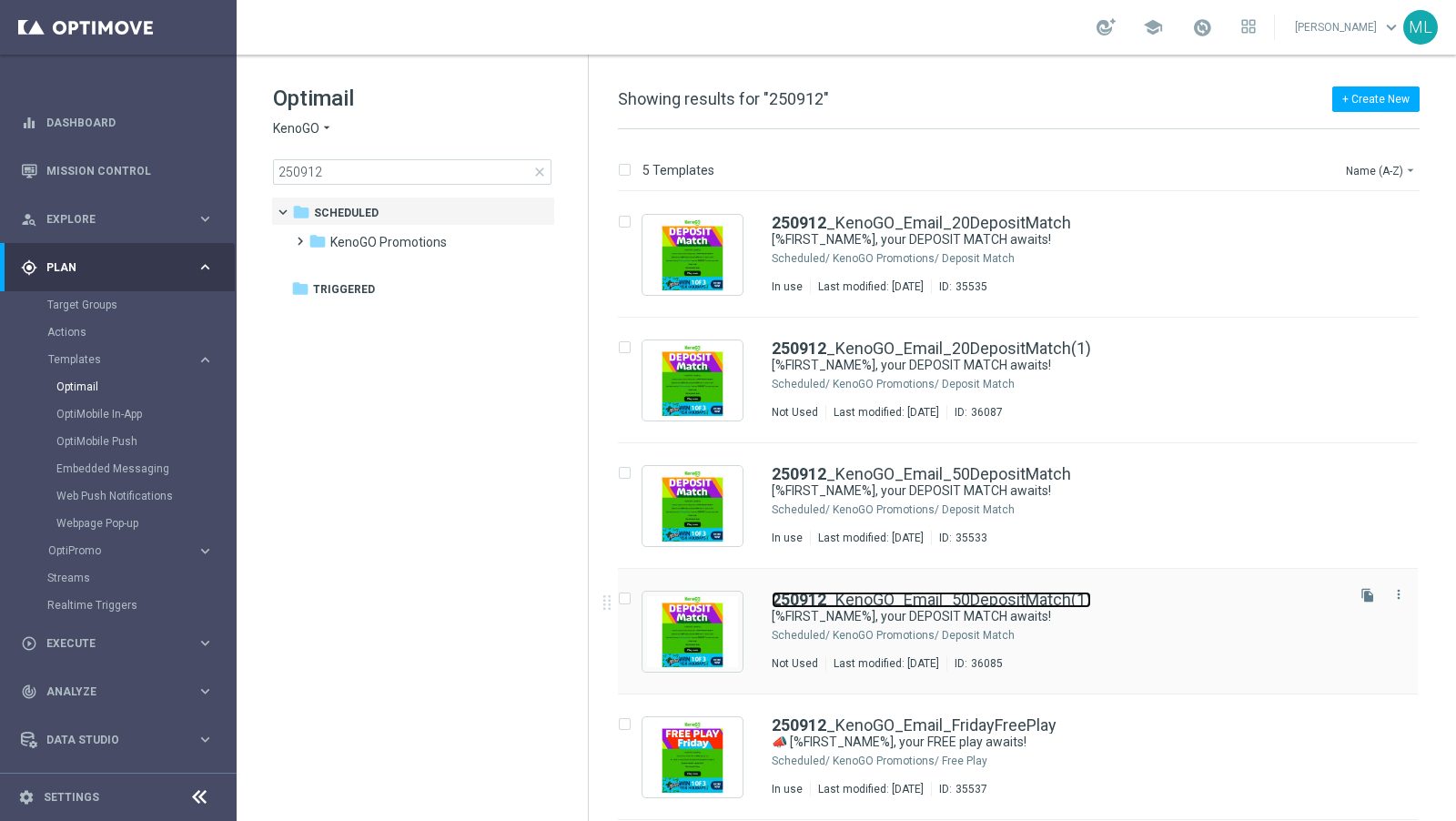
click at [1087, 607] on link "250912 _KenoGO_Email_50DepositMatch(1)" at bounding box center [931, 599] width 320 height 16
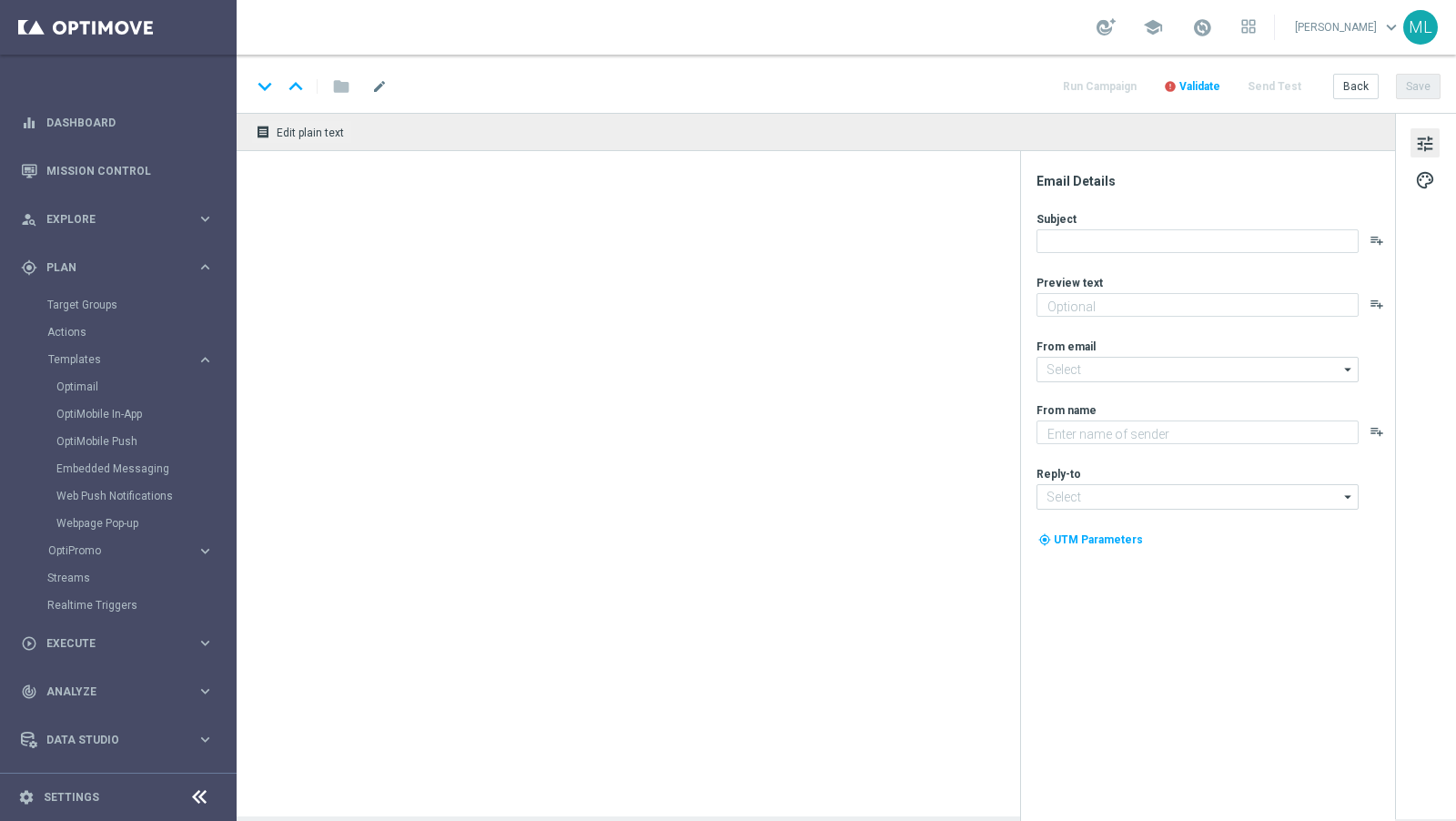
type textarea "Unlock your 100% match [DATE]!"
type textarea "KenoGO"
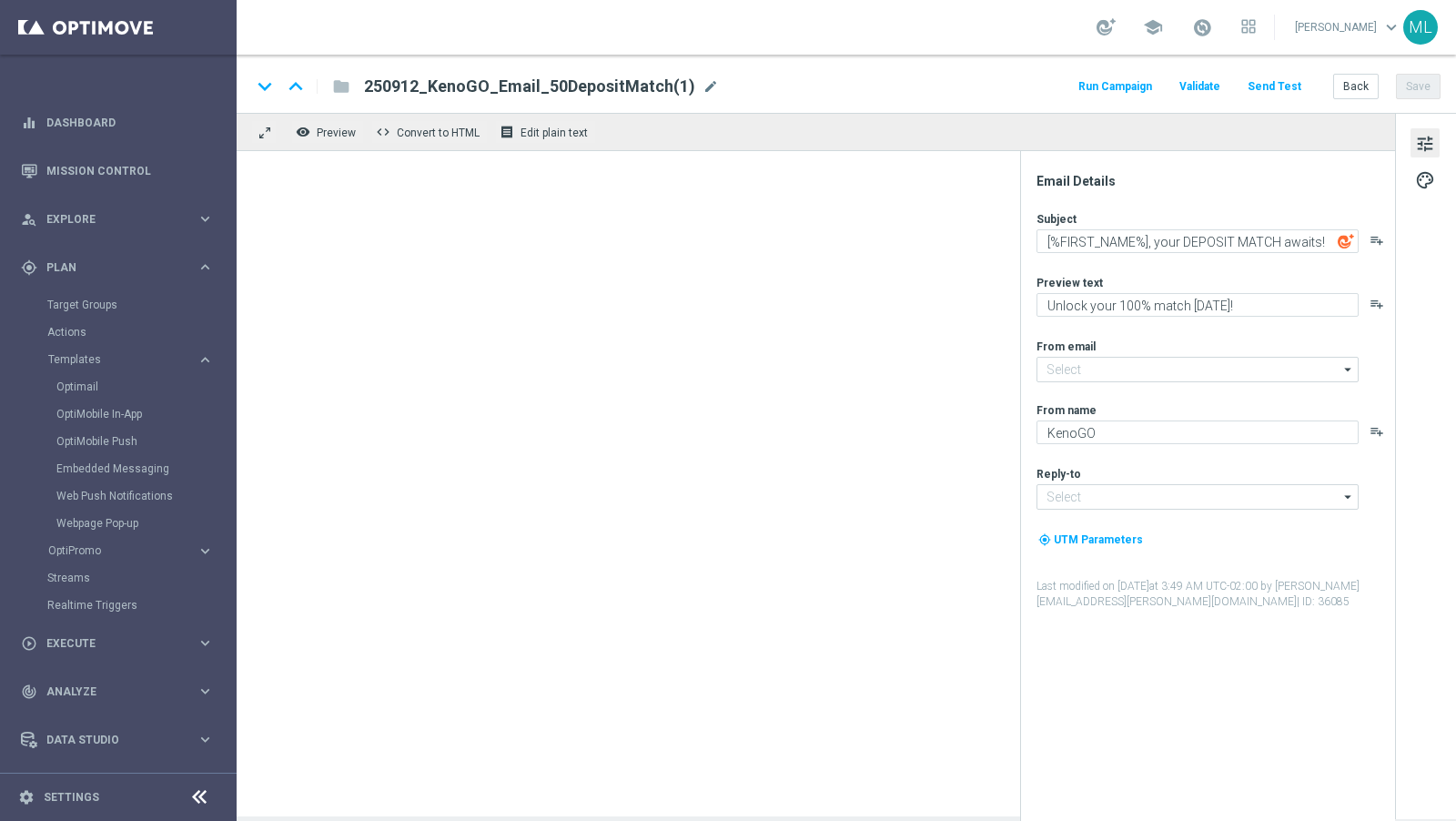
type input "[EMAIL_ADDRESS][DOMAIN_NAME]"
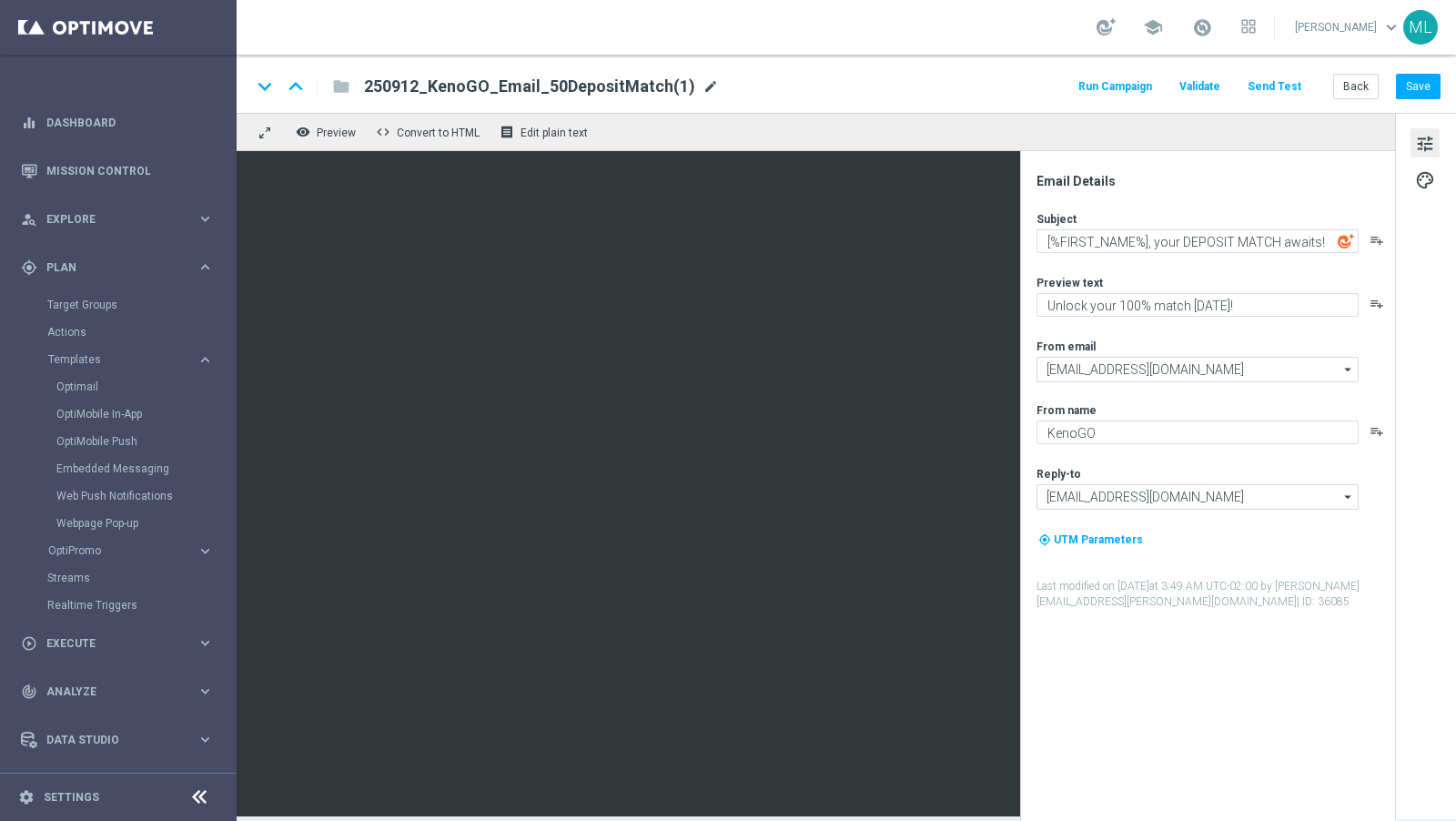
click at [702, 86] on span "mode_edit" at bounding box center [710, 86] width 16 height 16
click at [415, 86] on input "250912_KenoGO_Email_50DepositMatch" at bounding box center [589, 86] width 451 height 23
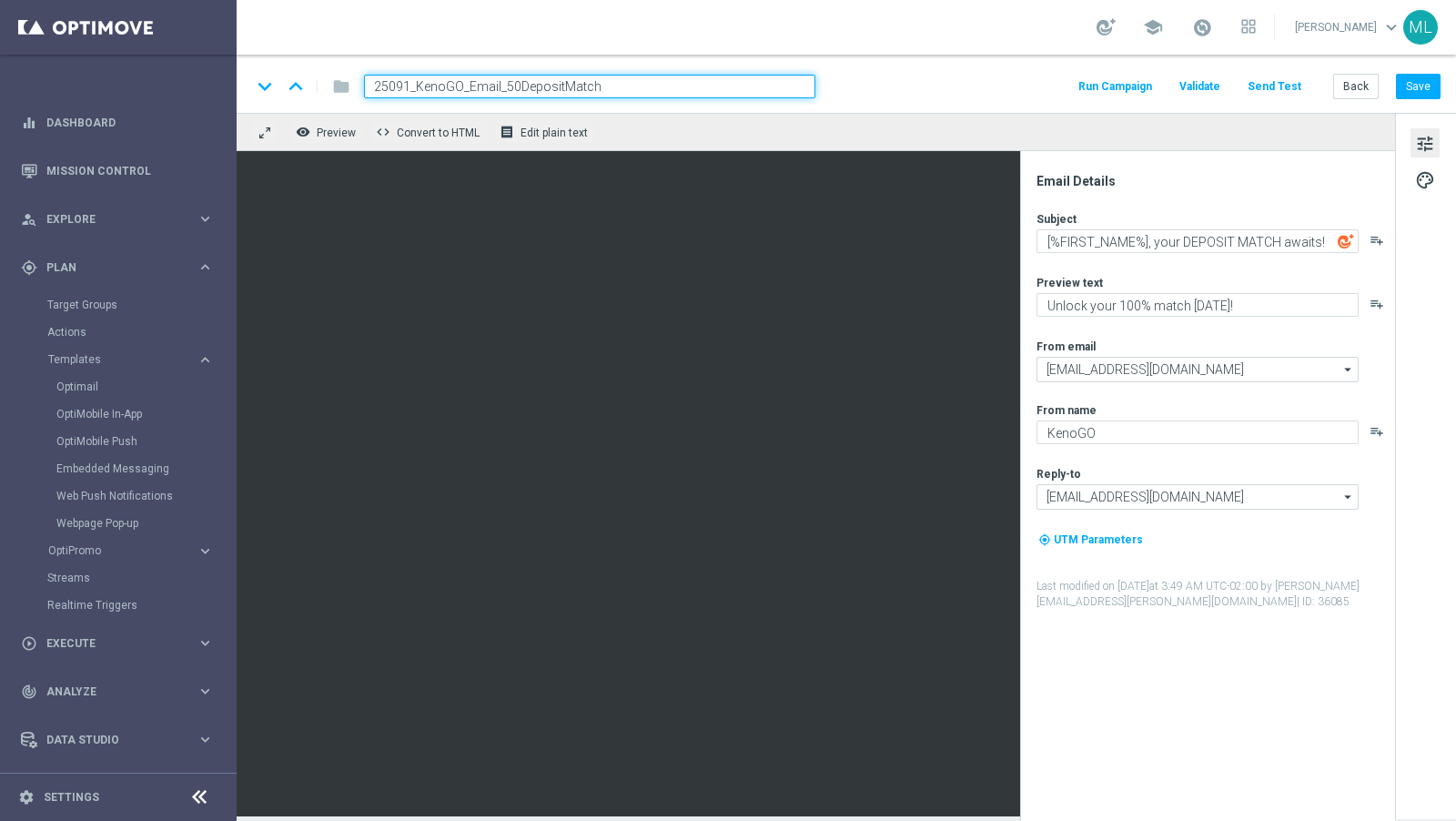
type input "250919_KenoGO_Email_50DepositMatch"
click at [1412, 87] on button "Save" at bounding box center [1418, 86] width 44 height 25
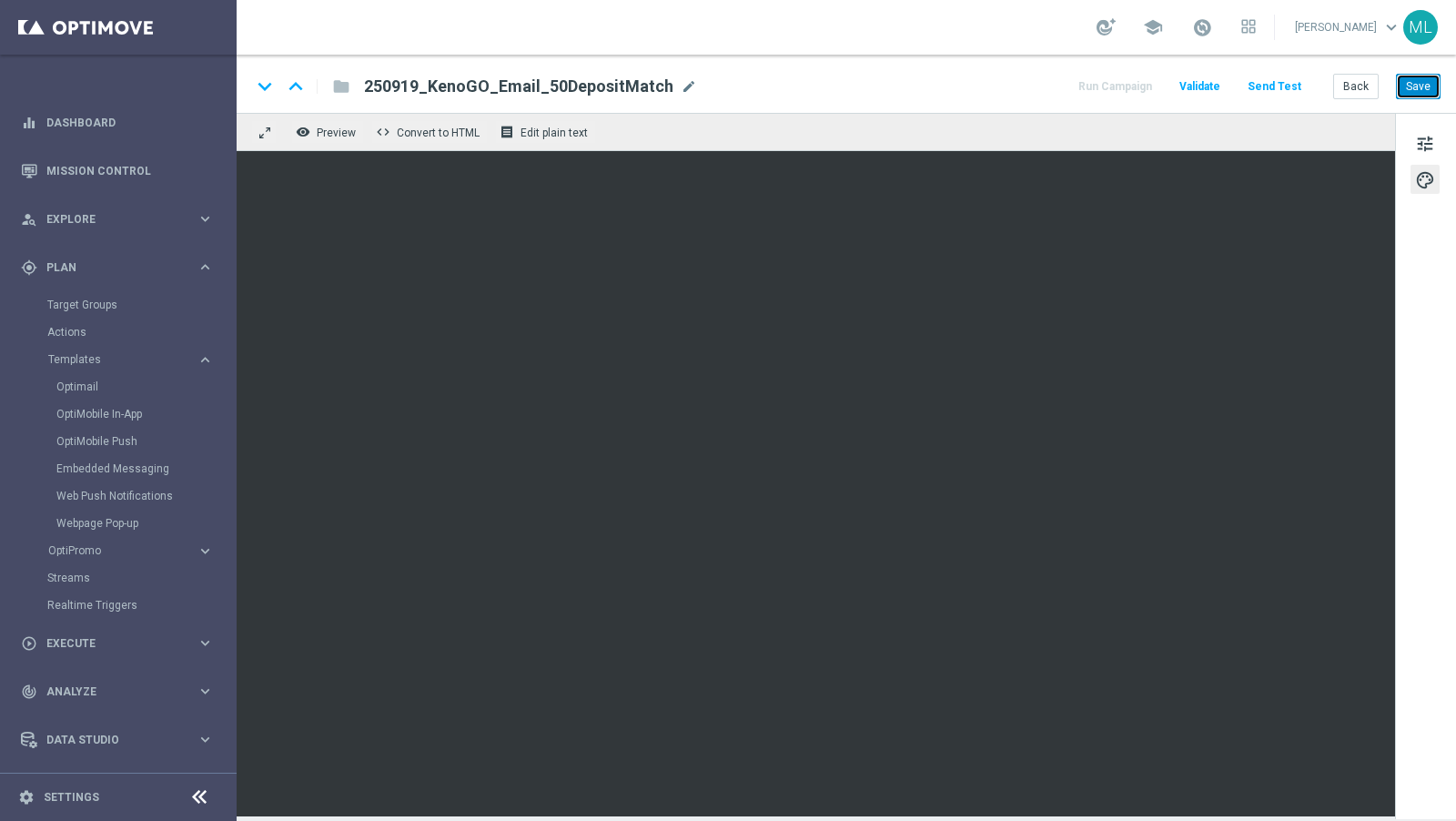
click at [1418, 81] on button "Save" at bounding box center [1418, 86] width 44 height 25
click at [1356, 84] on button "Back" at bounding box center [1356, 86] width 45 height 25
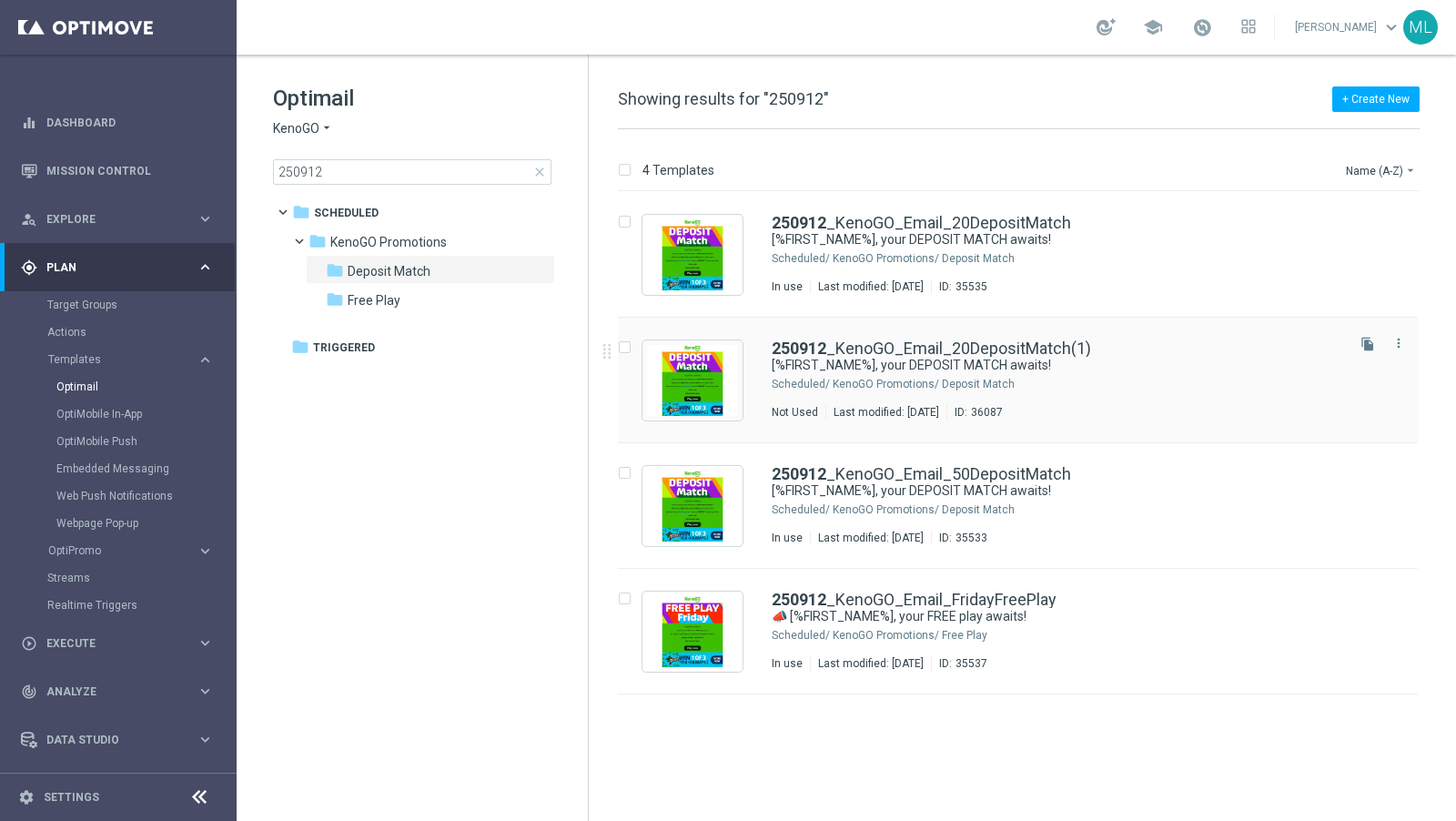
click at [1130, 375] on div "250912 _KenoGO_Email_20DepositMatch(1) [%FIRST_NAME%], your DEPOSIT MATCH await…" at bounding box center [1057, 380] width 570 height 79
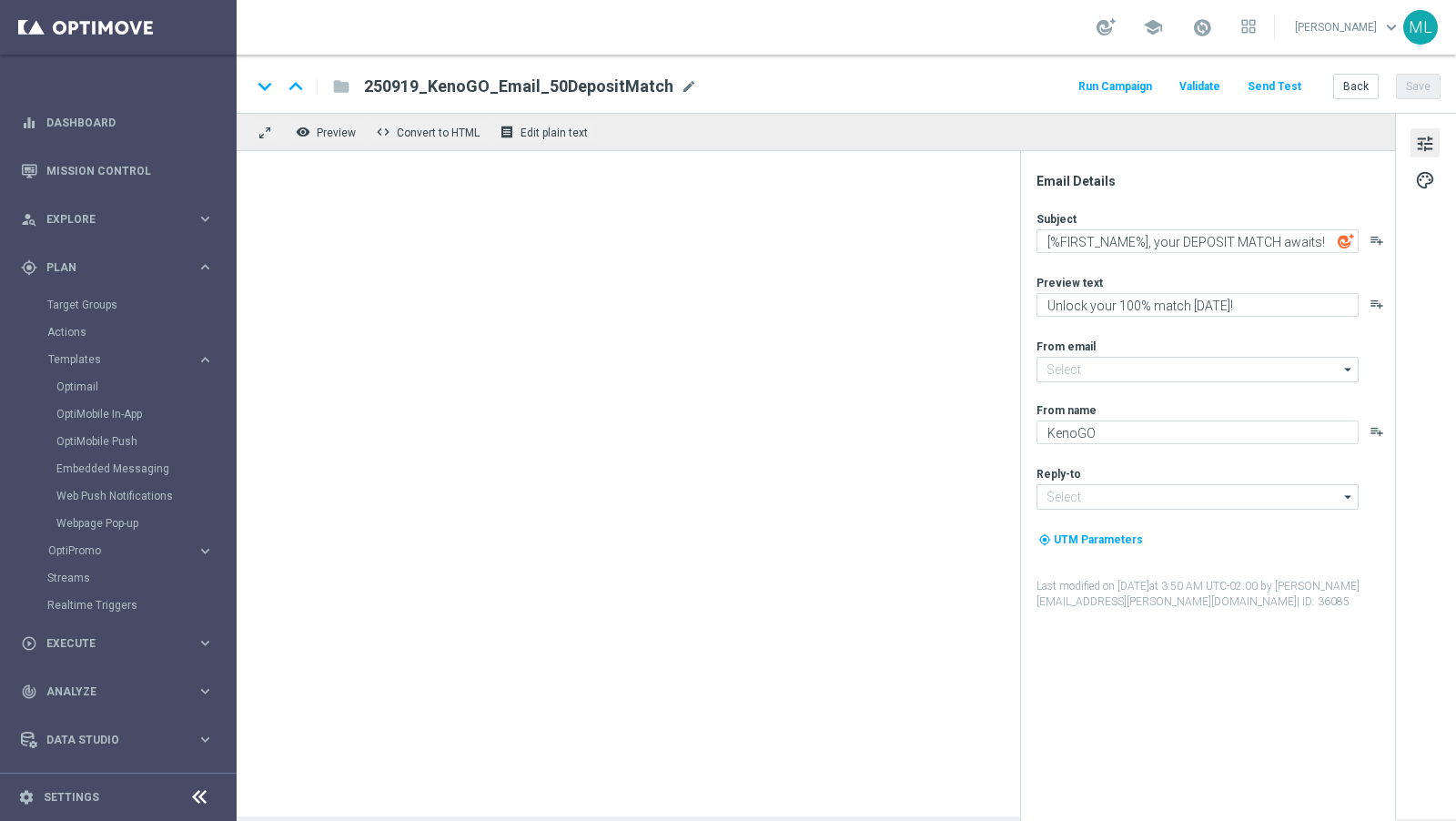
type input "[EMAIL_ADDRESS][DOMAIN_NAME]"
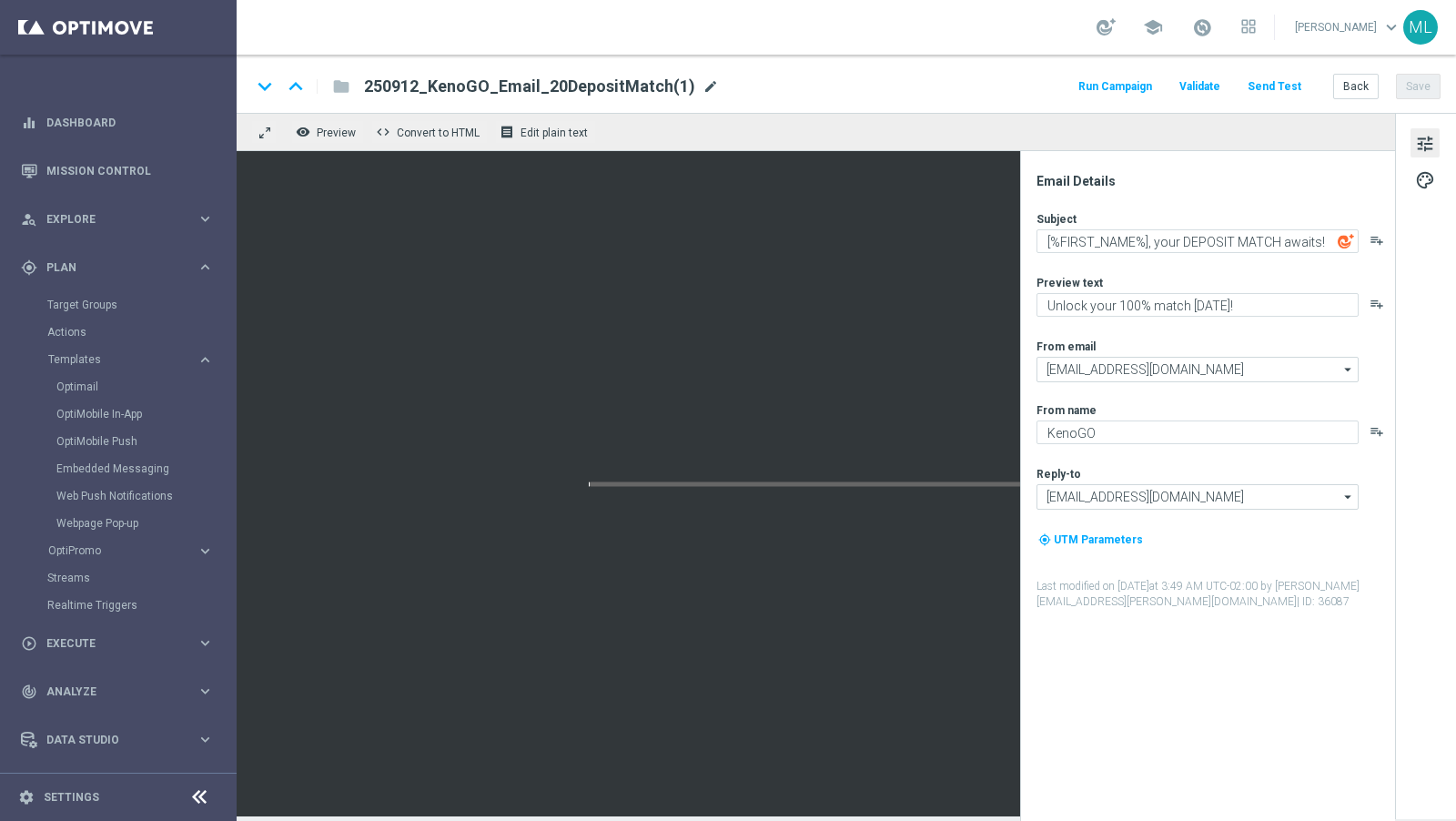
click at [702, 87] on span "mode_edit" at bounding box center [710, 86] width 16 height 16
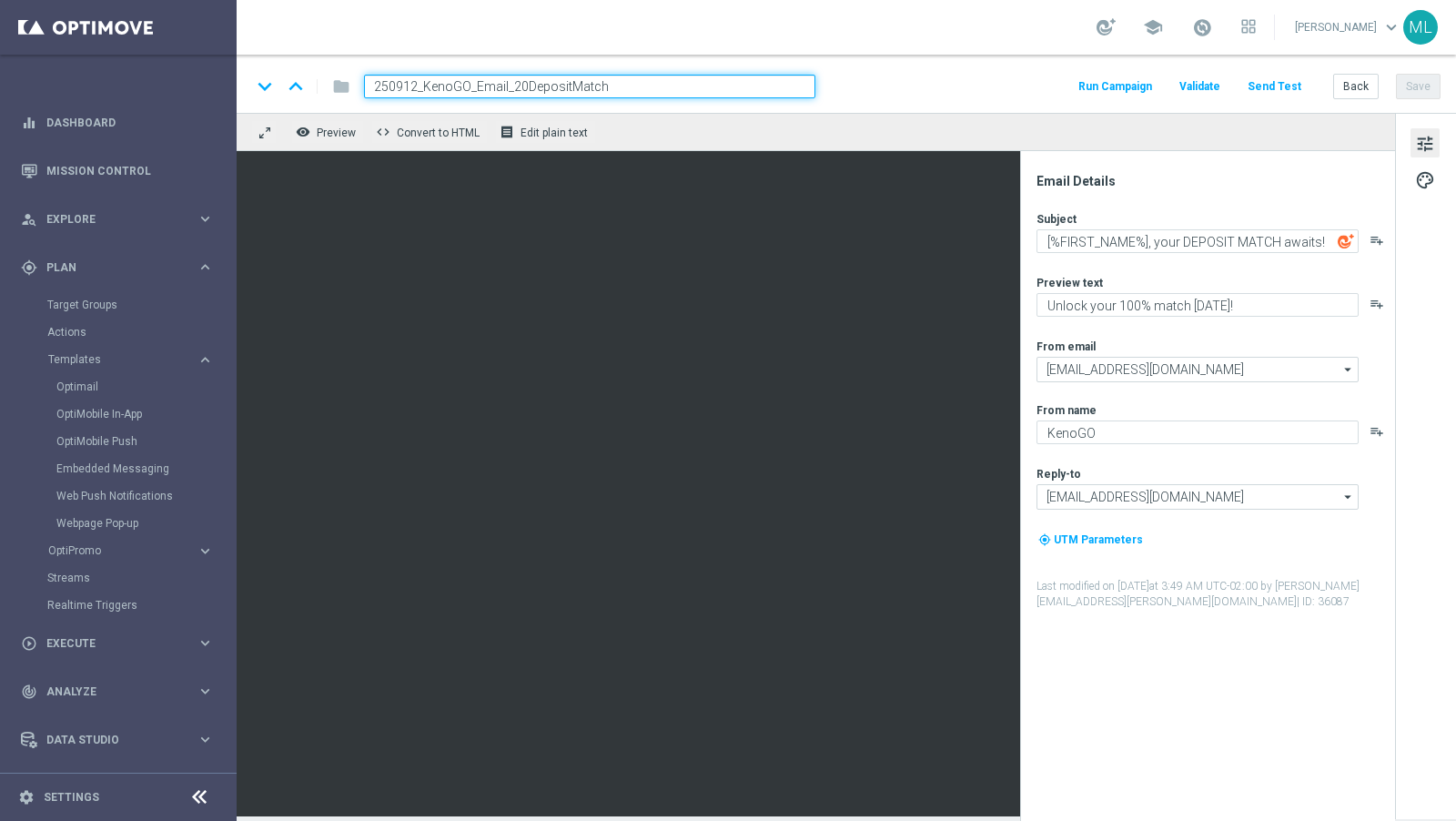
click at [416, 86] on input "250912_KenoGO_Email_20DepositMatch" at bounding box center [589, 86] width 451 height 23
type input "250921_KenoGO_Email_20DepositMatch"
click at [1418, 86] on button "Save" at bounding box center [1418, 86] width 44 height 25
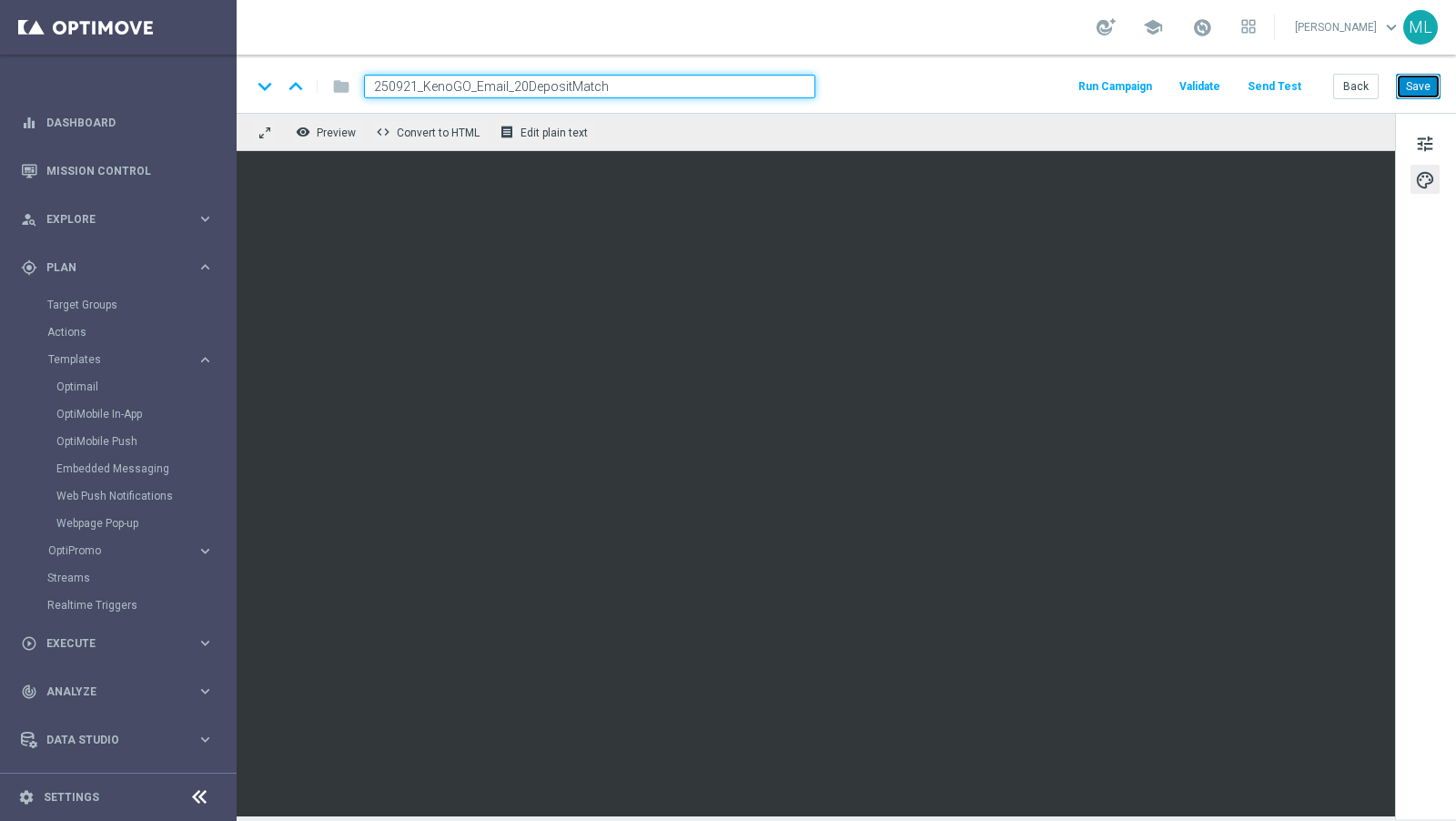
click at [1422, 86] on button "Save" at bounding box center [1418, 86] width 44 height 25
click at [1420, 79] on button "Save" at bounding box center [1418, 86] width 44 height 25
click at [1366, 89] on button "Back" at bounding box center [1356, 86] width 45 height 25
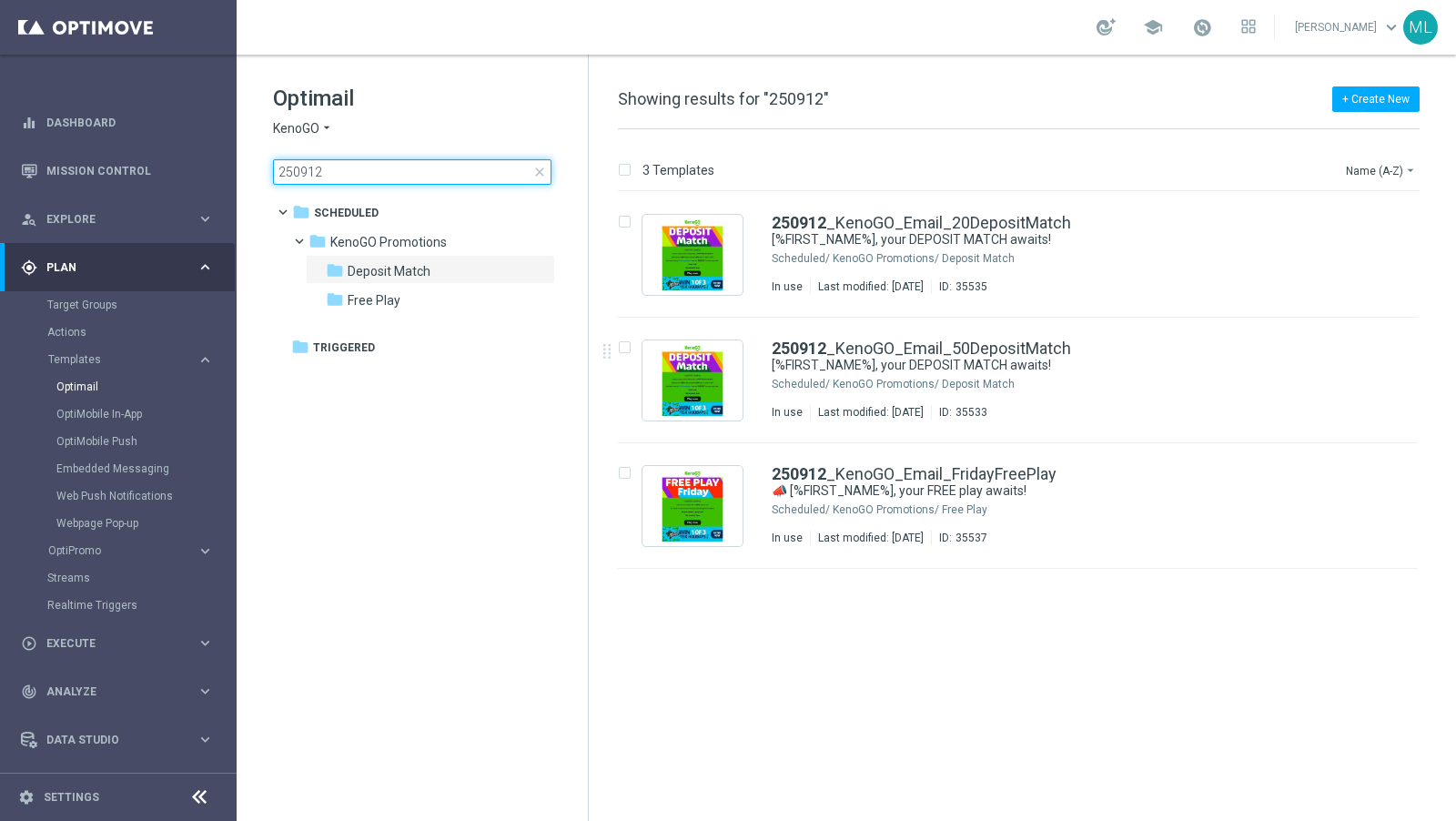
click at [340, 166] on input "250912" at bounding box center [413, 172] width 278 height 25
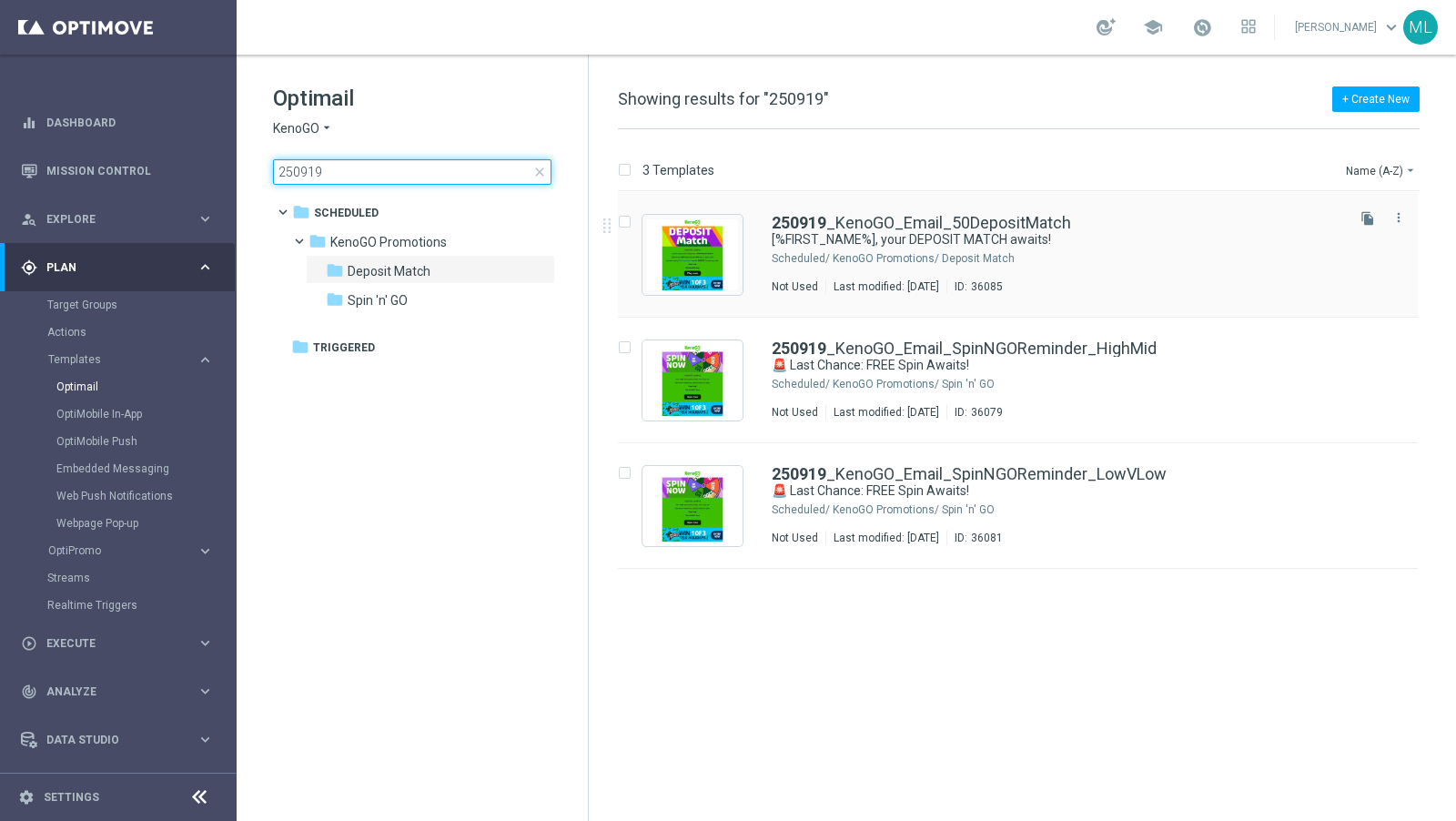
type input "250919"
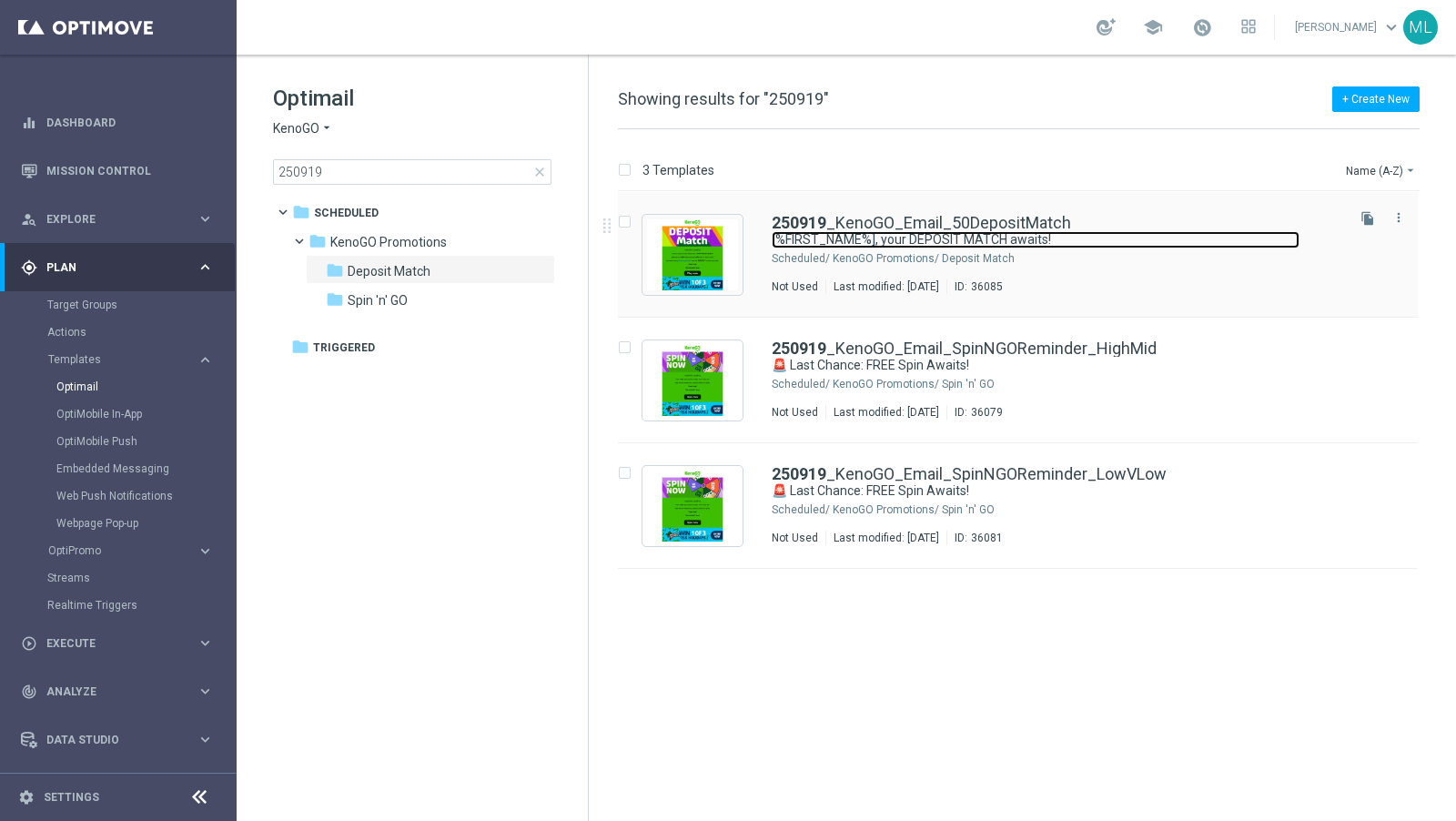
click at [1031, 247] on link "[%FIRST_NAME%], your DEPOSIT MATCH awaits!" at bounding box center [1036, 240] width 528 height 17
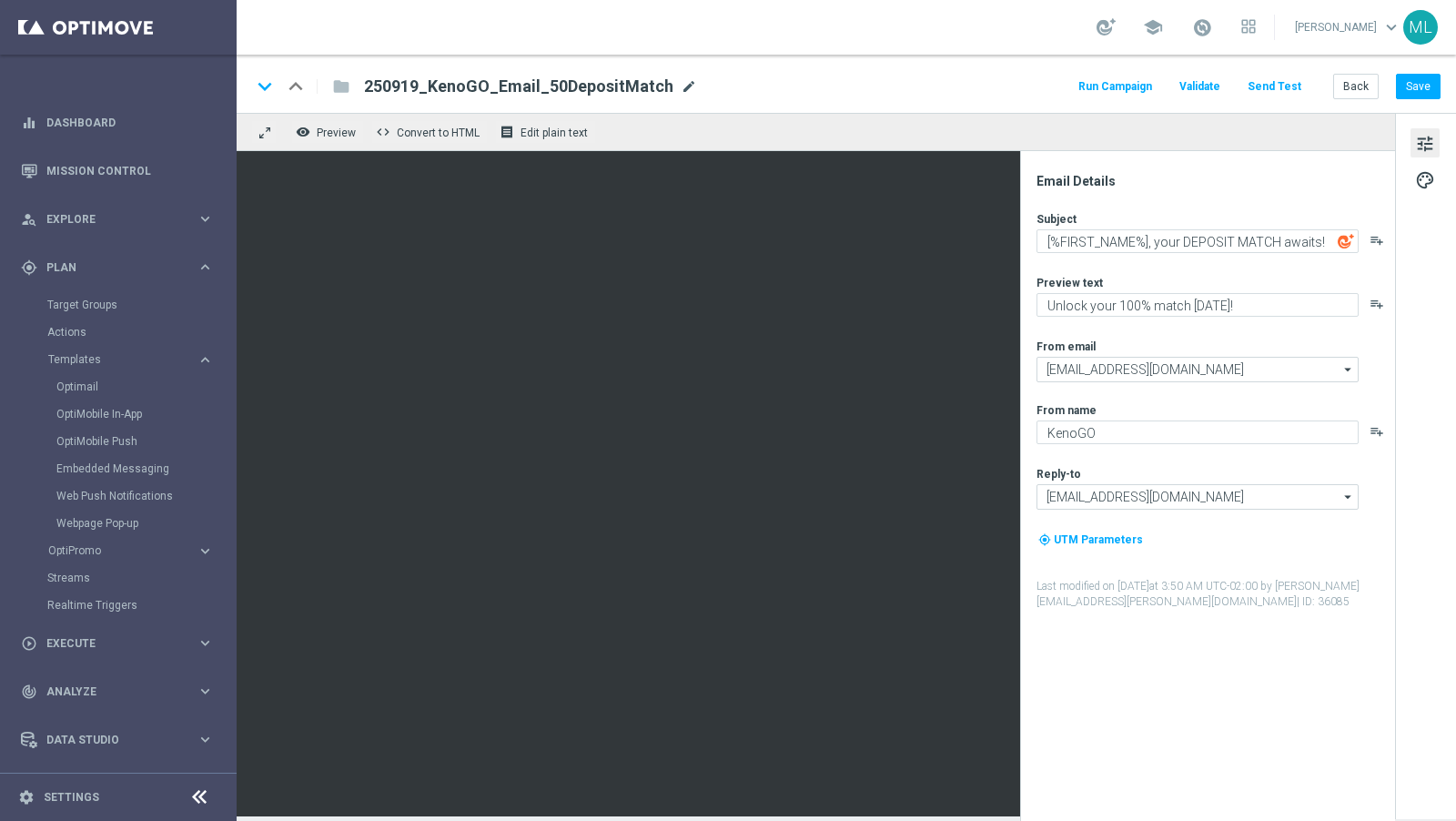
click at [683, 86] on span "mode_edit" at bounding box center [689, 86] width 16 height 16
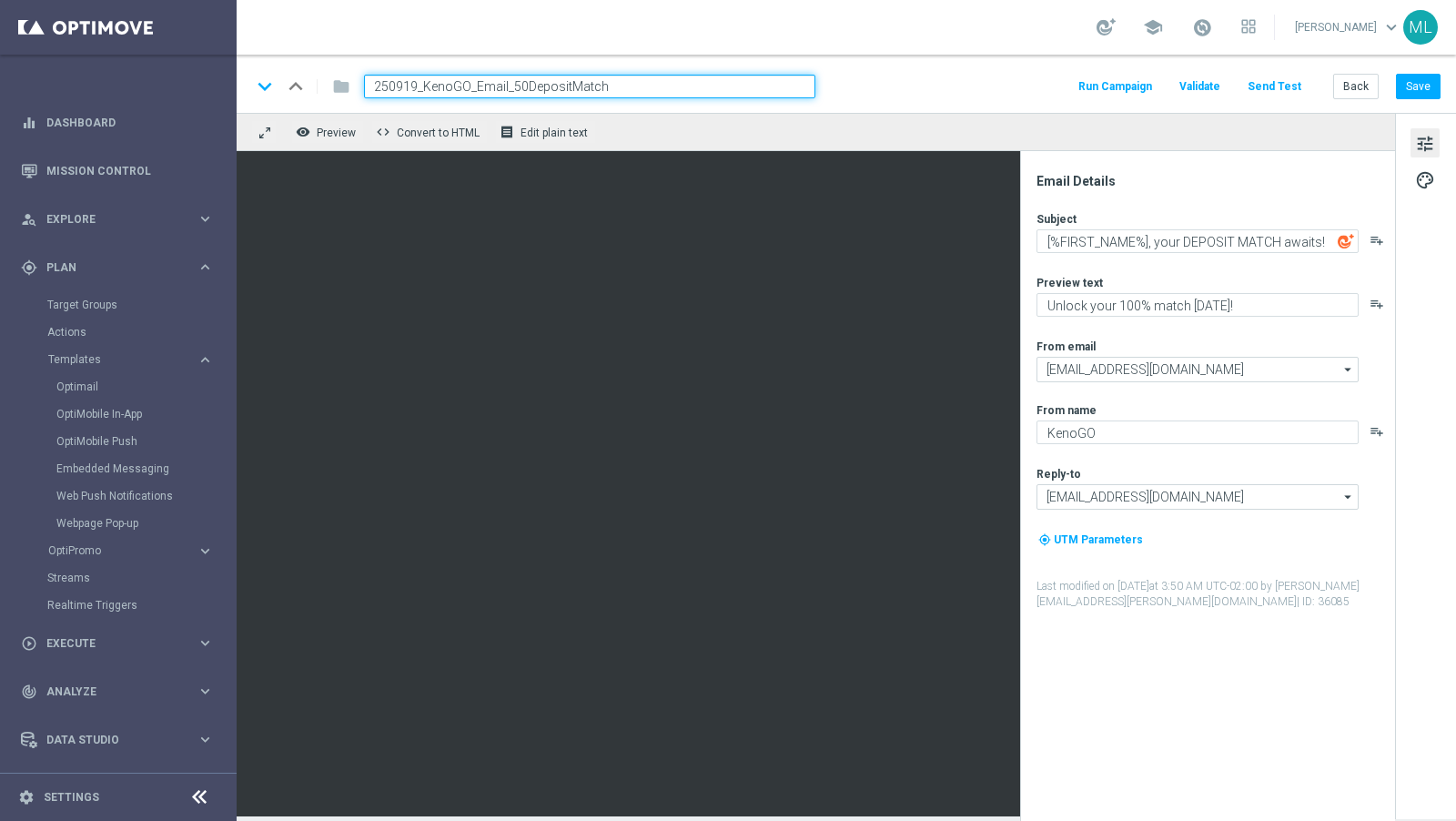
click at [415, 87] on input "250919_KenoGO_Email_50DepositMatch" at bounding box center [589, 86] width 451 height 23
type input "250921_KenoGO_Email_50DepositMatch"
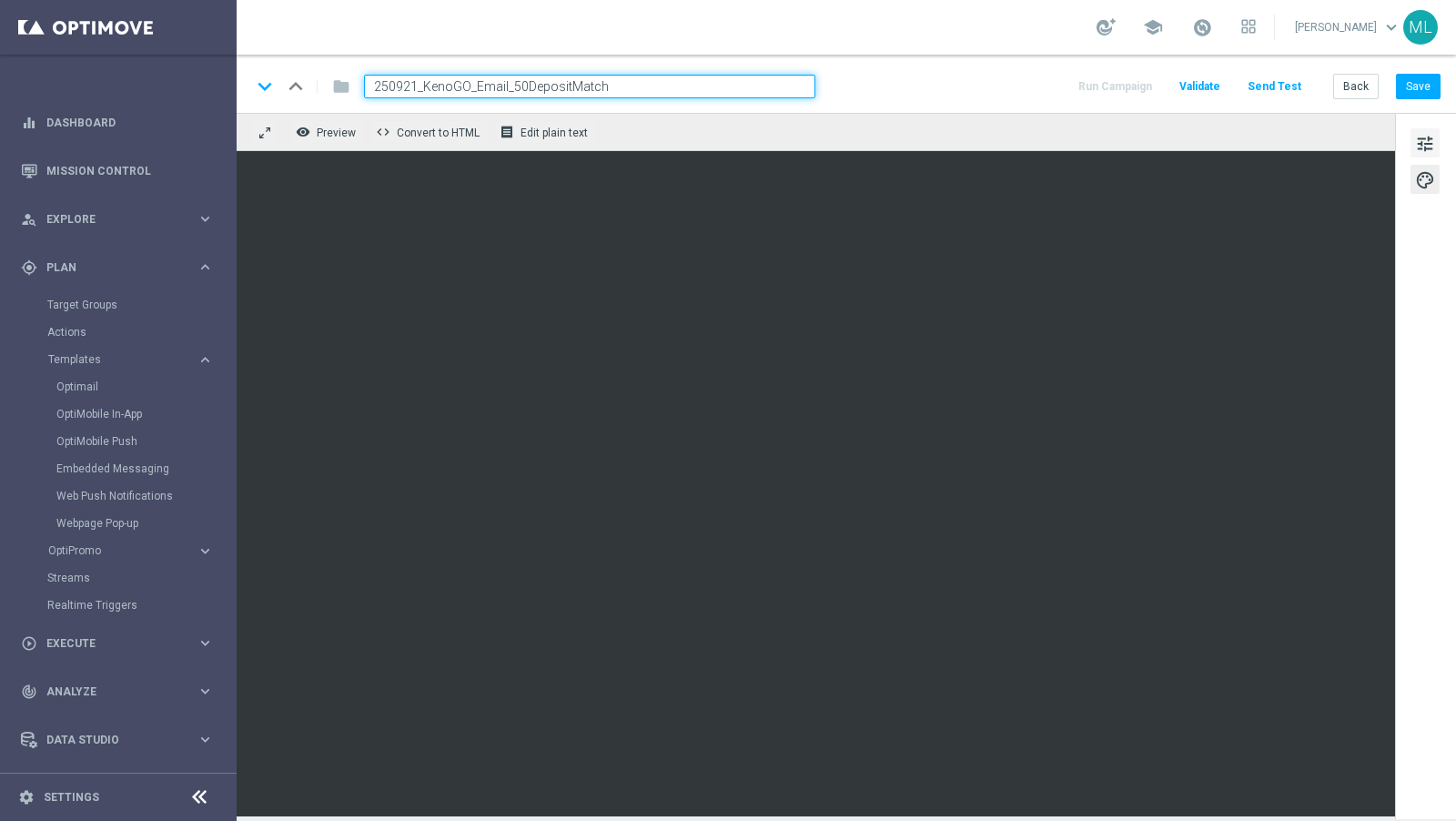
click at [1425, 129] on button "tune" at bounding box center [1425, 143] width 29 height 29
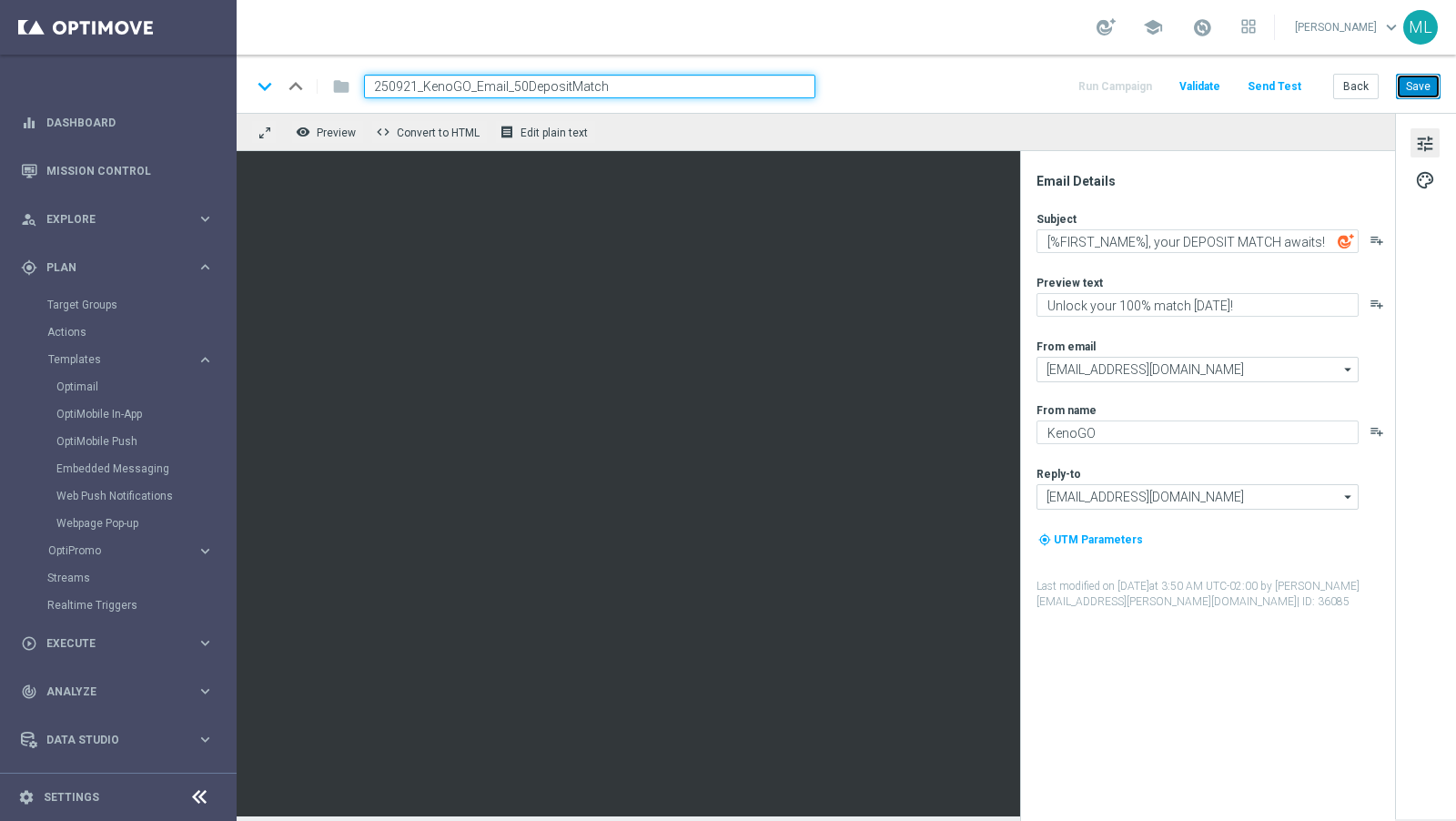
click at [1425, 84] on button "Save" at bounding box center [1418, 86] width 44 height 25
click at [926, 65] on div "keyboard_arrow_down keyboard_arrow_up folder 250921_KenoGO_Email_50DepositMatch…" at bounding box center [846, 84] width 1220 height 58
click at [857, 95] on div "keyboard_arrow_down keyboard_arrow_up folder 250921_KenoGO_Email_50DepositMatch…" at bounding box center [845, 86] width 1189 height 23
click at [1419, 89] on button "Save" at bounding box center [1418, 86] width 44 height 25
click at [1360, 86] on button "Back" at bounding box center [1356, 86] width 45 height 25
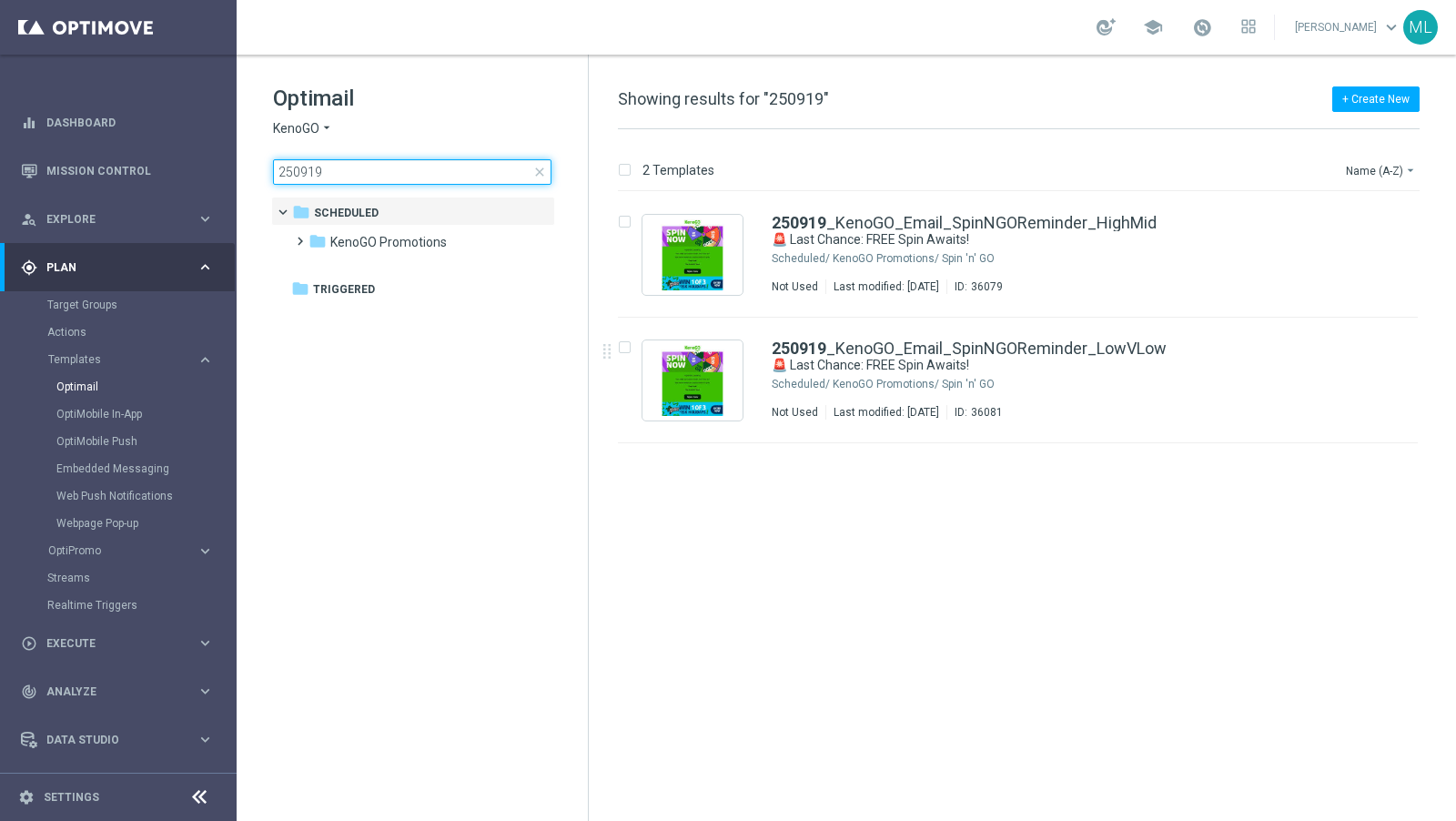
click at [340, 176] on input "250919" at bounding box center [413, 172] width 278 height 25
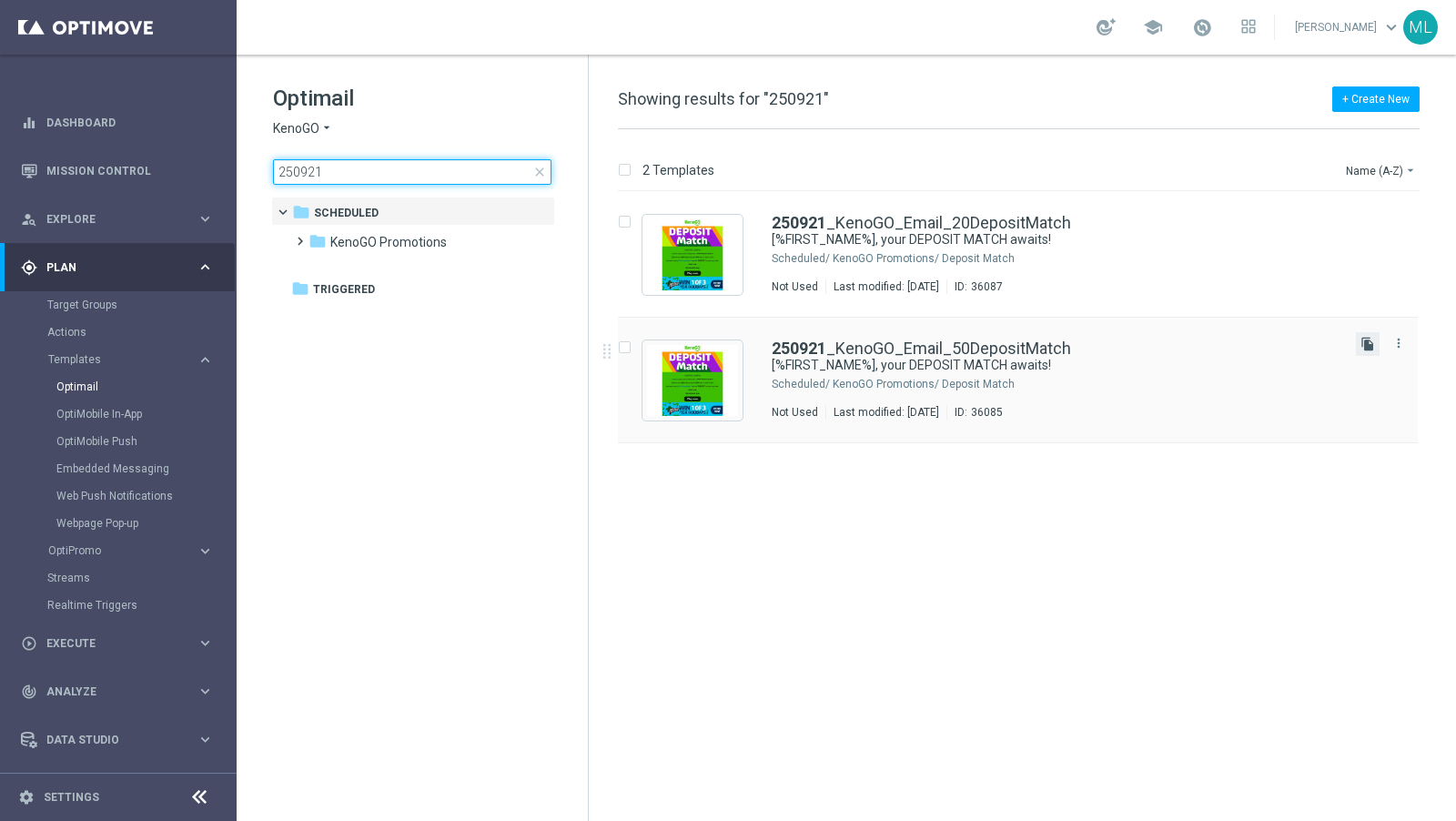
type input "250921"
click at [1369, 342] on icon "file_copy" at bounding box center [1368, 344] width 14 height 14
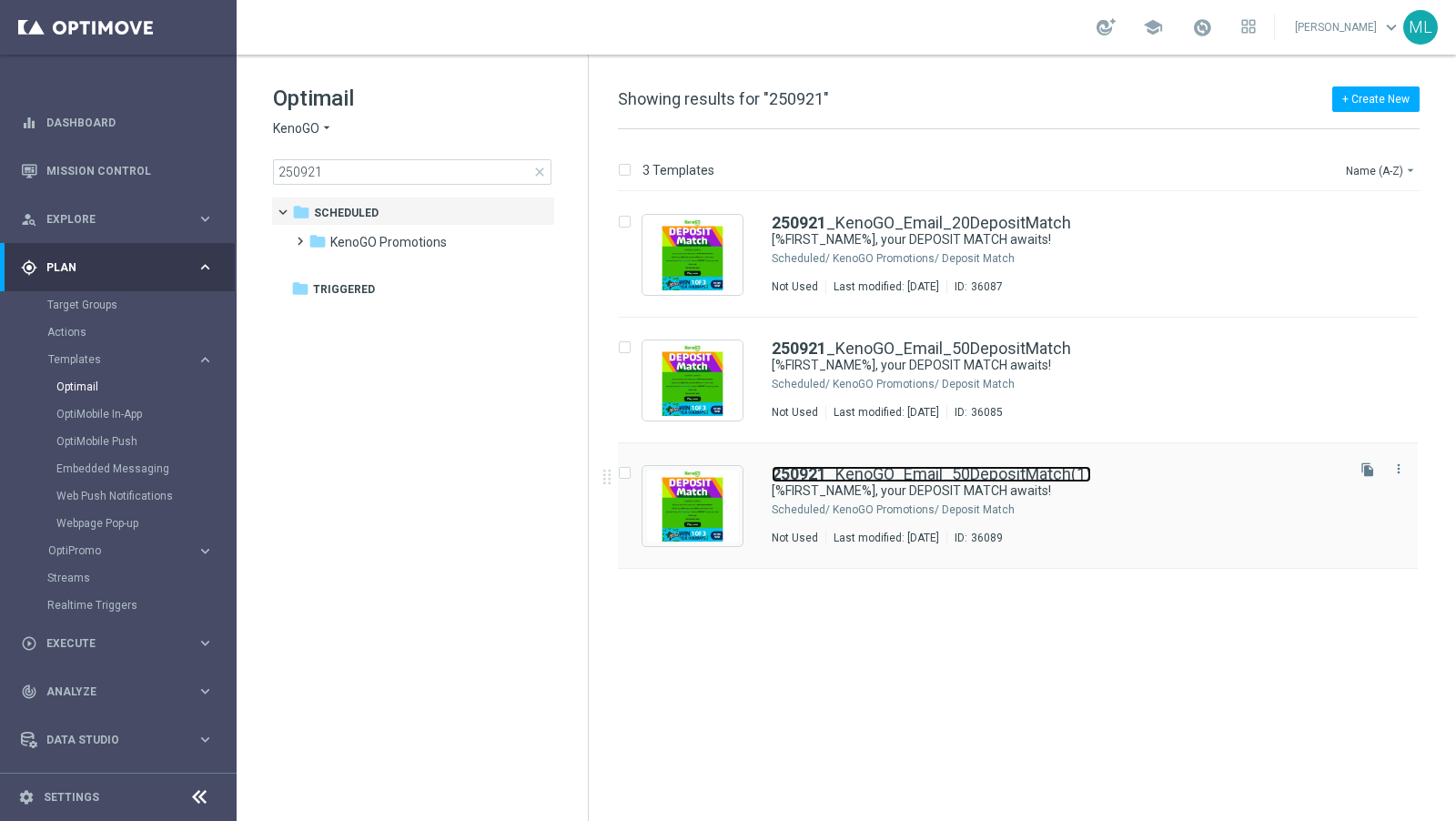
click at [1040, 467] on link "250921 _KenoGO_Email_50DepositMatch(1)" at bounding box center [931, 473] width 320 height 16
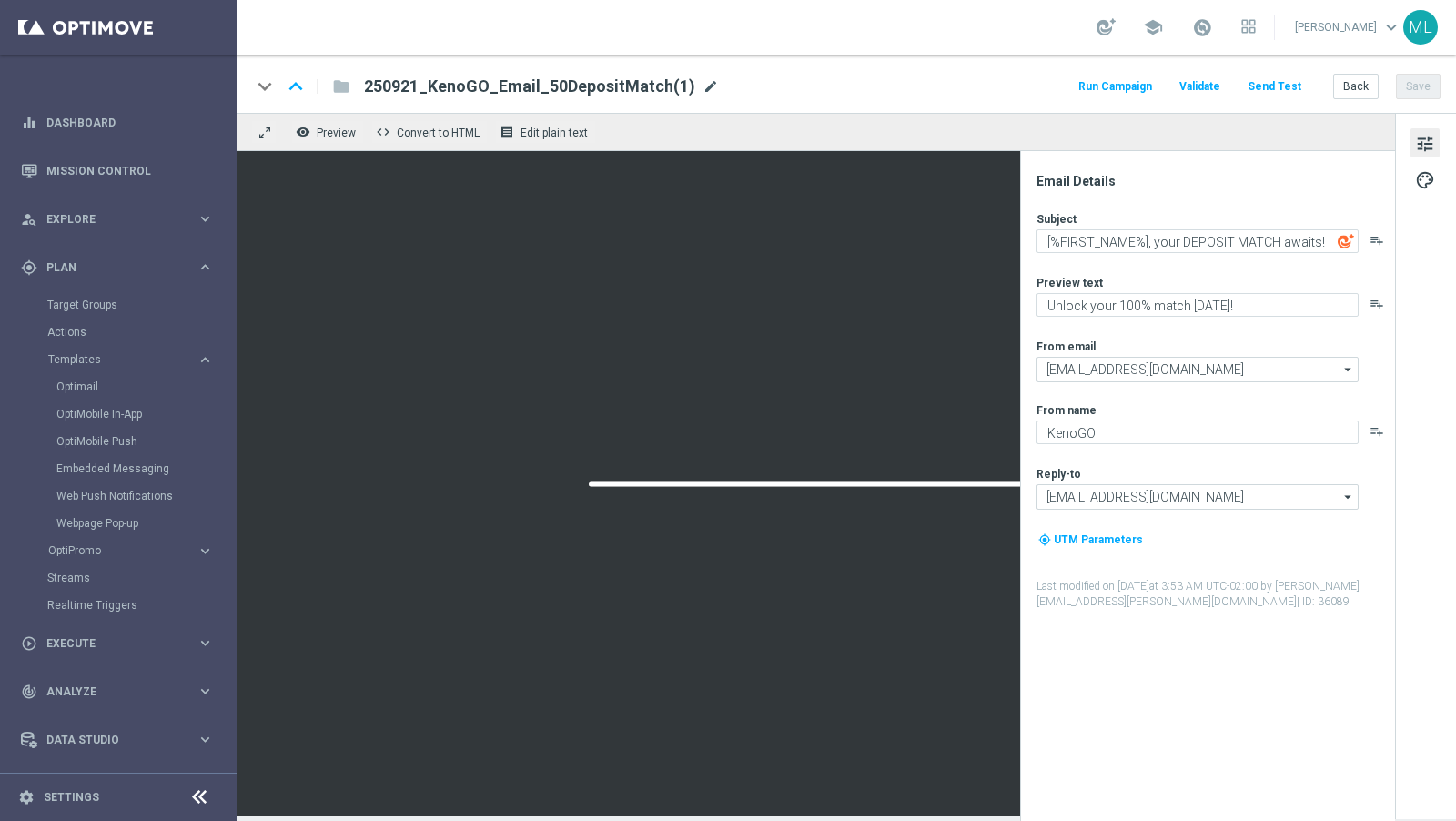
click at [702, 87] on span "mode_edit" at bounding box center [710, 86] width 16 height 16
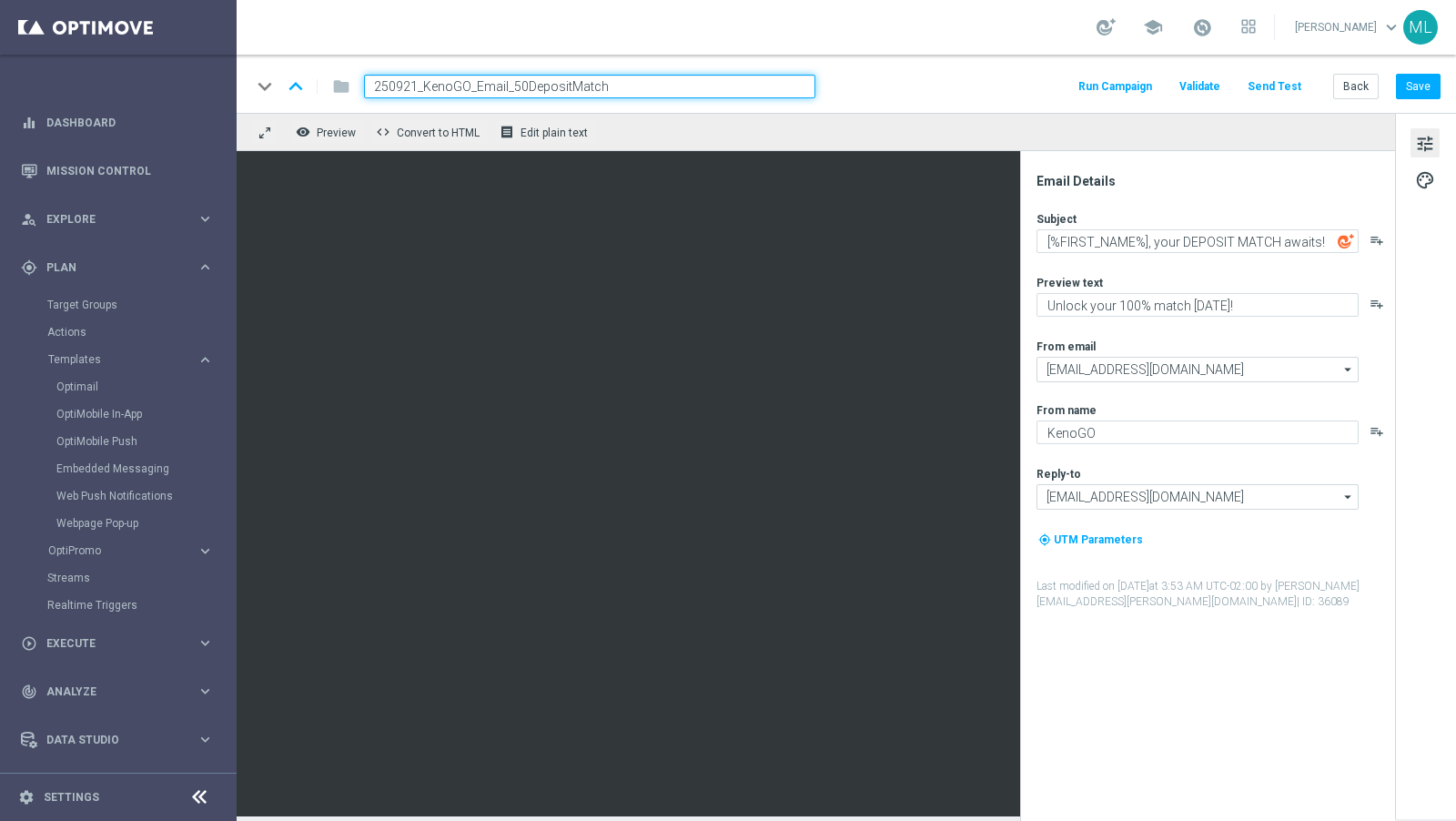
click at [421, 83] on input "250921_KenoGO_Email_50DepositMatch" at bounding box center [589, 86] width 451 height 23
type input "250921_50%KenoGO_Email_50DepositMatch"
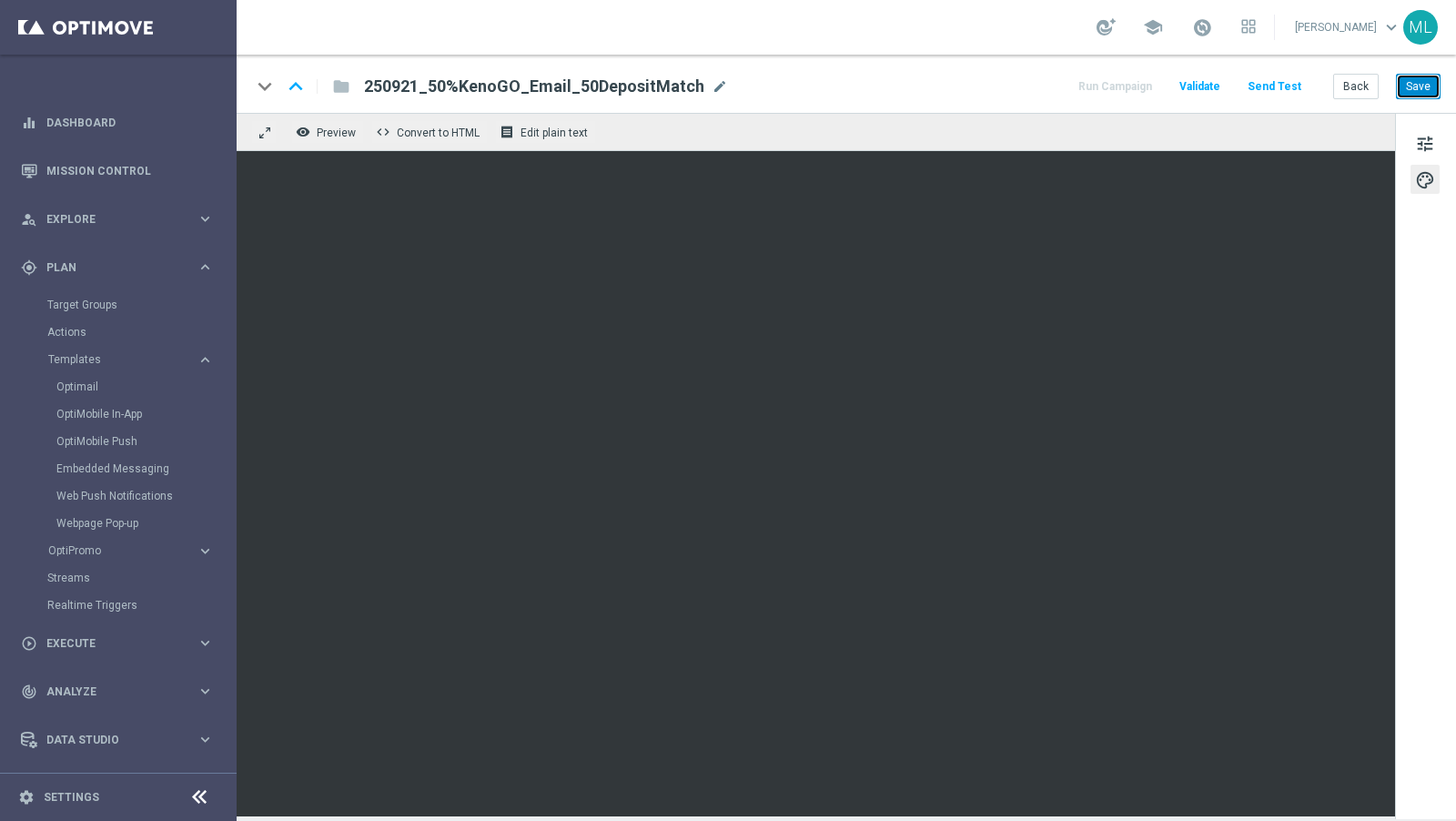
click at [1417, 86] on button "Save" at bounding box center [1418, 86] width 44 height 25
click at [1357, 87] on button "Back" at bounding box center [1356, 86] width 45 height 25
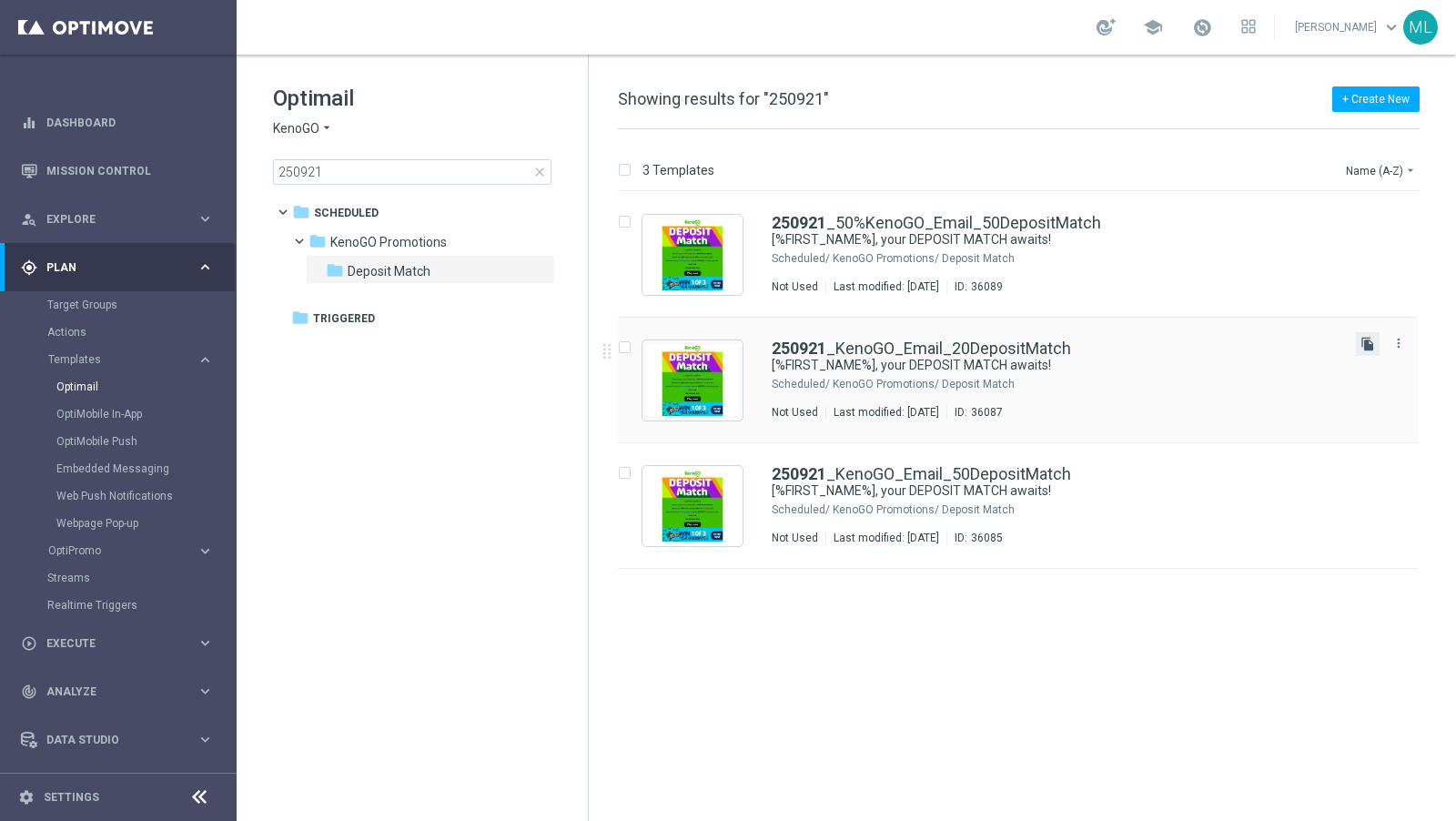
click at [1366, 339] on icon "file_copy" at bounding box center [1368, 344] width 14 height 14
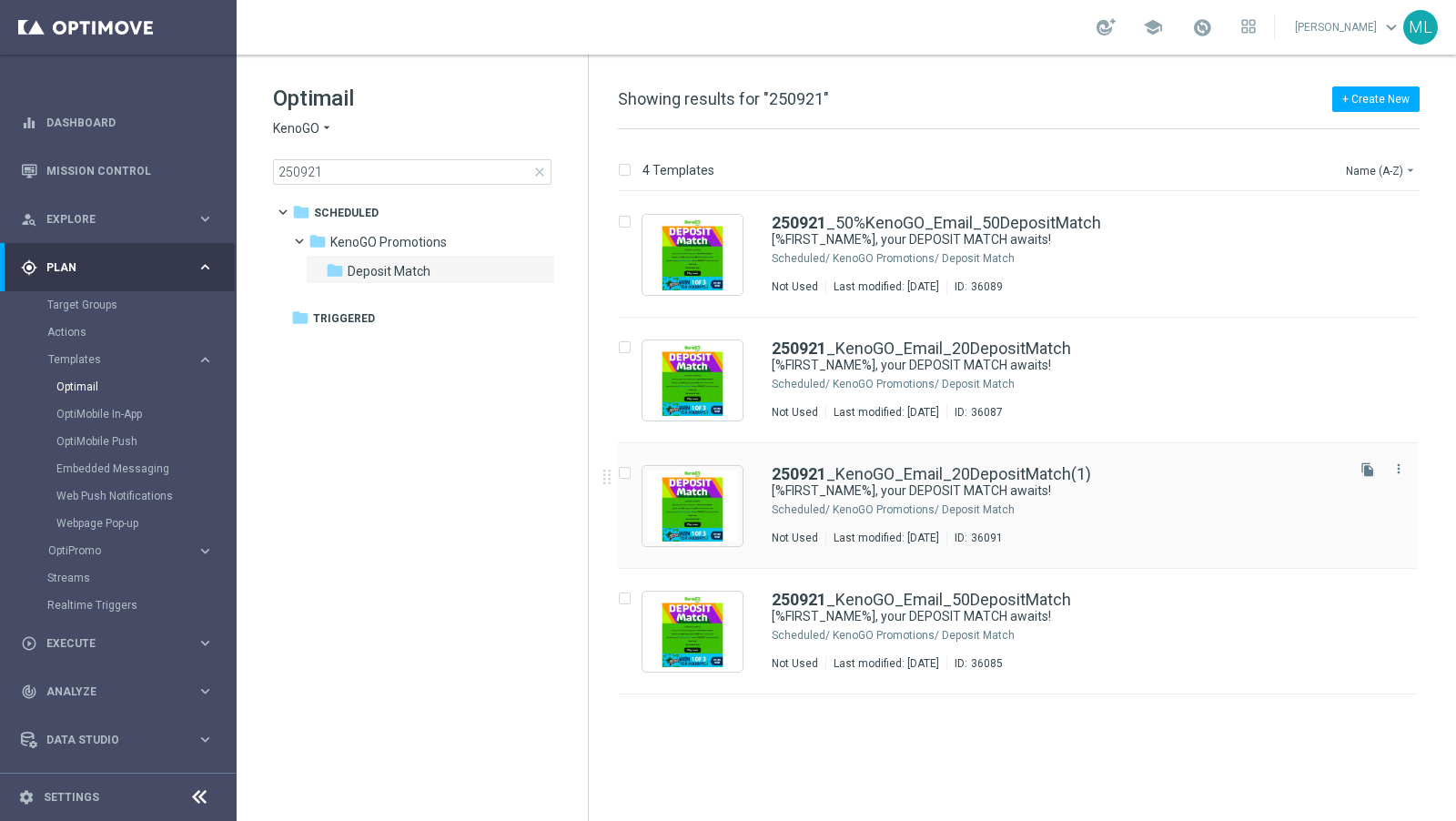
click at [1092, 474] on div "250921 _KenoGO_Email_20DepositMatch(1)" at bounding box center [1057, 473] width 570 height 16
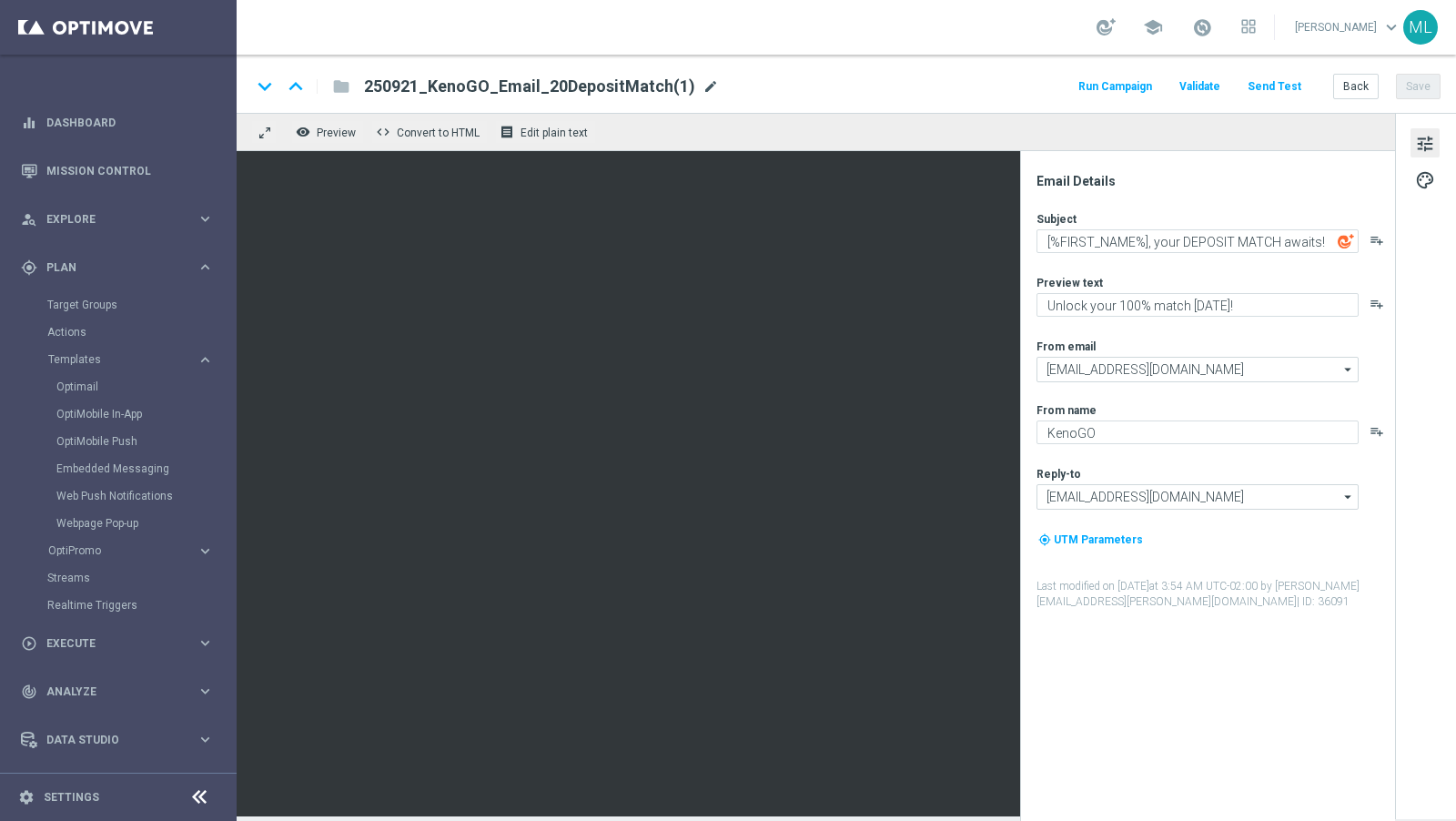
click at [702, 87] on span "mode_edit" at bounding box center [710, 86] width 16 height 16
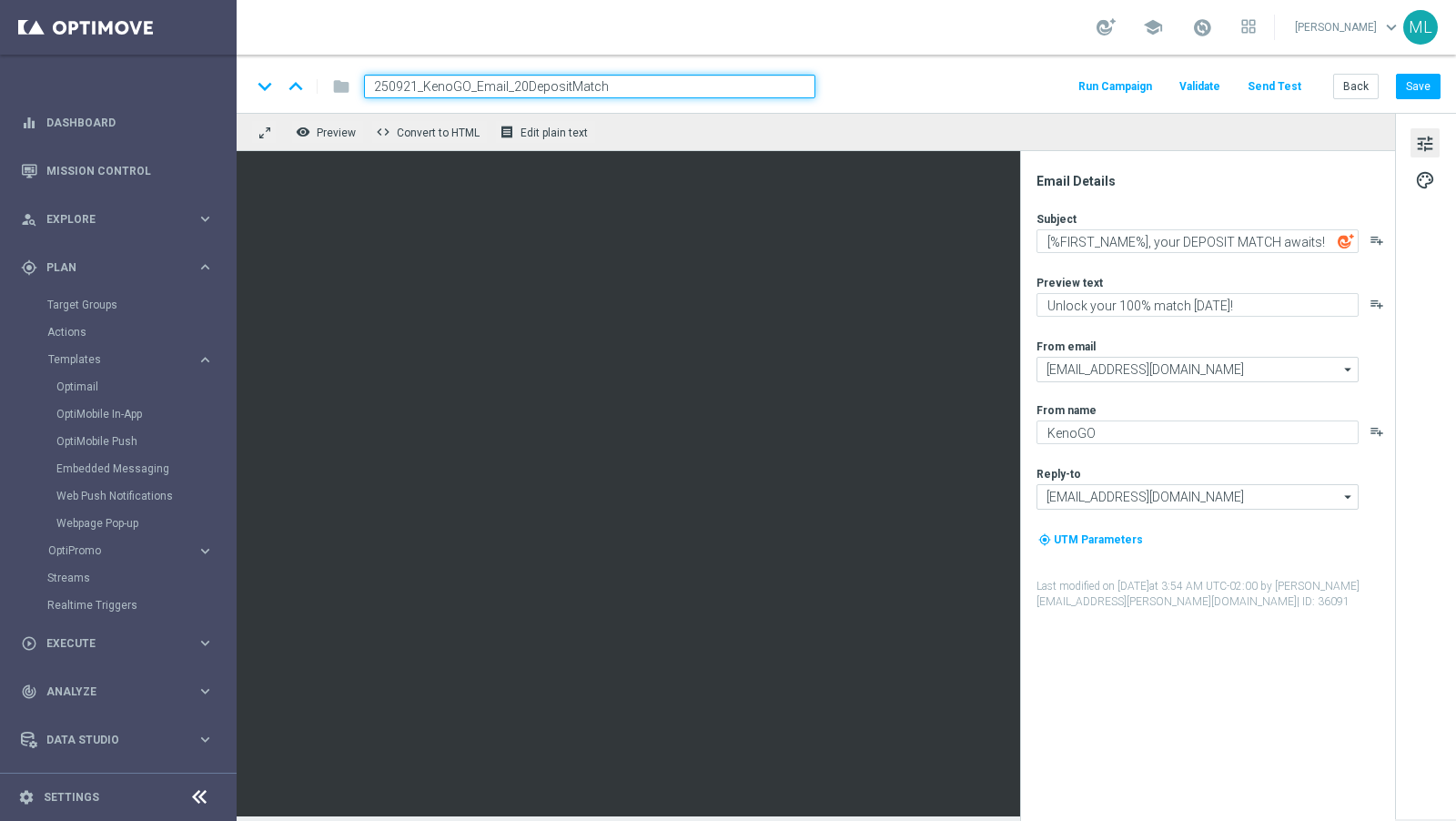
click at [420, 84] on input "250921_KenoGO_Email_20DepositMatch" at bounding box center [589, 86] width 451 height 23
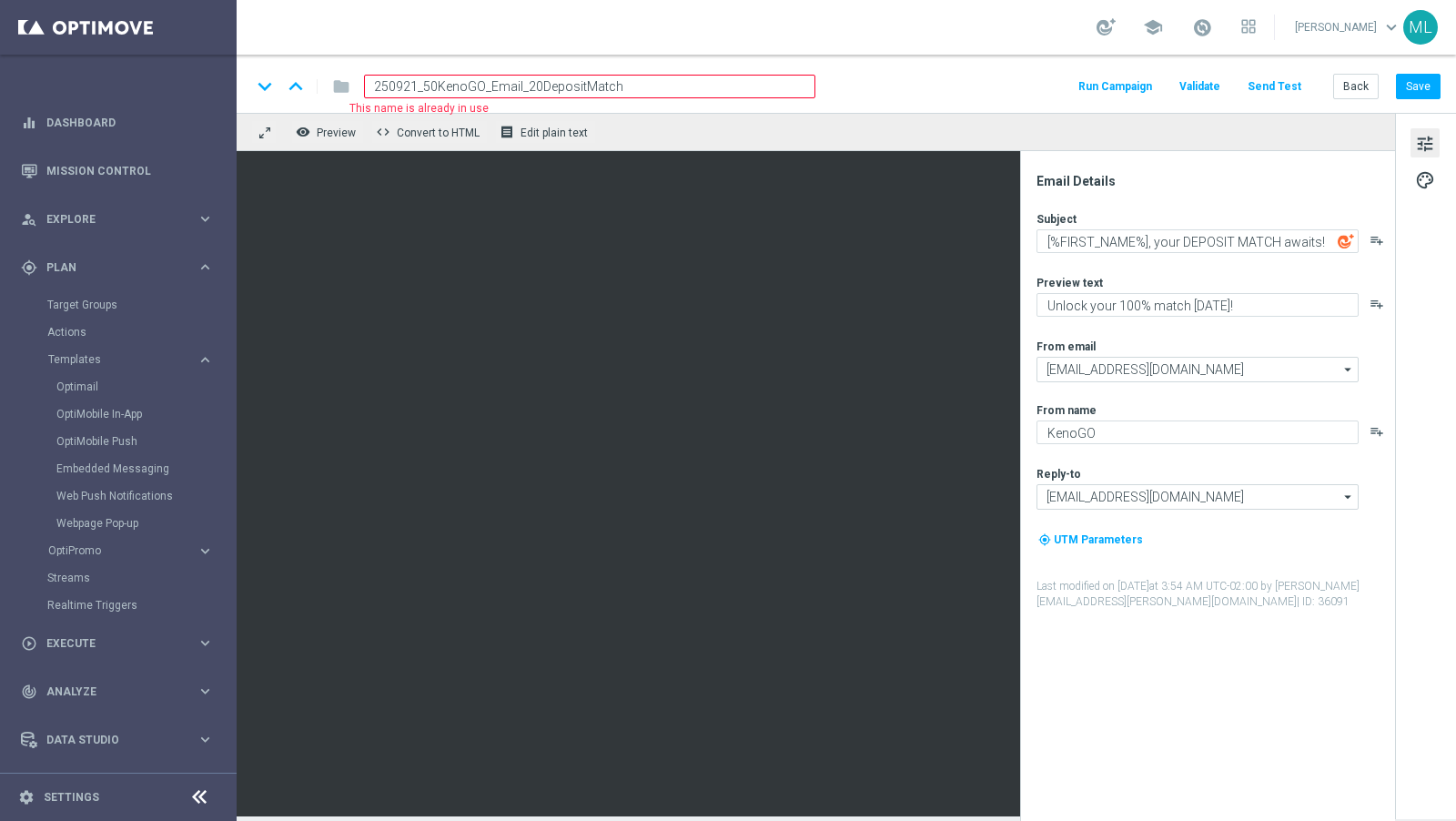
type input "250921_50%KenoGO_Email_20DepositMatch"
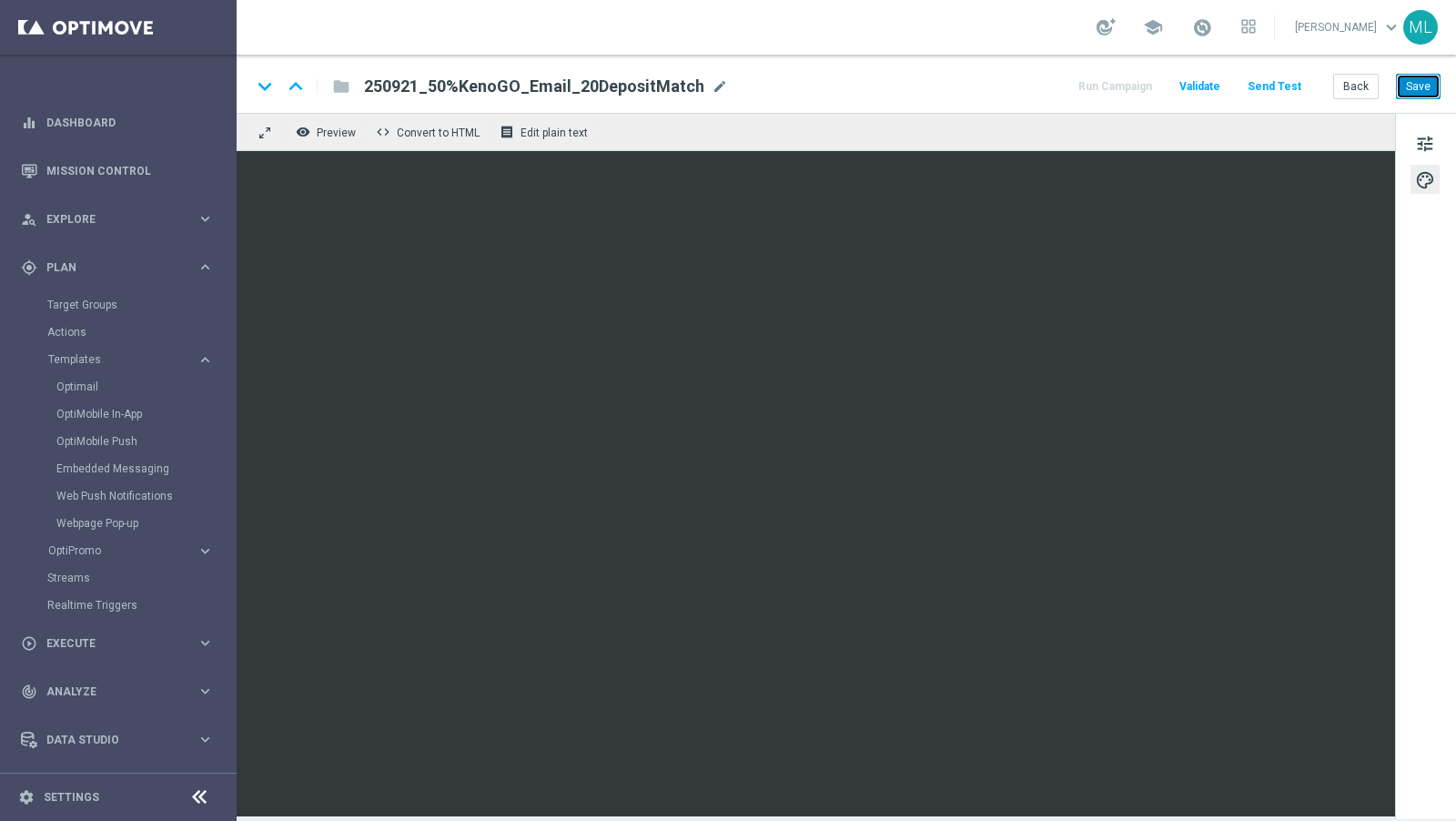
click at [1414, 86] on button "Save" at bounding box center [1418, 86] width 44 height 25
click at [1360, 86] on button "Back" at bounding box center [1356, 86] width 45 height 25
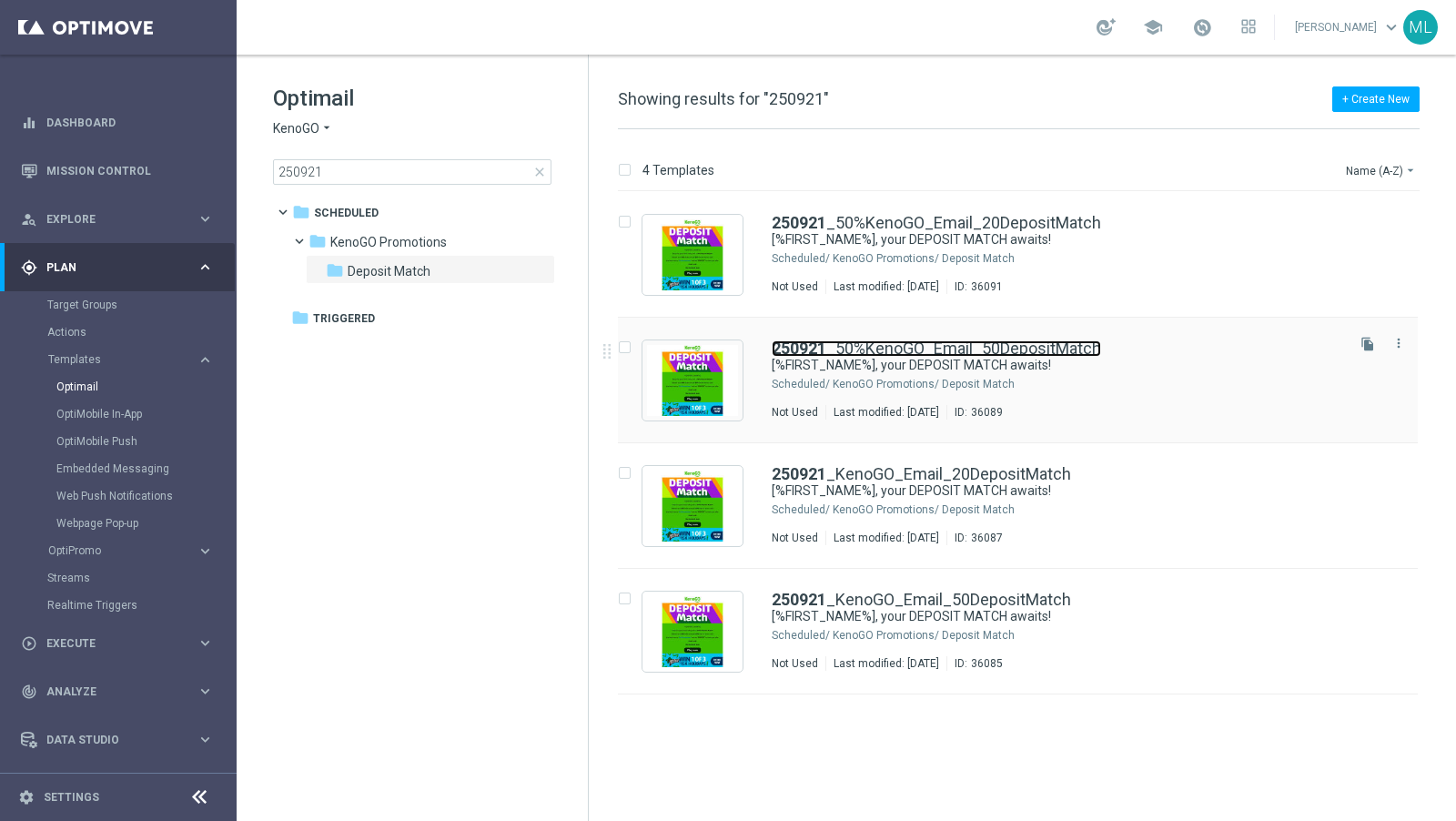
click at [1023, 354] on link "250921 _50%KenoGO_Email_50DepositMatch" at bounding box center [936, 348] width 329 height 16
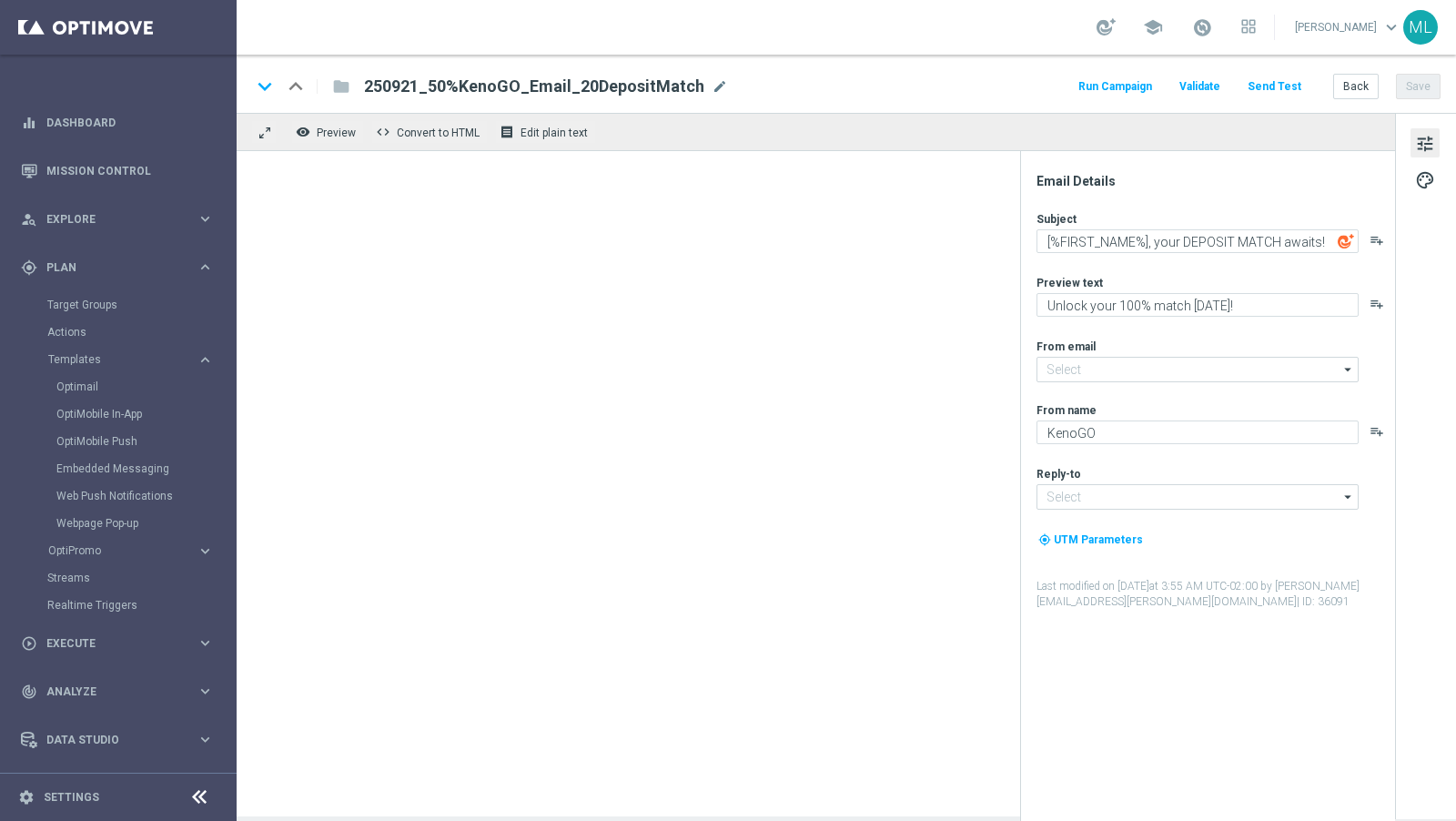
type input "[EMAIL_ADDRESS][DOMAIN_NAME]"
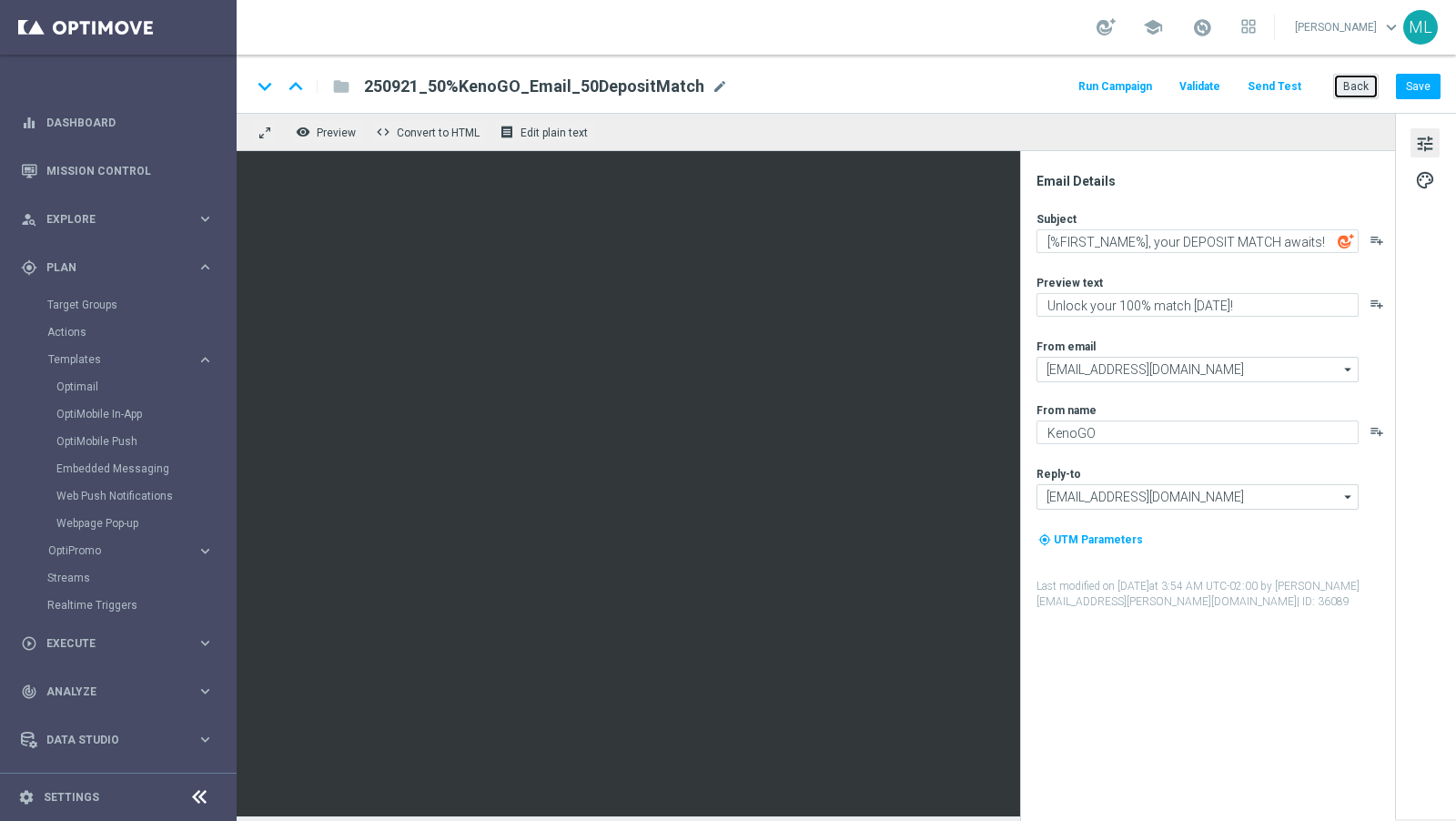
click at [1357, 83] on button "Back" at bounding box center [1356, 86] width 45 height 25
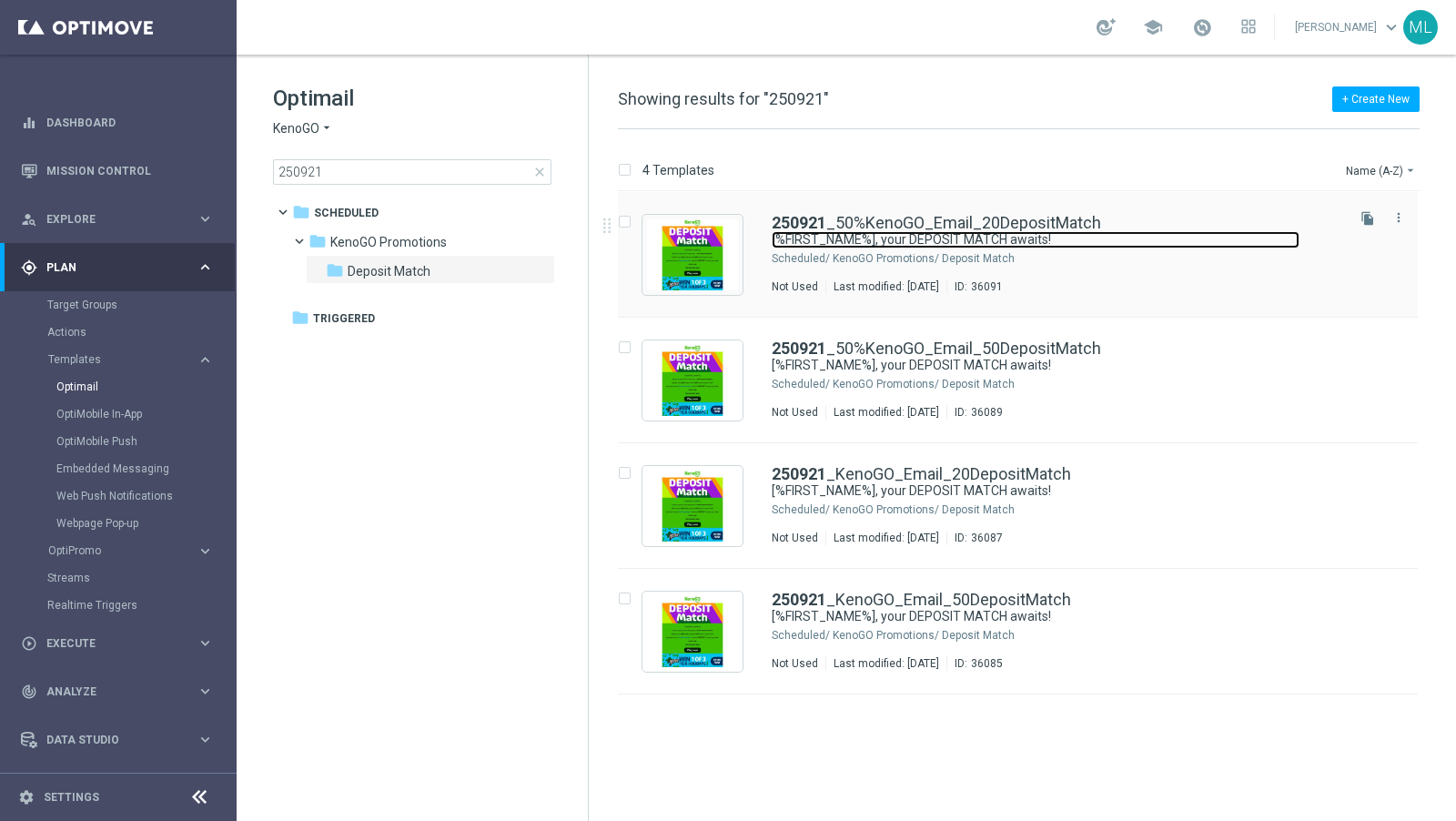
click at [1099, 234] on link "[%FIRST_NAME%], your DEPOSIT MATCH awaits!" at bounding box center [1036, 240] width 528 height 17
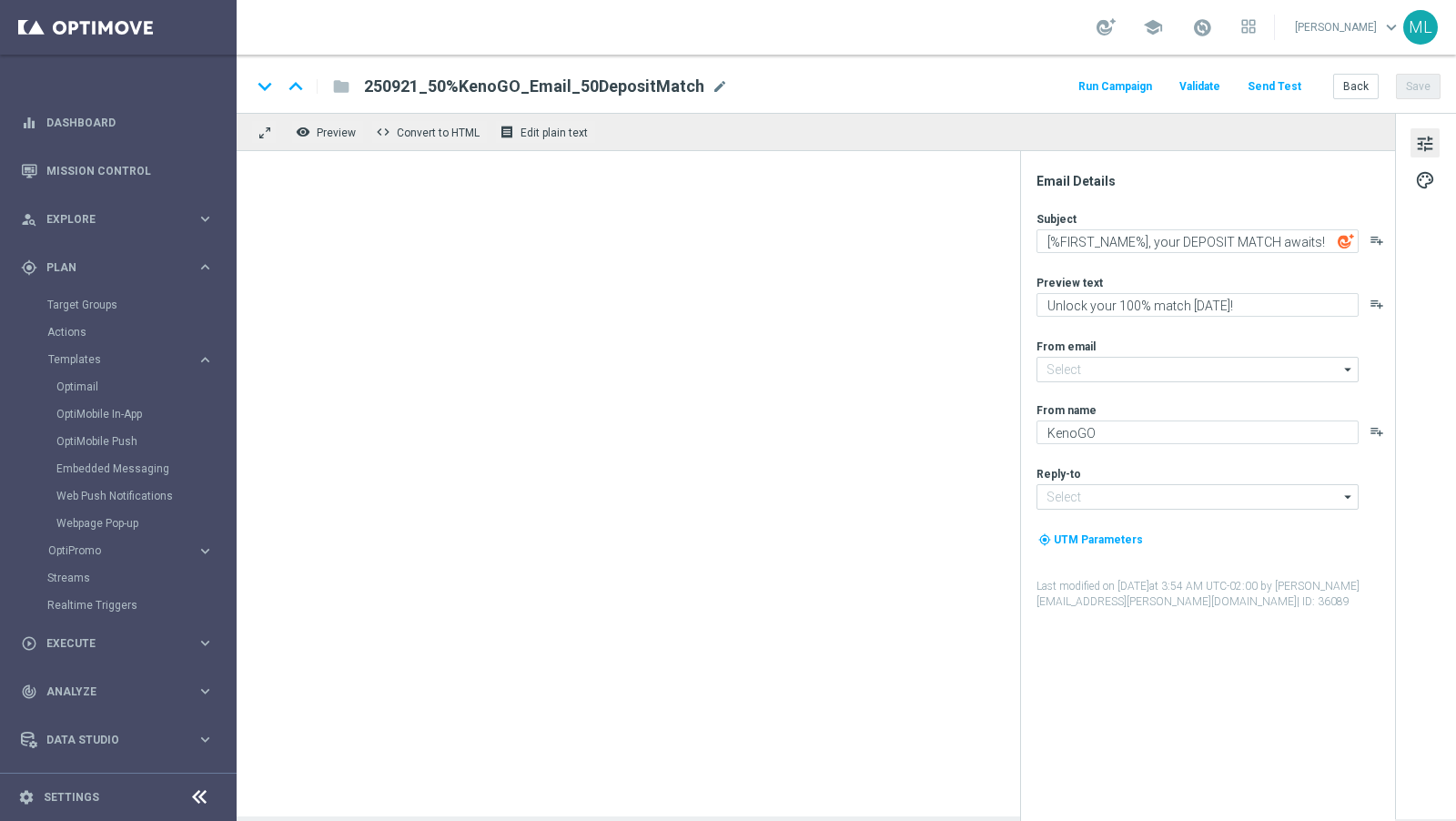
type input "[EMAIL_ADDRESS][DOMAIN_NAME]"
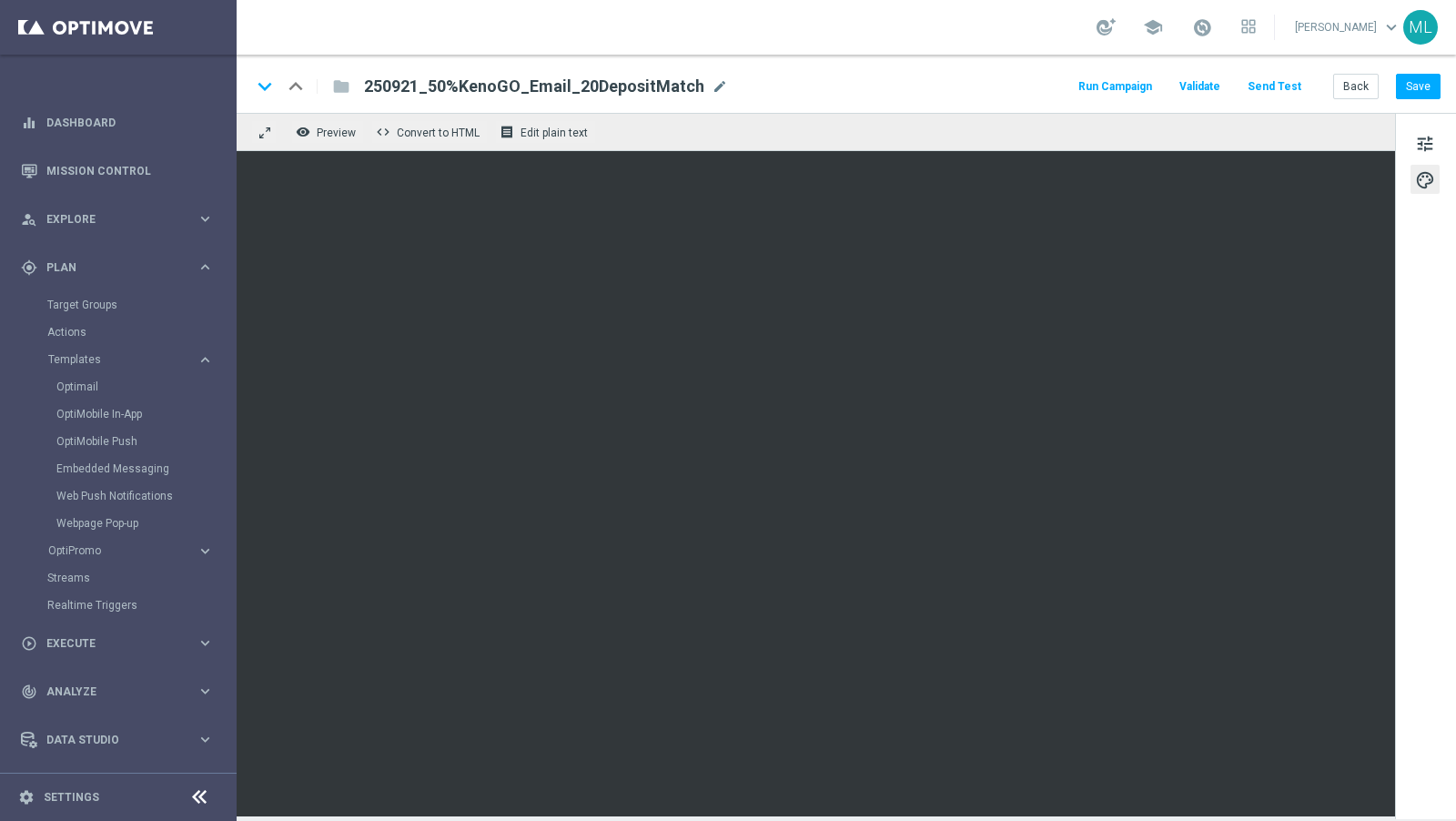
click at [842, 128] on div "remove_red_eye Preview code Convert to HTML receipt Edit plain text" at bounding box center [815, 132] width 1158 height 39
click at [1426, 88] on button "Save" at bounding box center [1418, 86] width 44 height 25
click at [1356, 83] on button "Back" at bounding box center [1356, 86] width 45 height 25
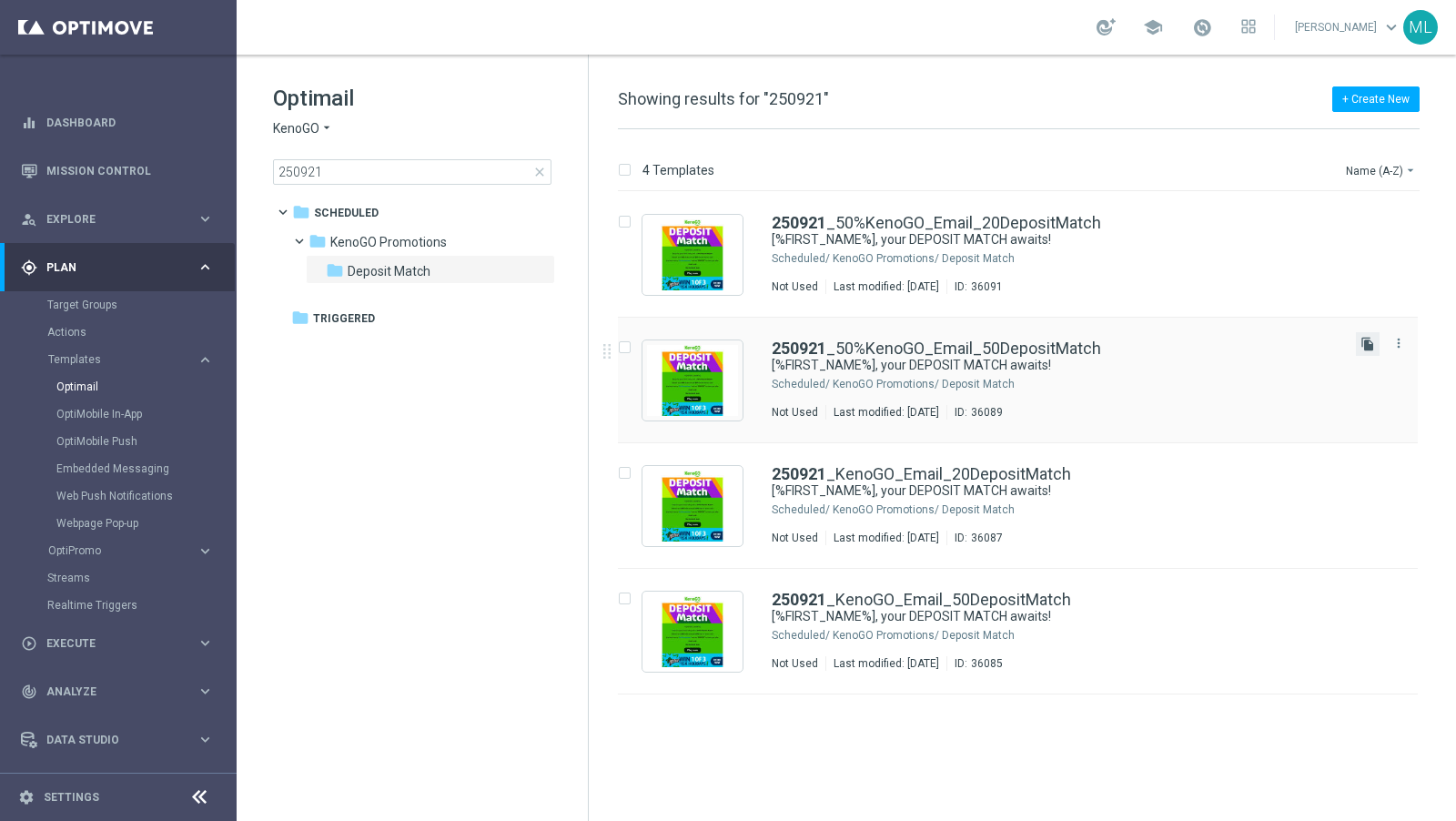
click at [1368, 341] on icon "file_copy" at bounding box center [1368, 344] width 14 height 14
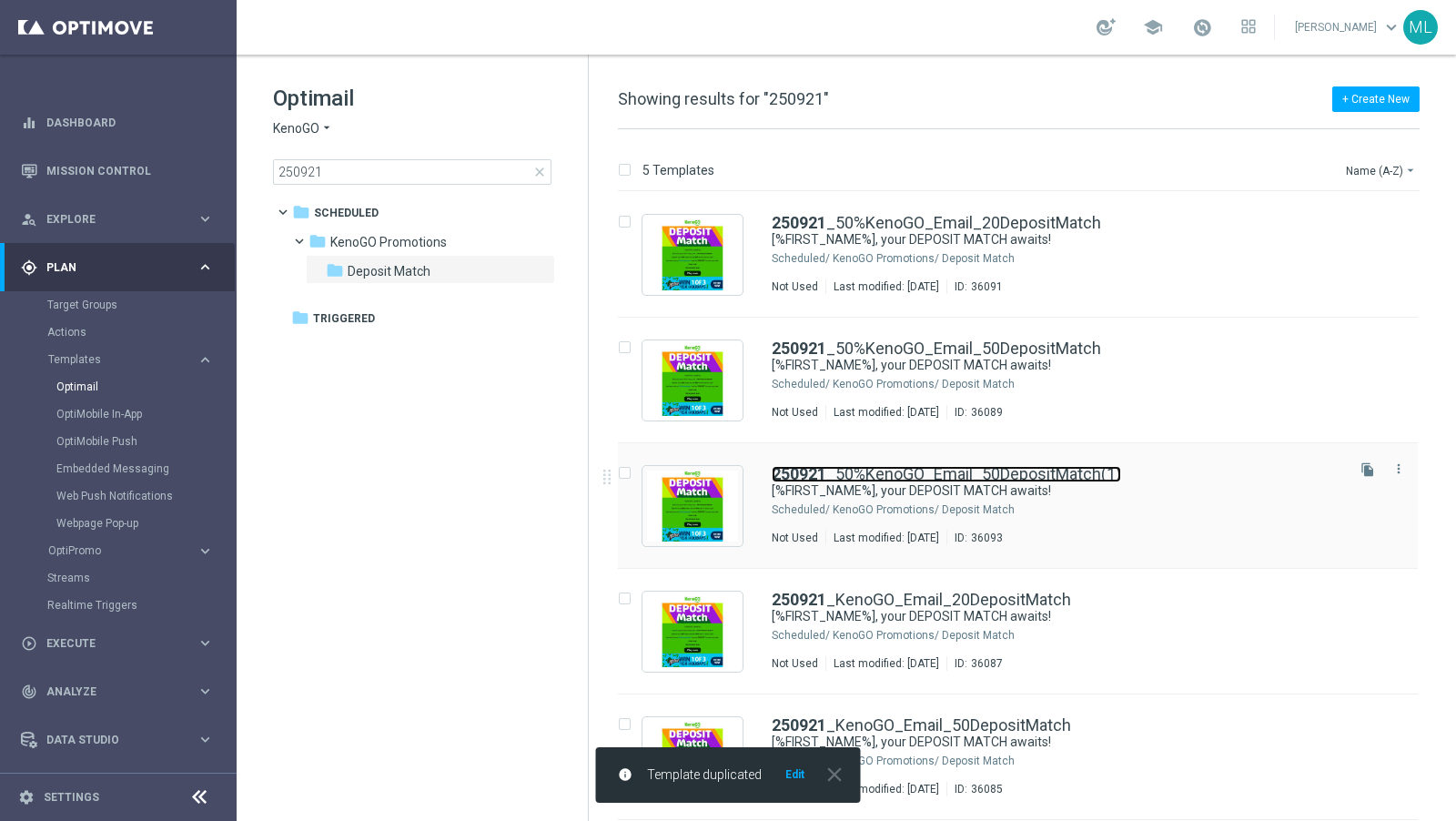
click at [1092, 474] on link "250921 _50%KenoGO_Email_50DepositMatch(1)" at bounding box center [947, 473] width 350 height 16
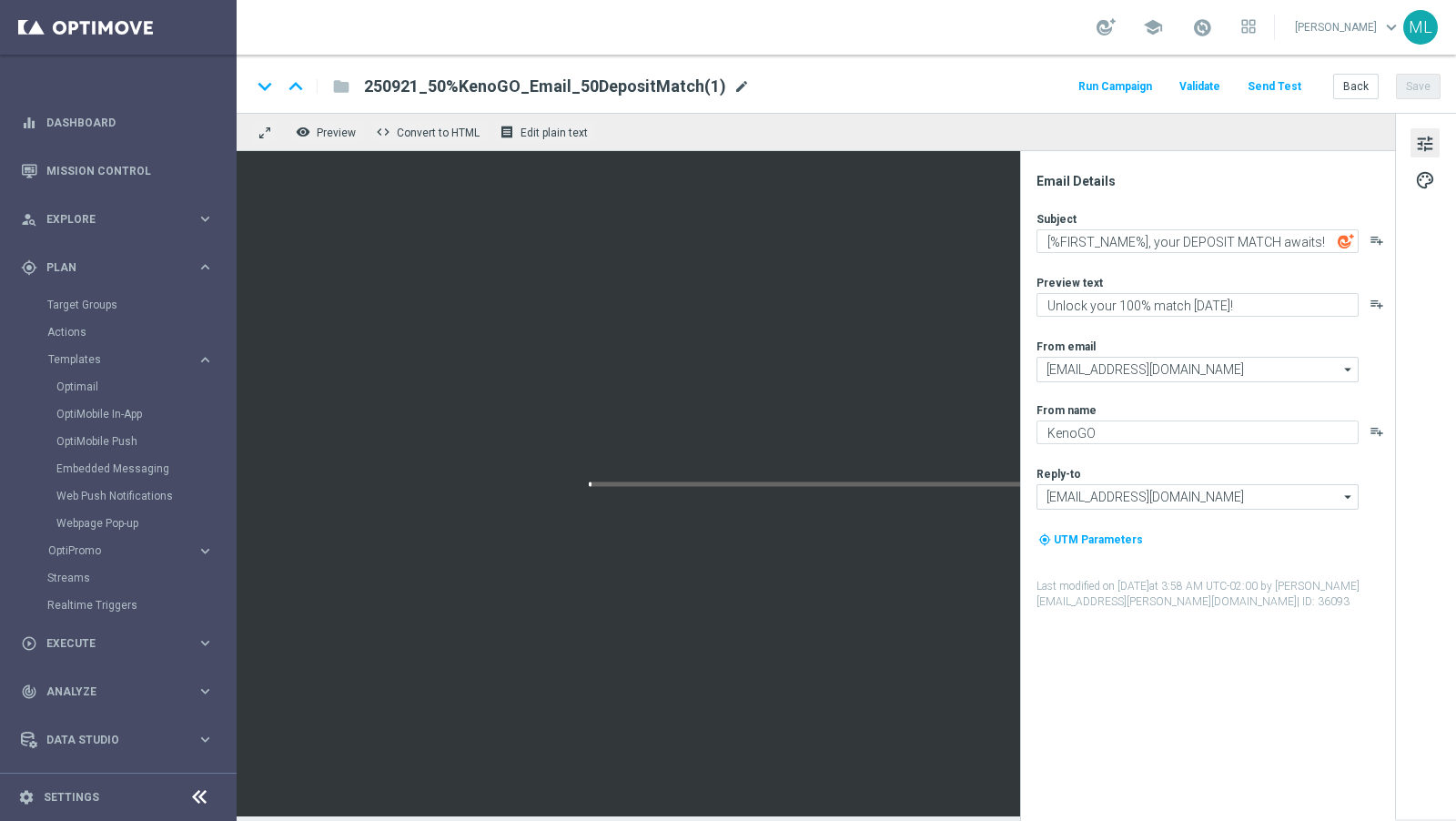
click at [733, 87] on span "mode_edit" at bounding box center [741, 86] width 16 height 16
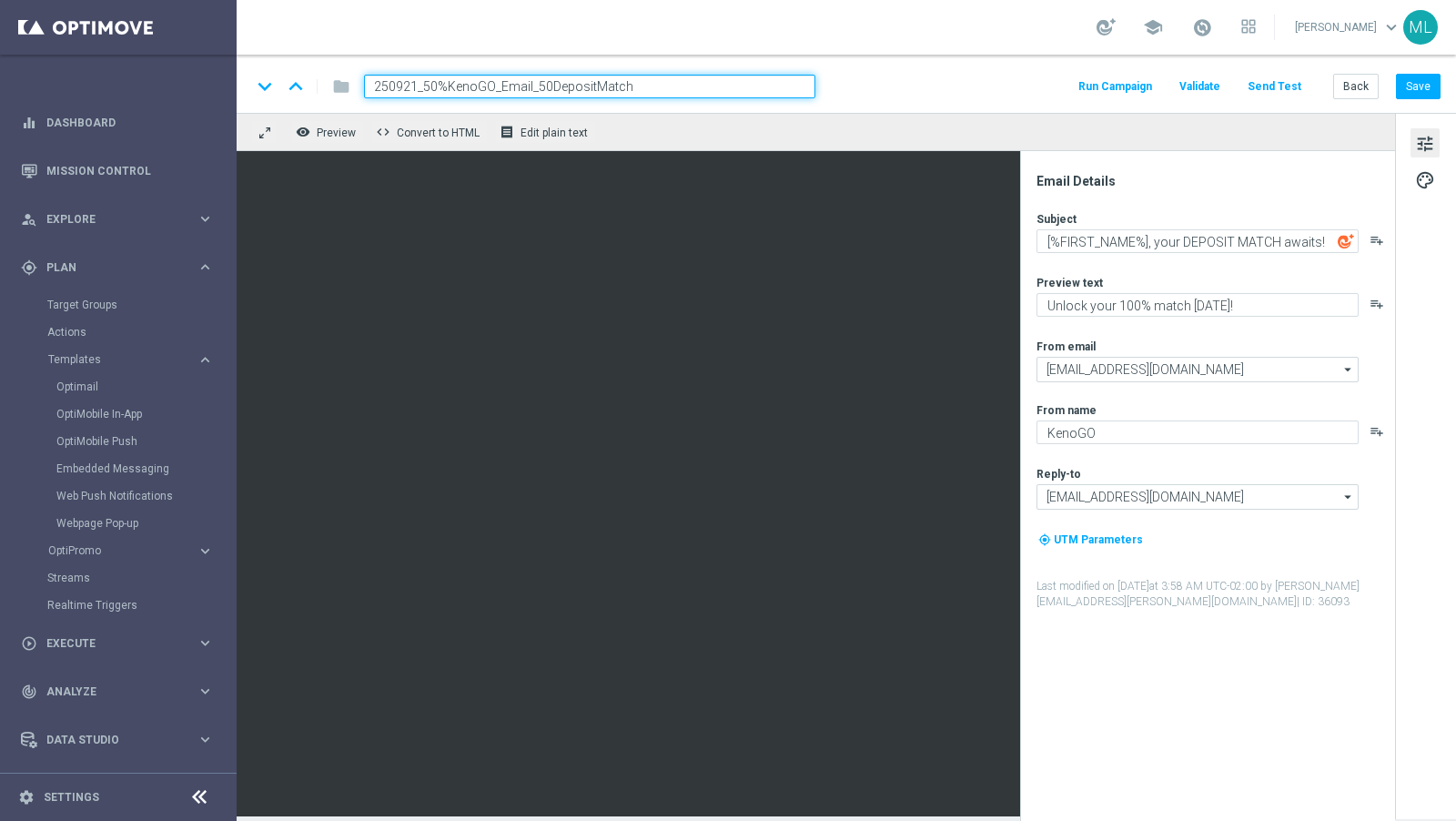
click at [546, 83] on input "250921_50%KenoGO_Email_50DepositMatch" at bounding box center [589, 86] width 451 height 23
type input "250921_50%KenoGO_Email_100DepositMatch"
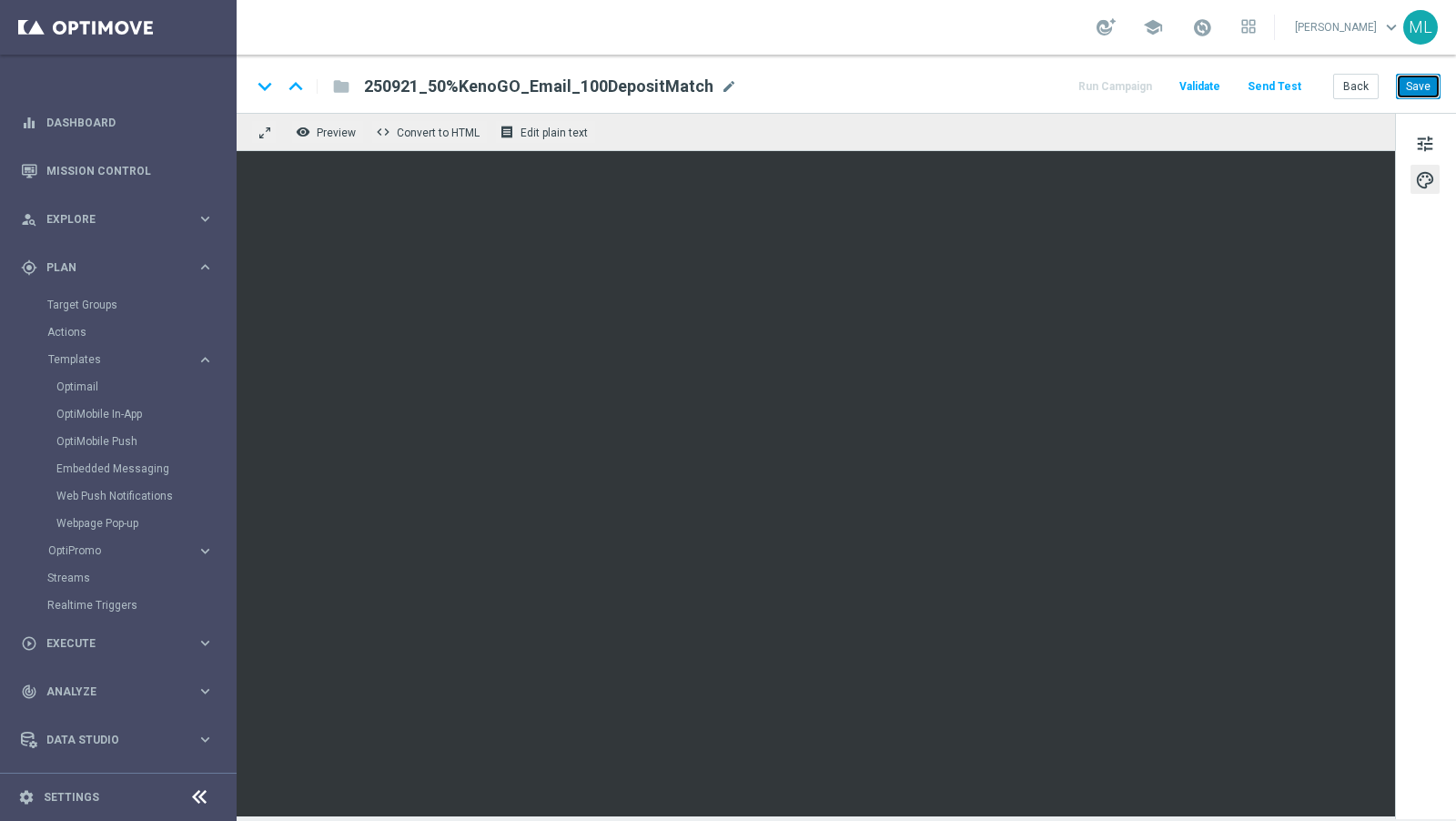
click at [1422, 89] on button "Save" at bounding box center [1418, 86] width 44 height 25
click at [1347, 85] on button "Back" at bounding box center [1356, 86] width 45 height 25
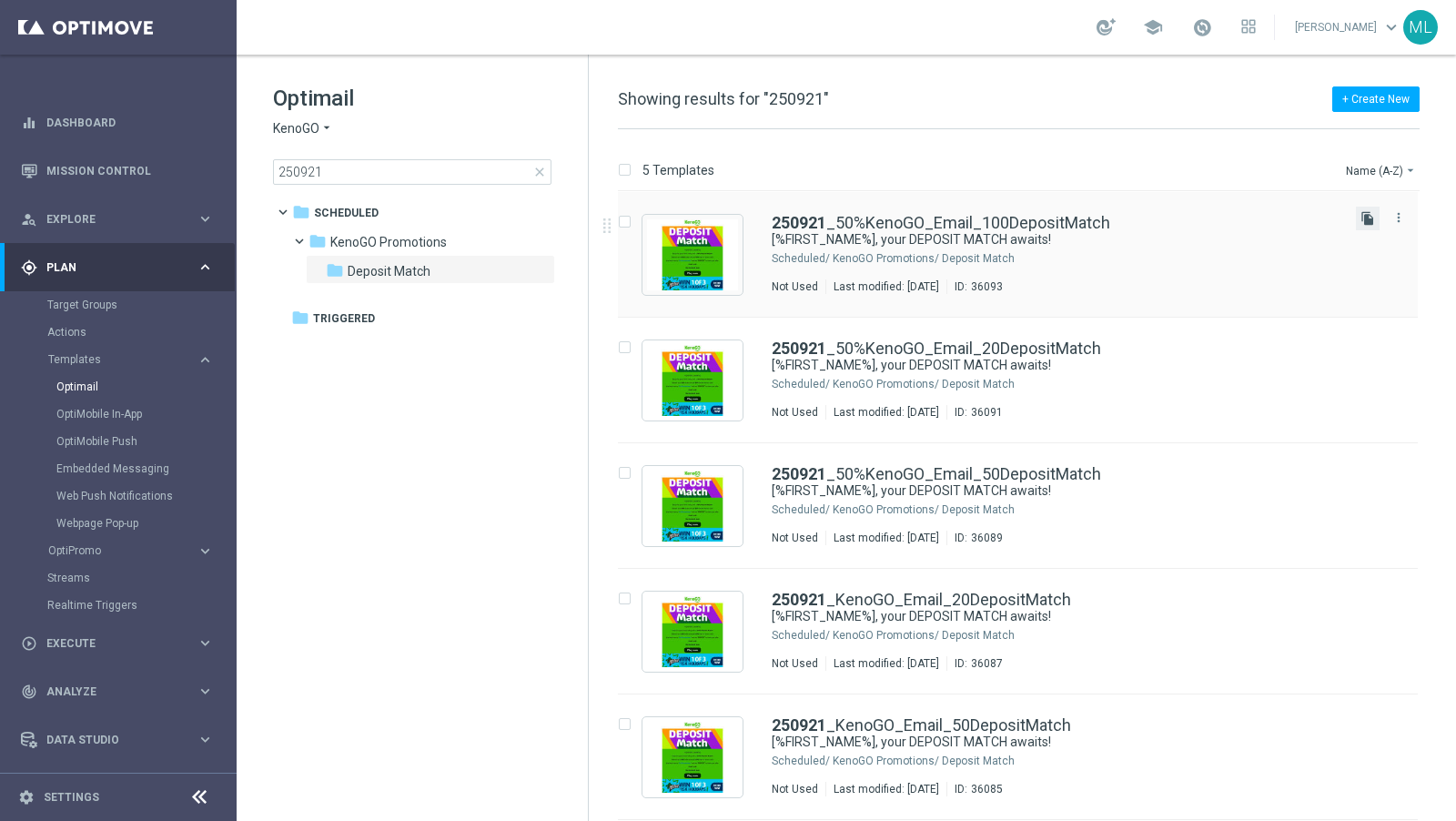
click at [1366, 220] on icon "file_copy" at bounding box center [1368, 218] width 14 height 14
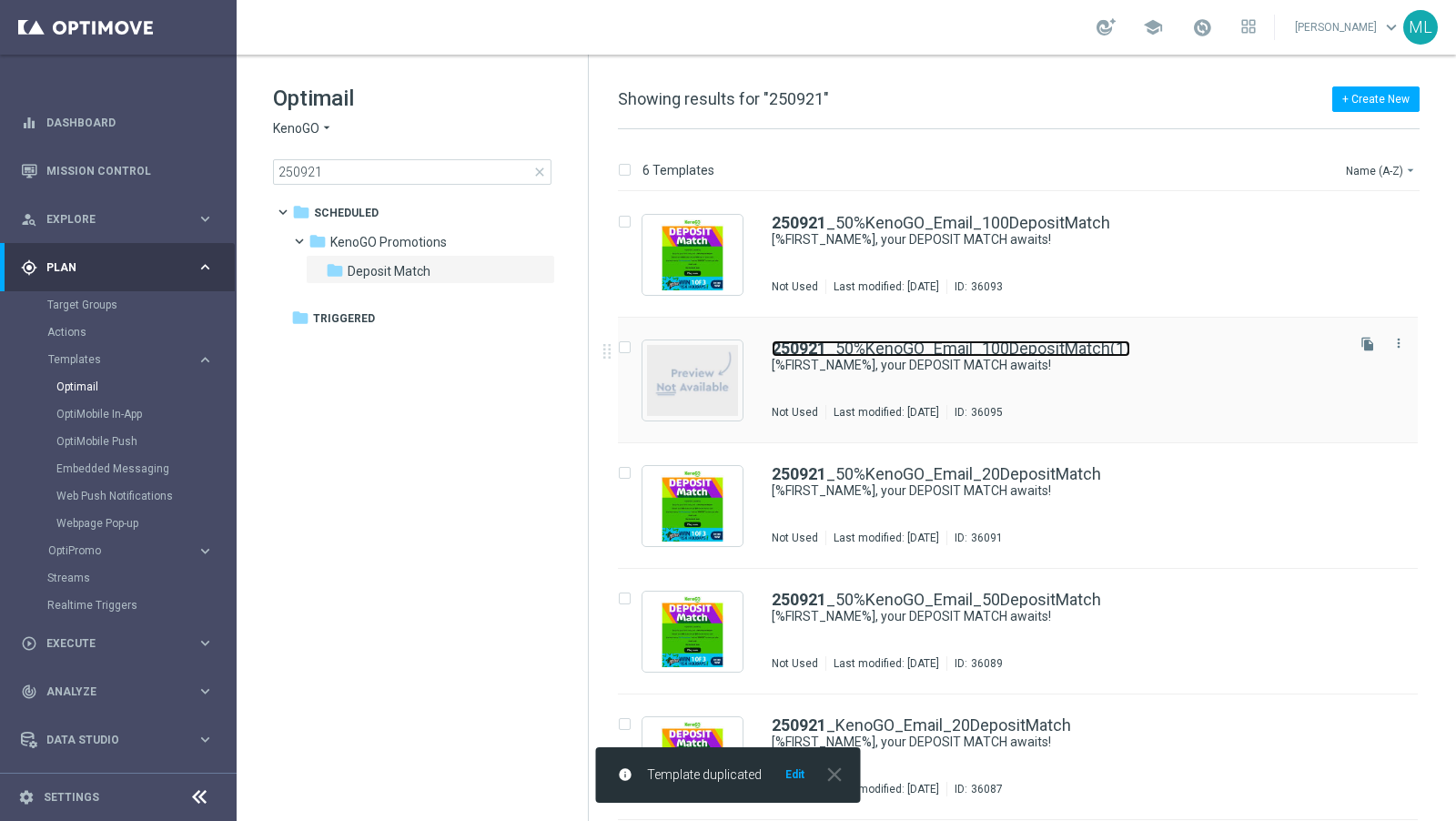
click at [1053, 341] on link "250921 _50%KenoGO_Email_100DepositMatch(1)" at bounding box center [951, 348] width 358 height 16
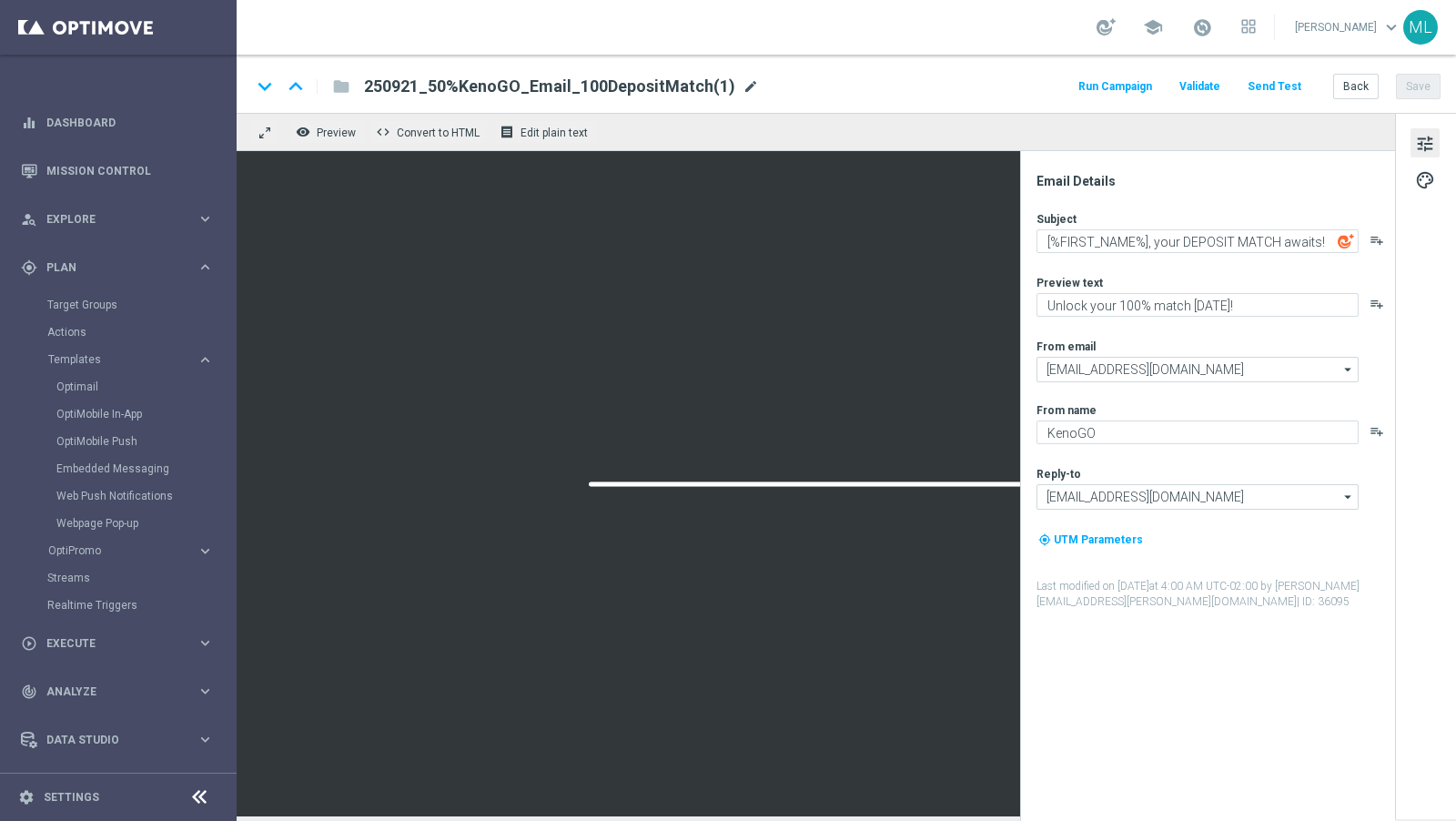
click at [743, 85] on span "mode_edit" at bounding box center [751, 86] width 16 height 16
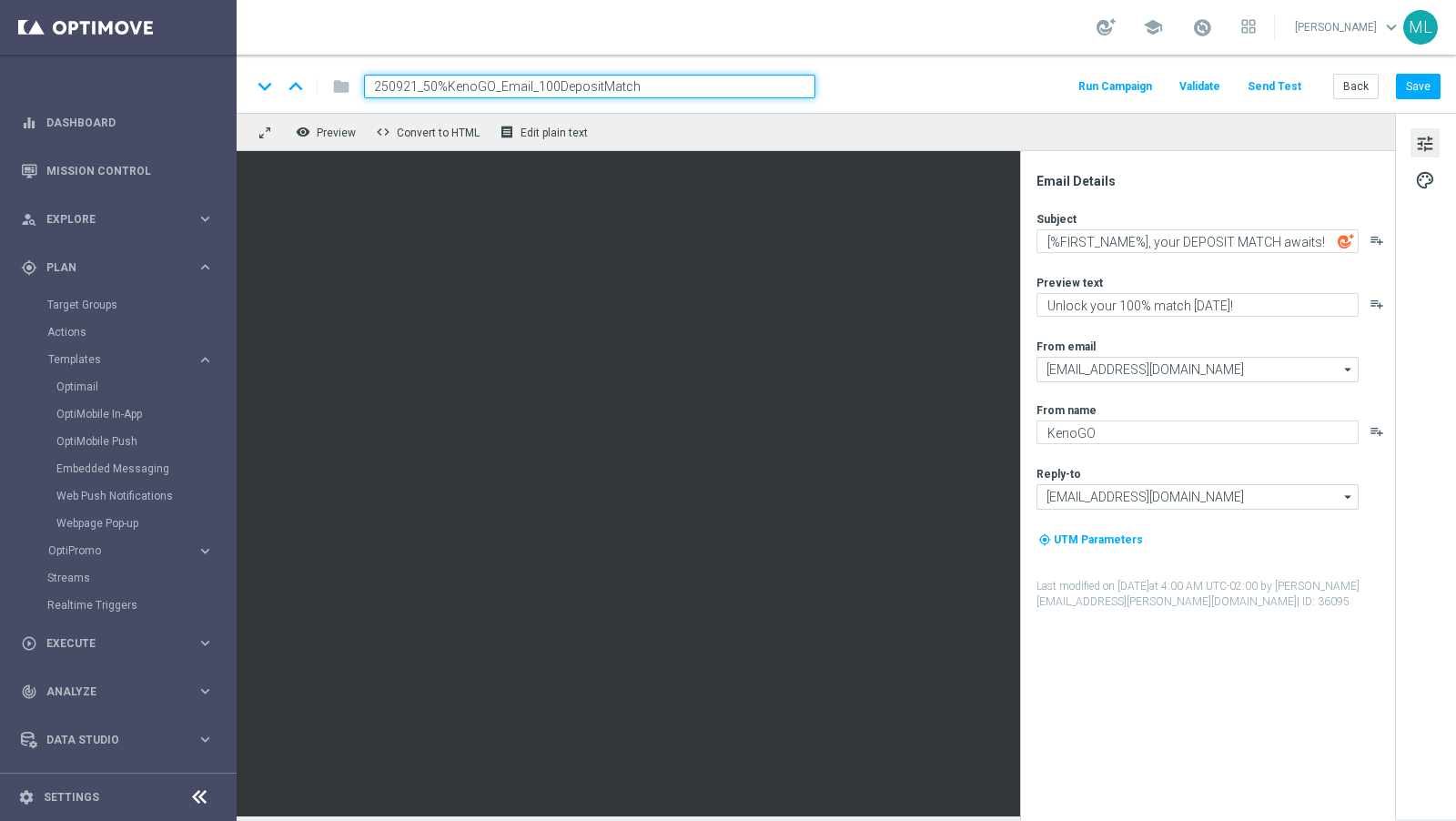
click at [539, 81] on input "250921_50%KenoGO_Email_100DepositMatch" at bounding box center [589, 86] width 451 height 23
type input "250921_50%KenoGO_Email_200DepositMatch"
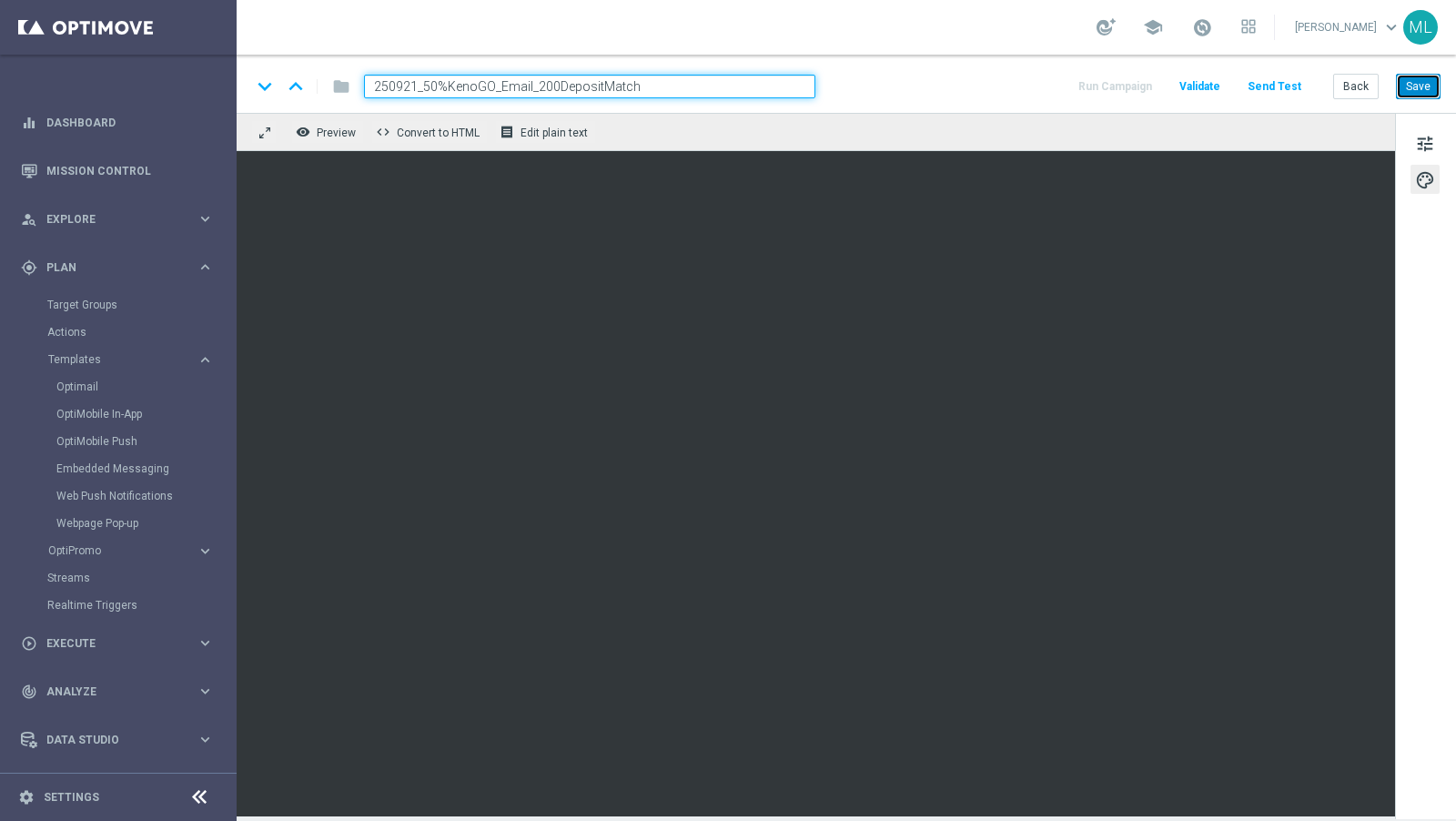
click at [1422, 86] on button "Save" at bounding box center [1418, 86] width 44 height 25
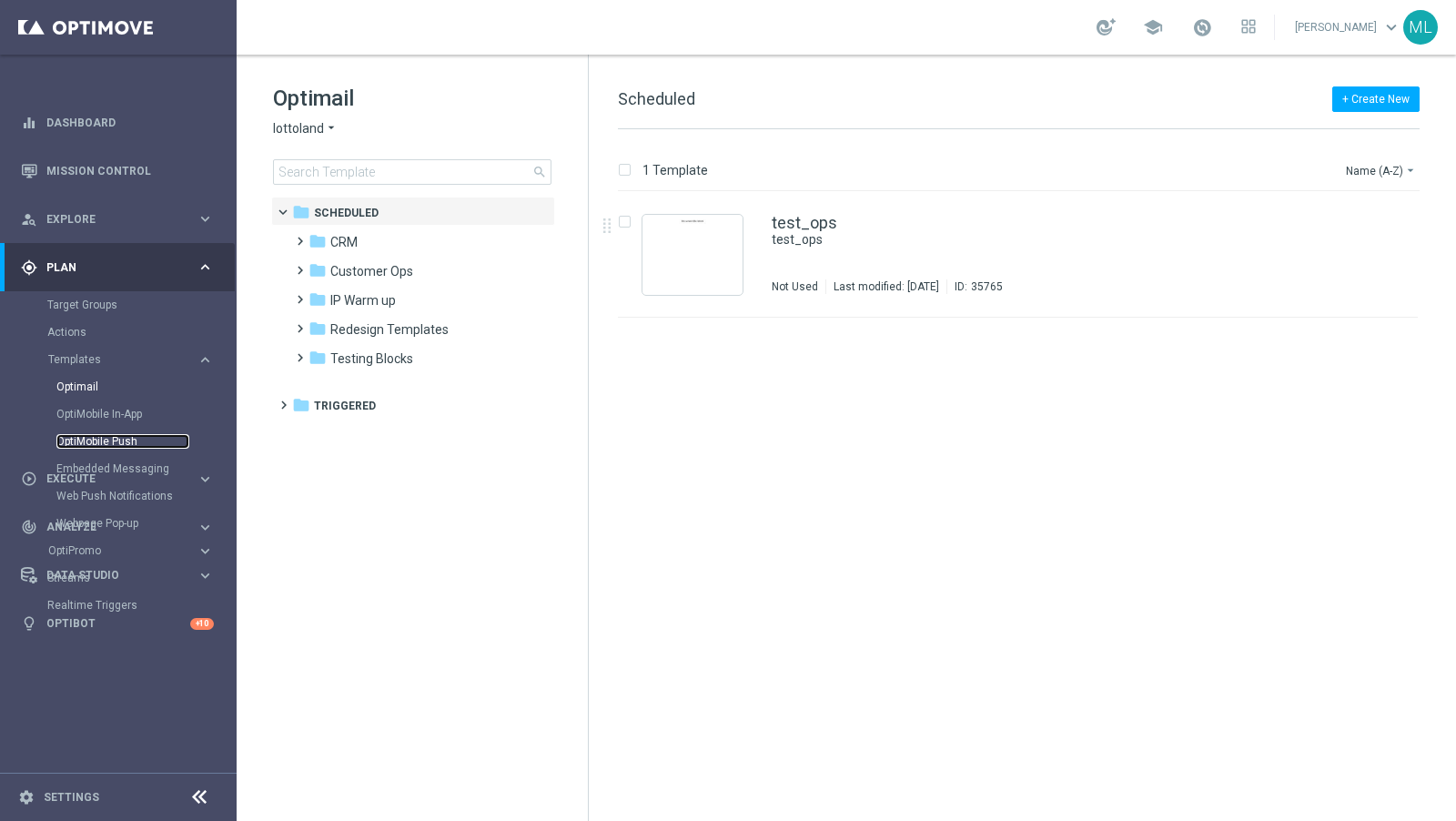
click at [102, 437] on link "OptiMobile Push" at bounding box center [123, 440] width 133 height 14
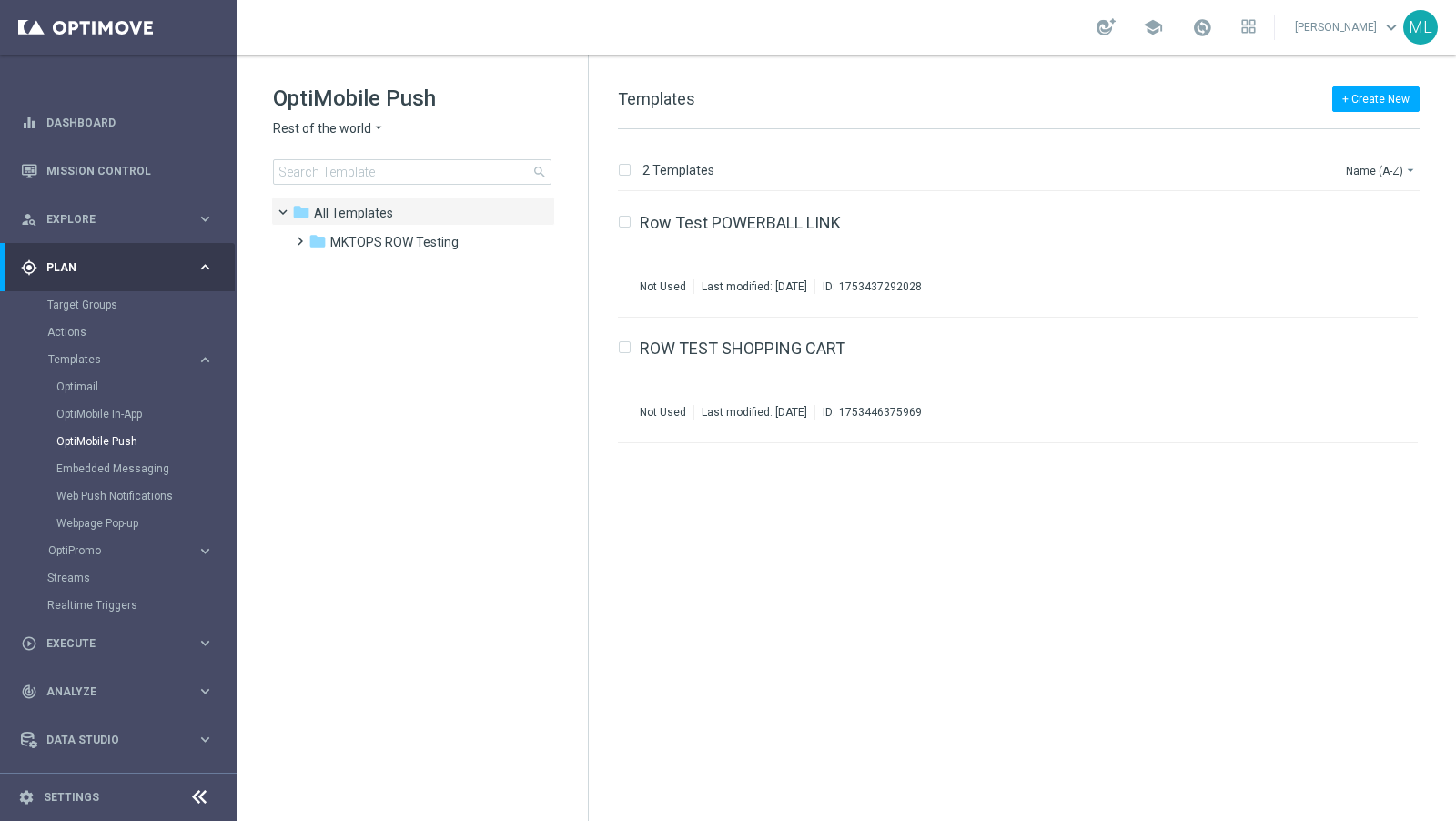
click at [371, 125] on icon "arrow_drop_down" at bounding box center [378, 128] width 14 height 17
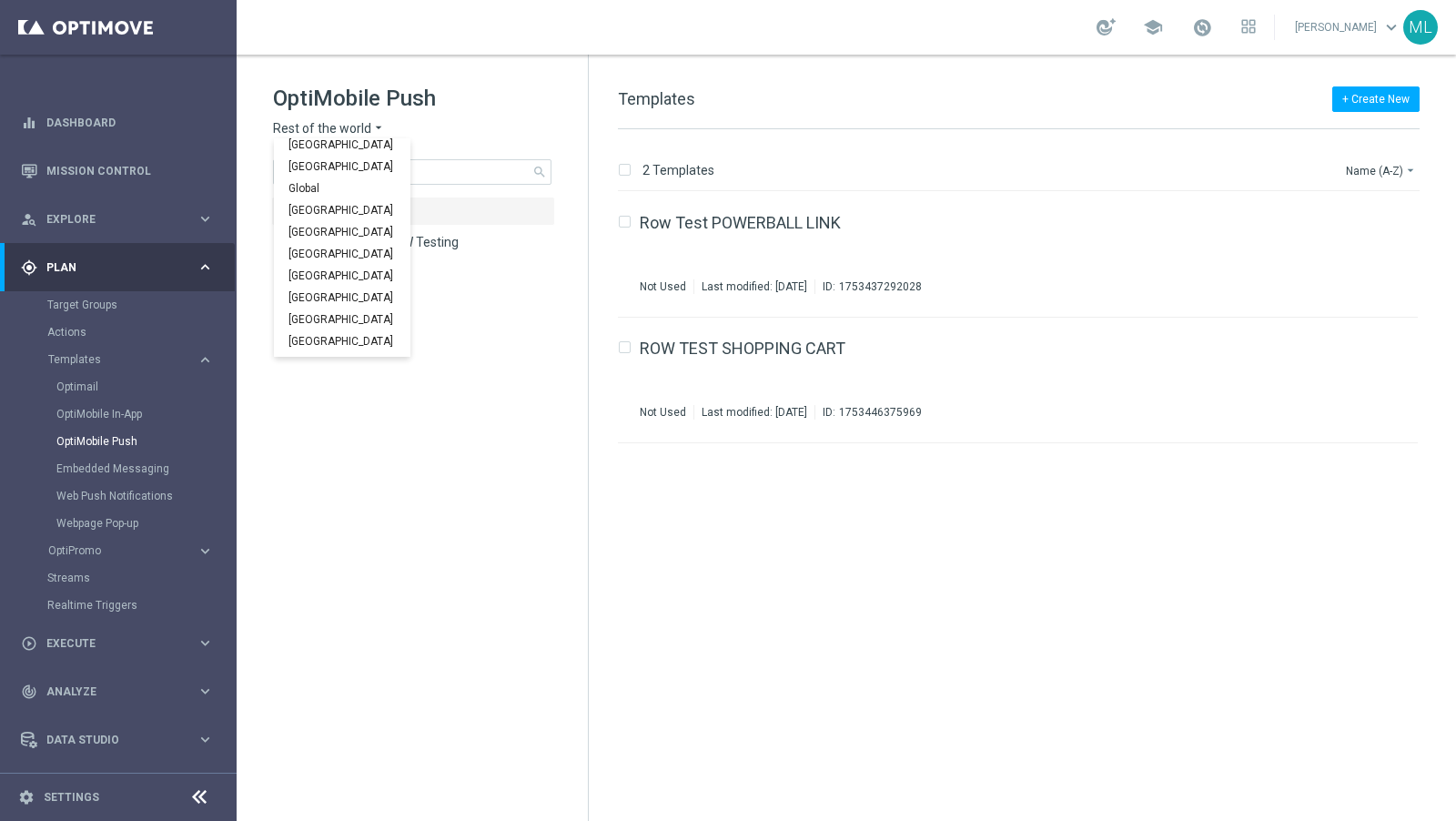
scroll to position [567, 0]
click at [0, 0] on span "KenoGO Australia" at bounding box center [0, 0] width 0 height 0
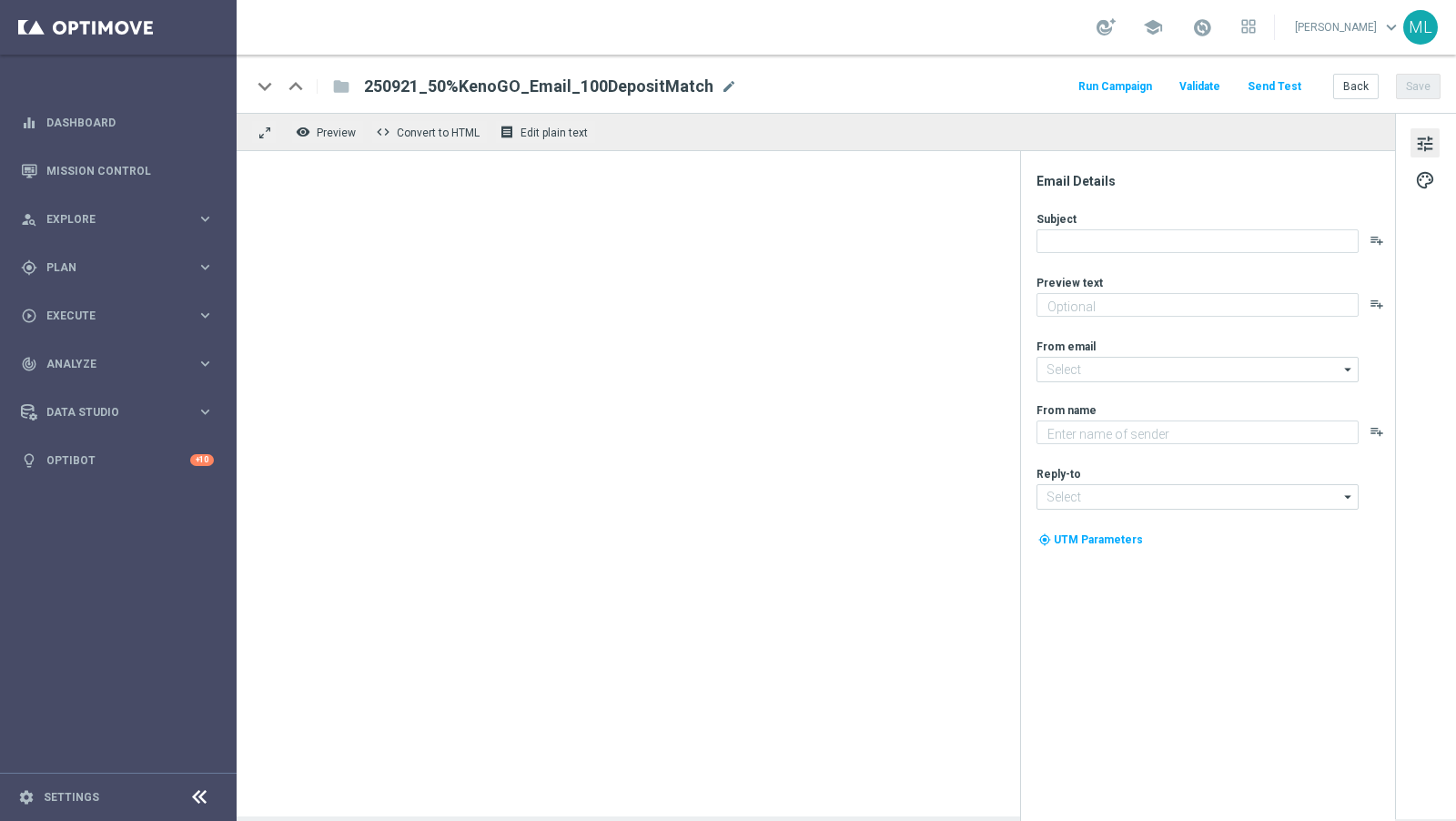
type textarea "Unlock your 100% match [DATE]!"
type input "[EMAIL_ADDRESS][DOMAIN_NAME]"
type textarea "KenoGO"
type input "[EMAIL_ADDRESS][DOMAIN_NAME]"
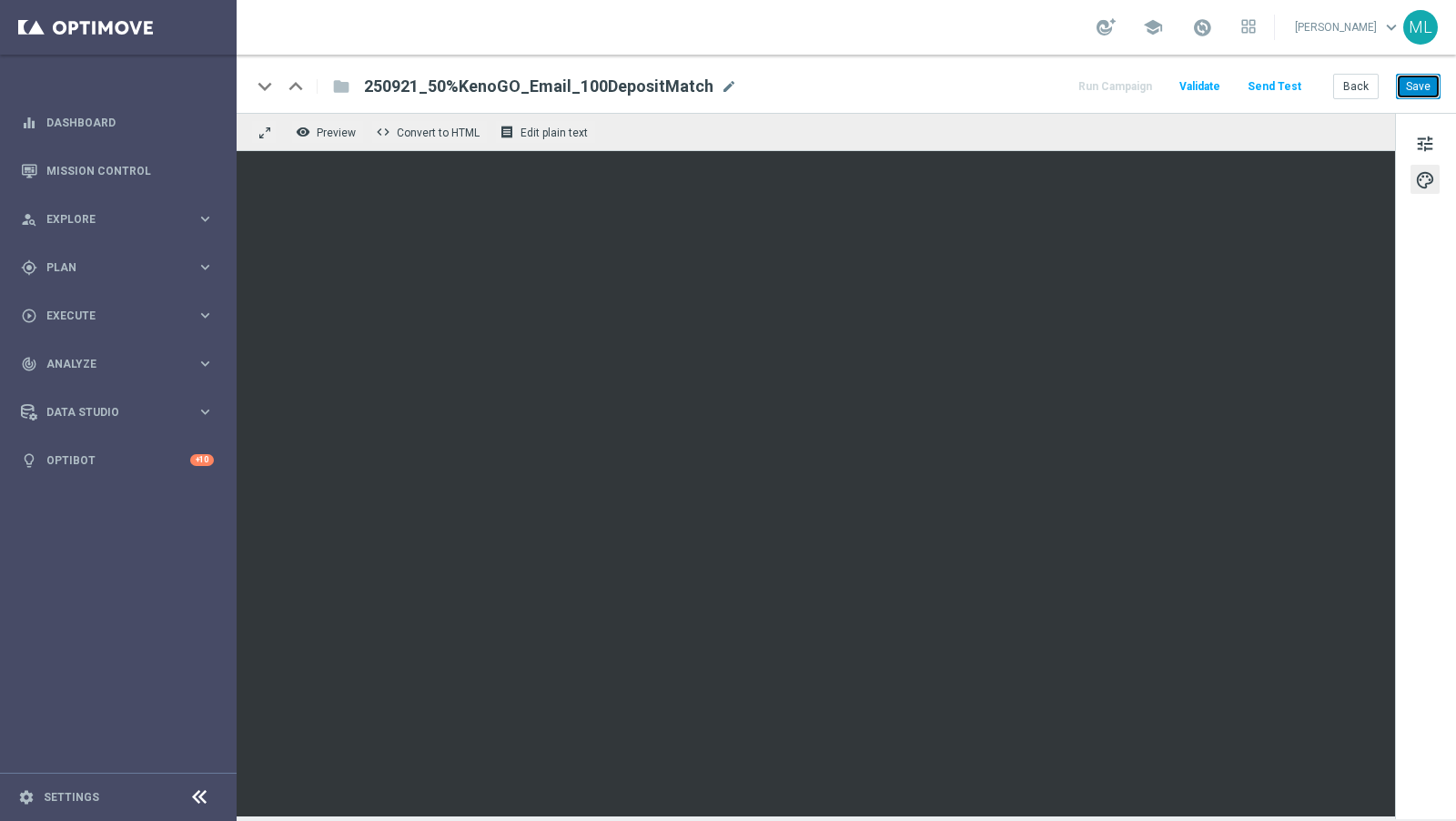
click at [1430, 87] on button "Save" at bounding box center [1418, 86] width 44 height 25
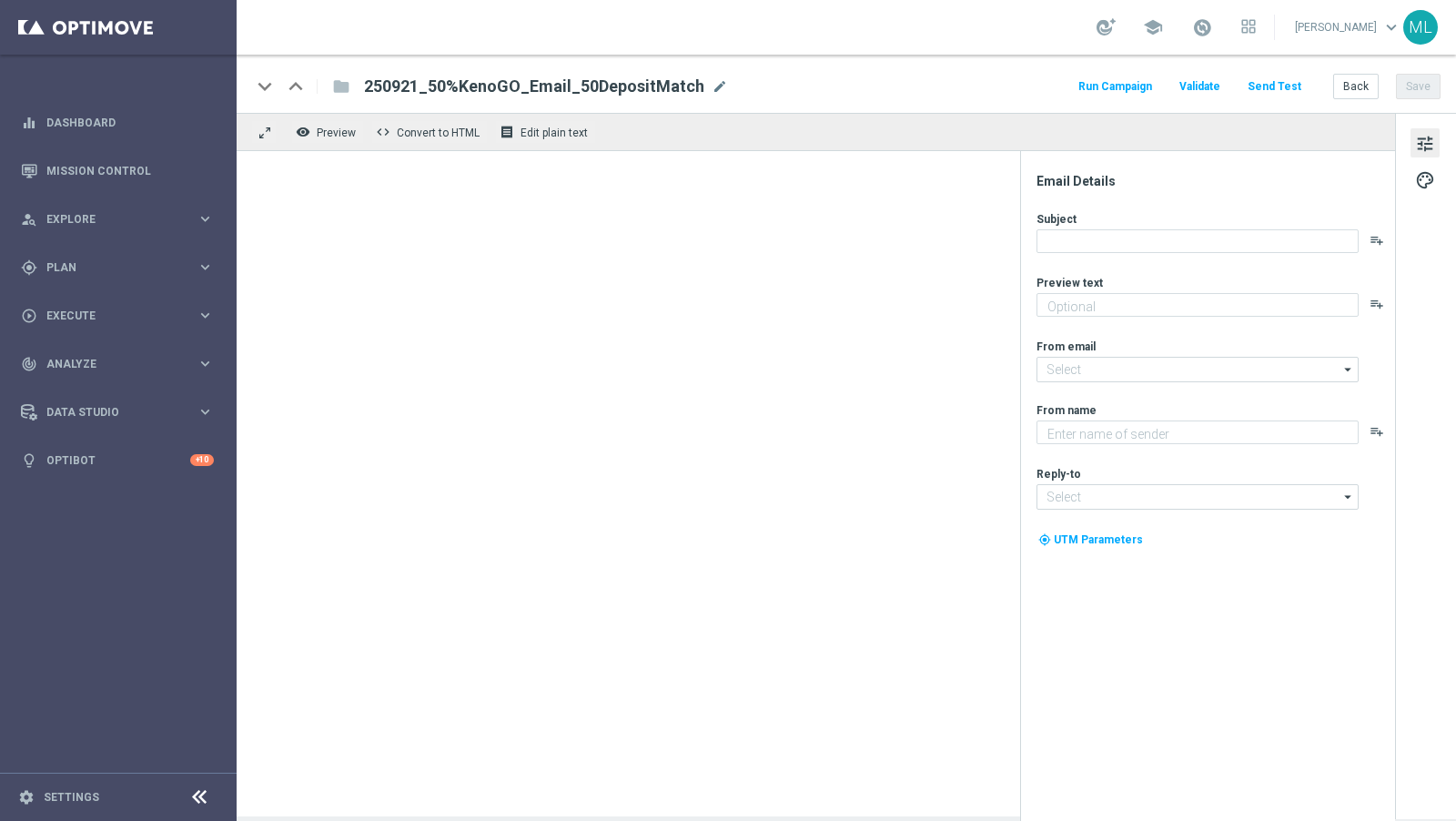
type textarea "Unlock your 100% match [DATE]!"
type textarea "KenoGO"
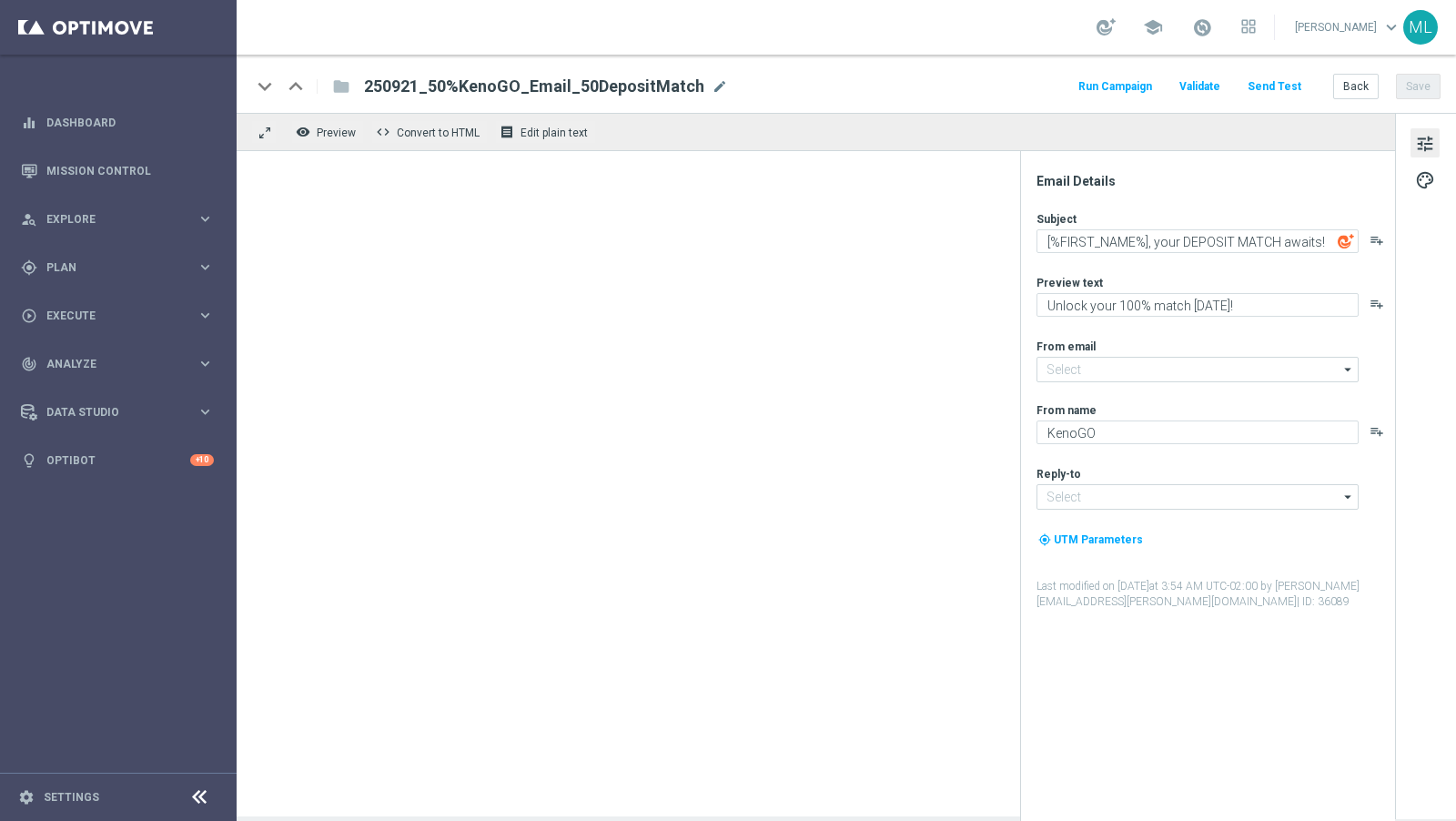
type input "[EMAIL_ADDRESS][DOMAIN_NAME]"
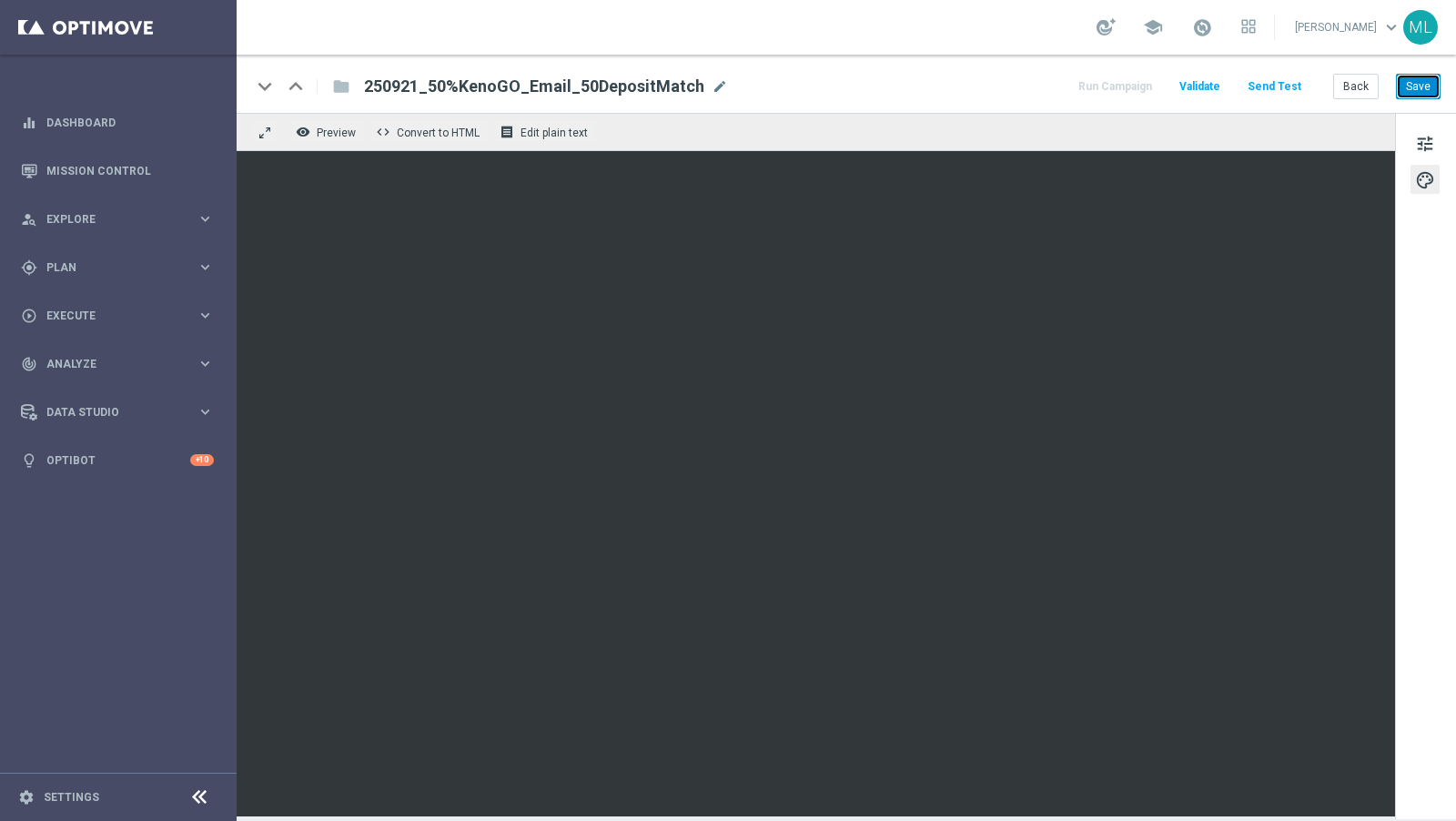
click at [1424, 94] on button "Save" at bounding box center [1418, 86] width 44 height 25
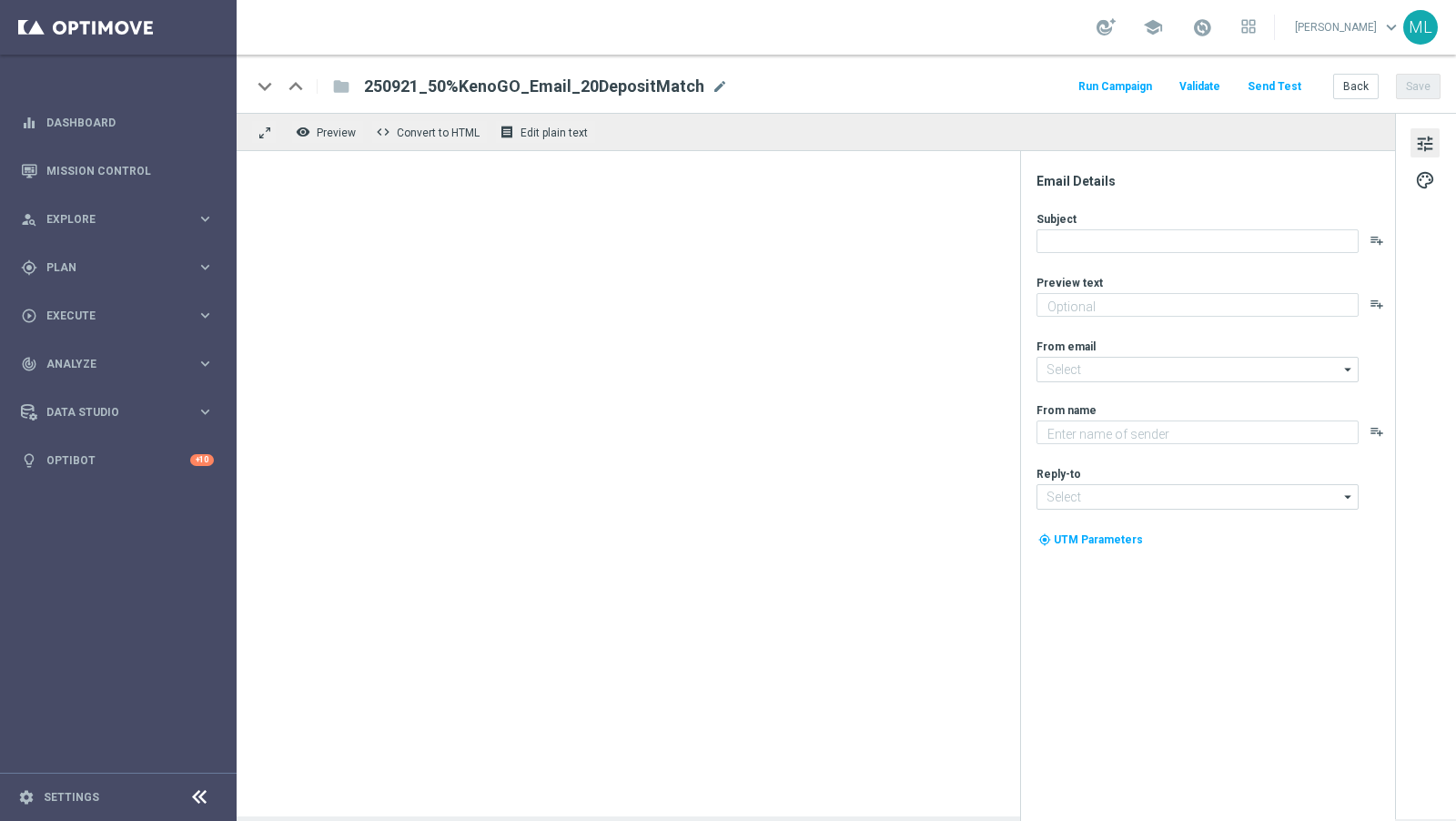
type textarea "Unlock your 100% match [DATE]!"
type input "[EMAIL_ADDRESS][DOMAIN_NAME]"
type textarea "KenoGO"
type input "[EMAIL_ADDRESS][DOMAIN_NAME]"
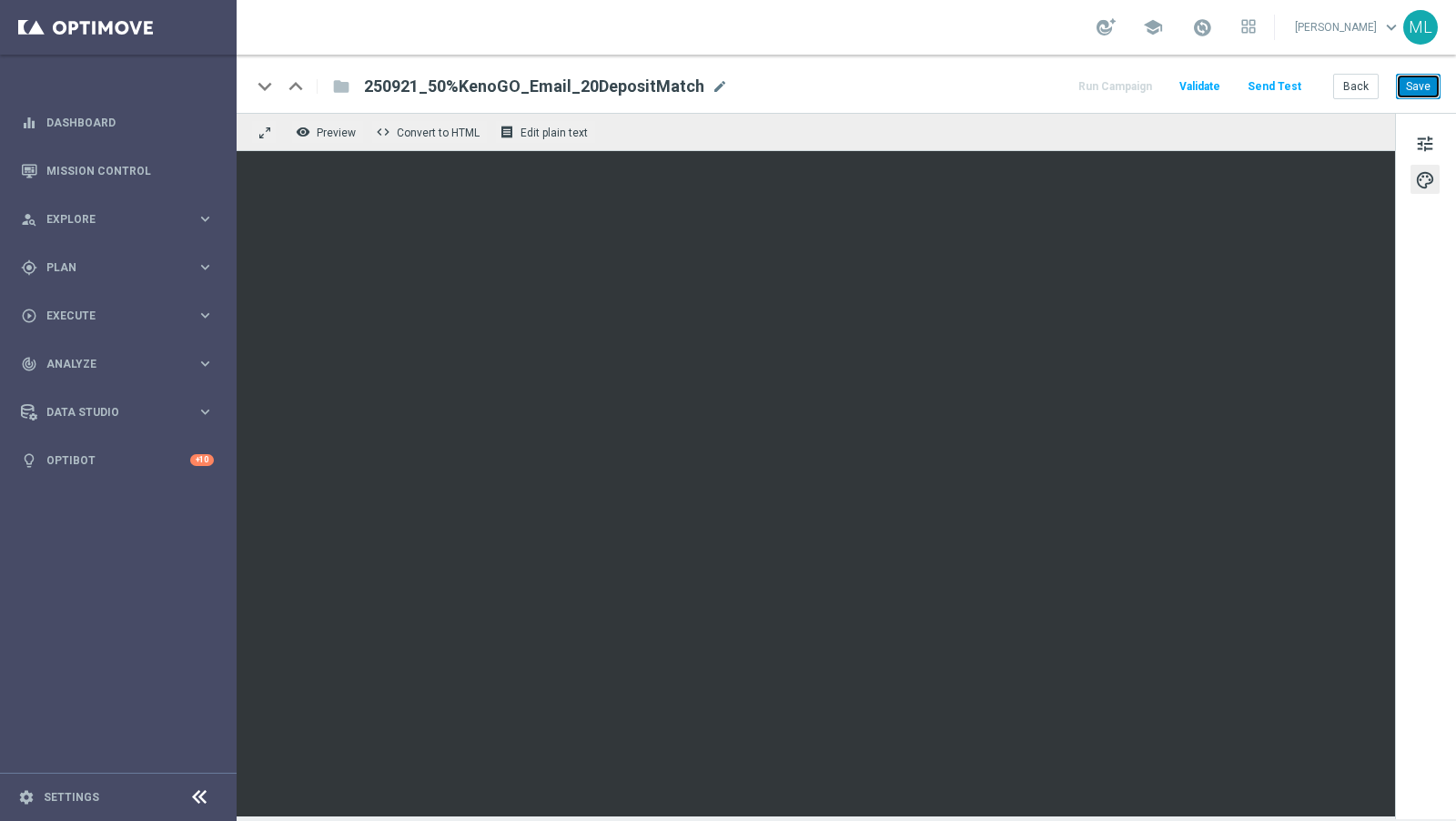
click at [1422, 87] on button "Save" at bounding box center [1418, 86] width 44 height 25
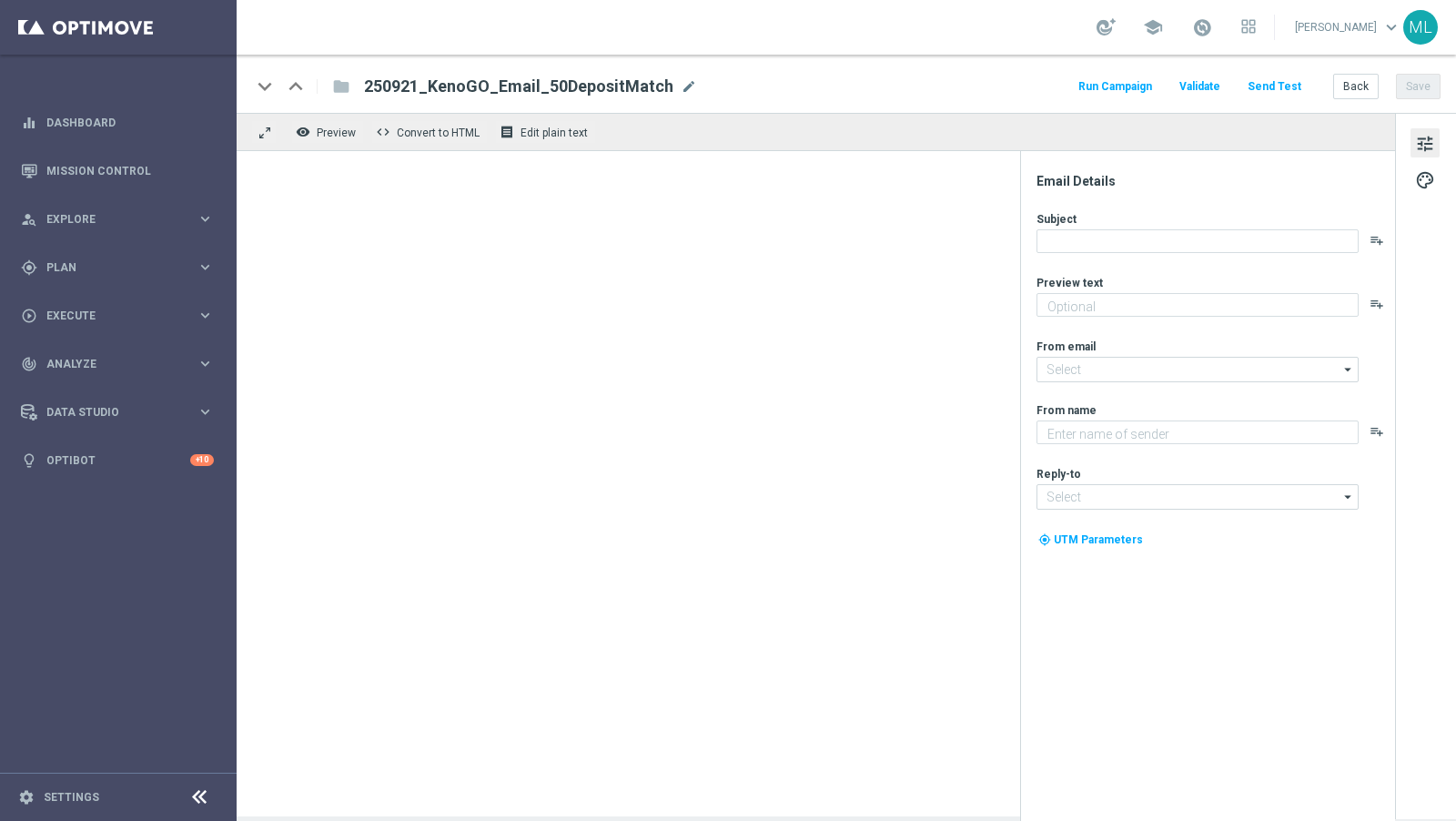
type textarea "Unlock your 100% match [DATE]!"
type textarea "KenoGO"
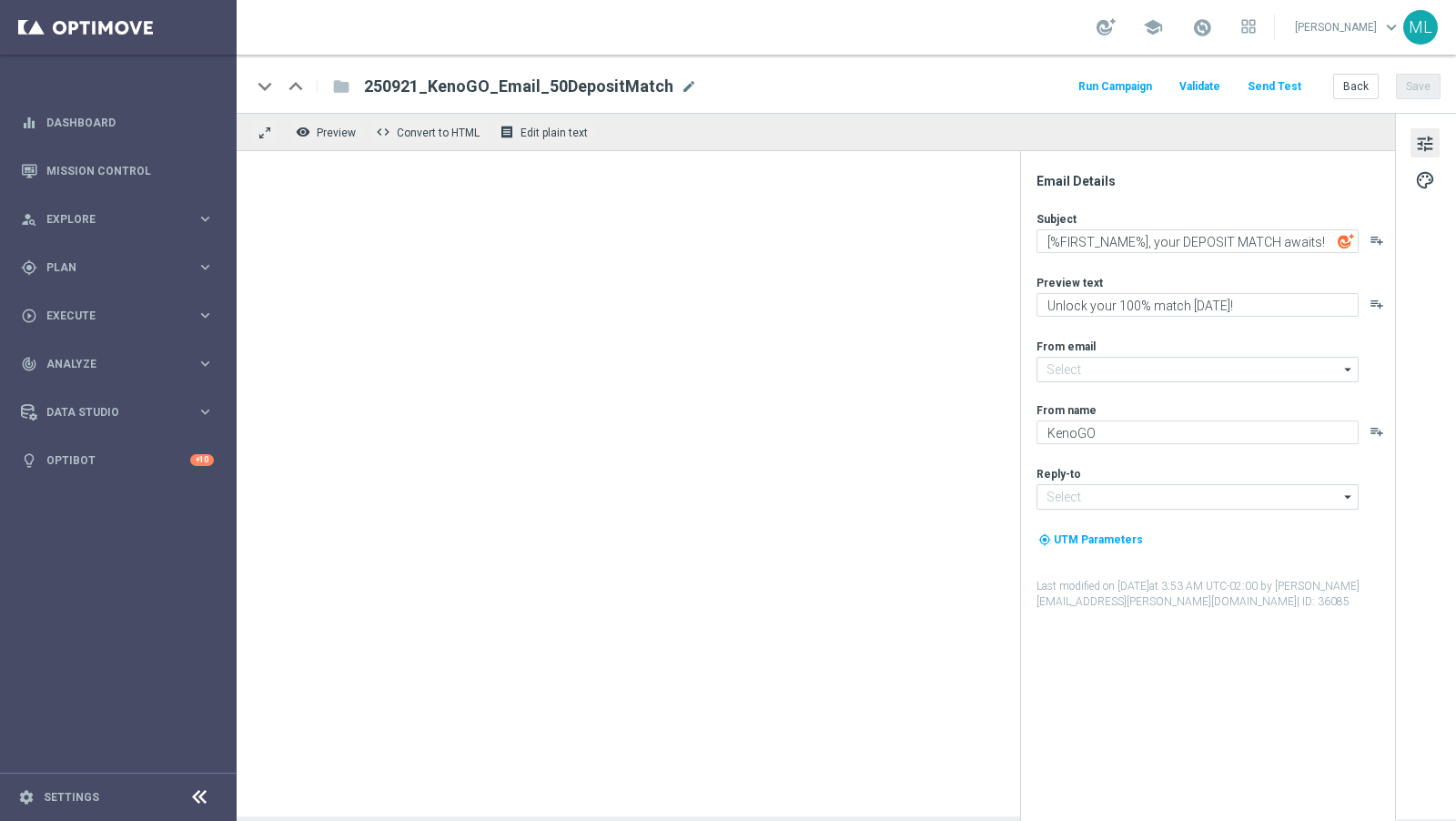
type input "[EMAIL_ADDRESS][DOMAIN_NAME]"
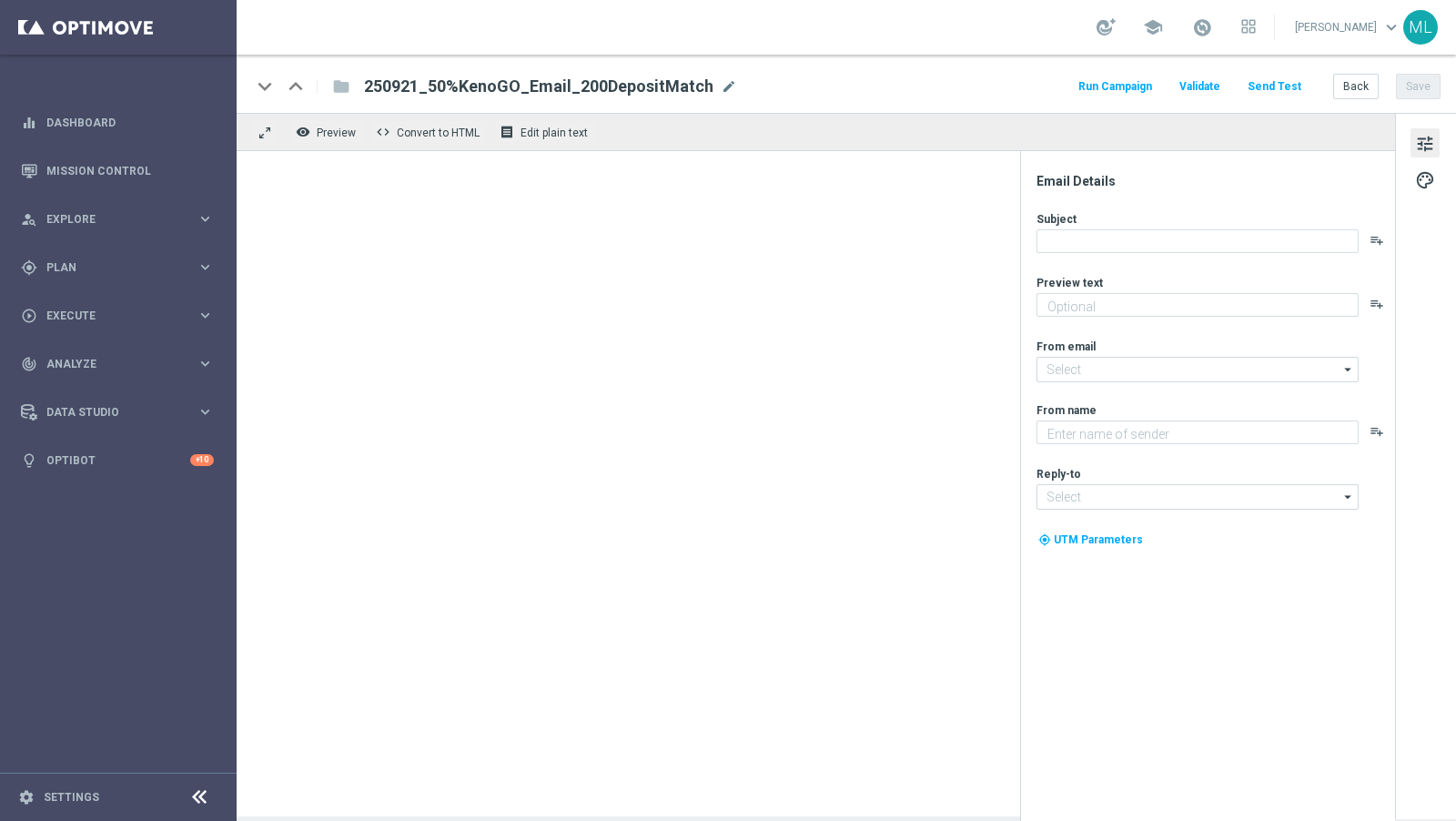
type textarea "Unlock your 100% match [DATE]!"
type input "[EMAIL_ADDRESS][DOMAIN_NAME]"
type textarea "KenoGO"
type input "[EMAIL_ADDRESS][DOMAIN_NAME]"
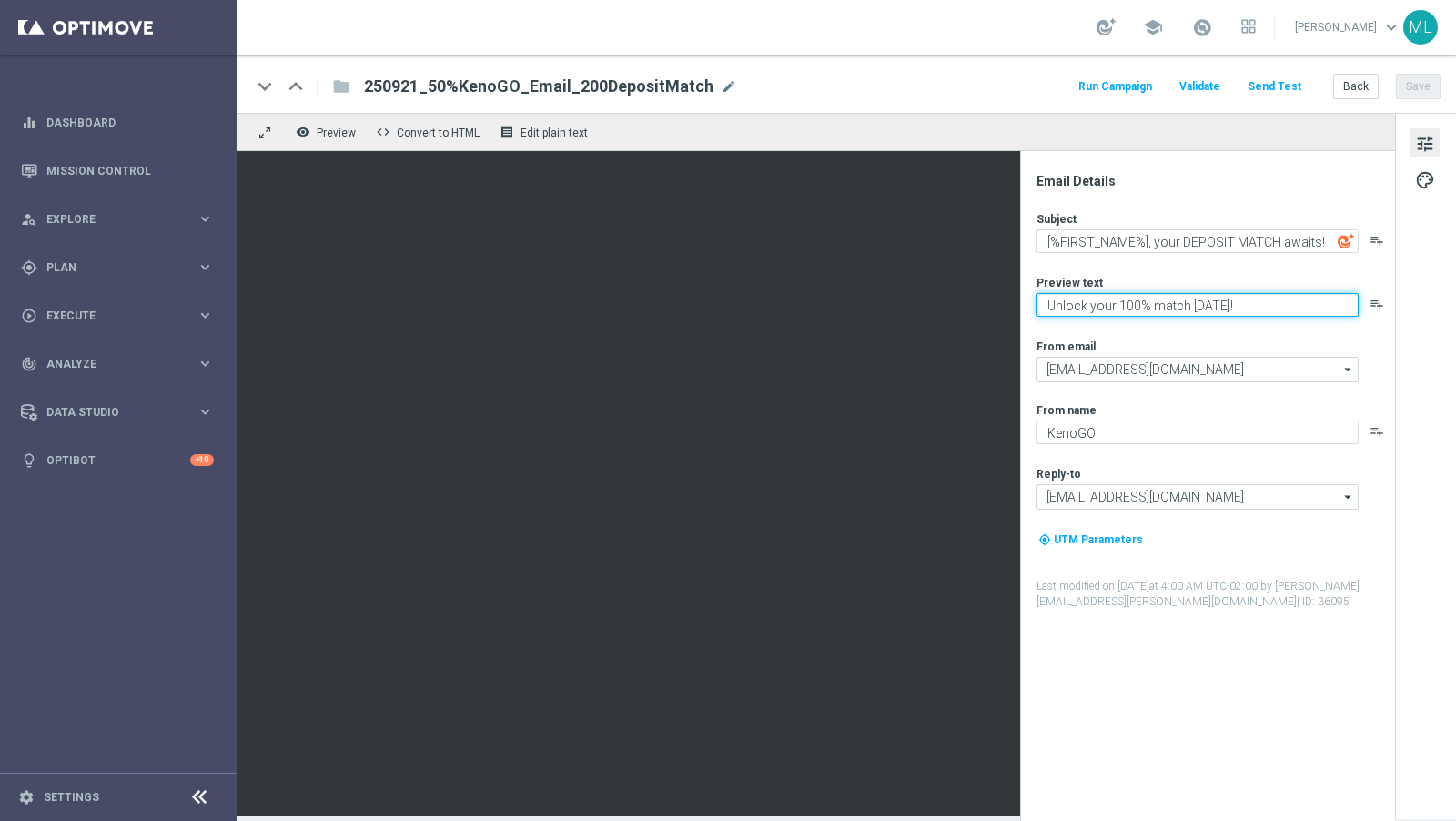
click at [1128, 305] on textarea "Unlock your 100% match [DATE]!" at bounding box center [1198, 304] width 323 height 23
click at [1102, 307] on textarea "Unlock your 100% match [DATE]!" at bounding box center [1198, 304] width 323 height 23
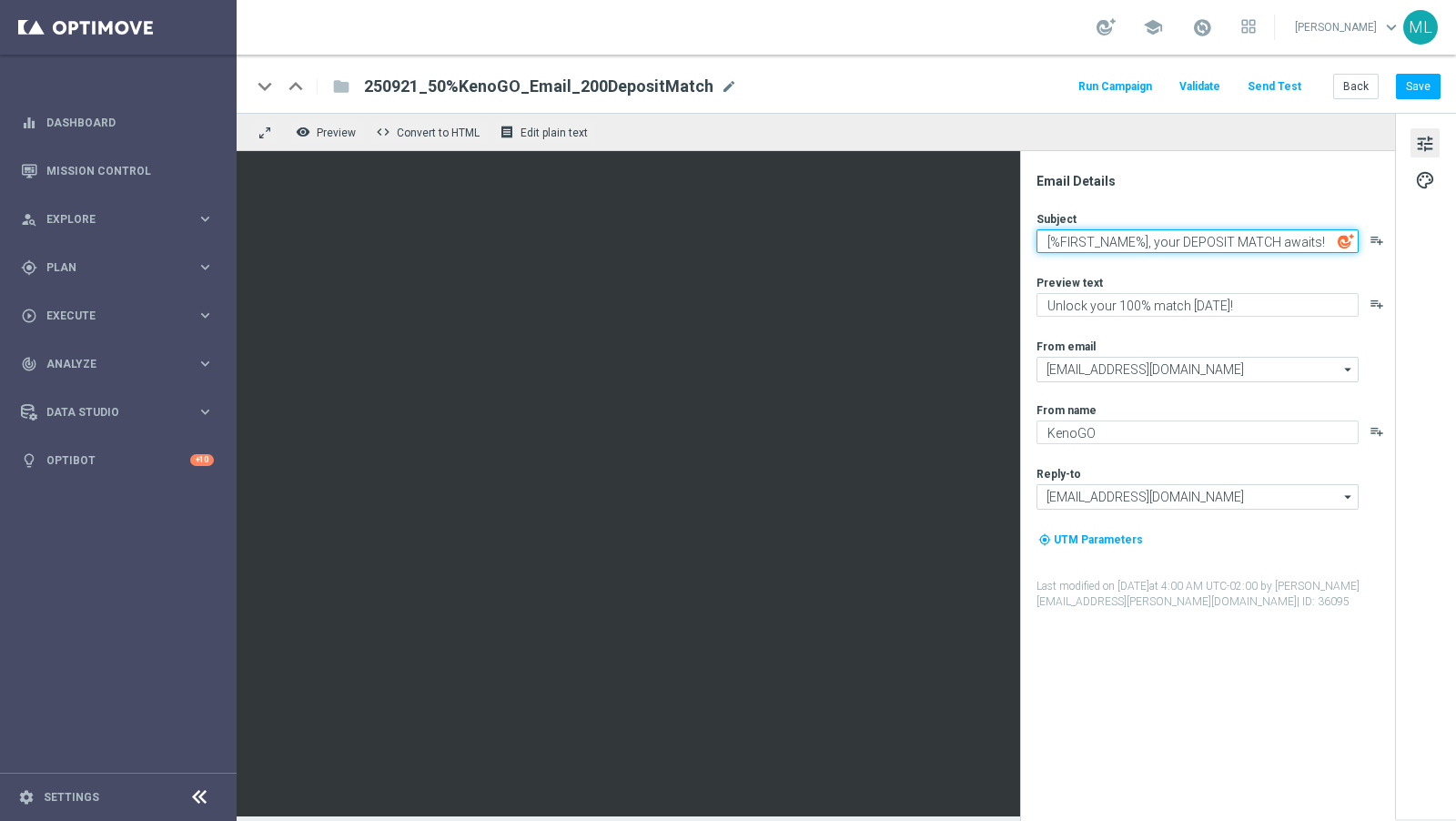
click at [1073, 241] on textarea "[%FIRST_NAME%], your DEPOSIT MATCH awaits!" at bounding box center [1198, 241] width 323 height 23
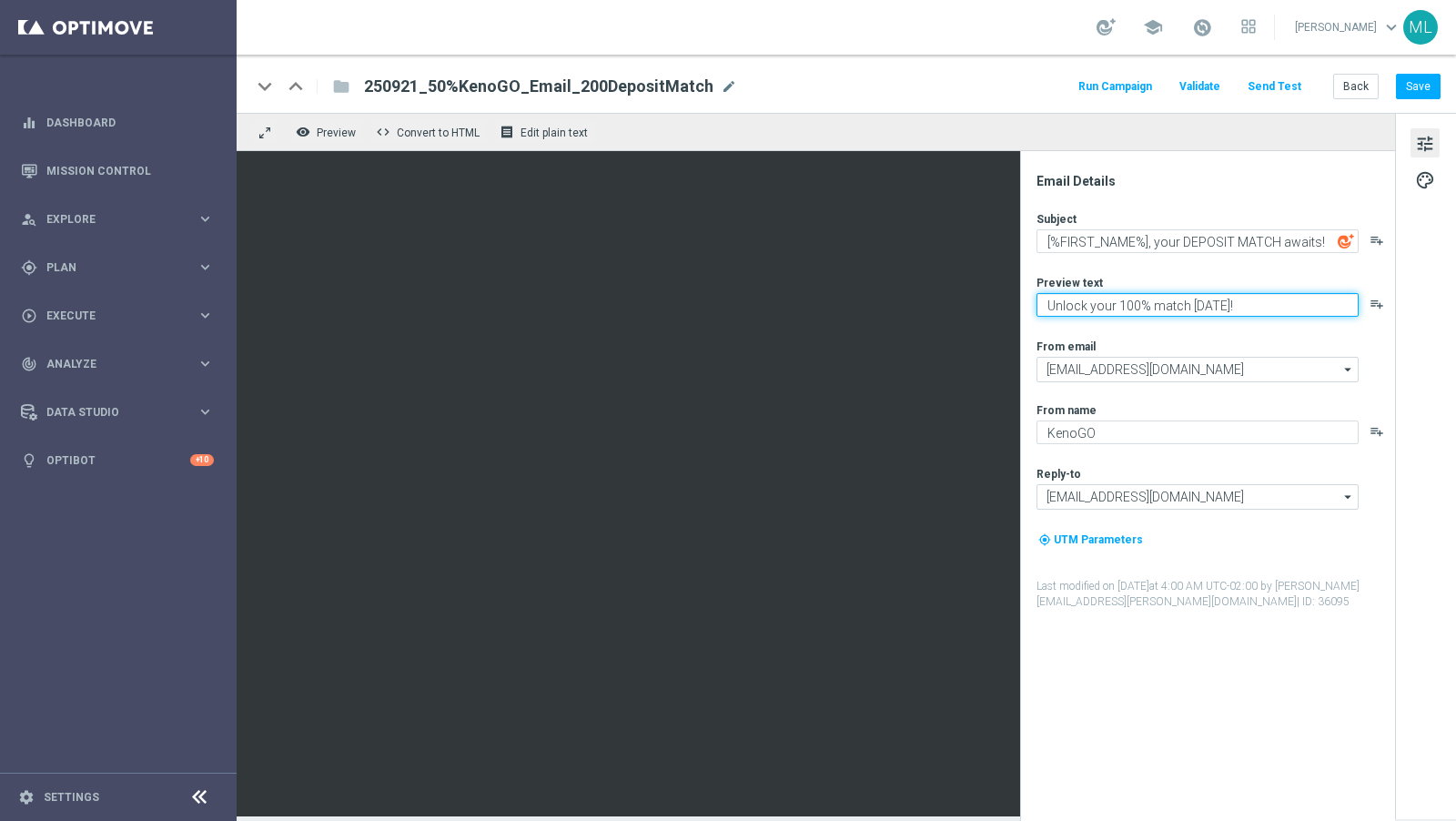
click at [1121, 307] on textarea "Unlock your 100% match [DATE]!" at bounding box center [1198, 304] width 323 height 23
click at [1093, 308] on textarea "Unlock your 100% match [DATE]!" at bounding box center [1198, 304] width 323 height 23
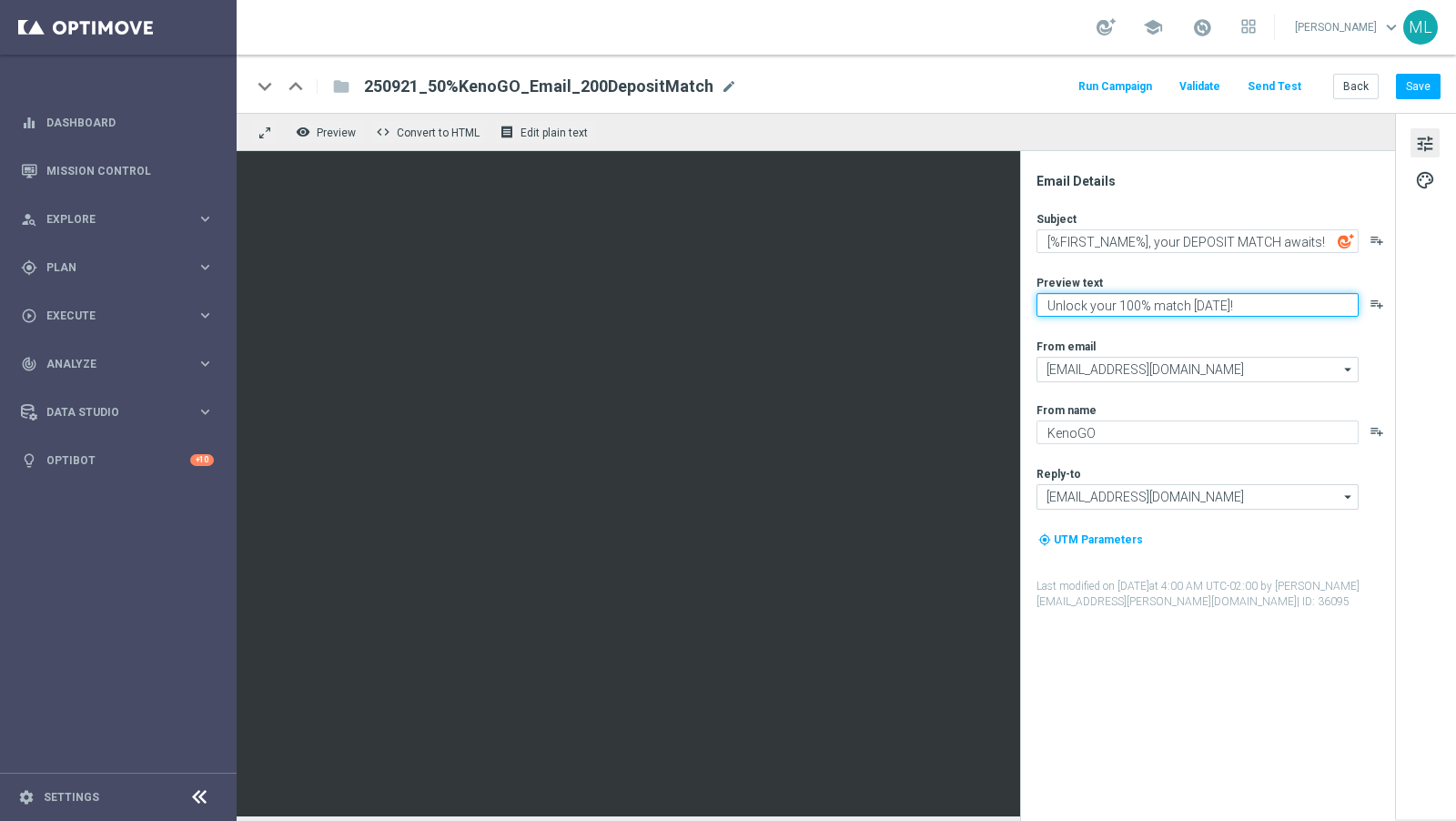
click at [1093, 308] on textarea "Unlock your 100% match [DATE]!" at bounding box center [1198, 304] width 323 height 23
paste textarea "match inside"
type textarea "Unlock your match inside"
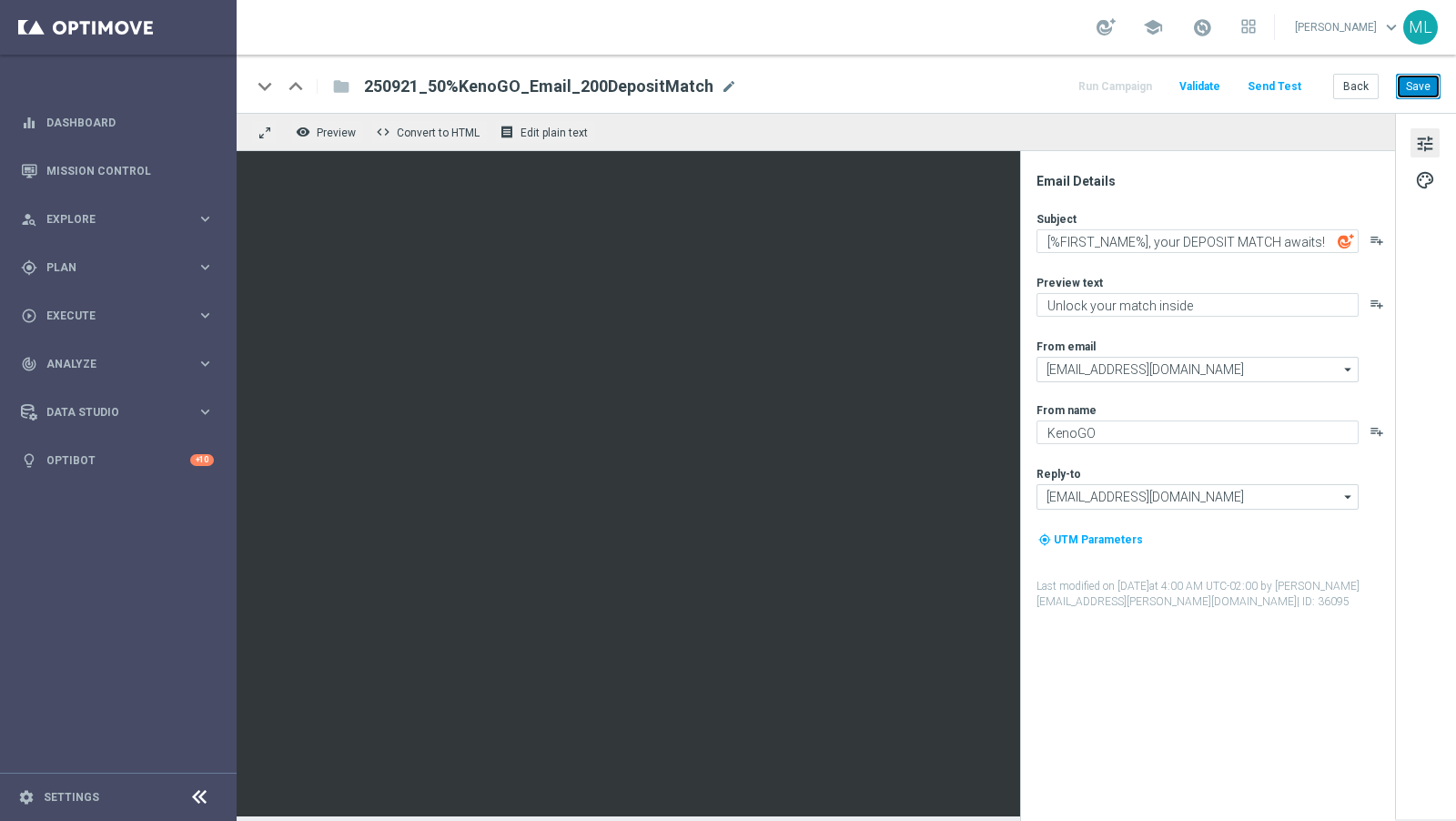
click at [1417, 86] on button "Save" at bounding box center [1418, 86] width 44 height 25
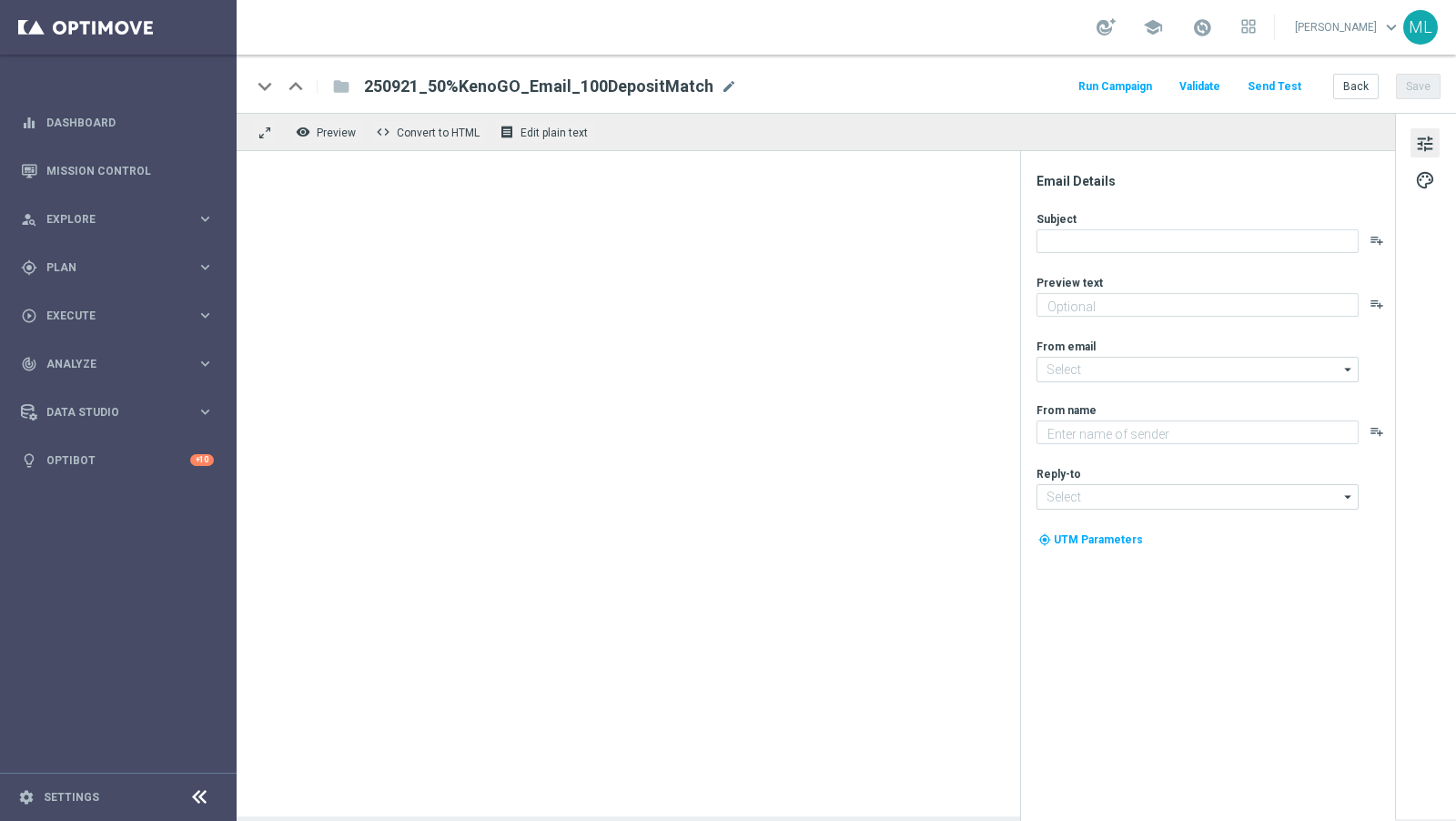
type textarea "Unlock your 100% match [DATE]!"
type input "[EMAIL_ADDRESS][DOMAIN_NAME]"
type textarea "KenoGO"
type input "[EMAIL_ADDRESS][DOMAIN_NAME]"
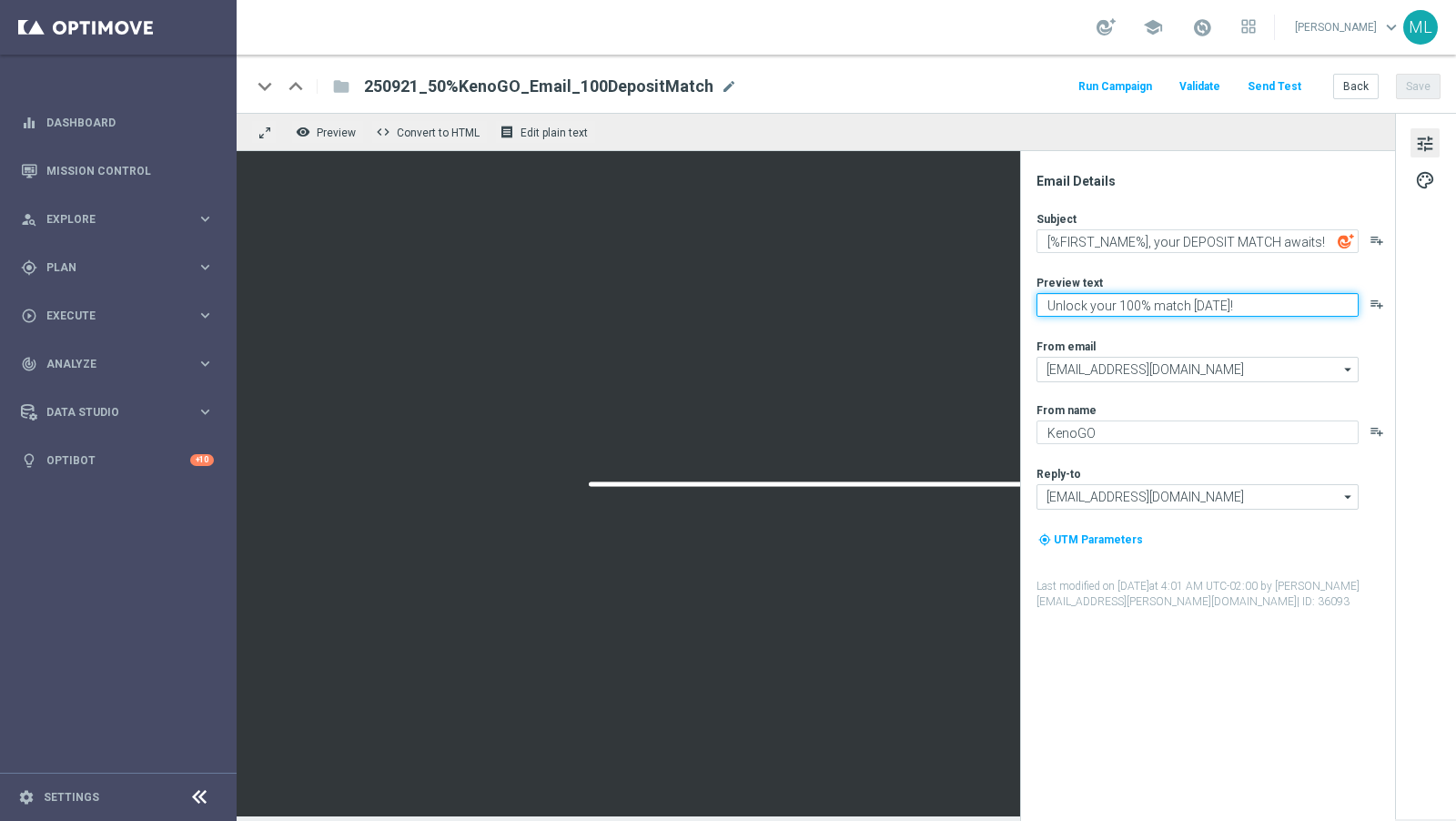
click at [1079, 306] on textarea "Unlock your 100% match [DATE]!" at bounding box center [1198, 304] width 323 height 23
click at [1103, 305] on textarea "Unlock your 100% match [DATE]!" at bounding box center [1198, 304] width 323 height 23
paste textarea "match inside"
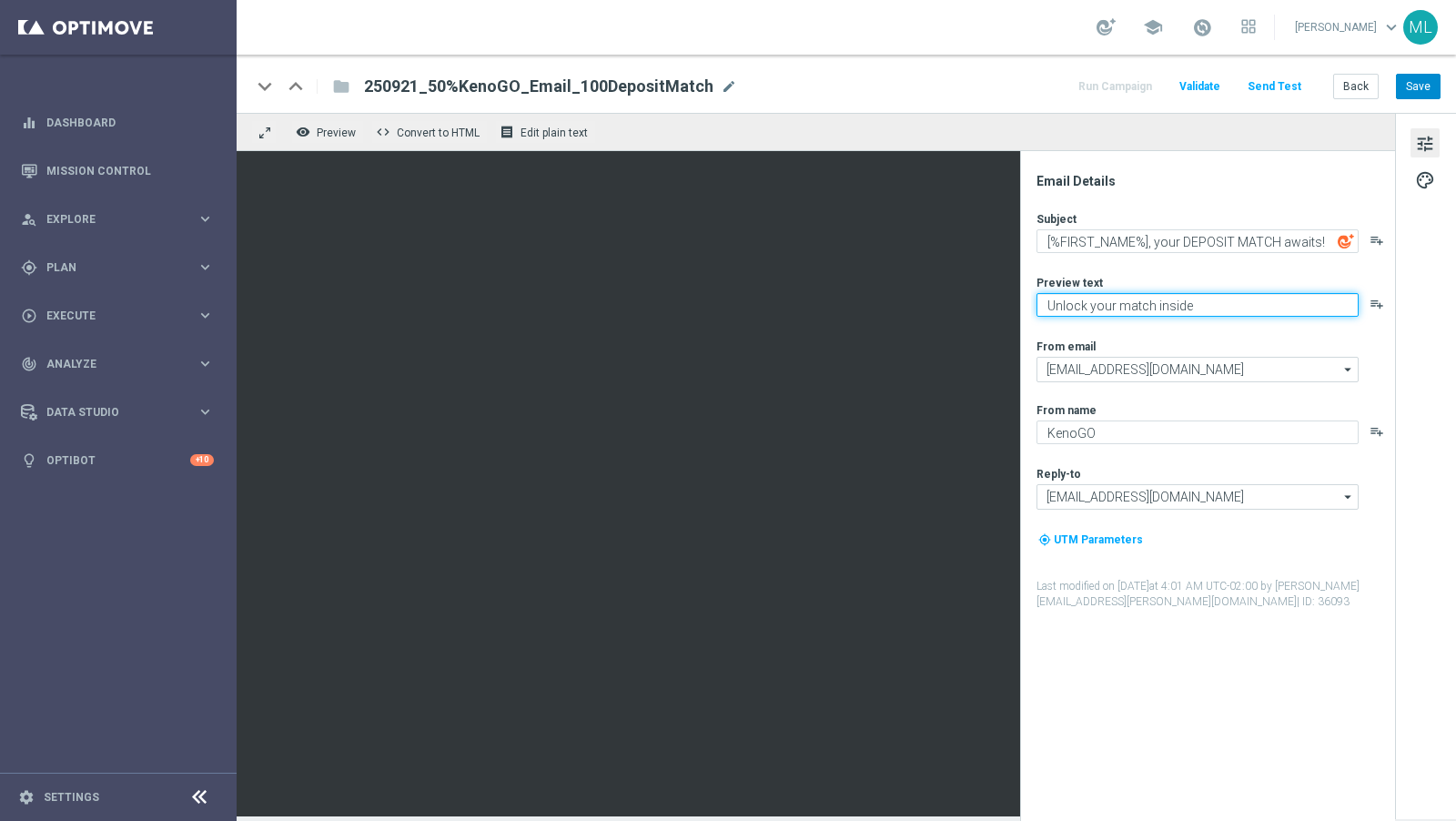
type textarea "Unlock your match inside"
click at [1419, 82] on button "Save" at bounding box center [1418, 86] width 44 height 25
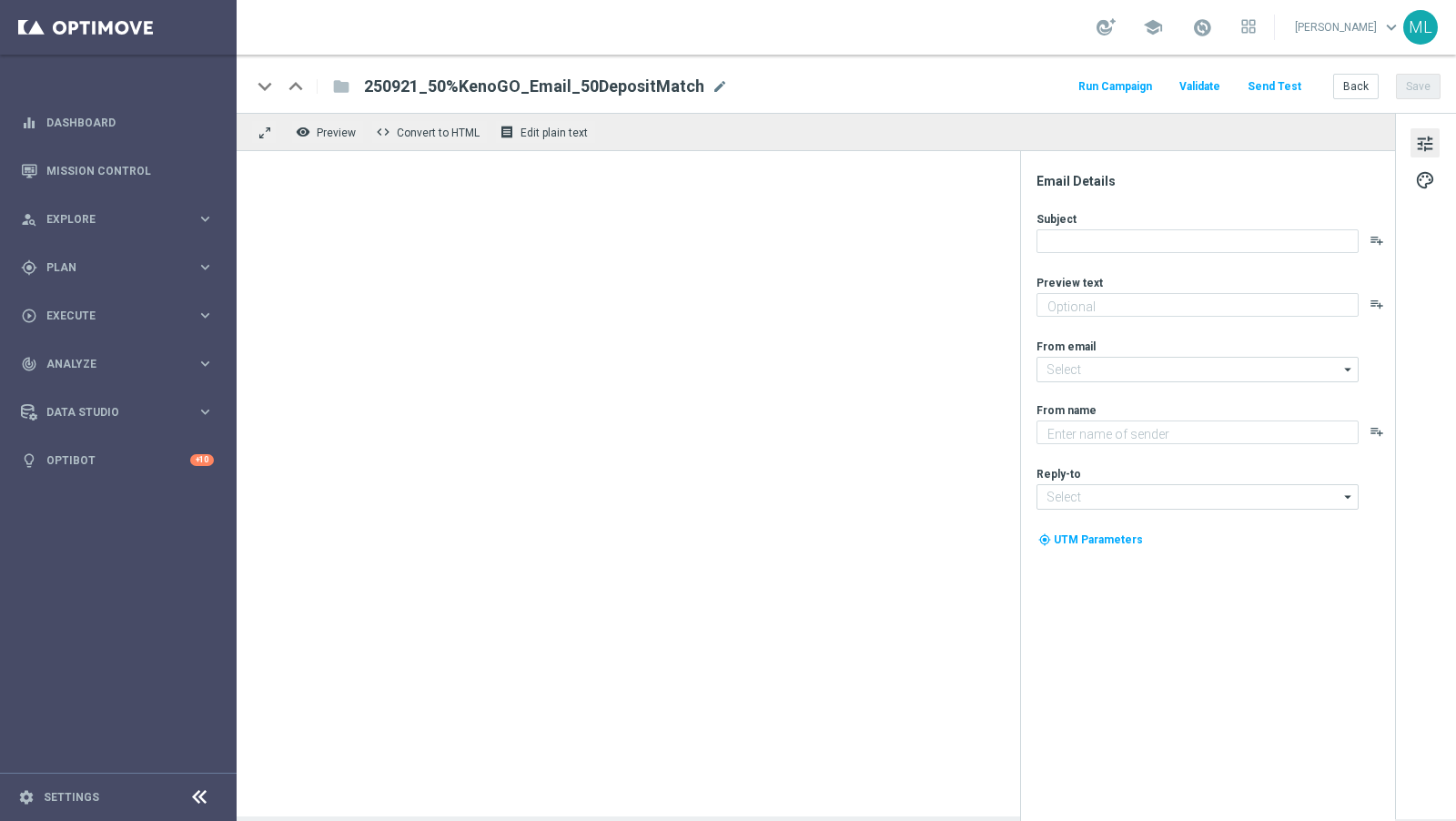
type textarea "Unlock your 100% match [DATE]!"
type input "[EMAIL_ADDRESS][DOMAIN_NAME]"
type textarea "KenoGO"
type input "[EMAIL_ADDRESS][DOMAIN_NAME]"
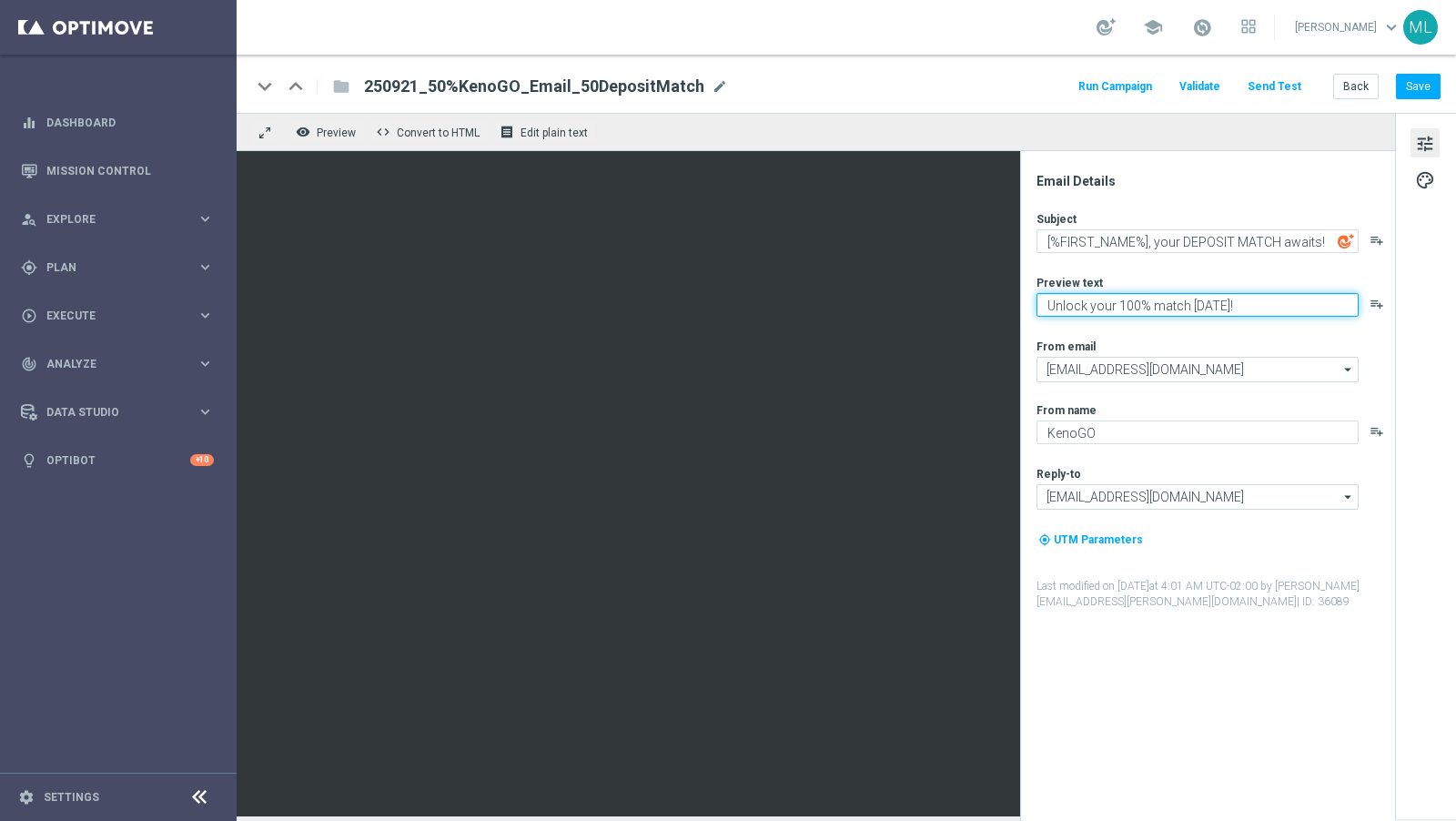
click at [1105, 308] on textarea "Unlock your 100% match [DATE]!" at bounding box center [1198, 304] width 323 height 23
paste textarea "match inside"
type textarea "Unlock your match inside"
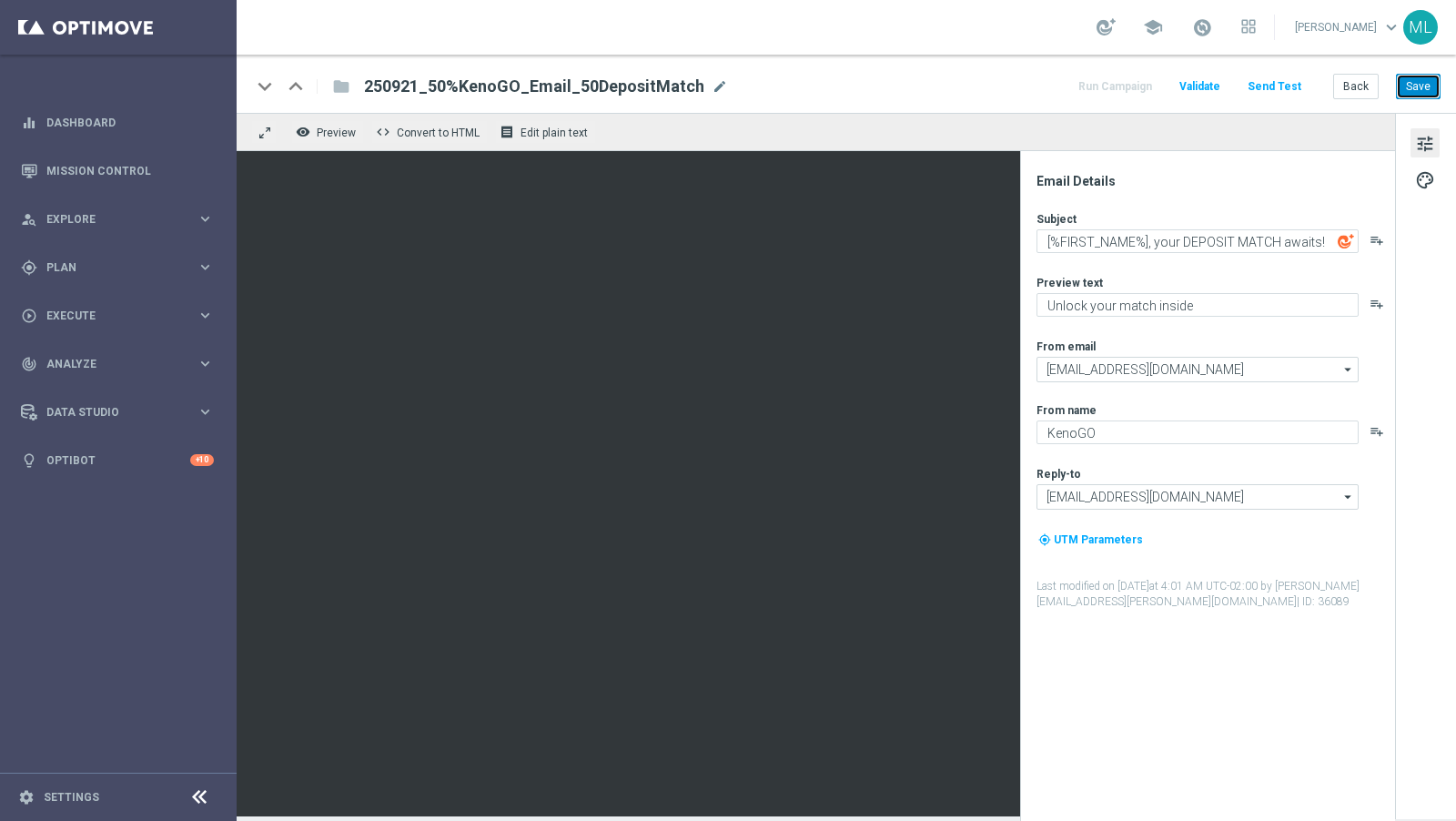
click at [1418, 82] on button "Save" at bounding box center [1418, 86] width 44 height 25
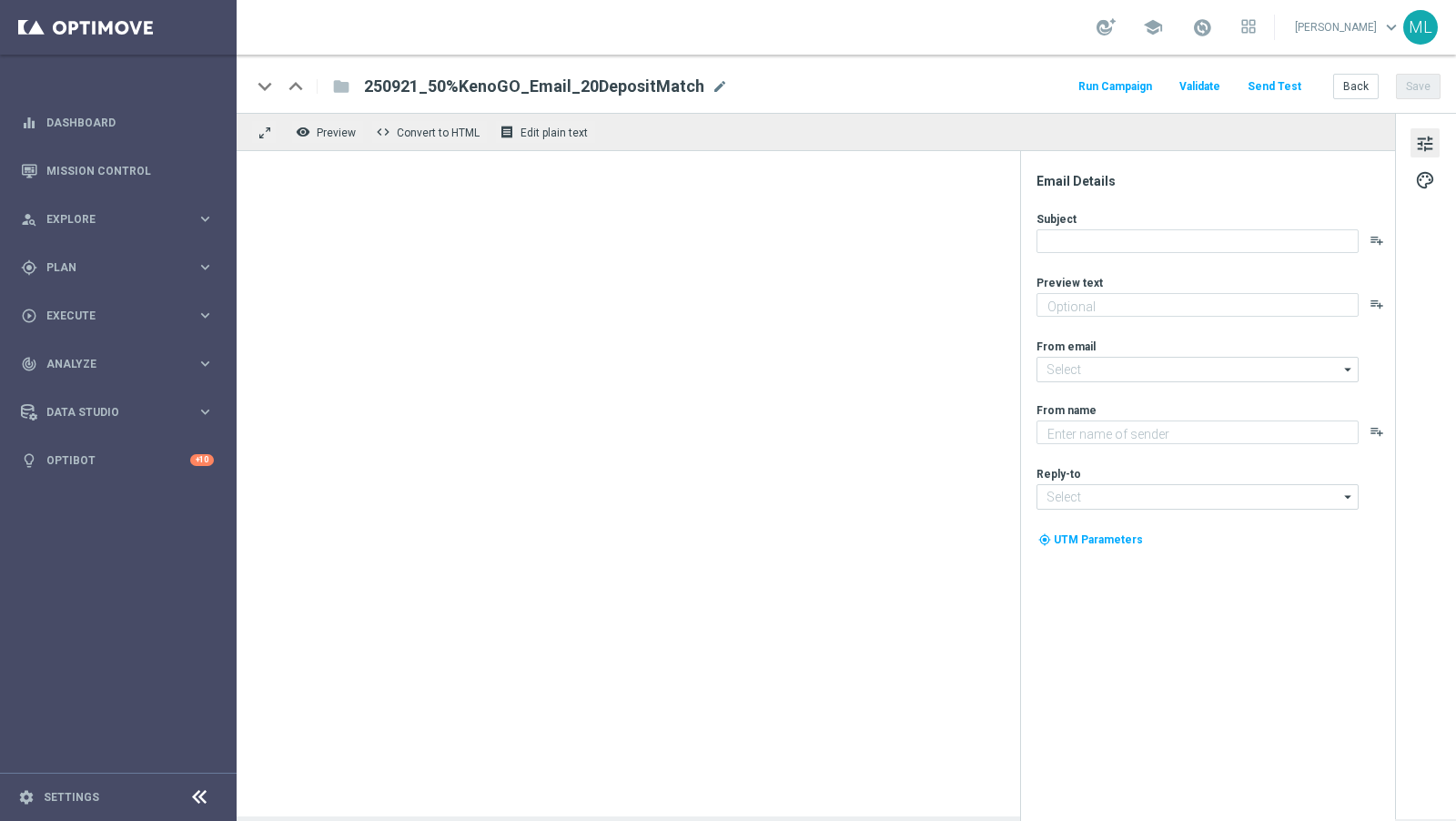
type textarea "Unlock your 100% match [DATE]!"
type input "[EMAIL_ADDRESS][DOMAIN_NAME]"
type textarea "KenoGO"
type input "[EMAIL_ADDRESS][DOMAIN_NAME]"
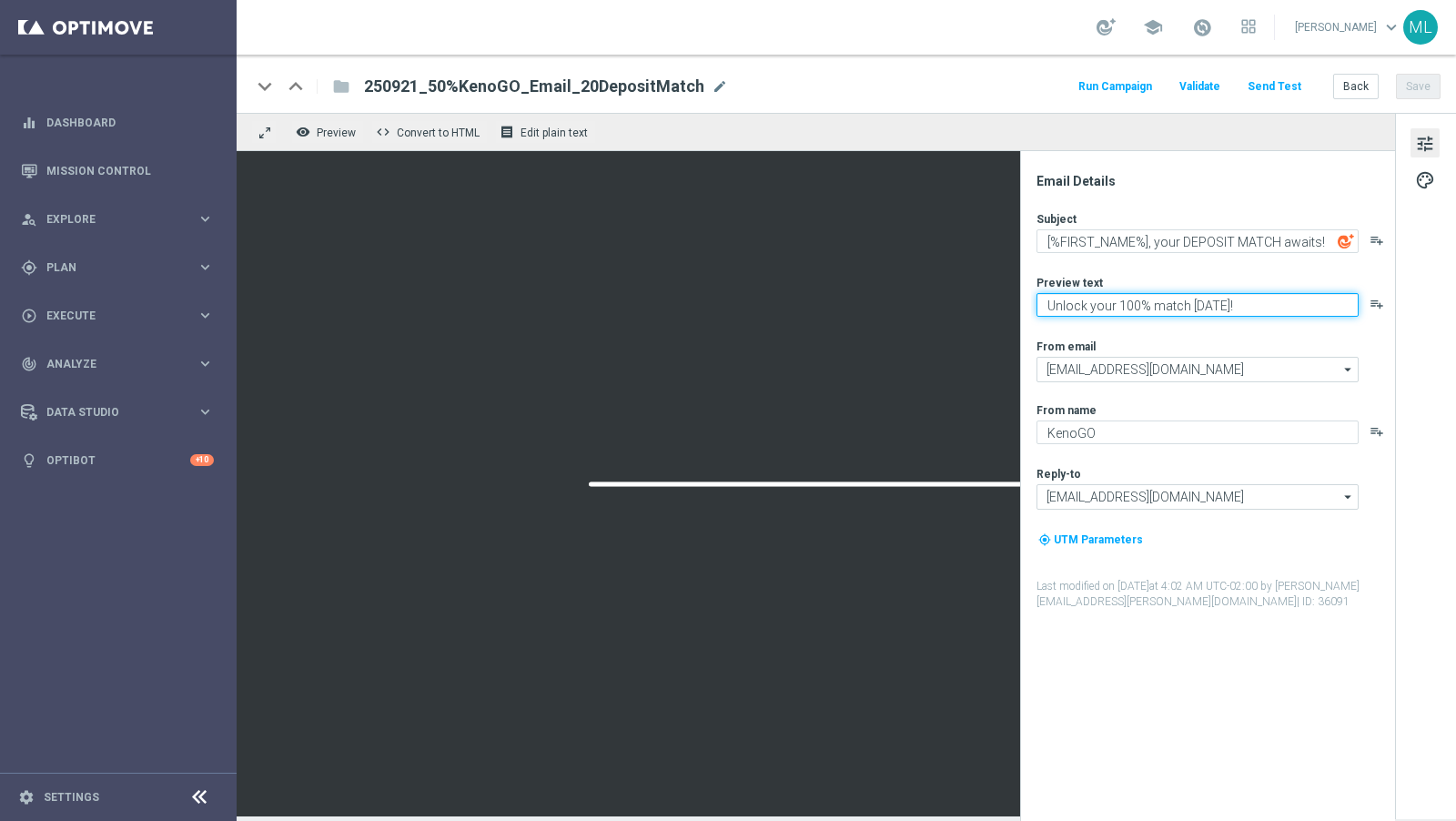
click at [1097, 307] on textarea "Unlock your 100% match [DATE]!" at bounding box center [1198, 304] width 323 height 23
paste textarea "match inside"
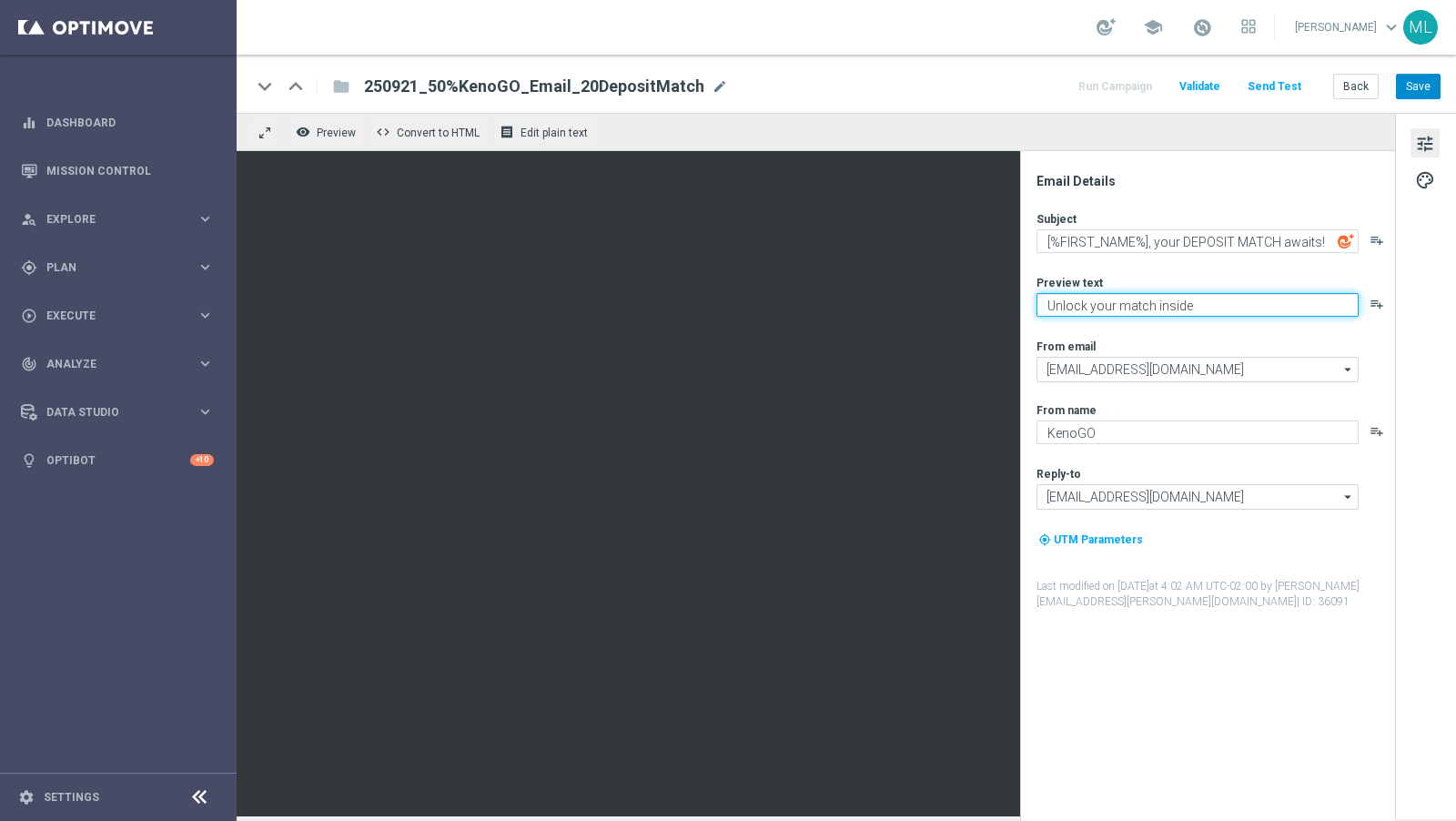
type textarea "Unlock your match inside"
click at [1419, 86] on button "Save" at bounding box center [1418, 86] width 44 height 25
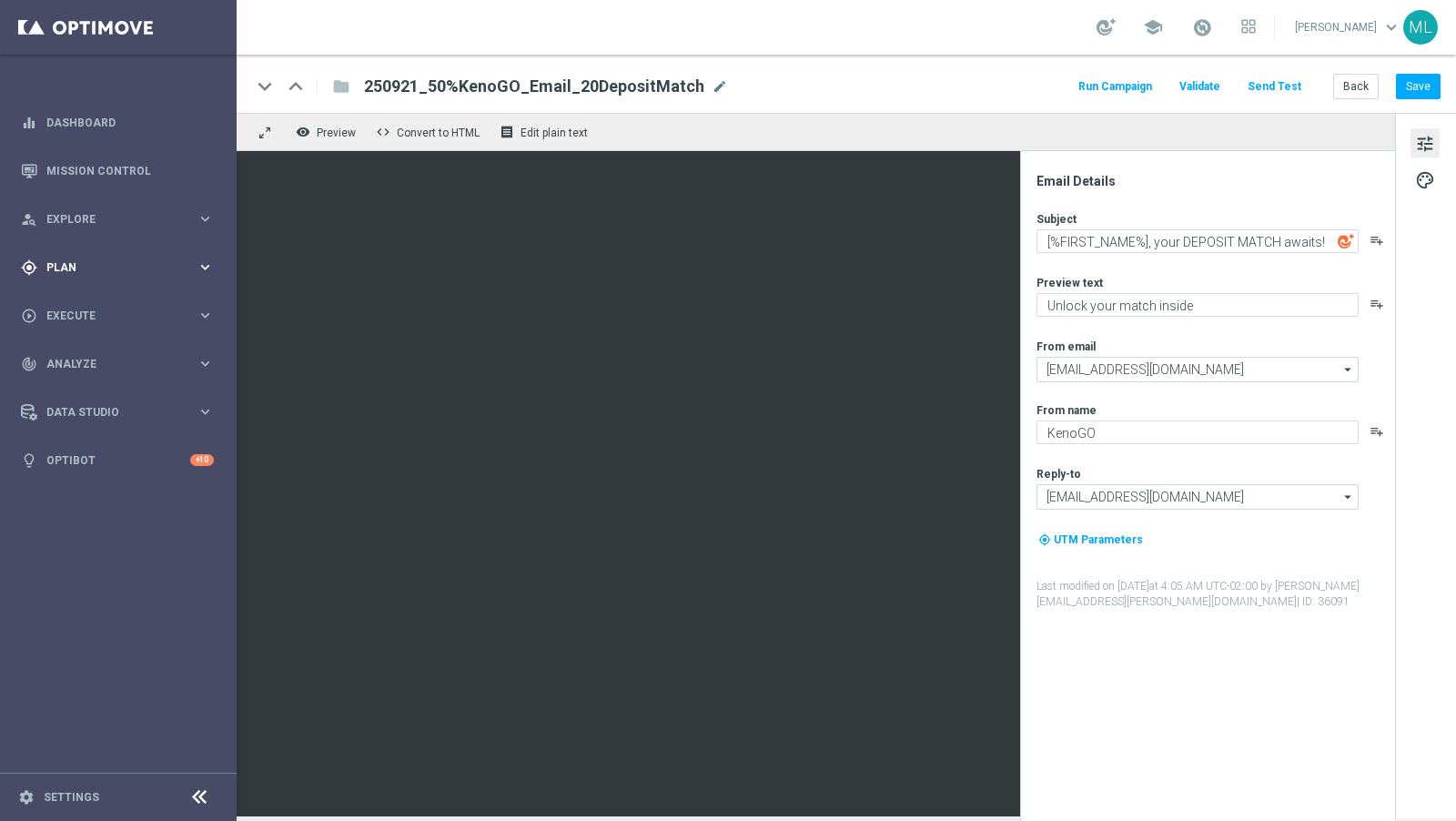
click at [194, 270] on span "Plan" at bounding box center [121, 267] width 150 height 11
click at [210, 356] on icon "keyboard_arrow_right" at bounding box center [206, 360] width 17 height 17
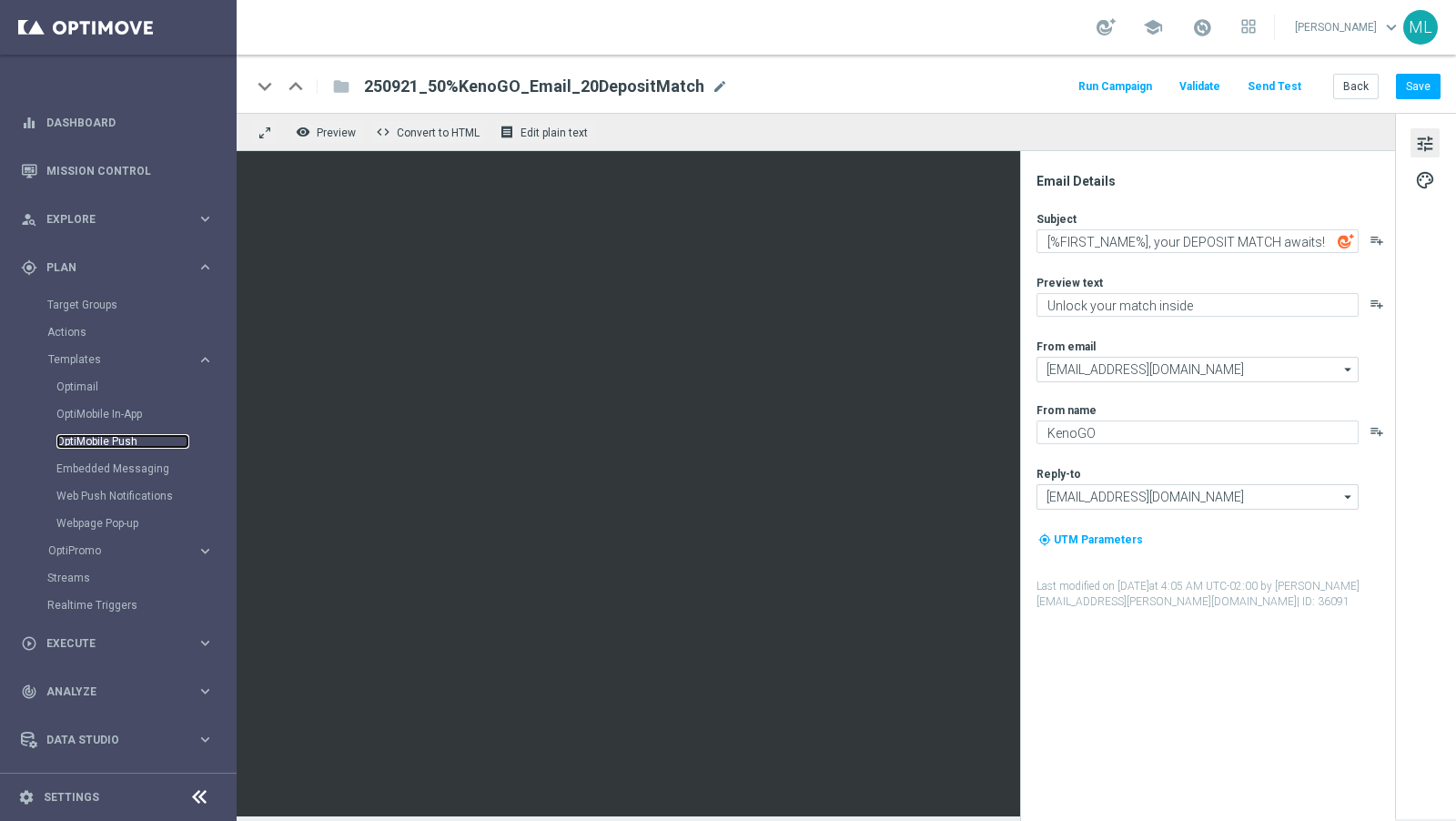
click at [128, 441] on link "OptiMobile Push" at bounding box center [123, 440] width 133 height 14
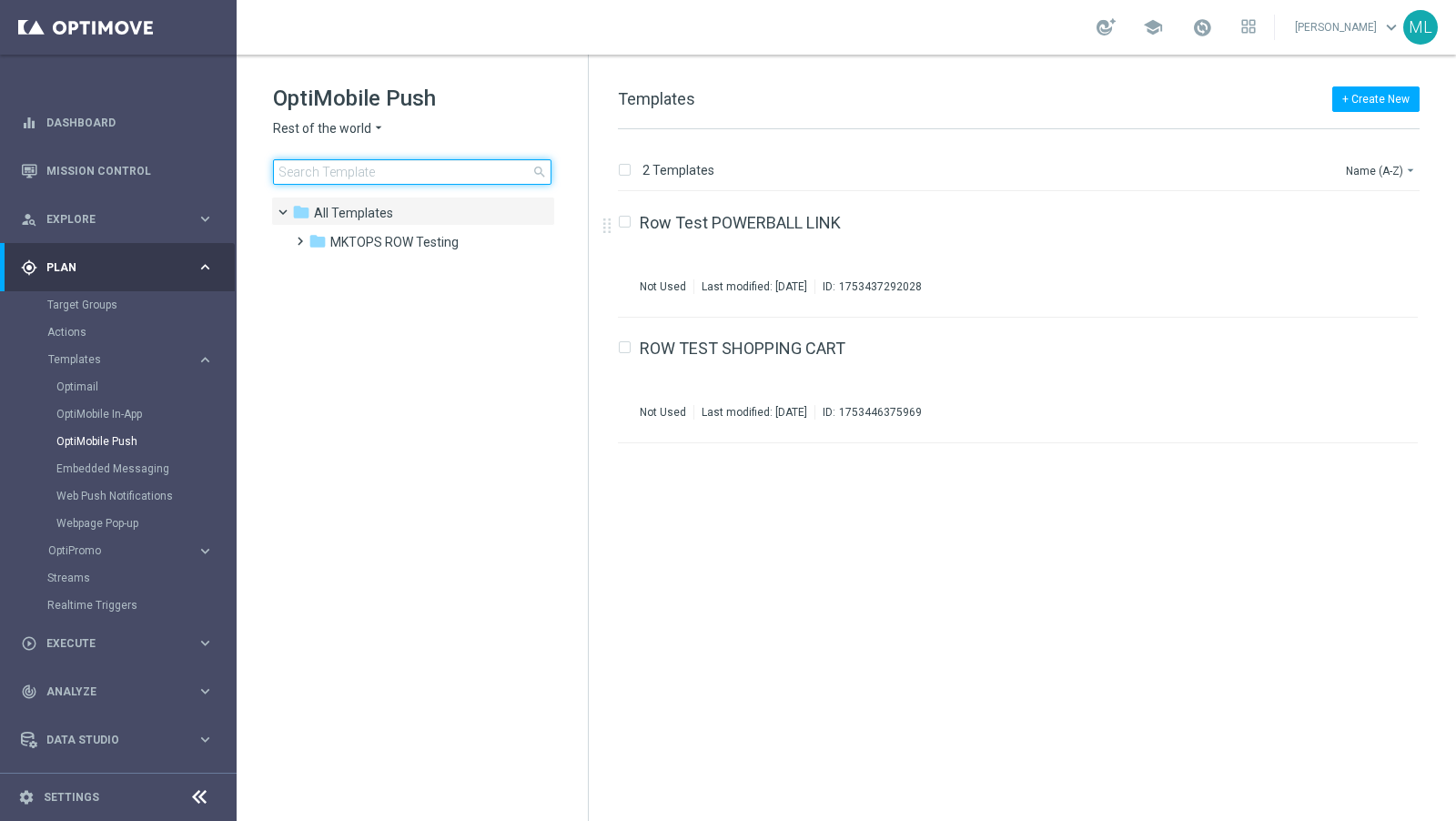
click at [375, 168] on input at bounding box center [413, 172] width 278 height 25
click at [371, 130] on icon "arrow_drop_down" at bounding box center [378, 128] width 14 height 17
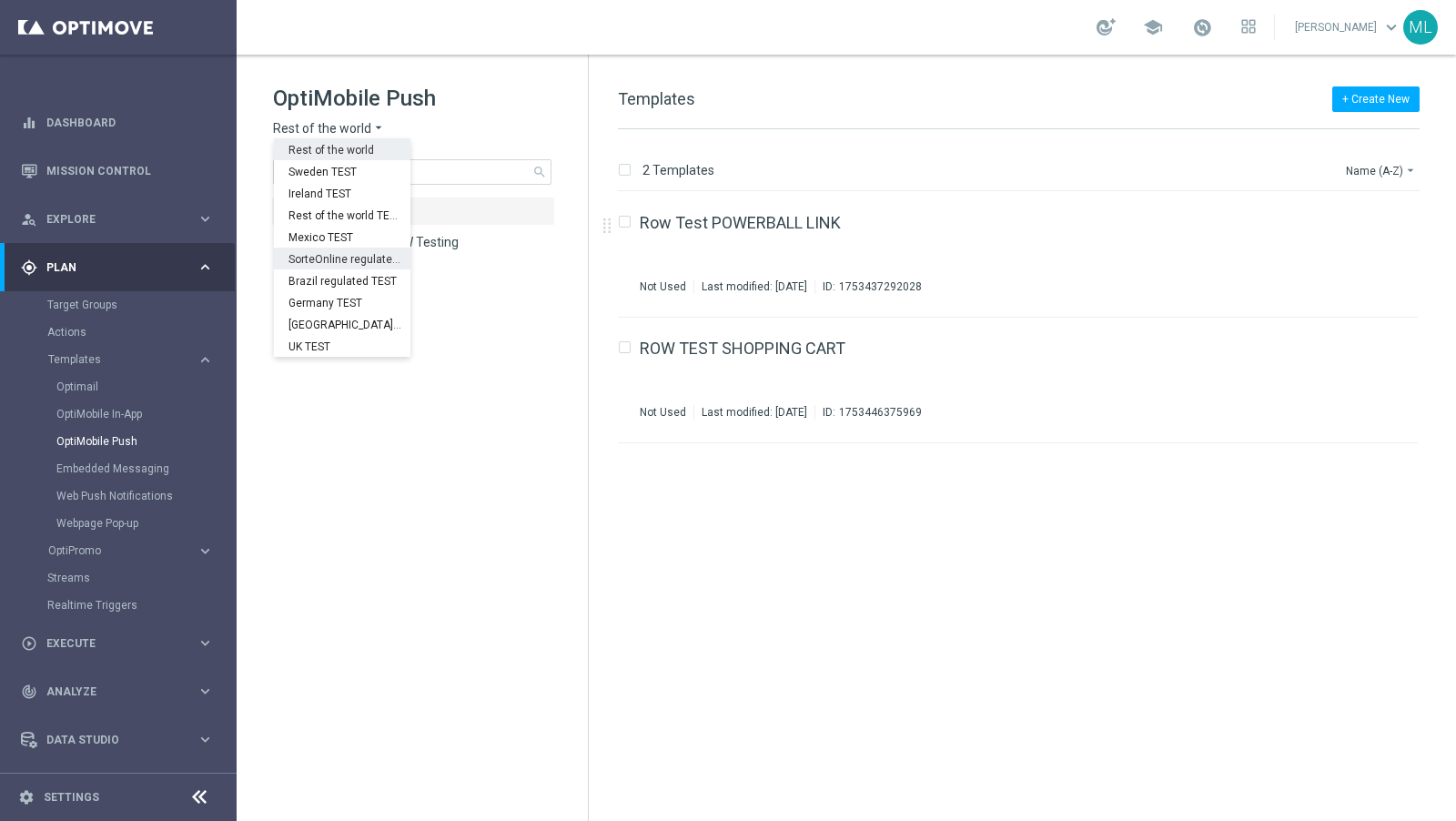
scroll to position [567, 0]
click at [0, 0] on span "KenoGO [GEOGRAPHIC_DATA]" at bounding box center [0, 0] width 0 height 0
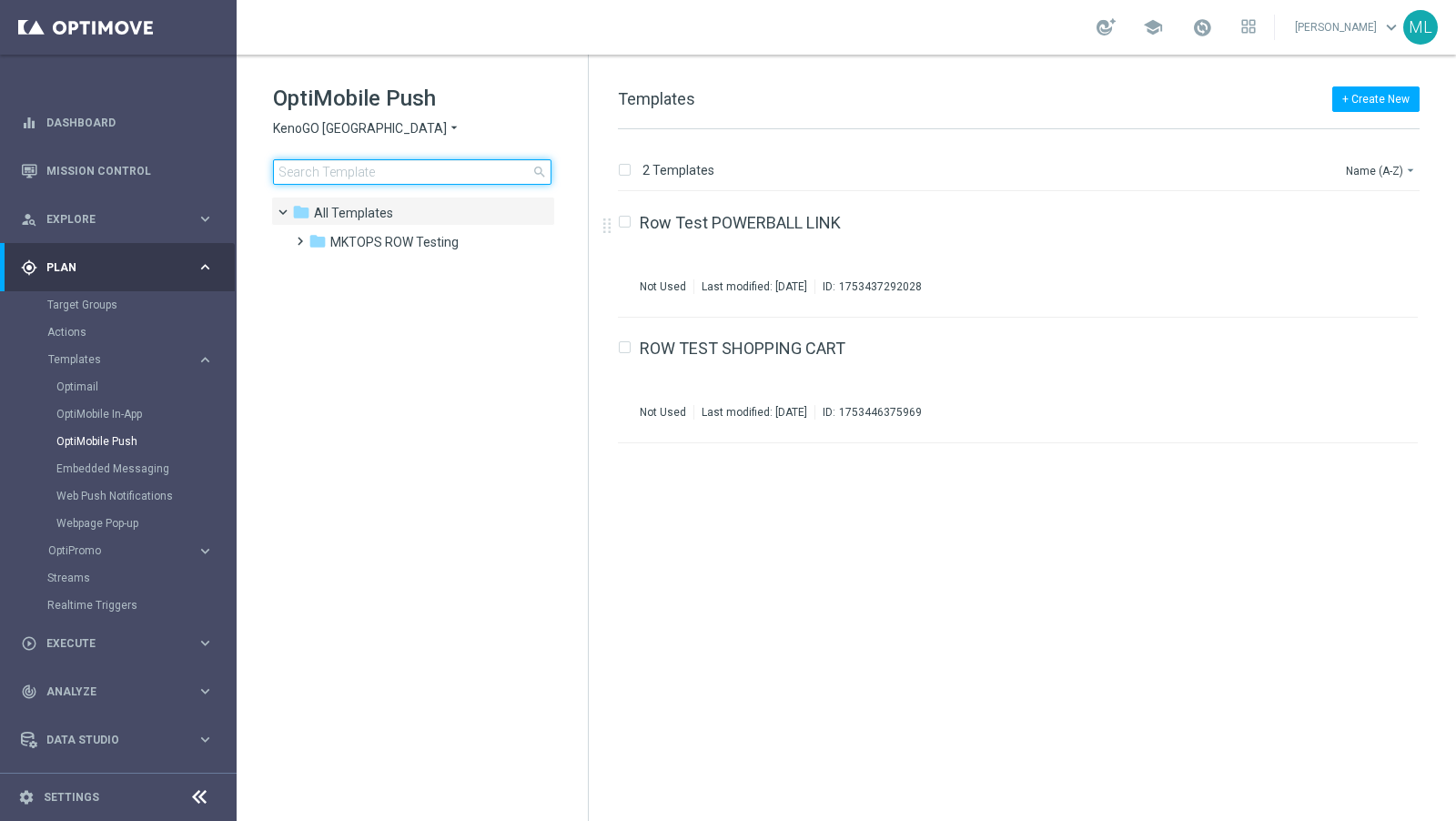
click at [309, 181] on input at bounding box center [413, 172] width 278 height 25
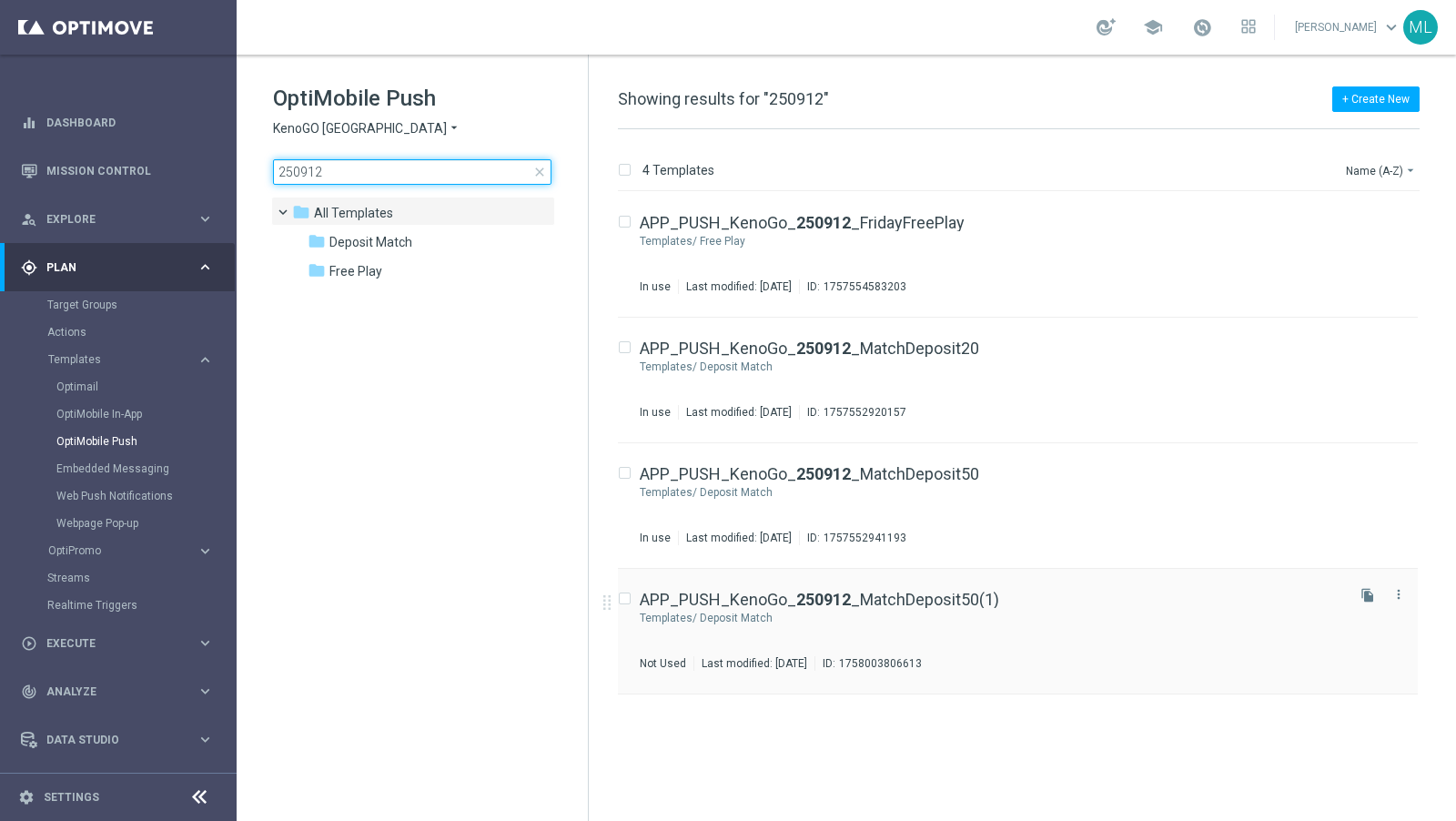
type input "250912"
click at [996, 589] on div "APP_PUSH_KenoGo_ 250912 _MatchDeposit50(1) Templates/ Deposit Match Not Used La…" at bounding box center [1018, 632] width 800 height 126
click at [1410, 596] on div "more_vert" at bounding box center [1399, 595] width 23 height 23
click at [1398, 591] on icon "more_vert" at bounding box center [1399, 594] width 14 height 14
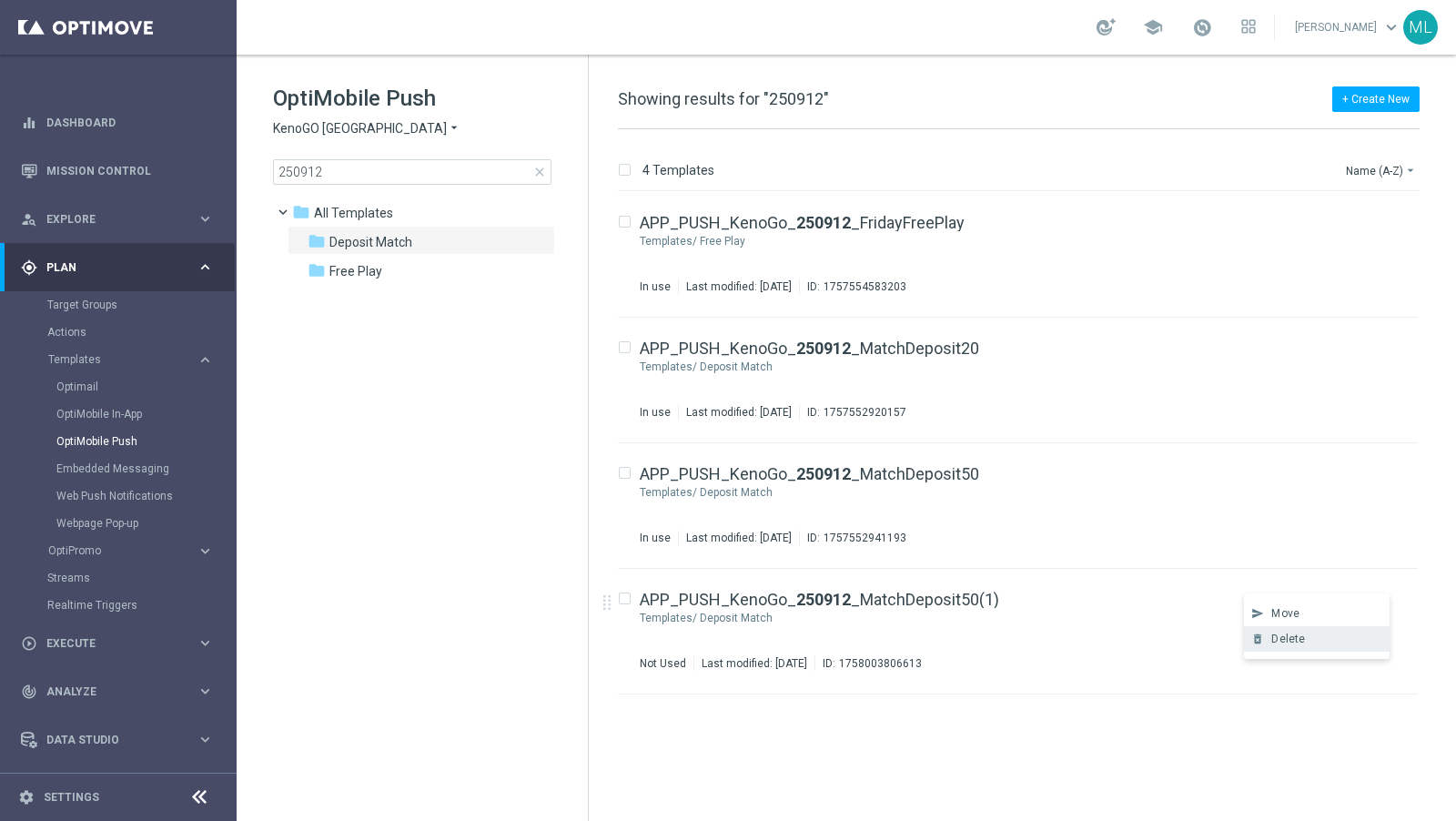
click at [1299, 637] on span "Delete" at bounding box center [1288, 638] width 34 height 13
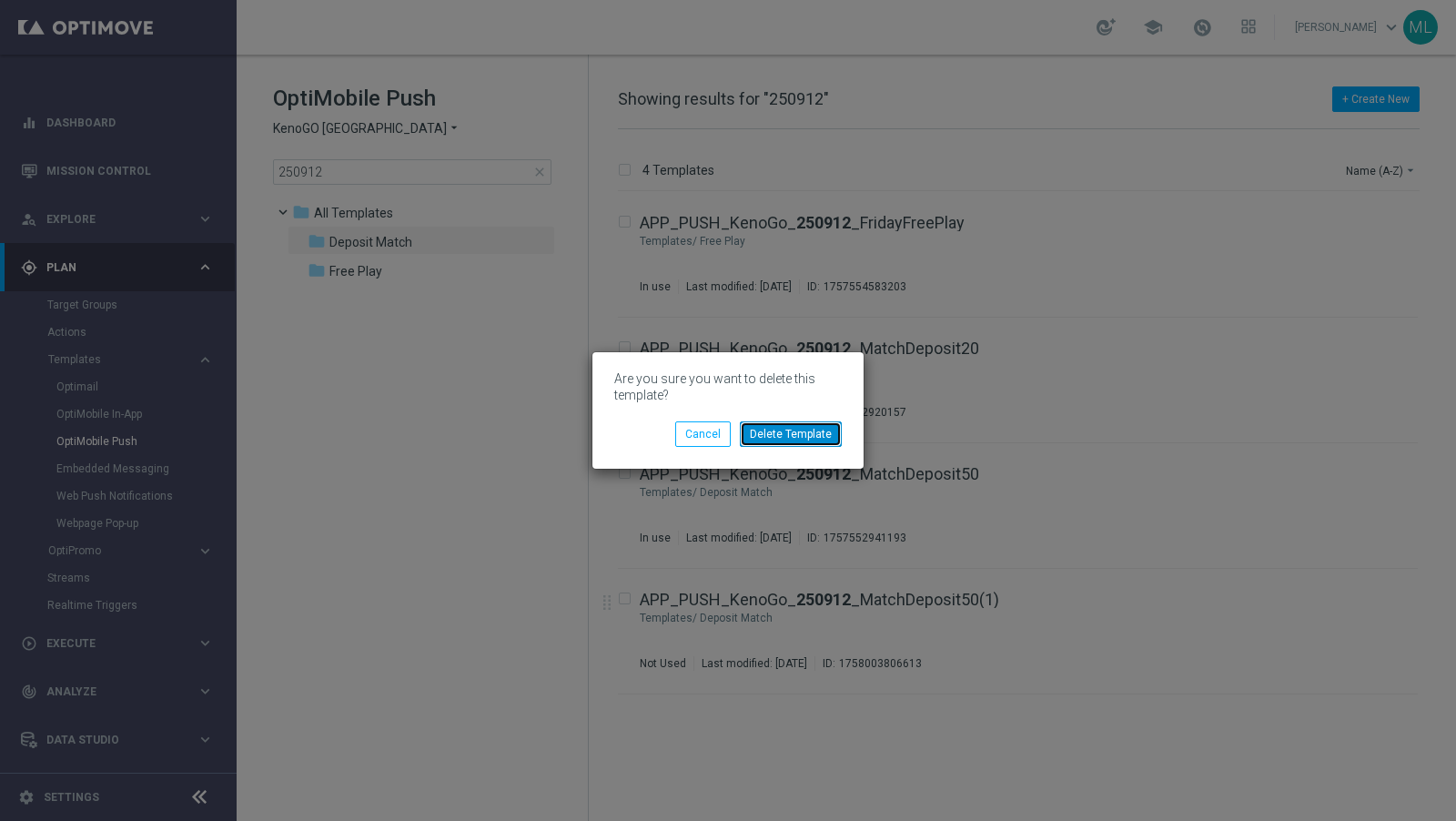
click at [792, 430] on button "Delete Template" at bounding box center [791, 434] width 102 height 25
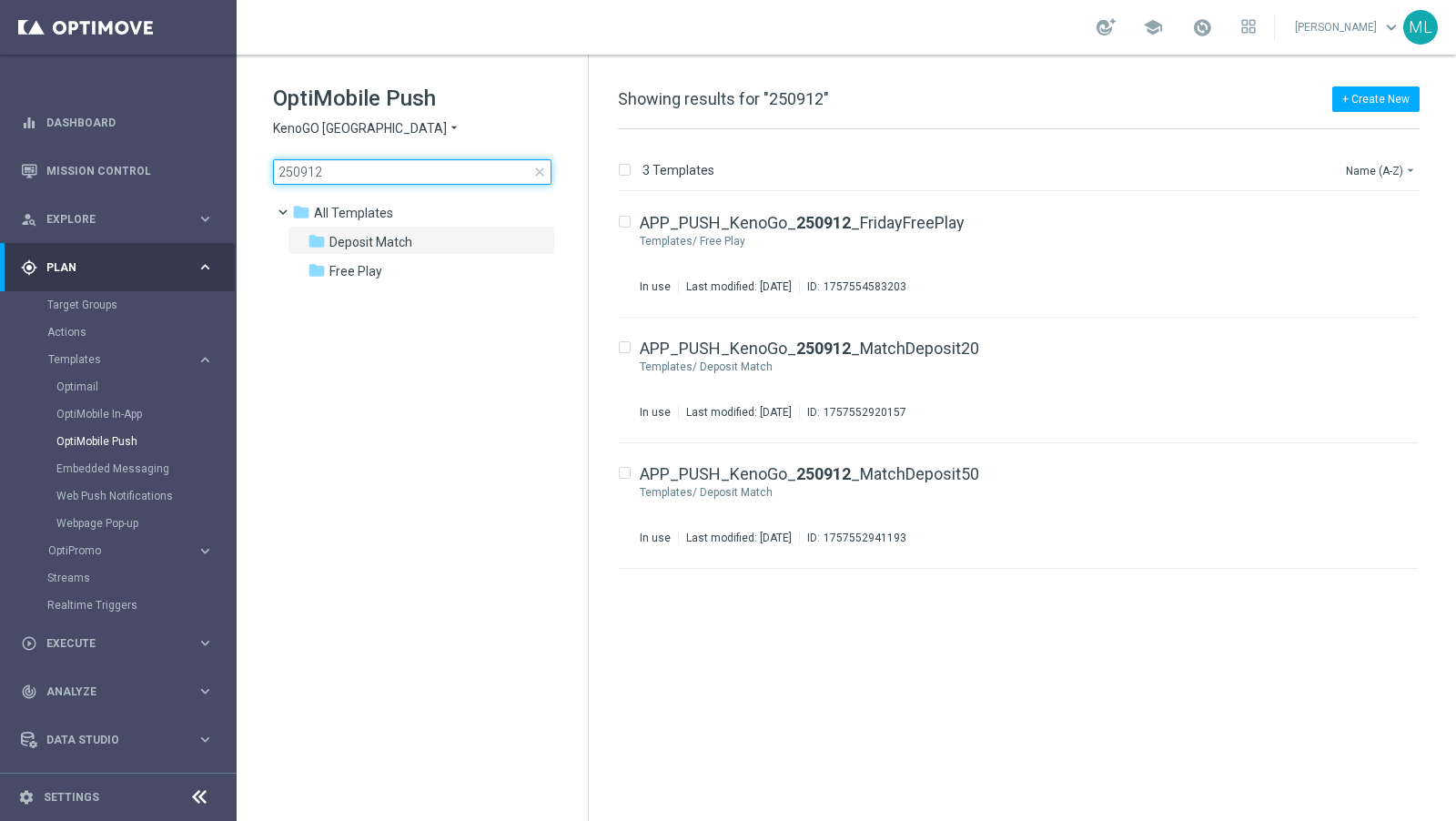
click at [352, 172] on input "250912" at bounding box center [413, 172] width 278 height 25
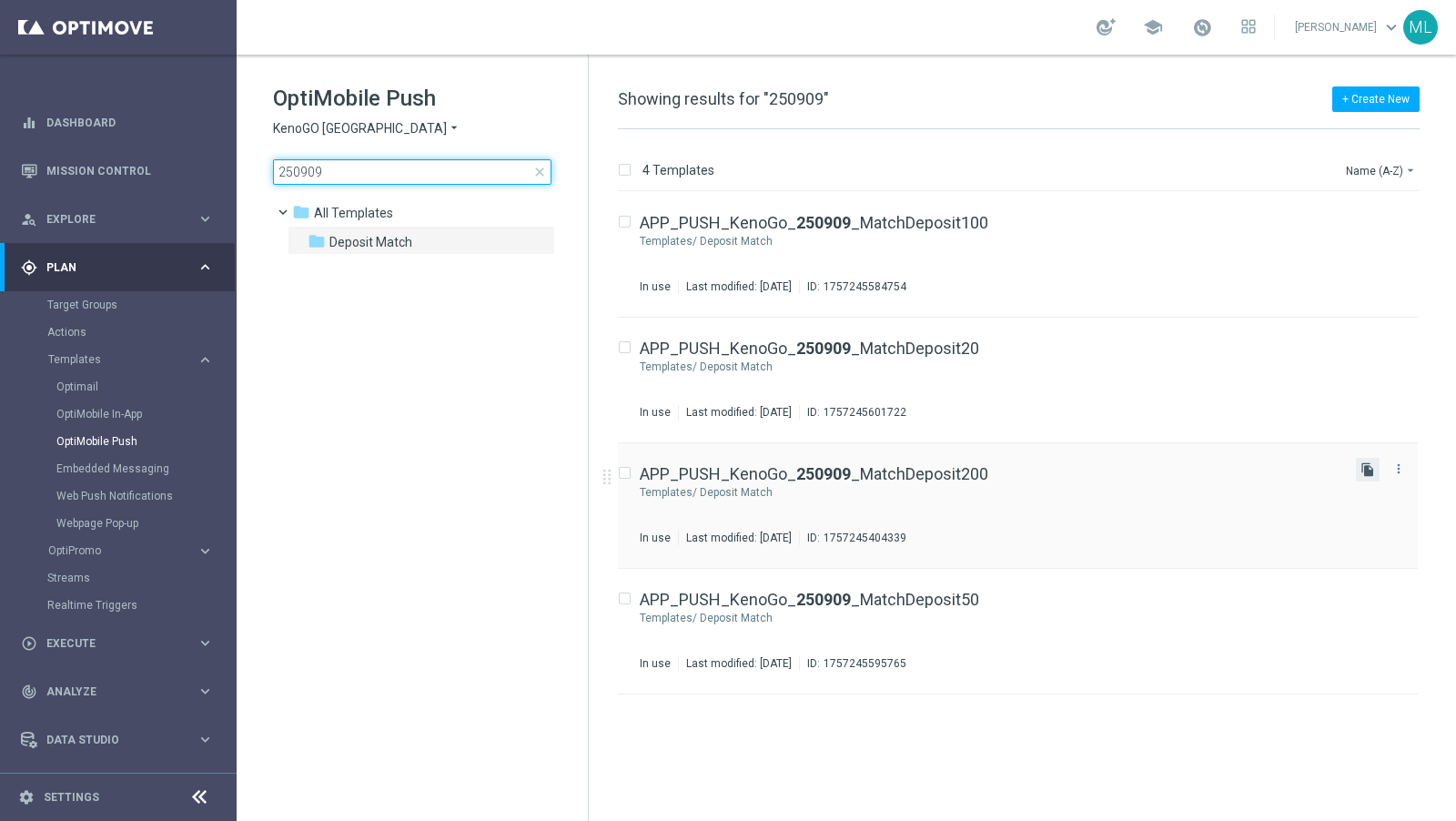
type input "250909"
click at [1369, 466] on icon "file_copy" at bounding box center [1368, 469] width 14 height 14
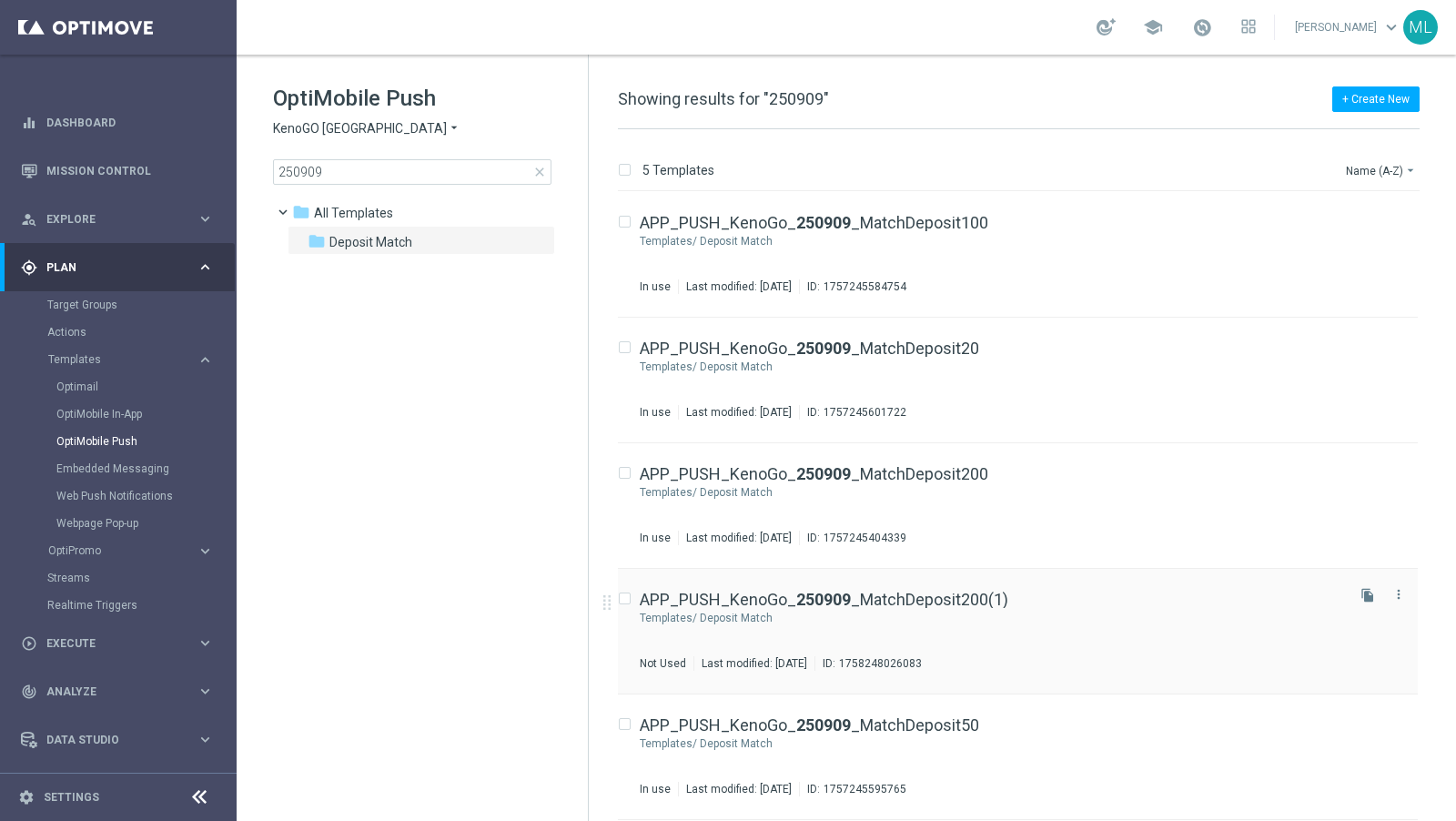
click at [1093, 594] on div "APP_PUSH_KenoGo_ 250909 _MatchDeposit200(1)" at bounding box center [990, 599] width 701 height 16
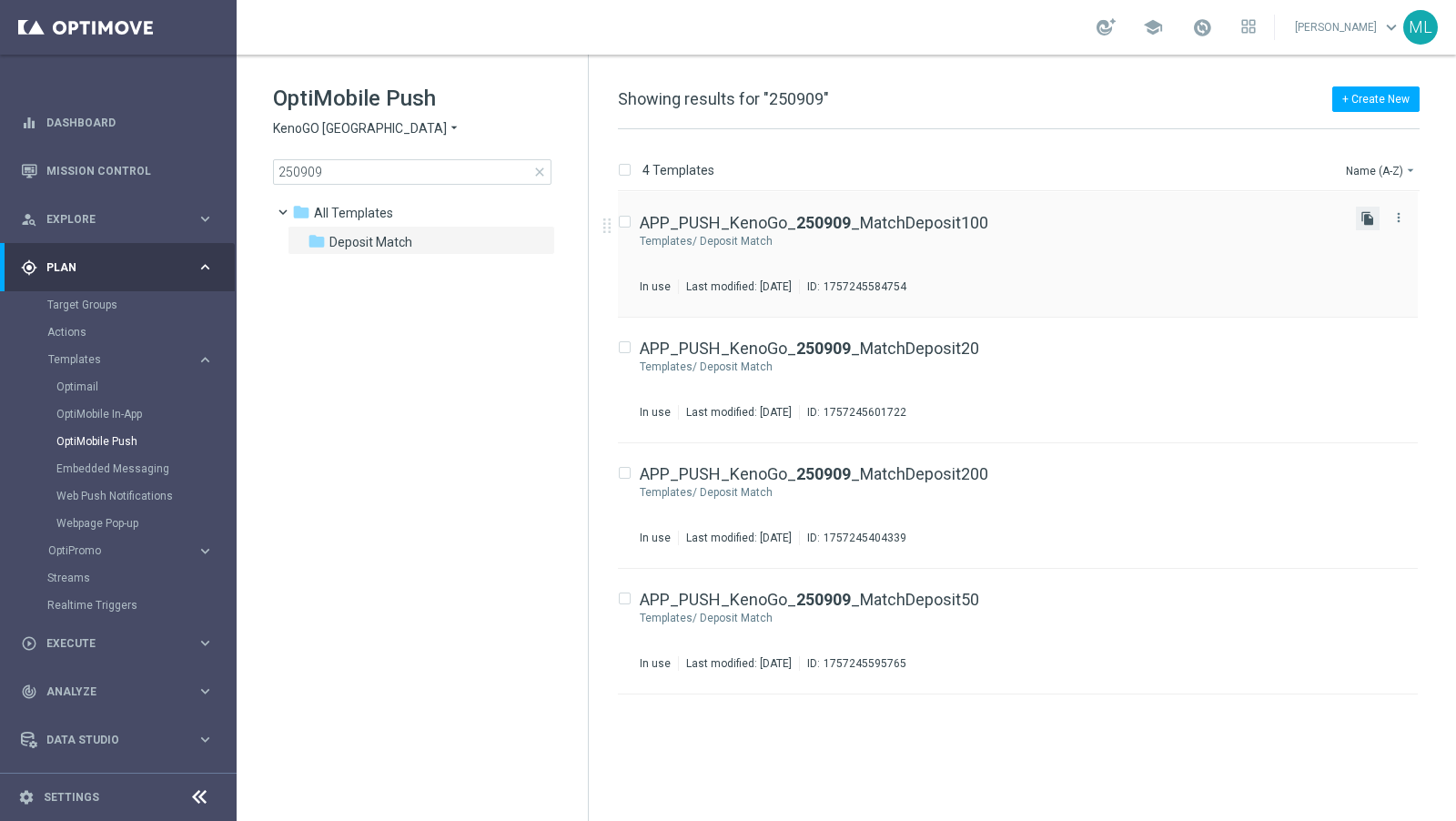
click at [1364, 219] on icon "file_copy" at bounding box center [1368, 218] width 14 height 14
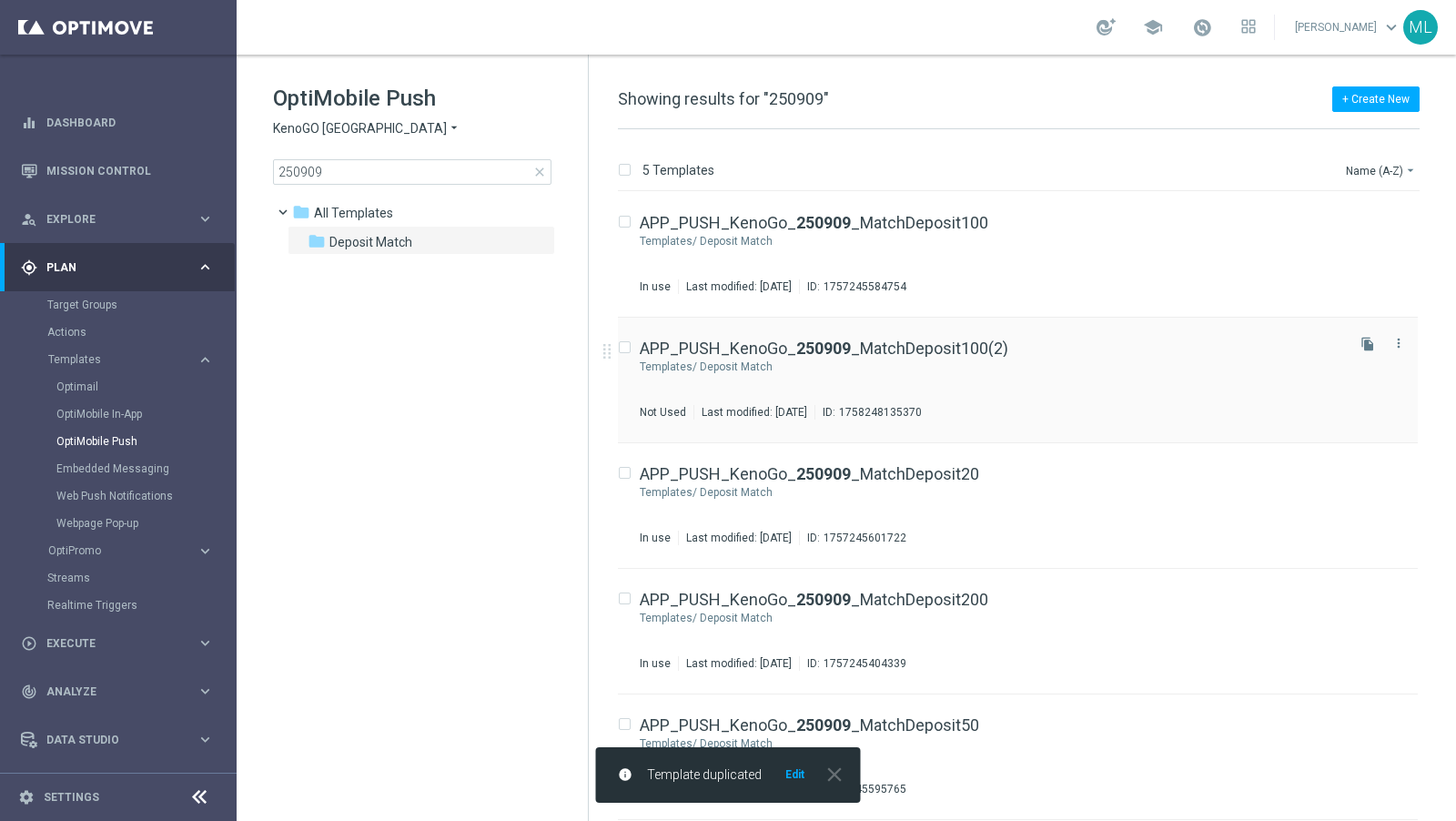
click at [1031, 364] on div "Deposit Match" at bounding box center [1021, 366] width 642 height 14
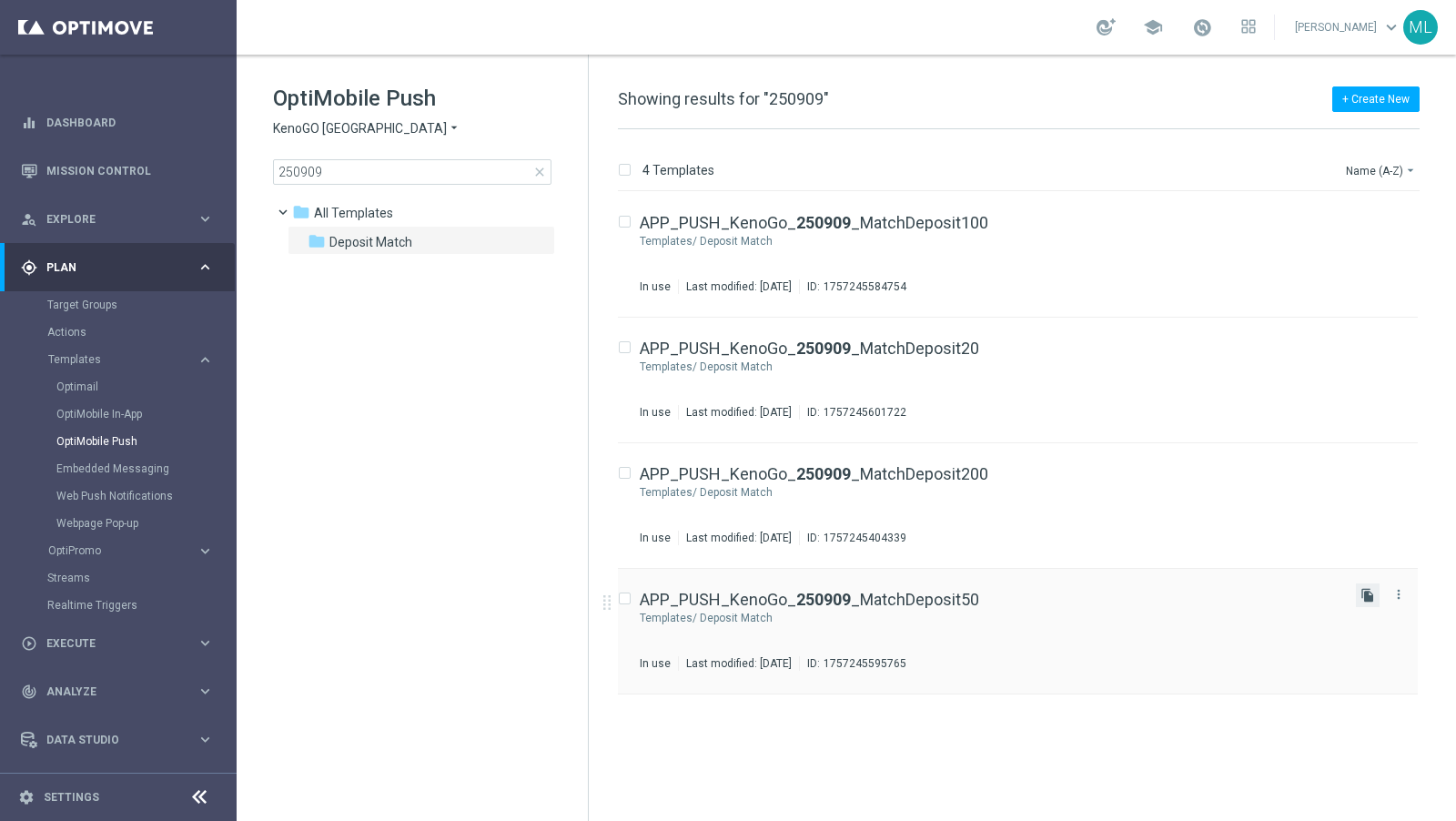
click at [1367, 596] on icon "file_copy" at bounding box center [1368, 595] width 14 height 14
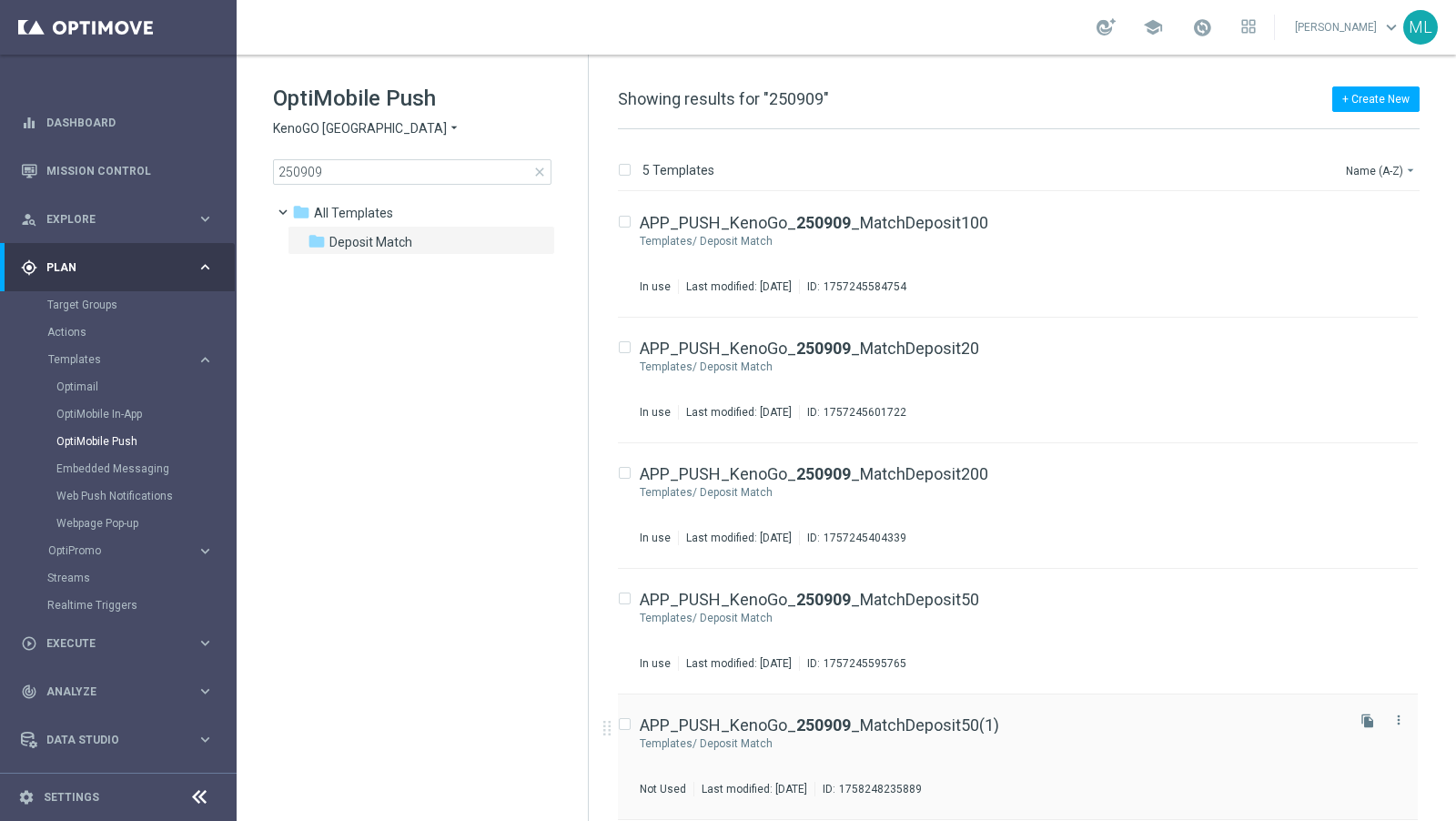
click at [1028, 723] on div "APP_PUSH_KenoGo_ 250909 _MatchDeposit50(1)" at bounding box center [990, 724] width 701 height 16
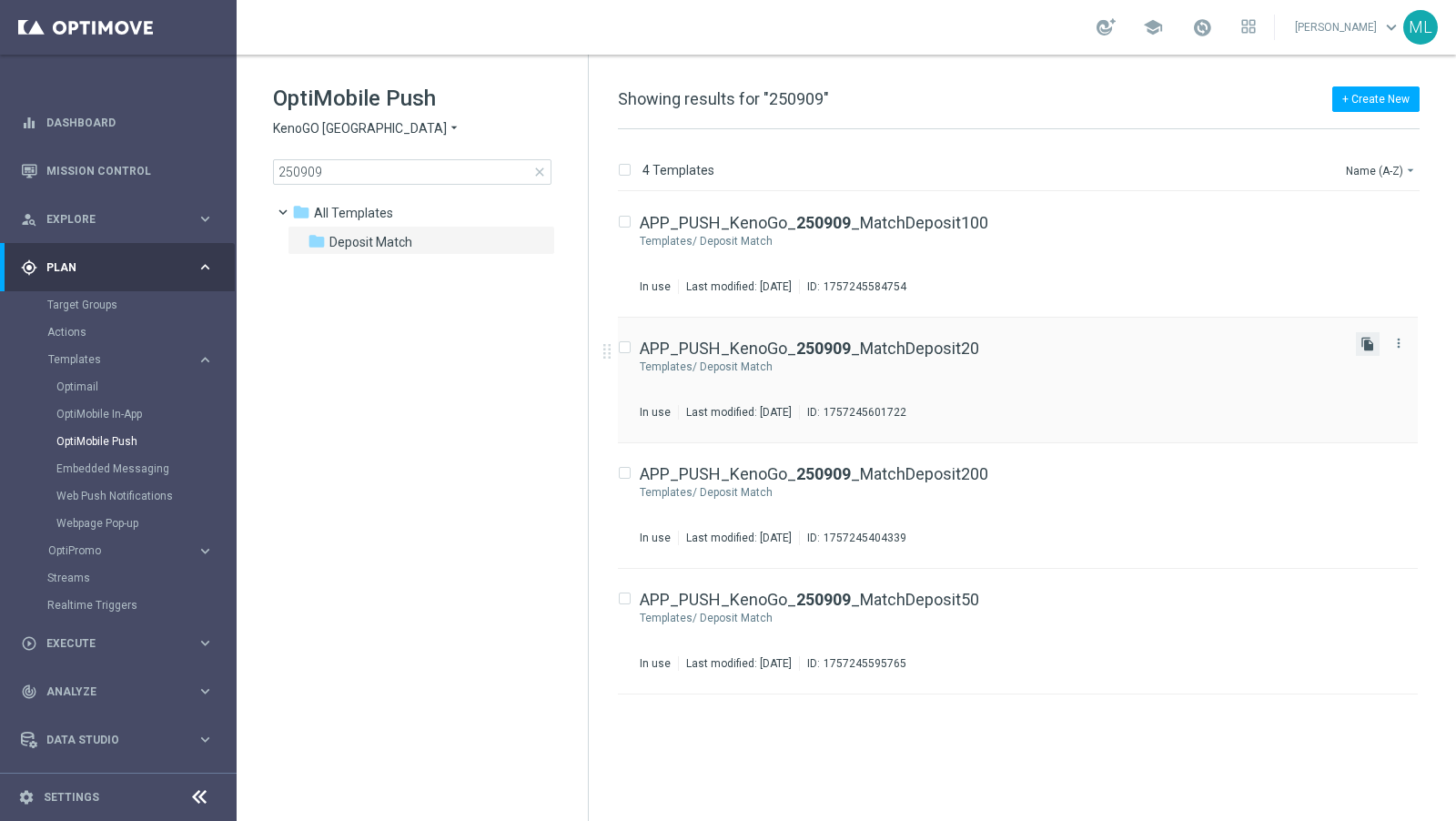
click at [1366, 340] on icon "file_copy" at bounding box center [1368, 344] width 14 height 14
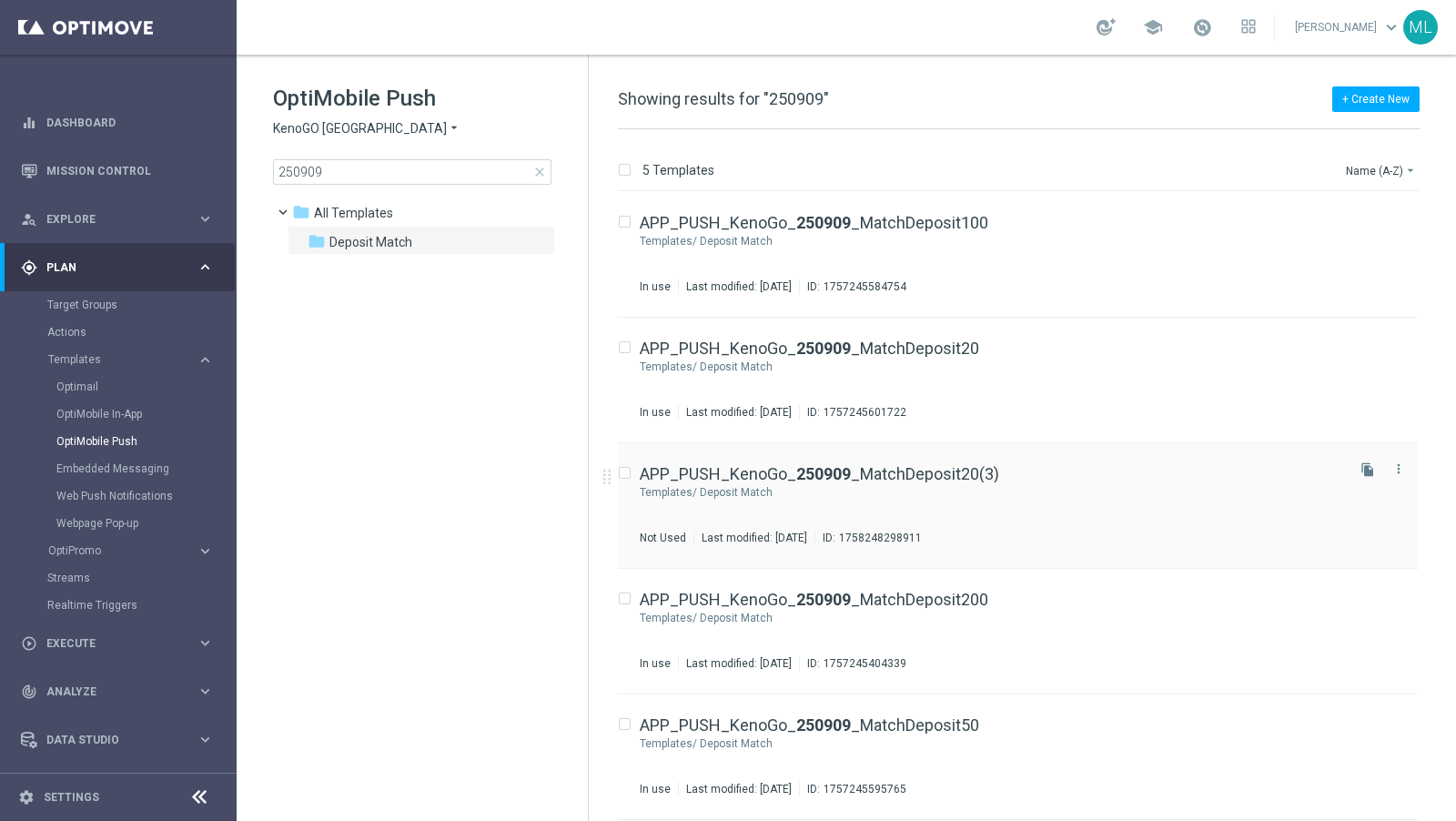
click at [1043, 467] on div "APP_PUSH_KenoGo_ 250909 _MatchDeposit20(3)" at bounding box center [990, 473] width 701 height 16
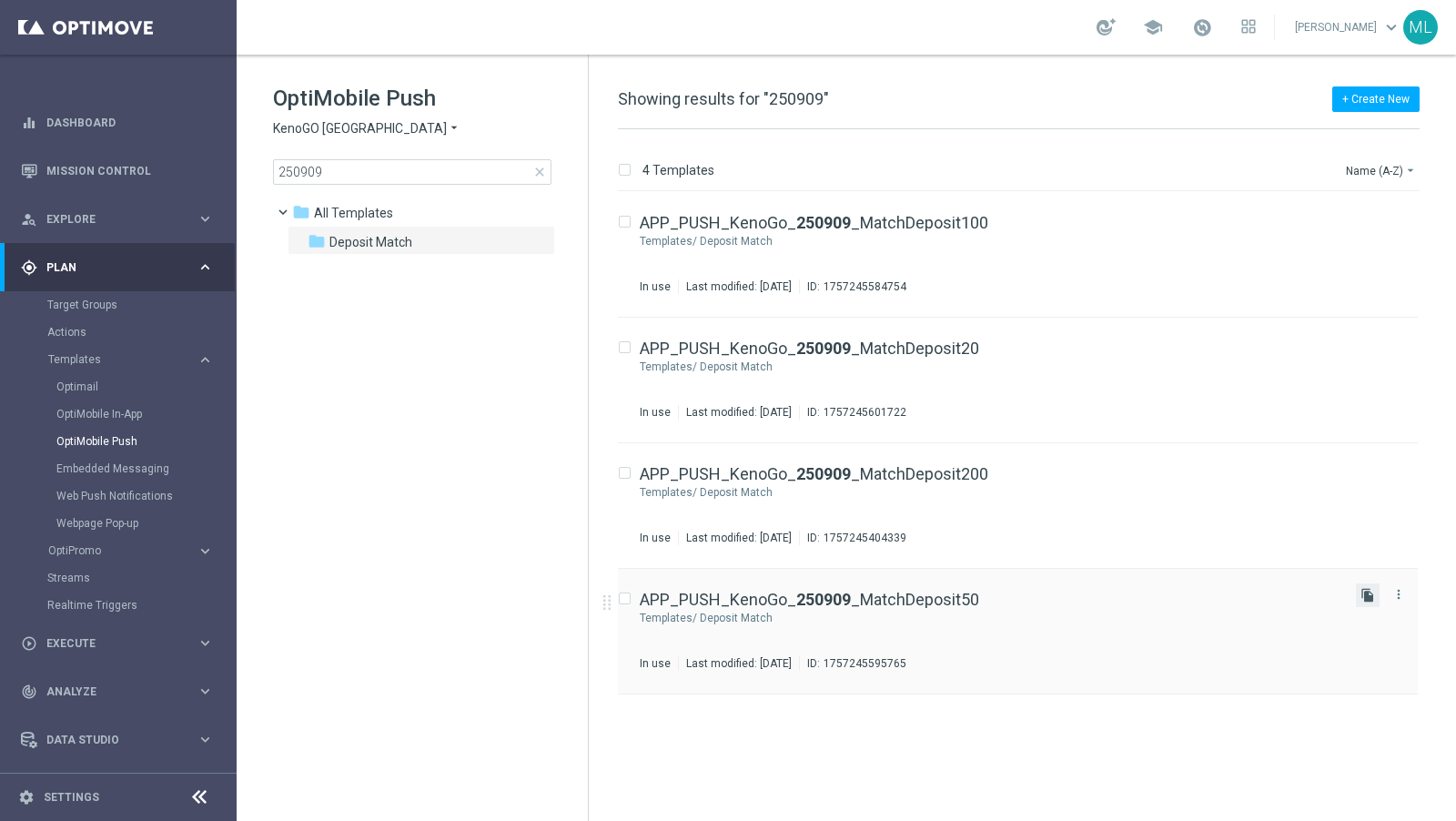
click at [1371, 594] on icon "file_copy" at bounding box center [1368, 595] width 14 height 14
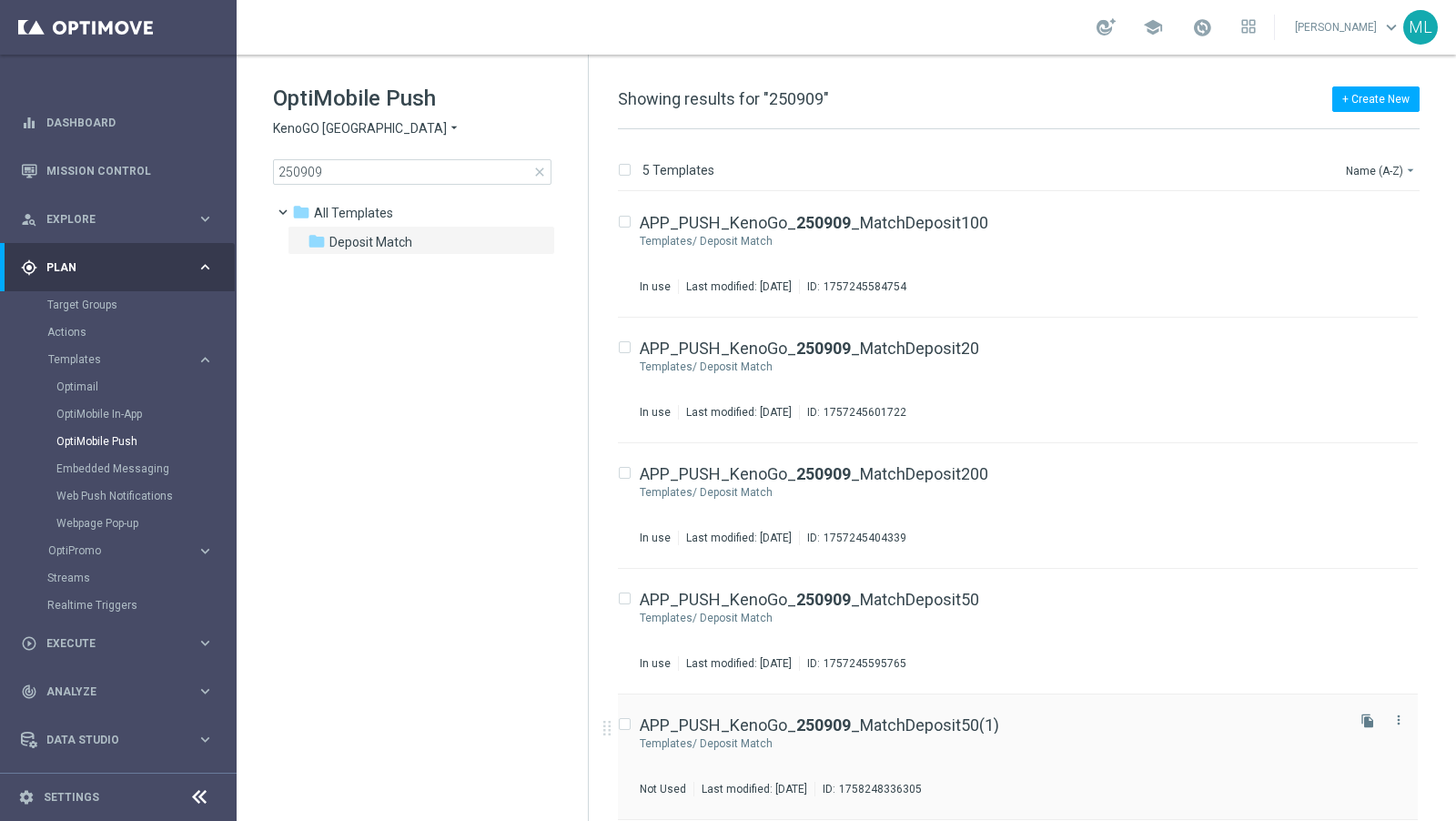
click at [985, 745] on div "Deposit Match" at bounding box center [1021, 743] width 642 height 14
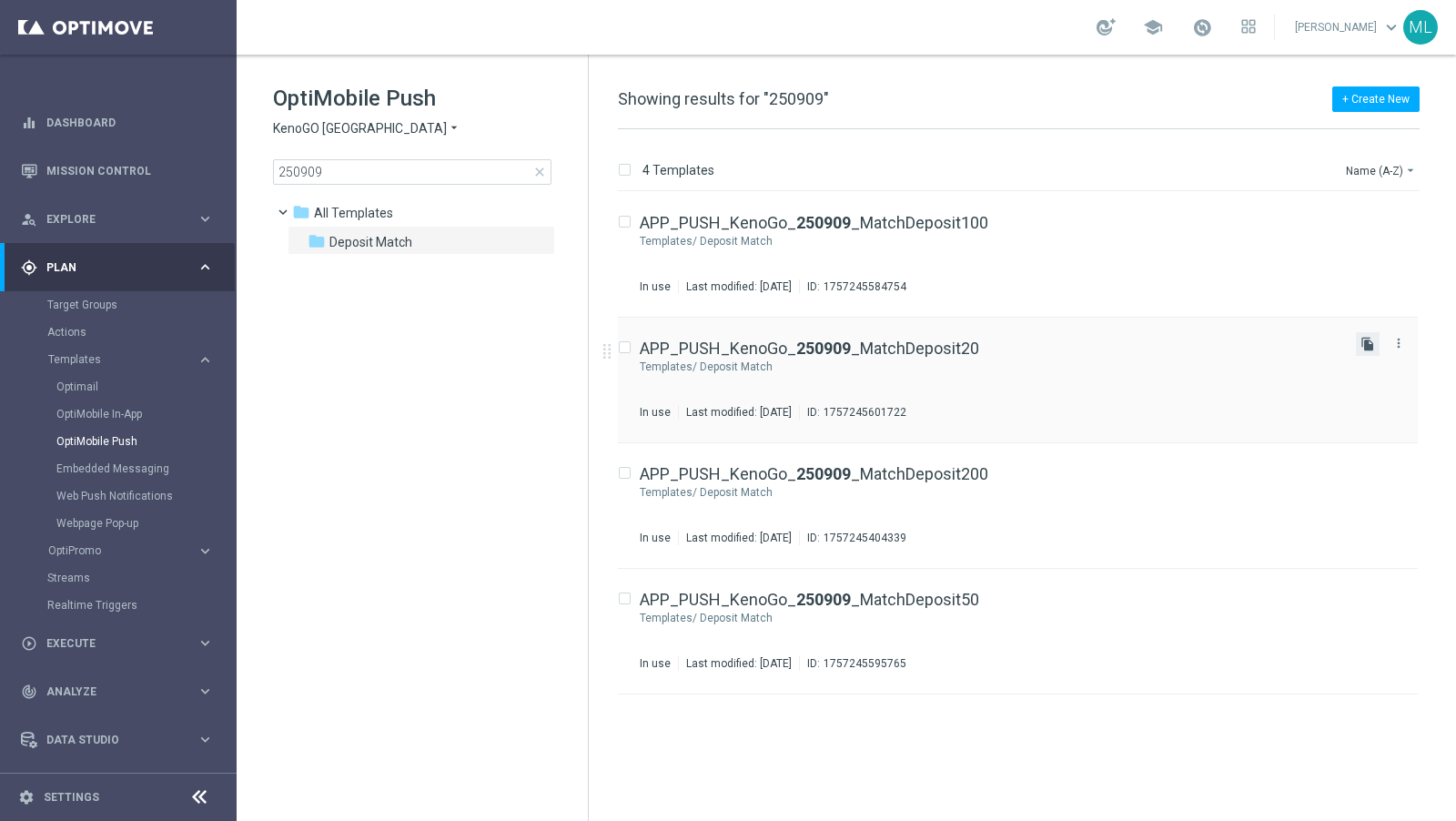
click at [1364, 339] on icon "file_copy" at bounding box center [1368, 344] width 14 height 14
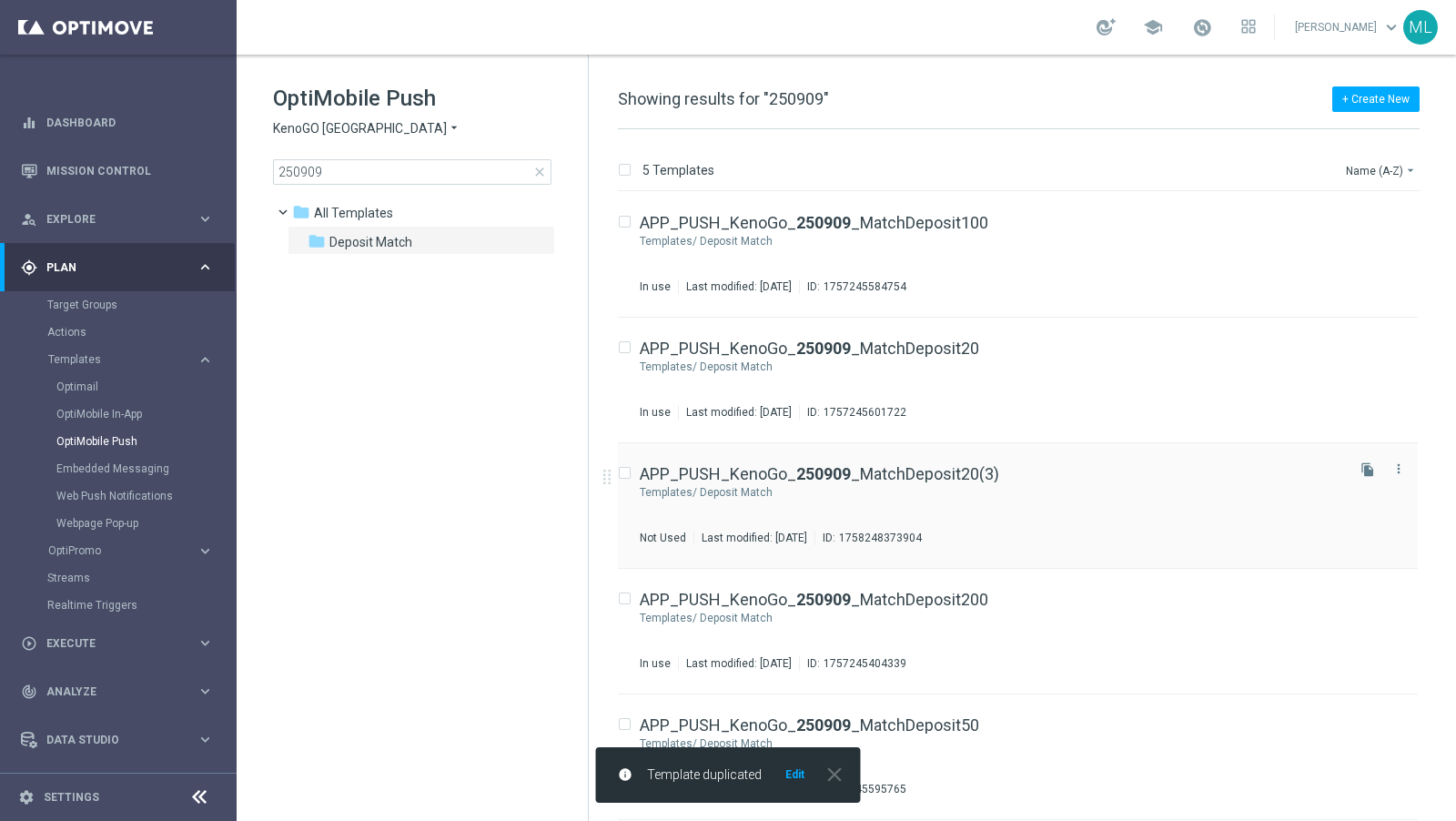
click at [899, 502] on div "APP_PUSH_KenoGo_ 250909 _MatchDeposit20(3) Templates/ Deposit Match Not Used La…" at bounding box center [990, 505] width 701 height 79
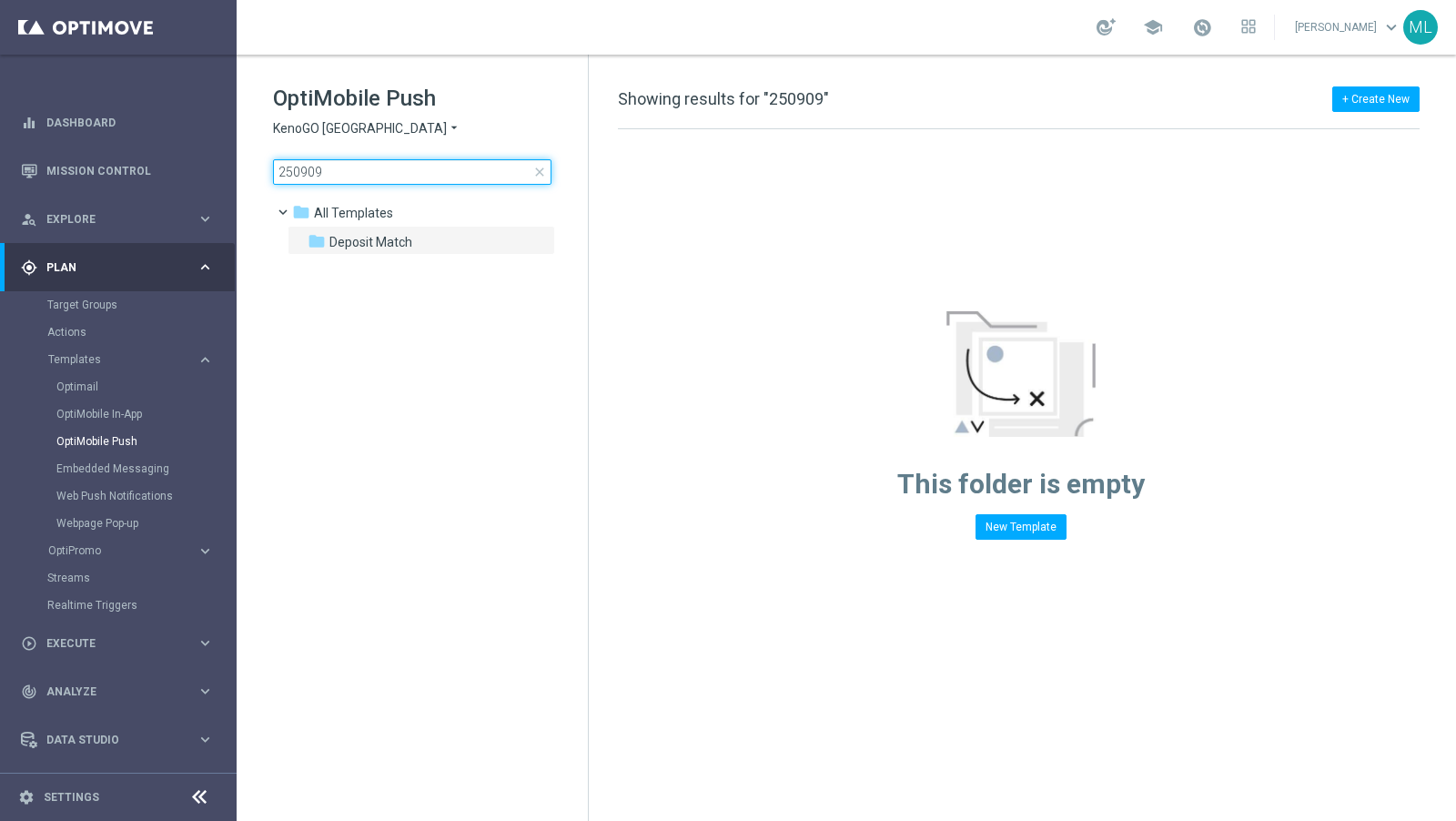
click at [331, 176] on input "250909" at bounding box center [413, 172] width 278 height 25
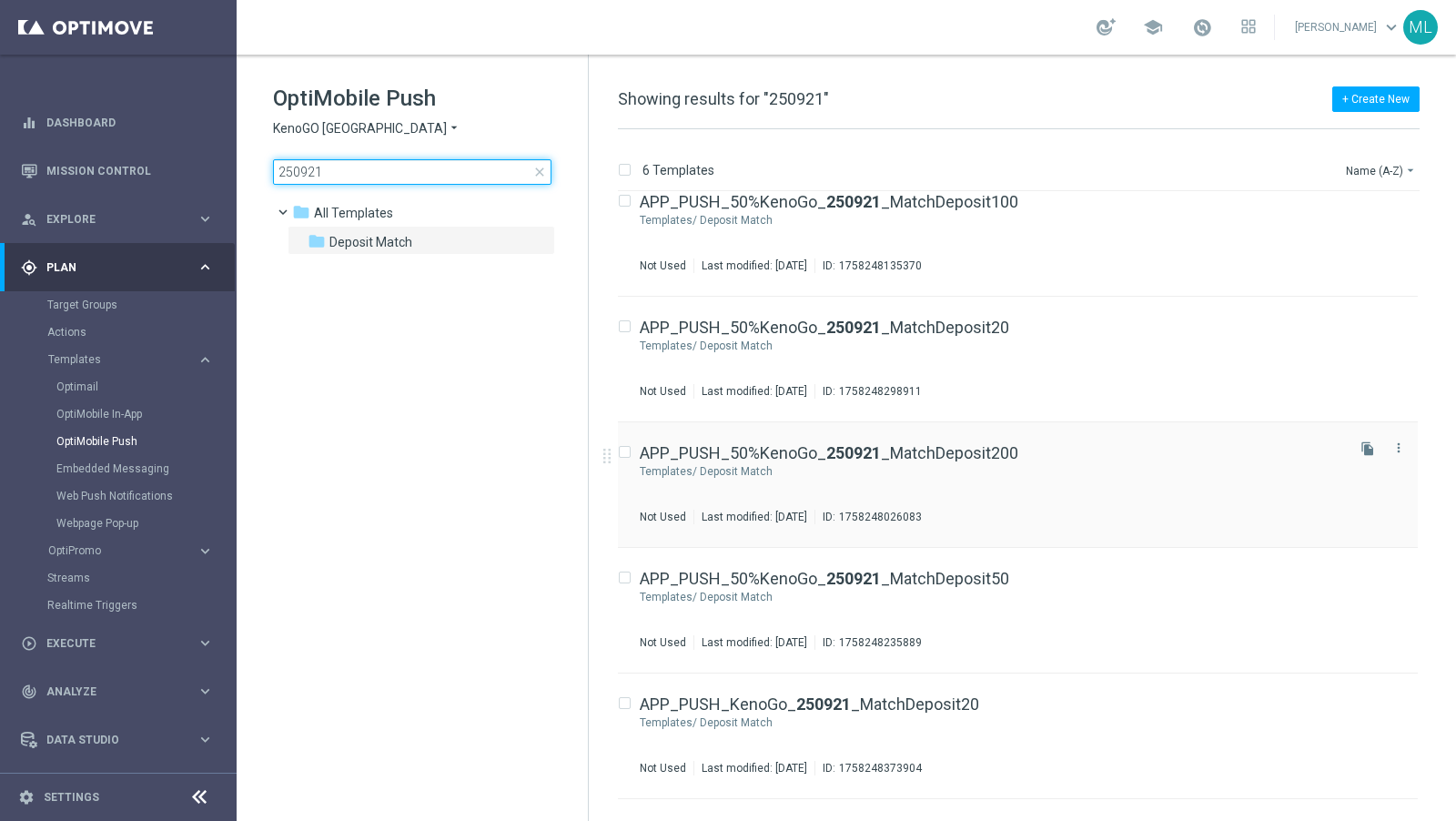
scroll to position [13, 0]
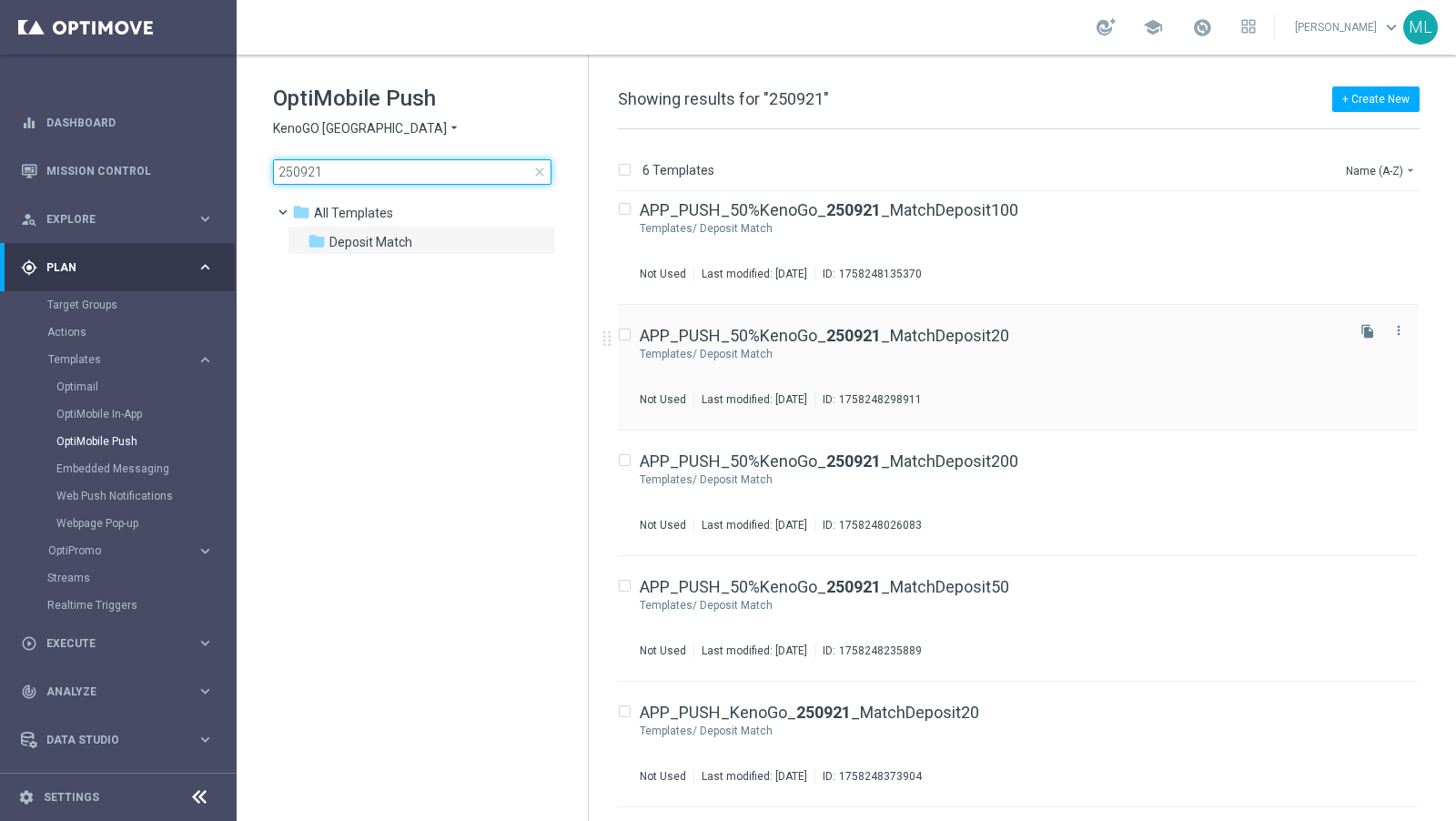
type input "250921"
click at [1001, 355] on div "Deposit Match" at bounding box center [1021, 354] width 642 height 14
